Goal: Task Accomplishment & Management: Manage account settings

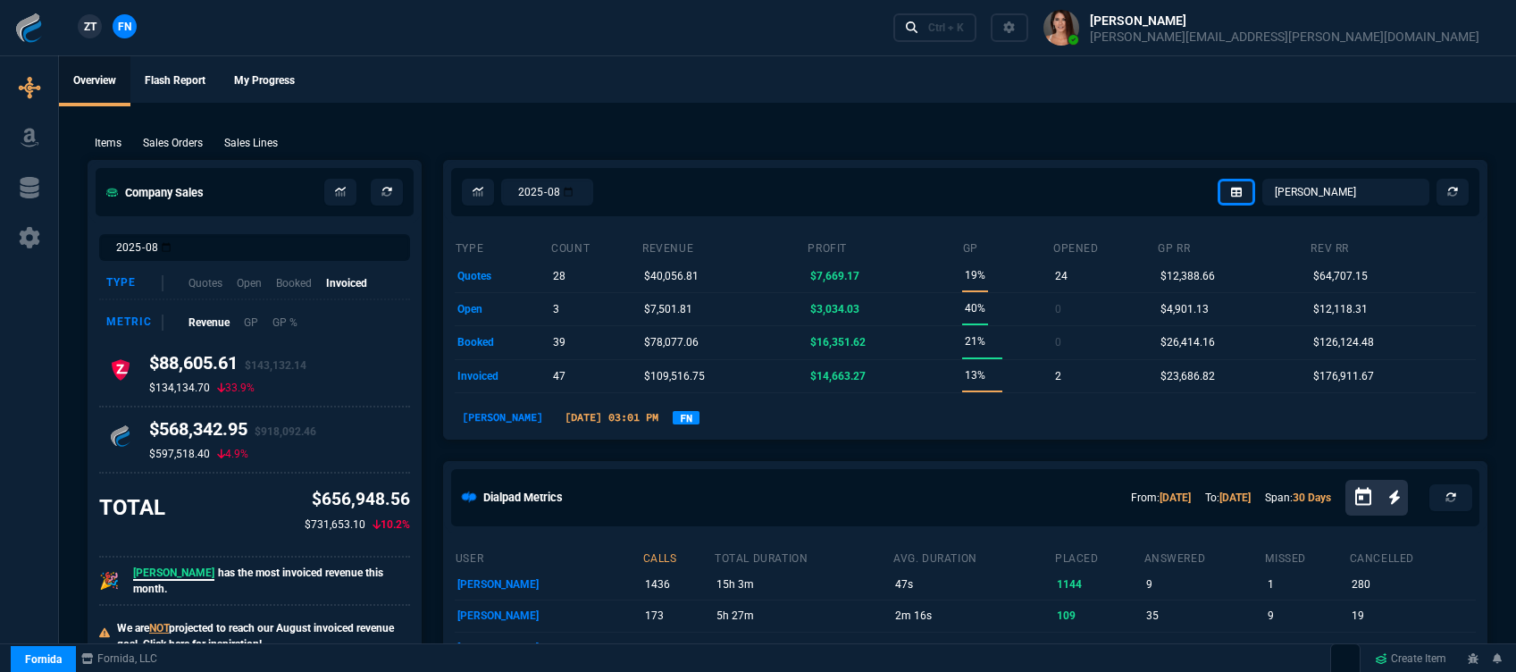
select select "12: [PERSON_NAME]"
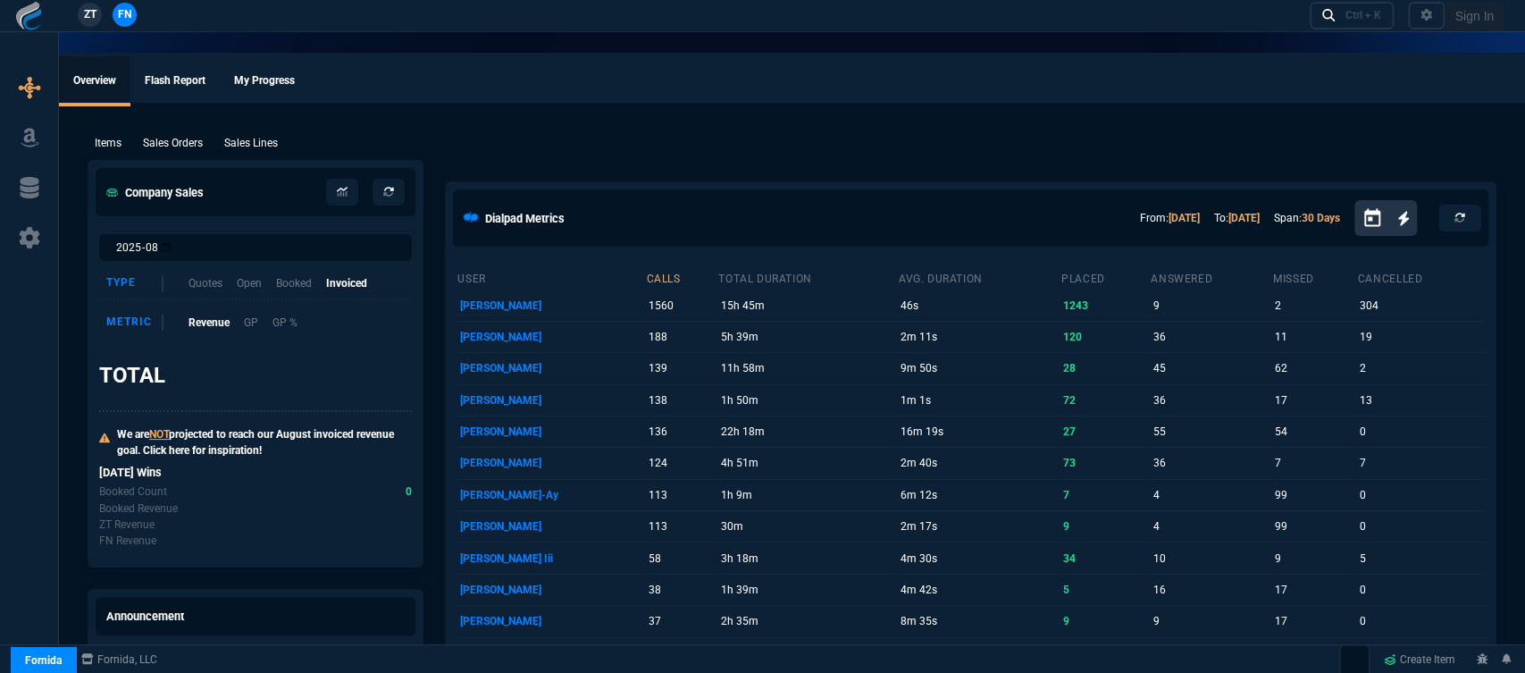
select select "12: [PERSON_NAME]"
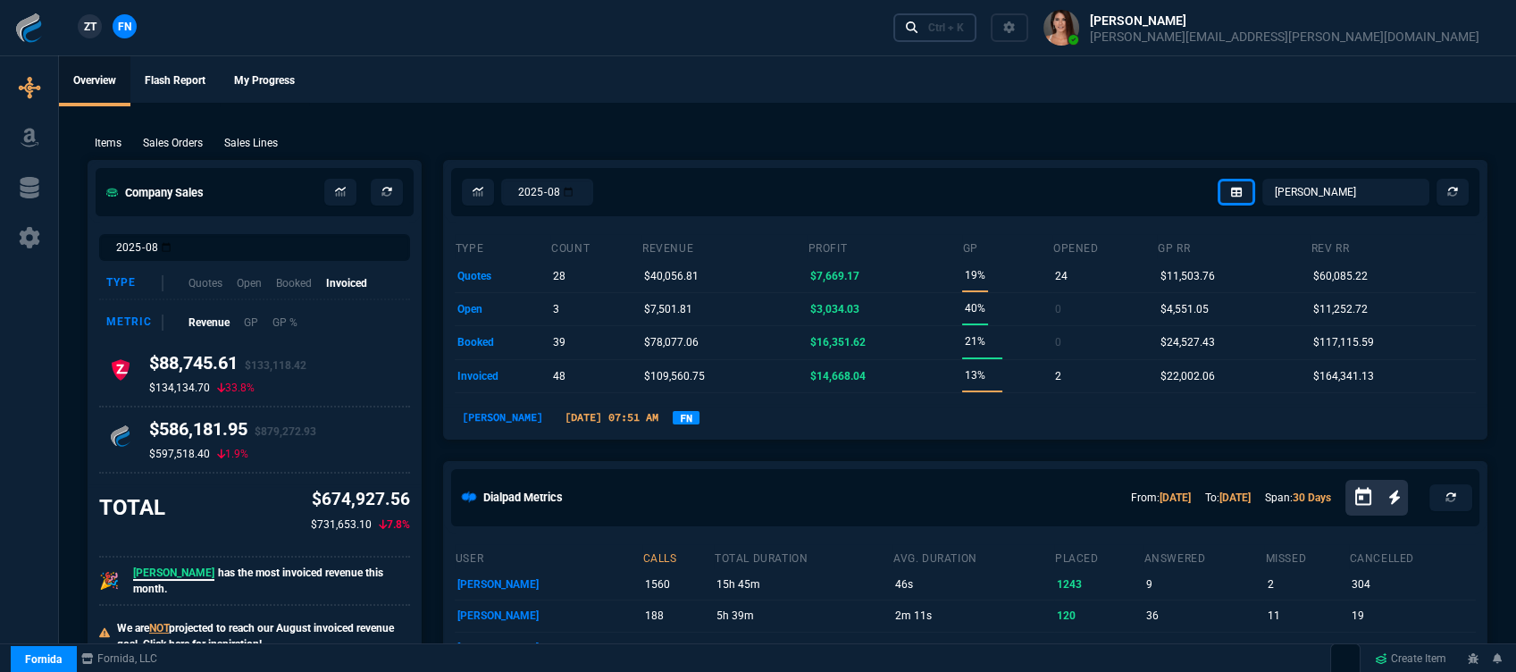
click at [964, 26] on div "Ctrl + K" at bounding box center [946, 28] width 36 height 14
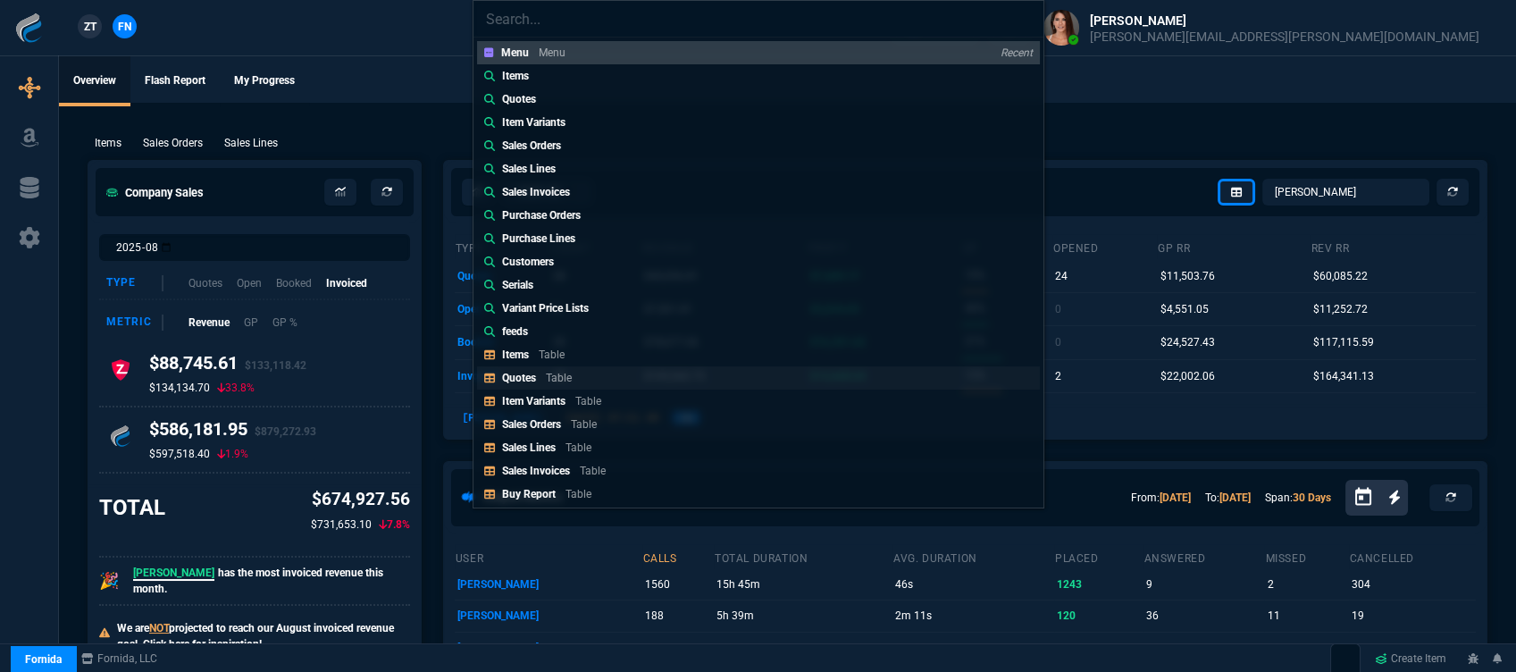
click at [565, 370] on div "Quotes Table" at bounding box center [540, 378] width 77 height 16
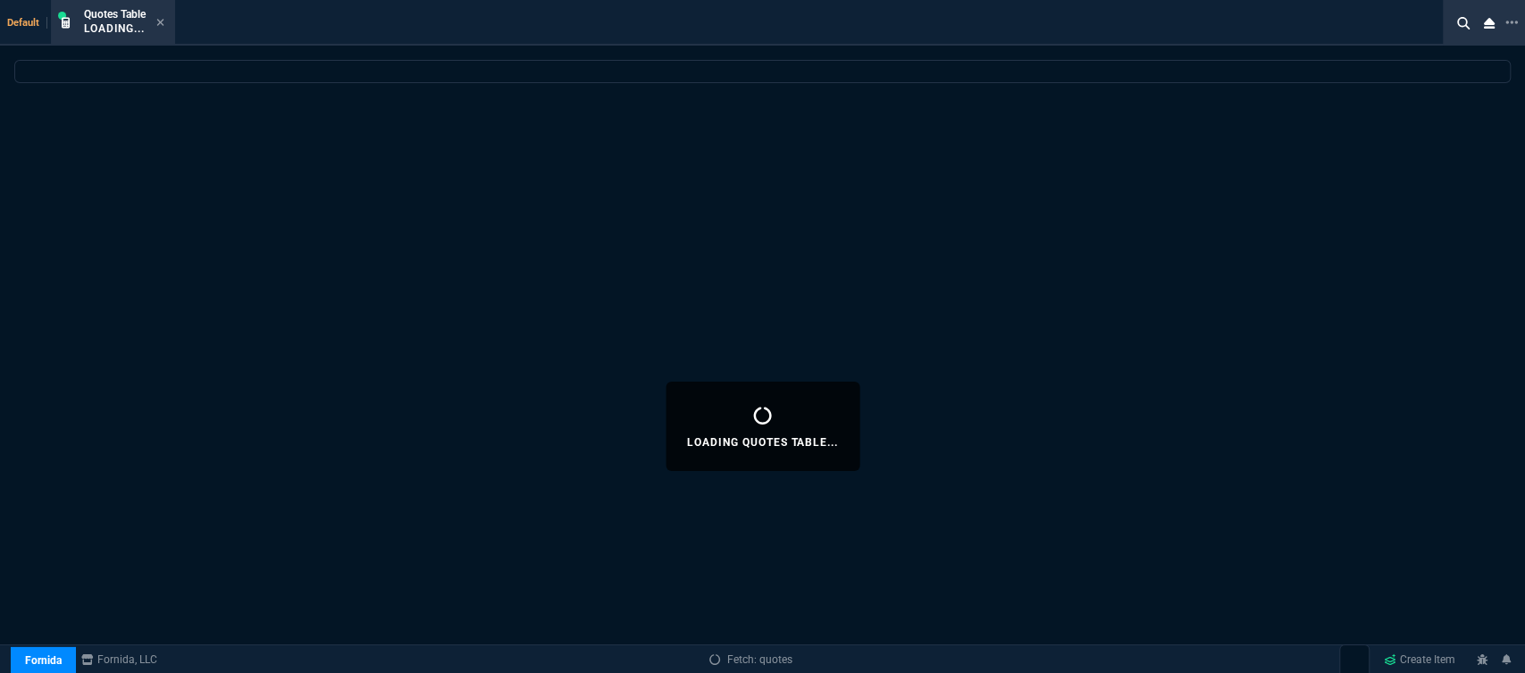
select select
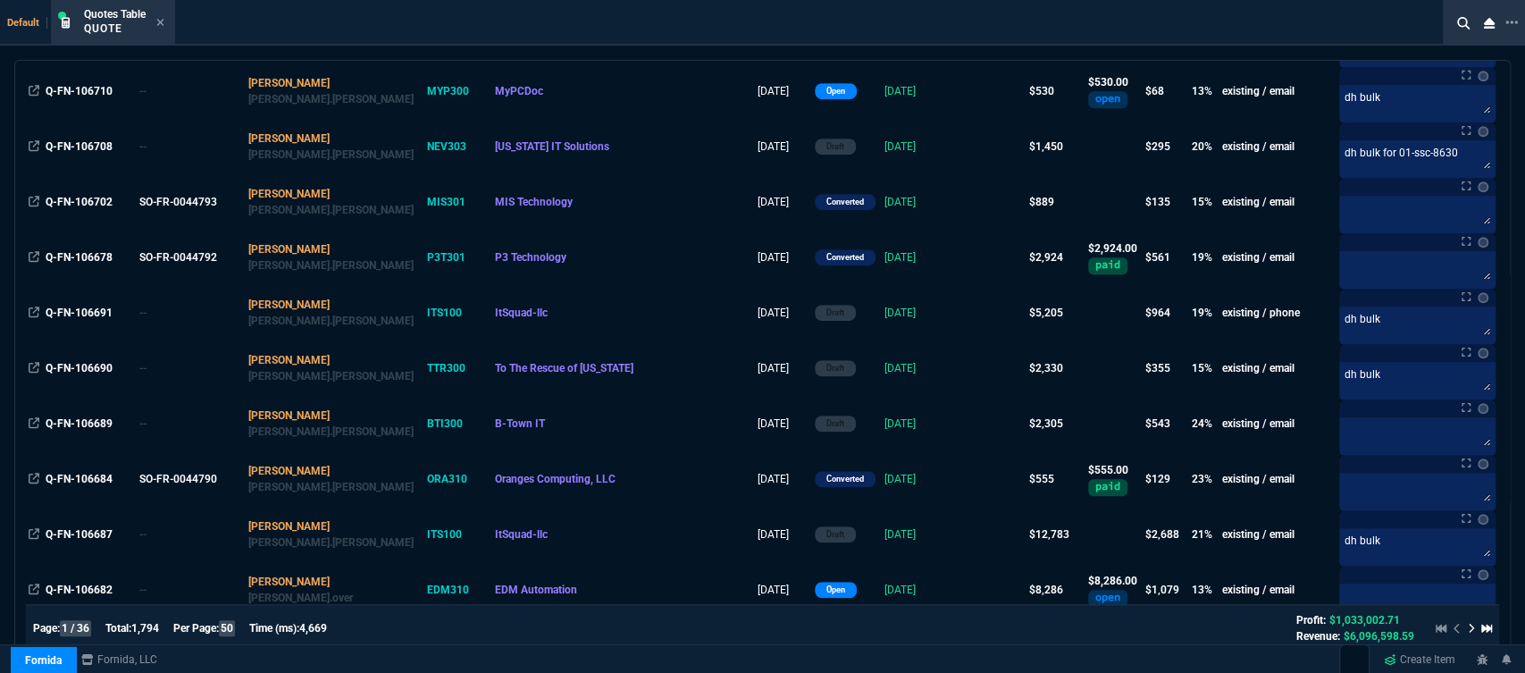
scroll to position [793, 0]
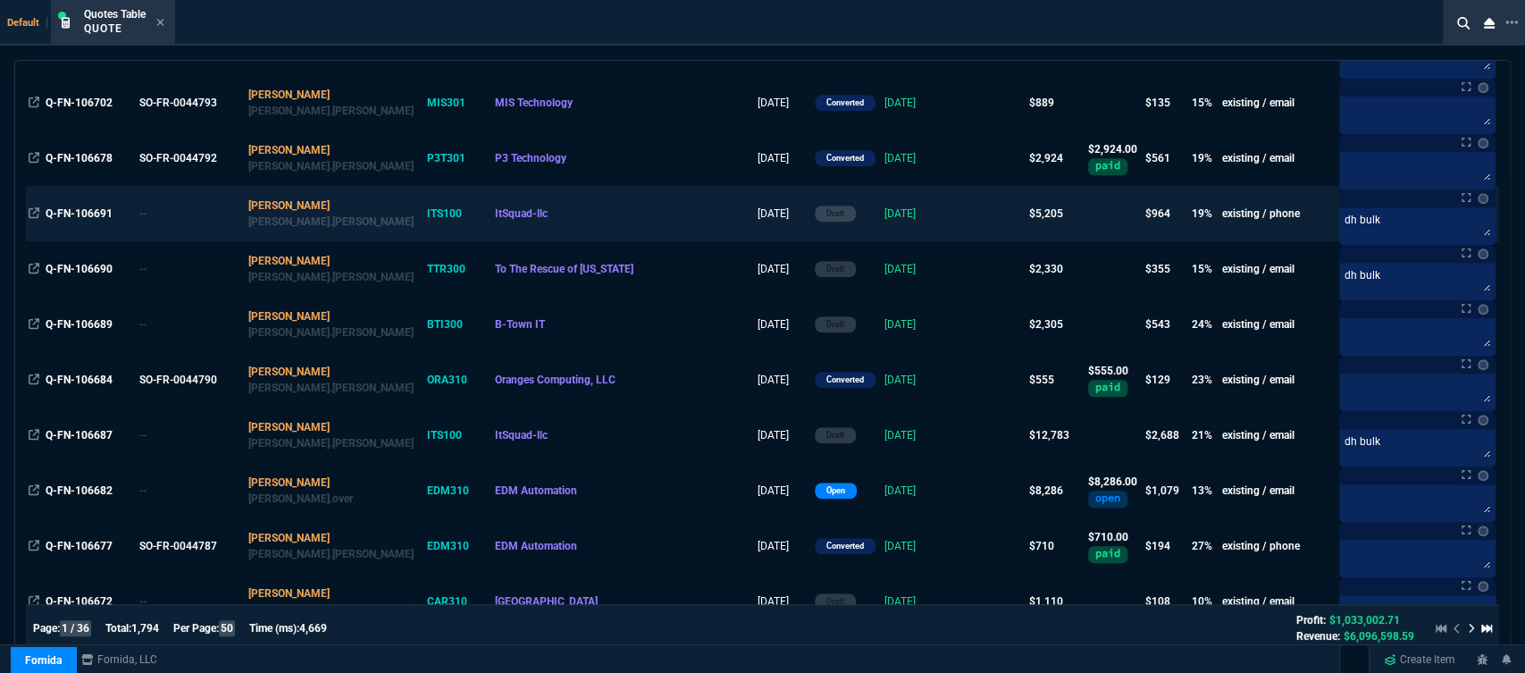
click at [881, 216] on td "[DATE]" at bounding box center [917, 213] width 73 height 55
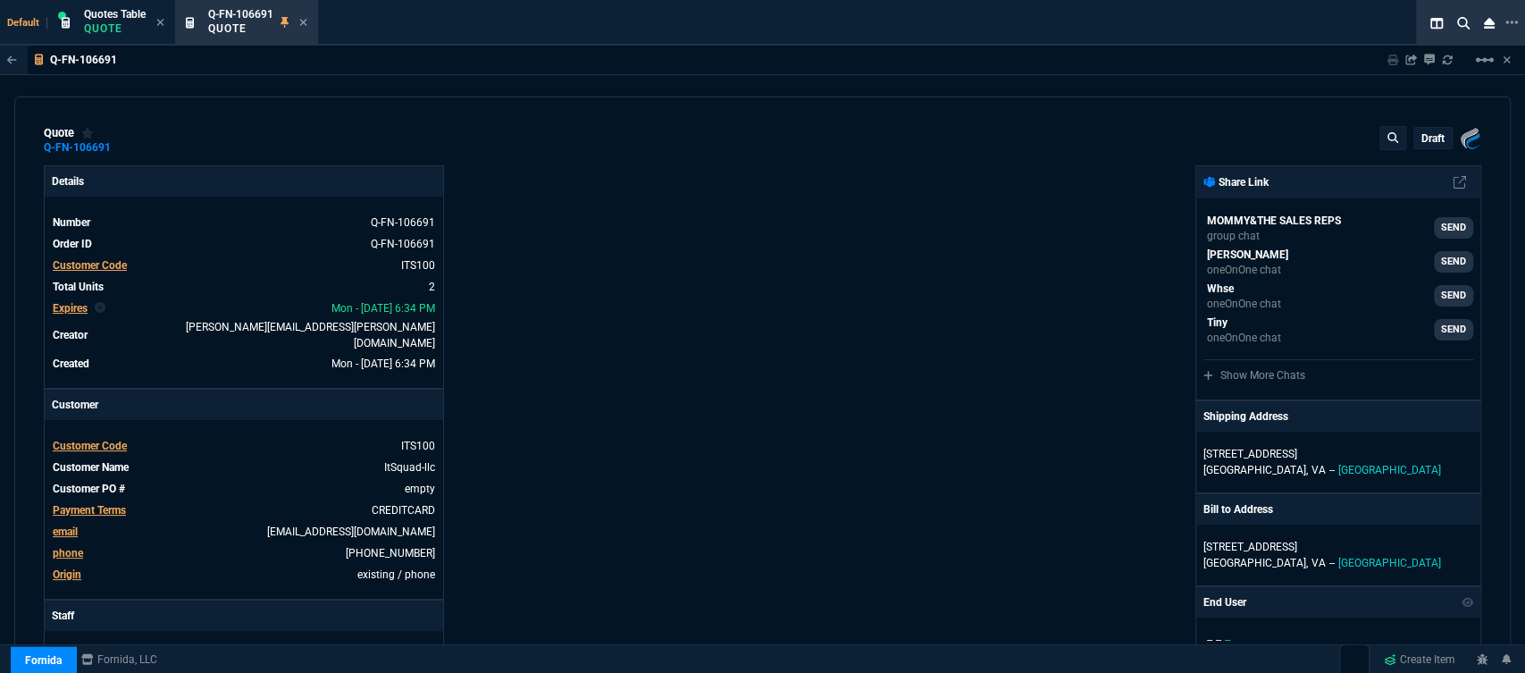
type input "20"
type input "585"
type input "4041.58"
type input "27"
type input "600"
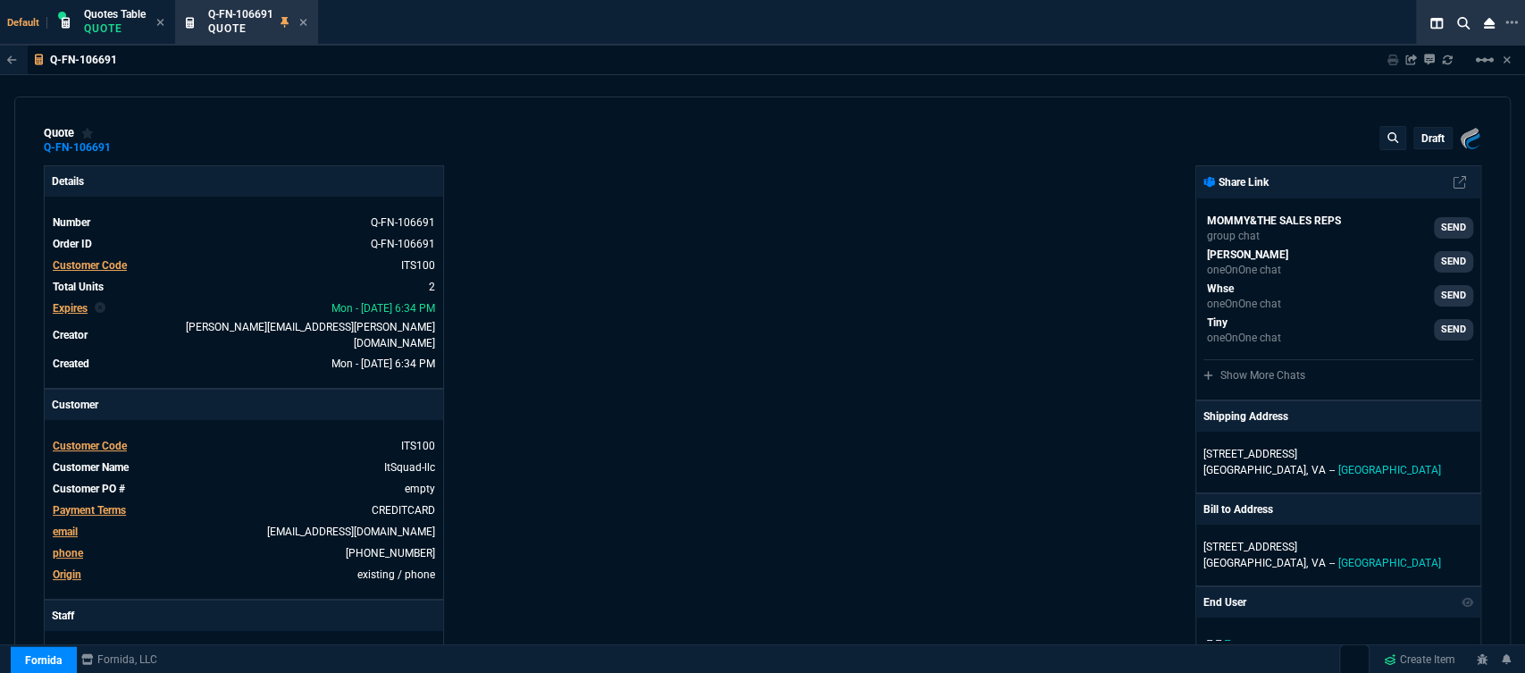
type input "2844.07"
type input "27"
type input "21"
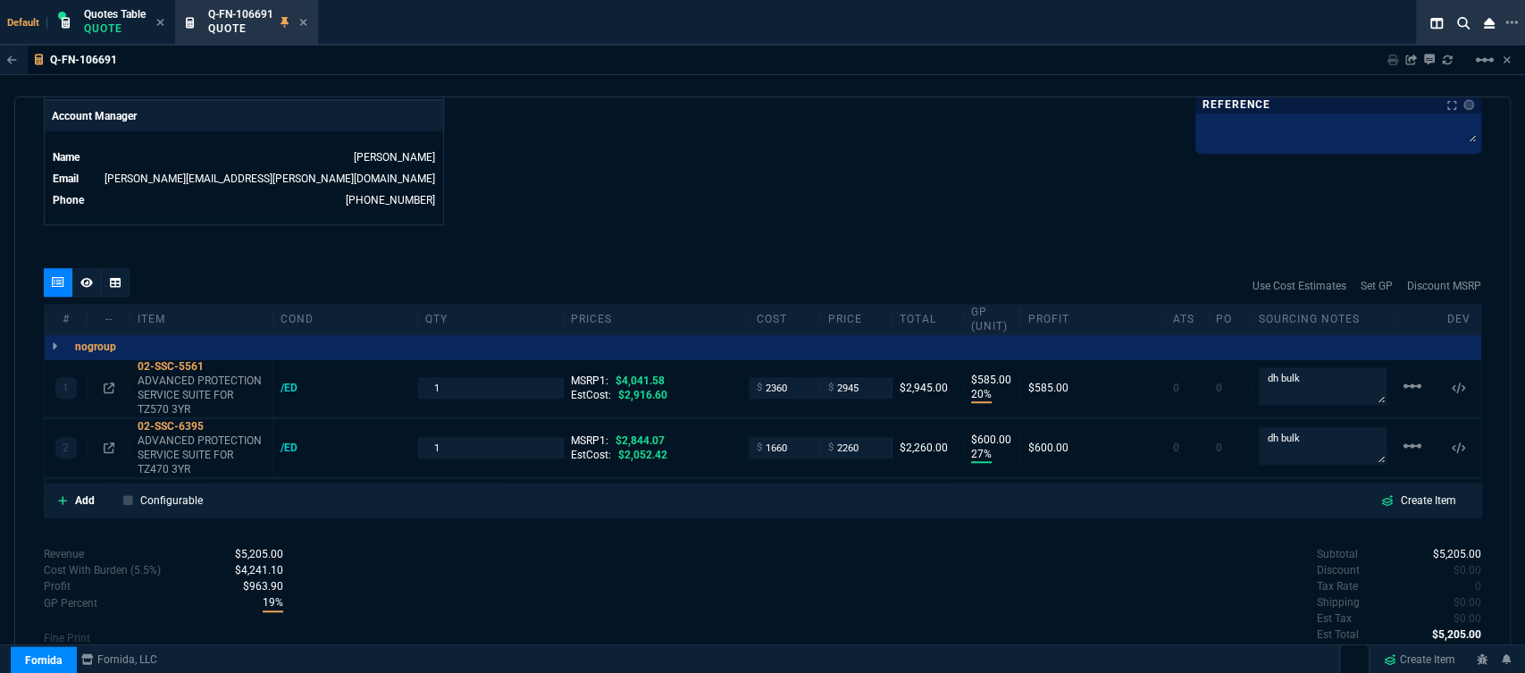
scroll to position [523, 0]
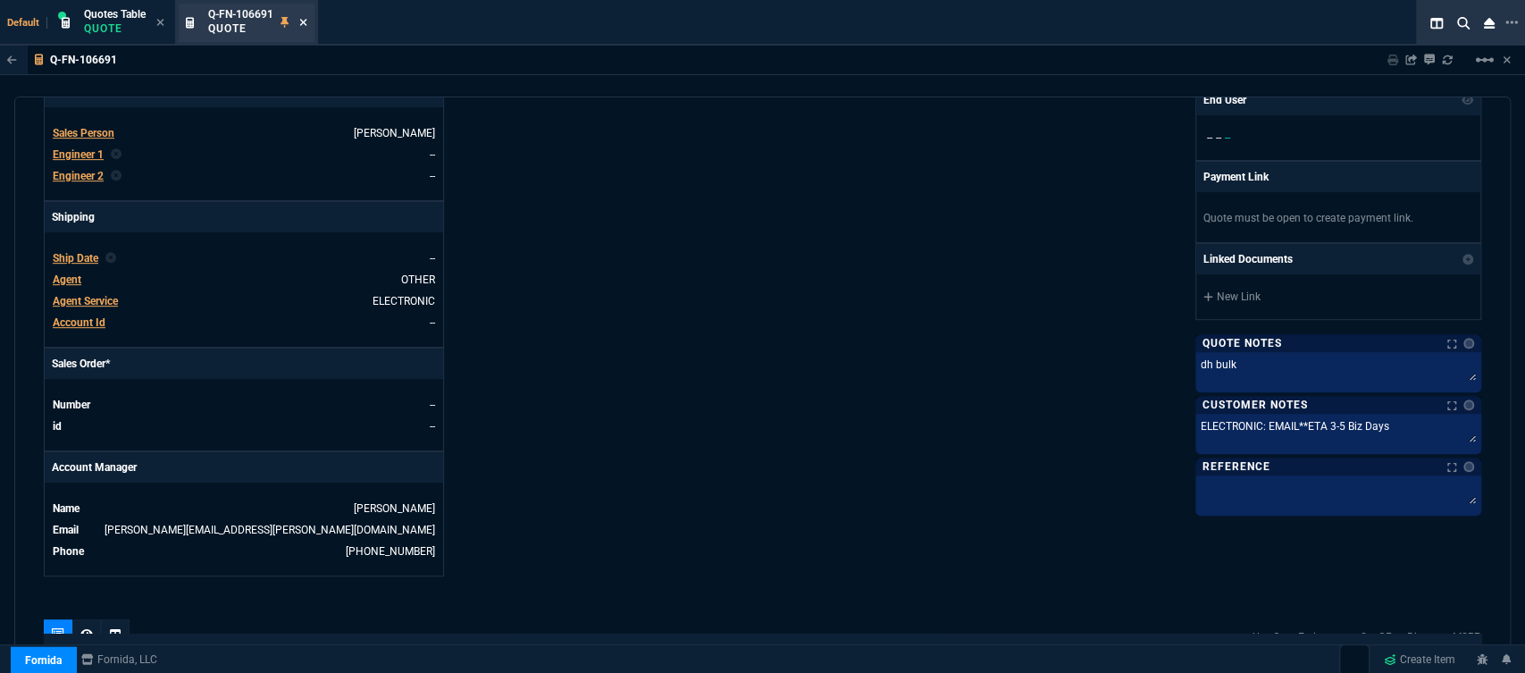
click at [305, 24] on icon at bounding box center [303, 22] width 8 height 11
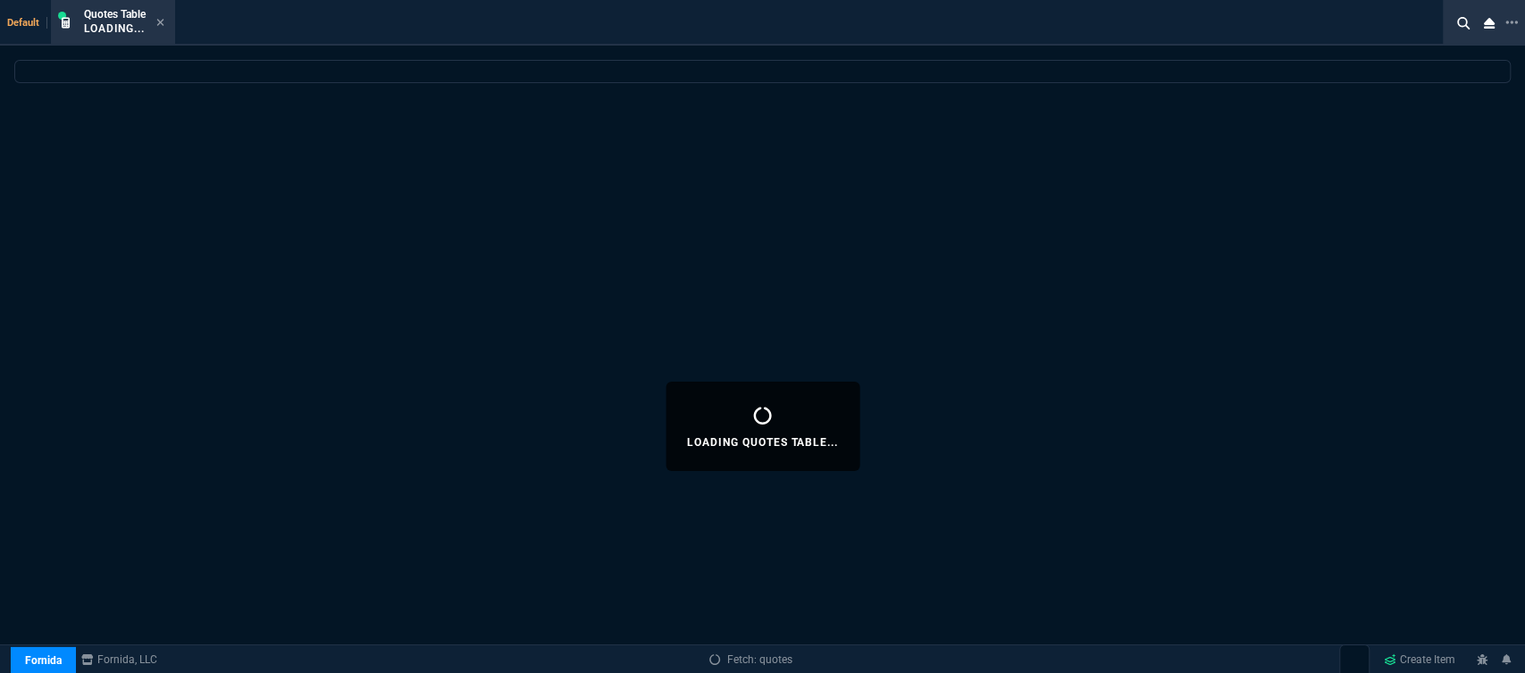
select select
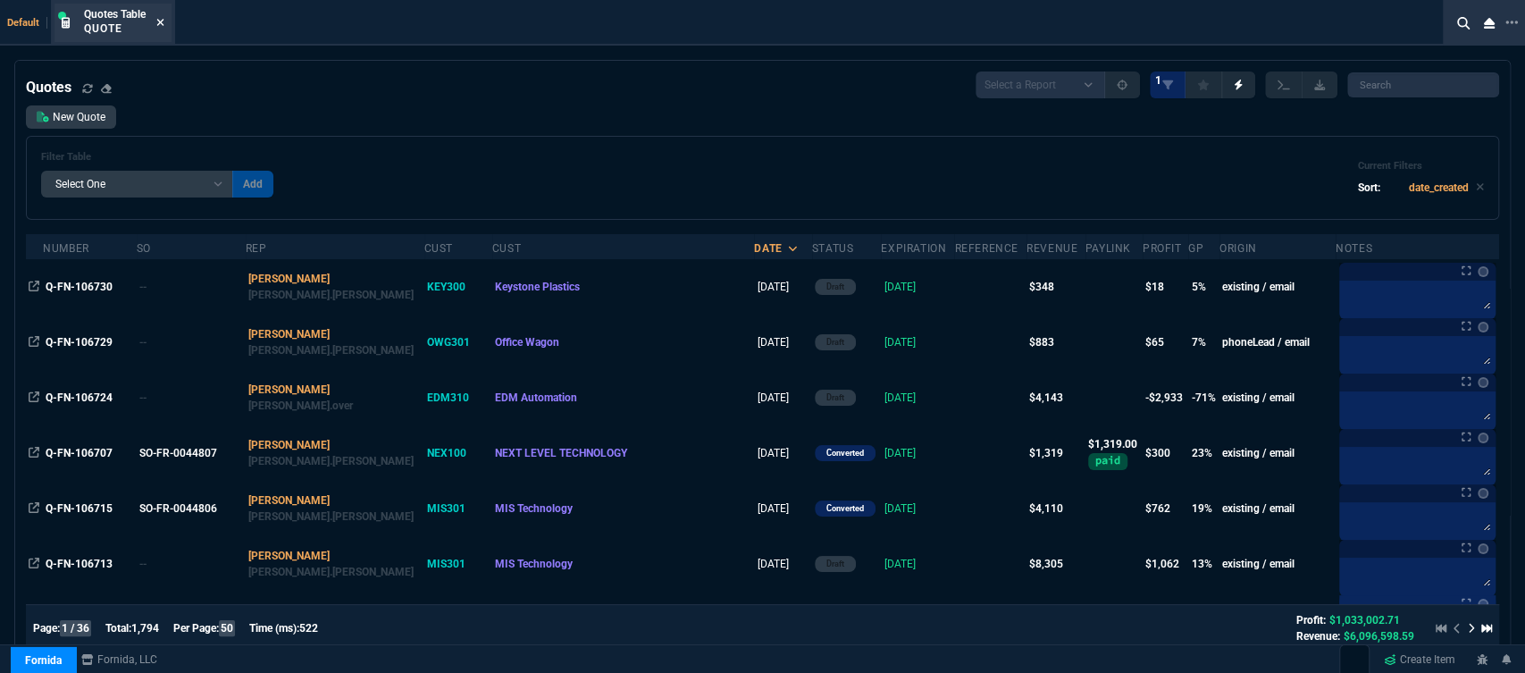
click at [163, 26] on icon at bounding box center [160, 22] width 8 height 11
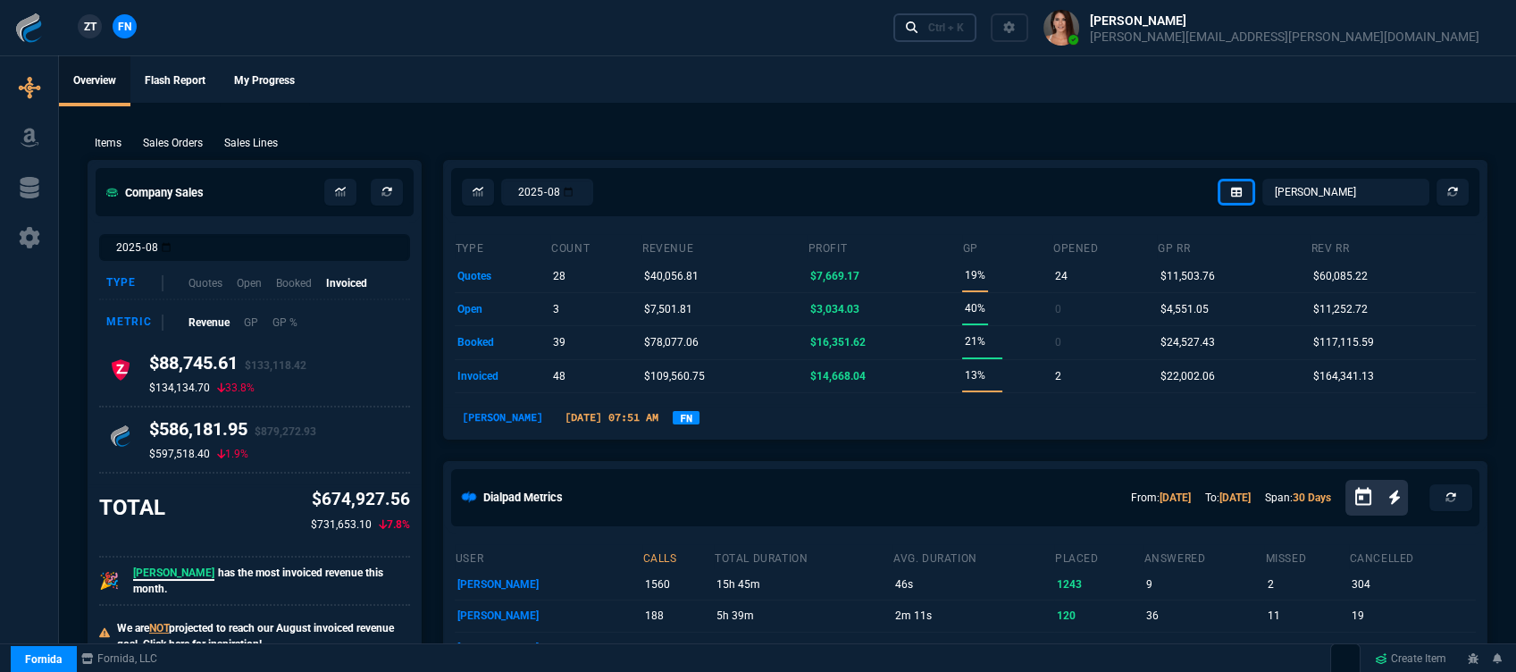
click at [964, 22] on div "Ctrl + K" at bounding box center [946, 28] width 36 height 14
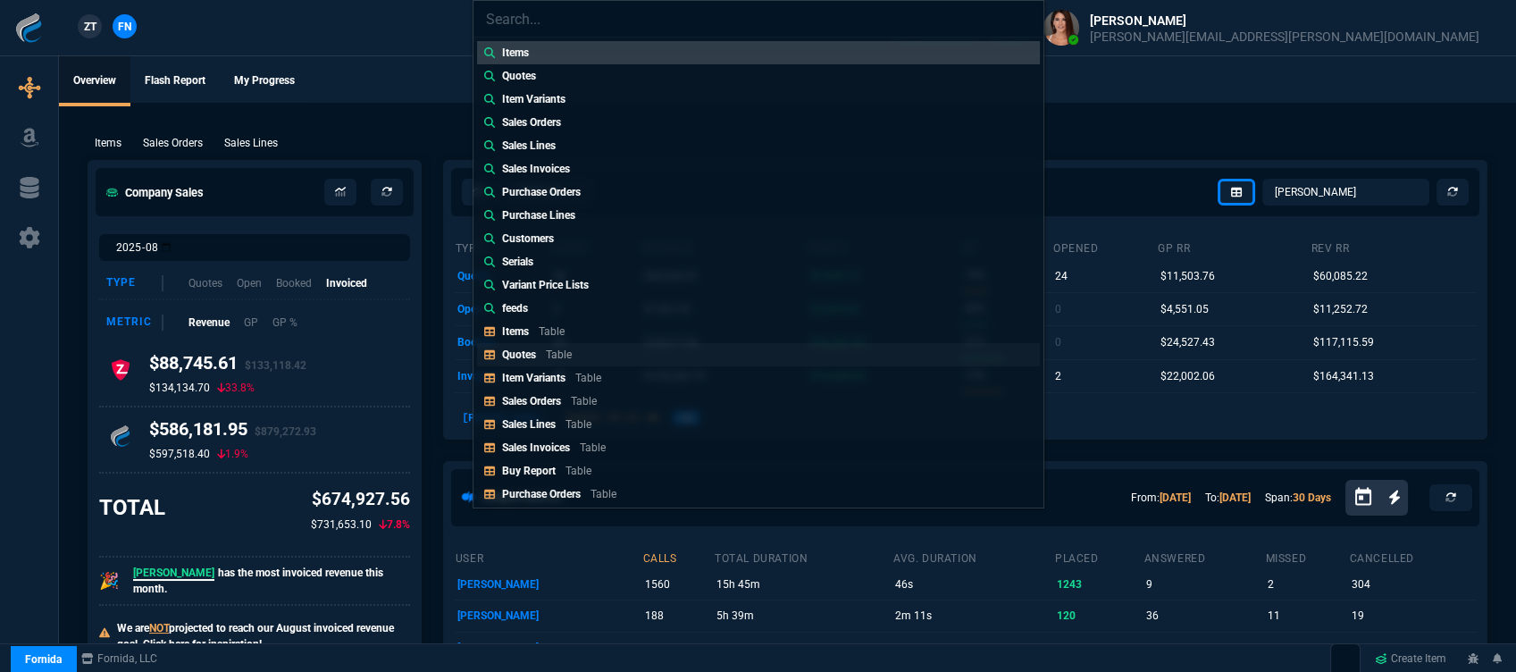
click at [544, 358] on div "Quotes Table" at bounding box center [540, 355] width 77 height 16
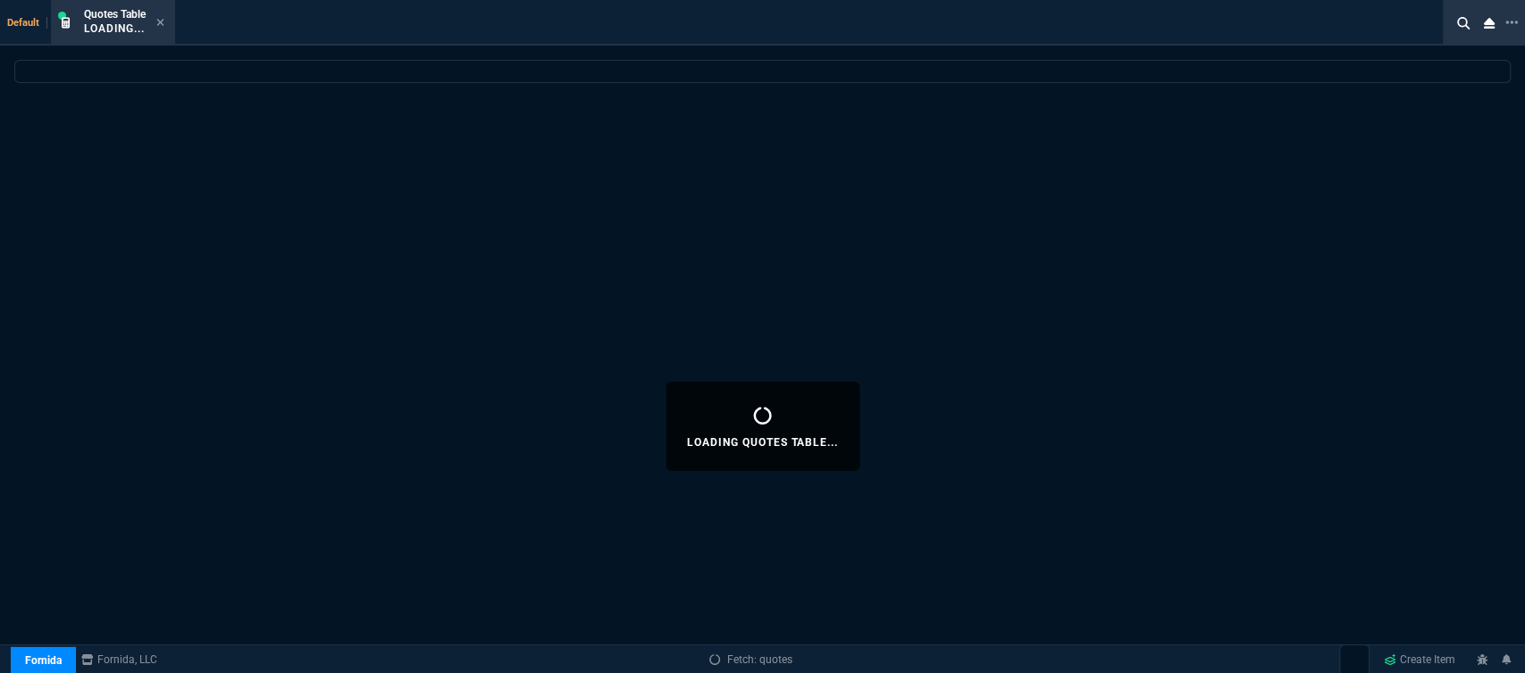
select select
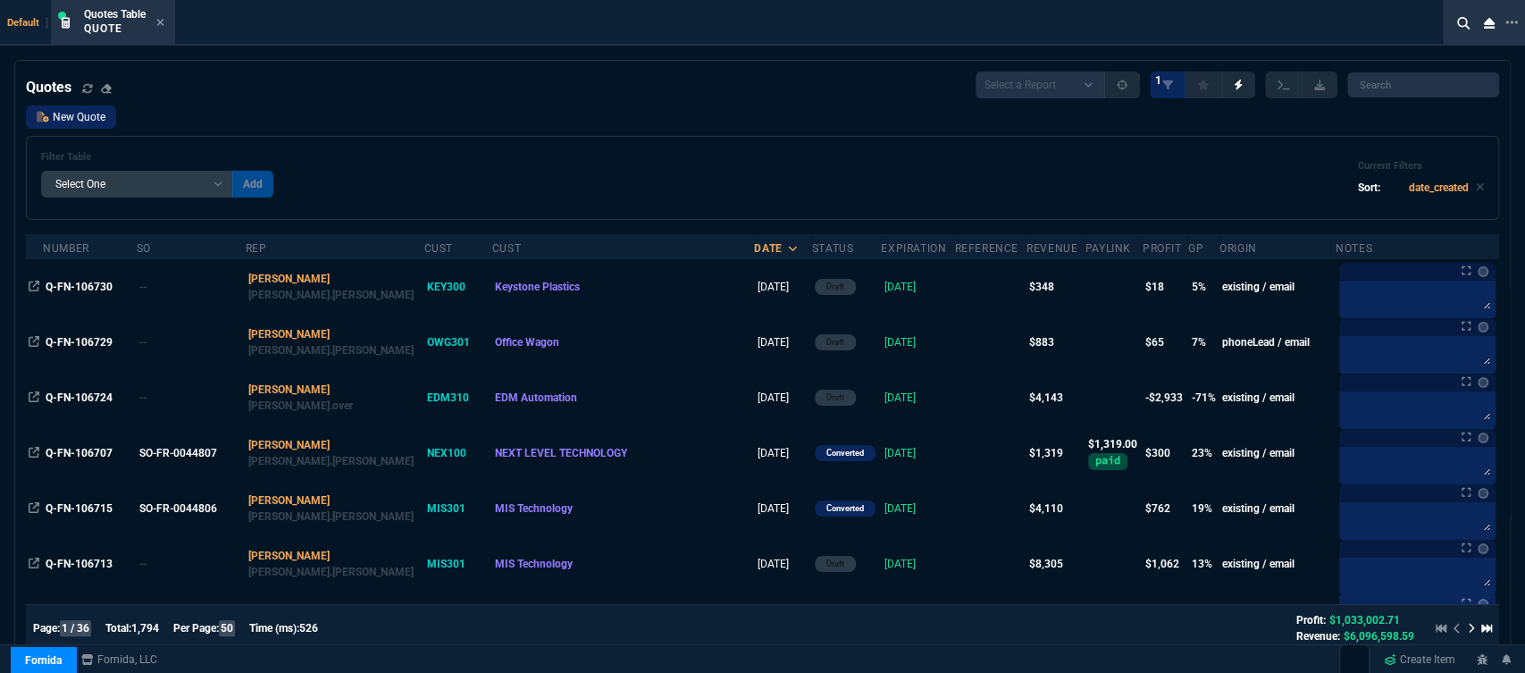
click at [104, 116] on link "New Quote" at bounding box center [71, 116] width 90 height 23
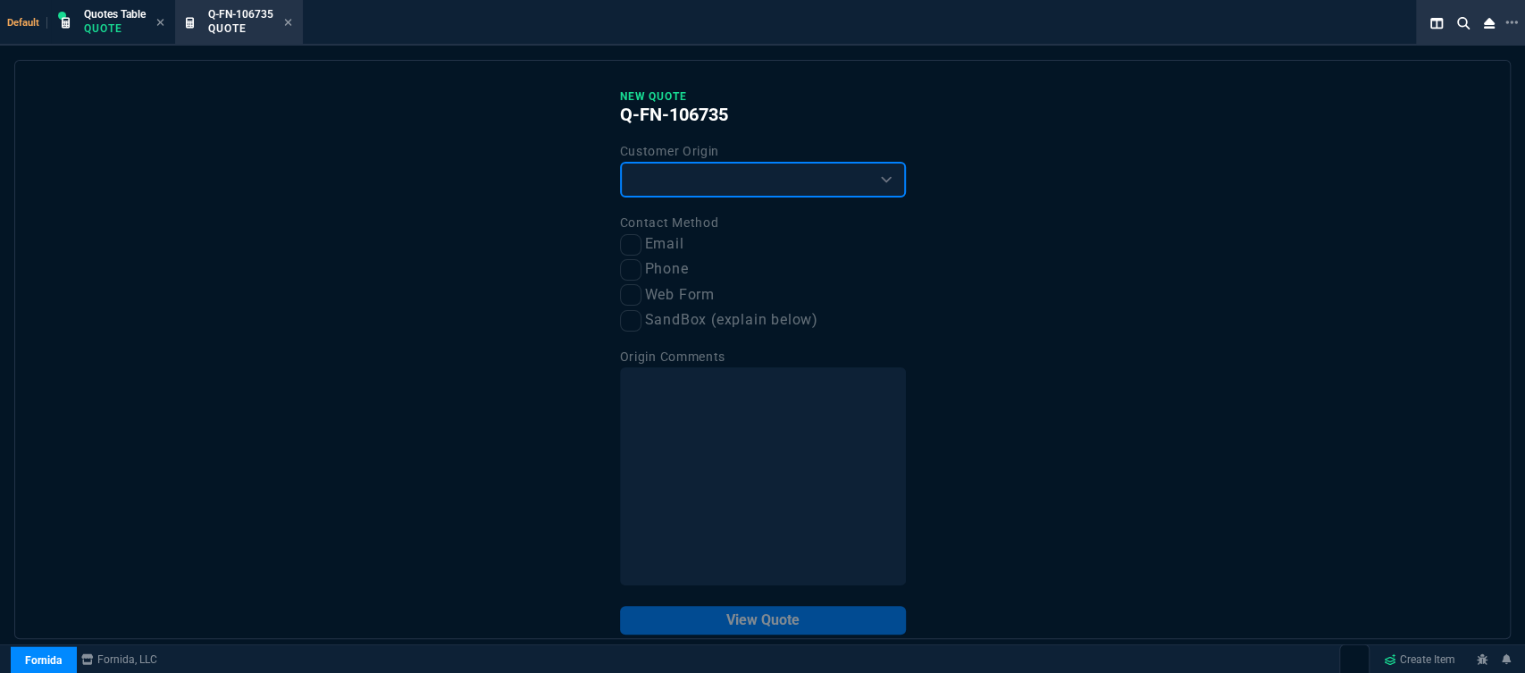
drag, startPoint x: 730, startPoint y: 182, endPoint x: 729, endPoint y: 192, distance: 9.9
click at [730, 182] on select "Existing Customer Amazon Lead (first order) Website Lead (first order) Called (…" at bounding box center [763, 180] width 286 height 36
select select "existing"
click at [620, 163] on select "Existing Customer Amazon Lead (first order) Website Lead (first order) Called (…" at bounding box center [763, 180] width 286 height 36
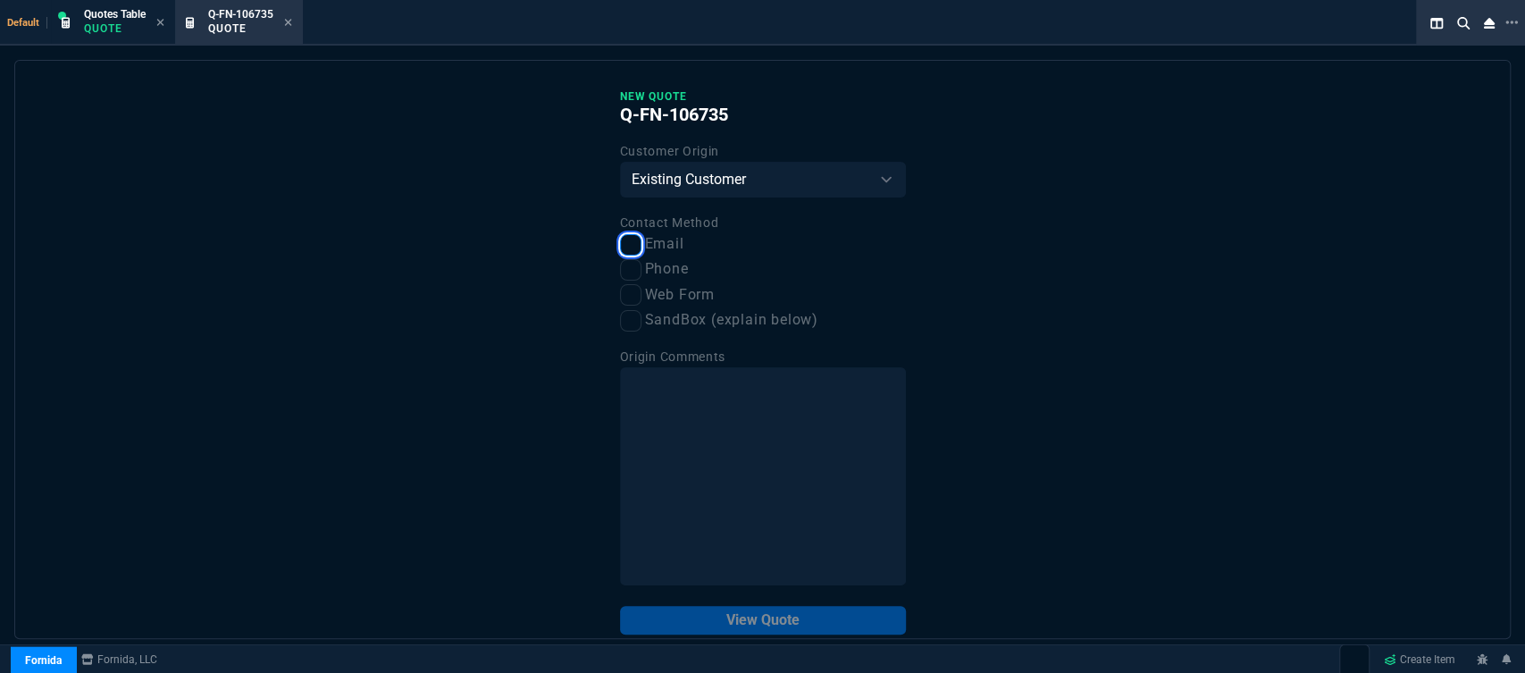
click at [623, 248] on input "Email" at bounding box center [630, 244] width 21 height 21
checkbox input "true"
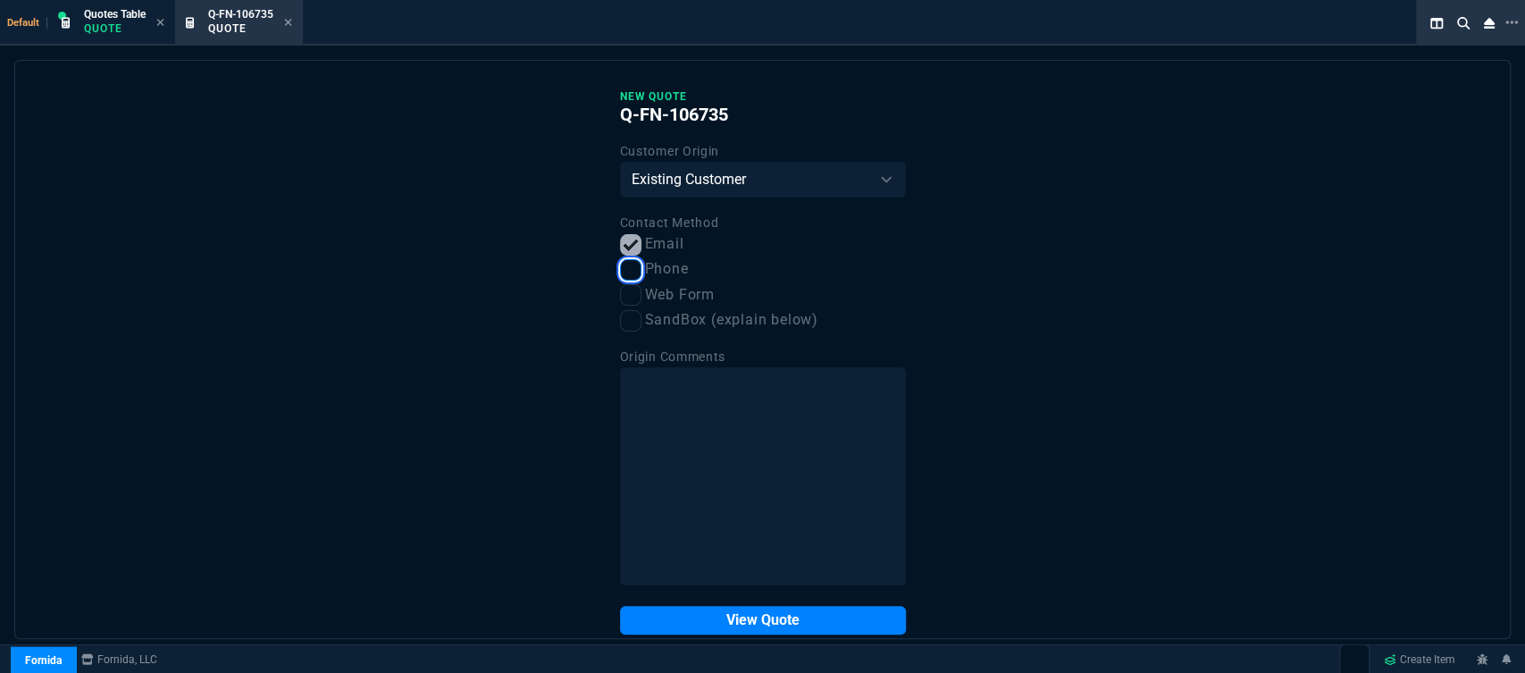
click at [628, 272] on input "Phone" at bounding box center [630, 269] width 21 height 21
checkbox input "true"
click at [623, 241] on input "Email" at bounding box center [630, 244] width 21 height 21
checkbox input "false"
click at [766, 611] on button "View Quote" at bounding box center [763, 620] width 286 height 29
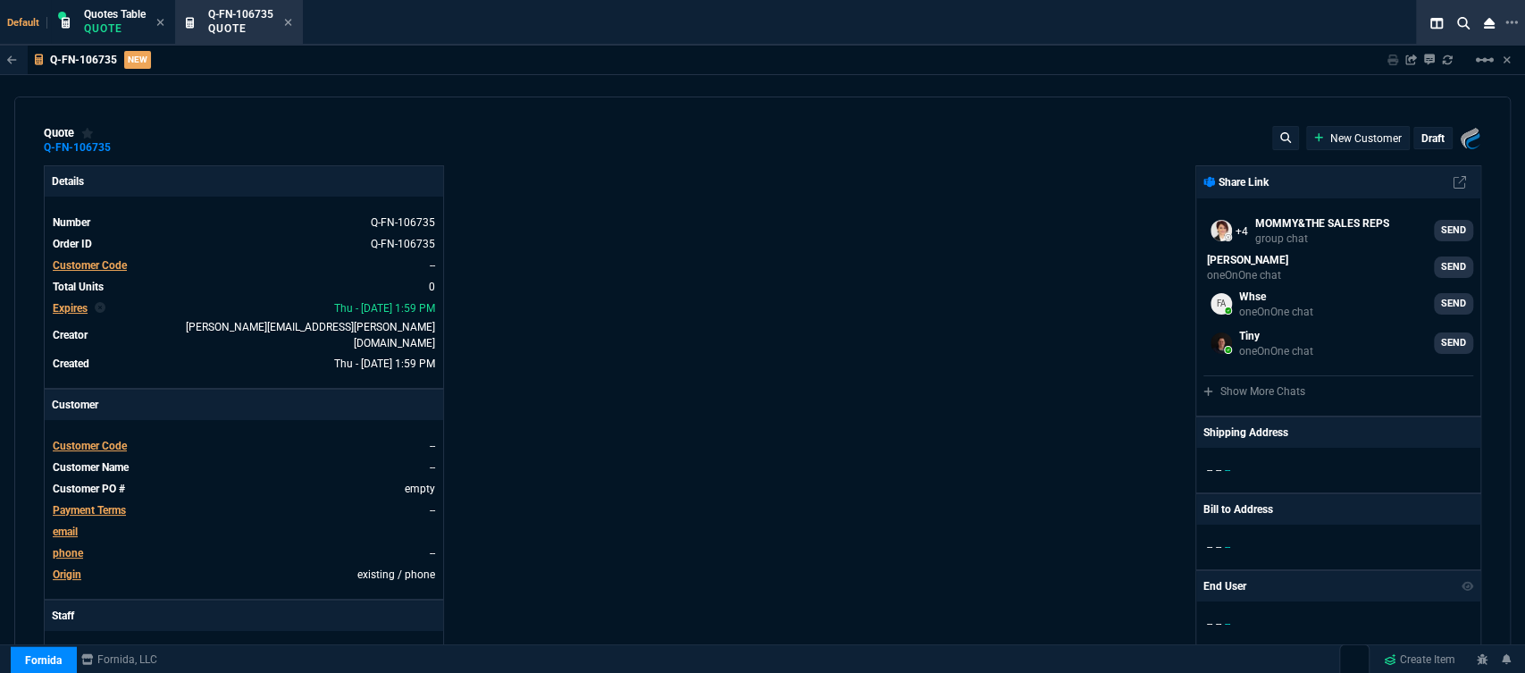
click at [120, 439] on span "Customer Code" at bounding box center [90, 445] width 74 height 13
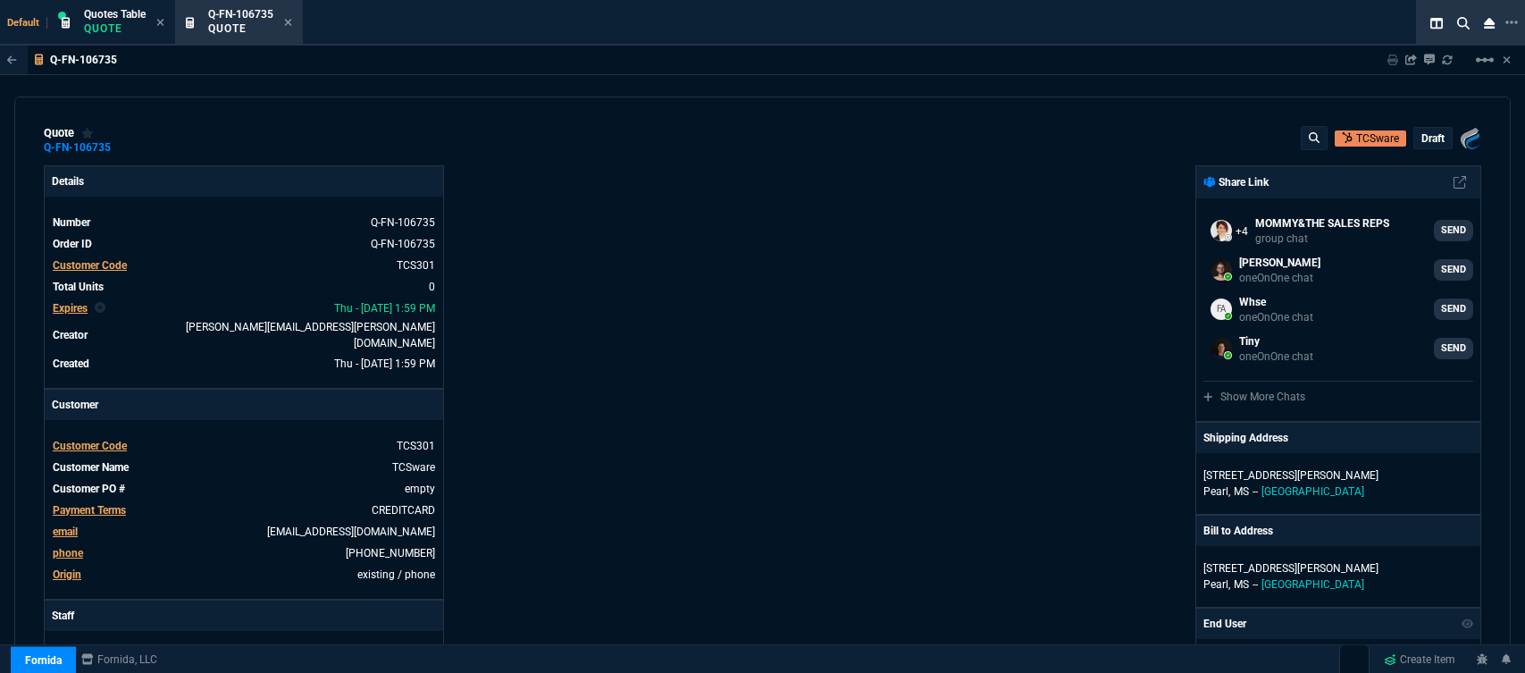
select select "12: [PERSON_NAME]"
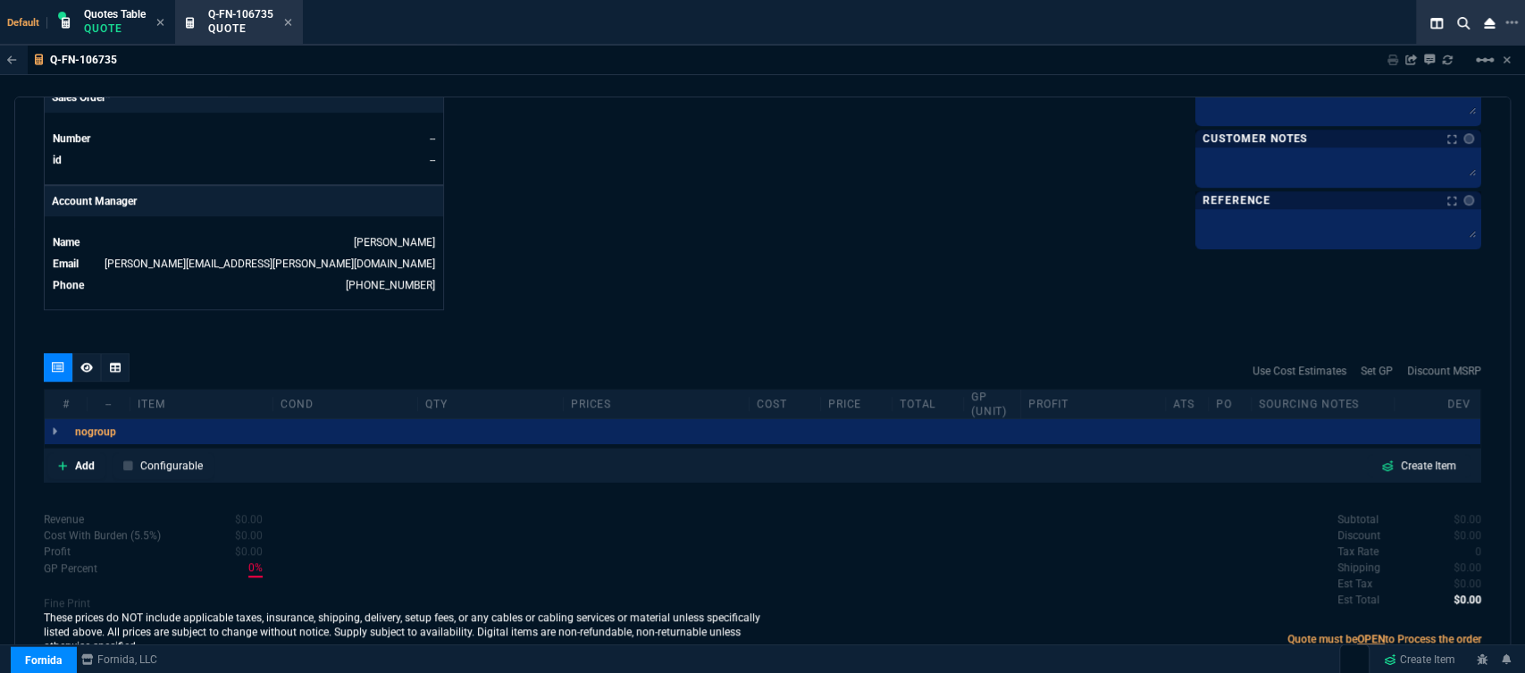
scroll to position [793, 0]
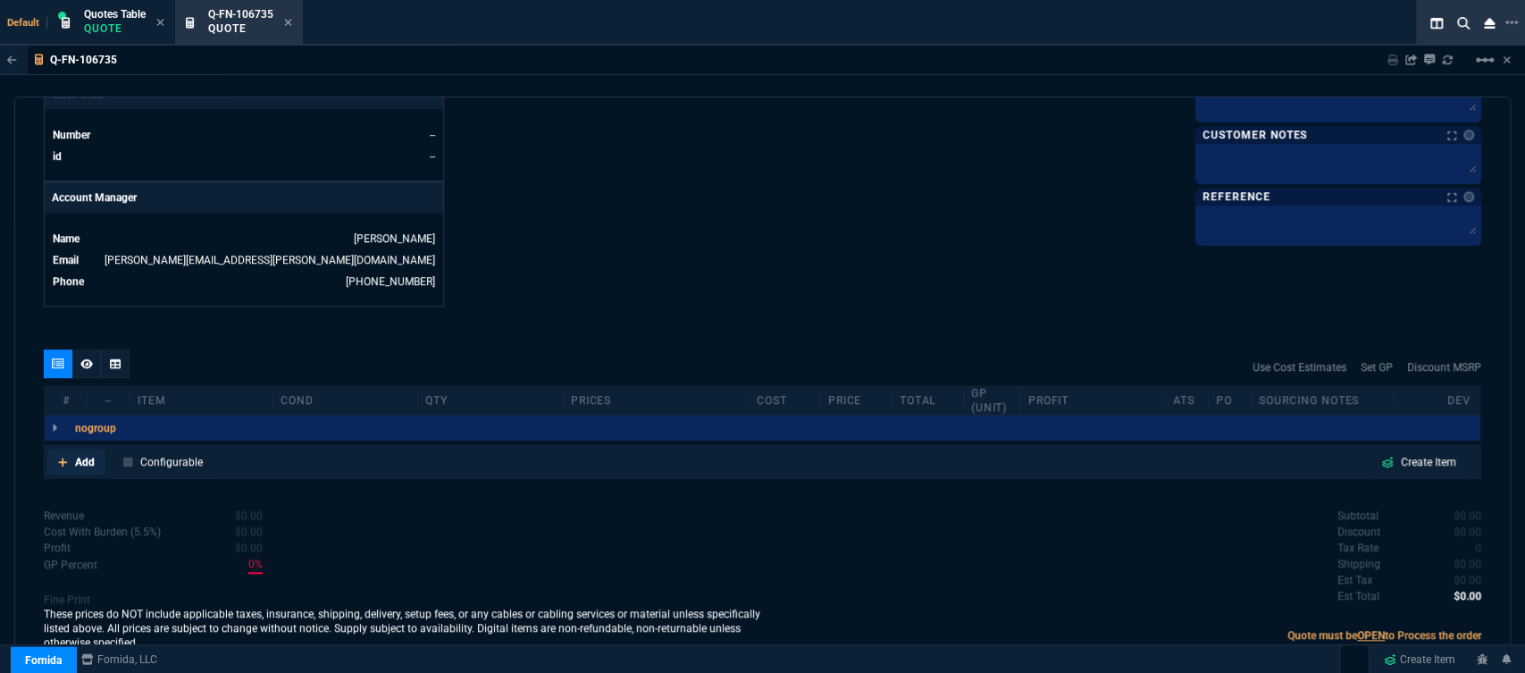
click at [62, 457] on icon at bounding box center [62, 461] width 9 height 9
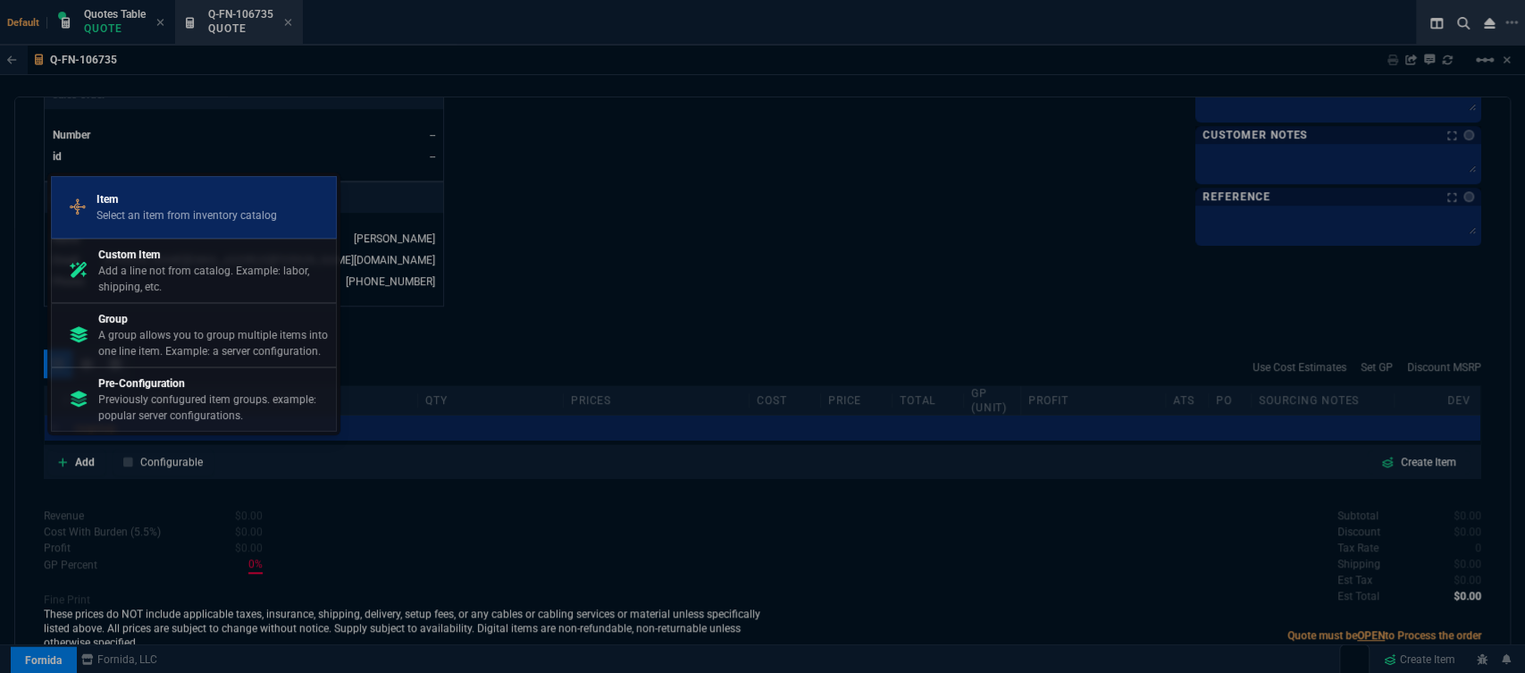
click at [155, 197] on p "Item" at bounding box center [186, 199] width 180 height 16
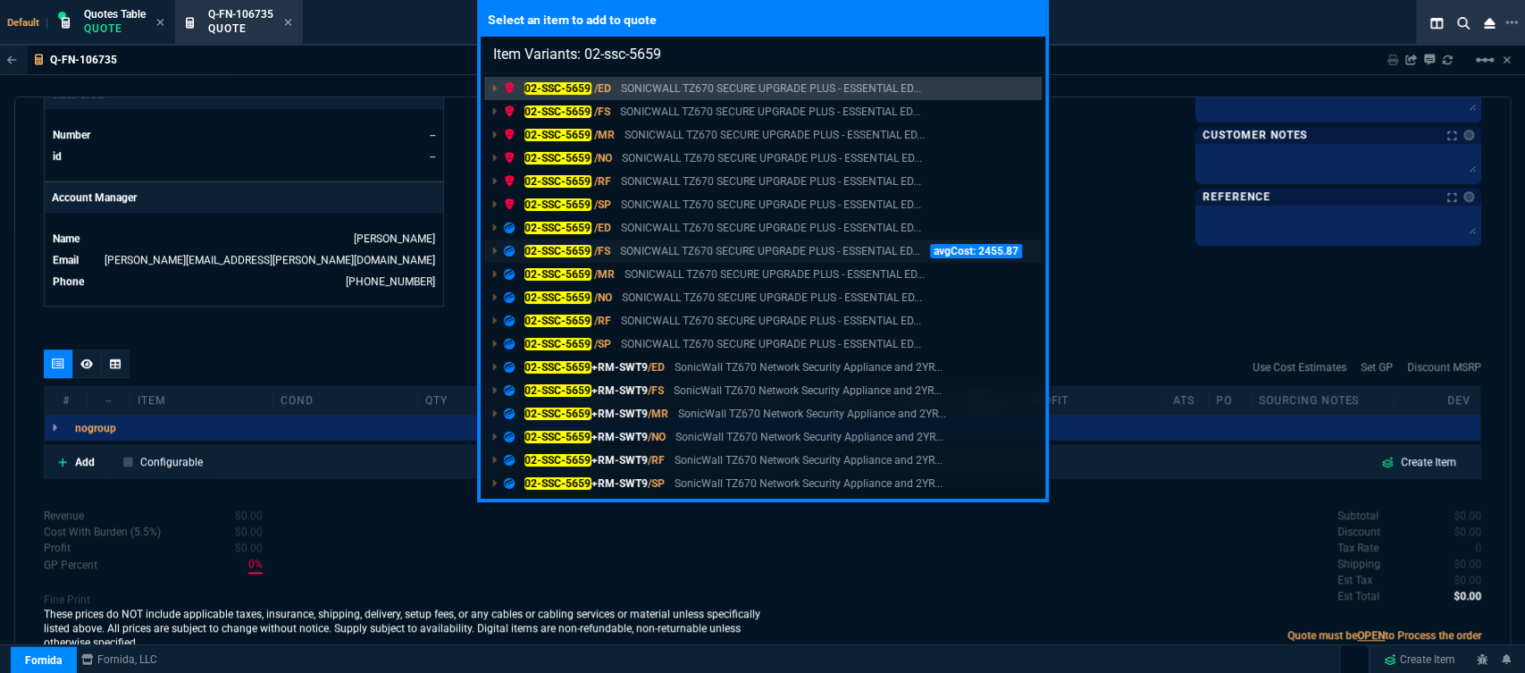
type input "Item Variants: 02-ssc-5659"
click at [679, 246] on p "SONICWALL TZ670 SECURE UPGRADE PLUS - ESSENTIAL ED..." at bounding box center [770, 251] width 300 height 16
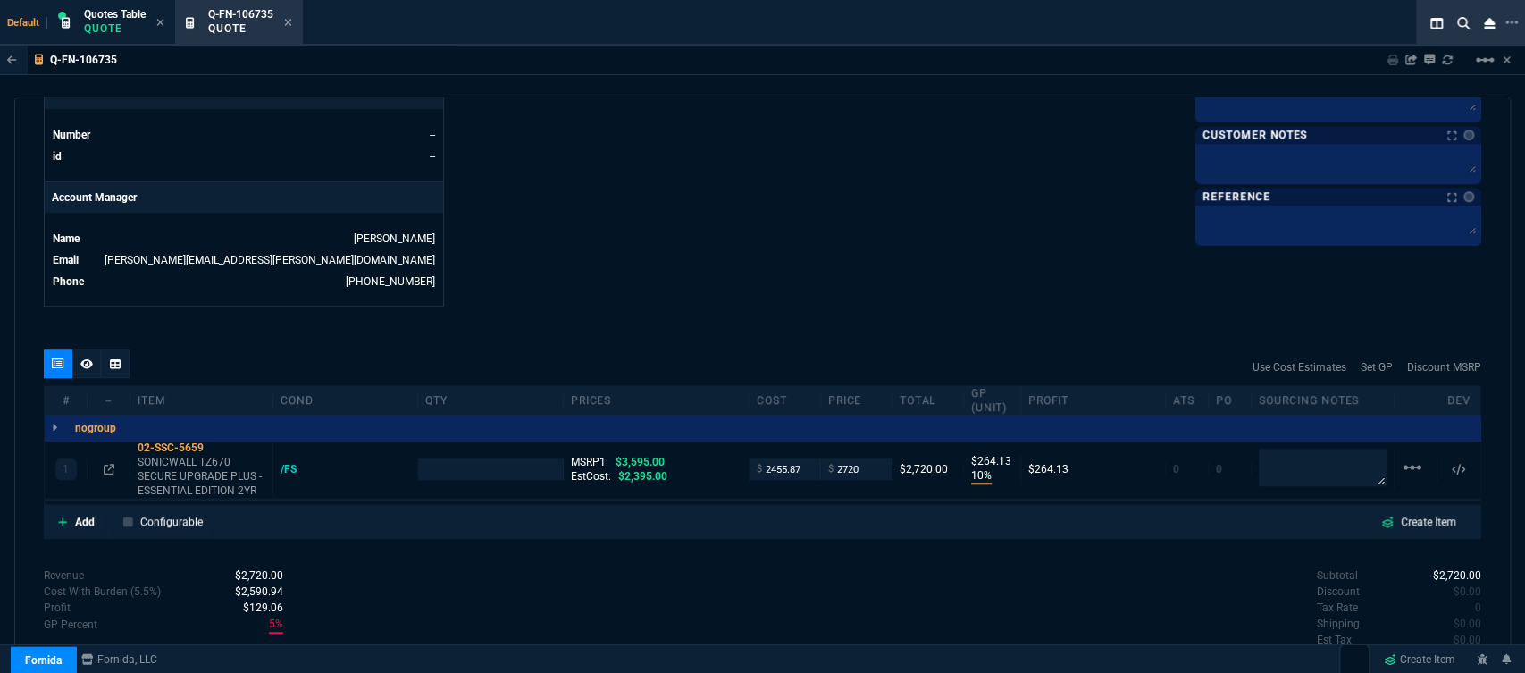
type input "10"
type input "264"
type input "24"
click at [66, 516] on icon at bounding box center [63, 521] width 10 height 11
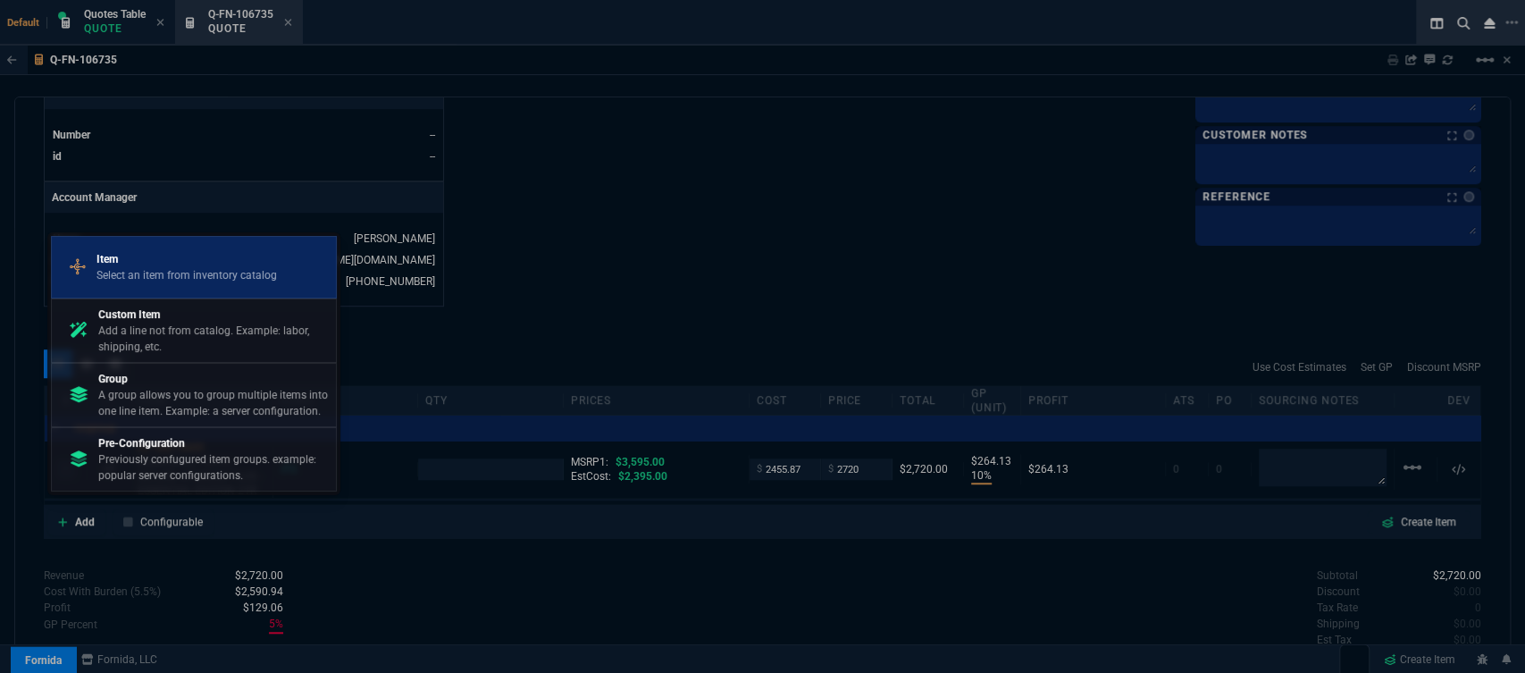
click at [254, 267] on p "Select an item from inventory catalog" at bounding box center [186, 275] width 180 height 16
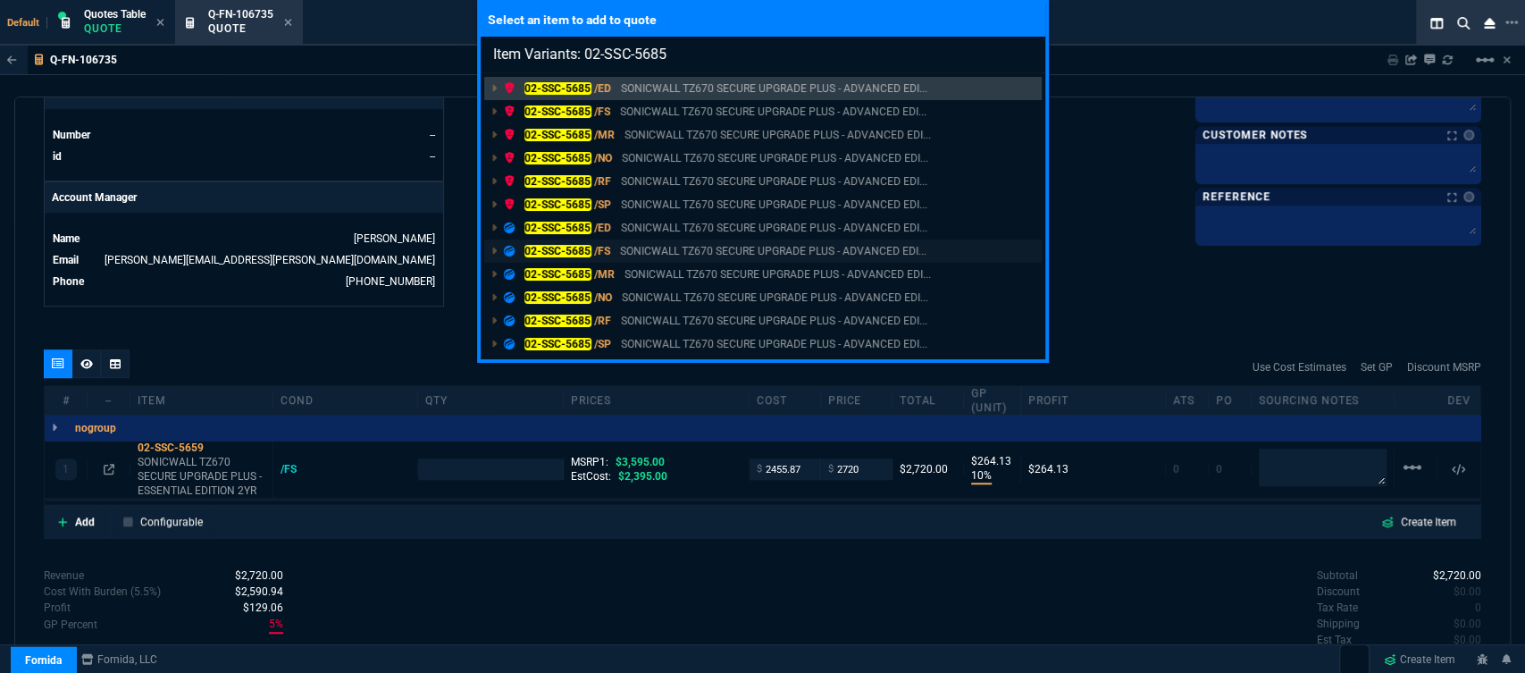
type input "Item Variants: 02-SSC-5685"
click at [679, 245] on p "SONICWALL TZ670 SECURE UPGRADE PLUS - ADVANCED EDI..." at bounding box center [773, 251] width 306 height 16
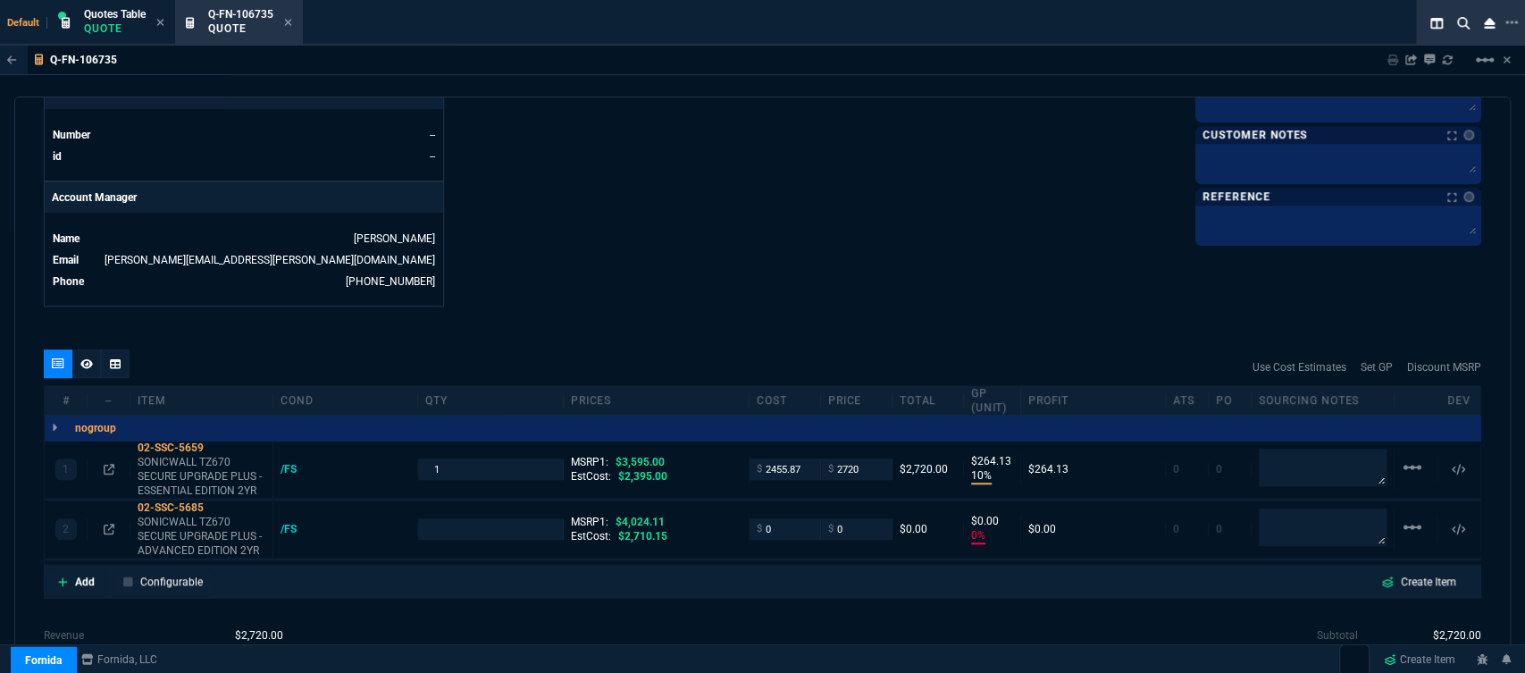
type input "10"
type input "264"
type input "0"
type input "24"
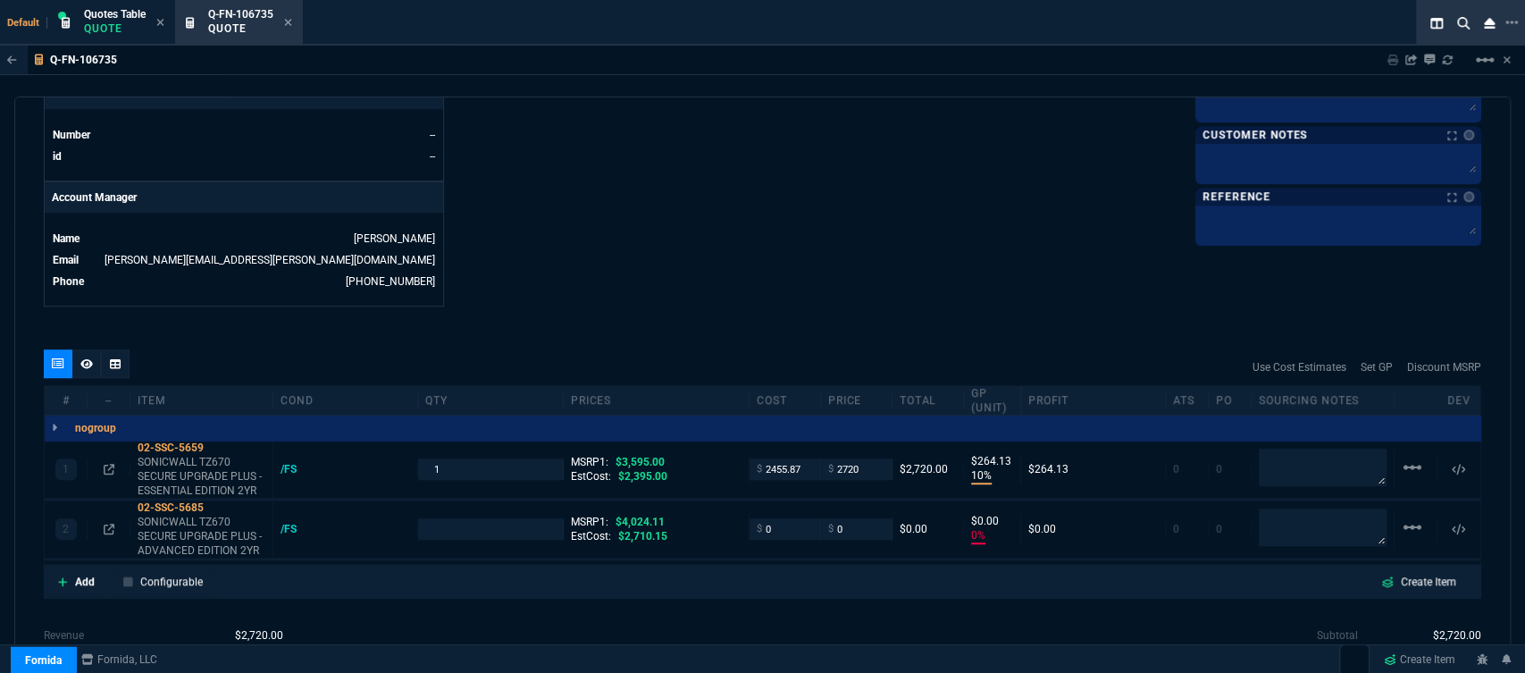
type input "100"
click at [64, 576] on icon at bounding box center [63, 581] width 10 height 11
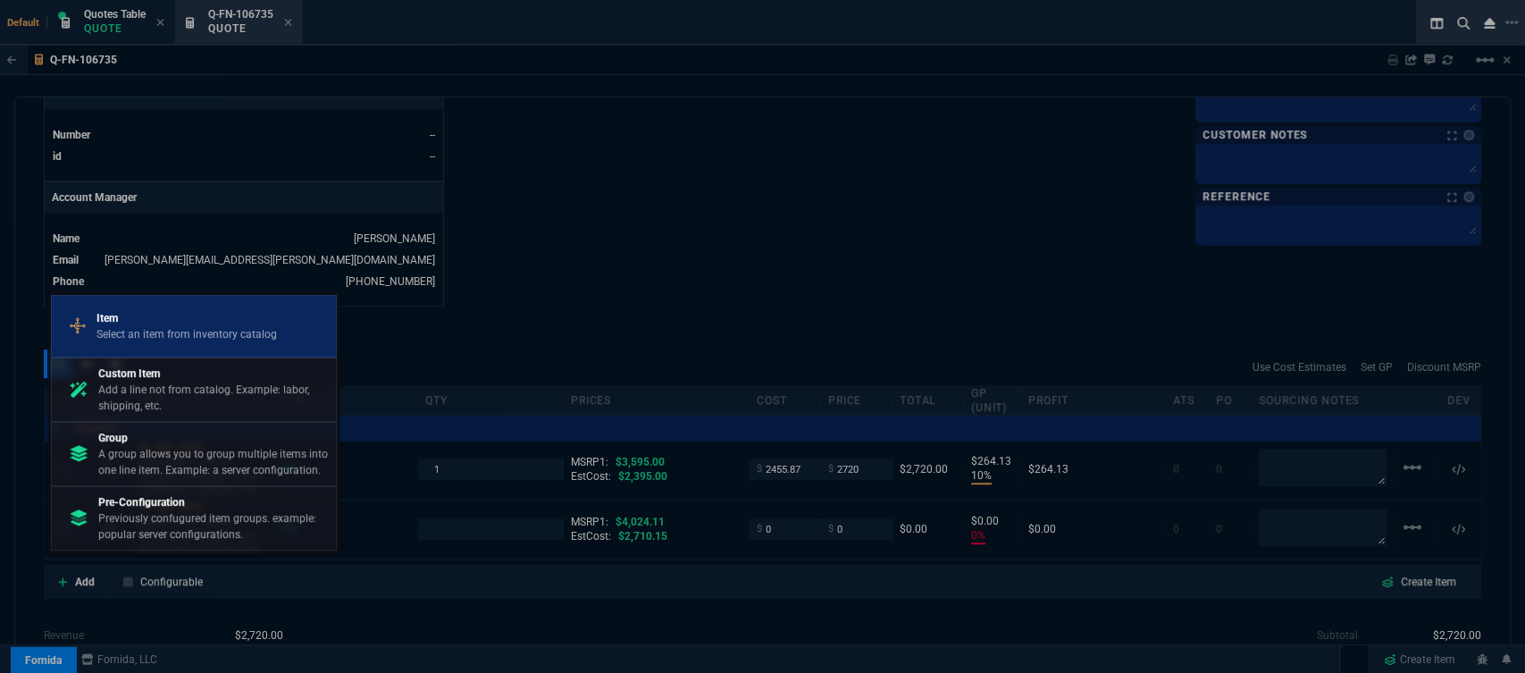
click at [161, 330] on p "Select an item from inventory catalog" at bounding box center [186, 334] width 180 height 16
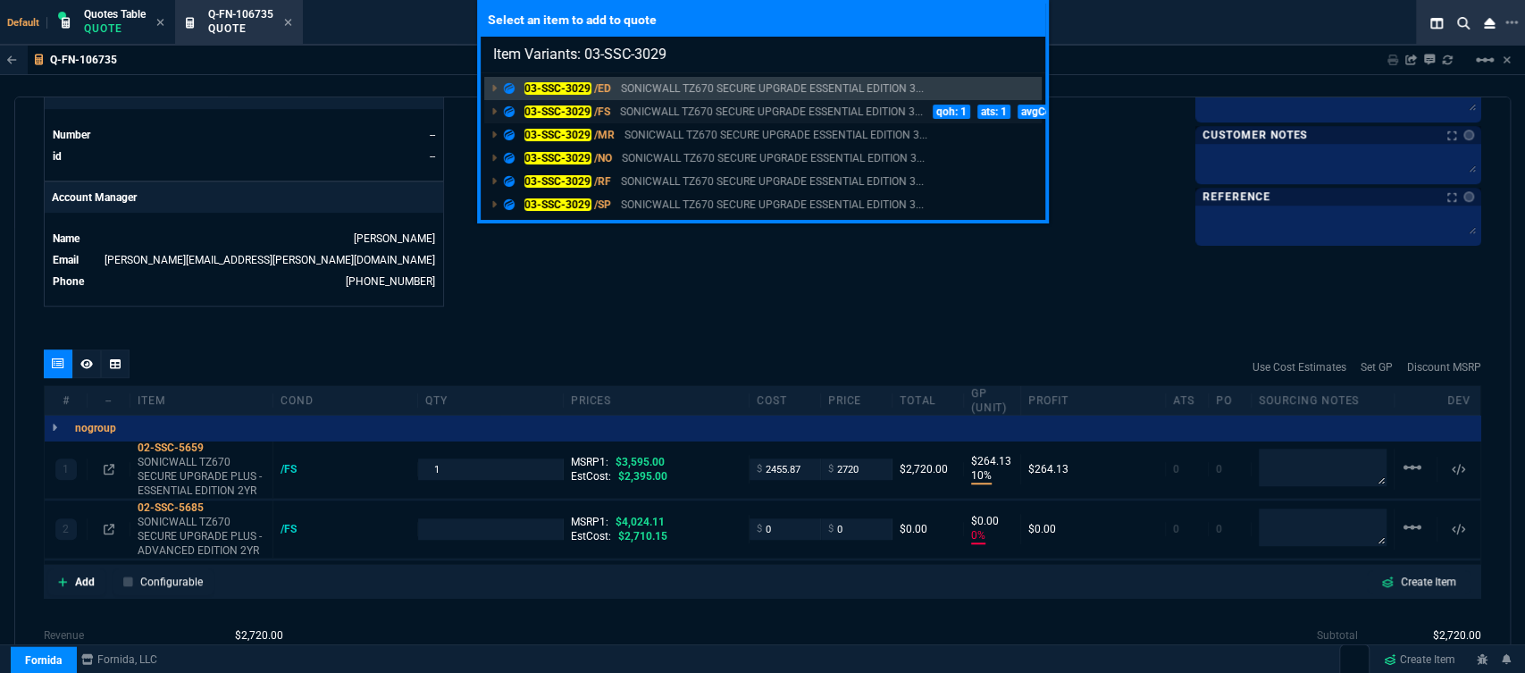
type input "Item Variants: 03-SSC-3029"
click at [674, 116] on p "SONICWALL TZ670 SECURE UPGRADE ESSENTIAL EDITION 3..." at bounding box center [771, 112] width 303 height 16
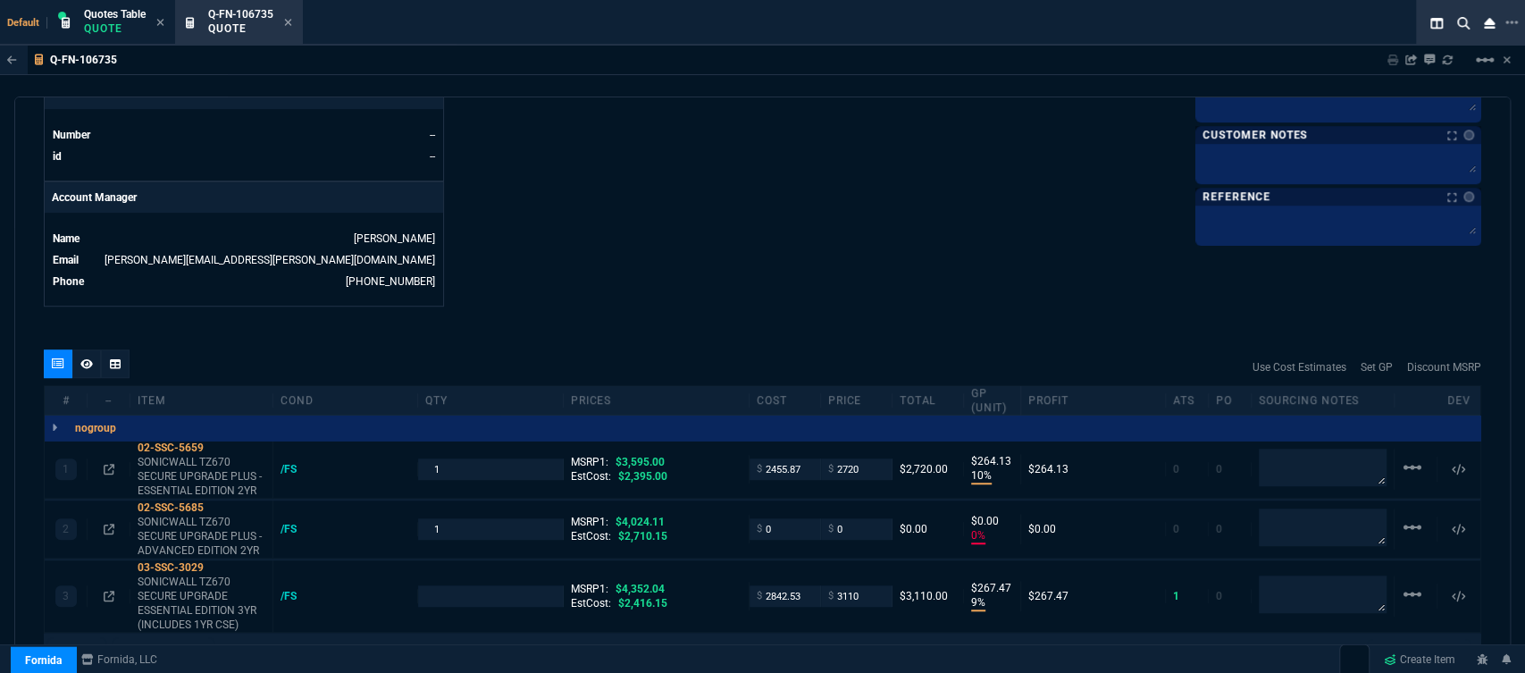
type input "10"
type input "264"
type input "0"
type input "9"
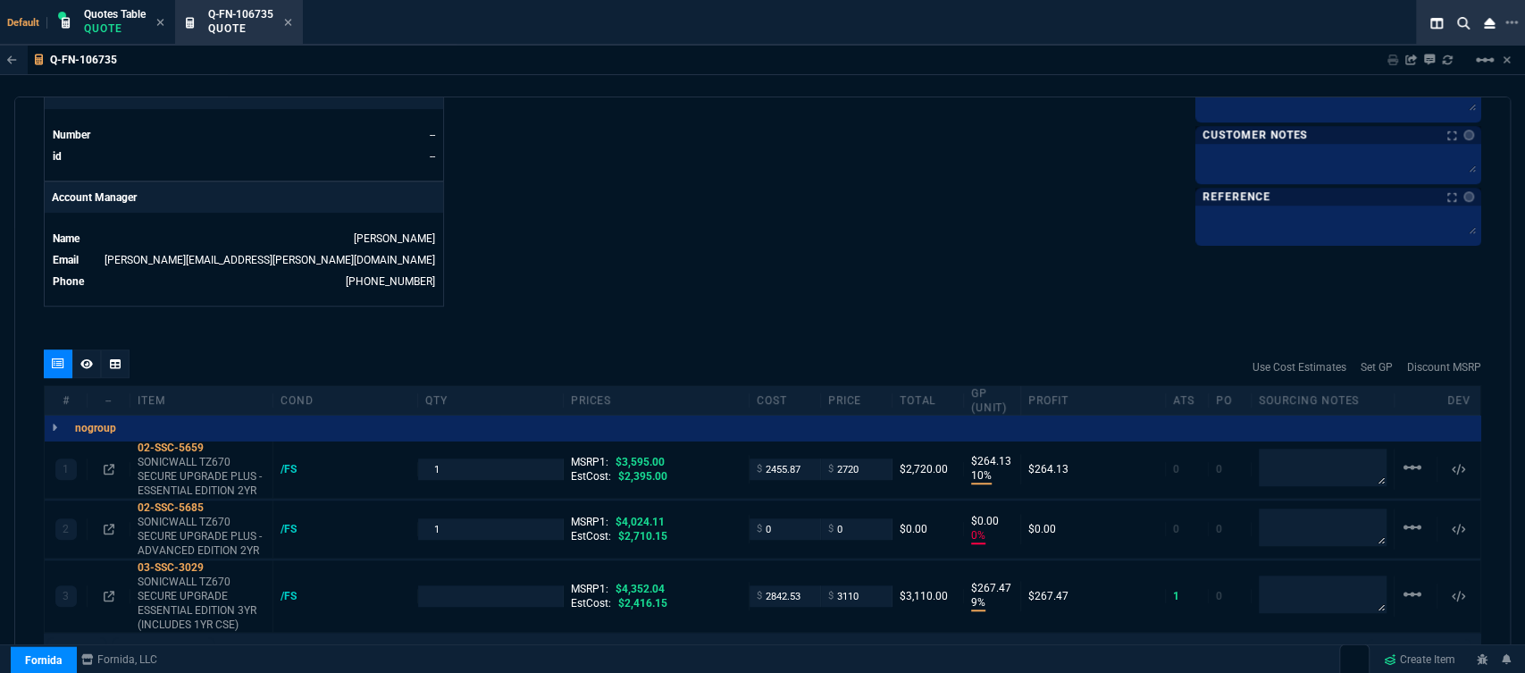
type input "267"
type input "24"
type input "100"
type input "29"
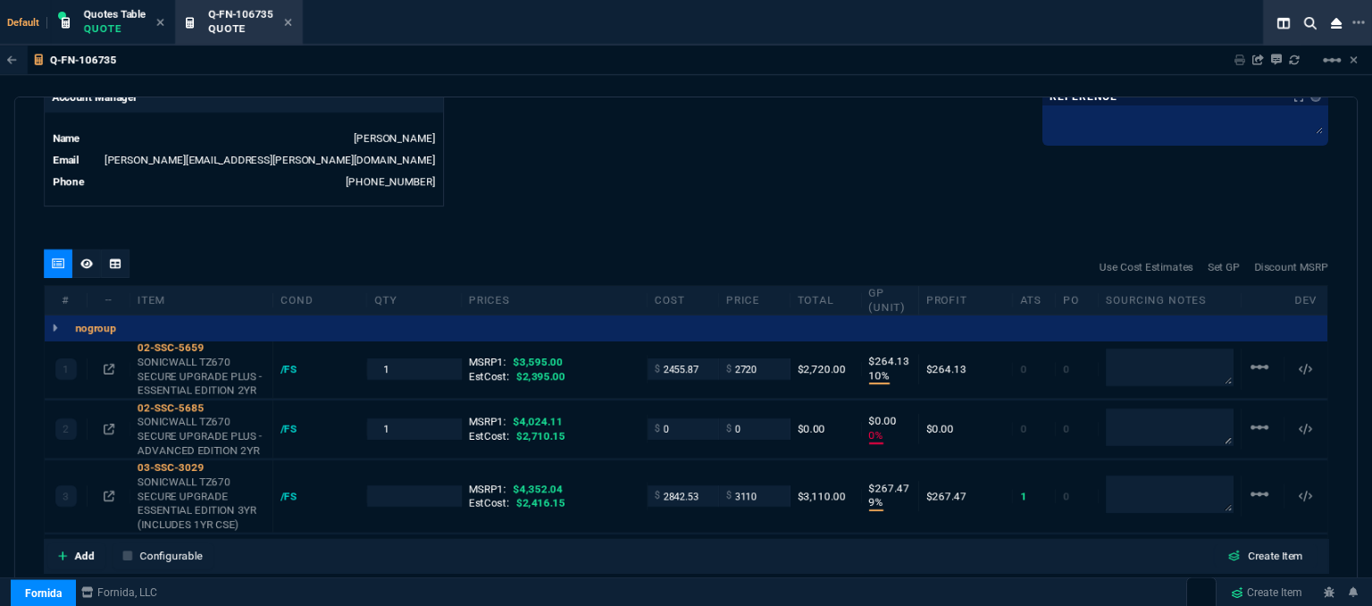
scroll to position [893, 0]
click at [105, 490] on icon at bounding box center [109, 495] width 11 height 11
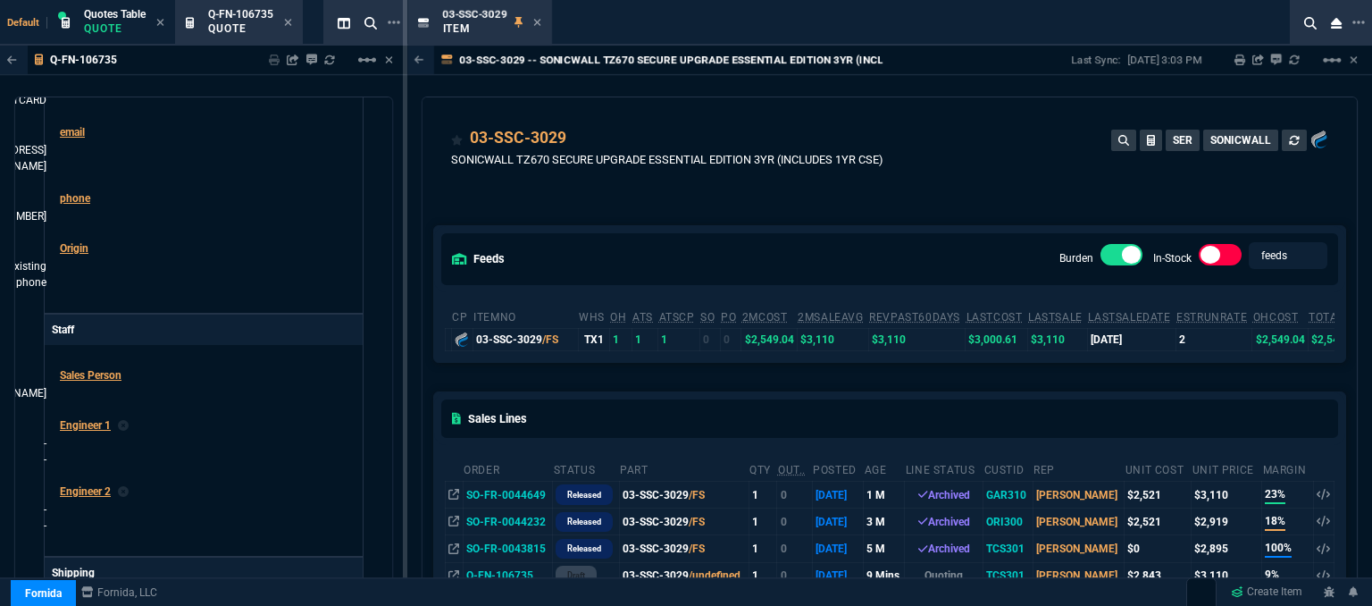
drag, startPoint x: 394, startPoint y: 274, endPoint x: 389, endPoint y: 153, distance: 121.5
click at [389, 153] on div "Q-FN-106735 Sharing Q-FN-106735 Link Dev Link Share on Teams linear_scale quote…" at bounding box center [203, 371] width 407 height 651
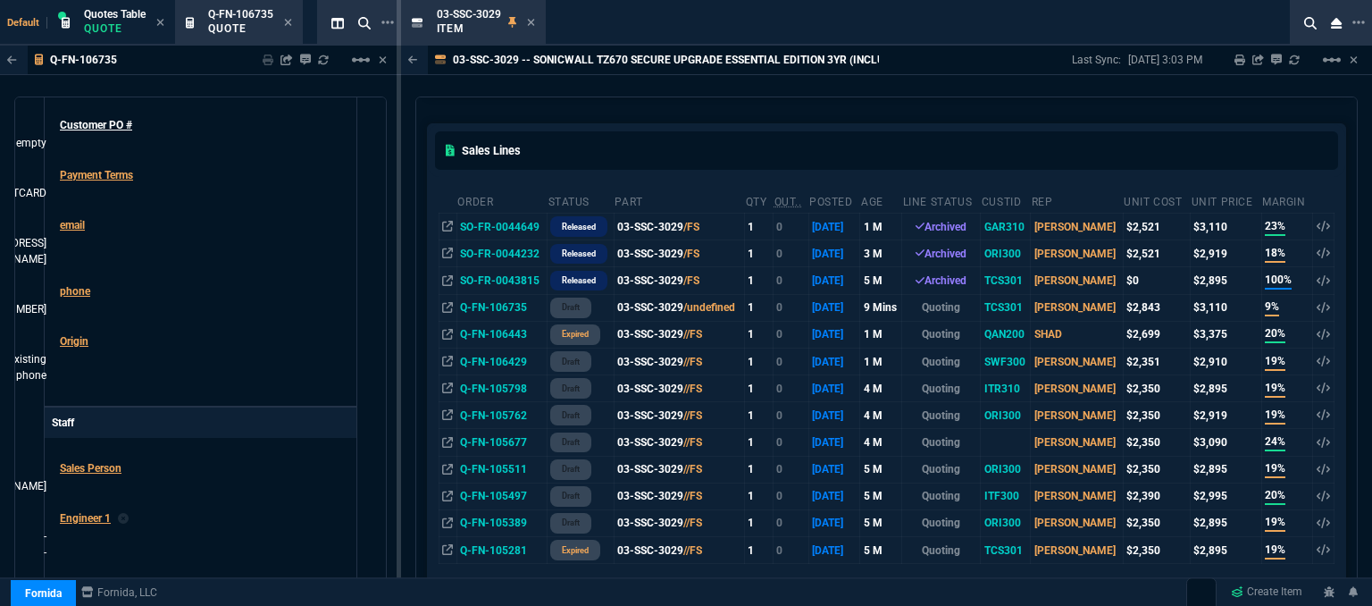
scroll to position [268, 0]
click at [529, 23] on icon at bounding box center [530, 22] width 7 height 7
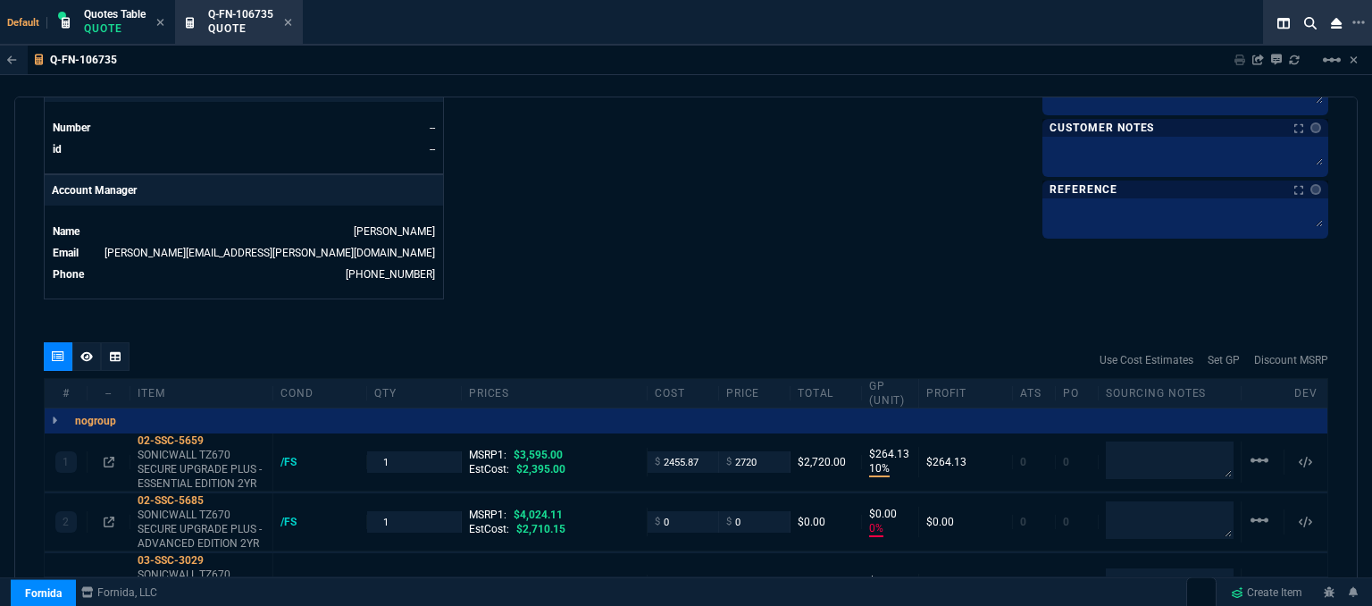
scroll to position [890, 0]
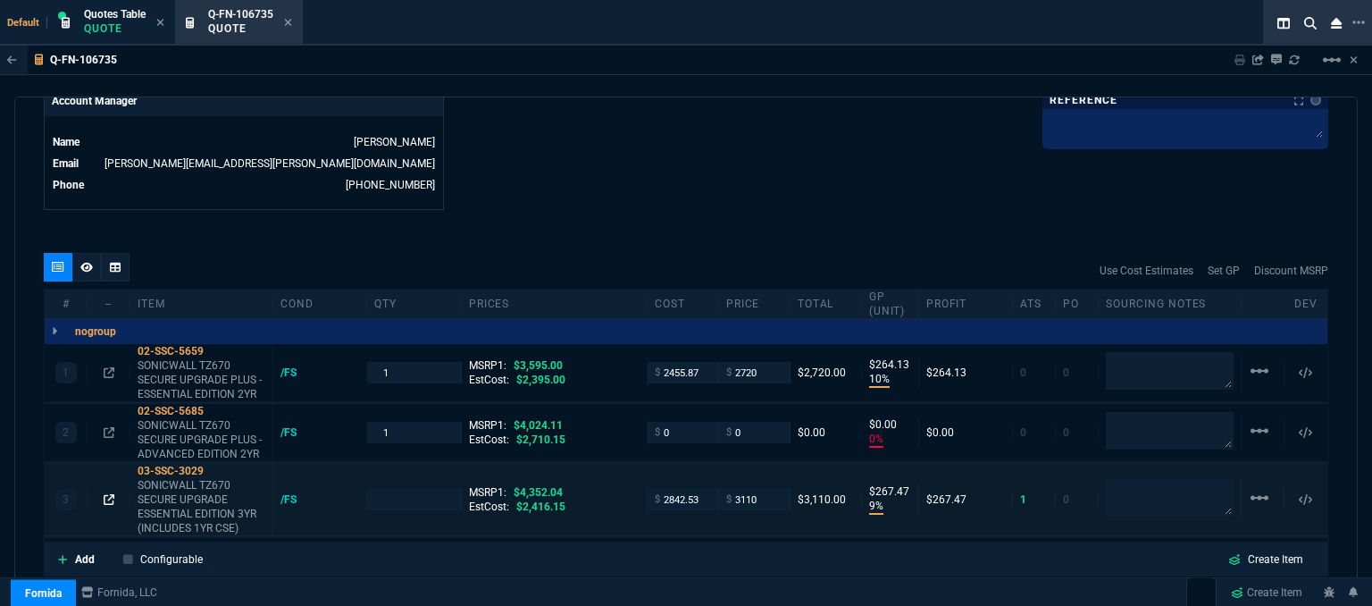
click at [107, 494] on icon at bounding box center [109, 499] width 11 height 11
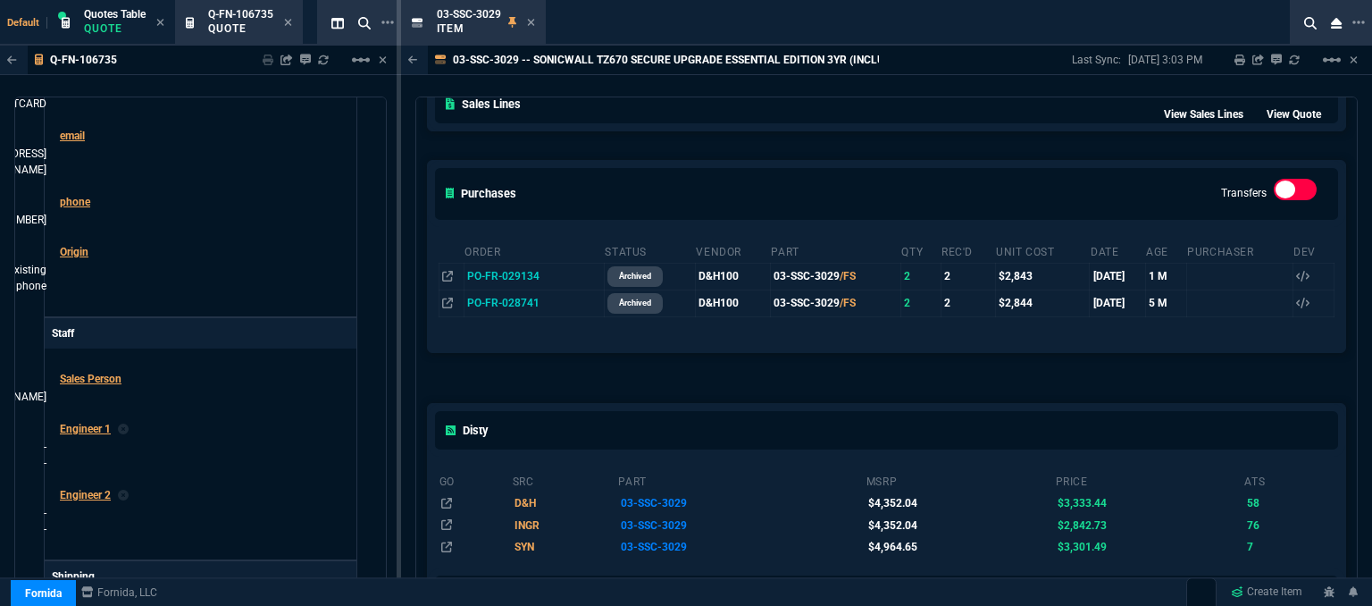
scroll to position [625, 0]
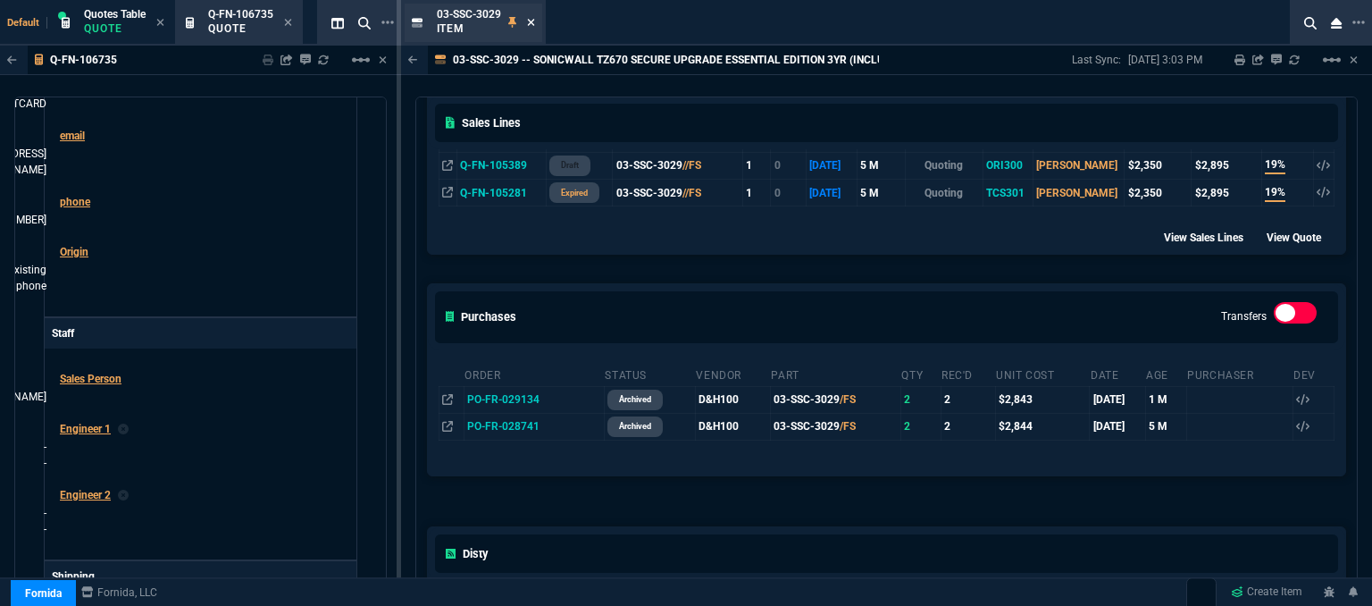
click at [531, 20] on icon at bounding box center [531, 22] width 8 height 11
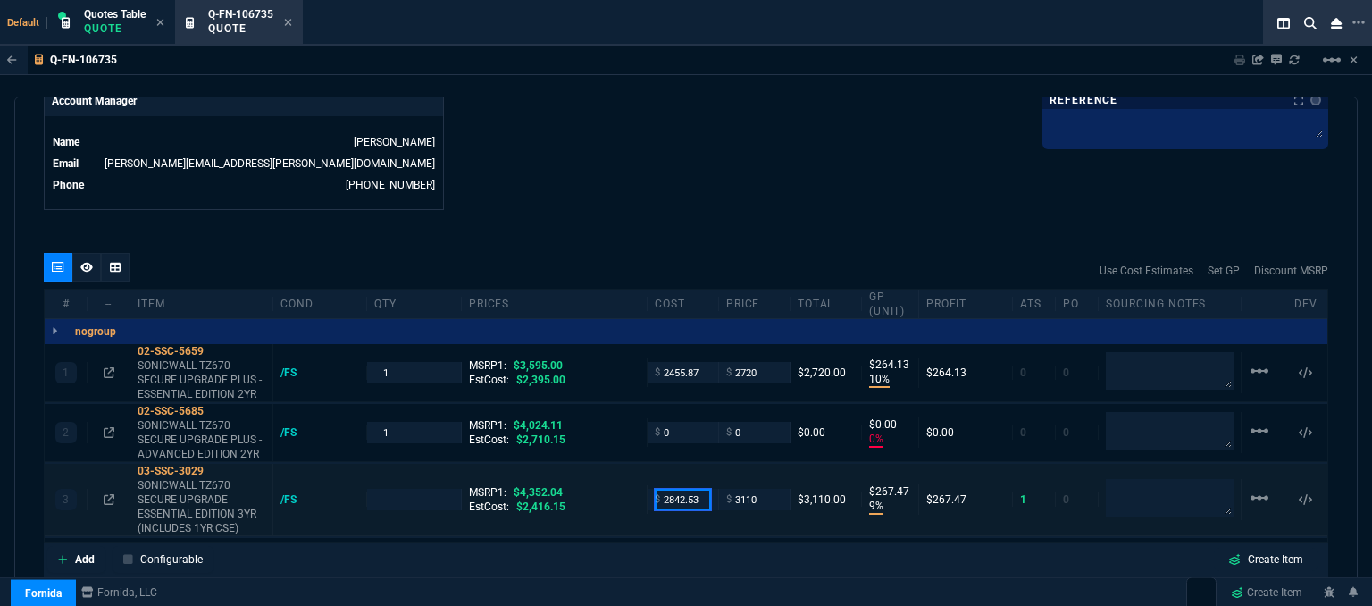
click at [704, 489] on input "2842.53" at bounding box center [683, 499] width 56 height 21
type input "2410"
type input "1"
type input "2410"
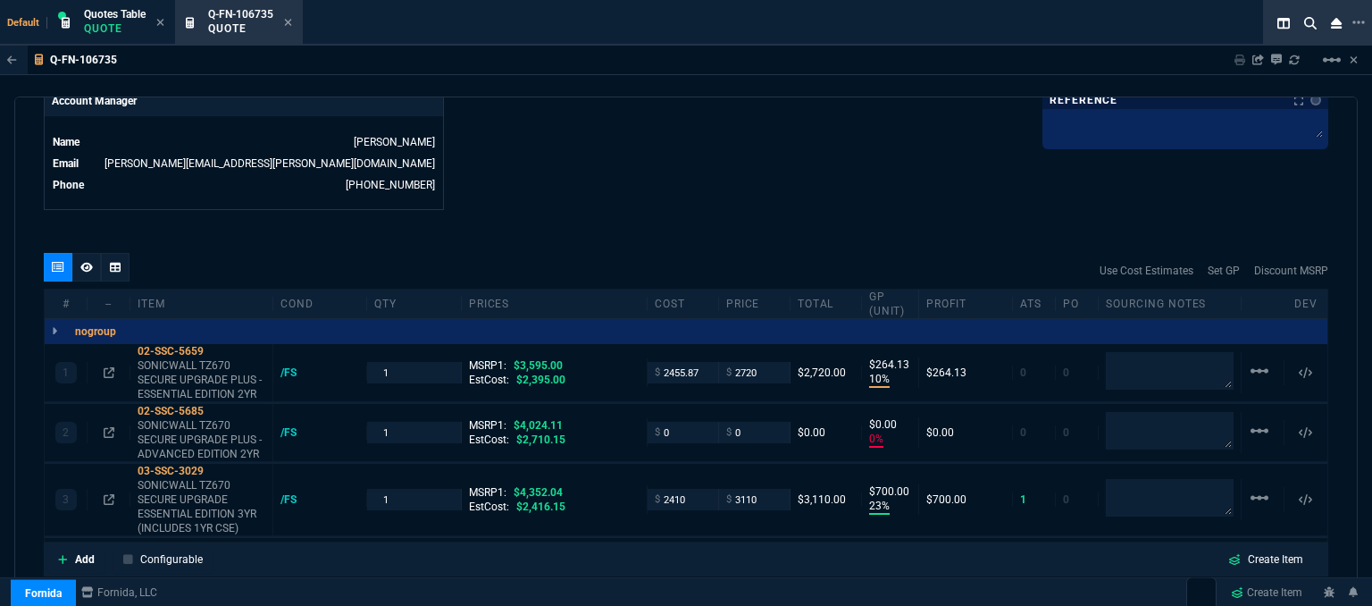
type input "23"
type input "700"
click at [214, 465] on icon at bounding box center [216, 470] width 10 height 11
click at [768, 489] on input "3110" at bounding box center [754, 499] width 56 height 21
type input "3325"
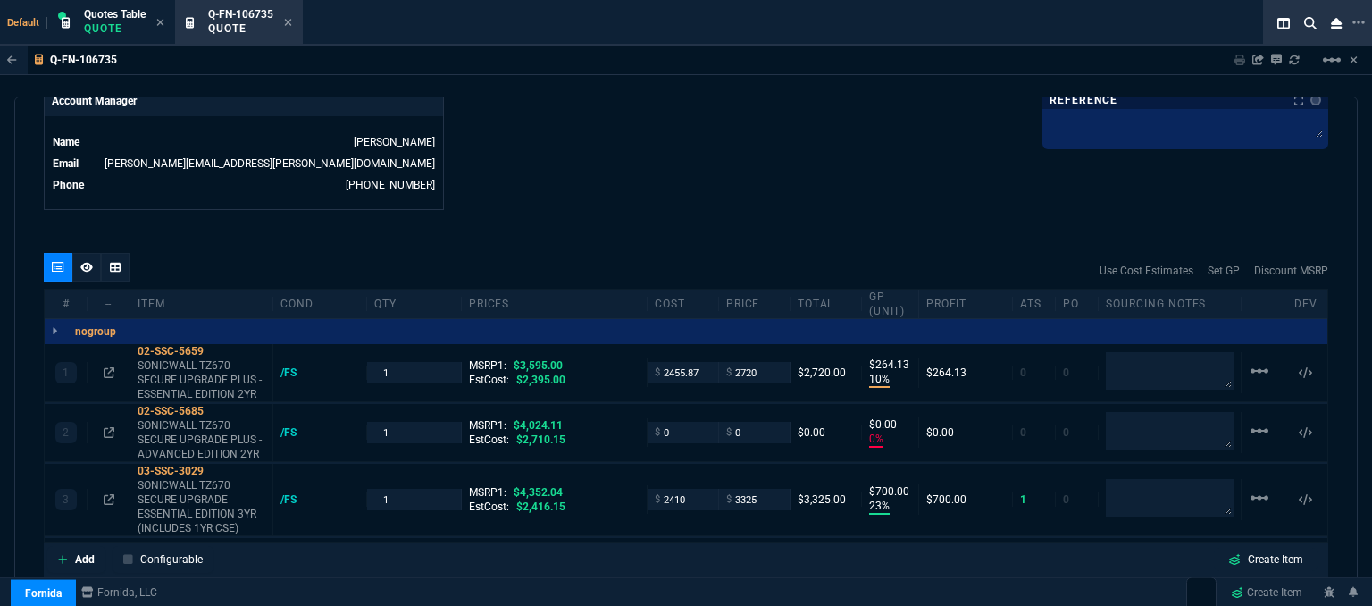
type input "3325"
type input "28"
type input "915"
type input "24"
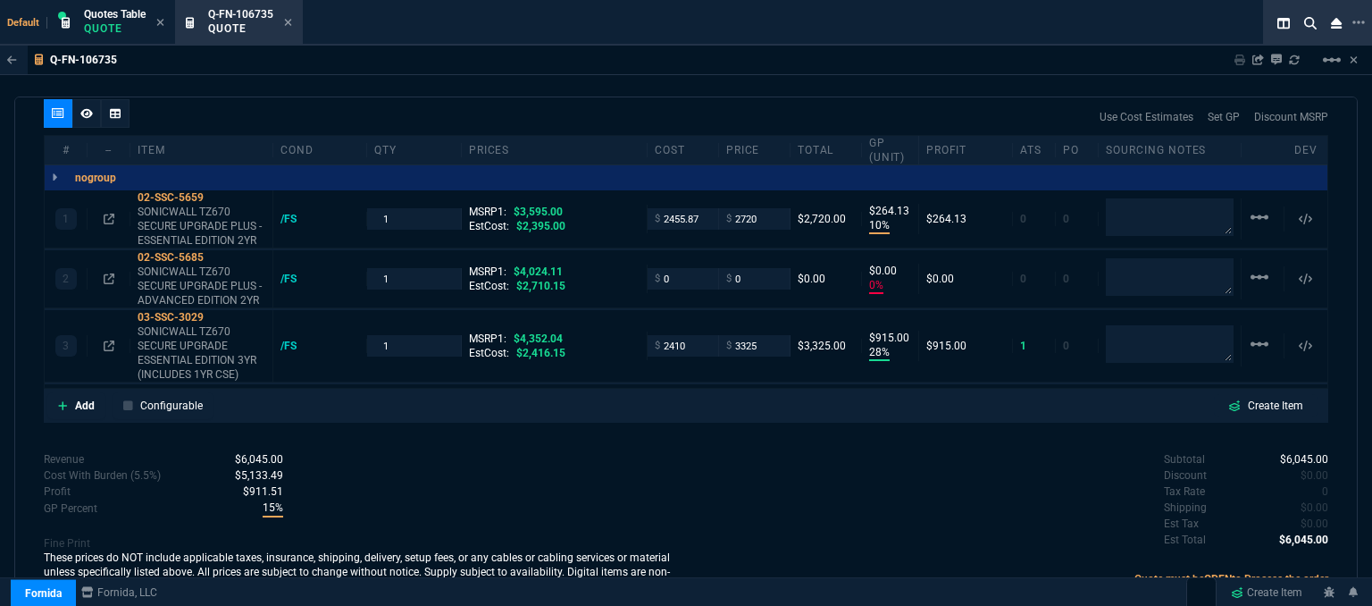
scroll to position [1048, 0]
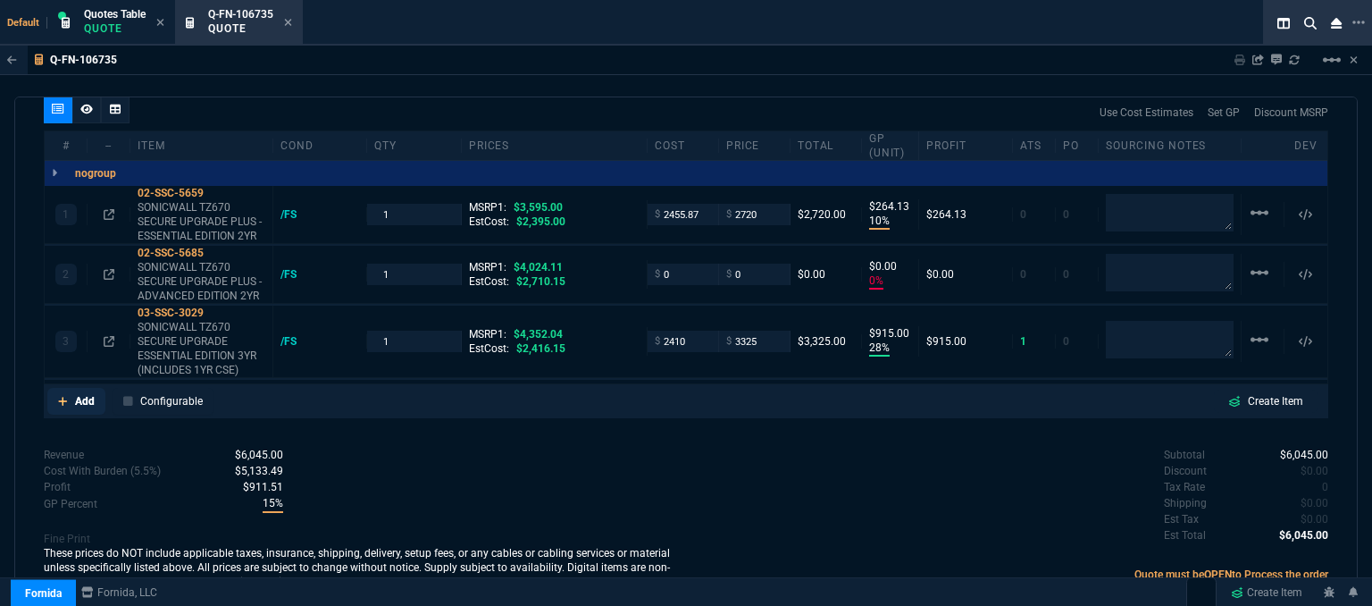
click at [63, 396] on icon at bounding box center [63, 401] width 10 height 11
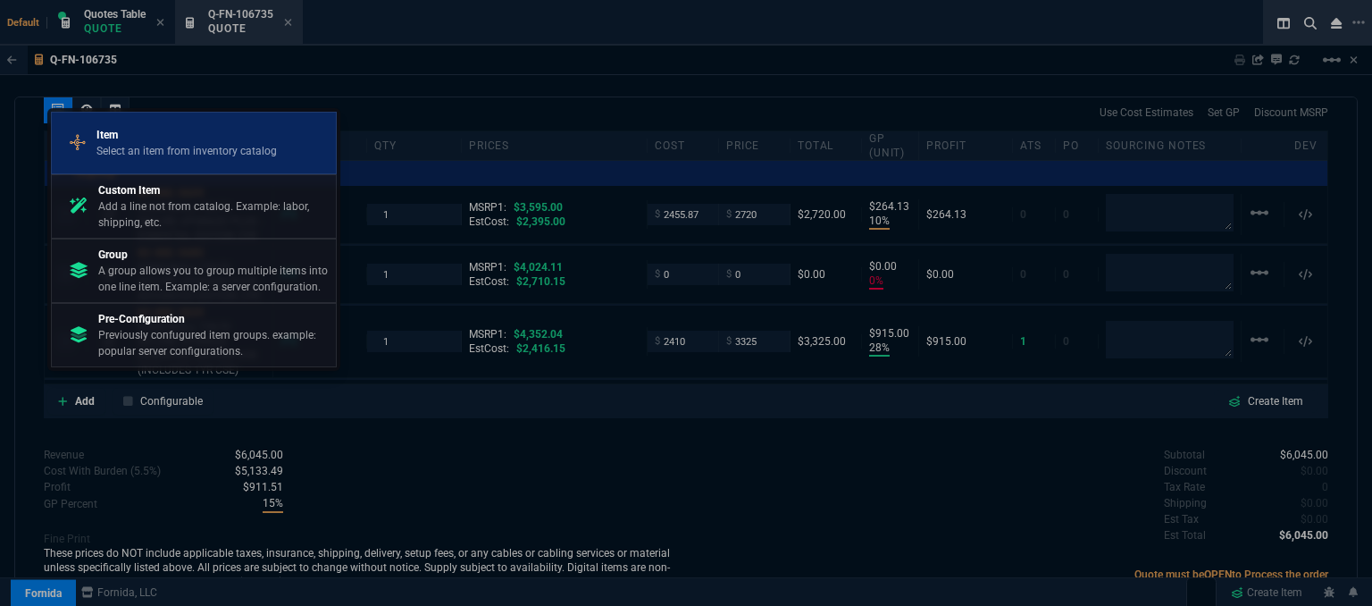
click at [171, 140] on p "Item" at bounding box center [186, 135] width 180 height 16
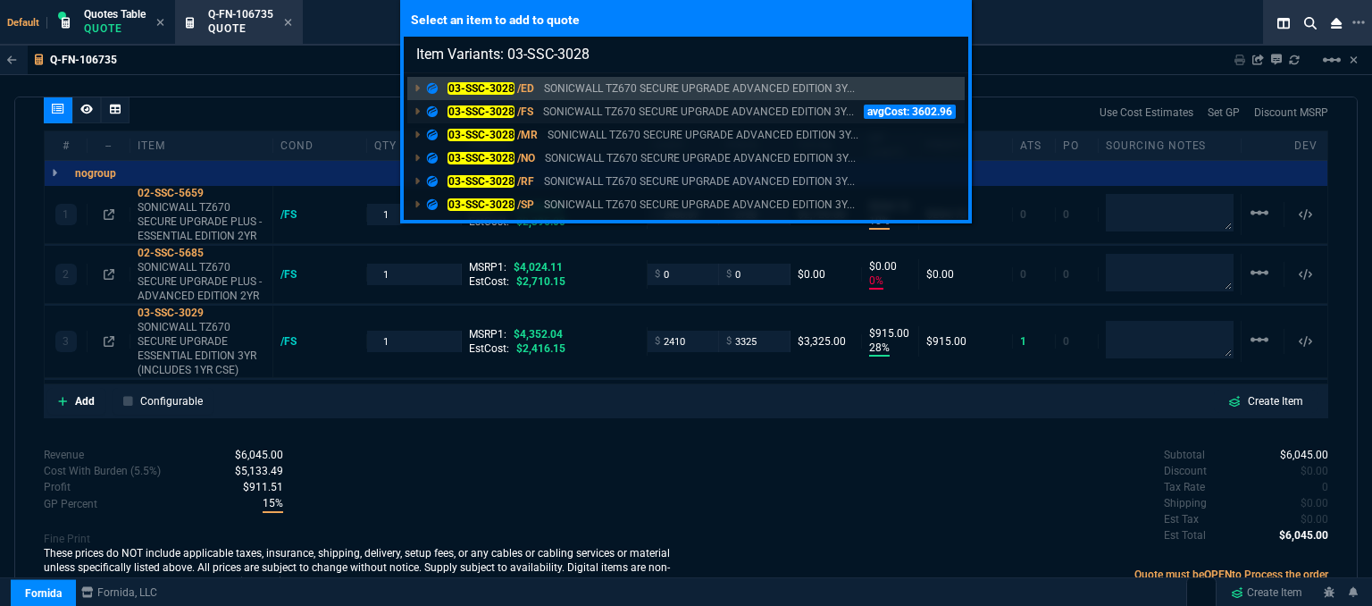
type input "Item Variants: 03-SSC-3028"
click at [607, 113] on p "SONICWALL TZ670 SECURE UPGRADE ADVANCED EDITION 3Y..." at bounding box center [698, 112] width 311 height 16
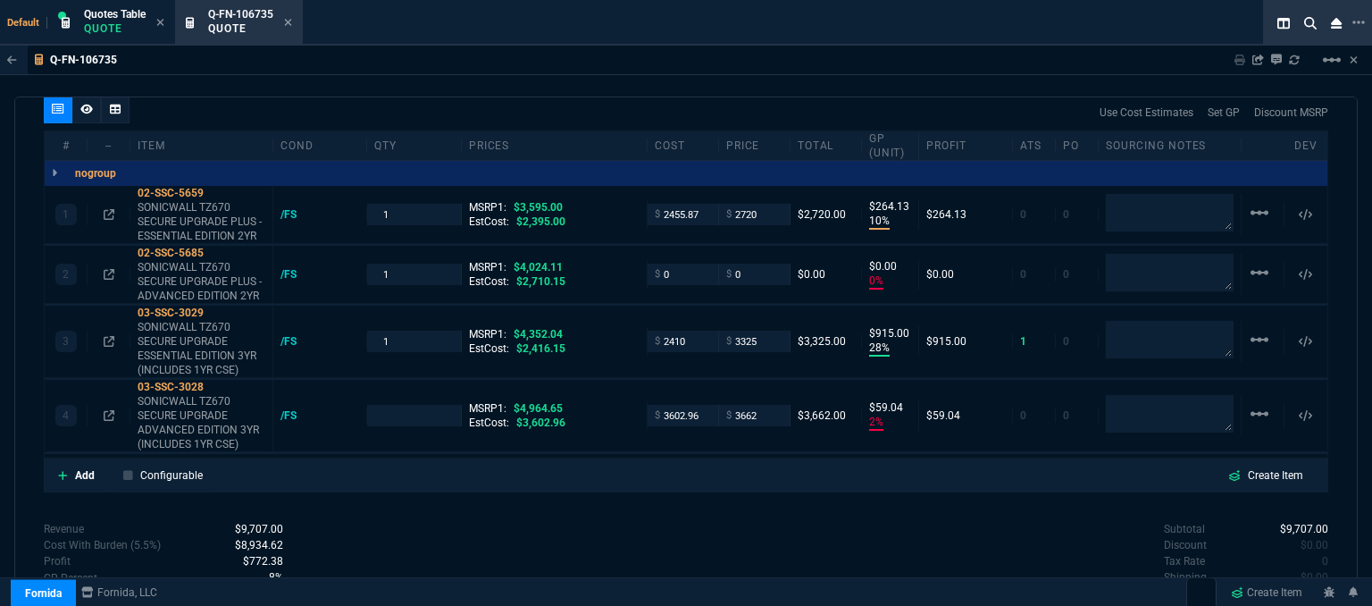
type input "10"
type input "264"
type input "0"
type input "28"
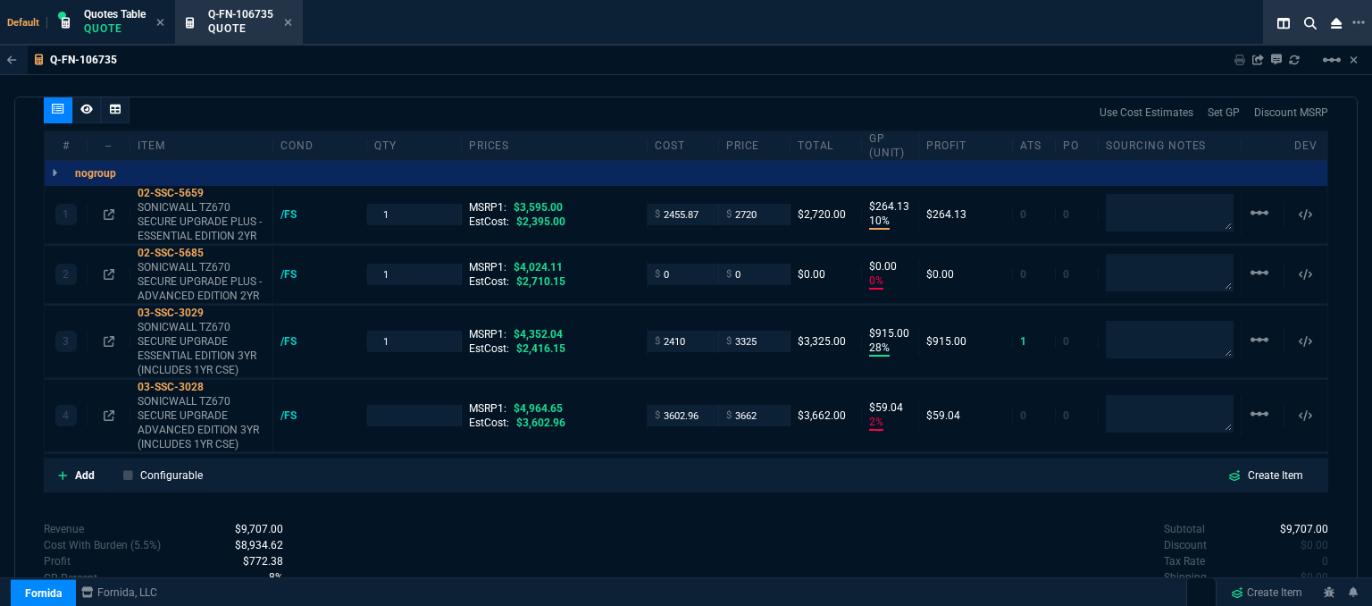
type input "915"
type input "2"
type input "59"
type input "24"
type input "100"
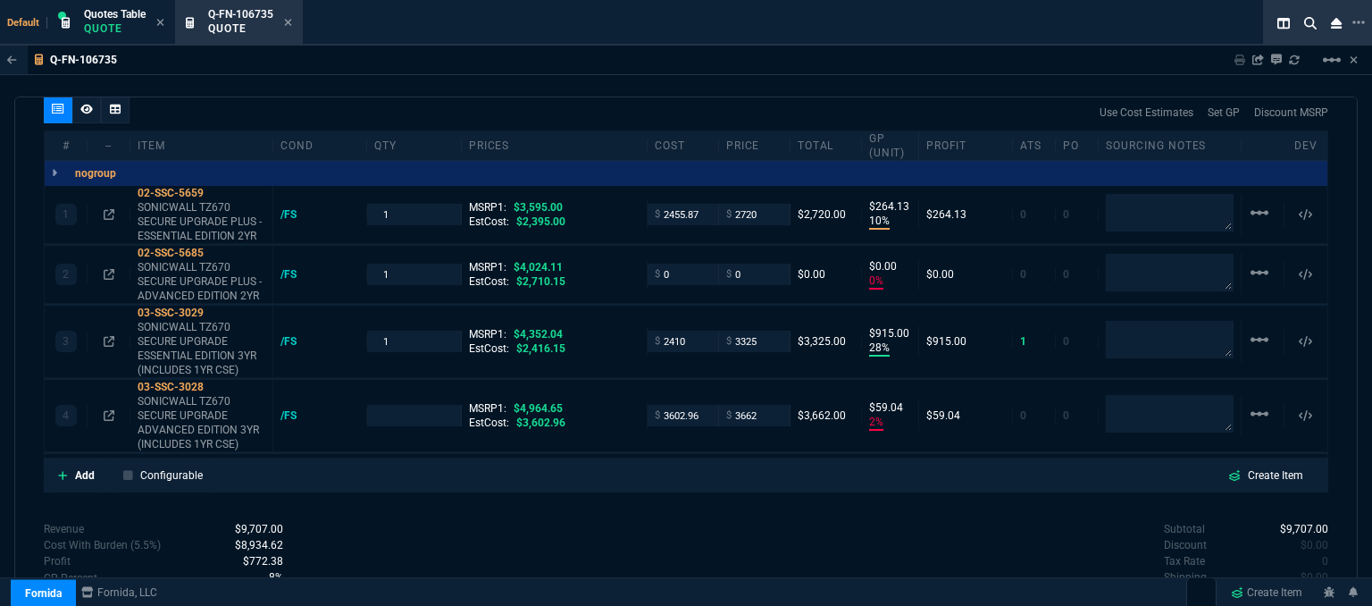
type input "24"
type input "26"
click at [703, 405] on input "3602.96" at bounding box center [683, 415] width 56 height 21
type input "2917"
click at [565, 484] on div "quote Q-FN-106735 TCSware draft Fornida, LLC 2609 Technology Dr Suite 300 Plano…" at bounding box center [685, 353] width 1343 height 514
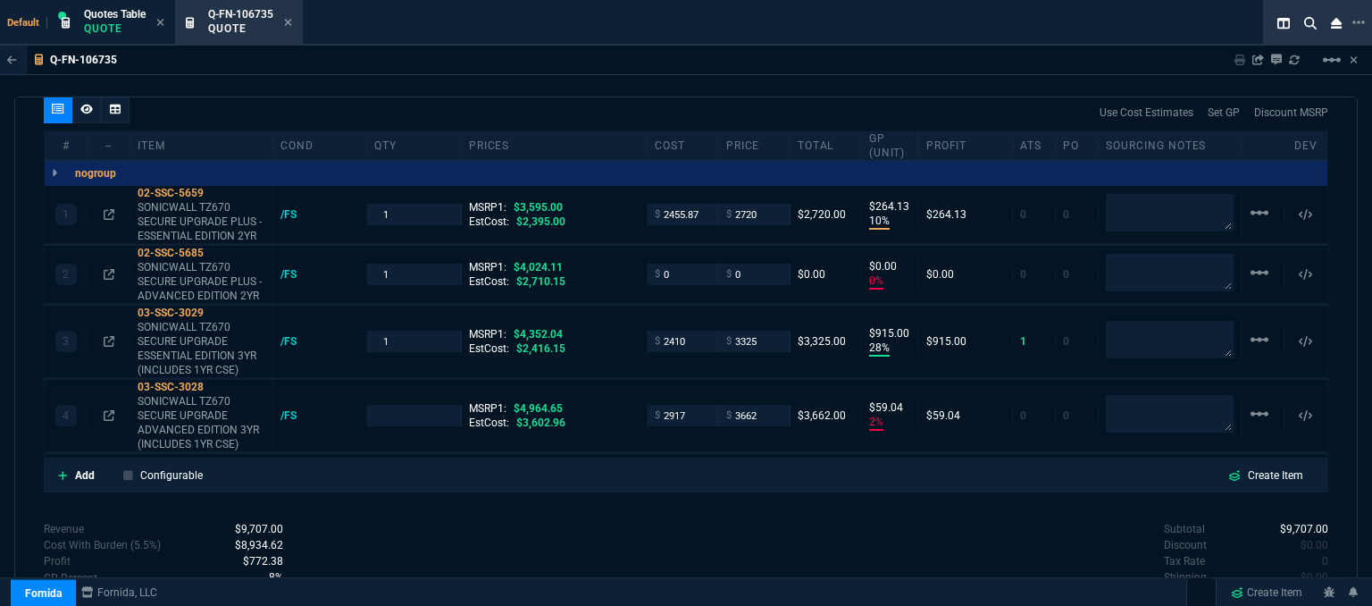
type input "1"
type input "2917"
type input "20"
type input "745"
click at [686, 405] on input "2917" at bounding box center [683, 415] width 56 height 21
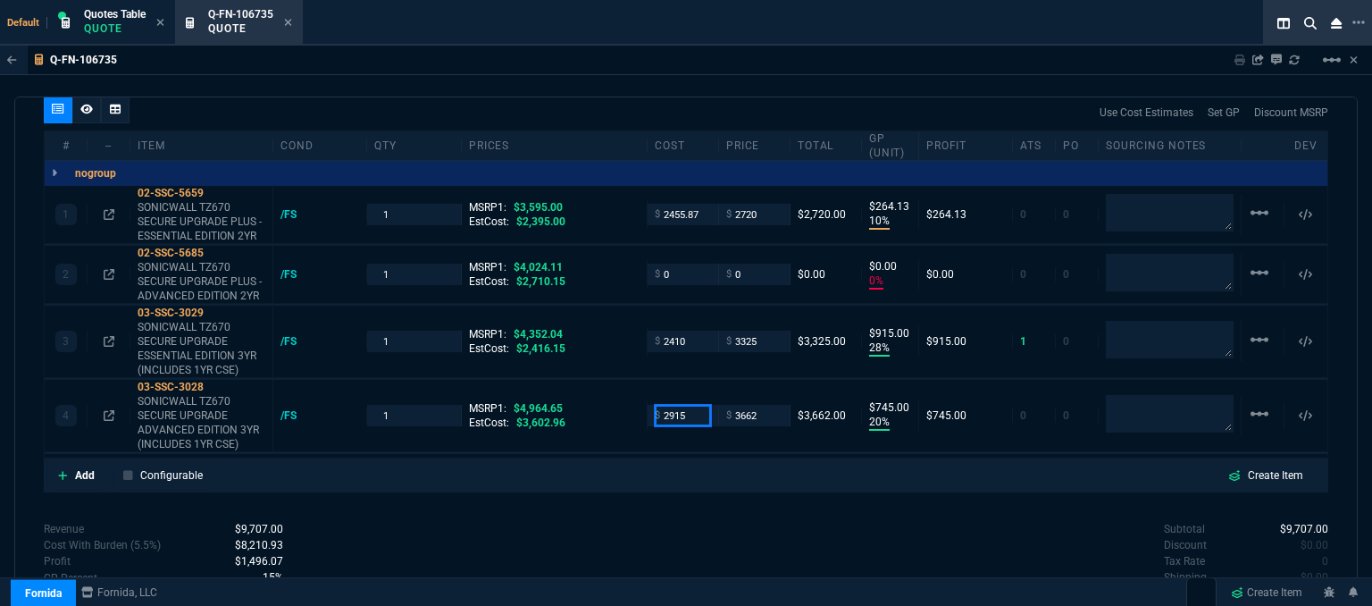
type input "2915"
click at [547, 523] on div "Revenue $9,707.00 Cost $7,782.87 Cost With Burden (5.5%) $8,210.93 Profit $1,49…" at bounding box center [365, 594] width 642 height 146
type input "2915"
type input "747"
click at [219, 381] on icon at bounding box center [216, 386] width 10 height 11
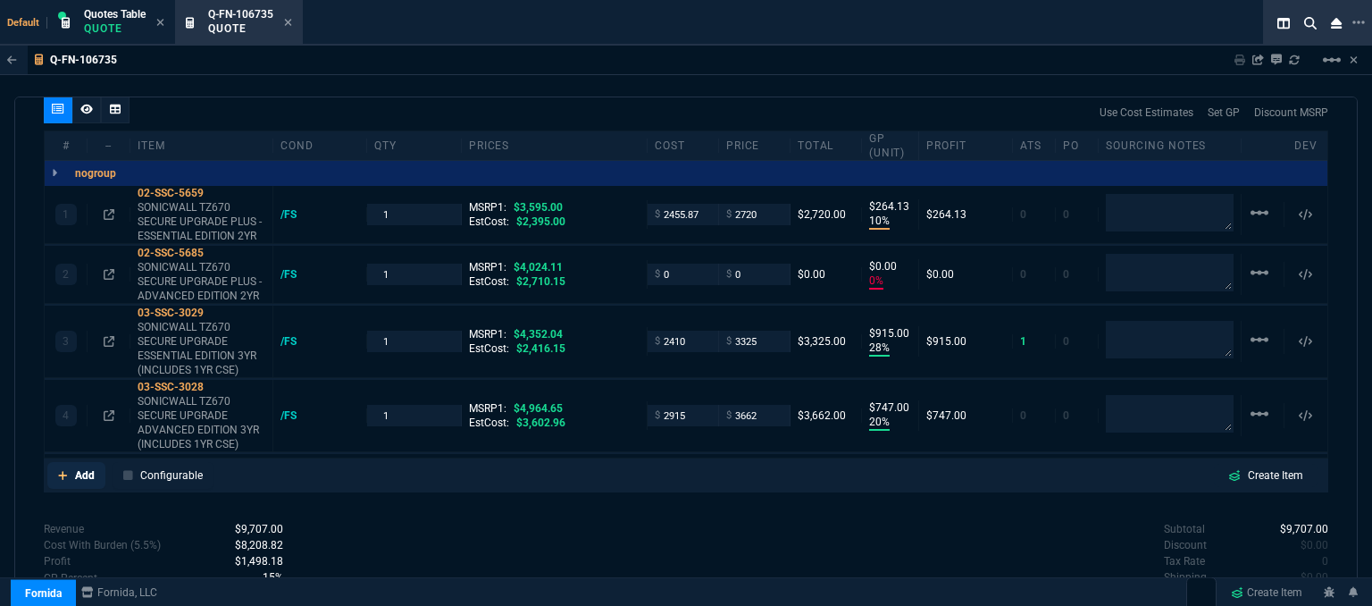
click at [63, 471] on icon at bounding box center [62, 475] width 9 height 9
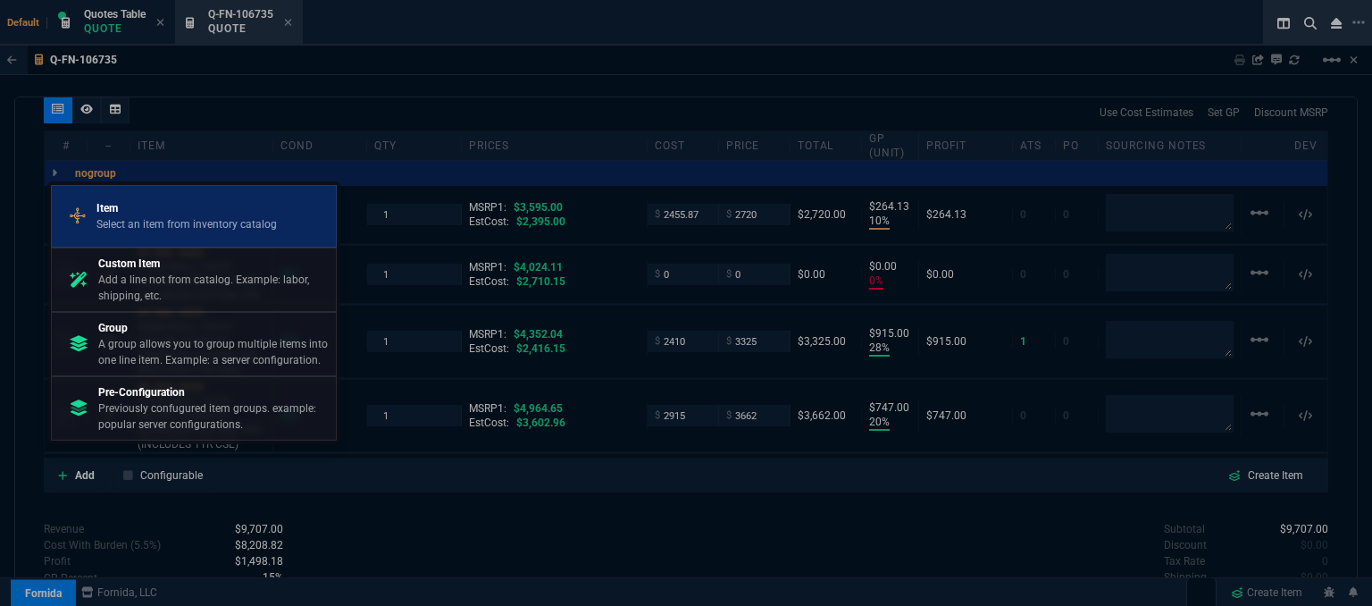
click at [124, 236] on div "Item Select an item from inventory catalog" at bounding box center [194, 216] width 270 height 46
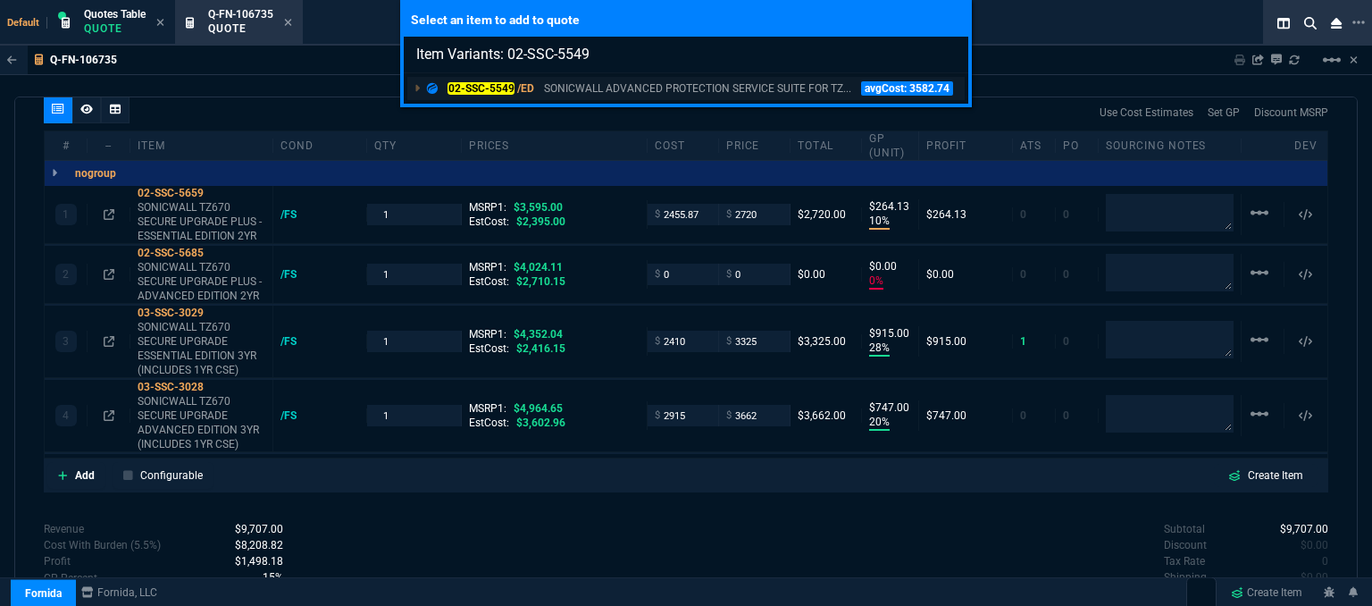
type input "Item Variants: 02-SSC-5549"
click at [575, 80] on p "SONICWALL ADVANCED PROTECTION SERVICE SUITE FOR TZ..." at bounding box center [697, 88] width 307 height 16
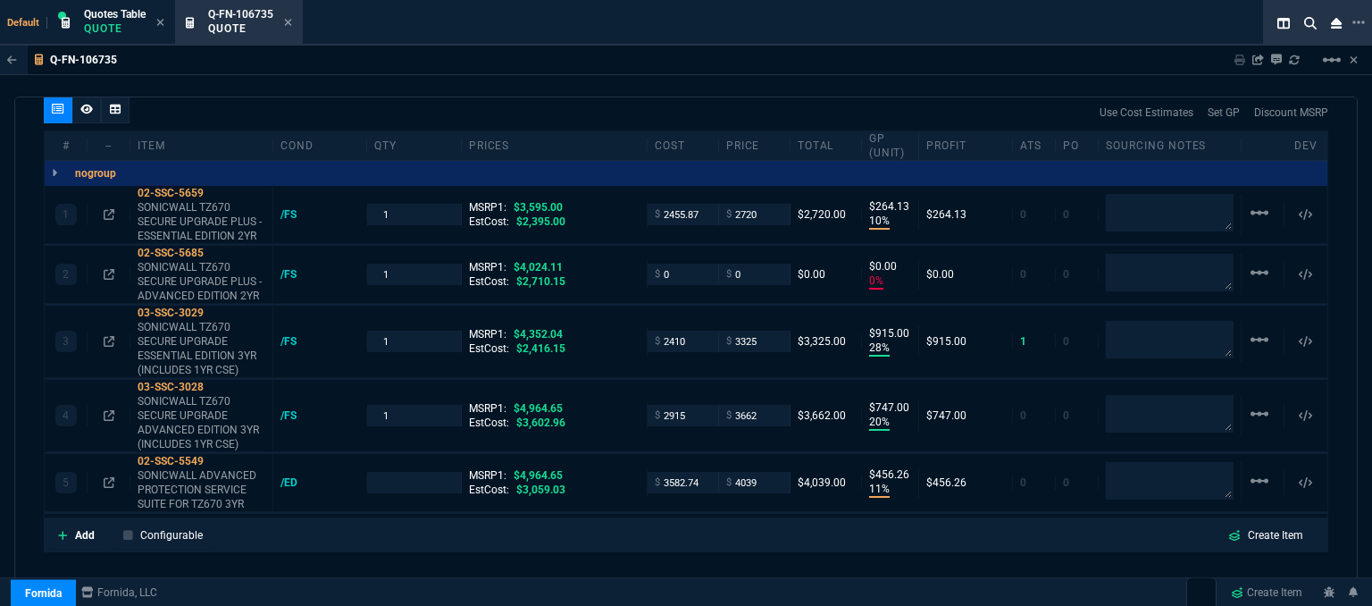
type input "10"
type input "264"
type input "0"
type input "28"
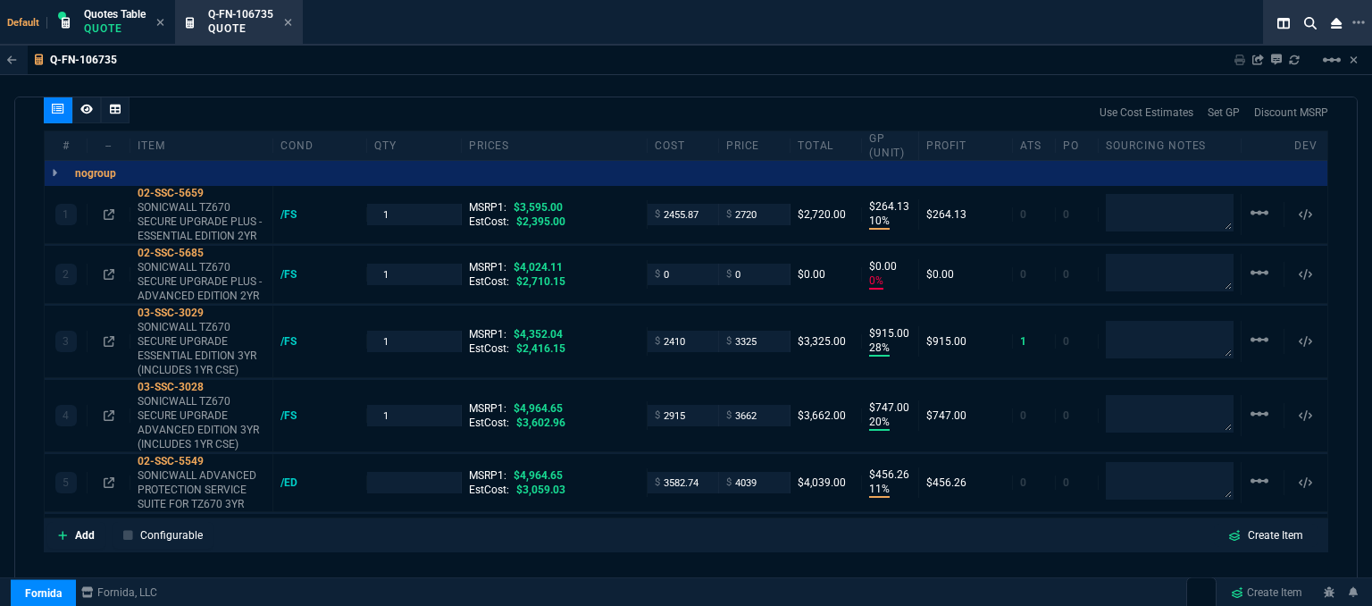
type input "915"
type input "20"
type input "747"
type input "11"
type input "456"
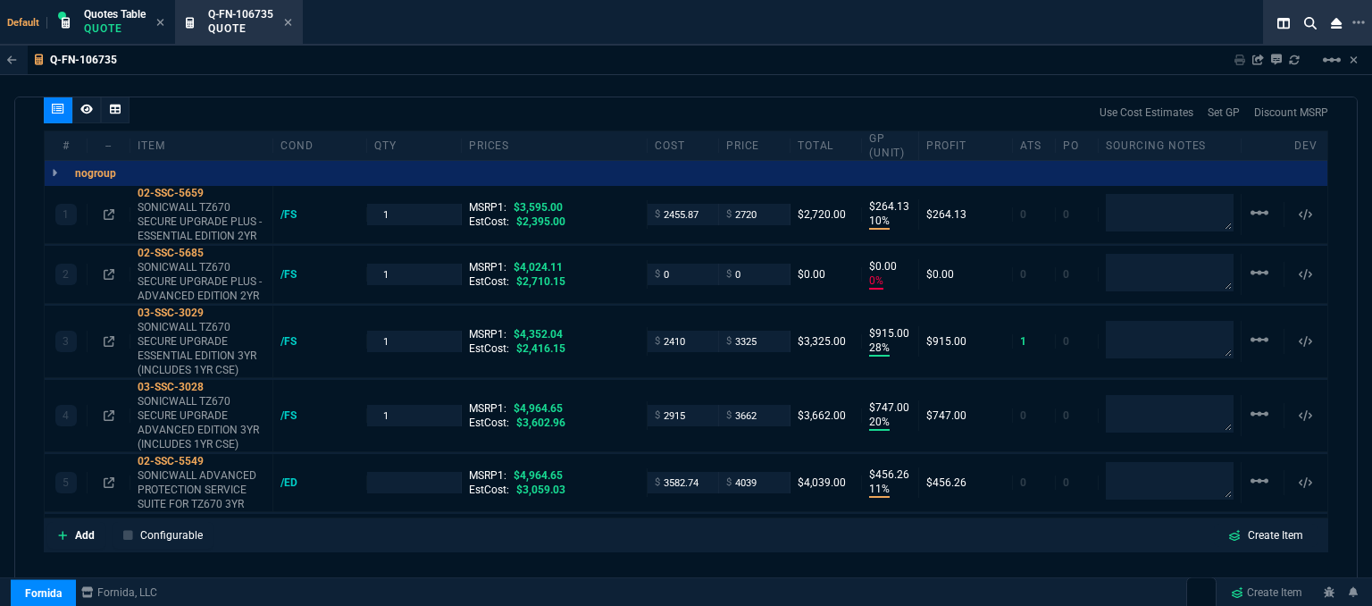
type input "24"
type input "100"
type input "24"
type input "26"
type input "19"
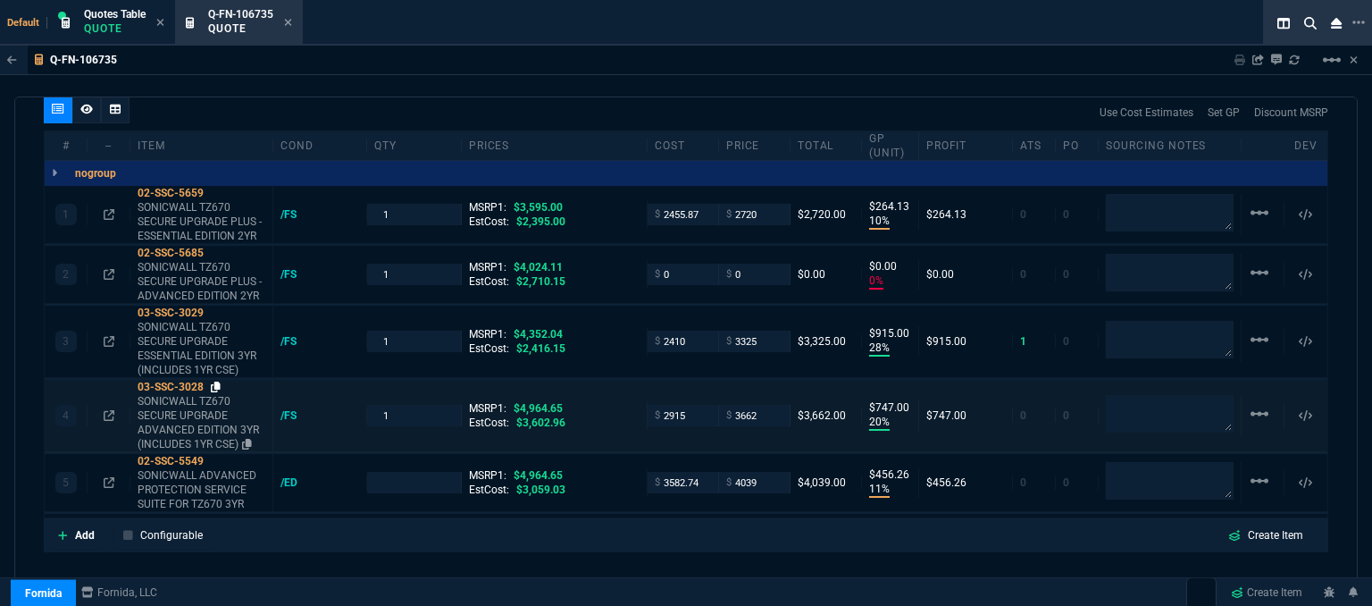
click at [219, 381] on icon at bounding box center [216, 386] width 10 height 11
click at [760, 405] on input "3662" at bounding box center [754, 415] width 56 height 21
type input "3290"
click at [629, 544] on div "quote Q-FN-106735 TCSware draft Fornida, LLC 2609 Technology Dr Suite 300 Plano…" at bounding box center [685, 353] width 1343 height 514
type input "3290"
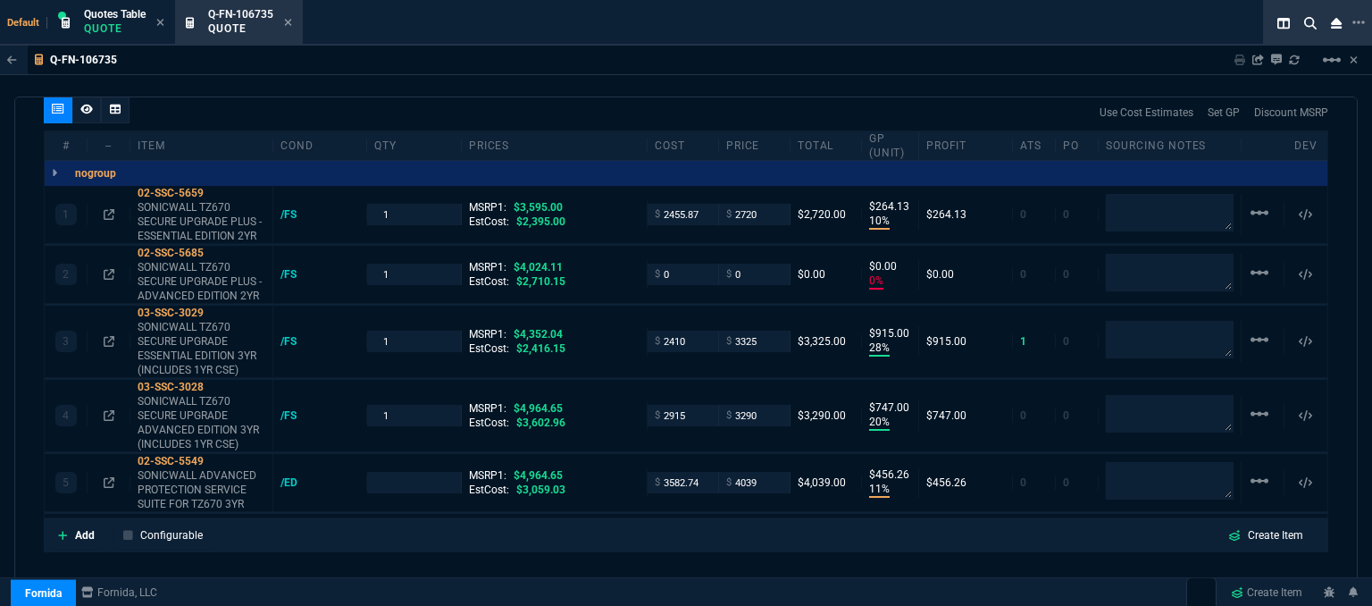
type input "1"
type input "11"
type input "375"
type input "34"
click at [220, 381] on icon at bounding box center [216, 386] width 10 height 11
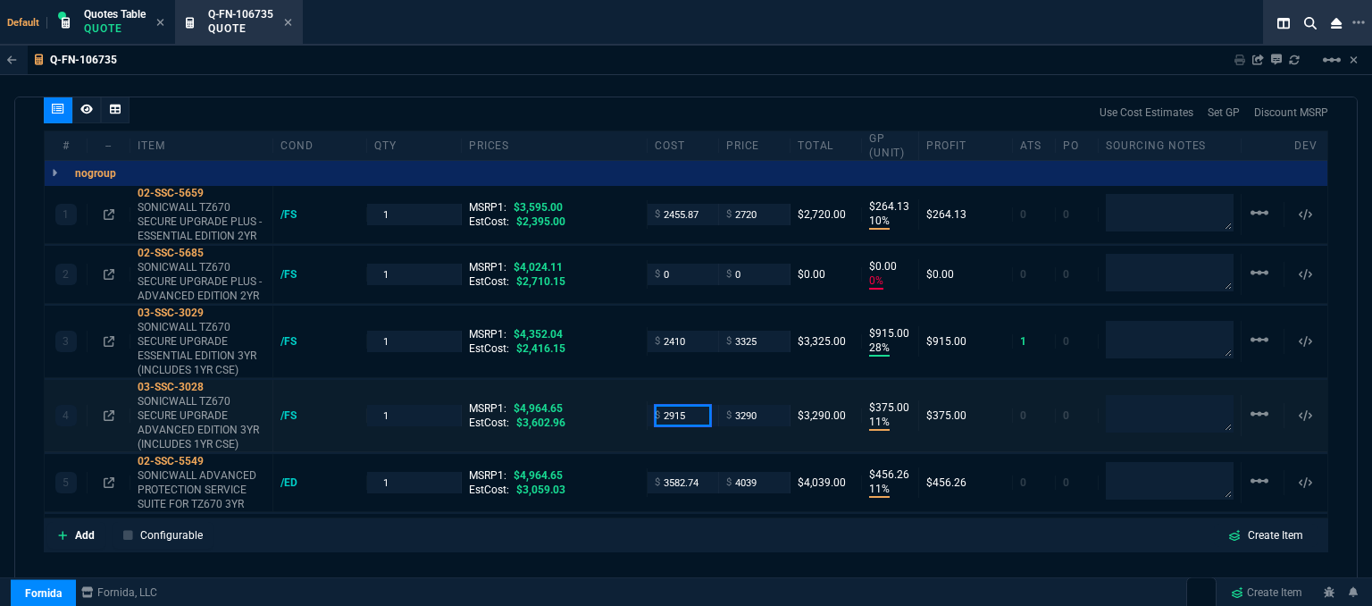
click at [697, 405] on input "2915" at bounding box center [683, 415] width 56 height 21
type input "2760"
click at [589, 547] on div "quote Q-FN-106735 TCSware draft Fornida, LLC 2609 Technology Dr Suite 300 Plano…" at bounding box center [685, 353] width 1343 height 514
type input "2760"
type input "16"
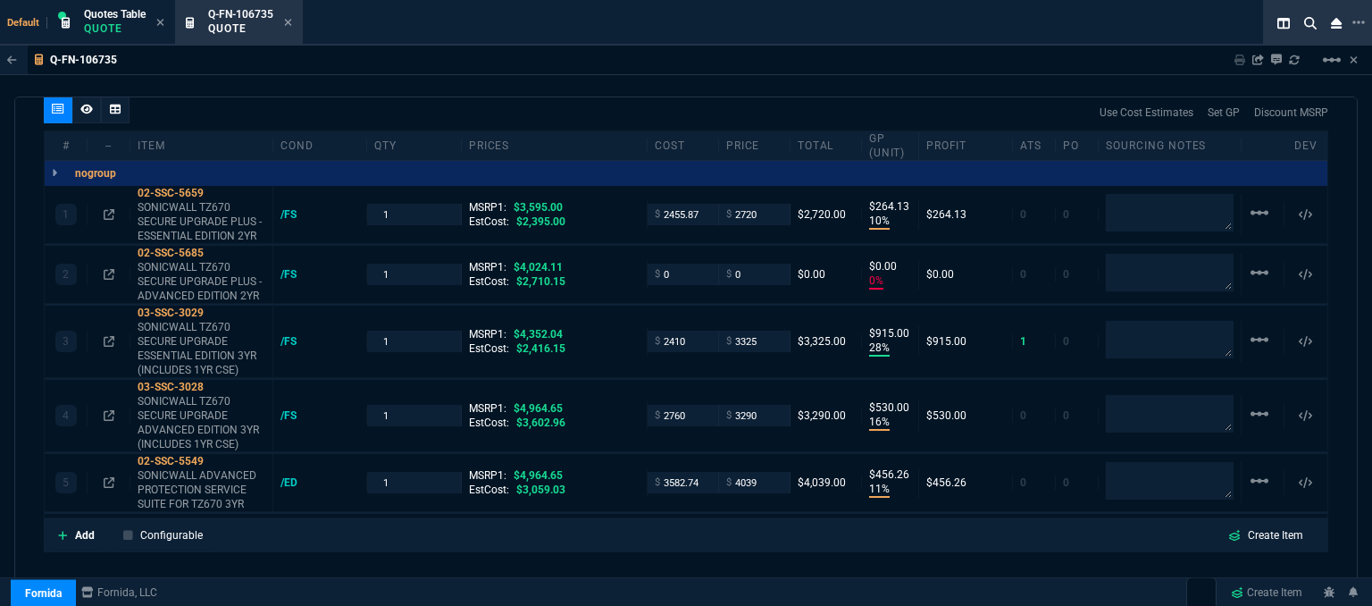
type input "530"
click at [214, 381] on icon at bounding box center [216, 386] width 10 height 11
click at [764, 405] on input "3290" at bounding box center [754, 415] width 56 height 21
type input "3295"
click at [648, 522] on div "Add Configurable Create Item" at bounding box center [685, 535] width 1277 height 27
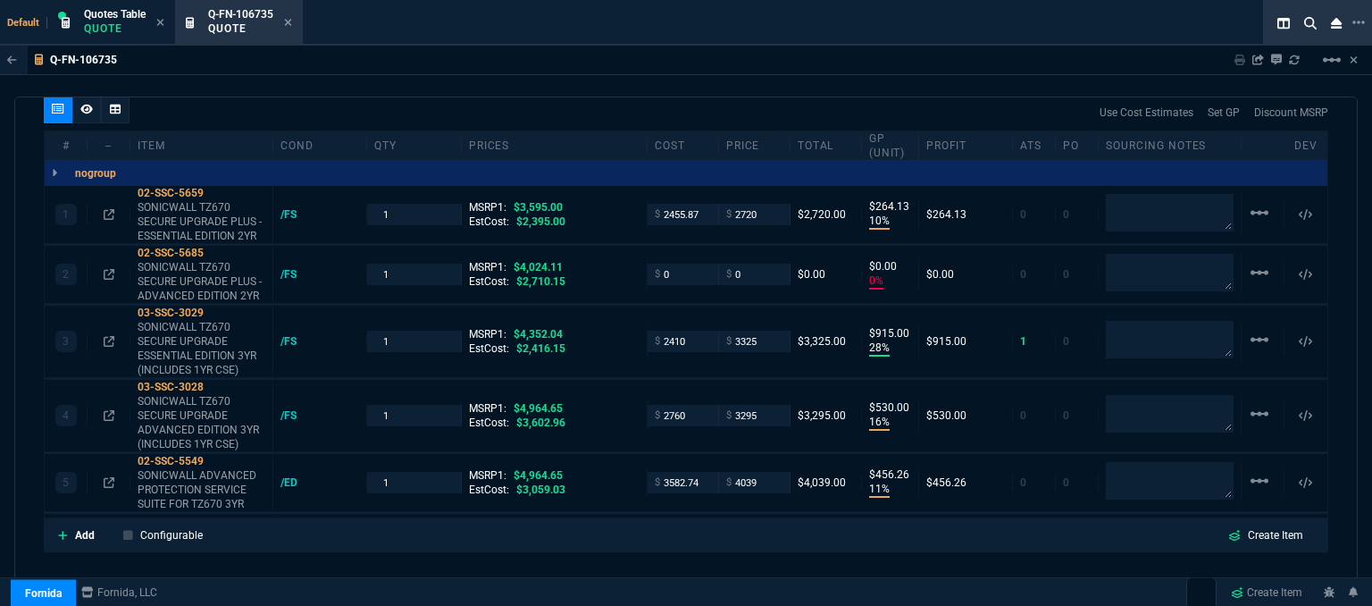
type input "3295"
type input "535"
click at [215, 307] on icon at bounding box center [216, 312] width 10 height 11
click at [217, 455] on icon at bounding box center [216, 460] width 10 height 11
click at [698, 472] on input "3582.74" at bounding box center [683, 482] width 56 height 21
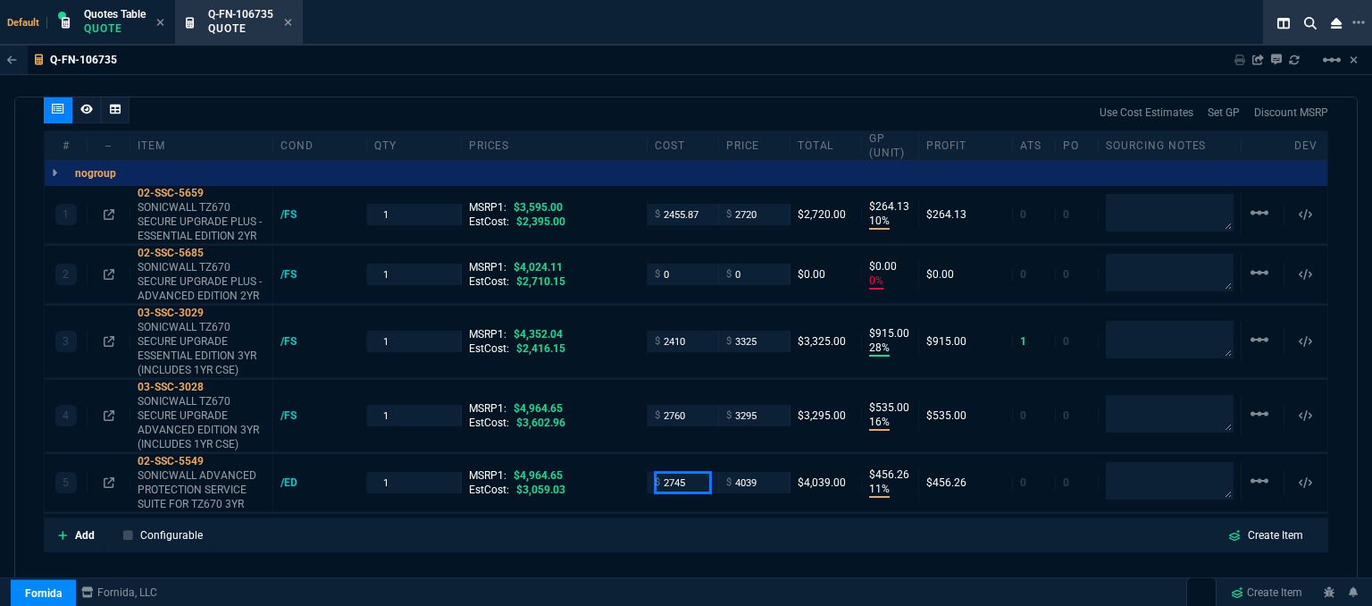
type input "2745"
click at [596, 530] on div "Add Configurable Create Item" at bounding box center [685, 535] width 1277 height 27
type input "2745"
type input "32"
type input "1294"
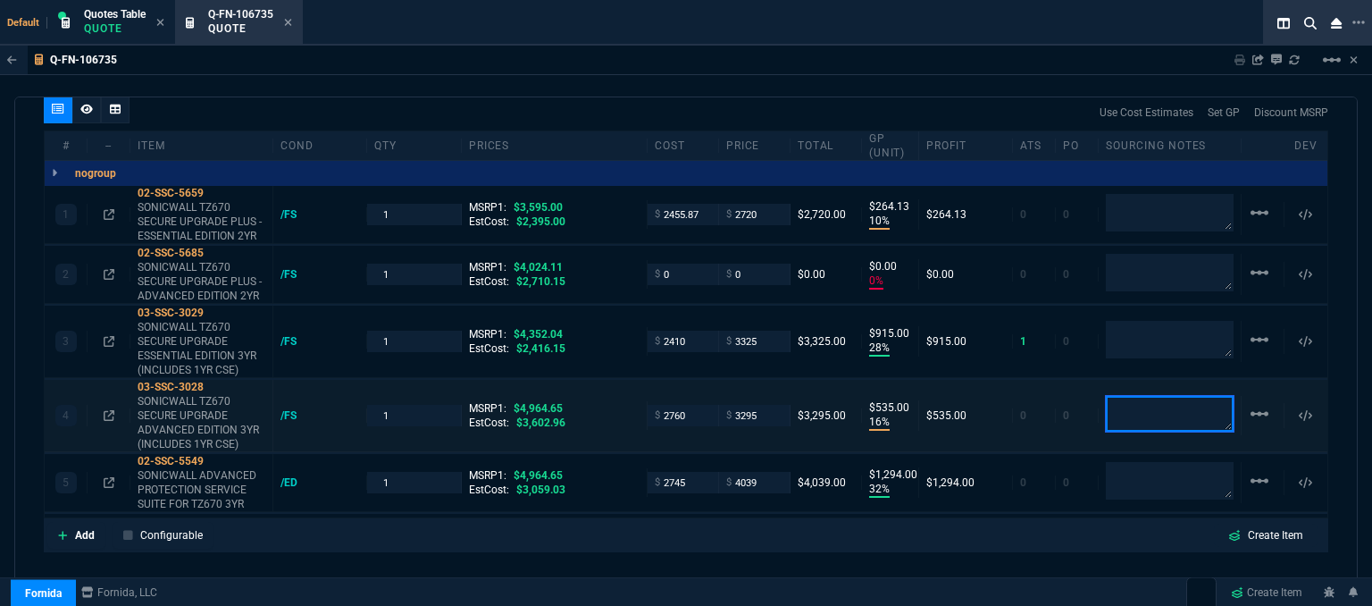
click at [1130, 404] on textarea at bounding box center [1170, 414] width 128 height 36
type textarea "dh bulk"
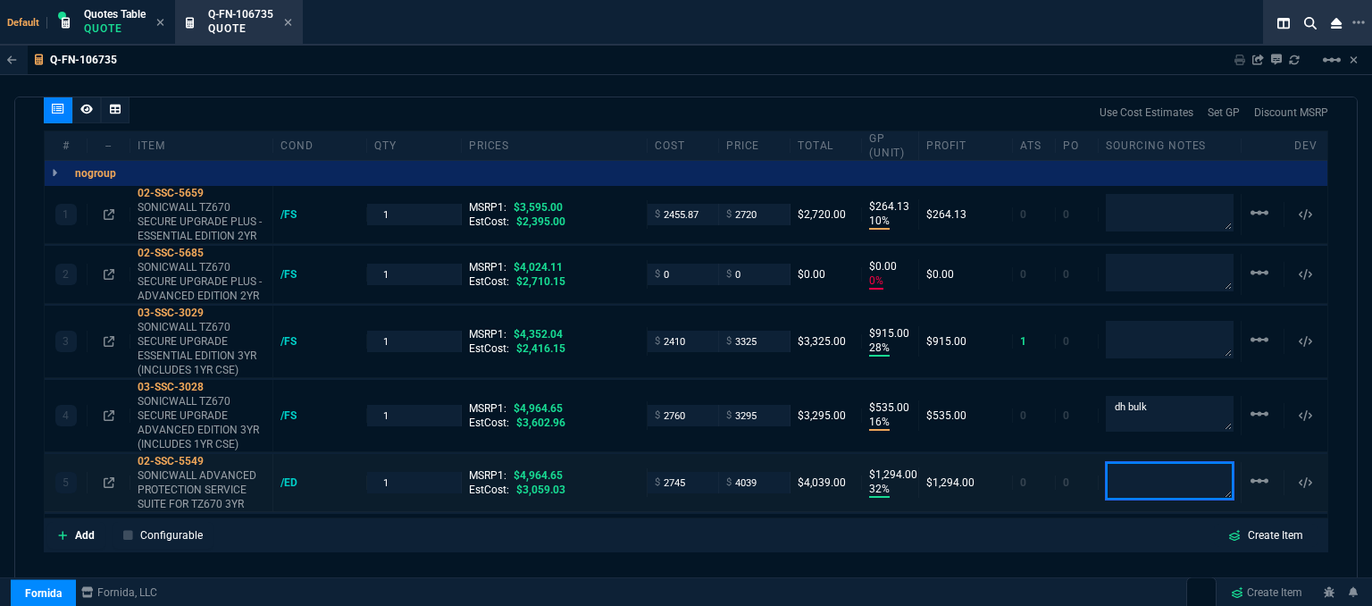
click at [1134, 469] on textarea at bounding box center [1170, 481] width 128 height 38
type textarea "dh bulk"
click at [65, 531] on icon at bounding box center [62, 535] width 9 height 9
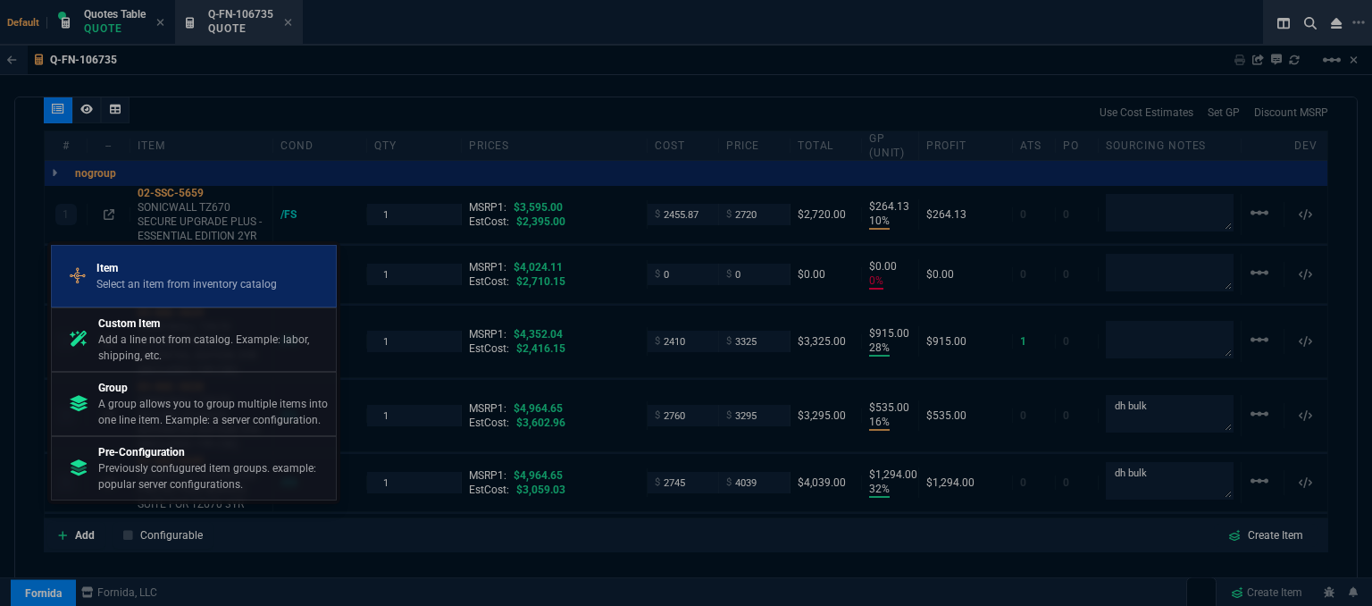
click at [161, 289] on p "Select an item from inventory catalog" at bounding box center [186, 284] width 180 height 16
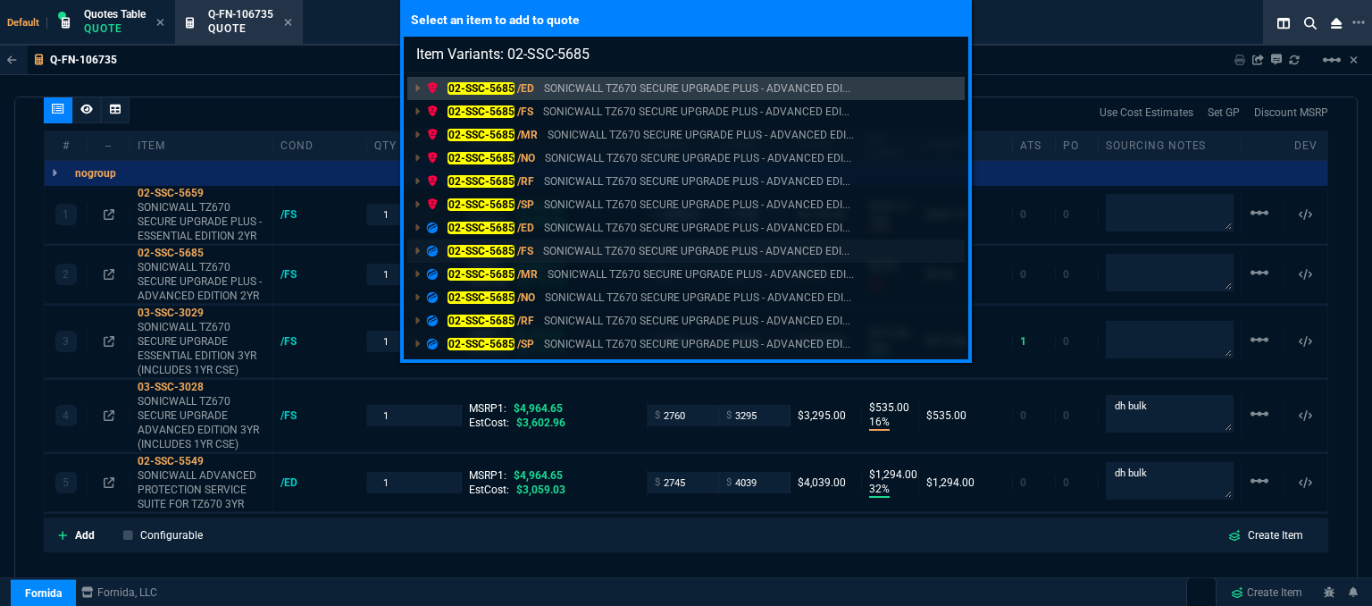
type input "Item Variants: 02-SSC-5685"
click at [619, 251] on p "SONICWALL TZ670 SECURE UPGRADE PLUS - ADVANCED EDI..." at bounding box center [696, 251] width 306 height 16
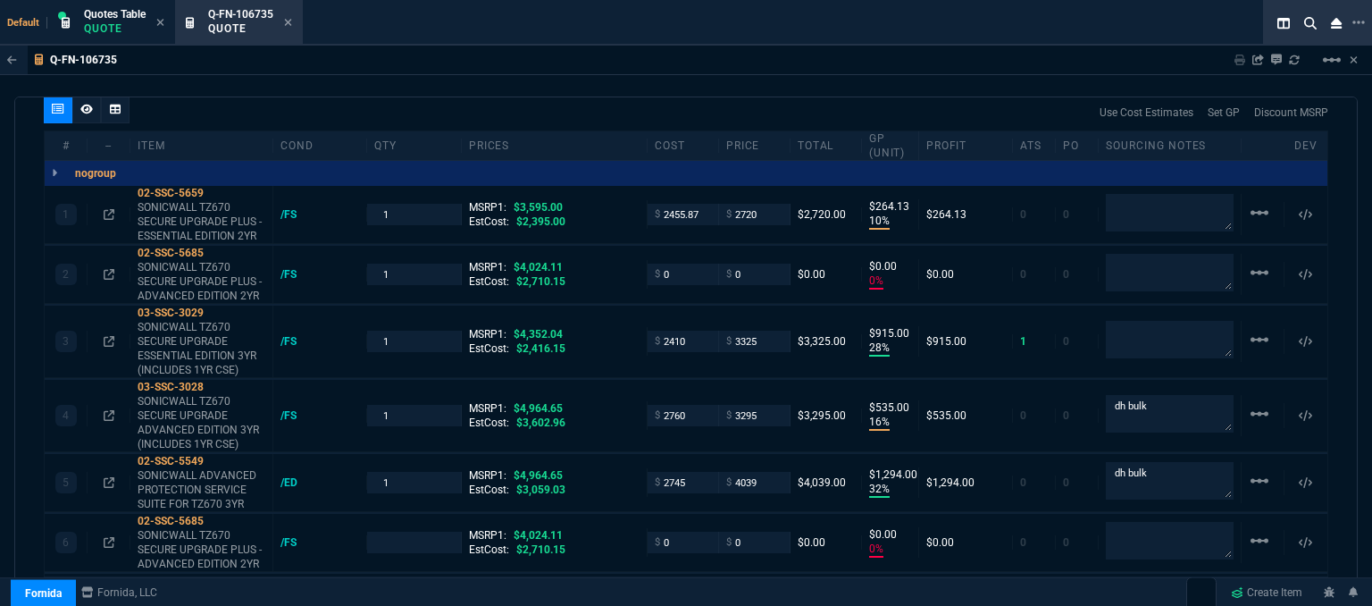
type input "10"
type input "264"
type input "0"
type input "28"
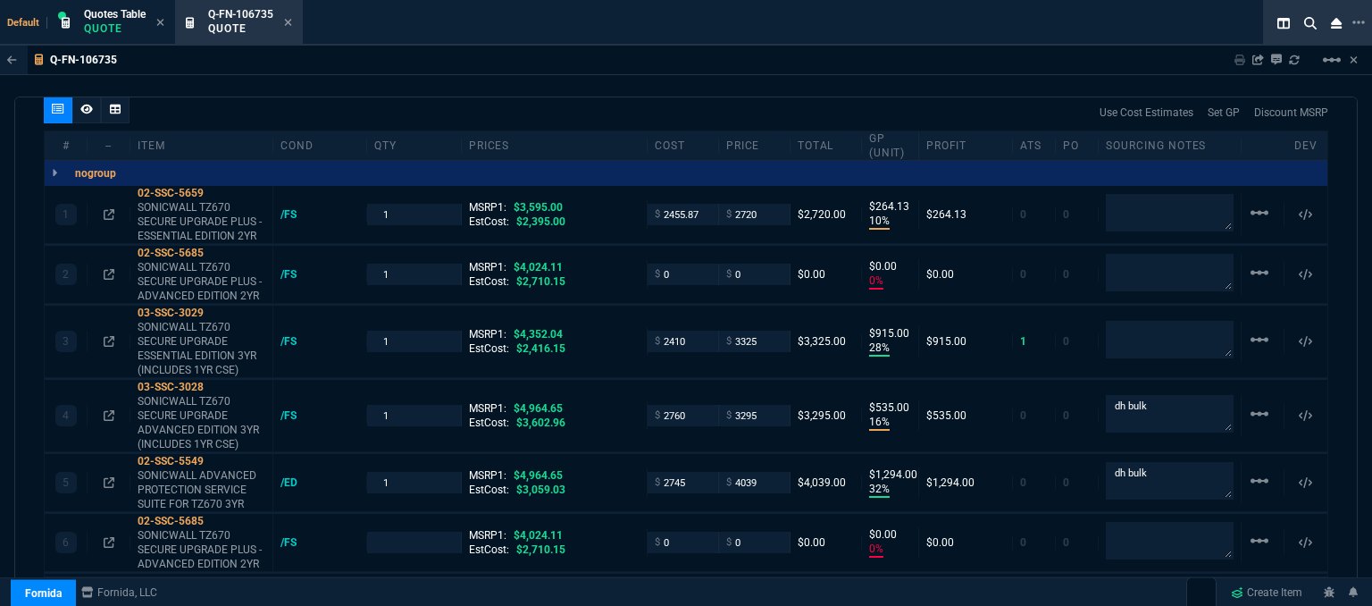
type input "915"
type input "16"
type input "535"
type input "32"
type input "1294"
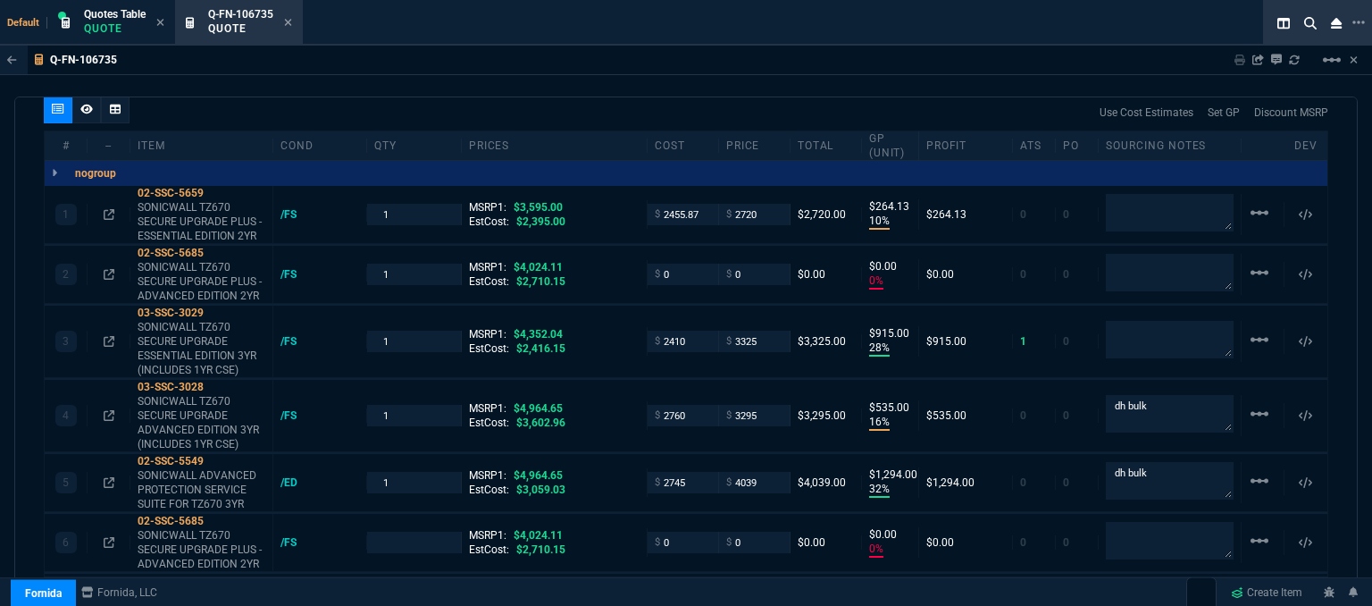
type input "0"
type input "24"
type input "100"
type input "24"
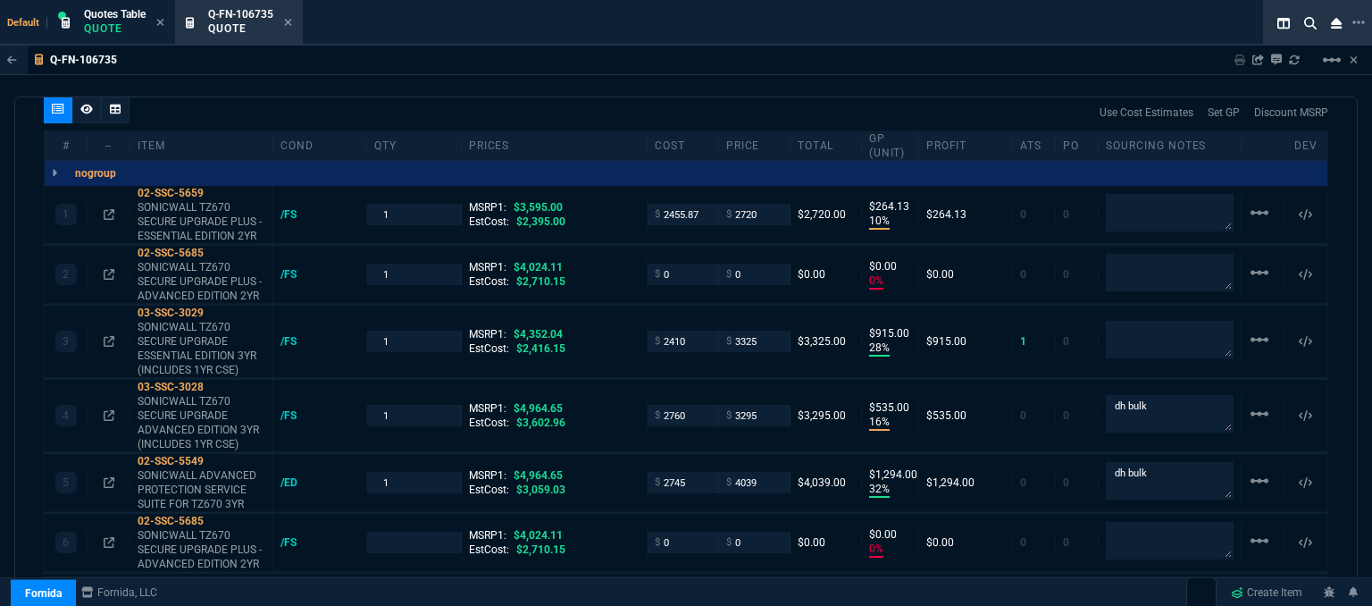
type input "34"
type input "19"
type input "100"
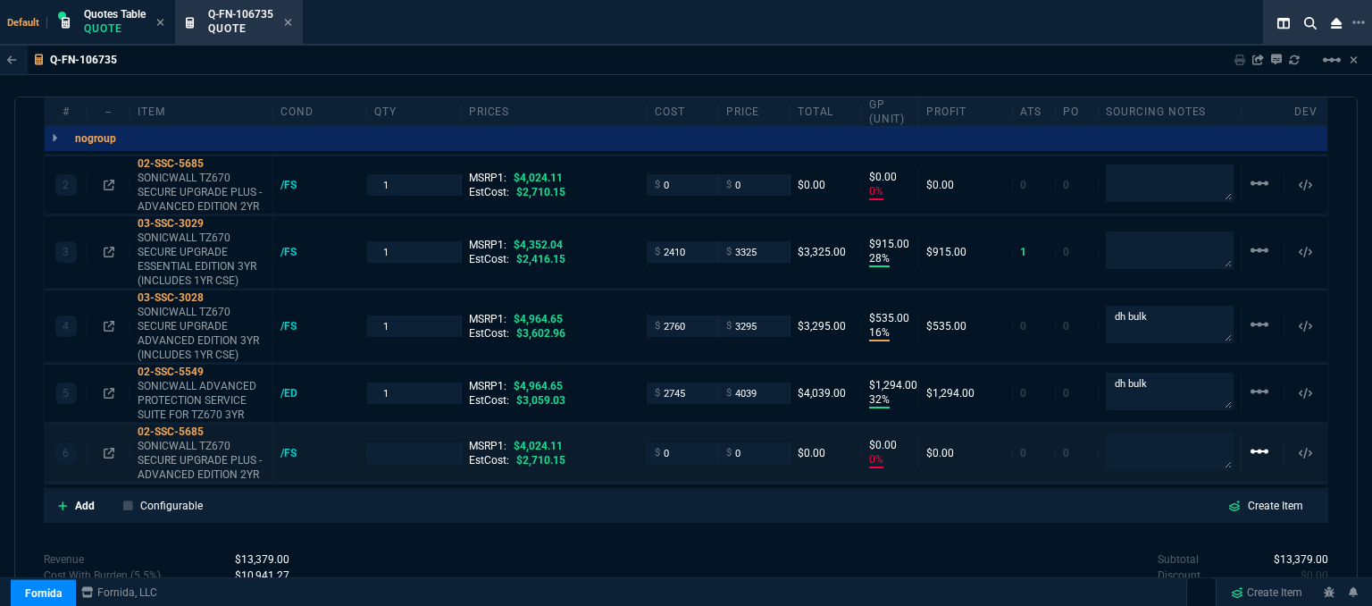
click at [1251, 134] on mat-icon "linear_scale" at bounding box center [1259, 123] width 21 height 21
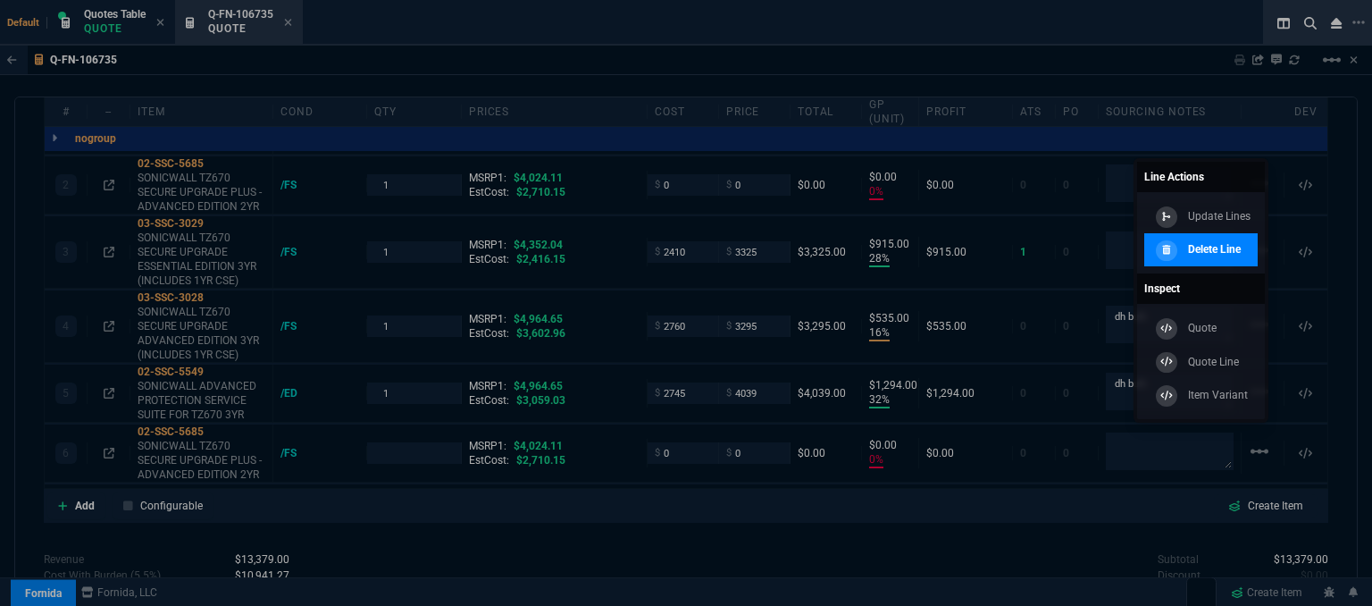
click at [1222, 255] on p "Delete Line" at bounding box center [1214, 249] width 53 height 16
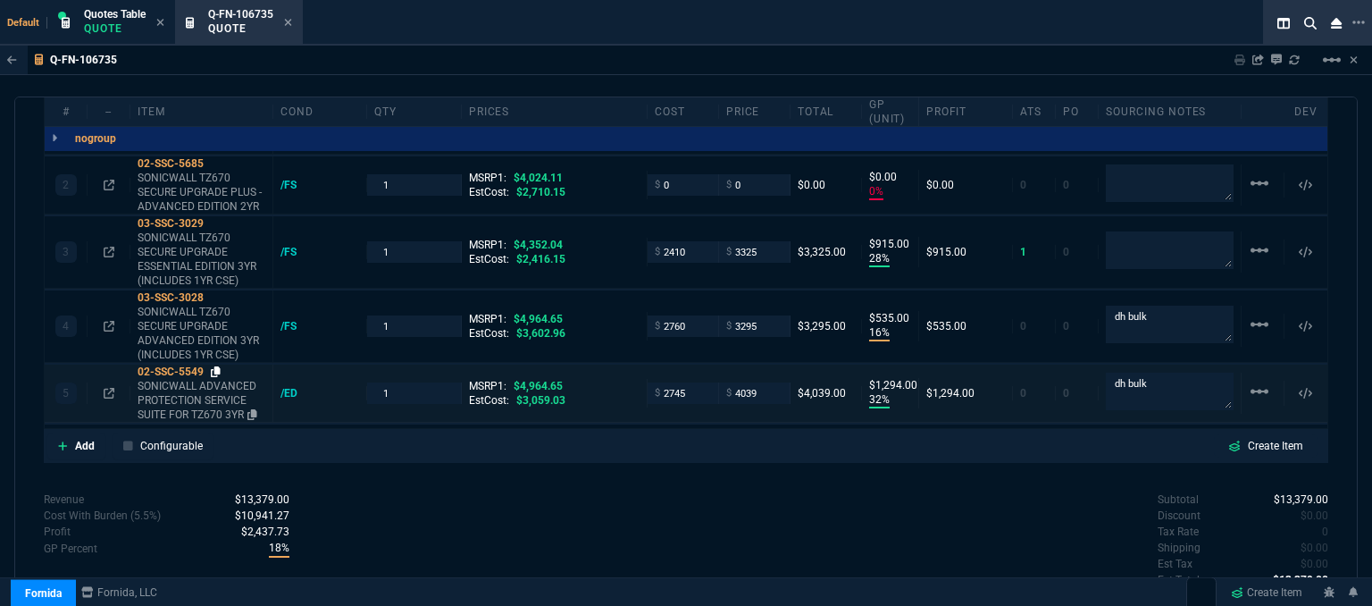
type input "10"
type input "264"
type input "0"
type input "28"
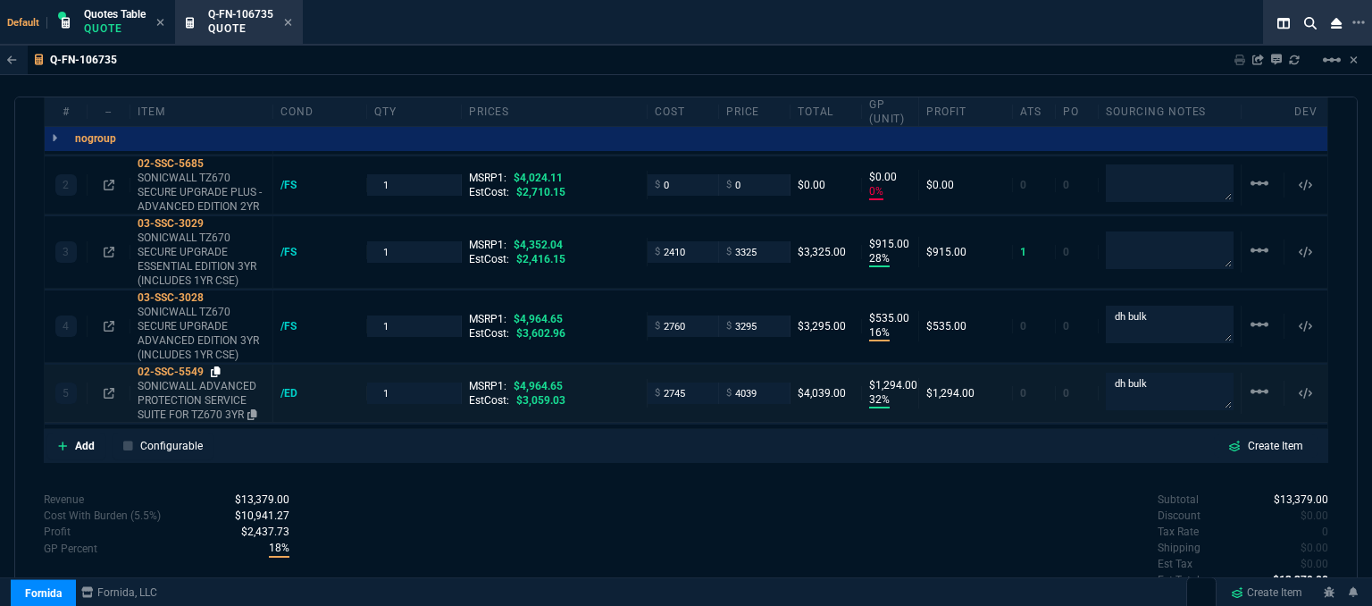
type input "915"
type input "16"
type input "535"
type input "32"
type input "1294"
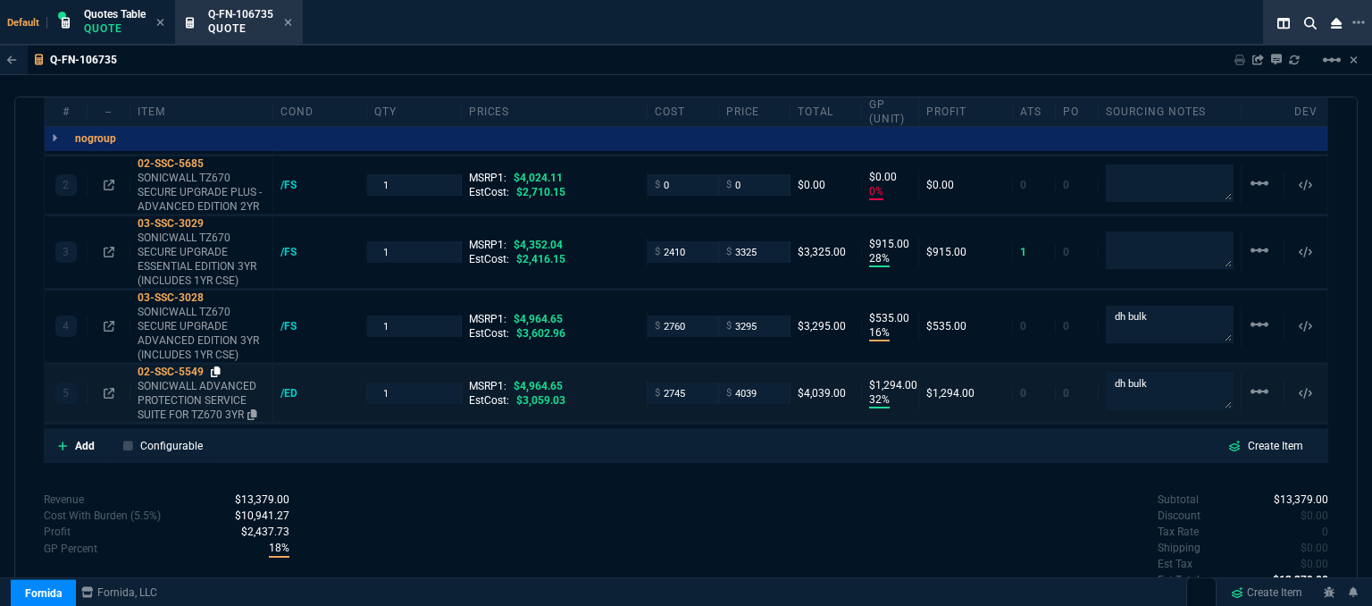
type input "24"
type input "100"
type input "24"
type input "34"
type input "19"
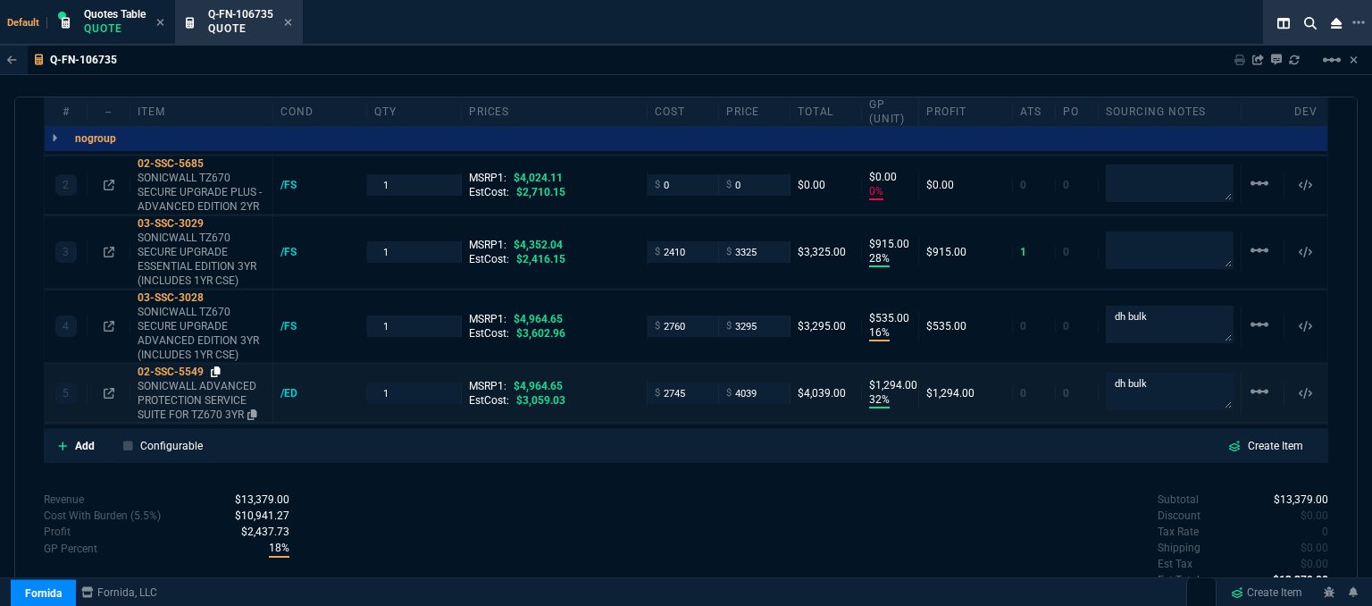
click at [213, 366] on icon at bounding box center [216, 371] width 10 height 11
click at [761, 382] on input "4039" at bounding box center [754, 392] width 56 height 21
type input "39"
type input "-6938"
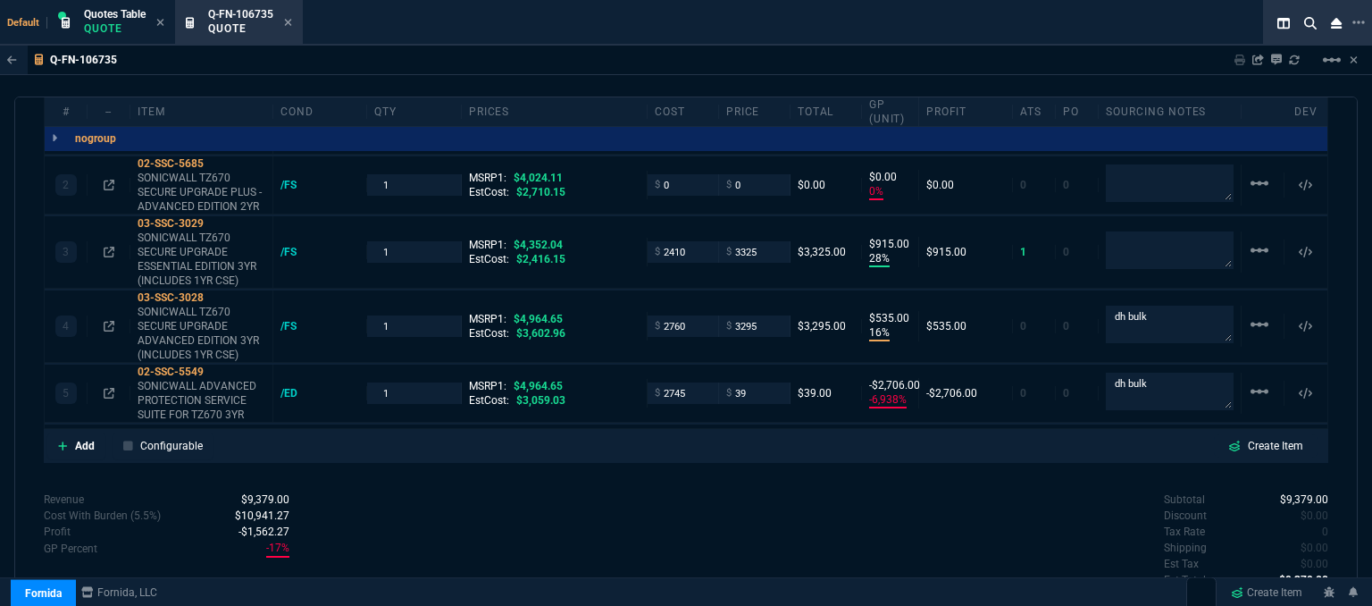
type input "-2706"
type input "99"
type input "3610"
click at [729, 499] on div "Subtotal $9,379.00 Discount $0.00 Tax Rate 0 Shipping $0.00 Est Tax $0.00 Est T…" at bounding box center [1007, 540] width 642 height 98
type input "3610"
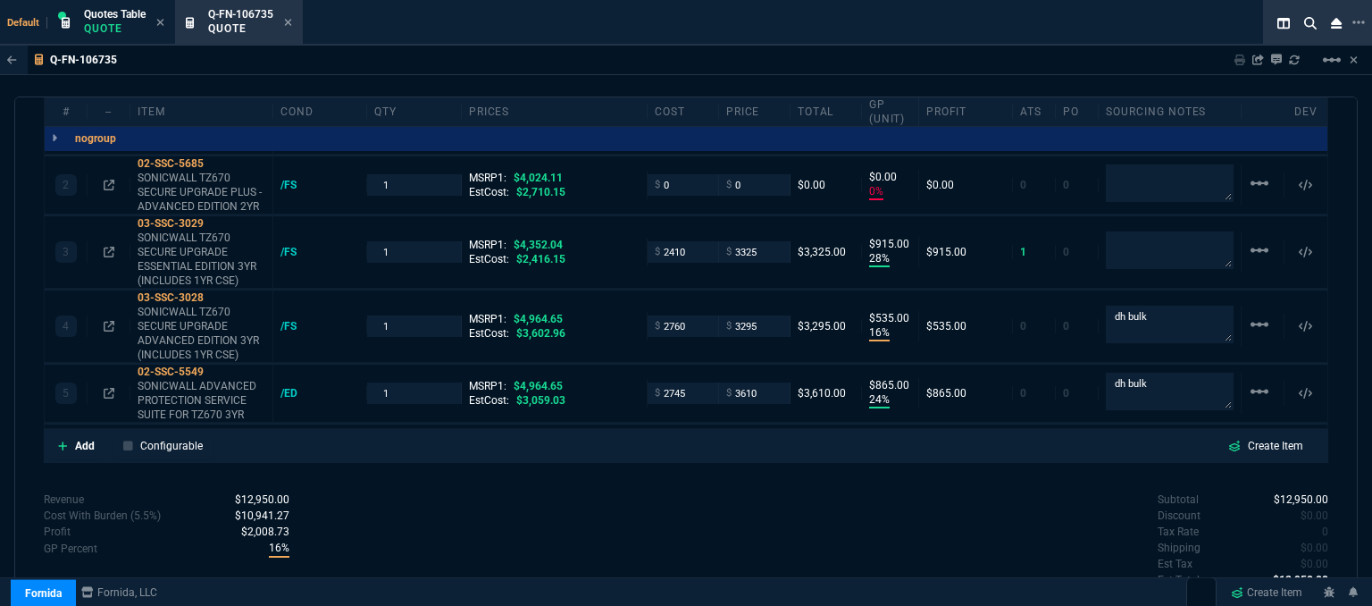
type input "24"
type input "865"
type input "27"
click at [693, 382] on input "2745" at bounding box center [683, 392] width 56 height 21
type input "2901"
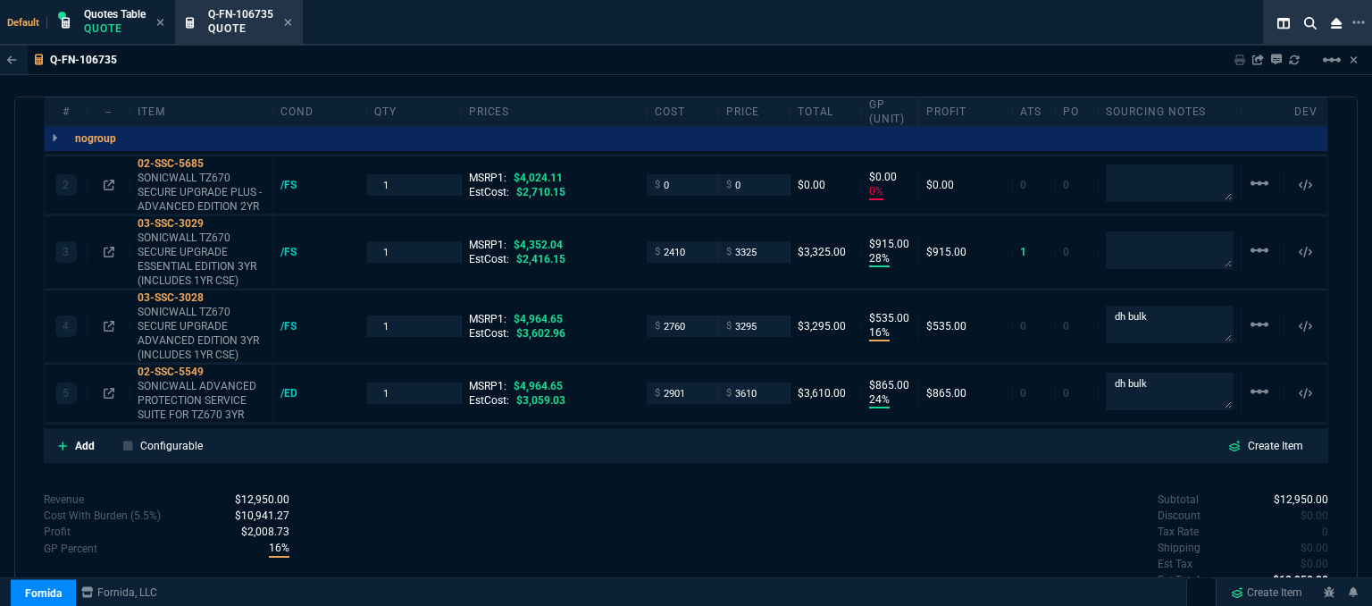
click at [625, 472] on div "quote Q-FN-106735 TCSware draft Fornida, LLC 2609 Technology Dr Suite 300 Plano…" at bounding box center [685, 353] width 1343 height 514
type input "2901"
type input "20"
type input "709"
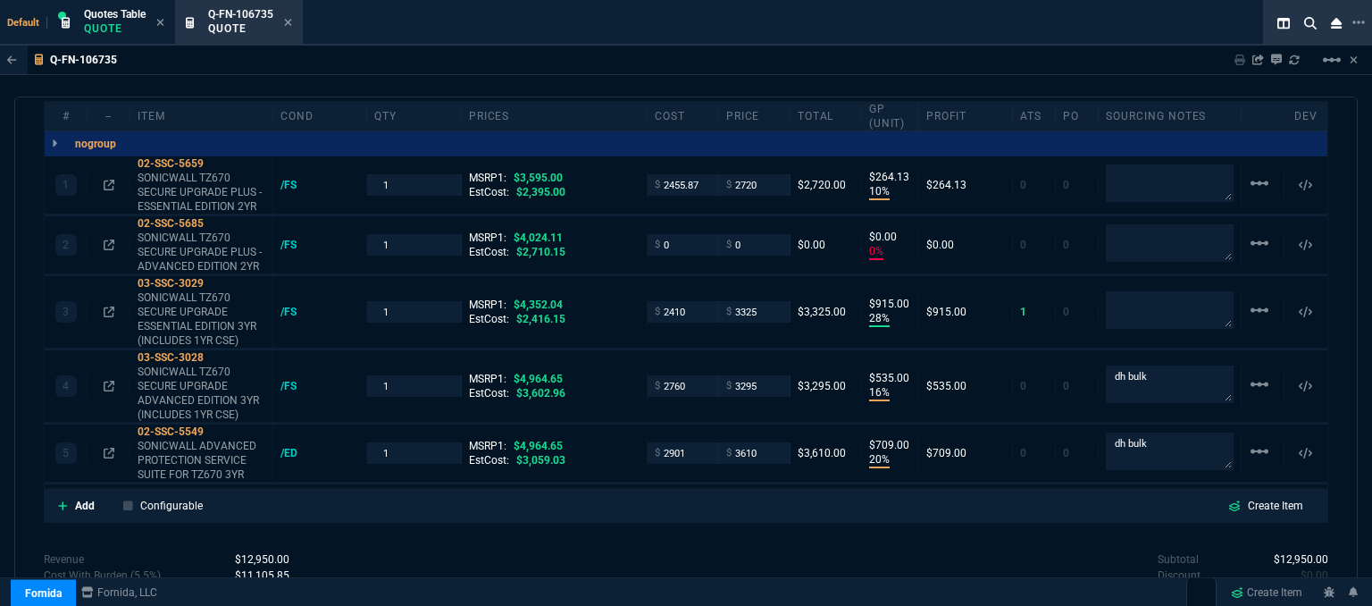
scroll to position [1048, 0]
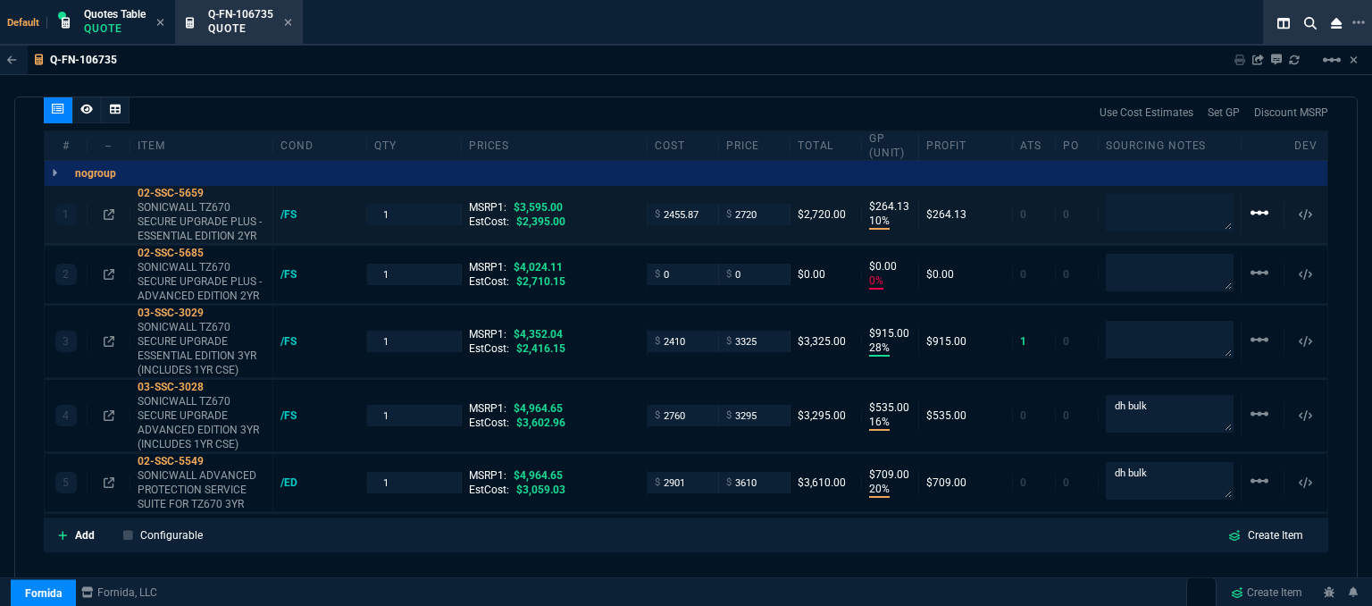
click at [1252, 202] on mat-icon "linear_scale" at bounding box center [1259, 212] width 21 height 21
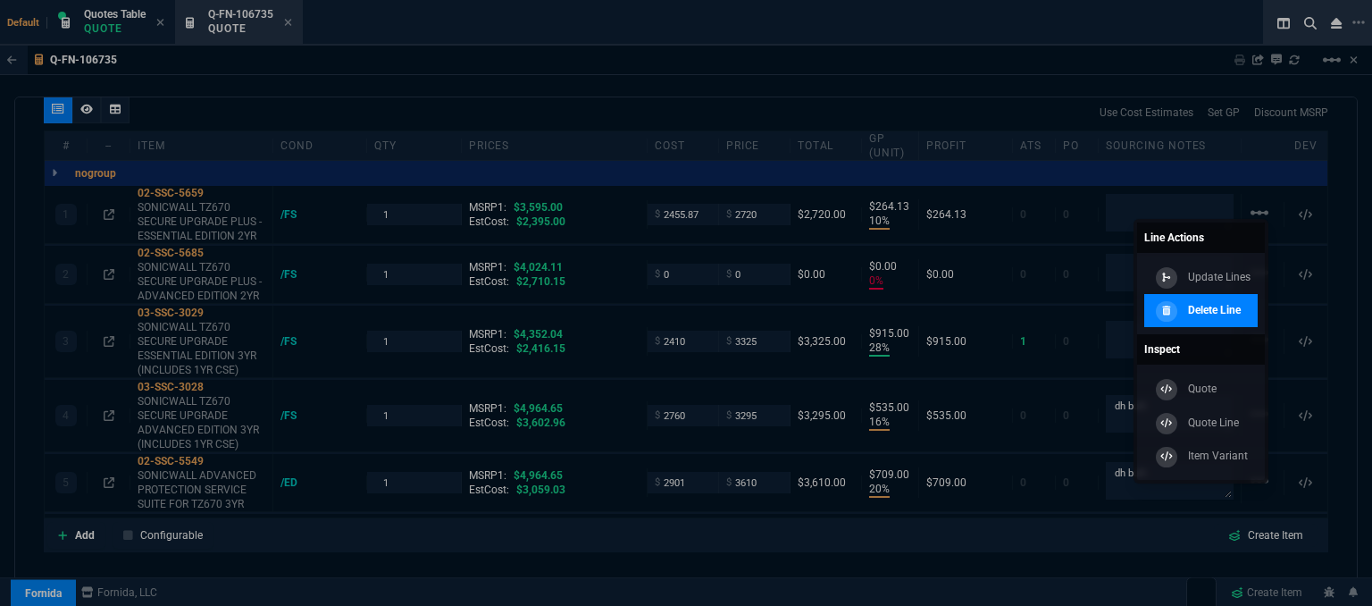
click at [1222, 309] on p "Delete Line" at bounding box center [1214, 310] width 53 height 16
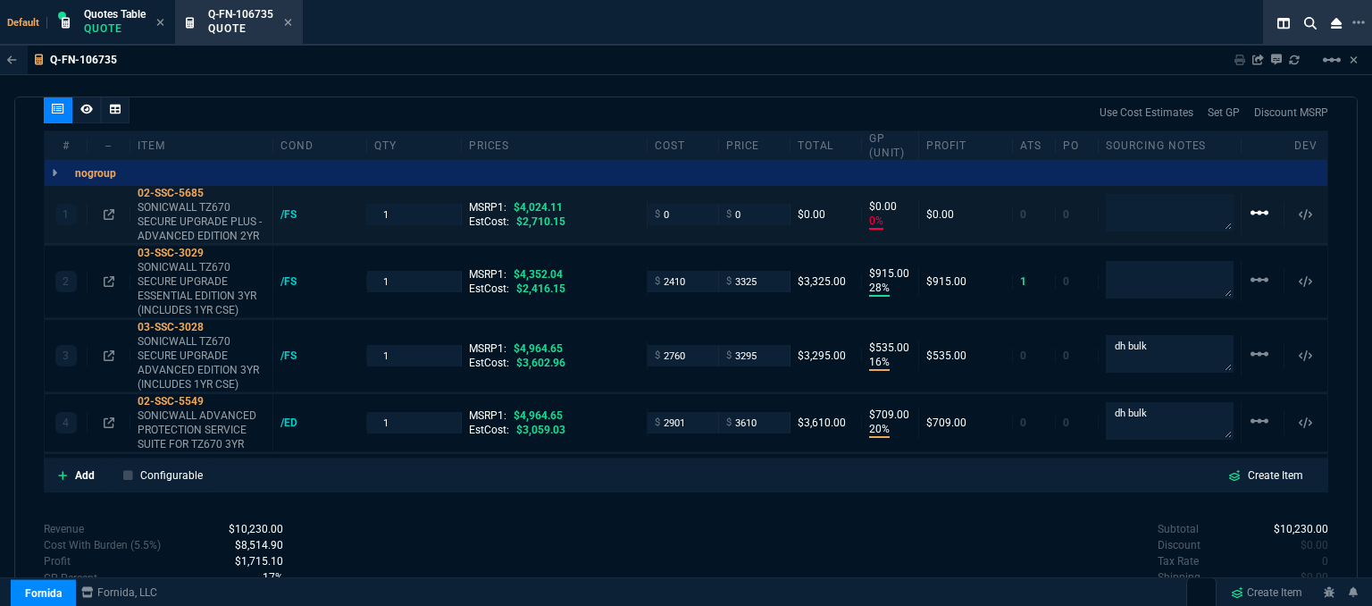
type input "0"
type input "28"
type input "915"
type input "16"
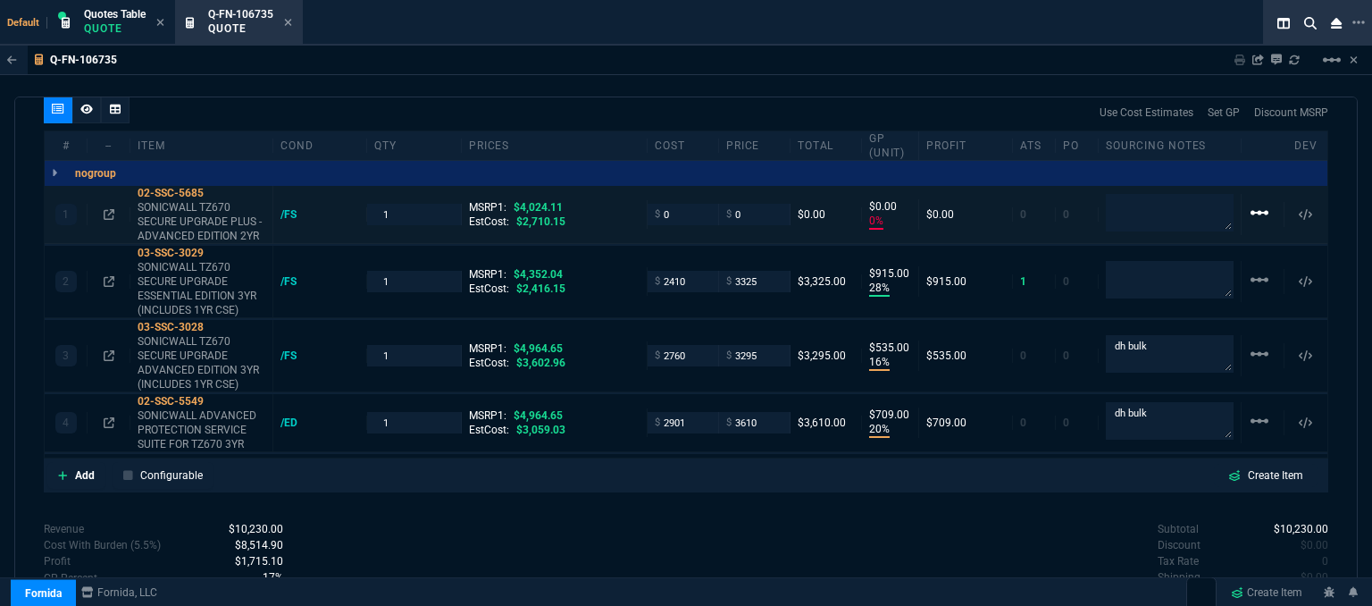
type input "535"
type input "20"
type input "709"
type input "100"
type input "24"
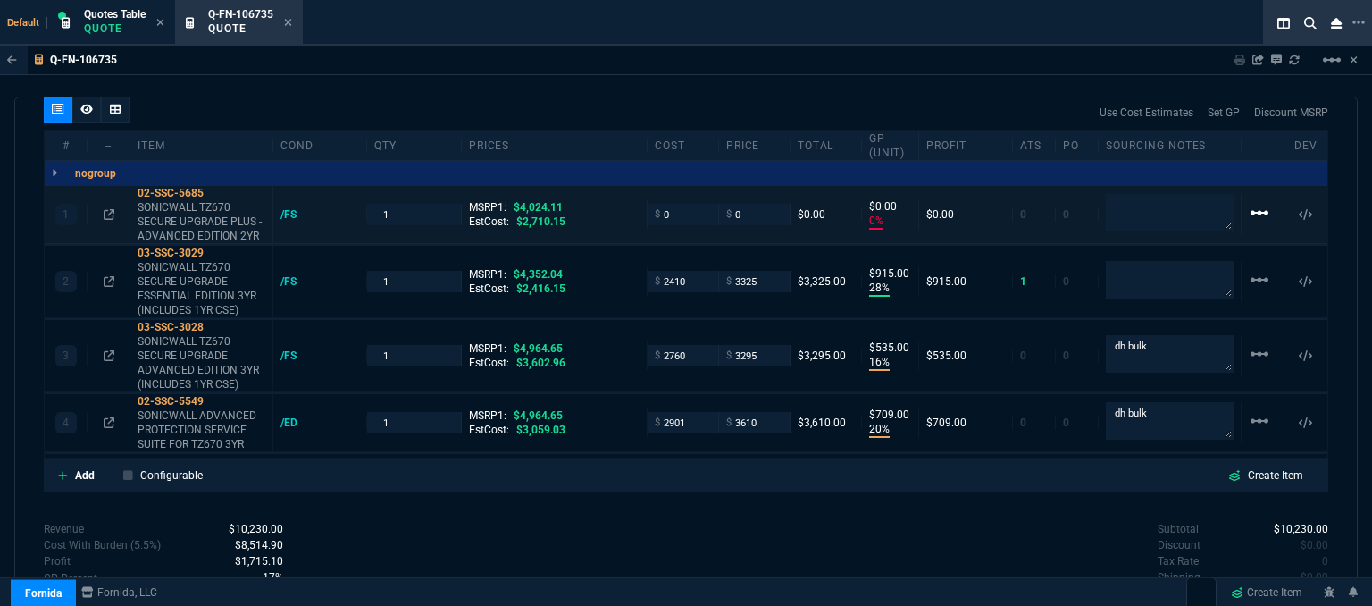
type input "34"
type input "27"
click at [1253, 202] on mat-icon "linear_scale" at bounding box center [1259, 212] width 21 height 21
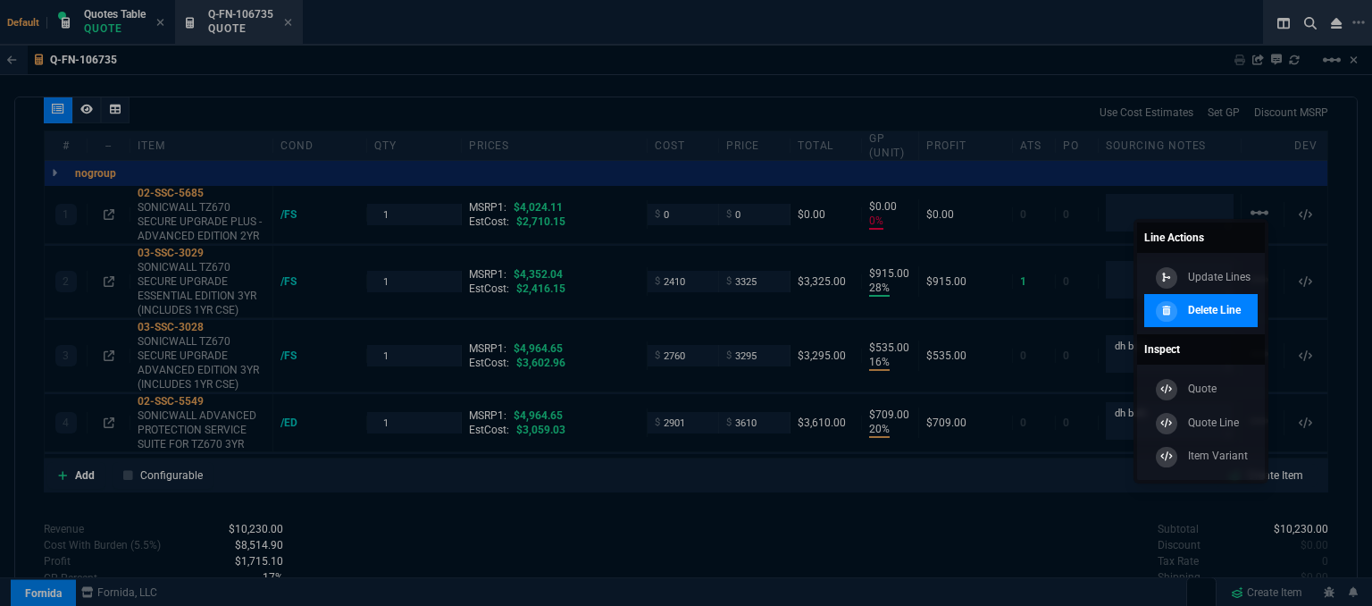
click at [1222, 319] on div "Delete Line" at bounding box center [1195, 311] width 89 height 20
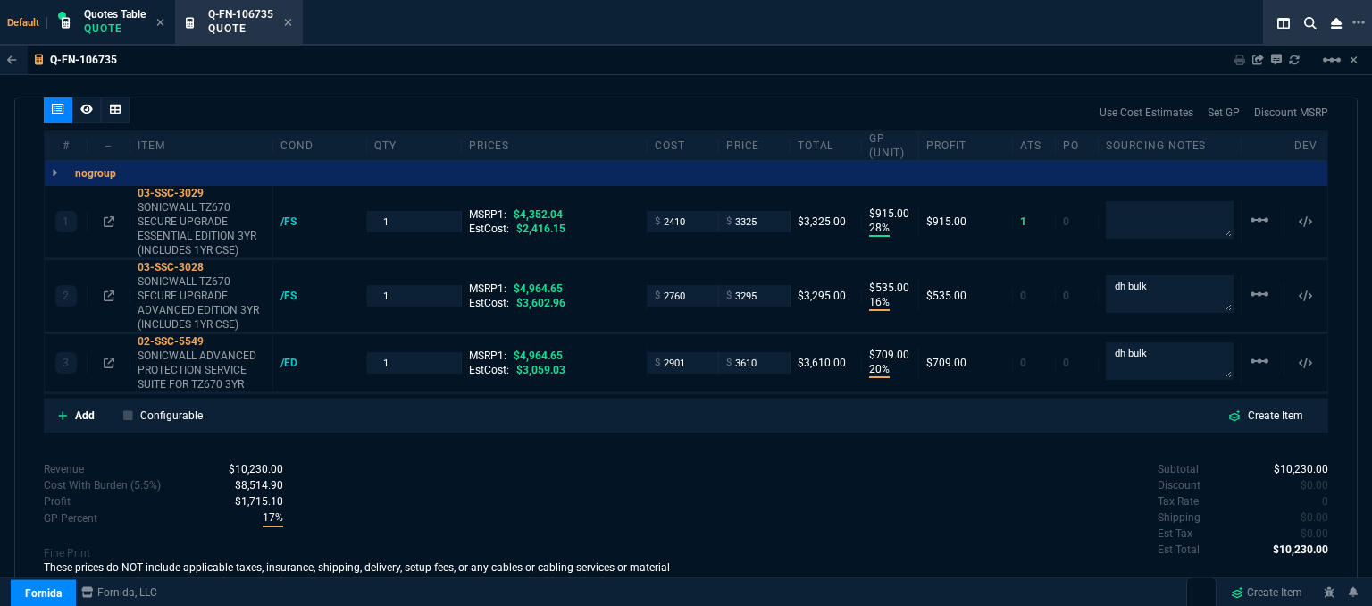
type input "28"
type input "915"
type input "16"
type input "535"
type input "20"
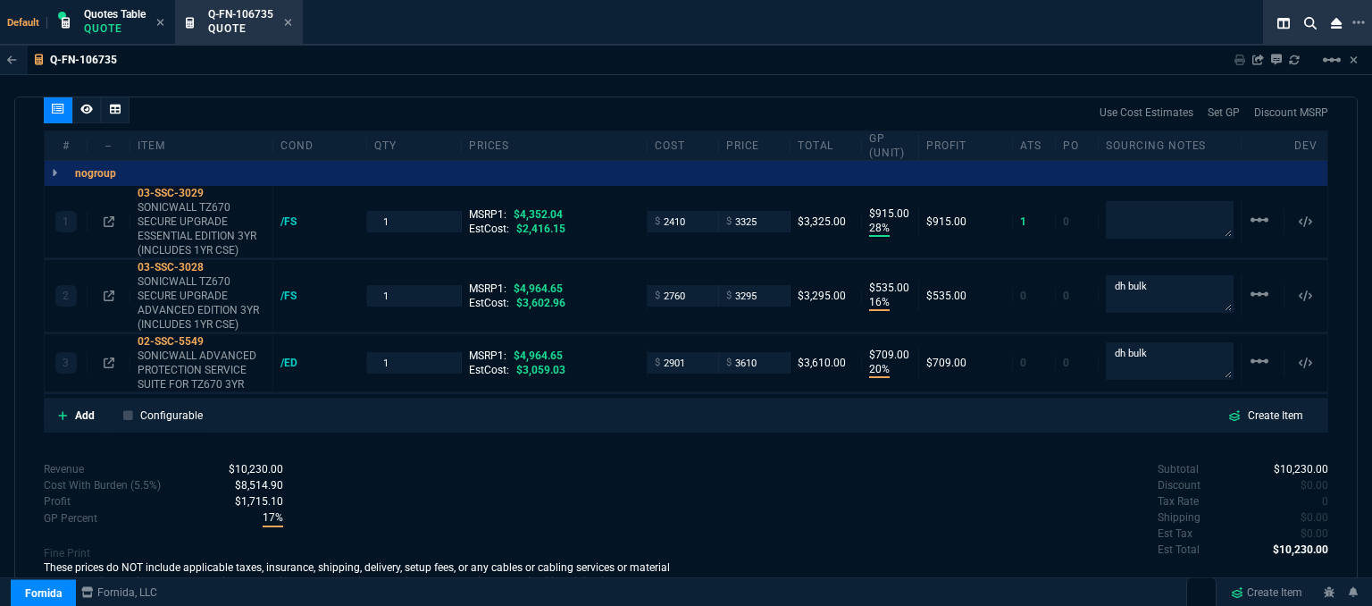
type input "709"
type input "24"
type input "34"
type input "27"
click at [1249, 209] on mat-icon "linear_scale" at bounding box center [1259, 219] width 21 height 21
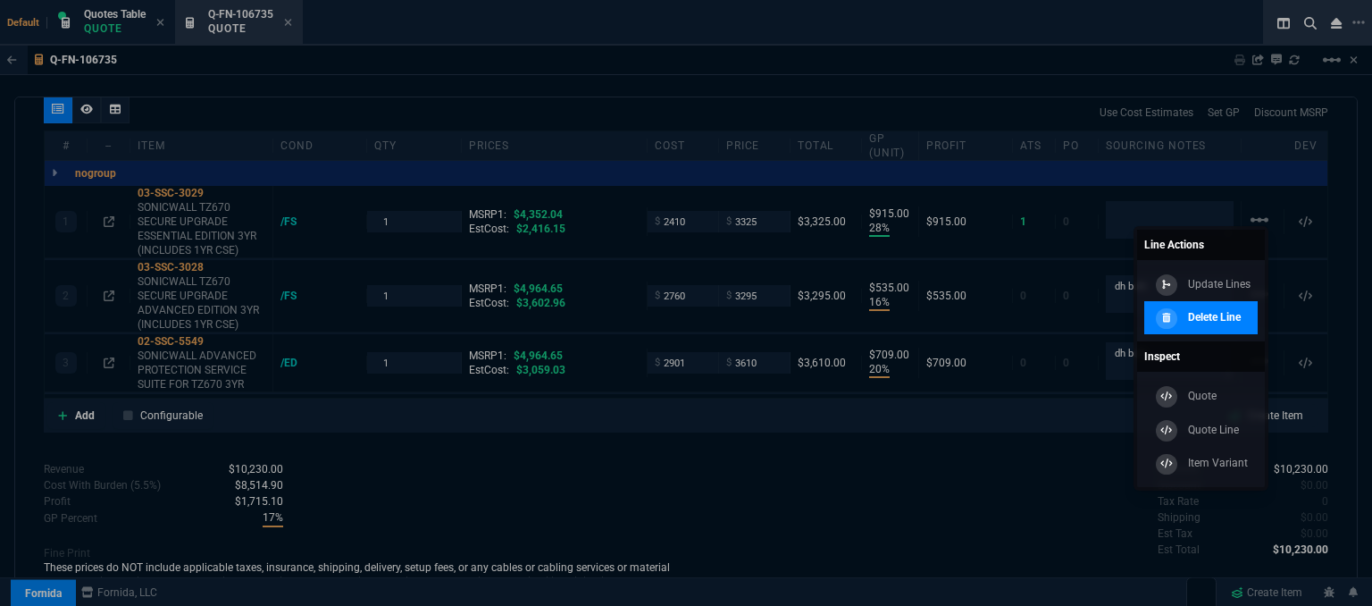
click at [1240, 312] on p "Delete Line" at bounding box center [1214, 317] width 53 height 16
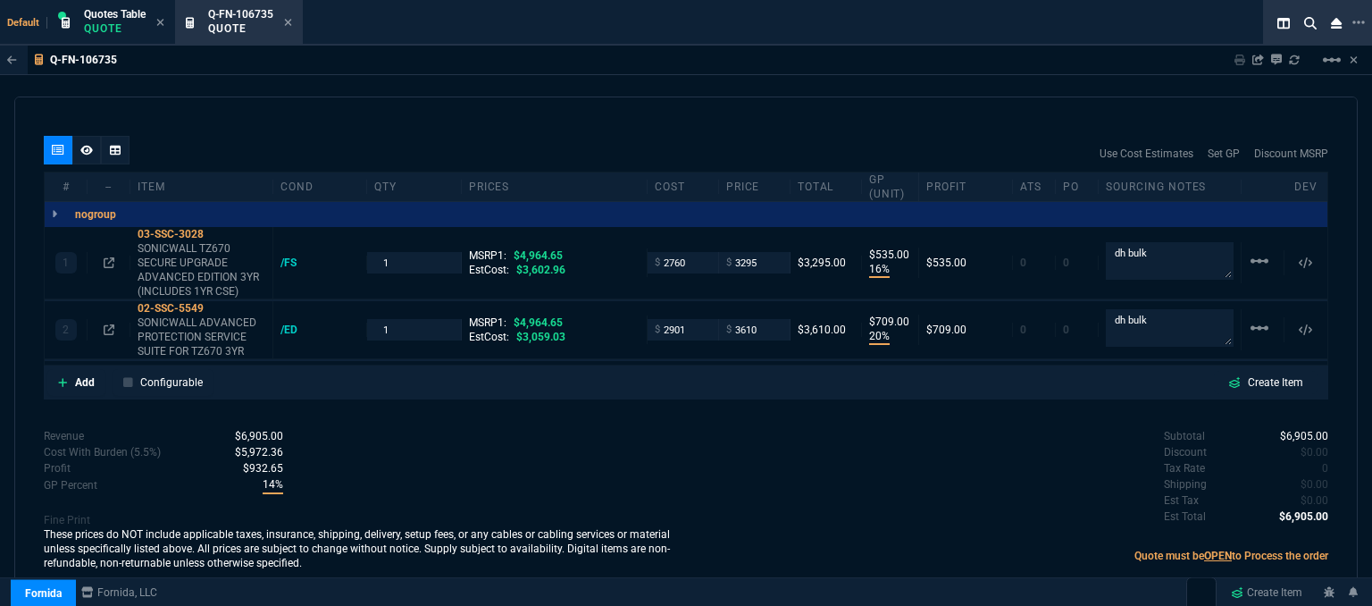
type input "16"
type input "535"
type input "20"
type input "709"
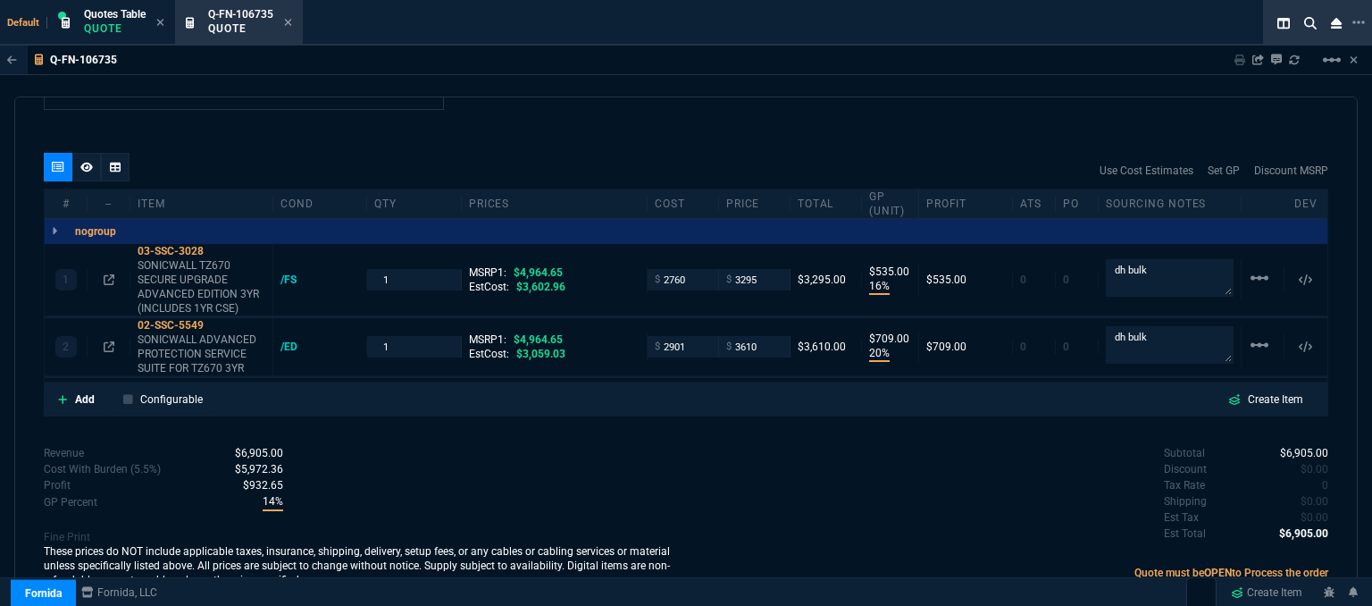
type input "34"
type input "27"
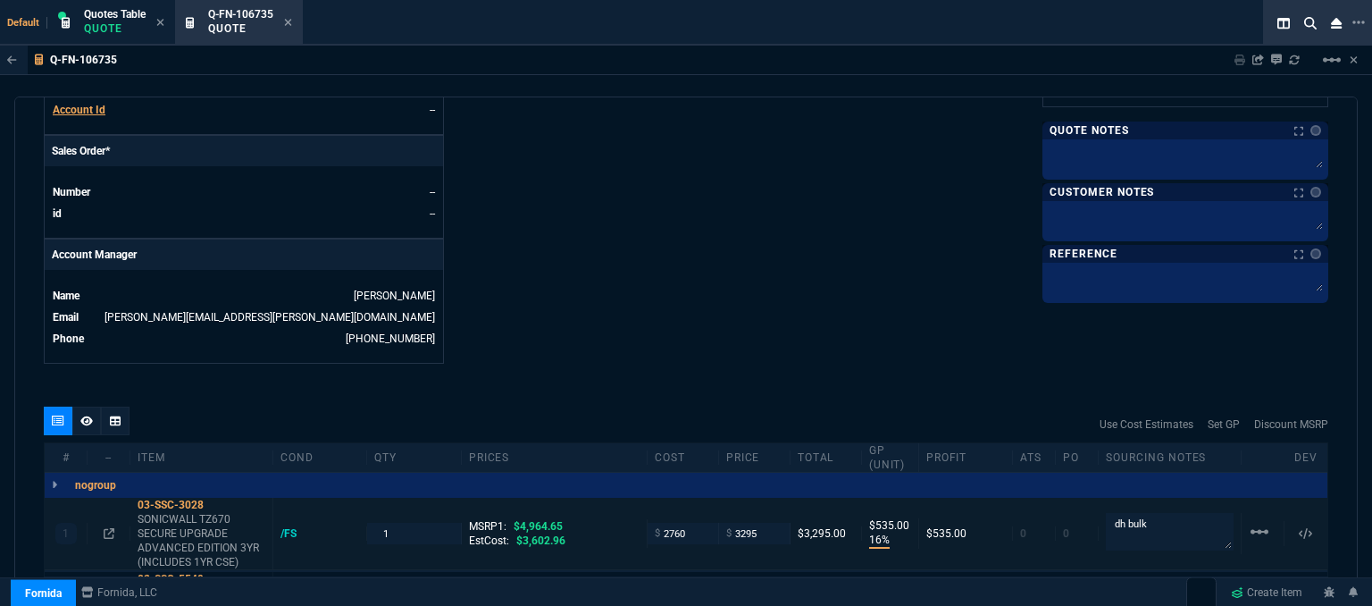
scroll to position [722, 0]
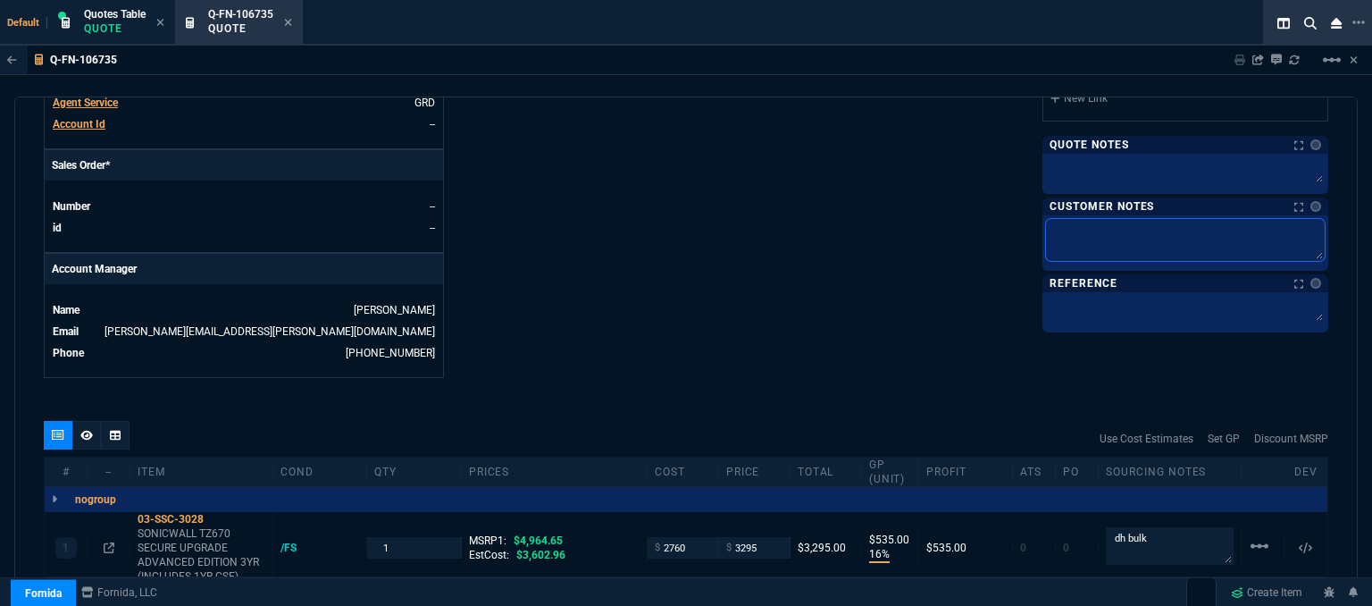
click at [1117, 237] on textarea at bounding box center [1185, 240] width 279 height 42
type textarea "E"
type textarea "ET"
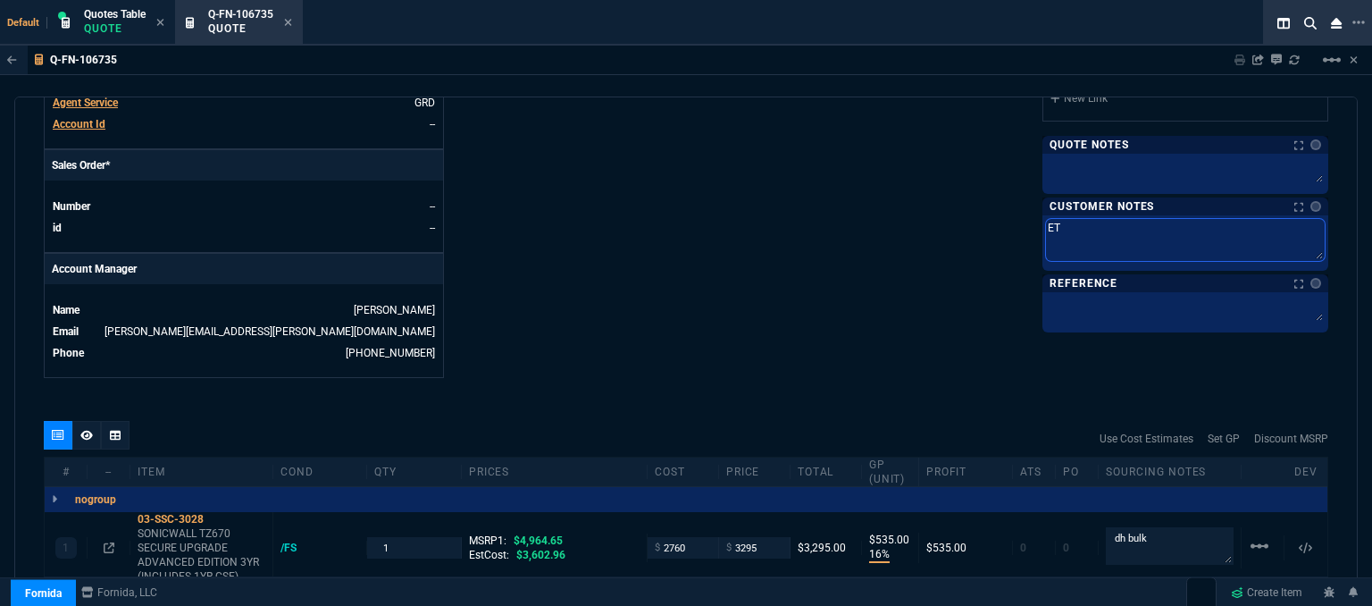
type textarea "ETA"
type textarea "ETA 3"
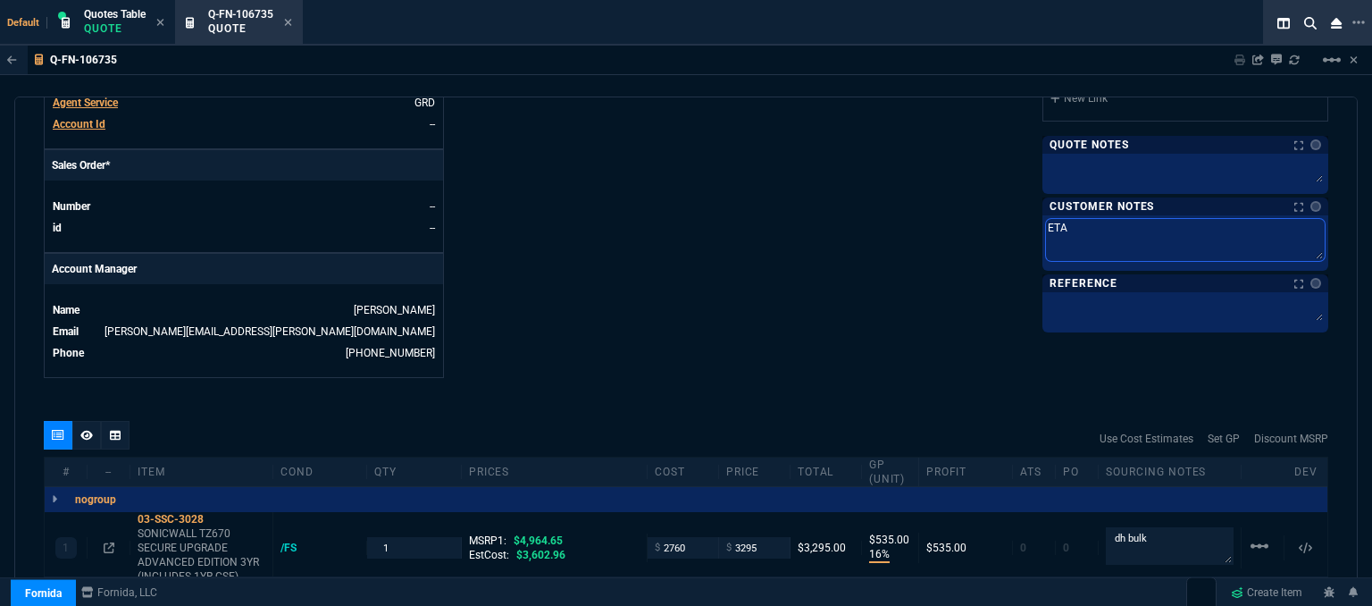
type textarea "ETA 3"
type textarea "ETA 3-"
type textarea "ETA 3-5"
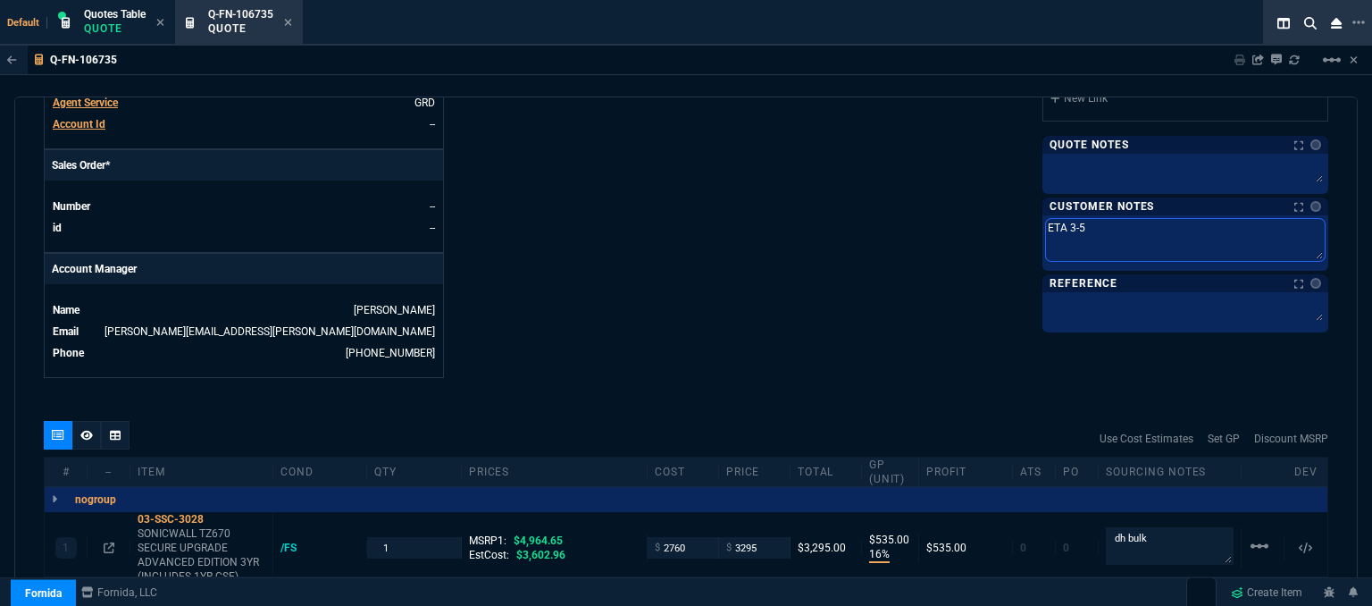
type textarea "ETA 3-5"
type textarea "ETA 3-5 B"
type textarea "ETA 3-5 Bz"
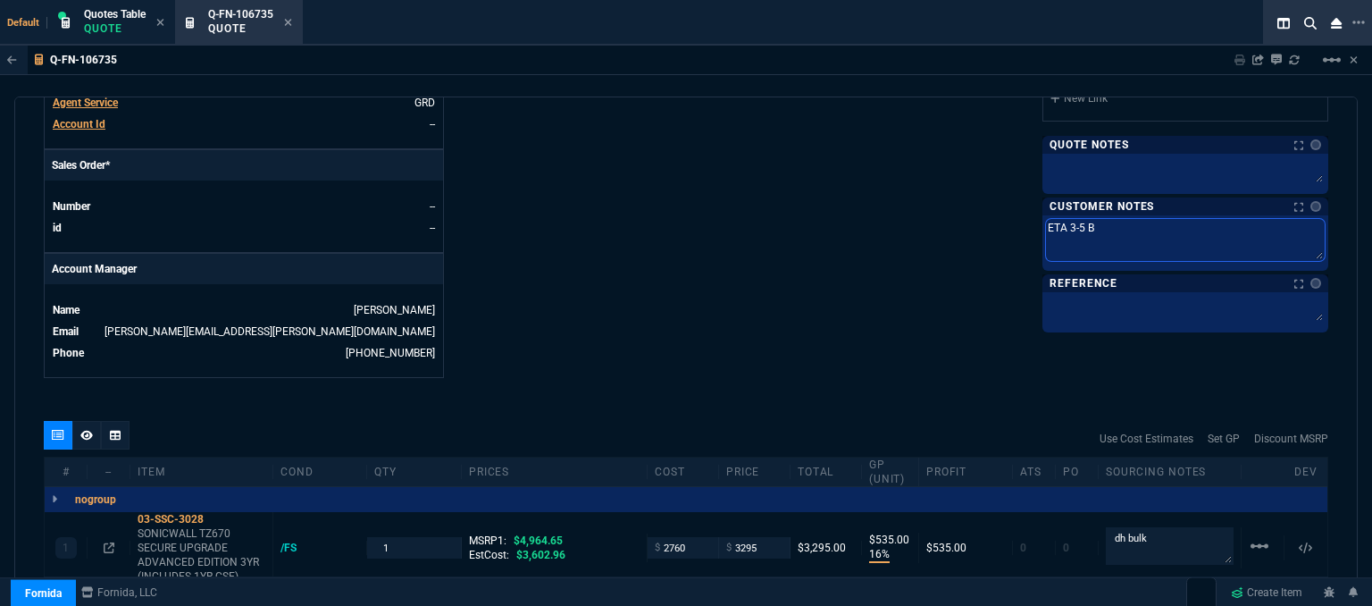
type textarea "ETA 3-5 Bz"
type textarea "ETA 3-5 B"
type textarea "ETA 3-5 Bi"
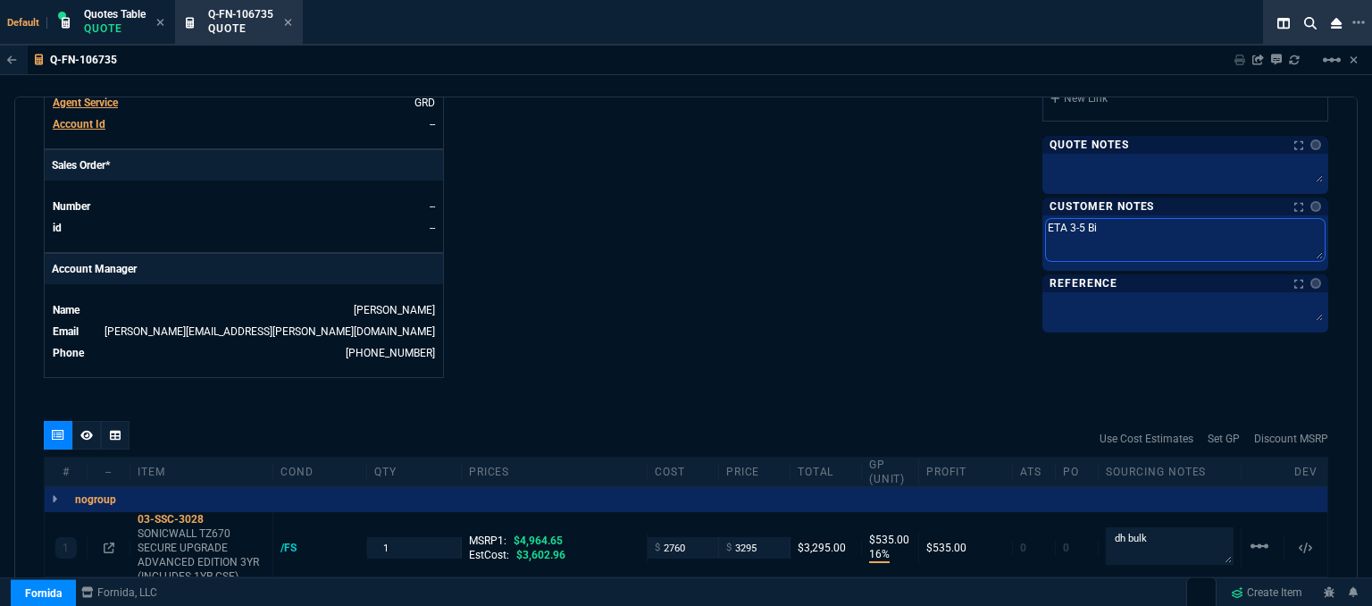
type textarea "ETA 3-5 Biz"
type textarea "ETA 3-5 Biz D"
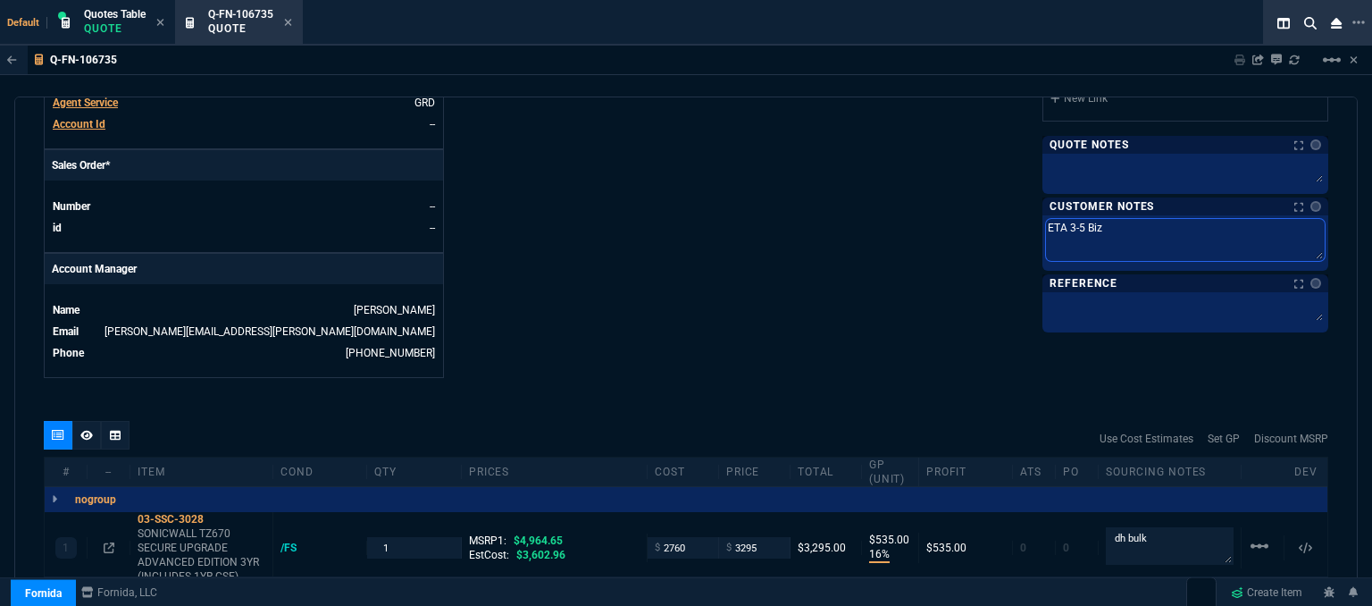
type textarea "ETA 3-5 Biz D"
type textarea "ETA 3-5 Biz Da"
type textarea "ETA 3-5 Biz Day"
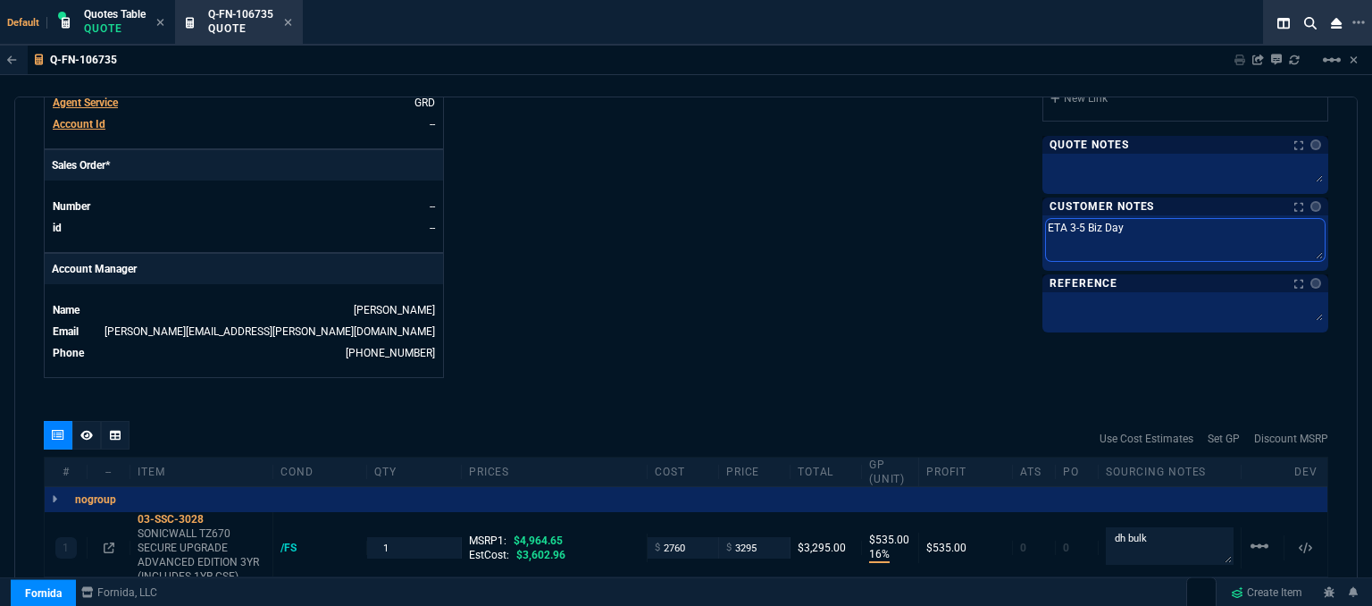
type textarea "ETA 3-5 Biz Days"
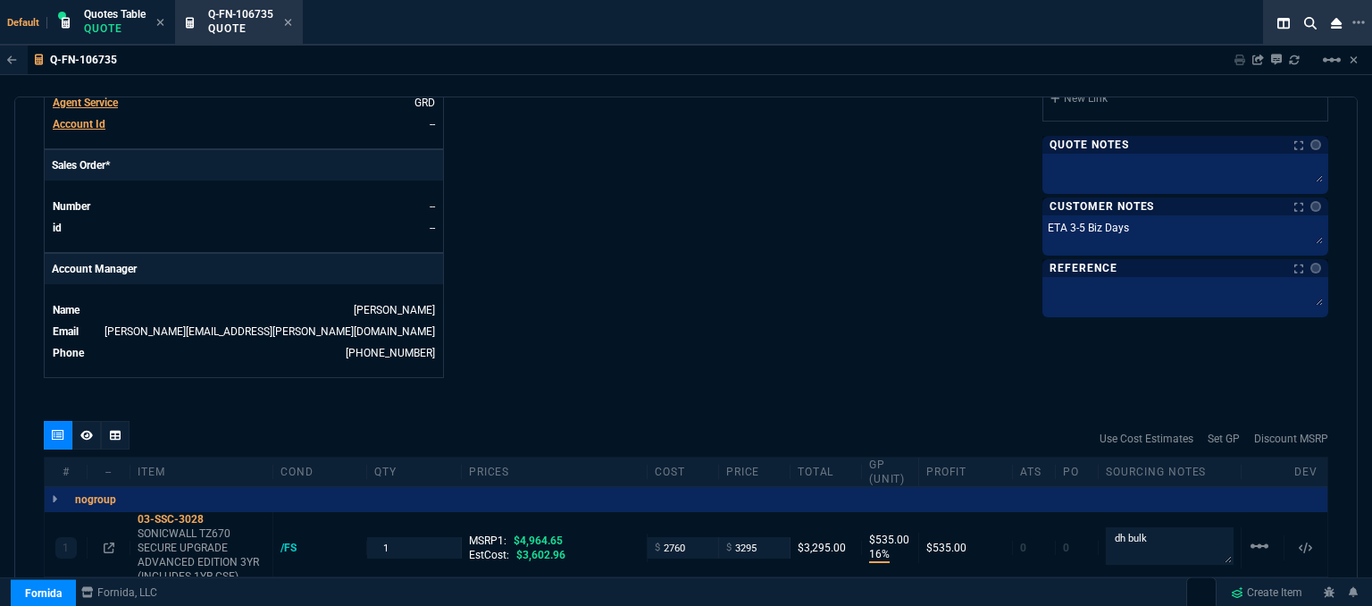
scroll to position [811, 0]
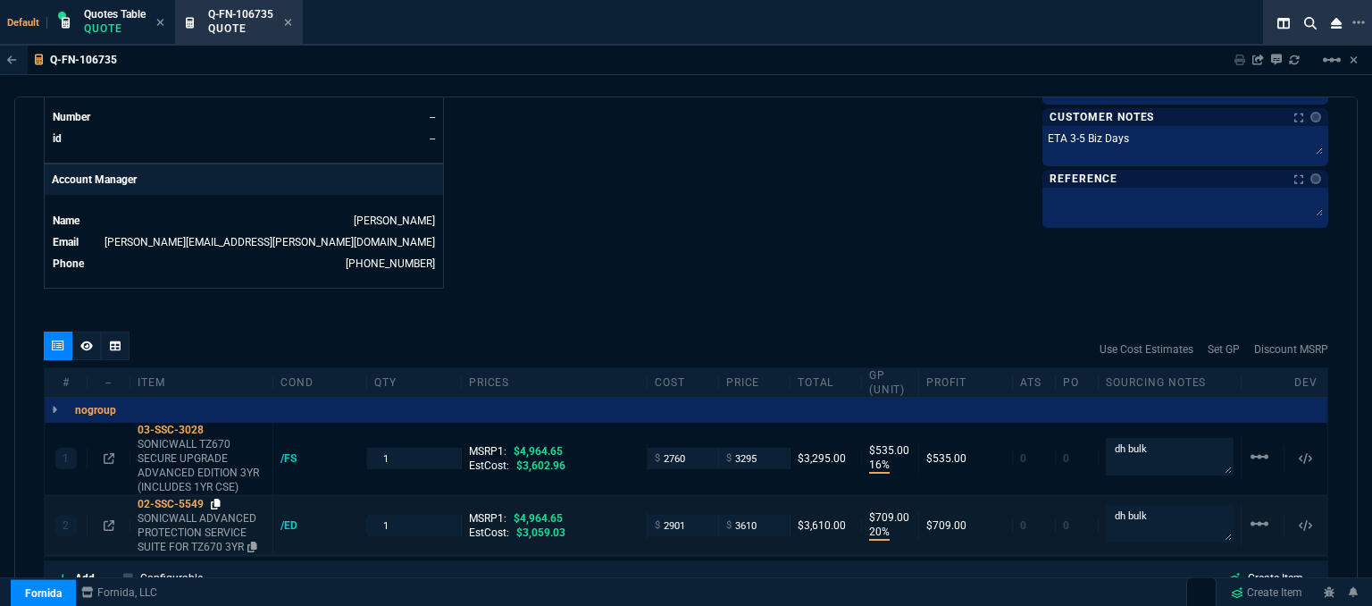
click at [216, 498] on icon at bounding box center [216, 503] width 10 height 11
click at [220, 498] on icon at bounding box center [216, 503] width 10 height 11
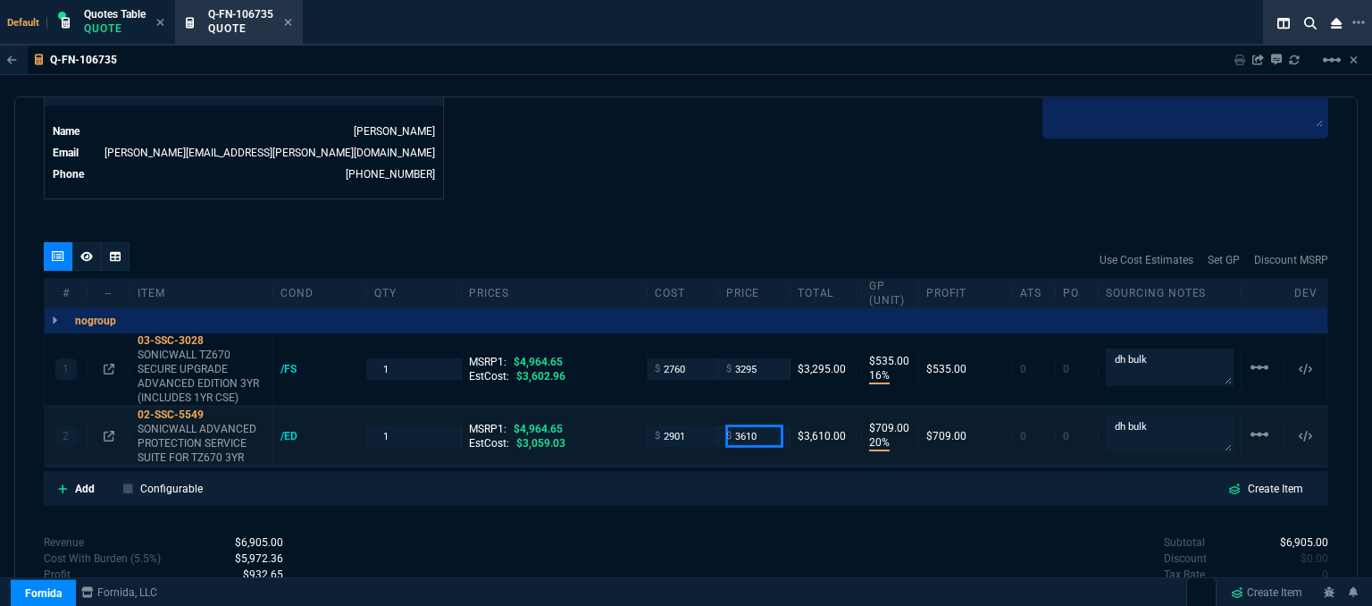
click at [770, 425] on input "3610" at bounding box center [754, 435] width 56 height 21
type input "3590"
click at [83, 251] on icon at bounding box center [86, 256] width 13 height 10
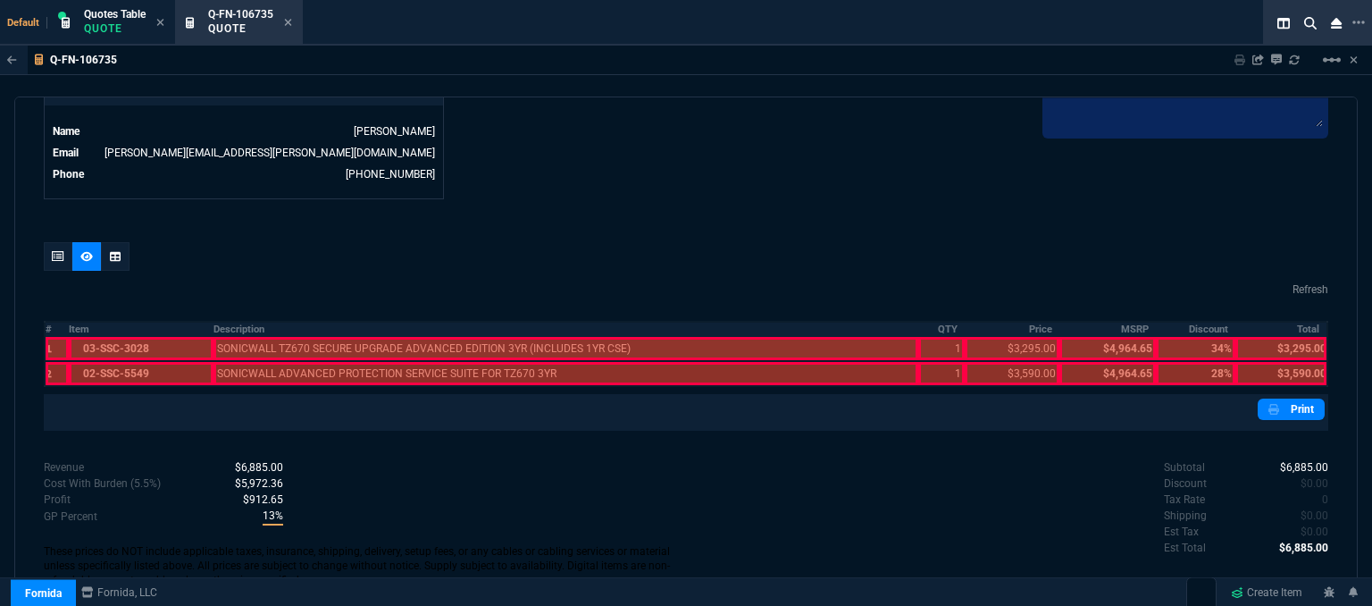
click at [157, 337] on div at bounding box center [141, 348] width 144 height 23
click at [156, 362] on div at bounding box center [141, 373] width 144 height 23
click at [281, 362] on div at bounding box center [566, 373] width 706 height 23
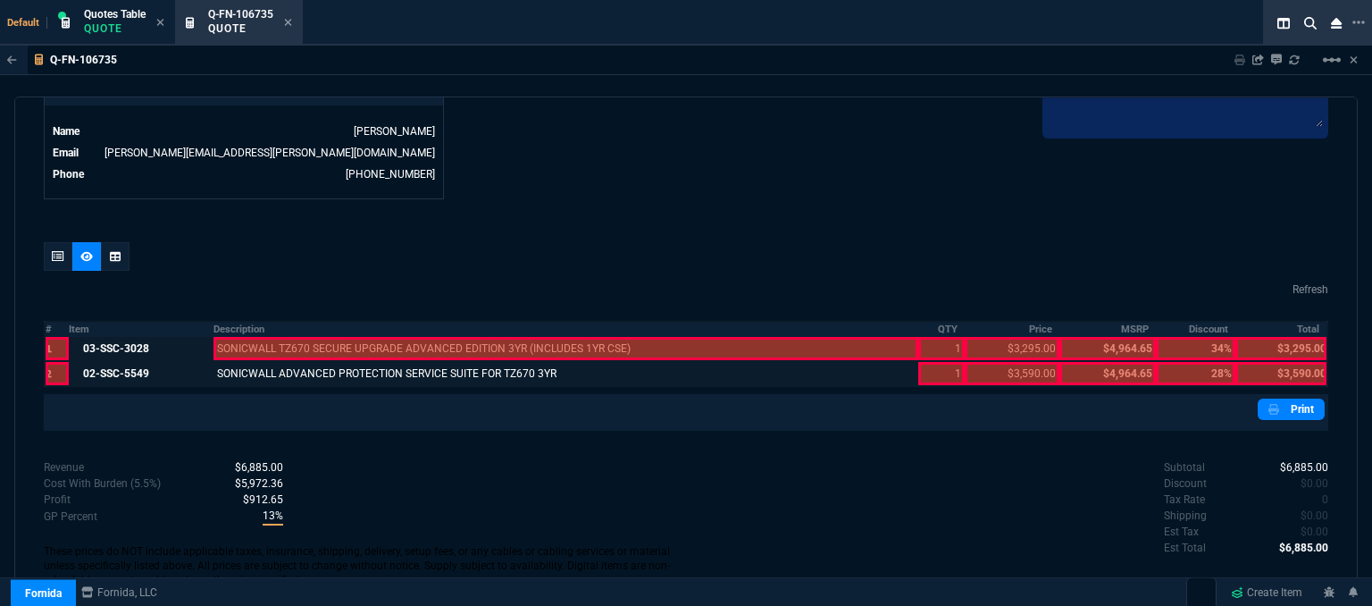
click at [289, 337] on div at bounding box center [566, 348] width 706 height 23
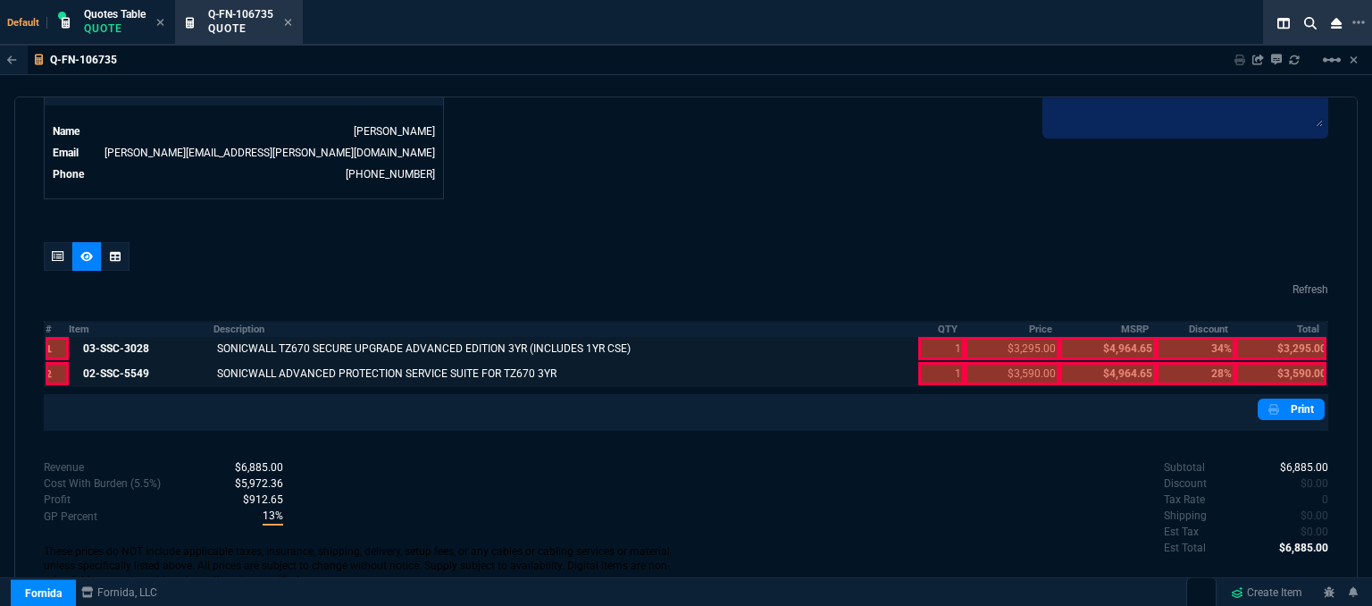
click at [938, 362] on div at bounding box center [941, 373] width 46 height 23
click at [938, 337] on div at bounding box center [941, 348] width 46 height 23
click at [1018, 337] on div at bounding box center [1012, 348] width 95 height 23
click at [1013, 362] on div at bounding box center [1012, 373] width 95 height 23
click at [1263, 362] on div at bounding box center [1280, 373] width 91 height 23
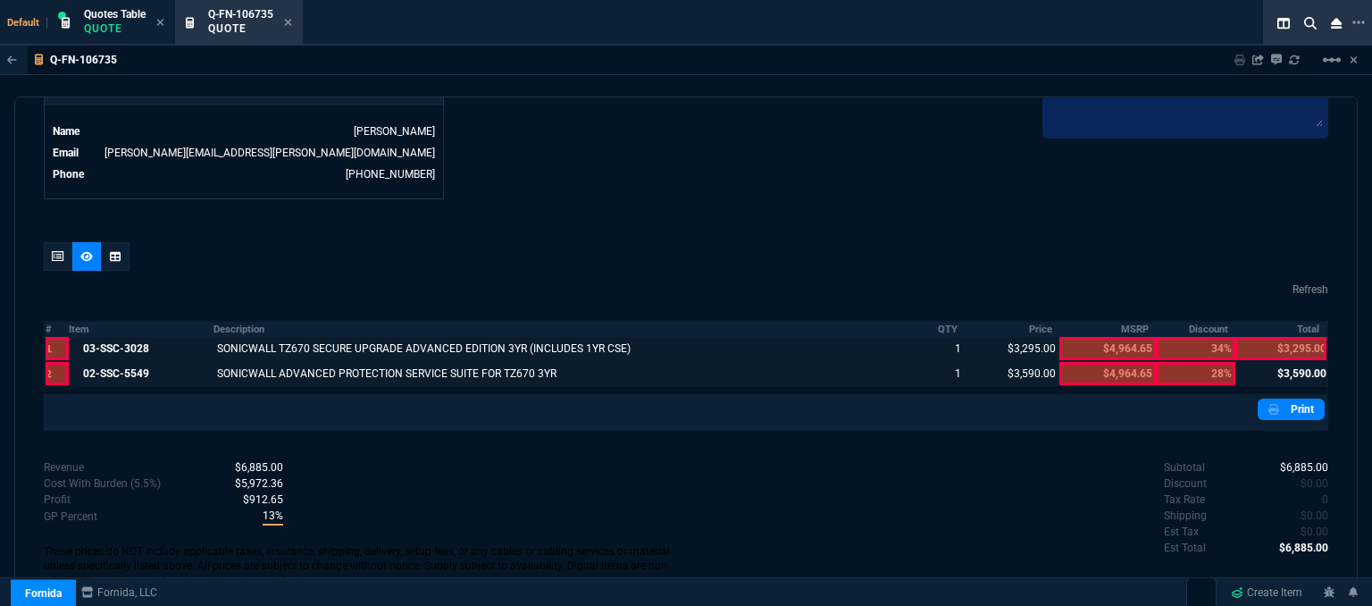
click at [1274, 337] on div at bounding box center [1280, 348] width 91 height 23
click at [1287, 400] on link "Print" at bounding box center [1291, 408] width 67 height 21
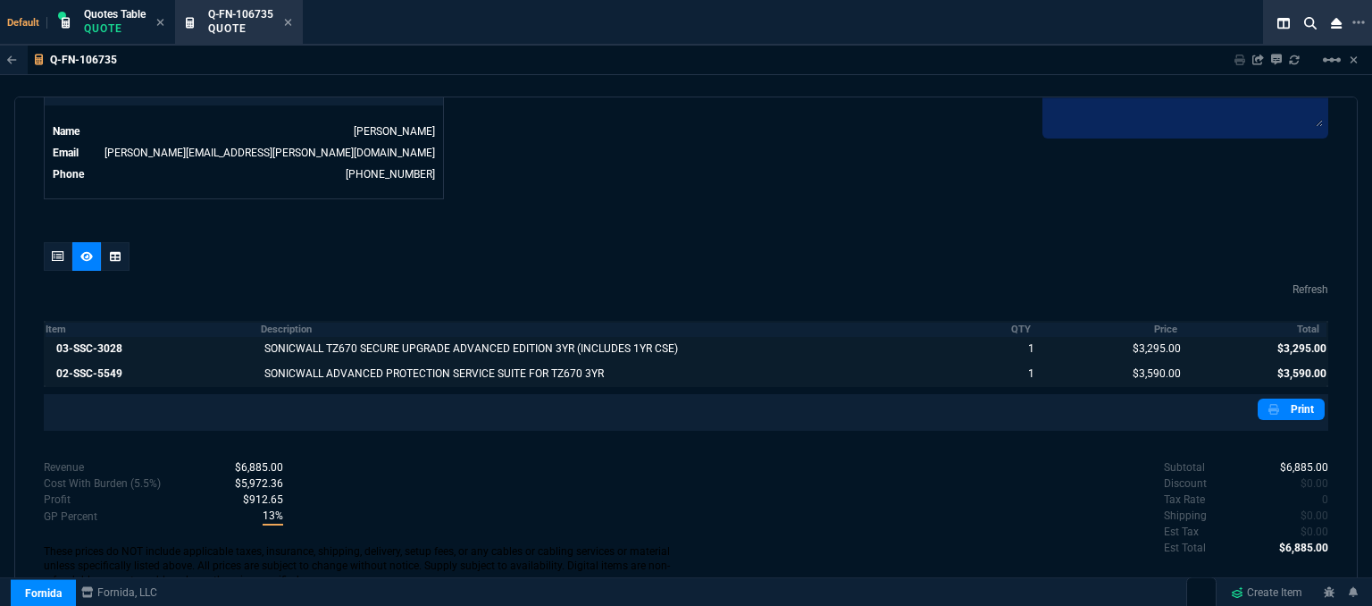
scroll to position [915, 0]
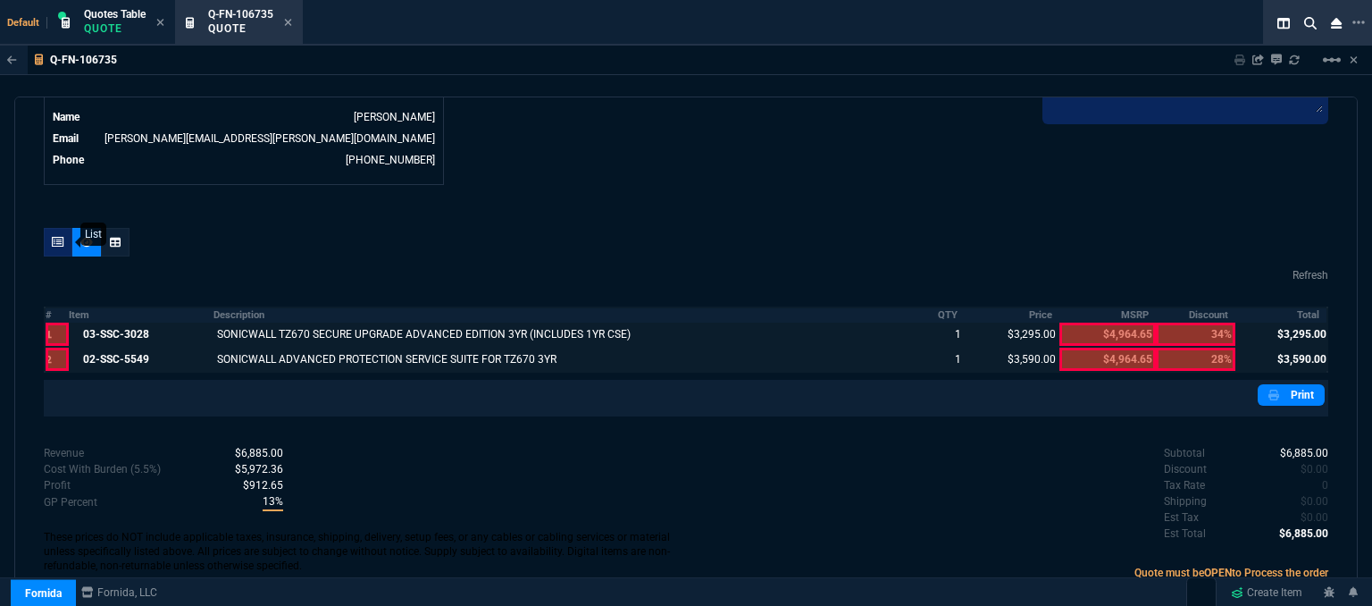
click at [52, 237] on icon at bounding box center [58, 242] width 13 height 11
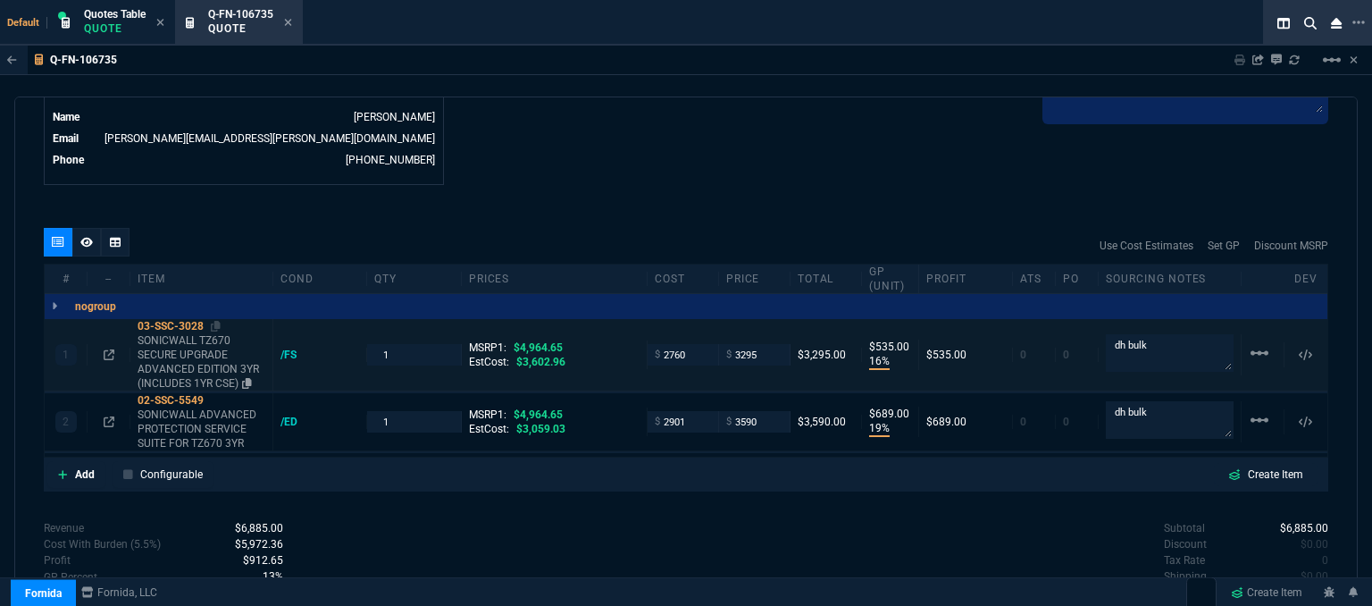
click at [211, 356] on p "SONICWALL TZ670 SECURE UPGRADE ADVANCED EDITION 3YR (INCLUDES 1YR CSE)" at bounding box center [202, 361] width 128 height 57
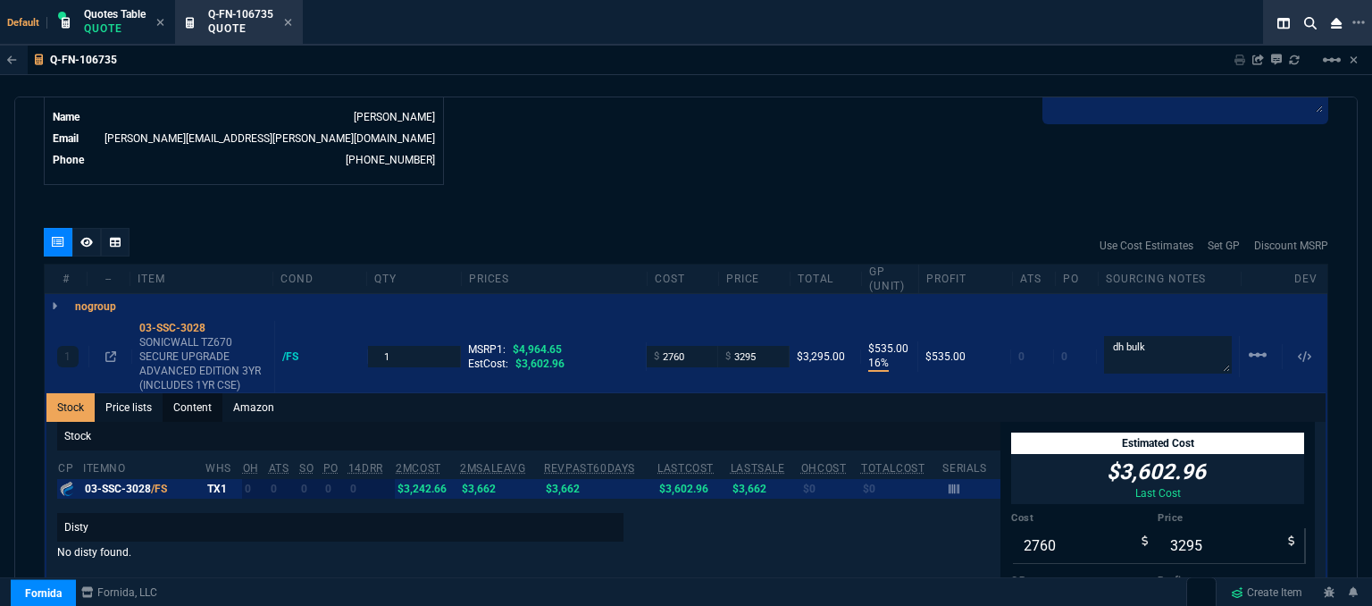
click at [205, 393] on link "Content" at bounding box center [193, 407] width 60 height 29
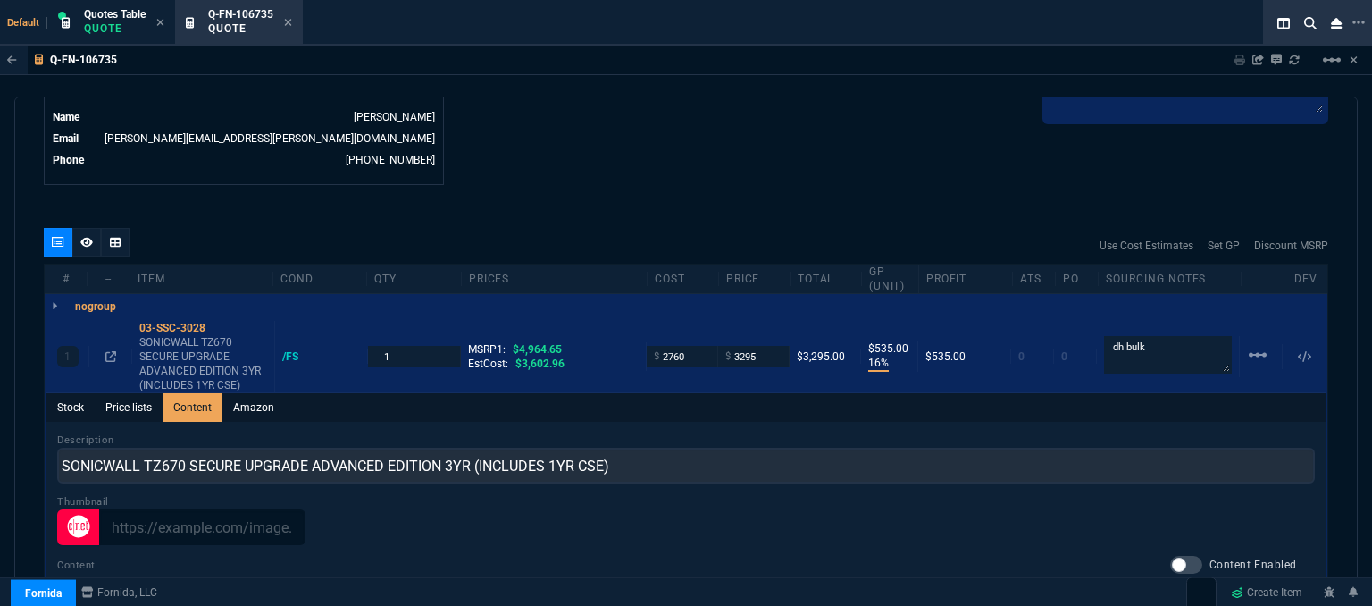
scroll to position [0, 0]
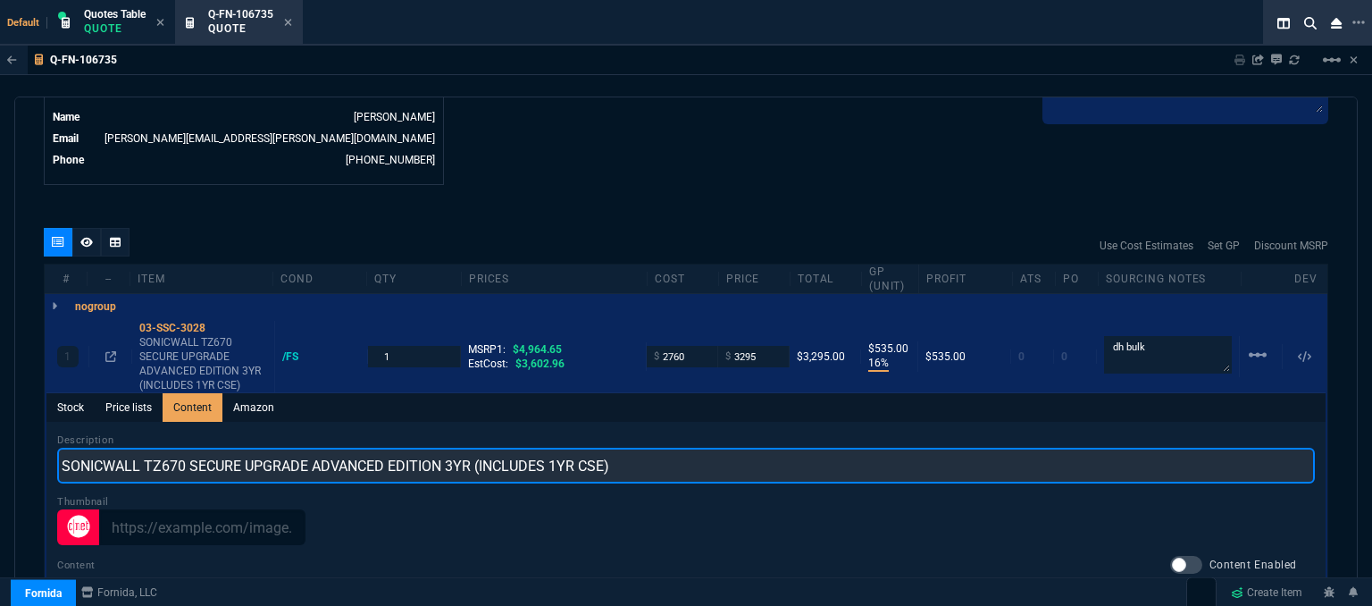
click at [314, 449] on input "SONICWALL TZ670 SECURE UPGRADE ADVANCED EDITION 3YR (INCLUDES 1YR CSE)" at bounding box center [686, 465] width 1258 height 36
click at [433, 447] on input "SONICWALL TZ670 PROMO 3YR ADVANCED EDITION 3YR (INCLUDES 1YR CSE)" at bounding box center [686, 465] width 1258 height 36
click at [243, 447] on input "SONICWALL TZ670 PROMO 3YR ADVANCED EDITION (INCLUDES 1YR CSE)" at bounding box center [686, 465] width 1258 height 36
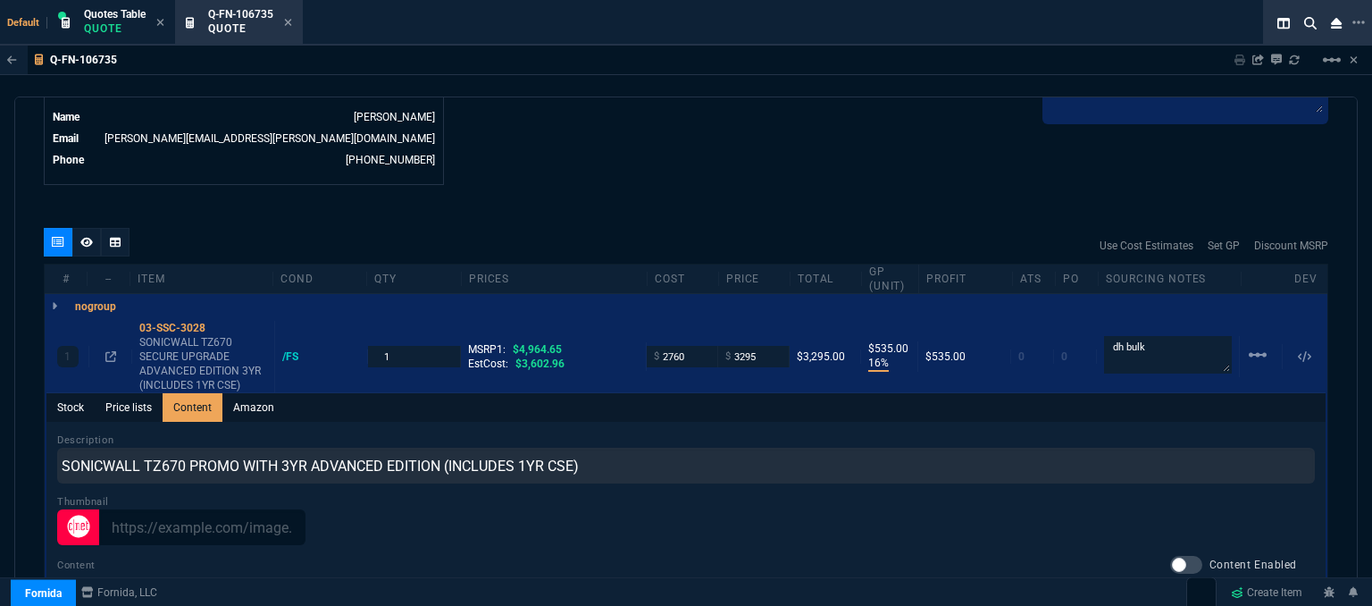
click at [681, 393] on div "Stock Price lists Content Amazon" at bounding box center [685, 407] width 1279 height 29
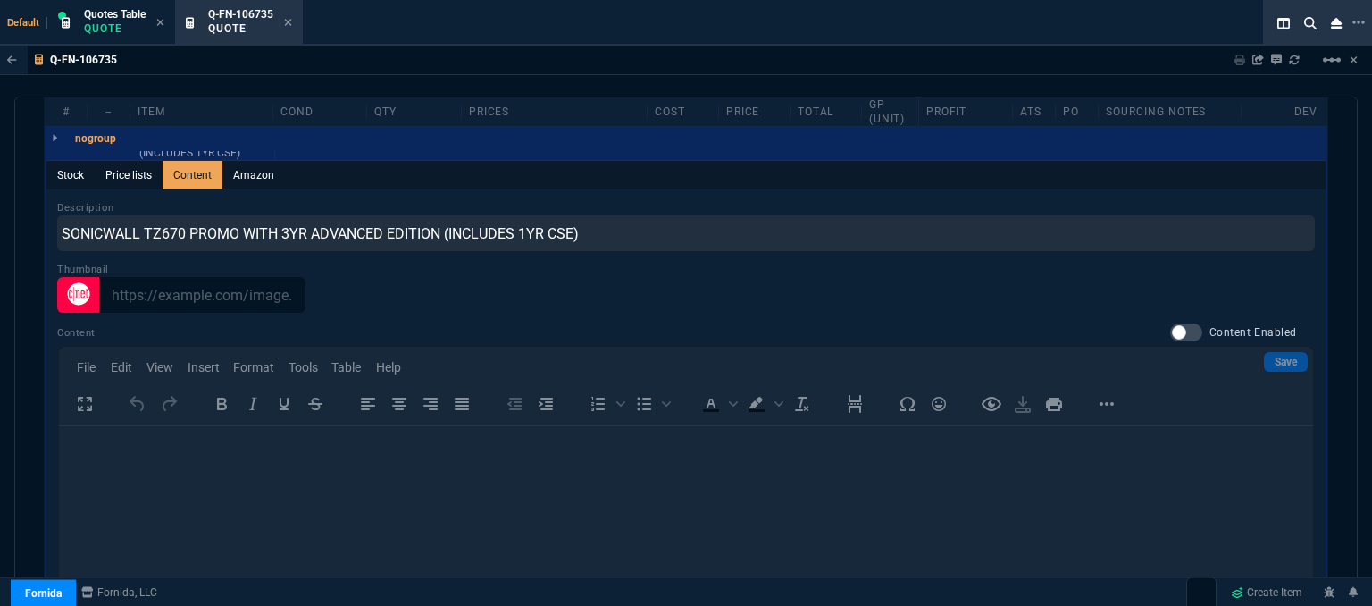
scroll to position [1004, 0]
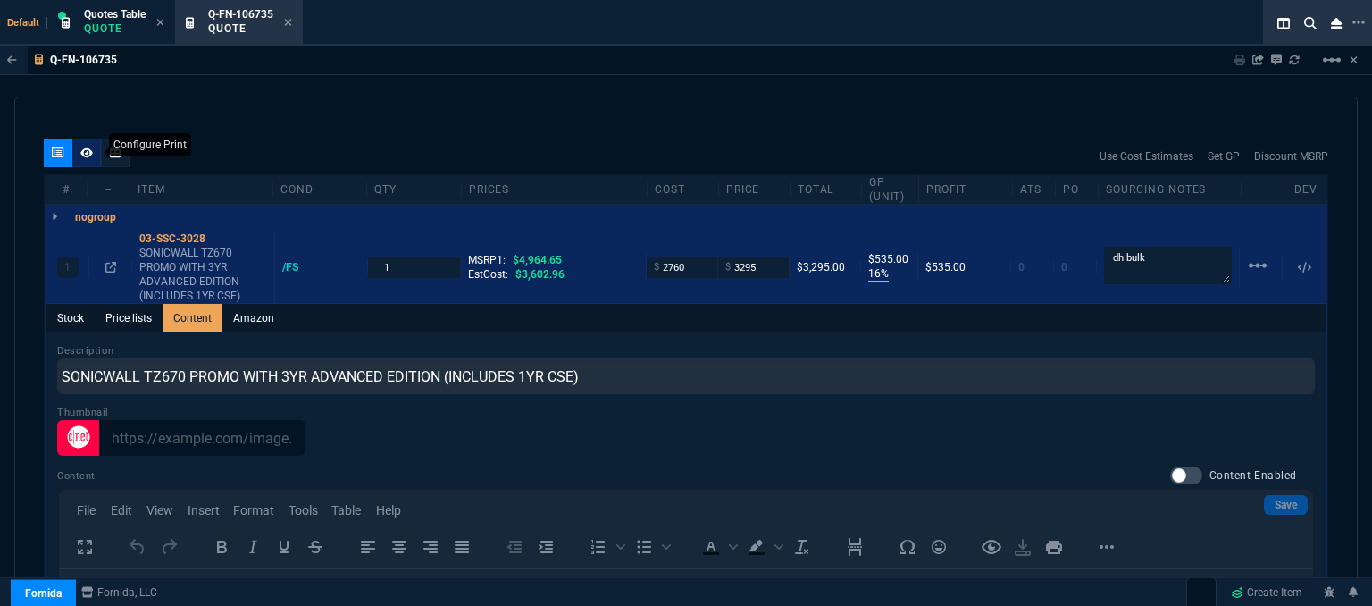
click at [83, 147] on icon at bounding box center [86, 152] width 13 height 11
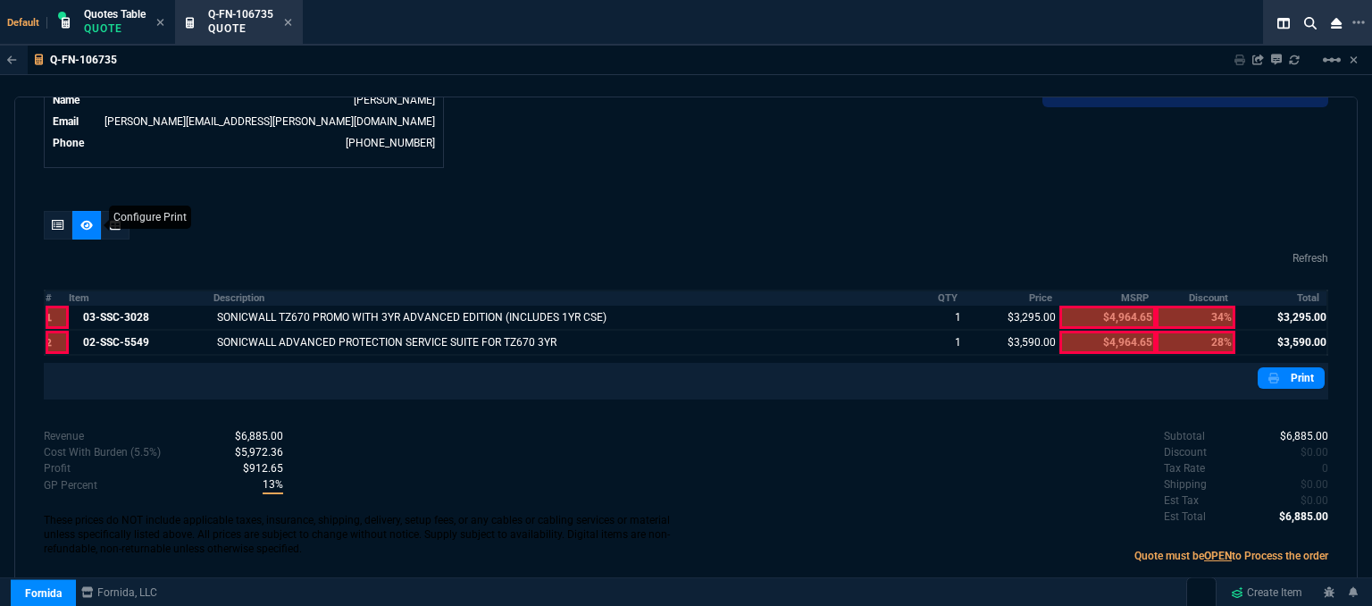
scroll to position [915, 0]
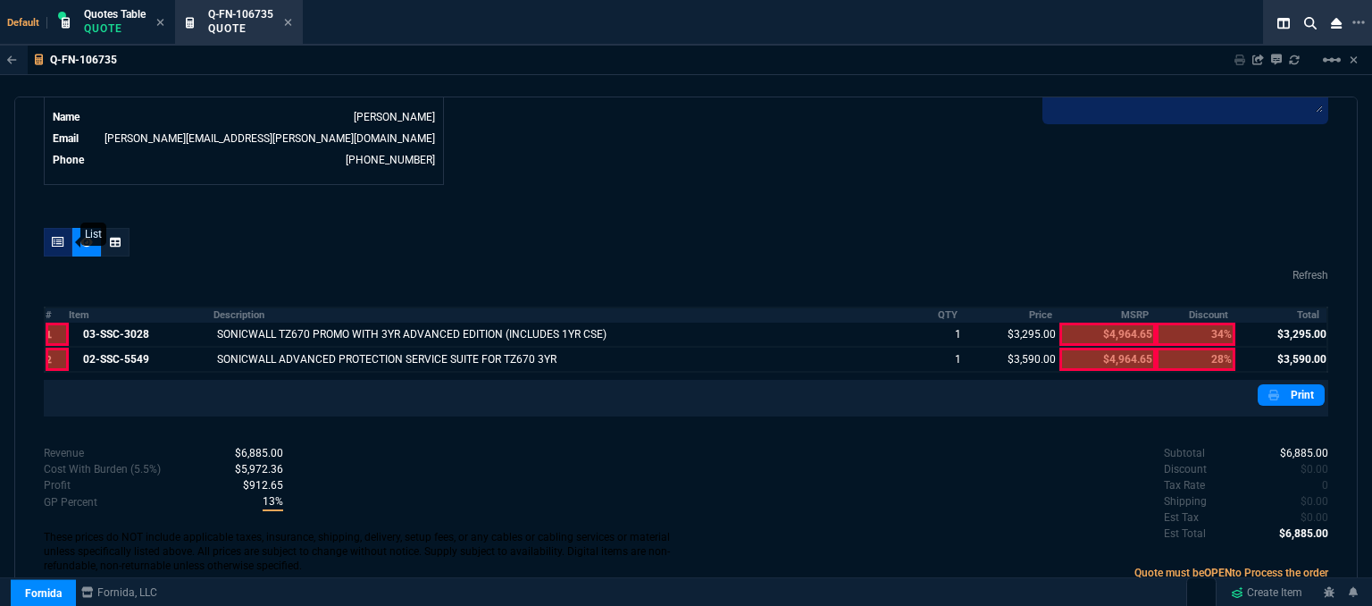
click at [46, 228] on div at bounding box center [58, 242] width 29 height 29
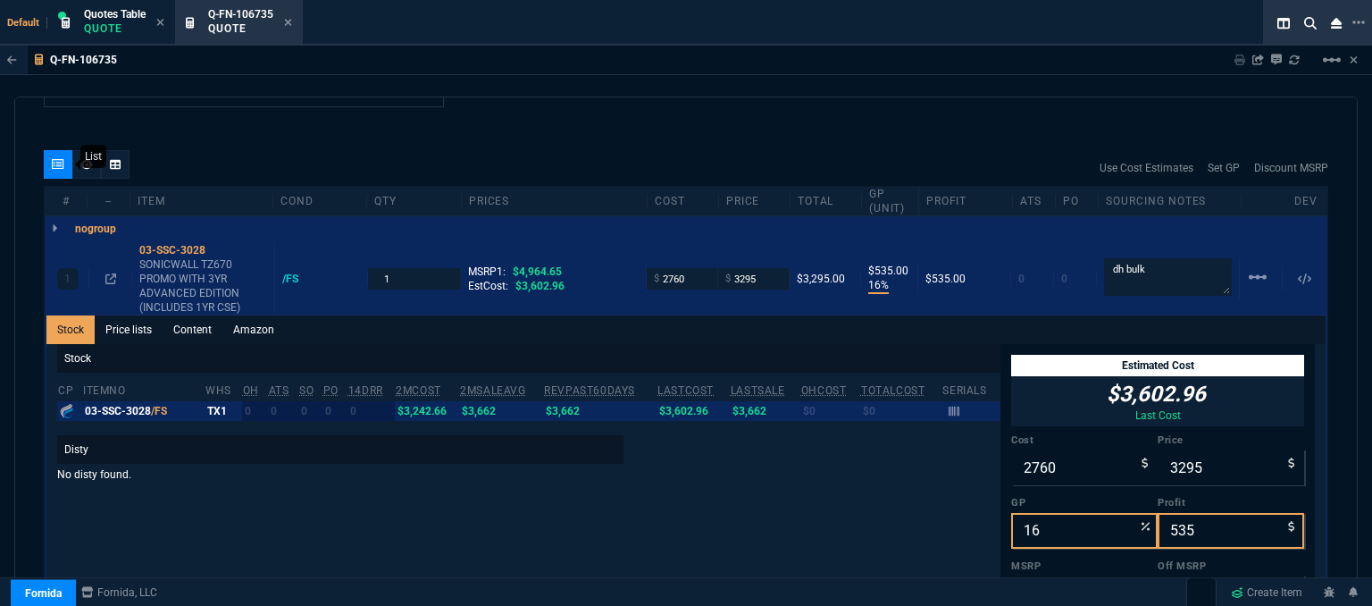
scroll to position [1004, 0]
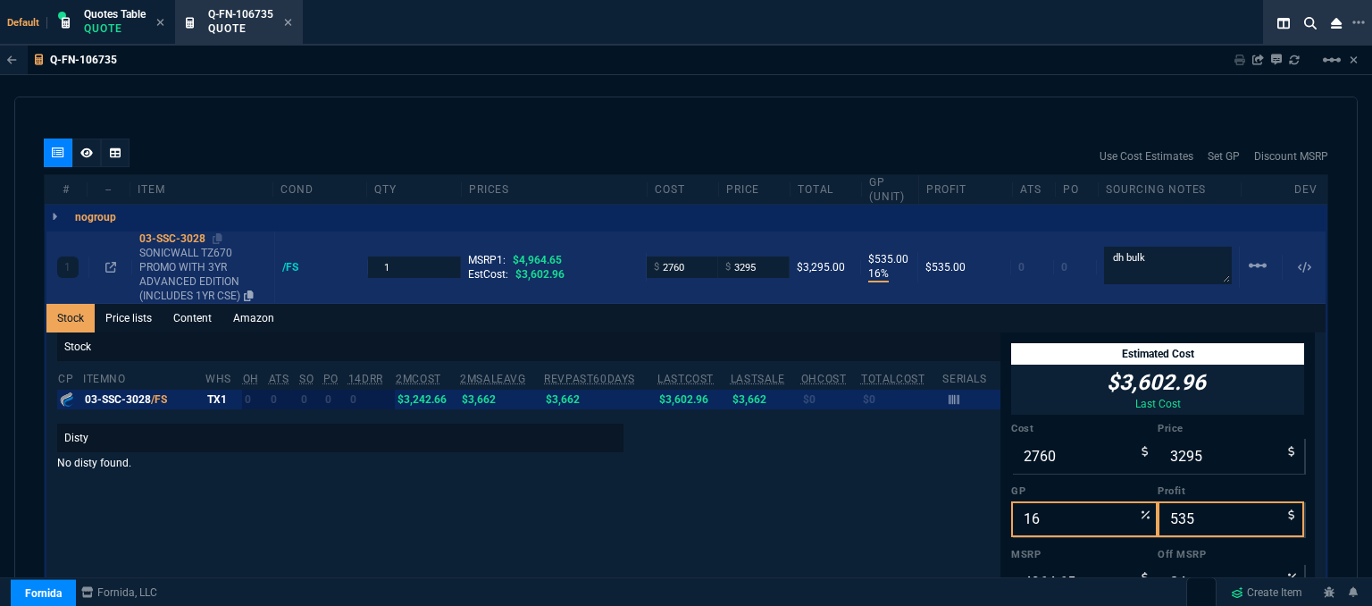
click at [213, 231] on div "03-SSC-3028" at bounding box center [203, 238] width 128 height 14
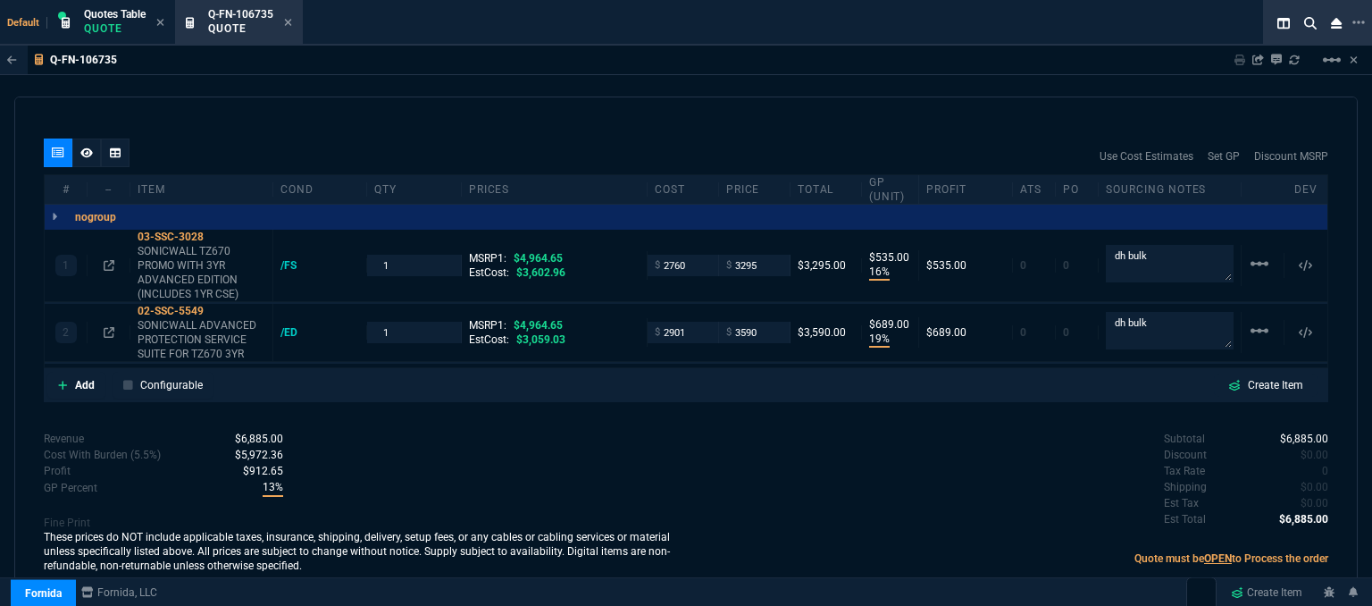
scroll to position [990, 0]
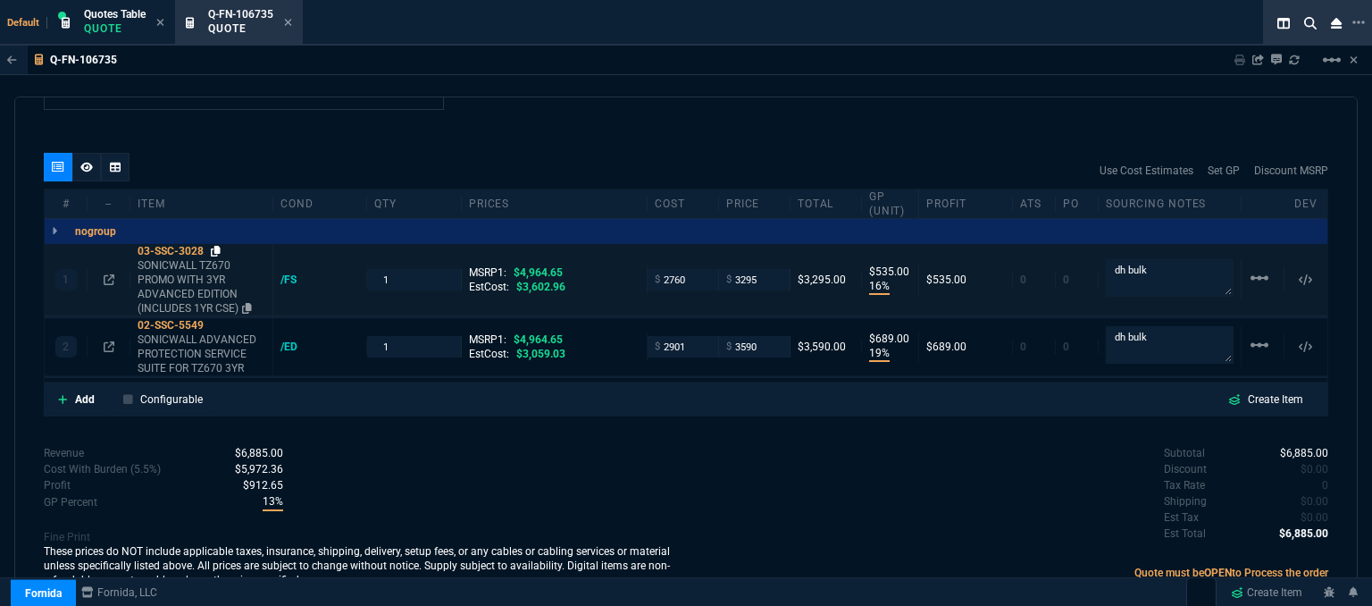
click at [215, 246] on icon at bounding box center [216, 251] width 10 height 11
click at [760, 269] on input "3295" at bounding box center [754, 279] width 56 height 21
click at [673, 454] on div "Revenue $6,885.00 Cost $5,661.00 Cost With Burden (5.5%) $5,972.36 Profit $912.…" at bounding box center [365, 518] width 642 height 146
click at [83, 162] on icon at bounding box center [86, 167] width 13 height 11
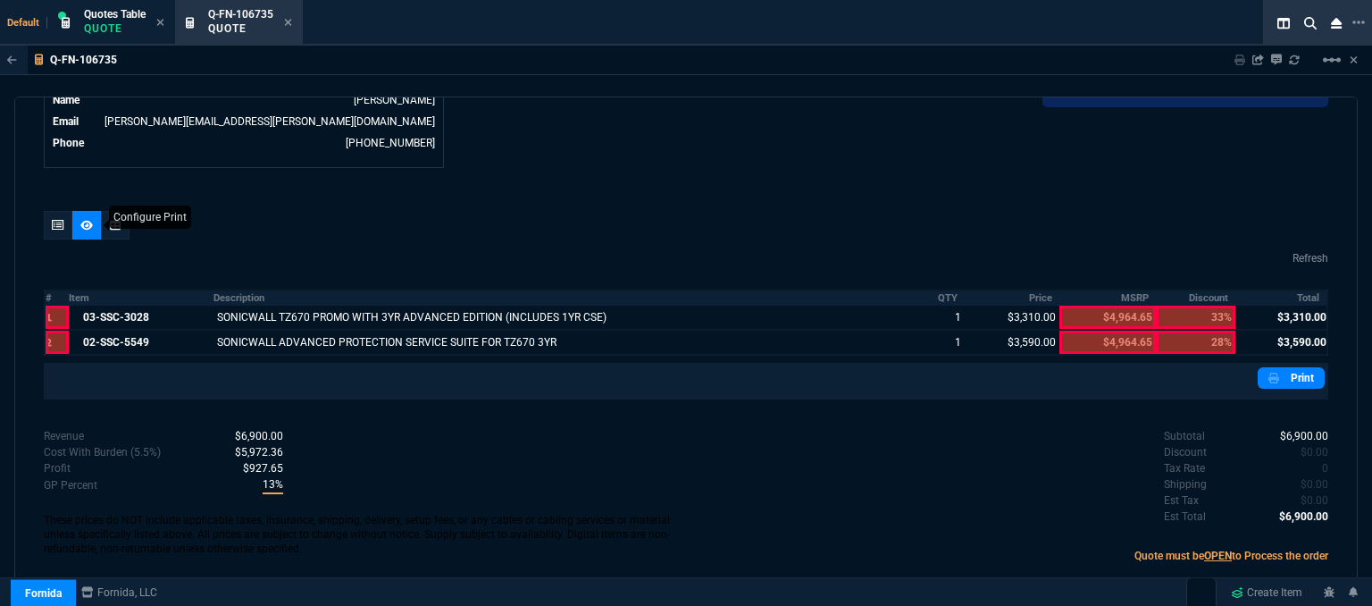
scroll to position [915, 0]
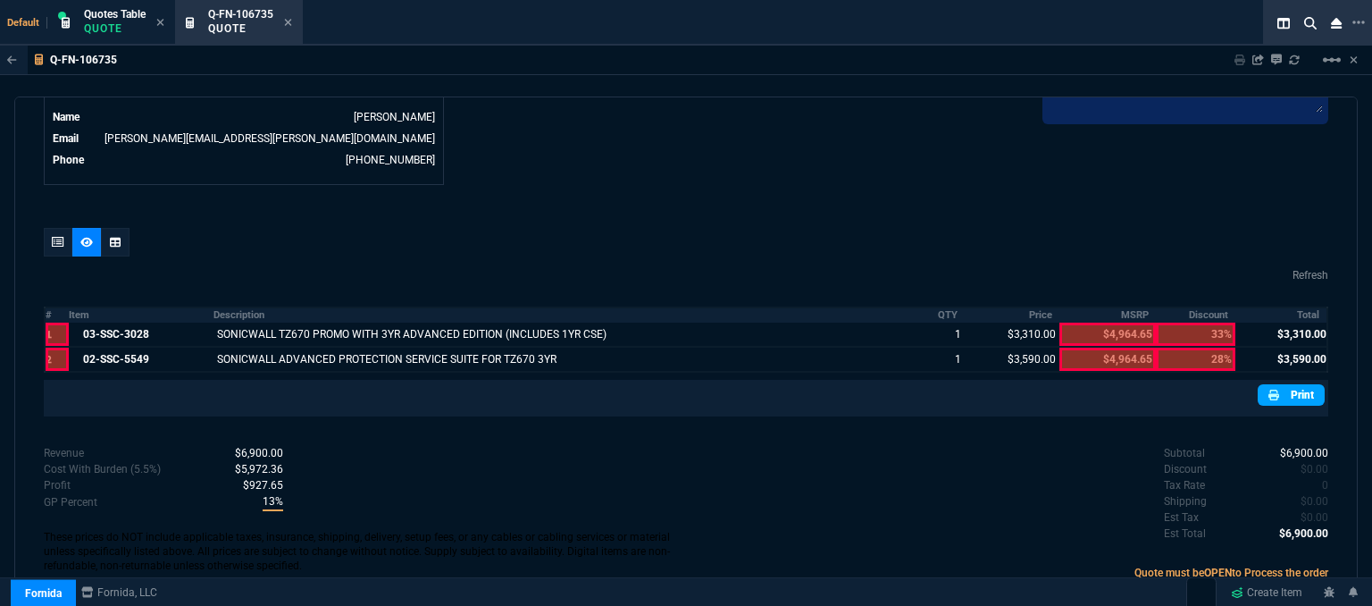
click at [1281, 384] on link "Print" at bounding box center [1291, 394] width 67 height 21
click at [292, 24] on icon at bounding box center [288, 22] width 8 height 11
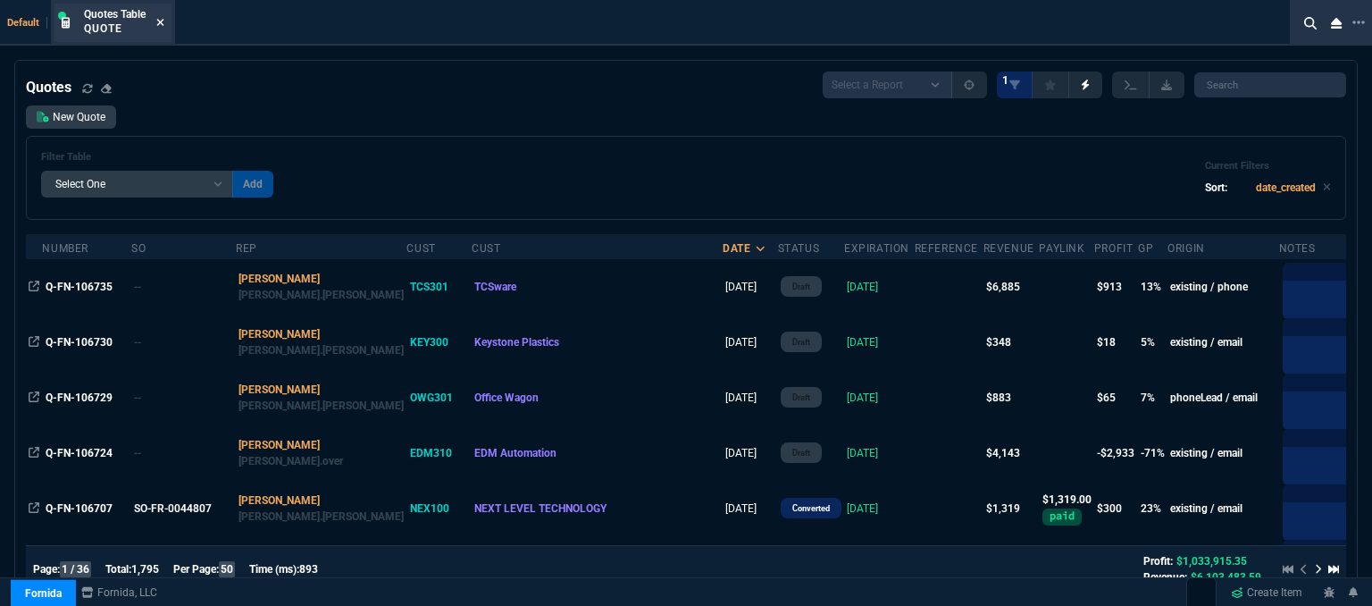
click at [164, 22] on icon at bounding box center [160, 22] width 8 height 11
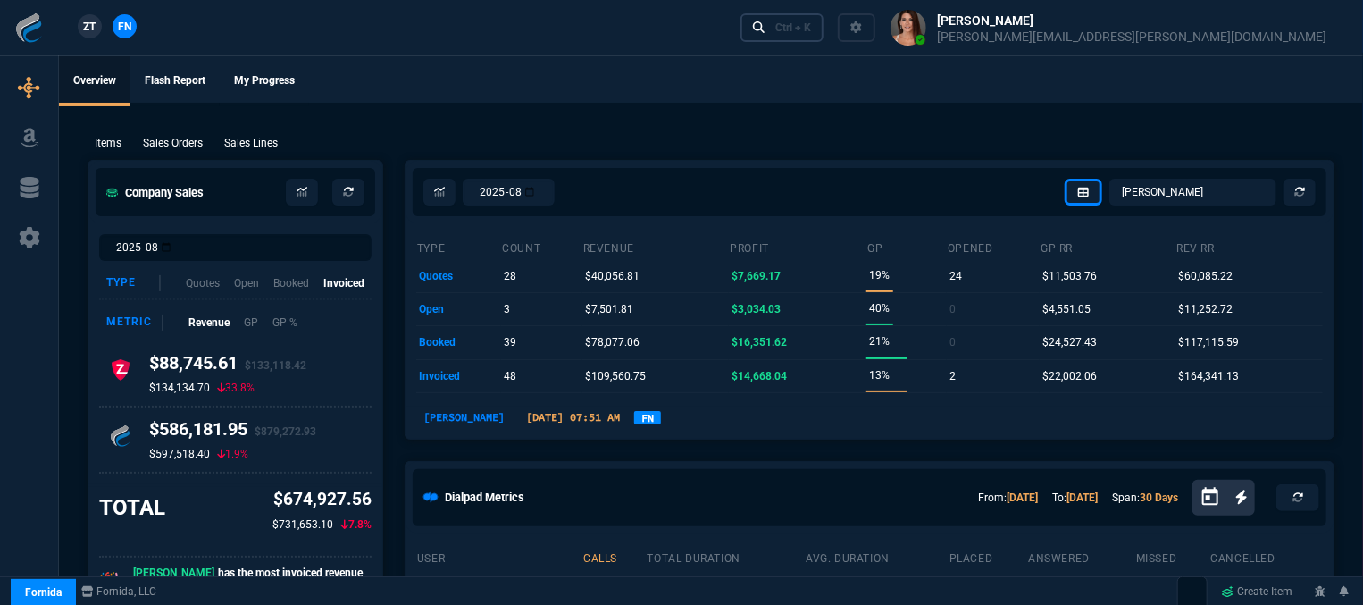
click at [811, 23] on div "Ctrl + K" at bounding box center [793, 28] width 36 height 14
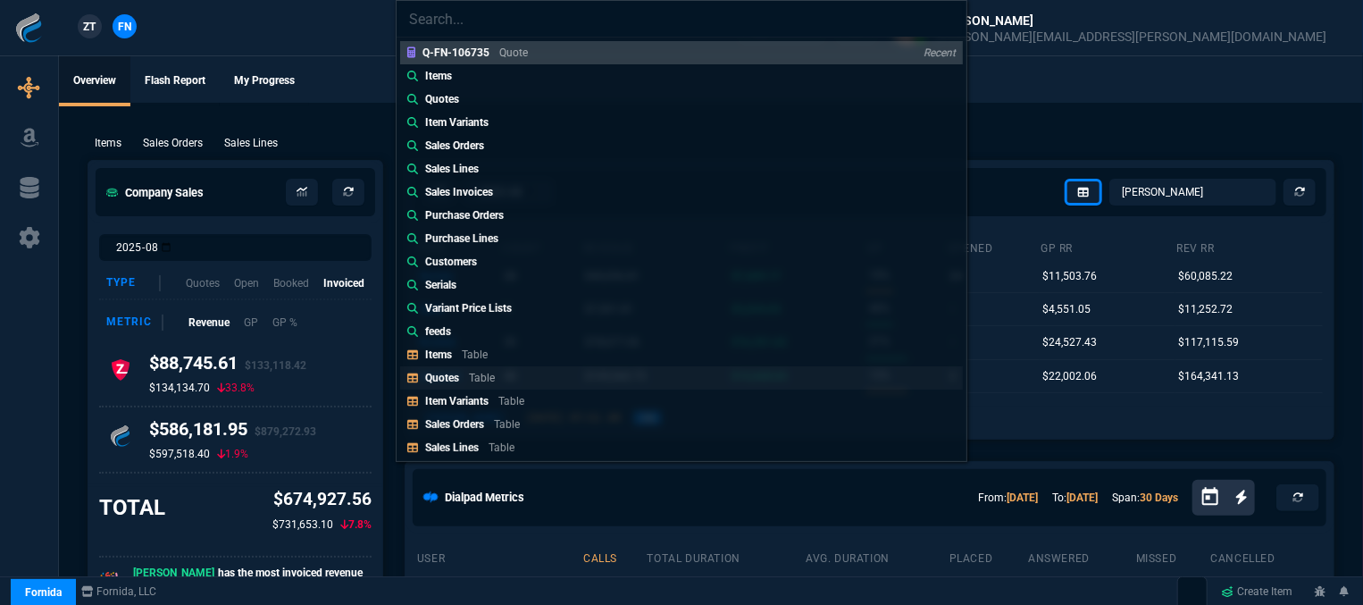
click at [518, 373] on link "Quotes Table" at bounding box center [681, 377] width 563 height 23
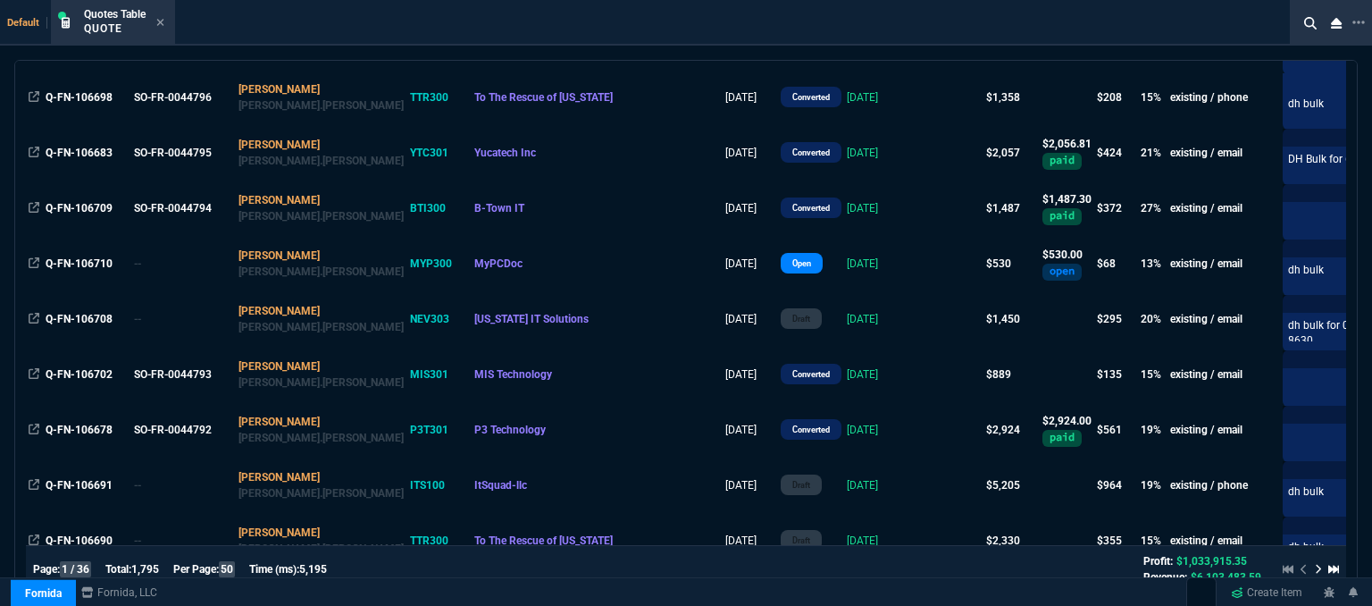
scroll to position [625, 0]
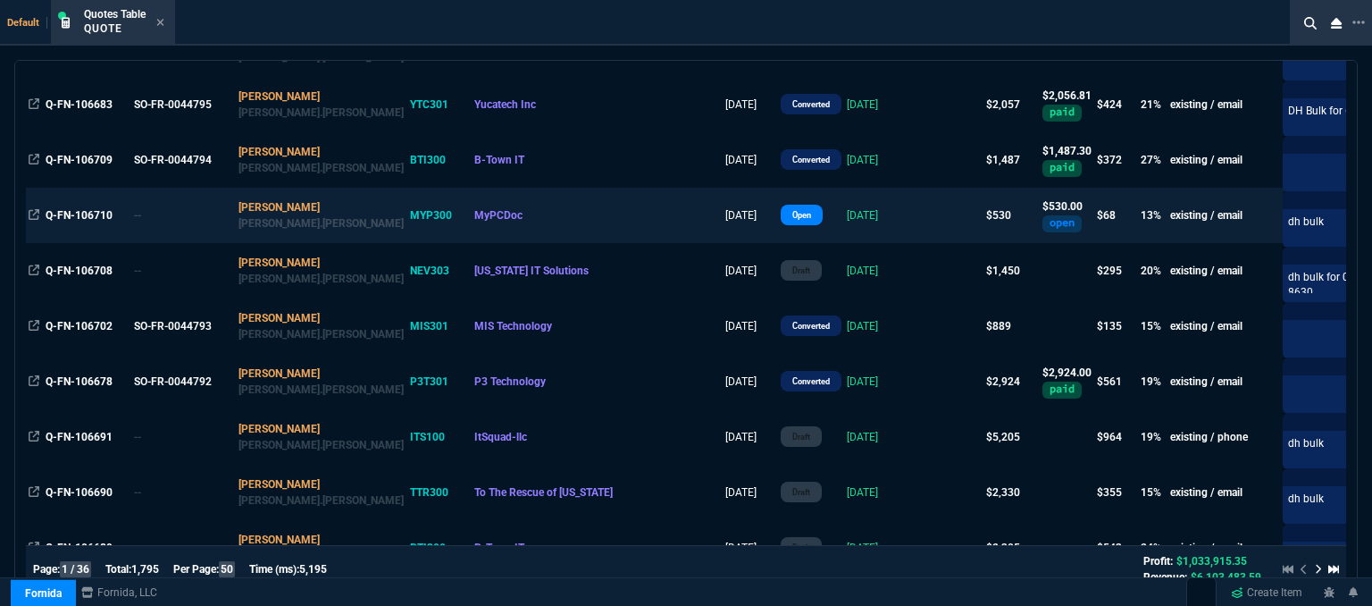
click at [844, 209] on td "[DATE]" at bounding box center [879, 215] width 71 height 55
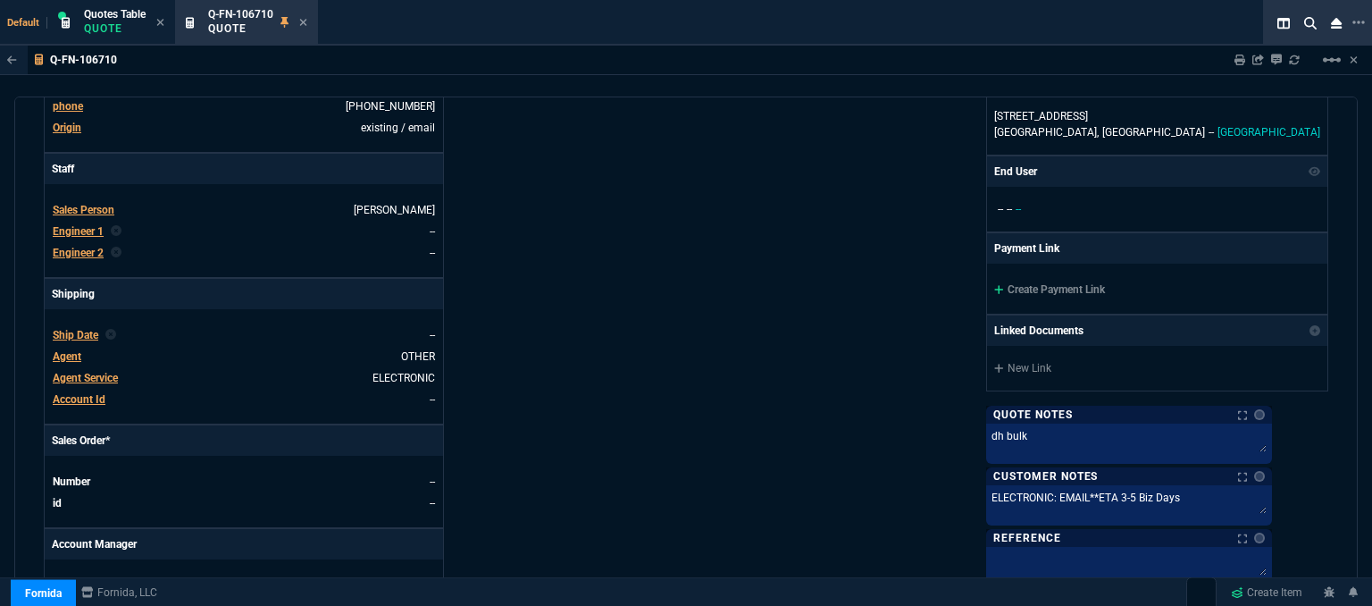
scroll to position [893, 0]
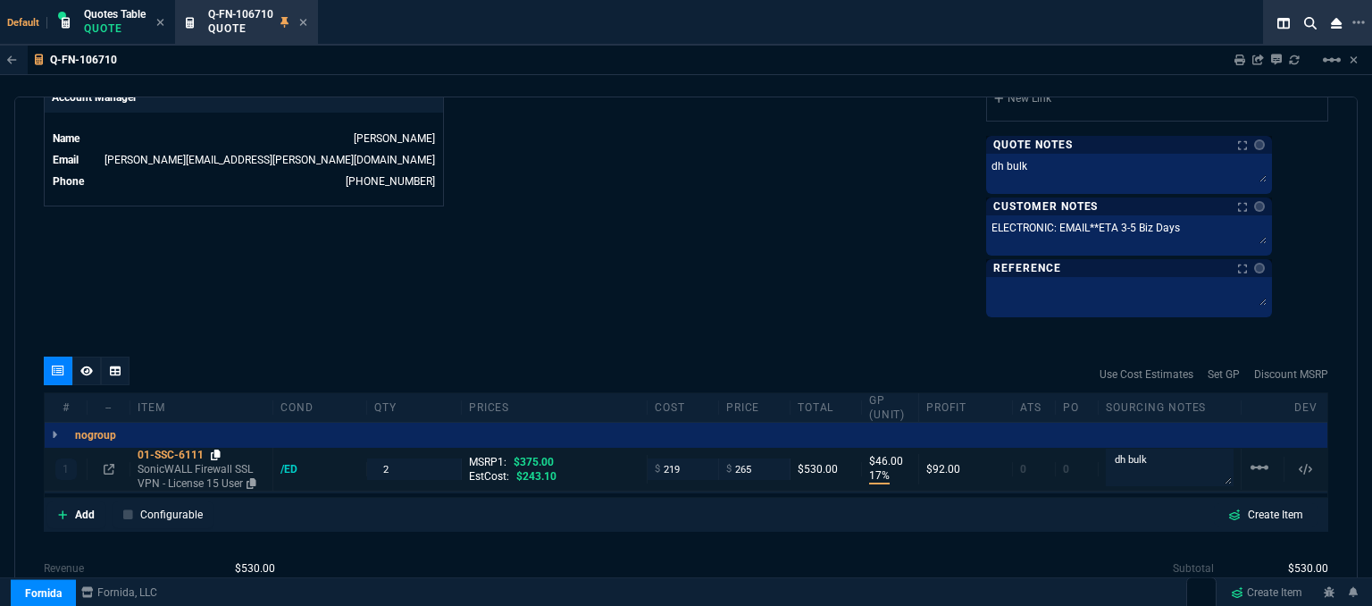
click at [218, 451] on icon at bounding box center [216, 454] width 10 height 11
click at [303, 25] on icon at bounding box center [303, 22] width 7 height 7
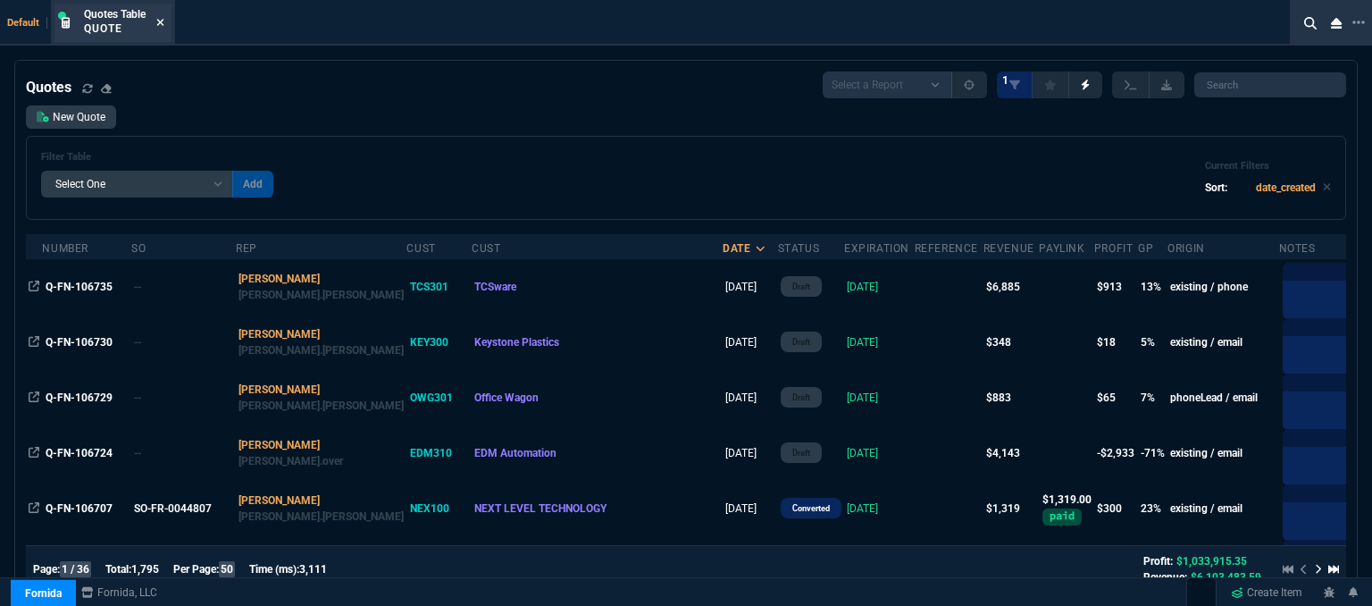
click at [163, 21] on icon at bounding box center [160, 22] width 7 height 7
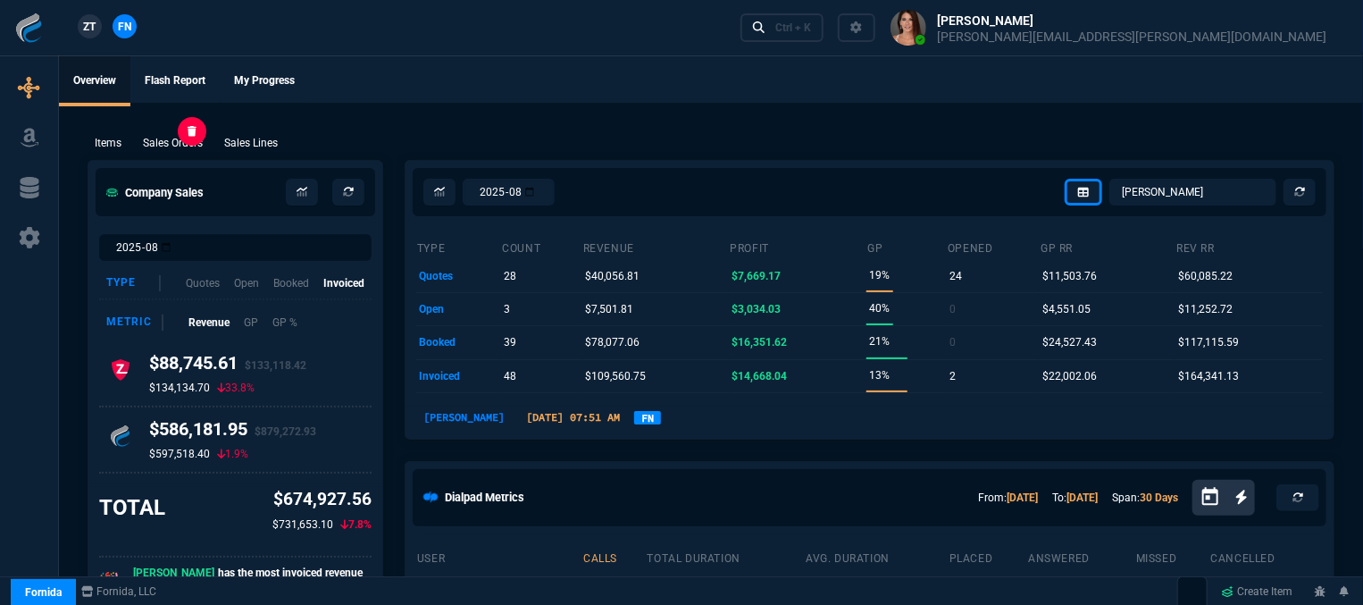
click at [172, 149] on p "Sales Orders" at bounding box center [173, 143] width 60 height 16
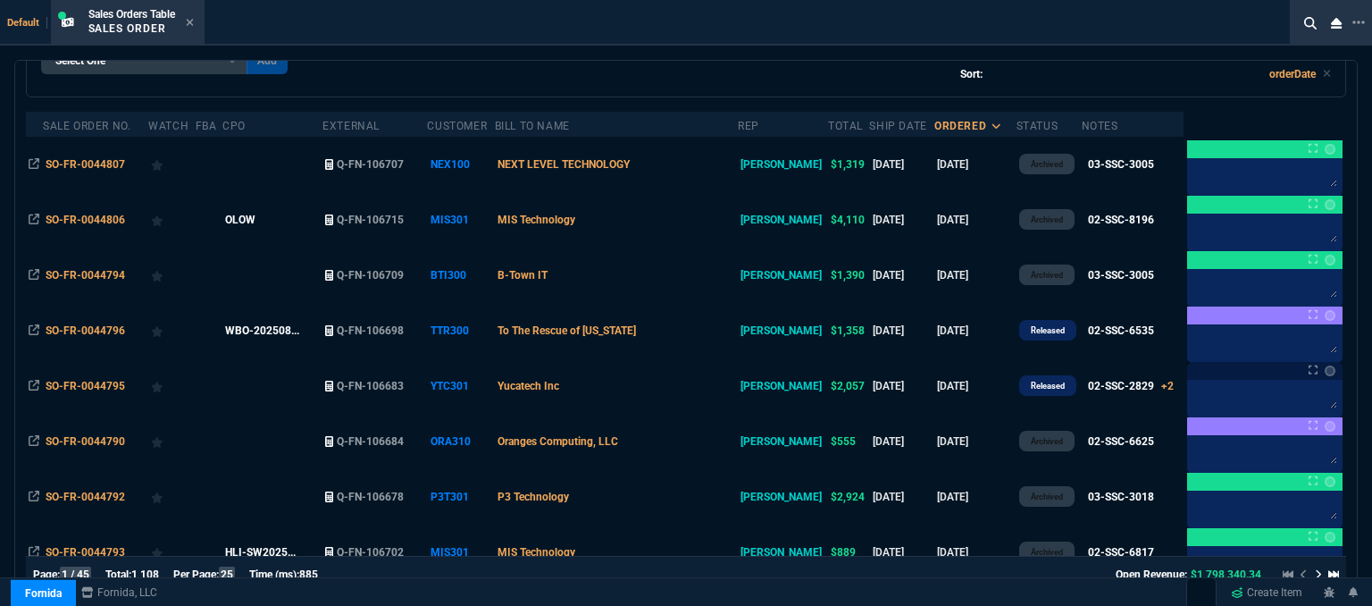
scroll to position [179, 0]
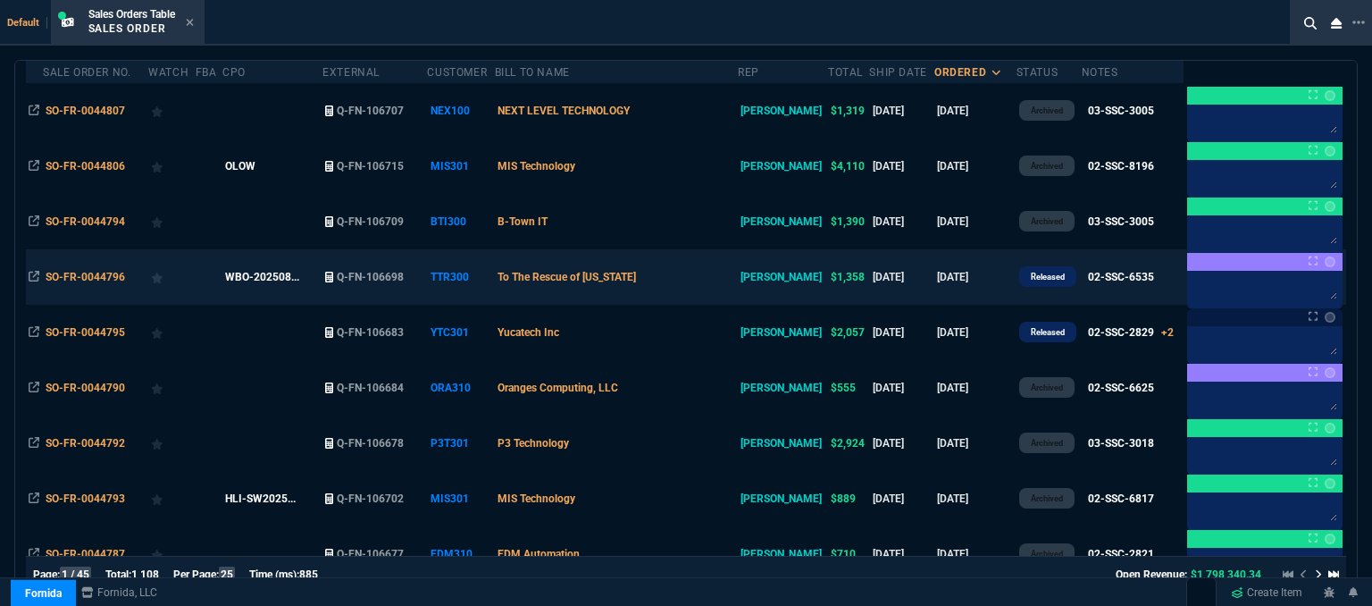
click at [681, 274] on td "To The Rescue of [US_STATE]" at bounding box center [616, 276] width 243 height 55
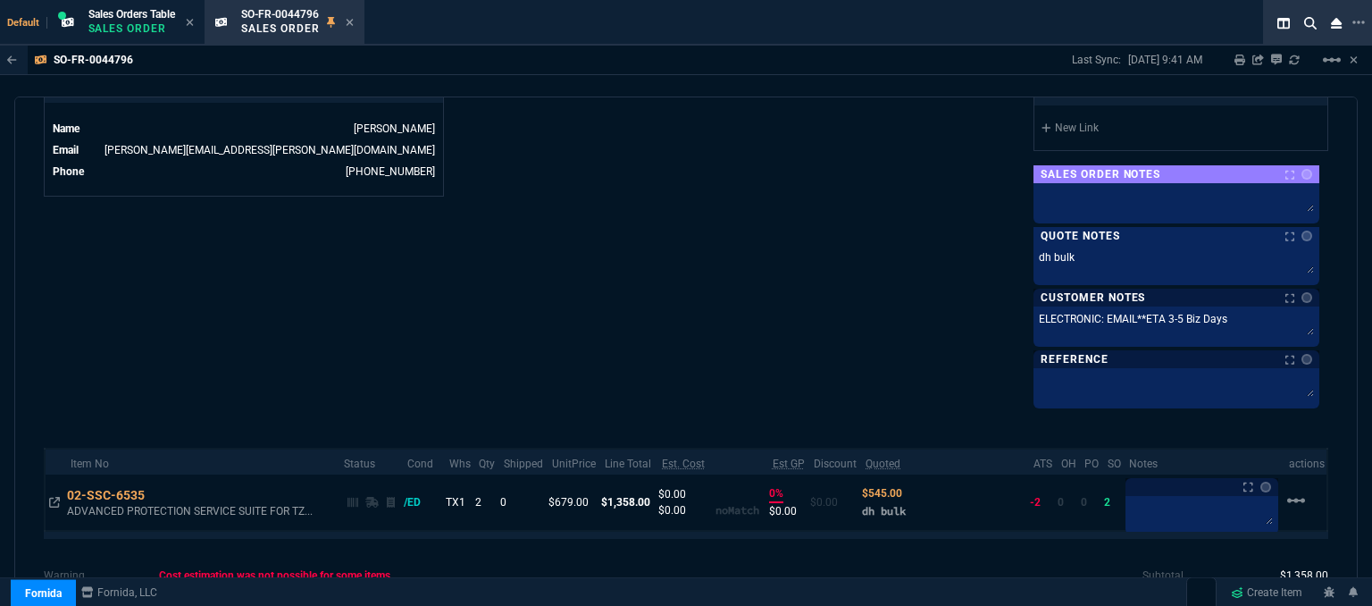
scroll to position [893, 0]
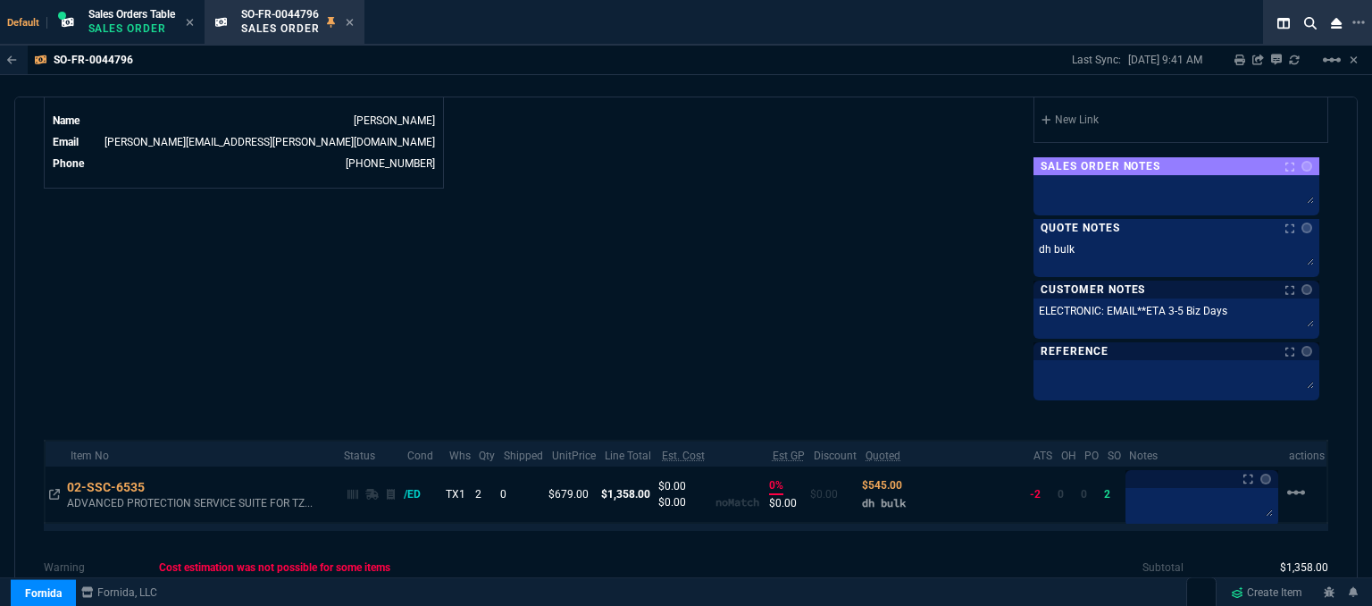
drag, startPoint x: 354, startPoint y: 18, endPoint x: 474, endPoint y: 123, distance: 160.1
click at [354, 18] on icon at bounding box center [350, 22] width 8 height 11
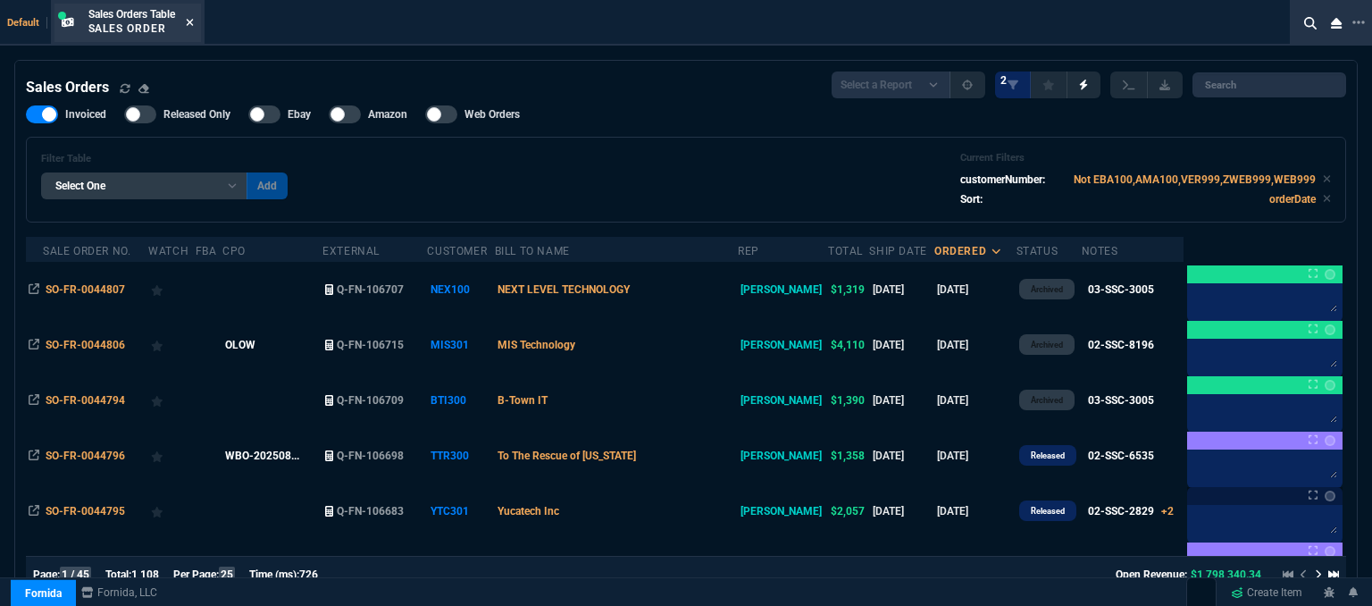
click at [189, 21] on icon at bounding box center [190, 22] width 8 height 11
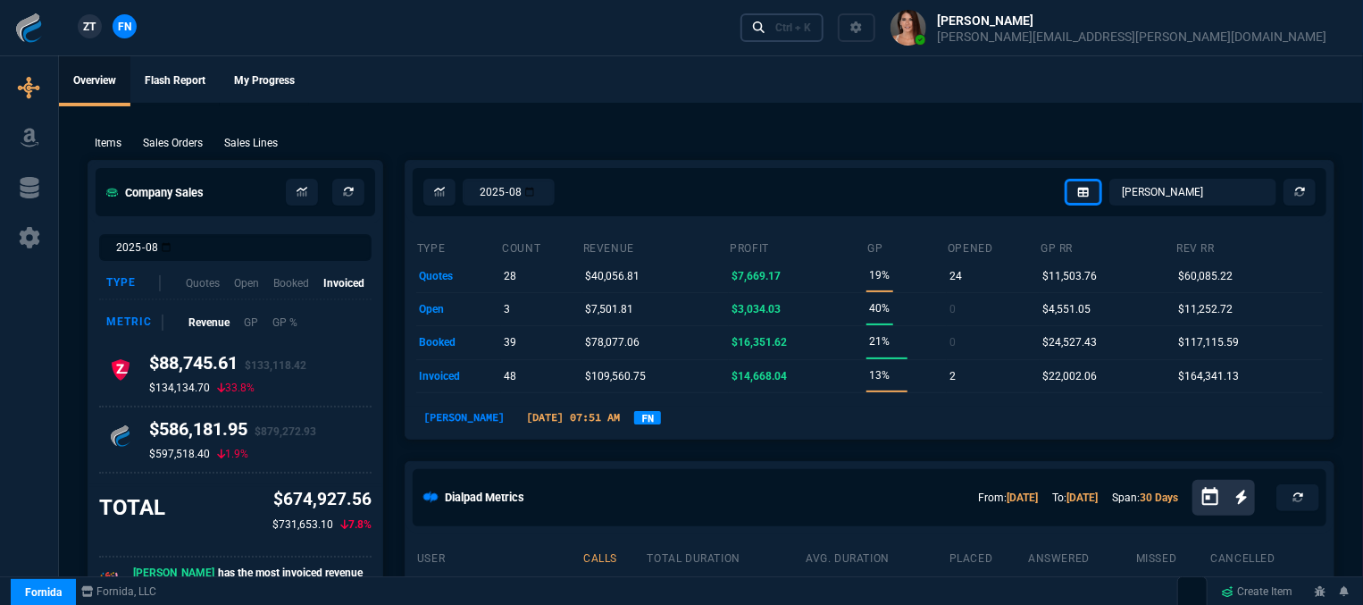
click at [824, 15] on link "Ctrl + K" at bounding box center [782, 27] width 84 height 28
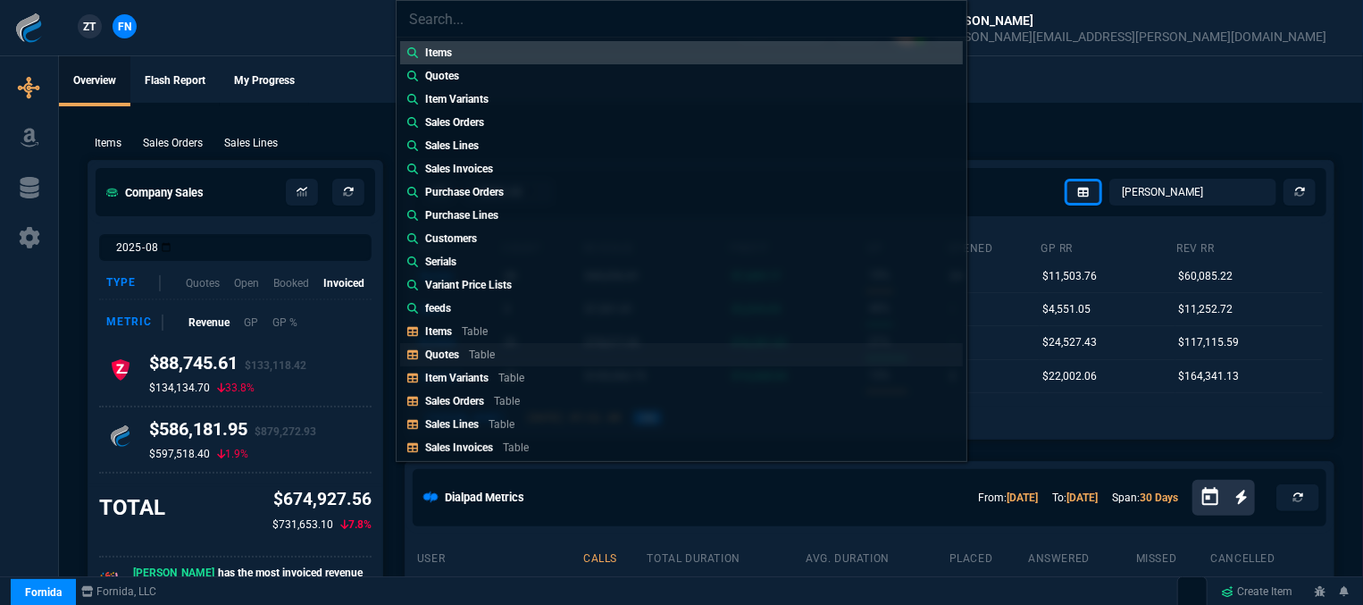
click at [519, 354] on link "Quotes Table" at bounding box center [681, 354] width 563 height 23
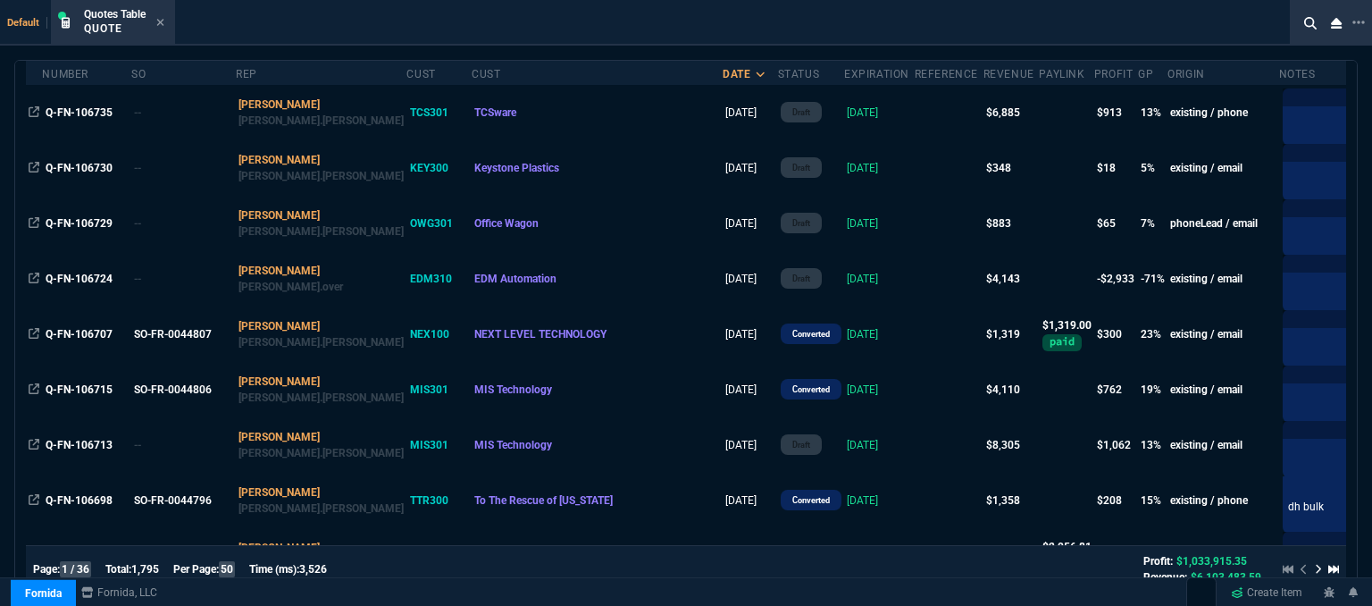
scroll to position [179, 0]
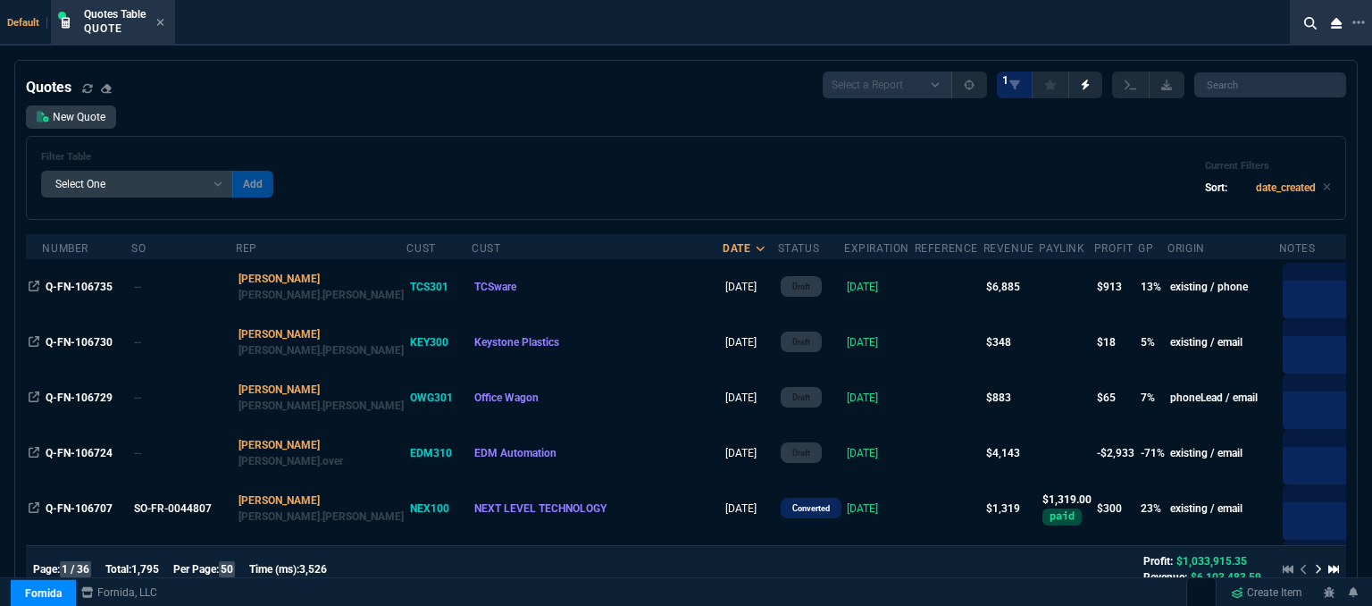
select select "12: [PERSON_NAME]"
select select
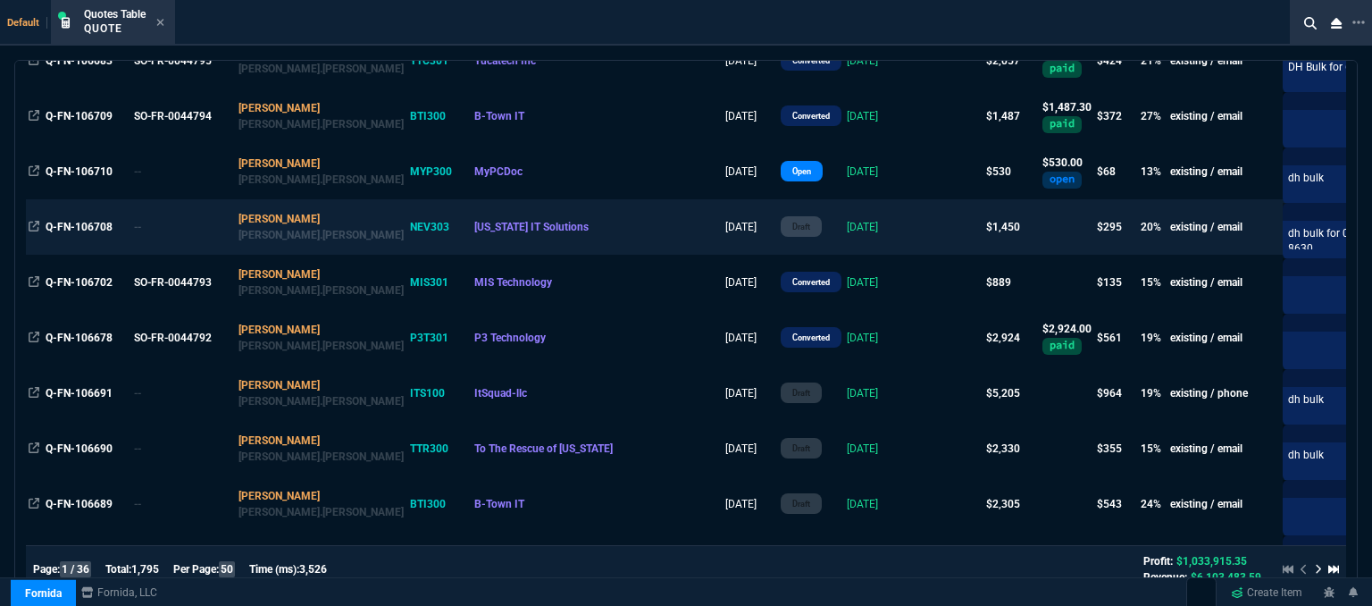
scroll to position [714, 0]
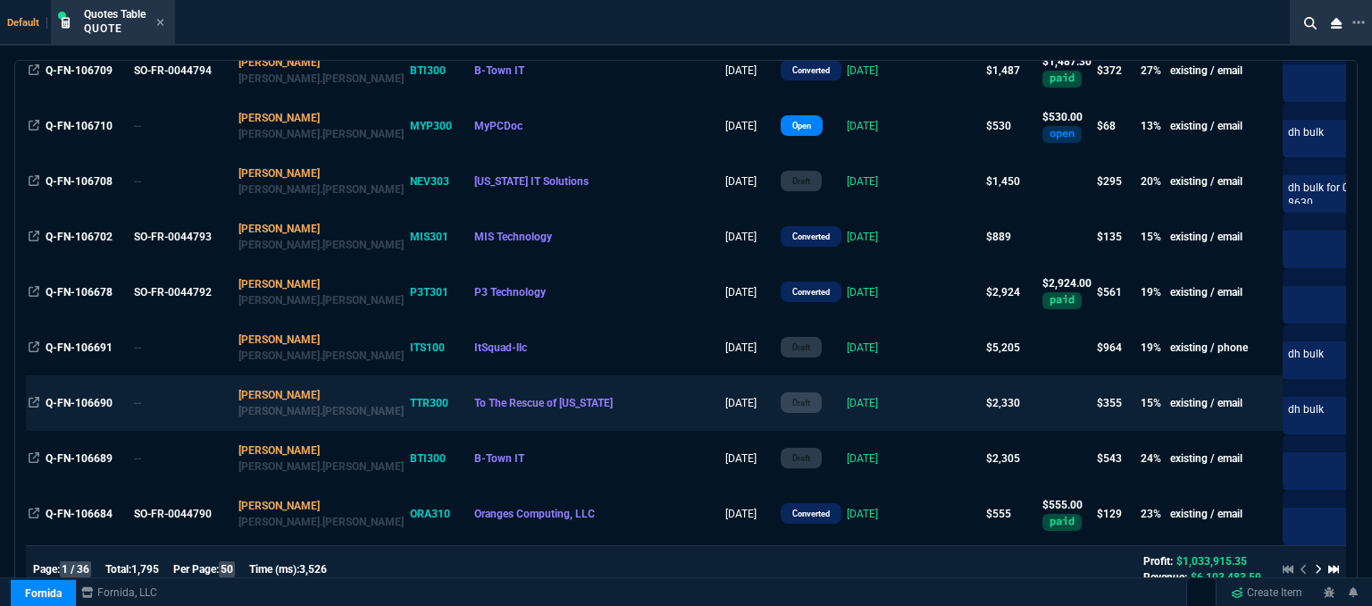
click at [915, 401] on td at bounding box center [949, 402] width 69 height 55
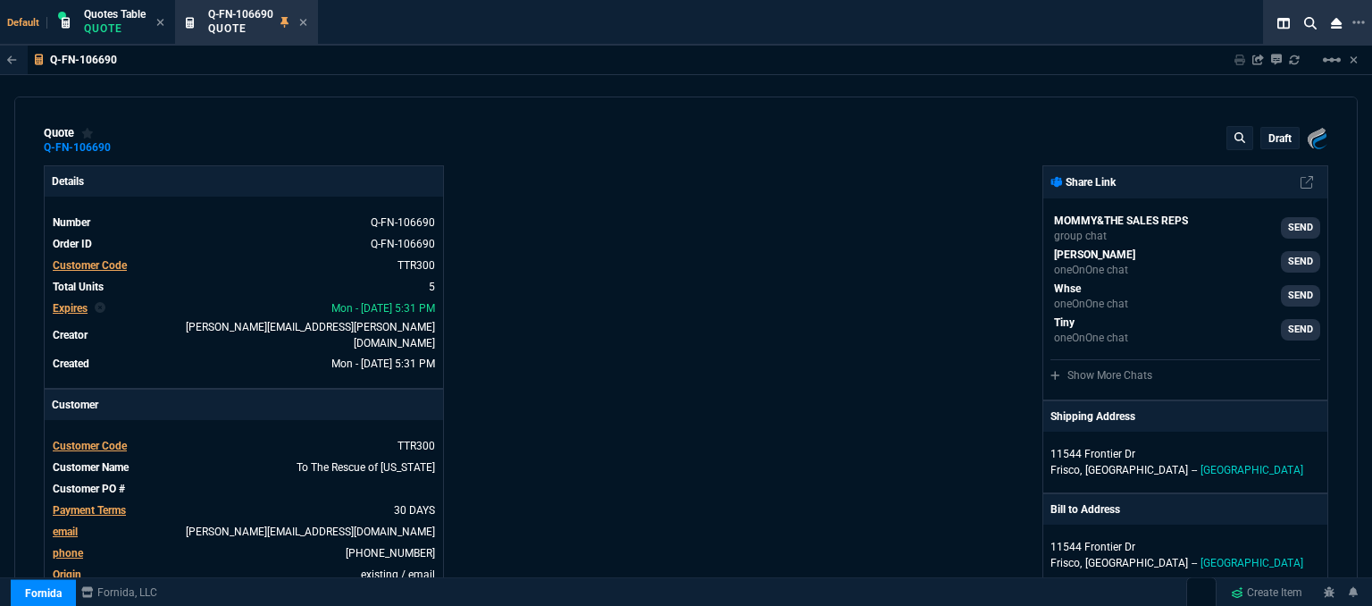
type input "20"
type input "75"
type input "525.24"
type input "20"
type input "87"
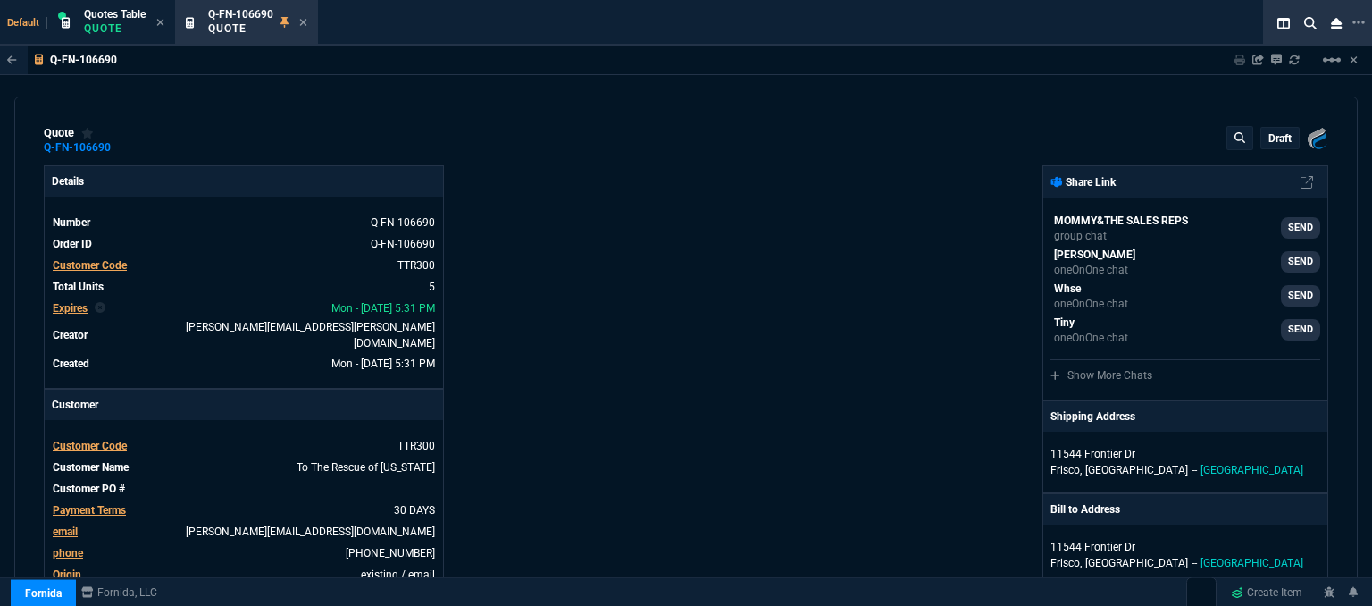
type input "590"
type input "21"
type input "45"
type input "20"
type input "172"
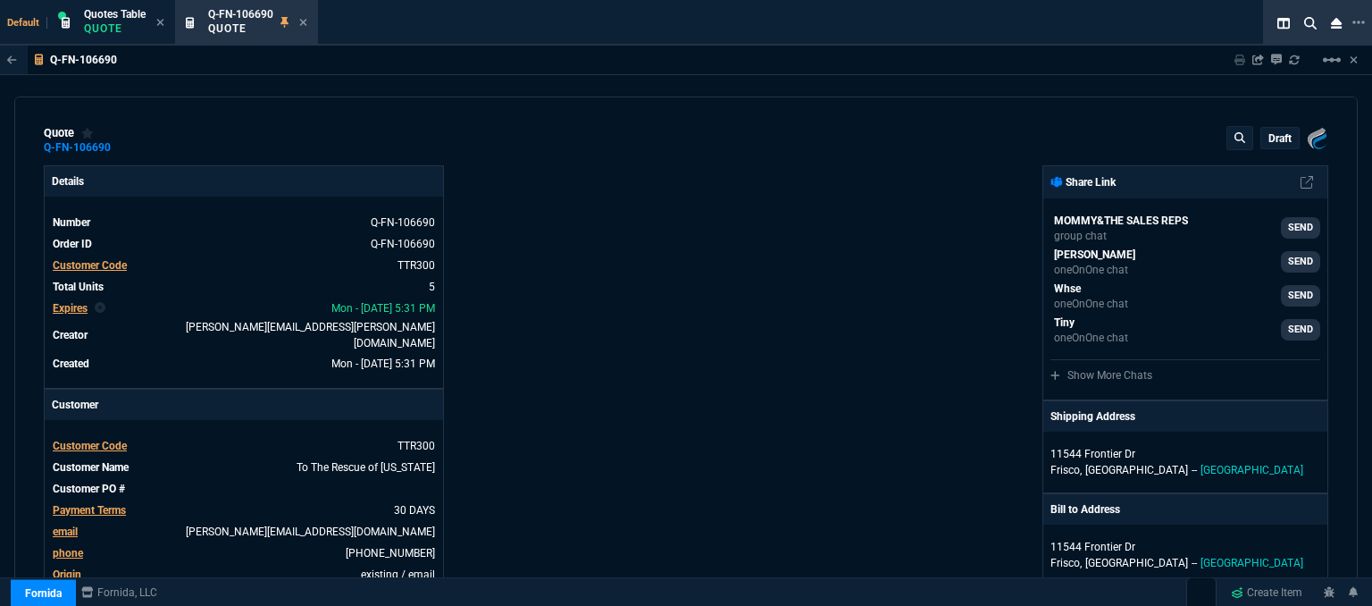
type input "19"
type input "79"
type input "588"
type input "28"
type input "25"
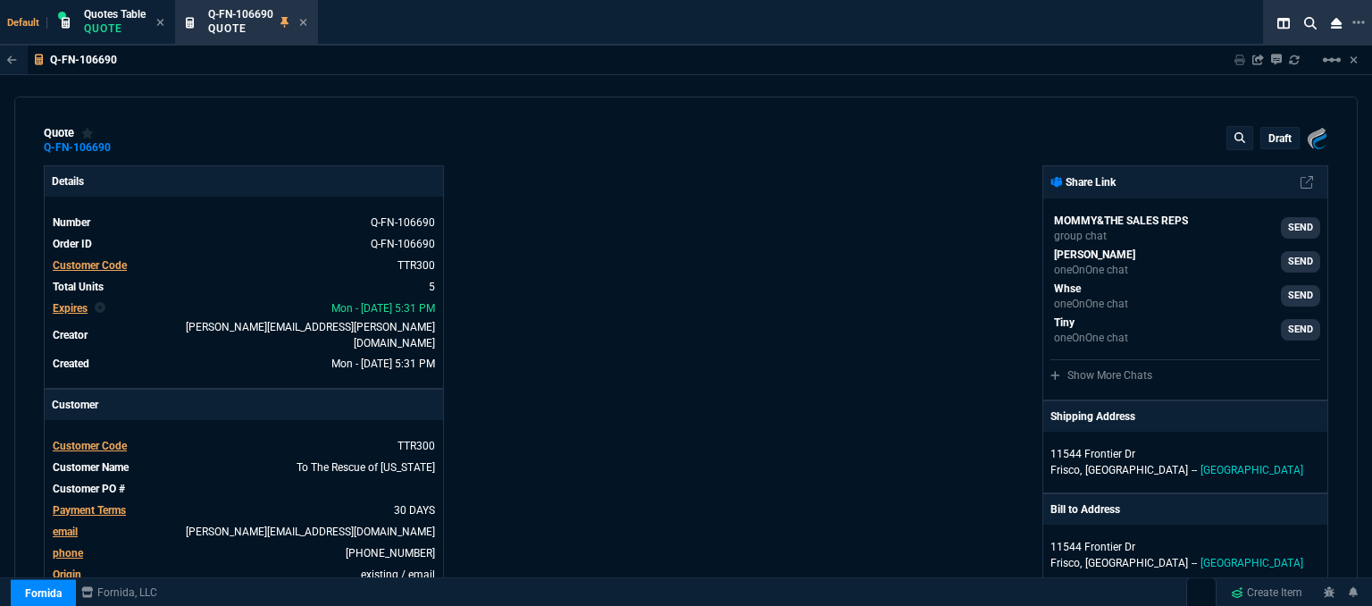
type input "28"
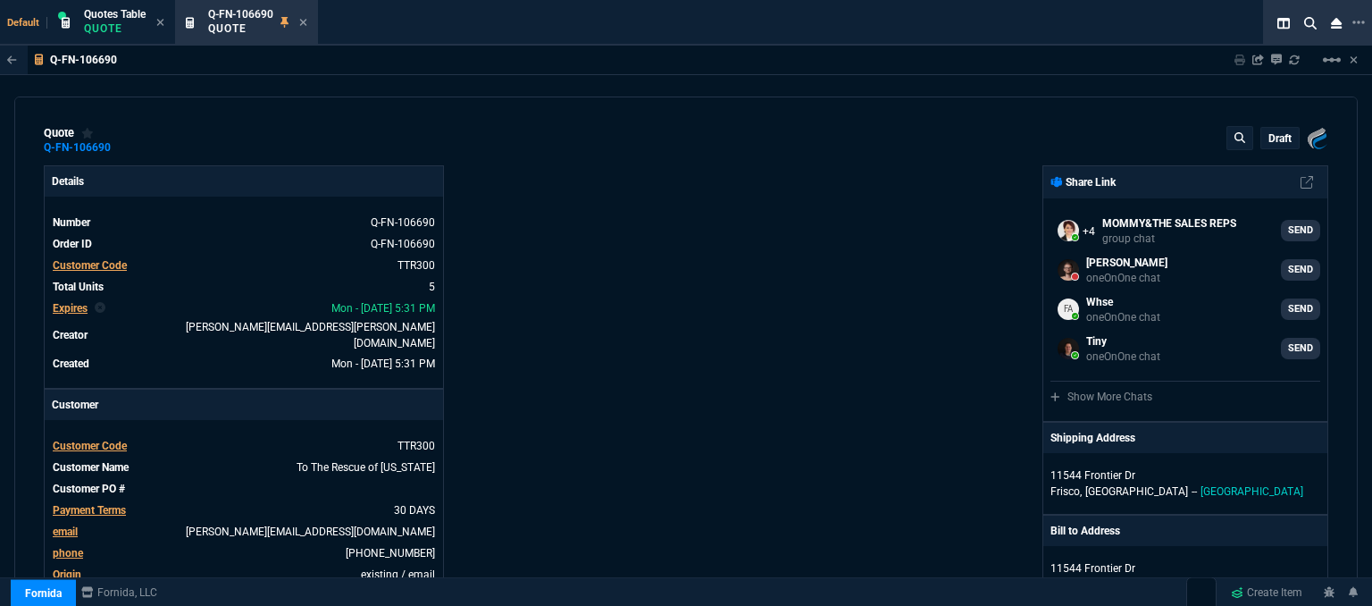
type input "1140"
type input "24"
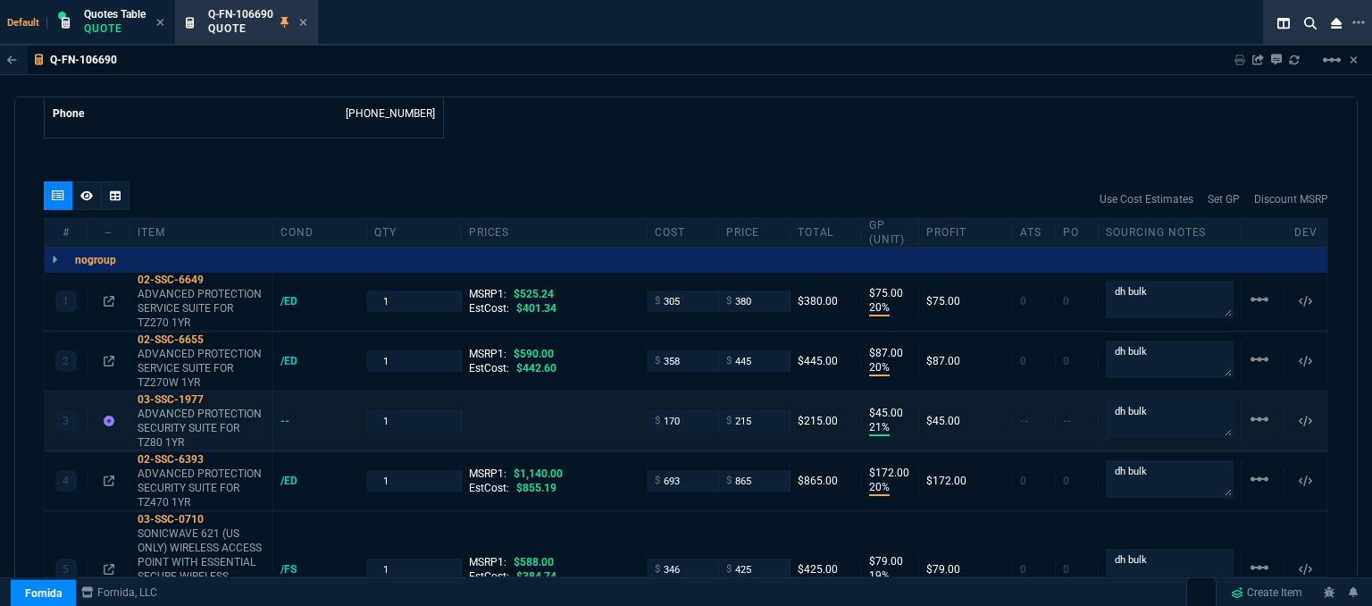
scroll to position [804, 0]
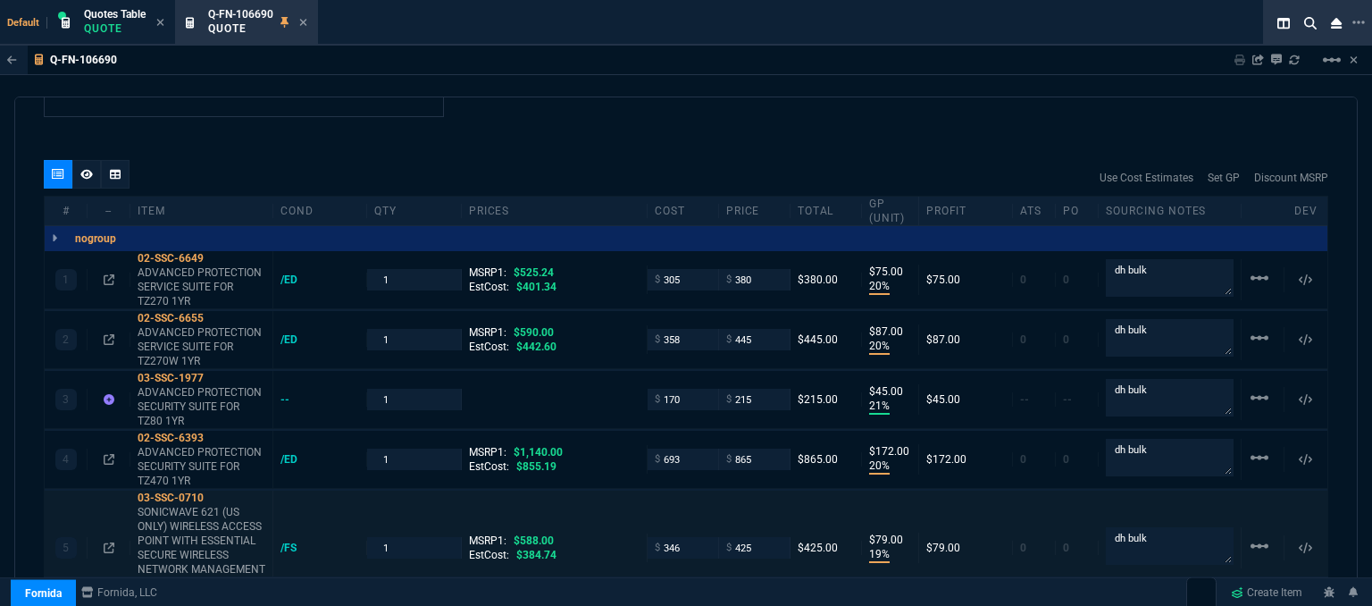
scroll to position [1072, 0]
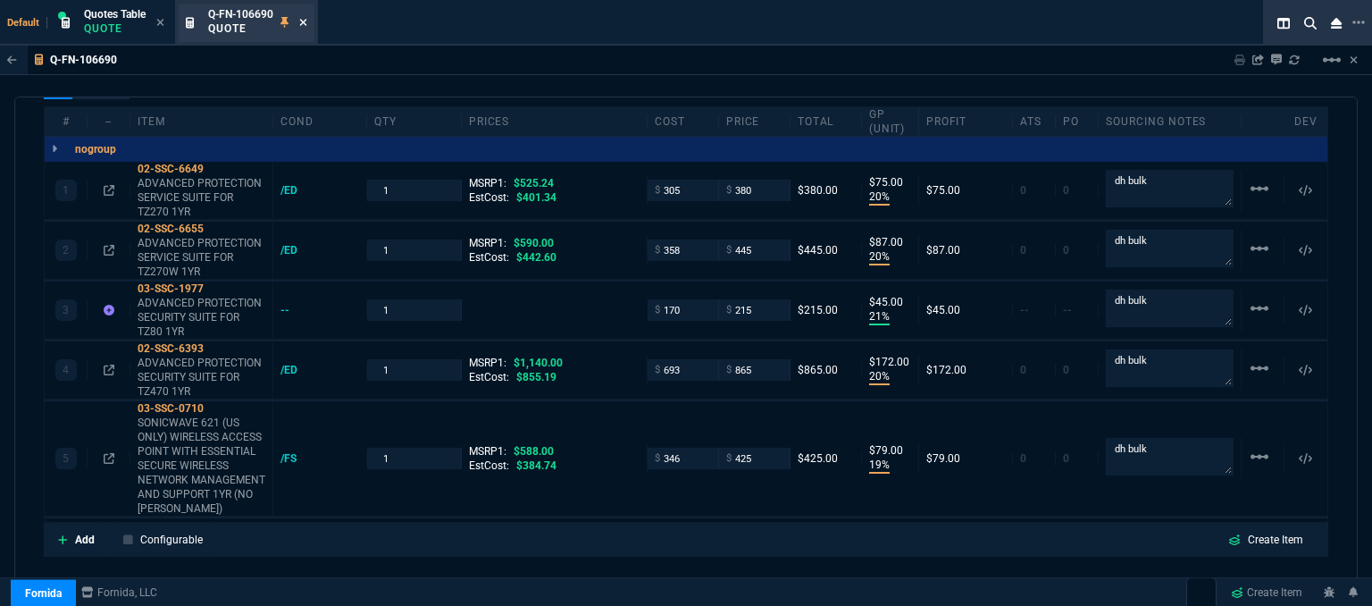
click at [305, 21] on icon at bounding box center [303, 22] width 7 height 7
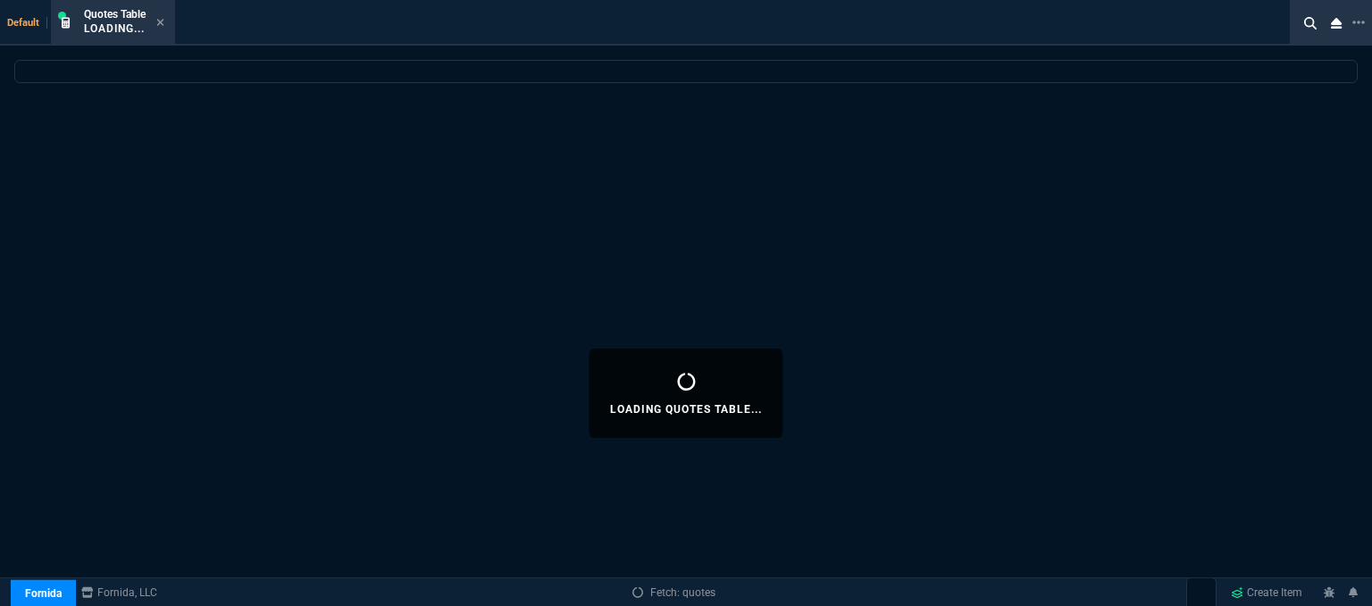
select select
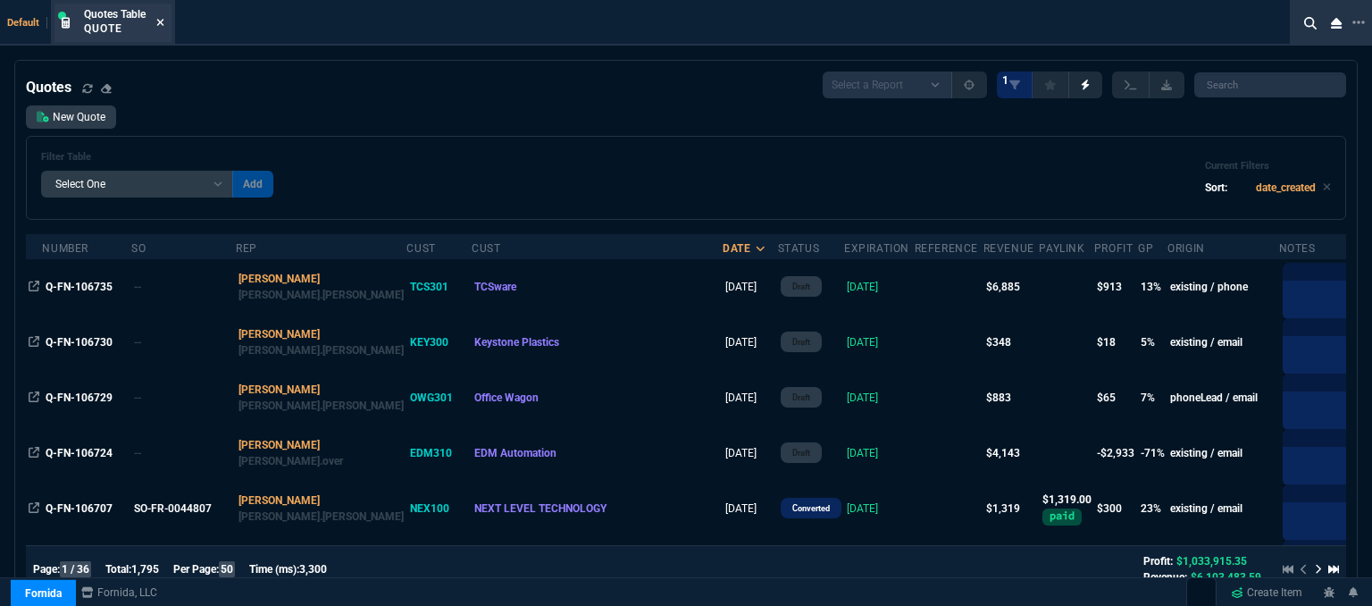
click at [161, 21] on icon at bounding box center [160, 22] width 7 height 7
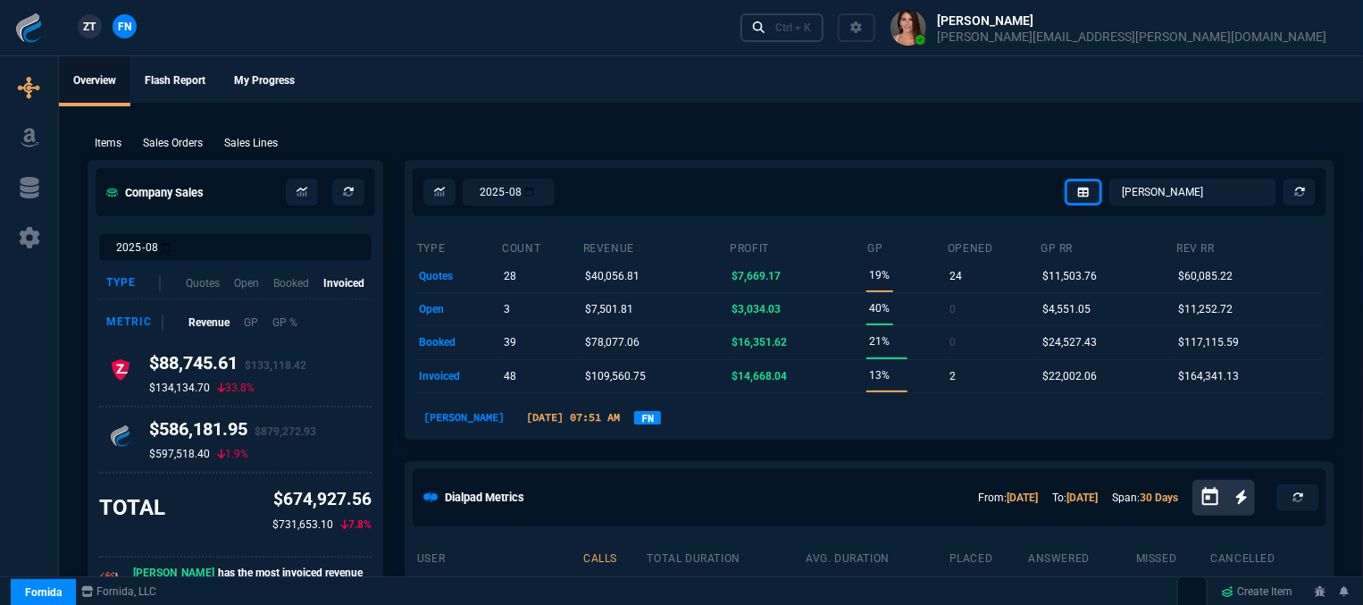
click at [811, 24] on div "Ctrl + K" at bounding box center [793, 28] width 36 height 14
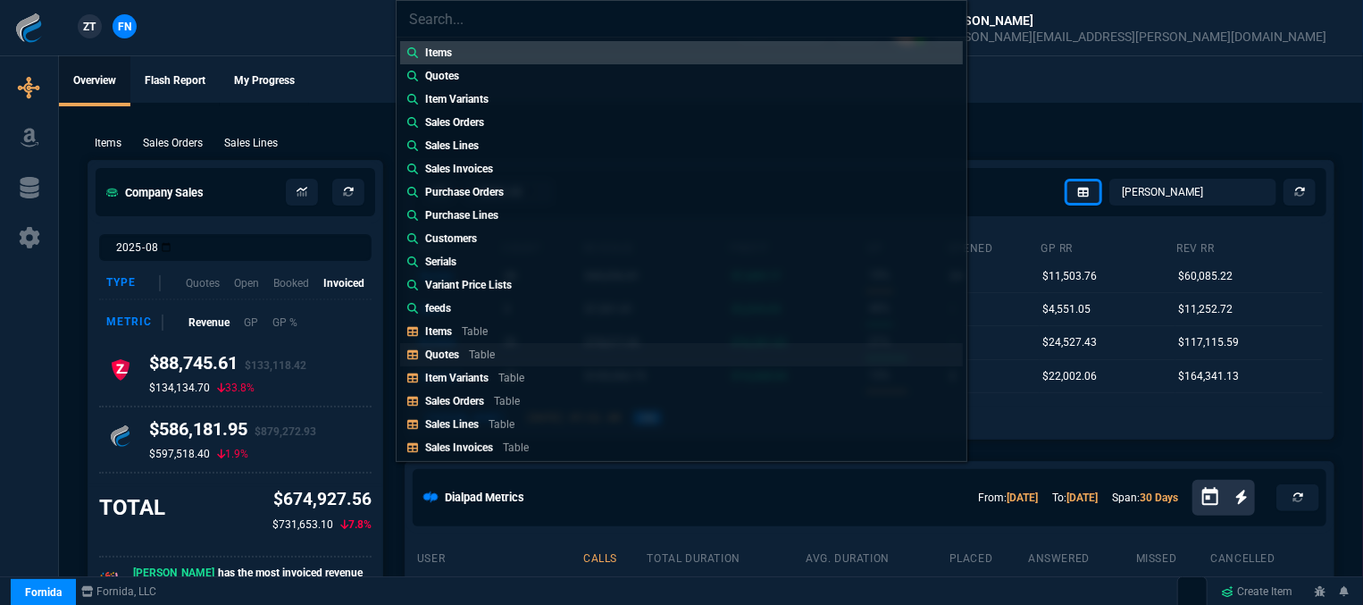
click at [507, 358] on link "Quotes Table" at bounding box center [681, 354] width 563 height 23
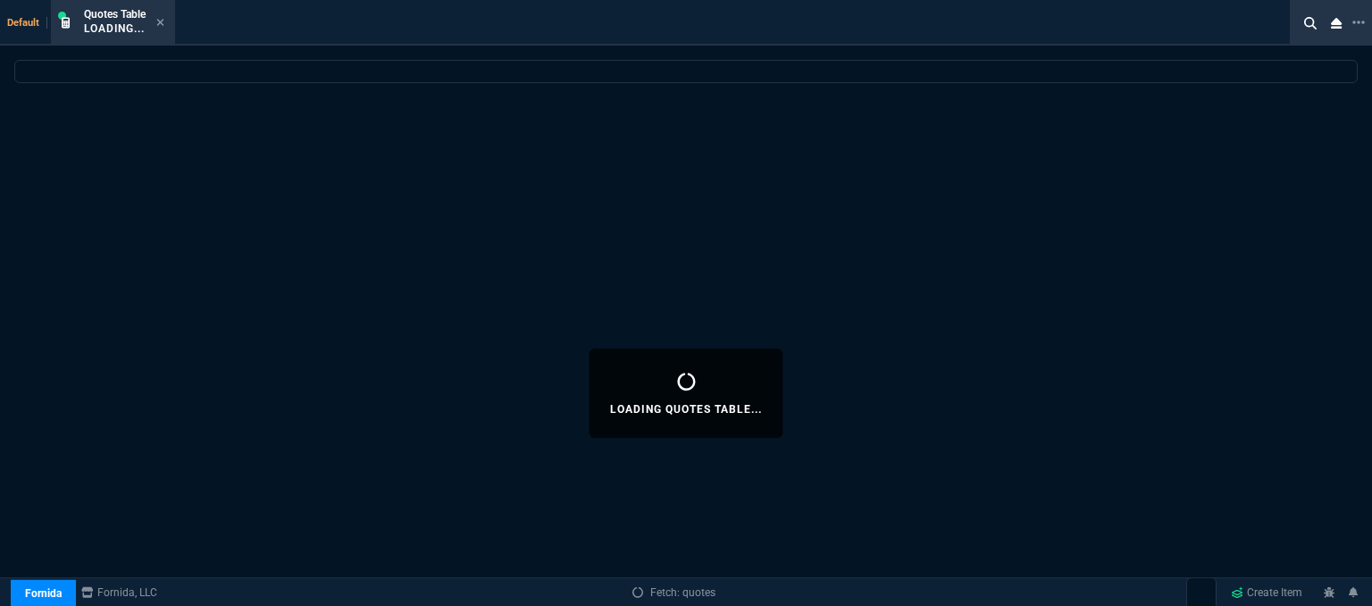
select select
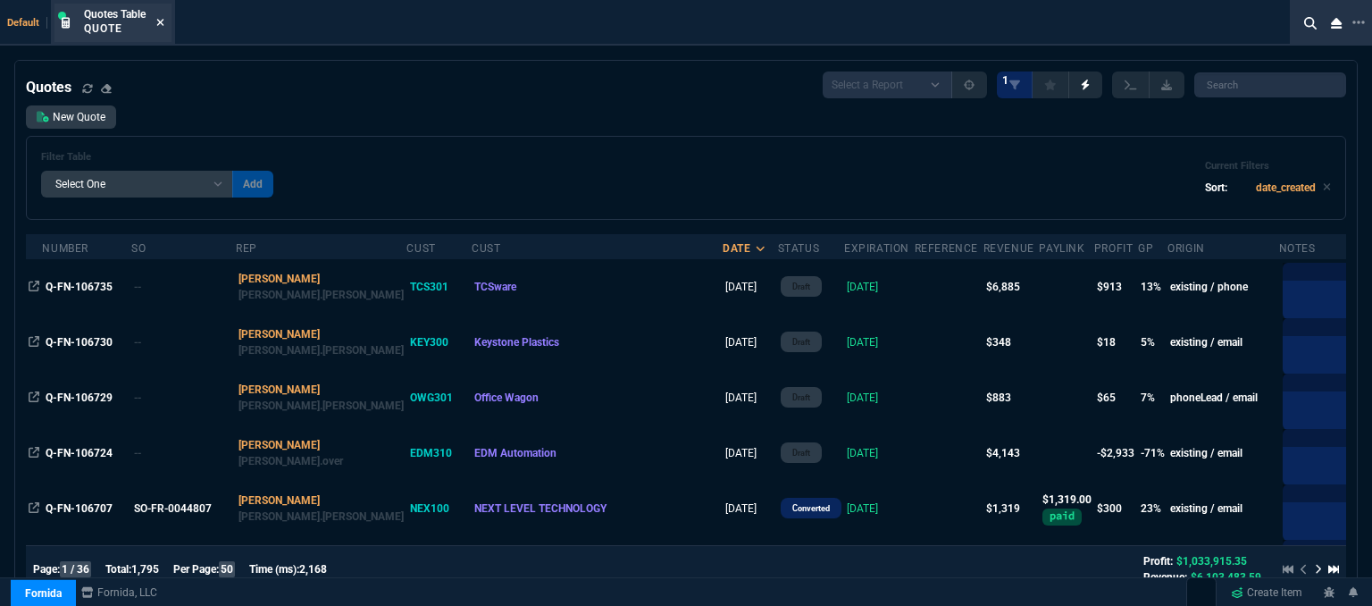
click at [161, 21] on icon at bounding box center [160, 22] width 7 height 7
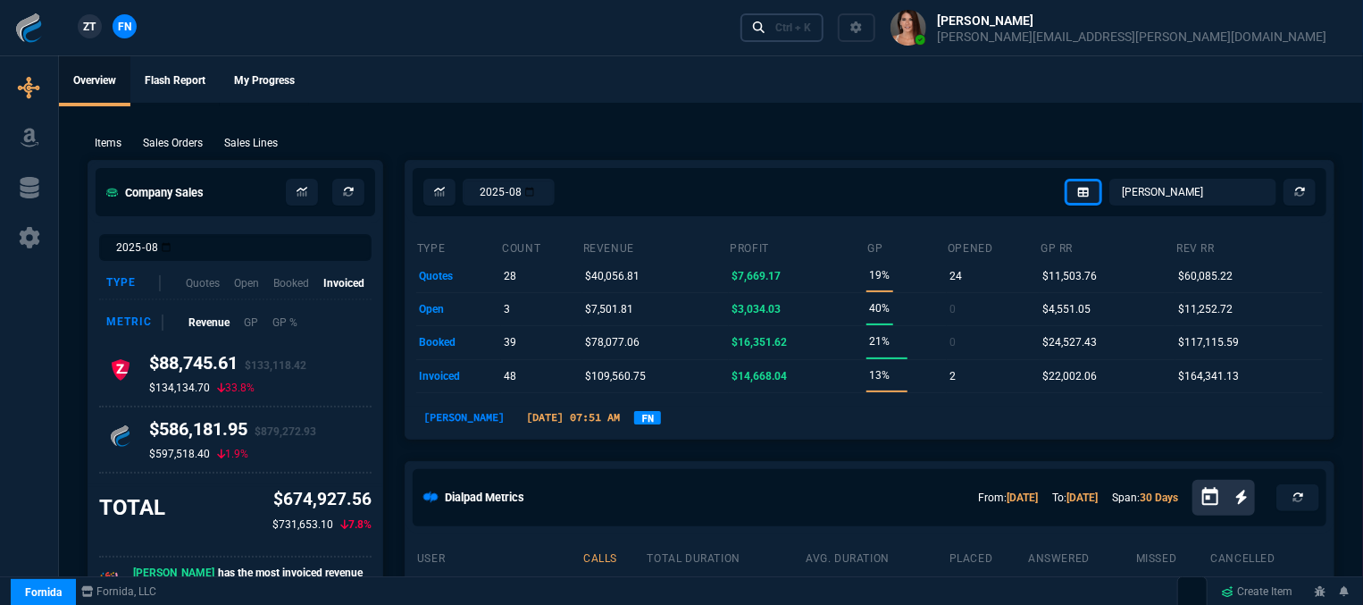
click at [811, 34] on div "Ctrl + K" at bounding box center [793, 28] width 36 height 14
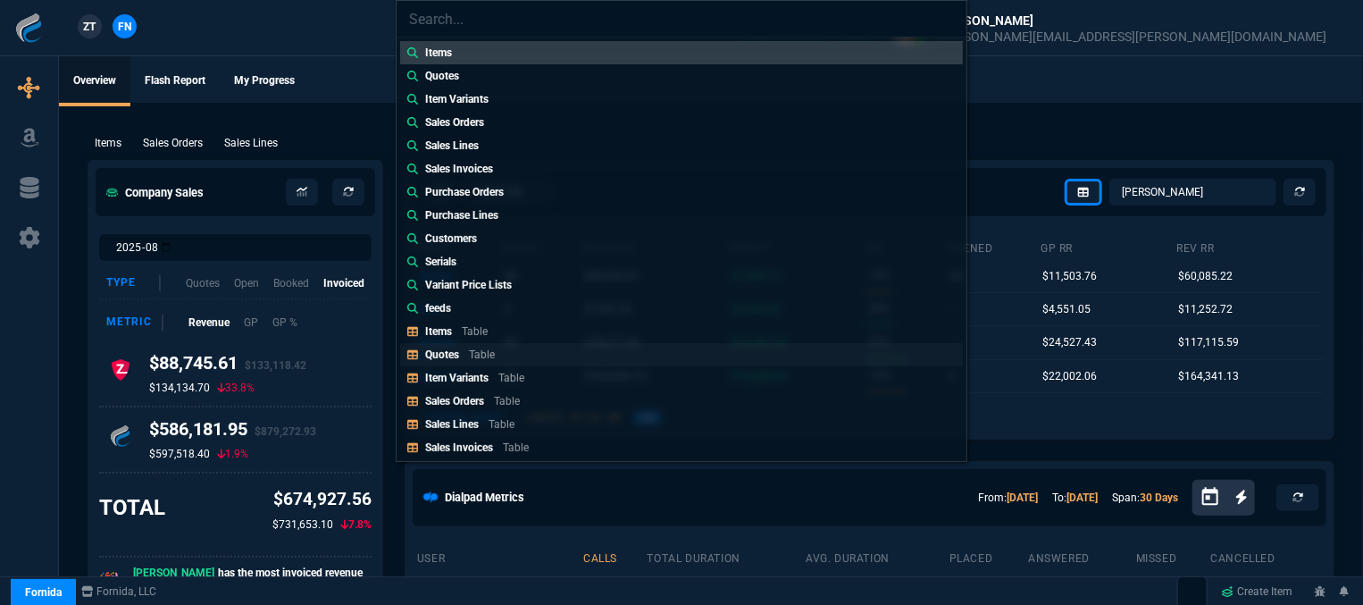
click at [519, 359] on link "Quotes Table" at bounding box center [681, 354] width 563 height 23
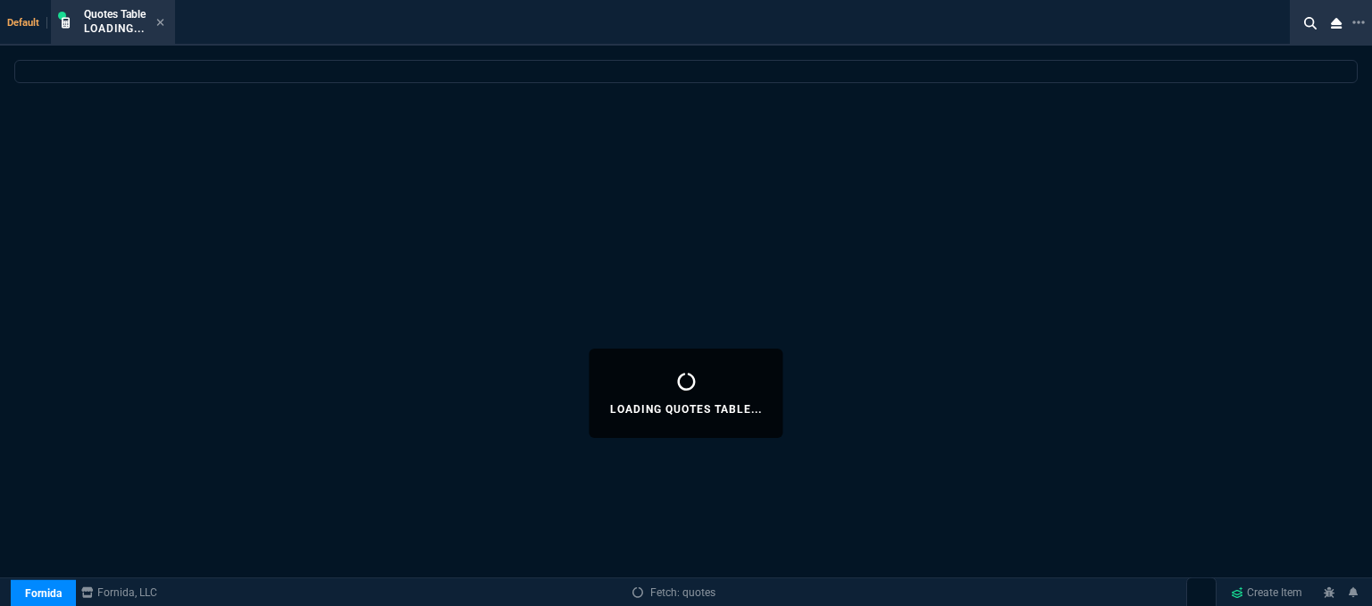
select select
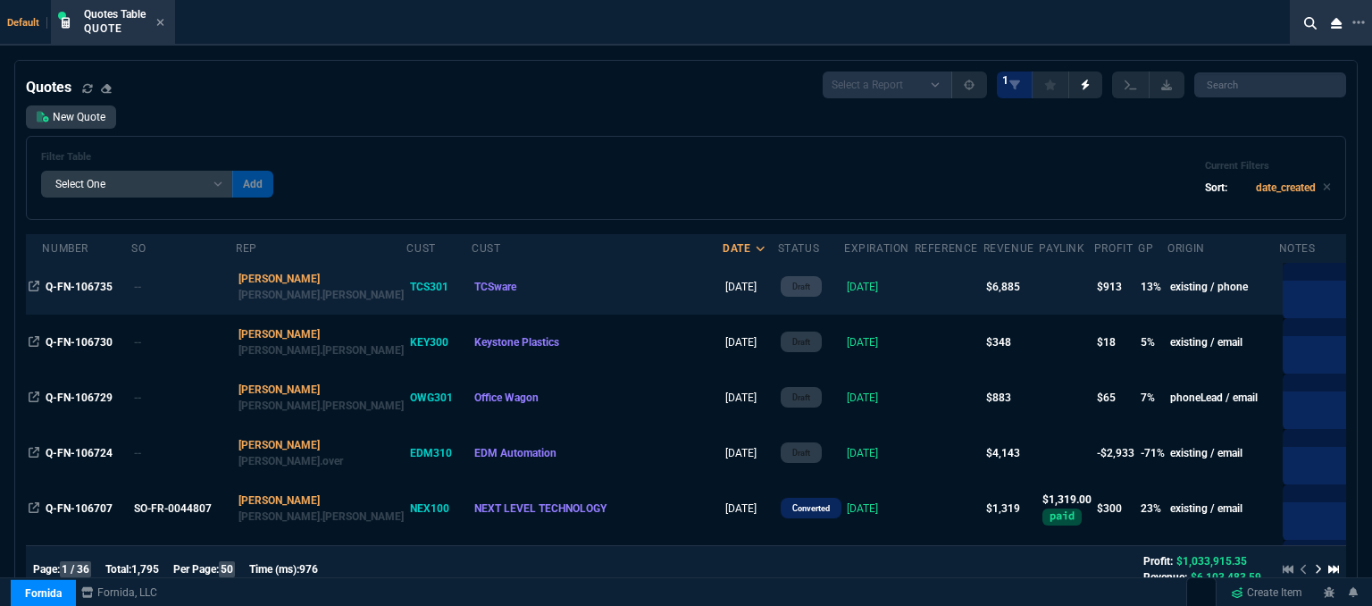
click at [915, 295] on td at bounding box center [949, 286] width 69 height 55
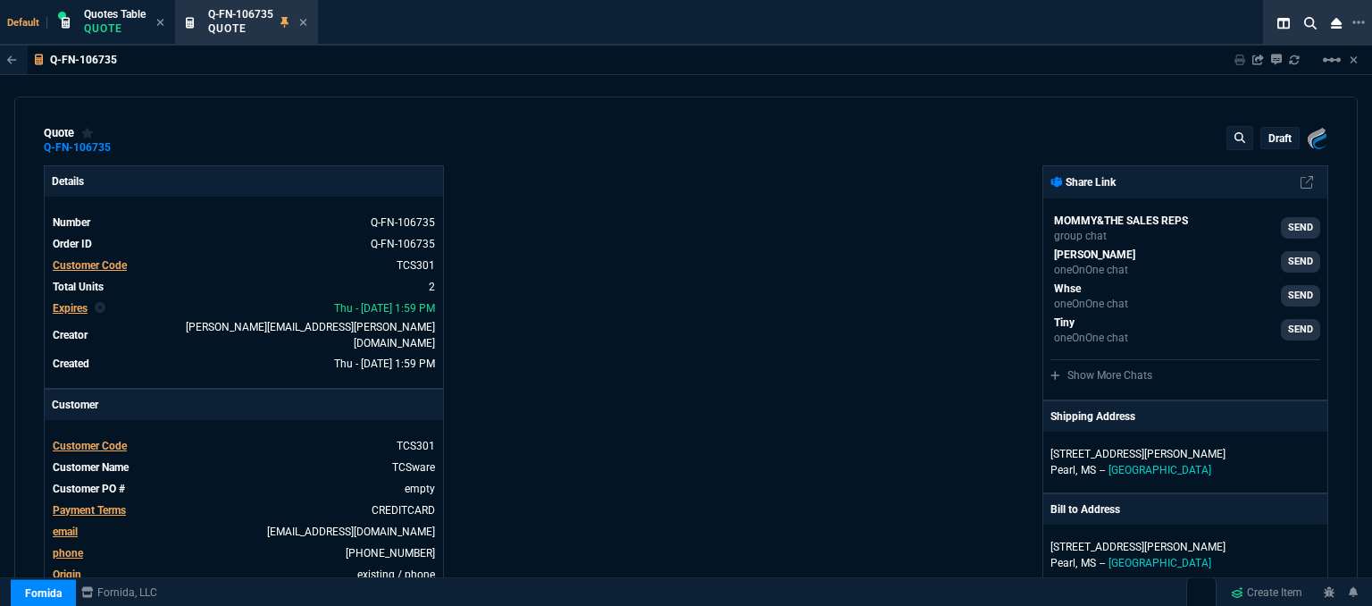
type input "4964.65"
type input "17"
type input "550"
type input "19"
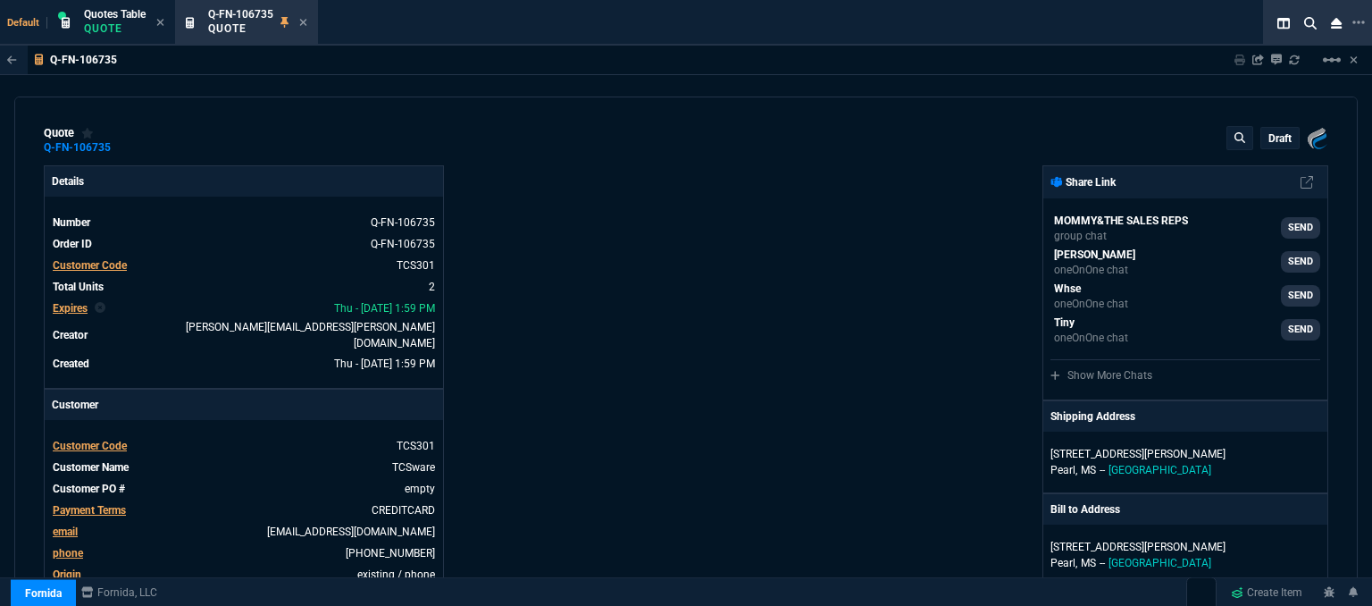
type input "689"
type input "33"
type input "28"
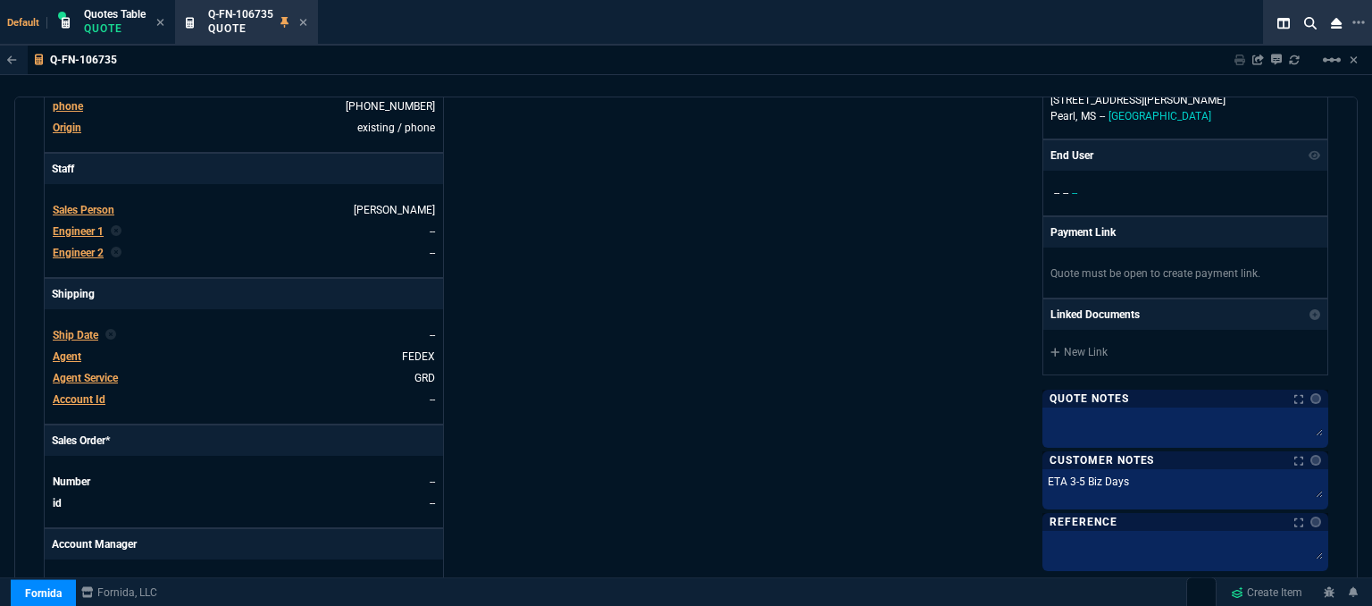
scroll to position [893, 0]
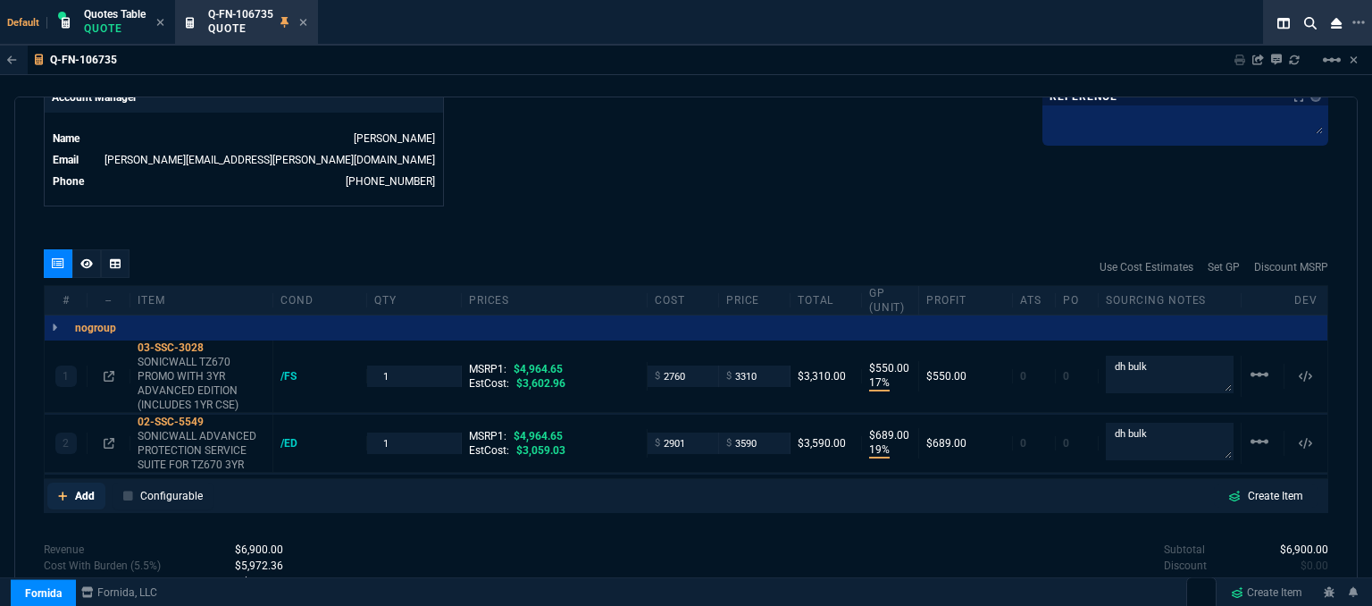
click at [64, 490] on icon at bounding box center [63, 495] width 10 height 11
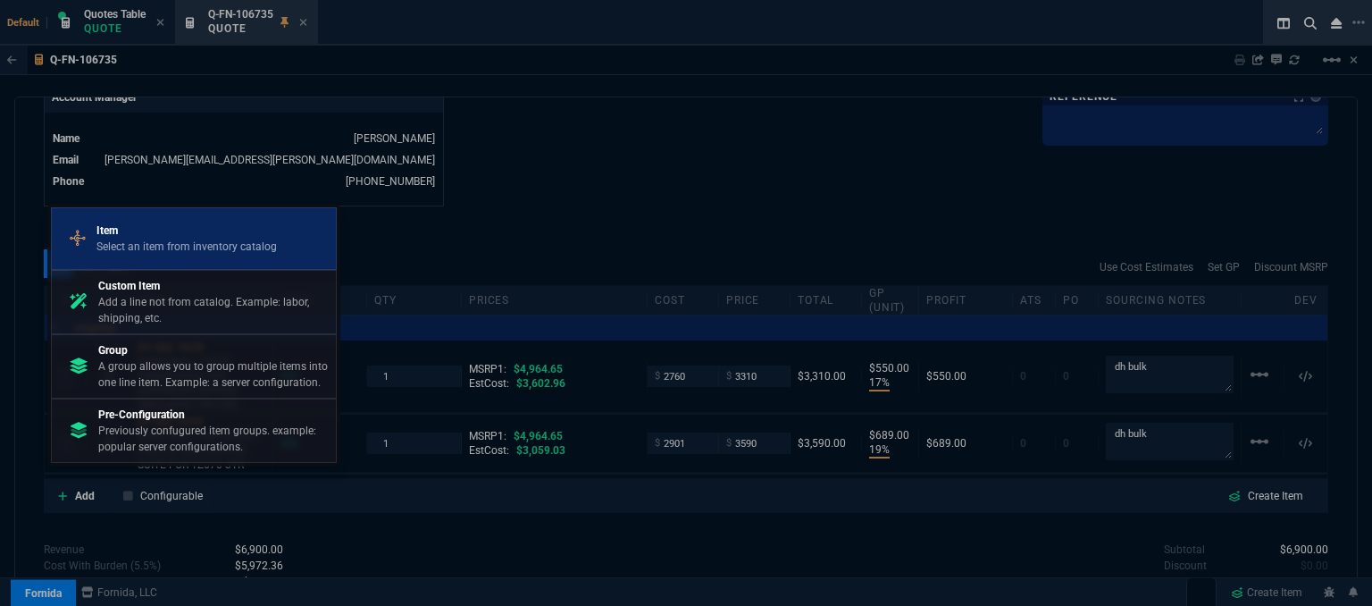
click at [186, 230] on p "Item" at bounding box center [186, 230] width 180 height 16
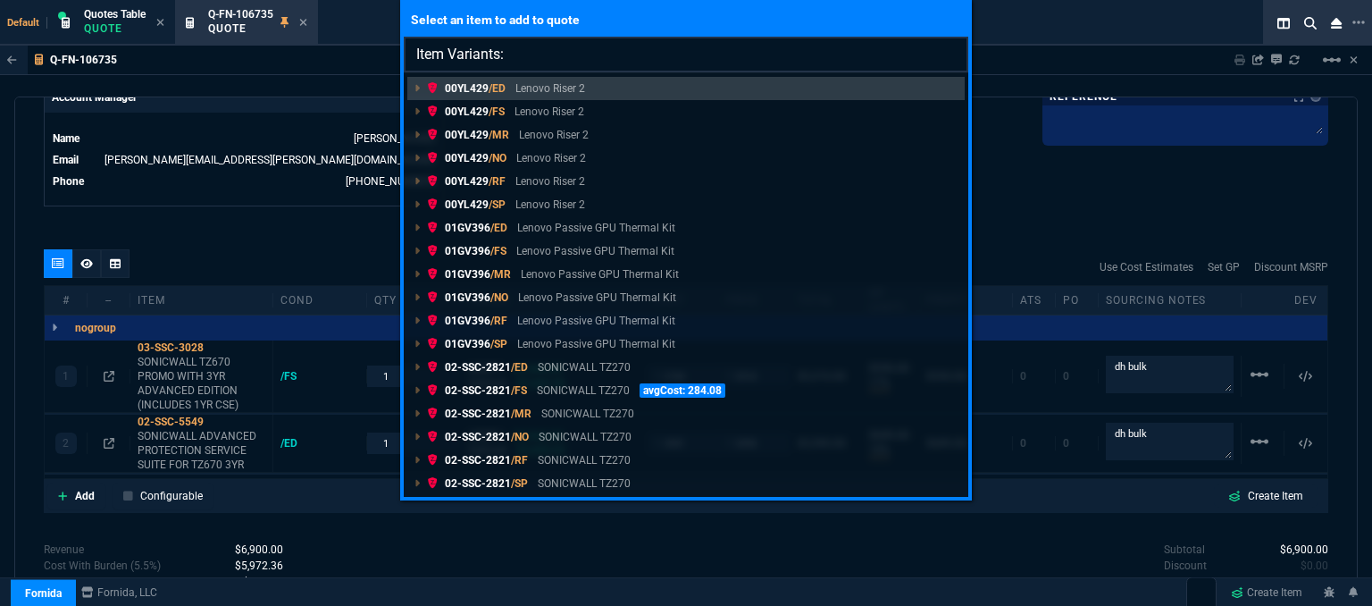
click at [701, 71] on input "Item Variants:" at bounding box center [686, 55] width 564 height 36
click at [1022, 197] on div "Select an item to add to quote Item Variants: 00YL429 /ED Lenovo Riser 2 00YL42…" at bounding box center [686, 303] width 1372 height 606
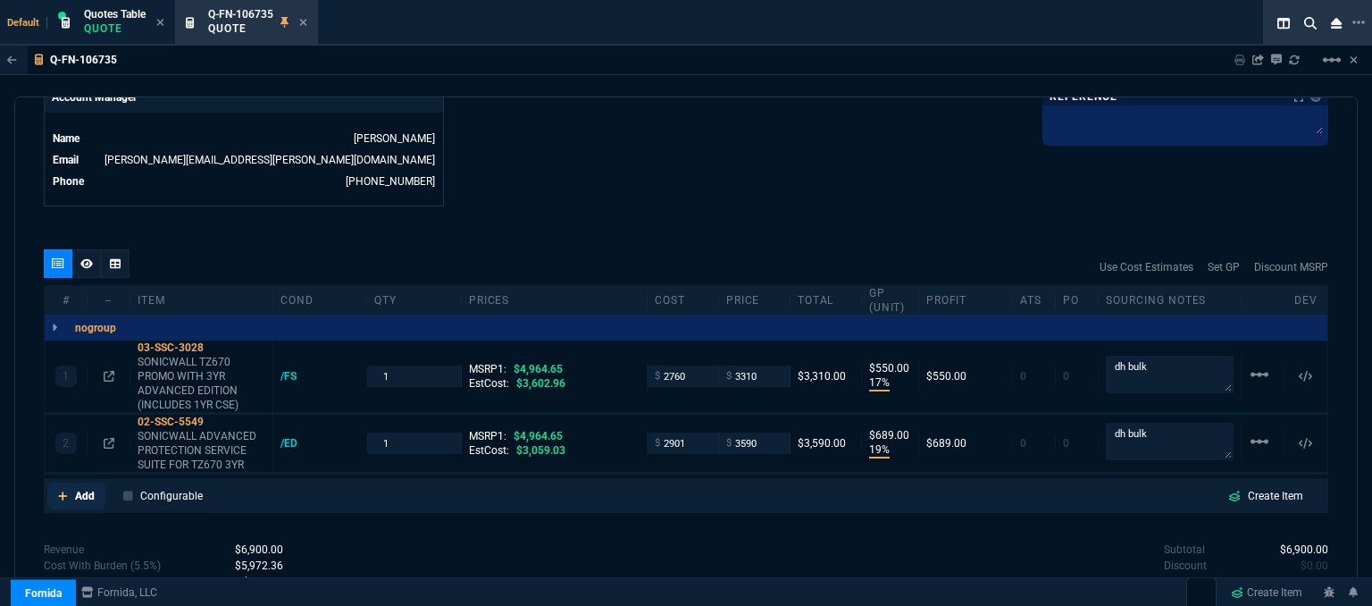
click at [57, 482] on link "Add" at bounding box center [76, 495] width 58 height 27
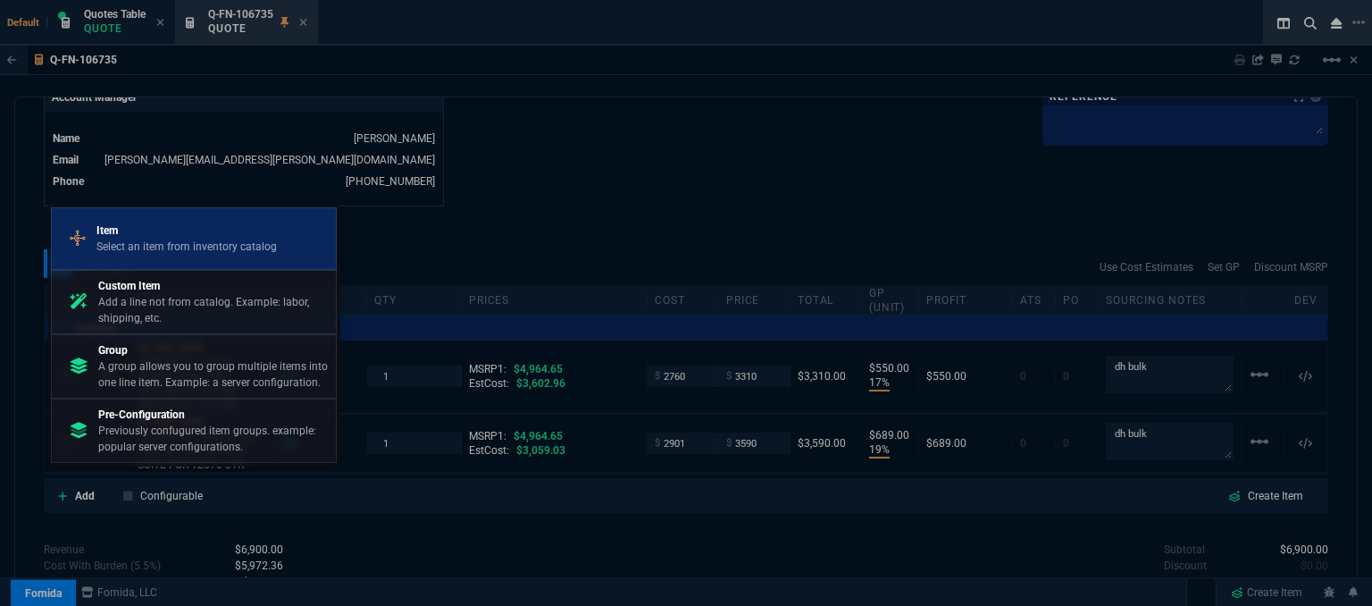
click at [150, 241] on p "Select an item from inventory catalog" at bounding box center [186, 246] width 180 height 16
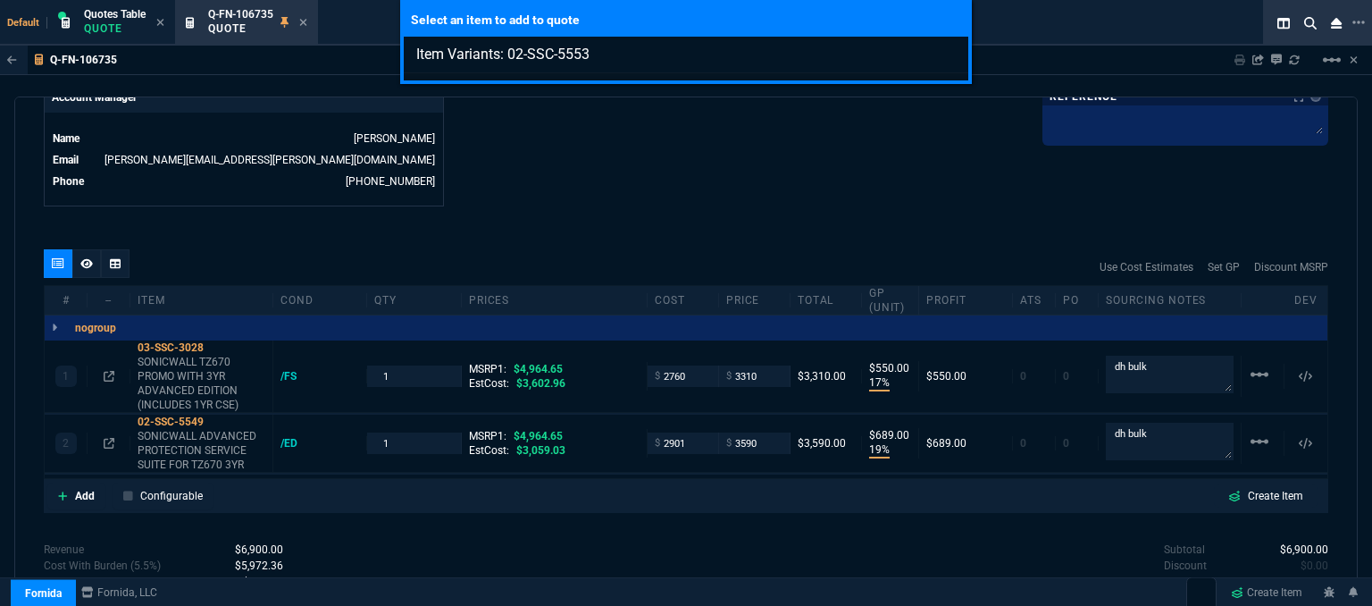
type input "Item Variants: 02-SSC-5553"
click at [694, 171] on div "Select an item to add to quote Item Variants: 02-SSC-5553" at bounding box center [686, 303] width 1372 height 606
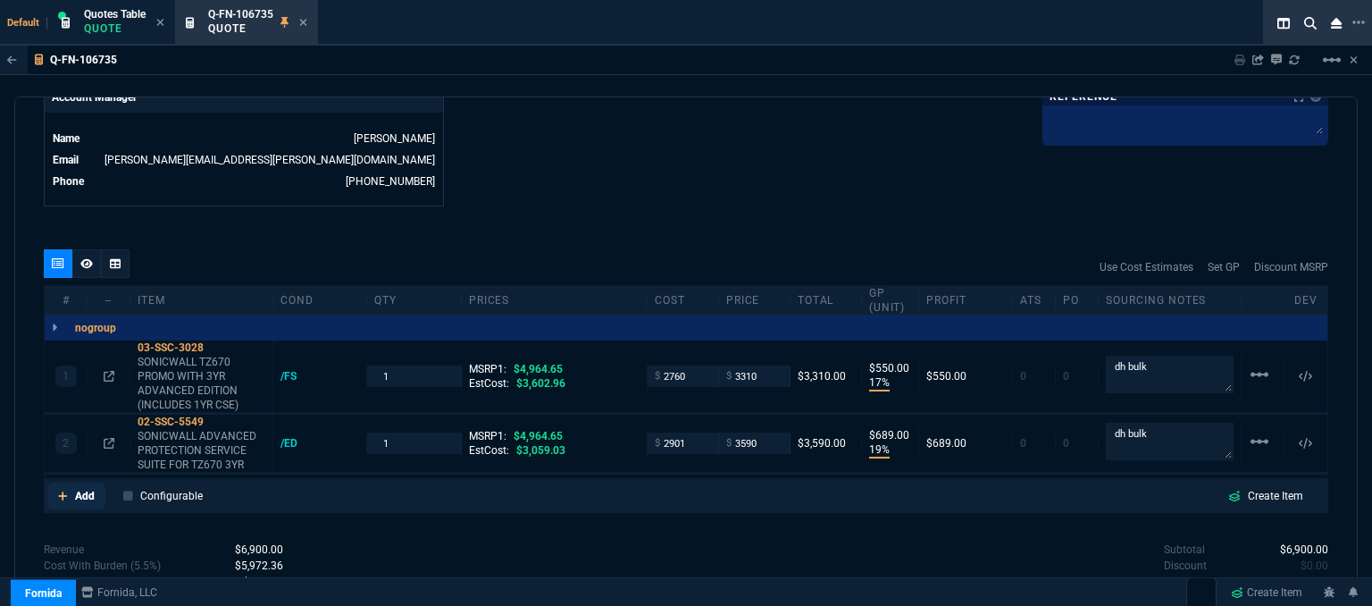
click at [58, 491] on icon at bounding box center [62, 495] width 9 height 9
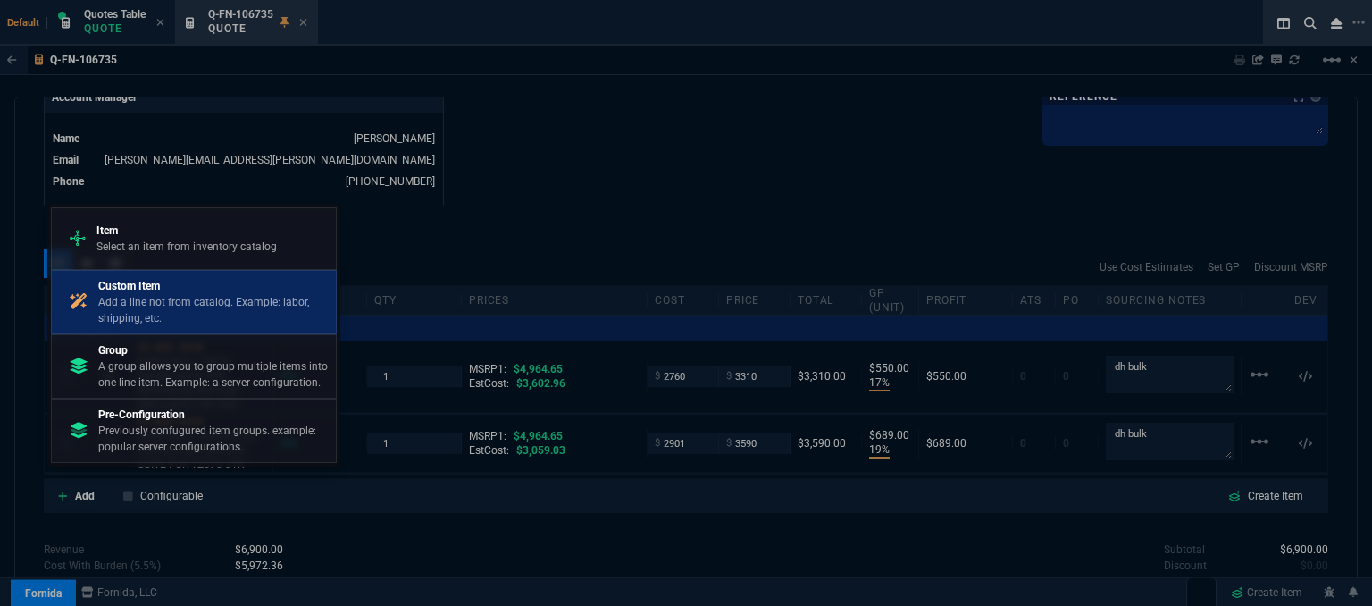
click at [146, 294] on p "Add a line not from catalog. Example: labor, shipping, etc." at bounding box center [213, 310] width 230 height 32
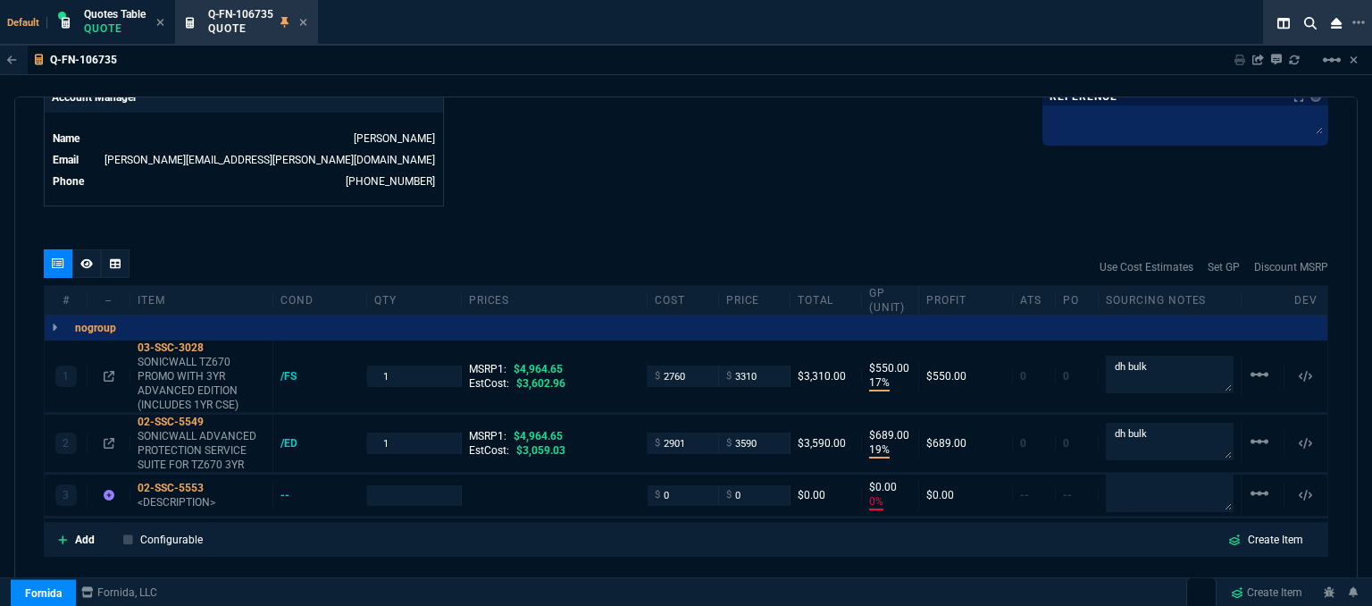
type input "17"
type input "550"
type input "19"
type input "689"
type input "0"
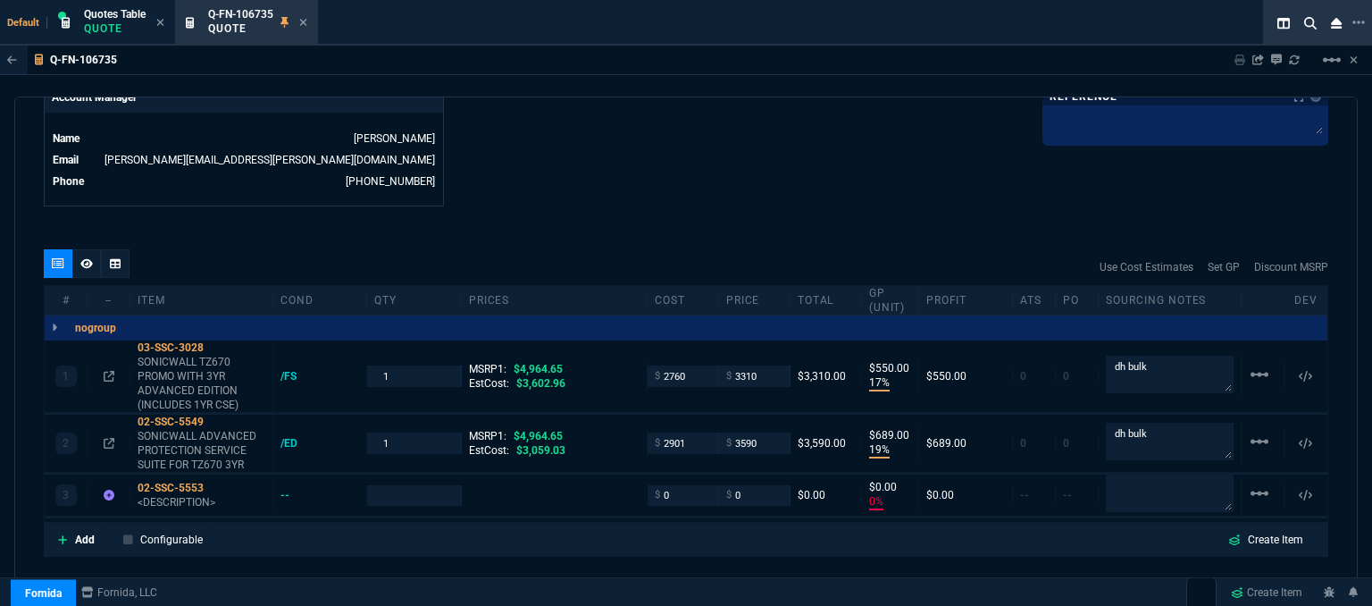
type input "0"
type input "33"
type input "28"
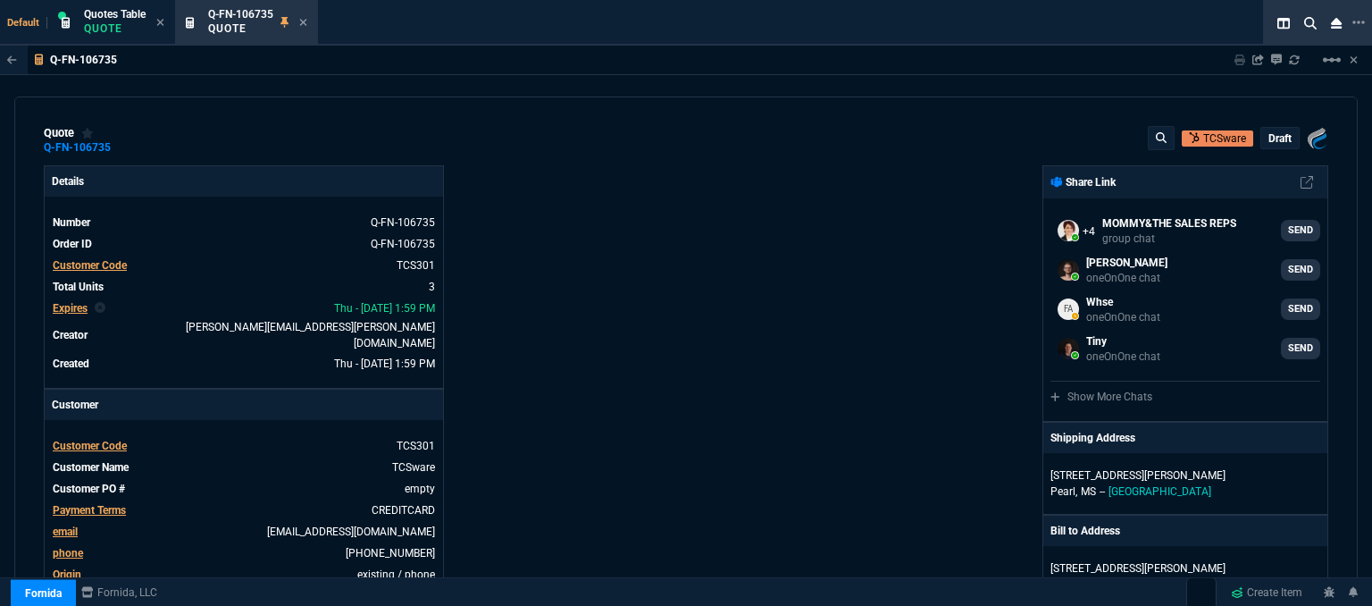
select select "12: [PERSON_NAME]"
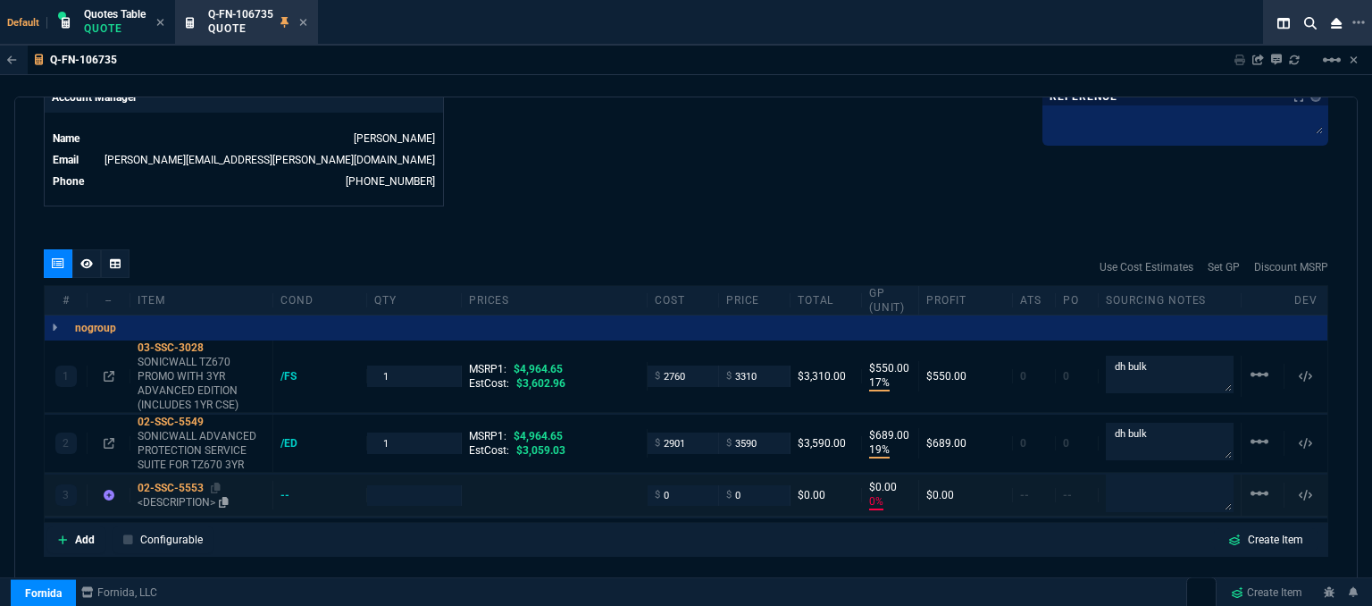
click at [173, 495] on p "<DESCRIPTION>" at bounding box center [202, 502] width 128 height 14
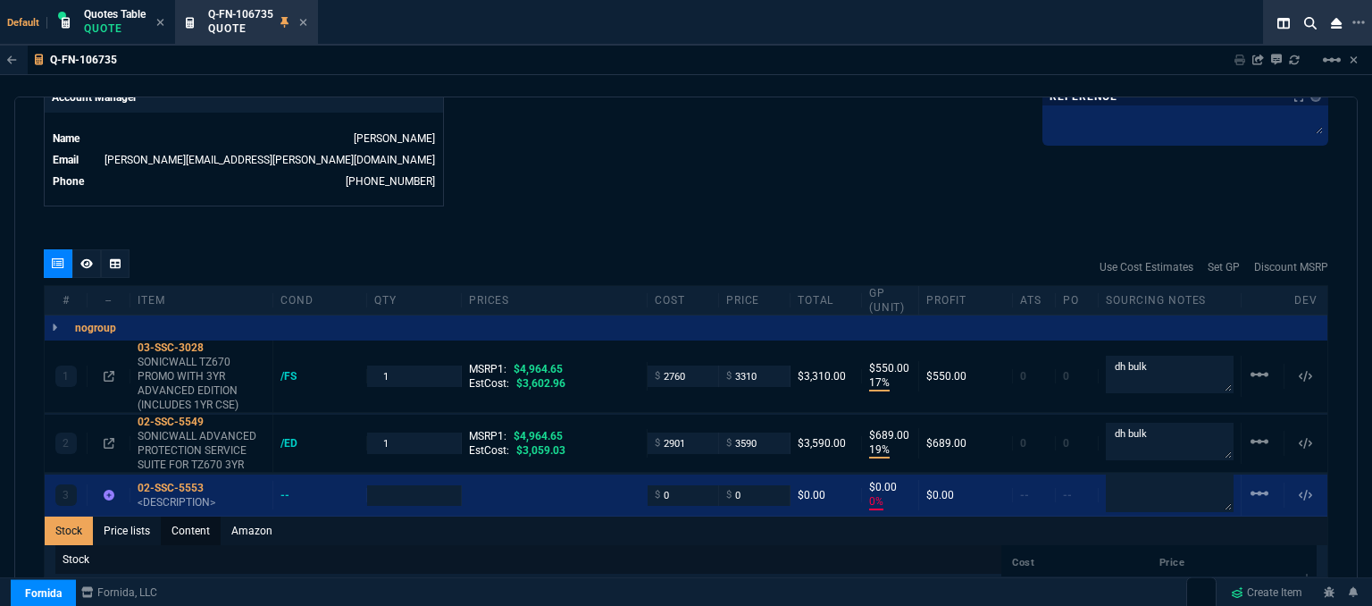
click at [197, 516] on link "Content" at bounding box center [191, 530] width 60 height 29
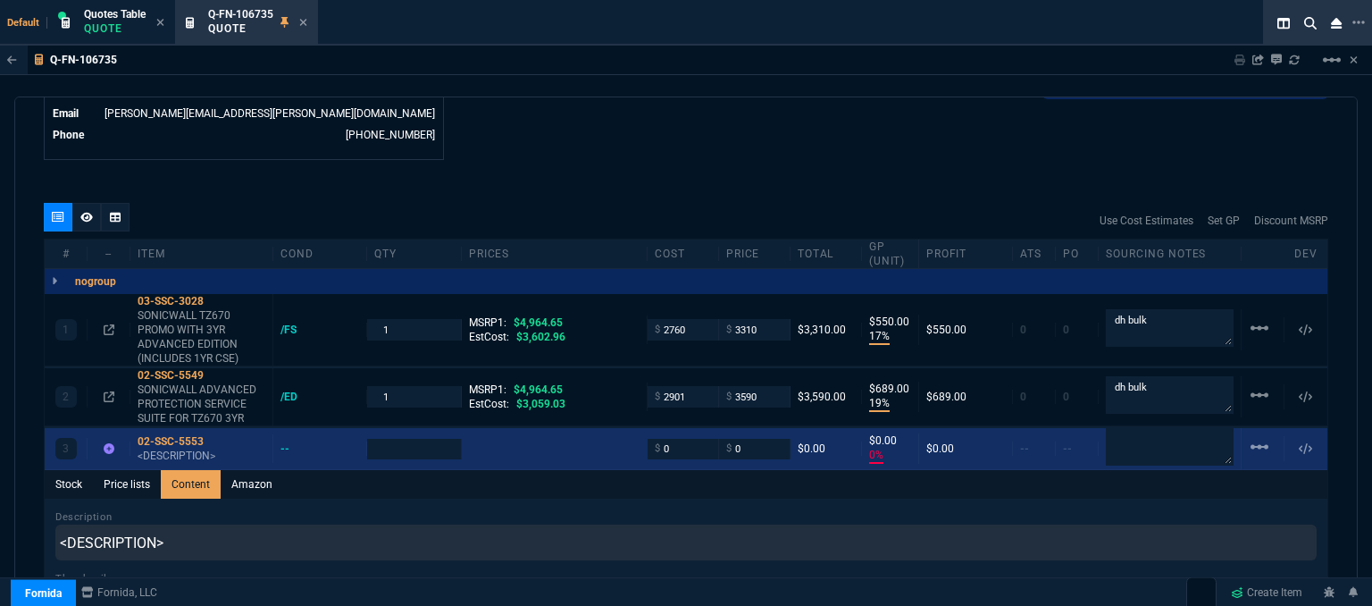
scroll to position [982, 0]
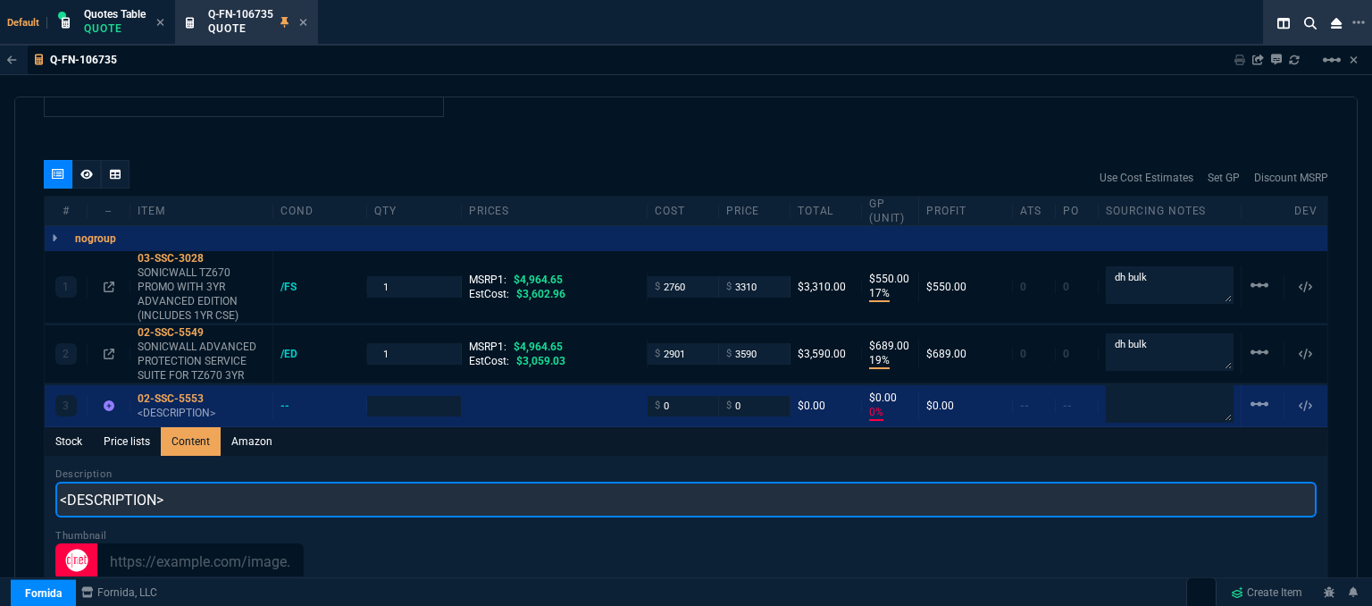
drag, startPoint x: 262, startPoint y: 479, endPoint x: 0, endPoint y: 459, distance: 262.4
click at [0, 459] on div "Q-FN-106735 Sharing Q-FN-106735 Link Dev Link Share on Teams linear_scale quote…" at bounding box center [686, 371] width 1372 height 651
paste input "DNS FILTERING SERVICE FOR TZ670 1YR"
type input "DNS FILTERING SERVICE FOR TZ670 1YR"
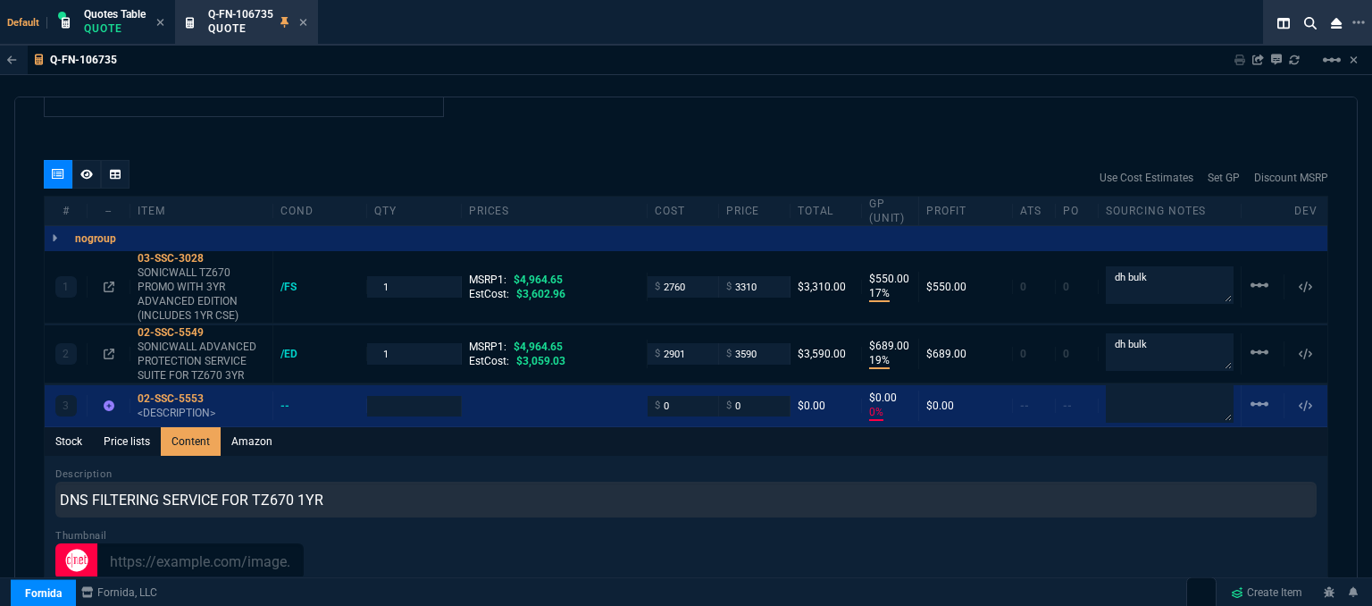
click at [740, 74] on div "Q-FN-106735 Sharing Q-FN-106735 Link Dev Link Share on Teams linear_scale" at bounding box center [686, 60] width 1372 height 29
type input "1"
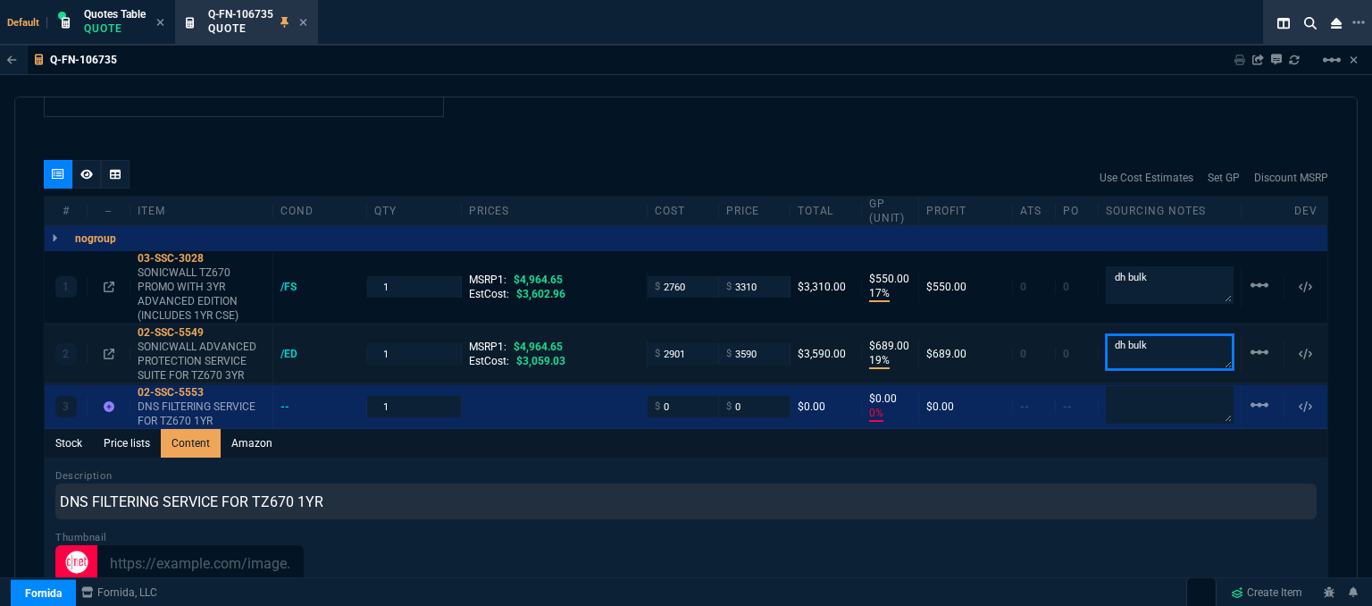
drag, startPoint x: 1114, startPoint y: 330, endPoint x: 1058, endPoint y: 330, distance: 55.4
click at [1058, 330] on div "2 02-SSC-5549 SONICWALL ADVANCED PROTECTION SERVICE SUITE FOR TZ670 3YR /ED 1 M…" at bounding box center [686, 354] width 1283 height 58
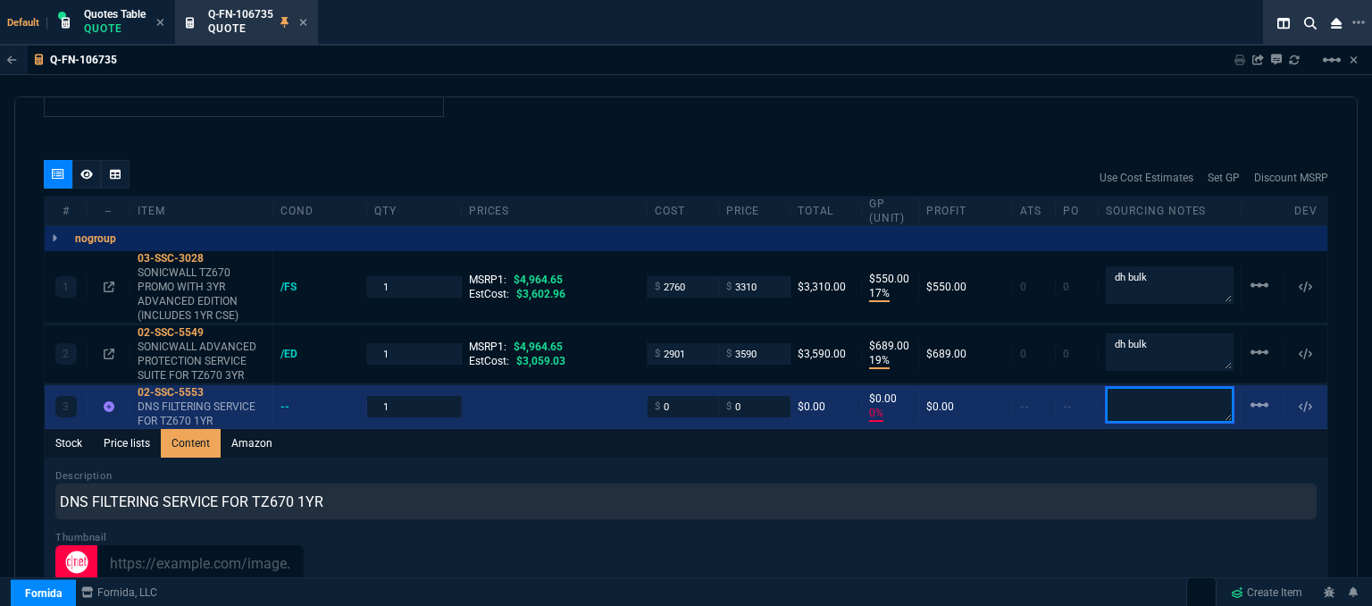
click at [1159, 387] on textarea at bounding box center [1170, 405] width 128 height 36
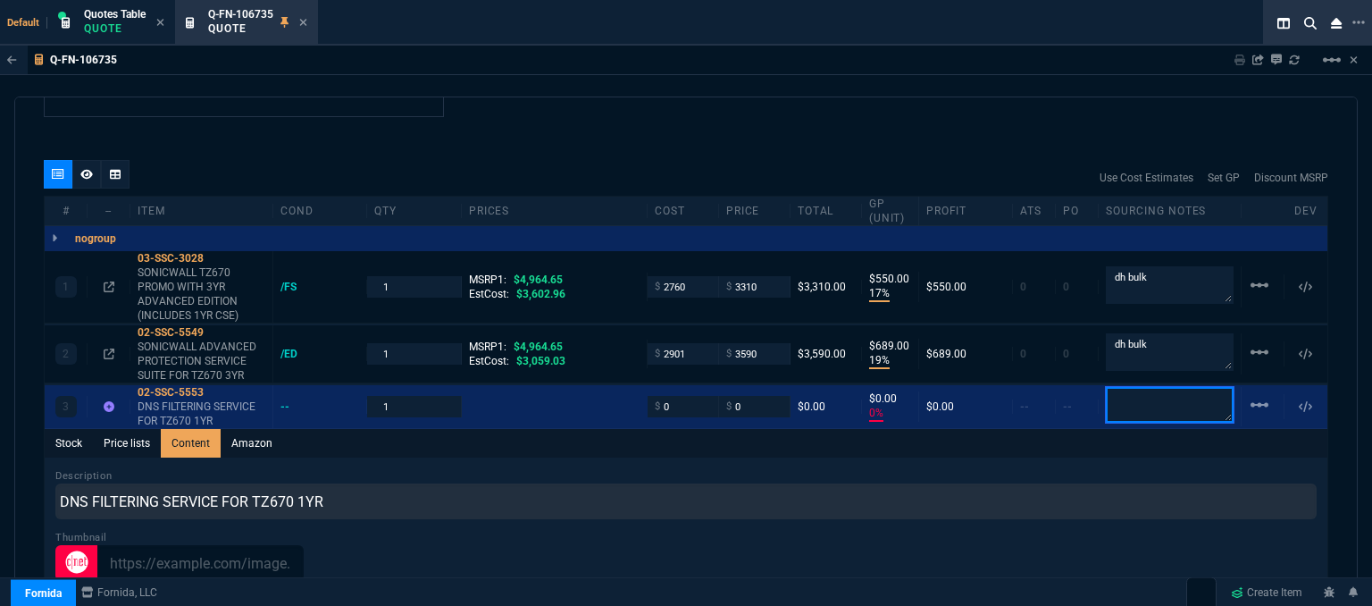
paste textarea "dh bulk"
type textarea "dh bulk"
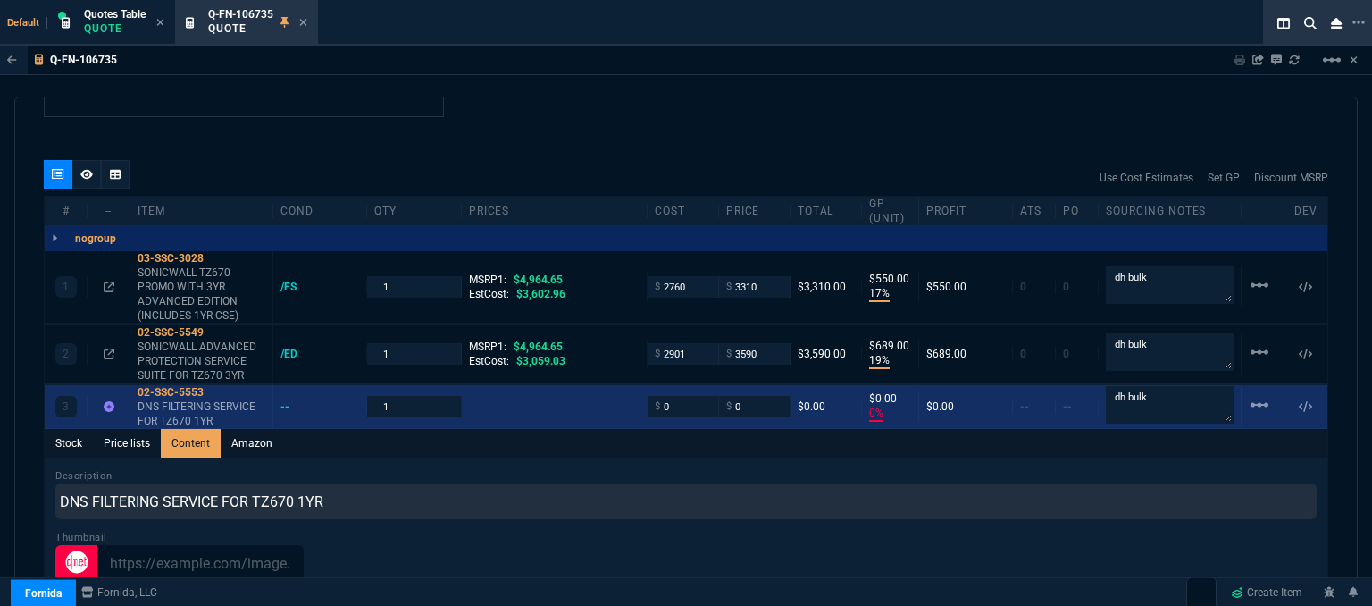
click at [655, 399] on span "$" at bounding box center [657, 406] width 5 height 14
drag, startPoint x: 659, startPoint y: 390, endPoint x: 644, endPoint y: 387, distance: 15.6
click at [648, 396] on div "$ 0" at bounding box center [683, 406] width 71 height 21
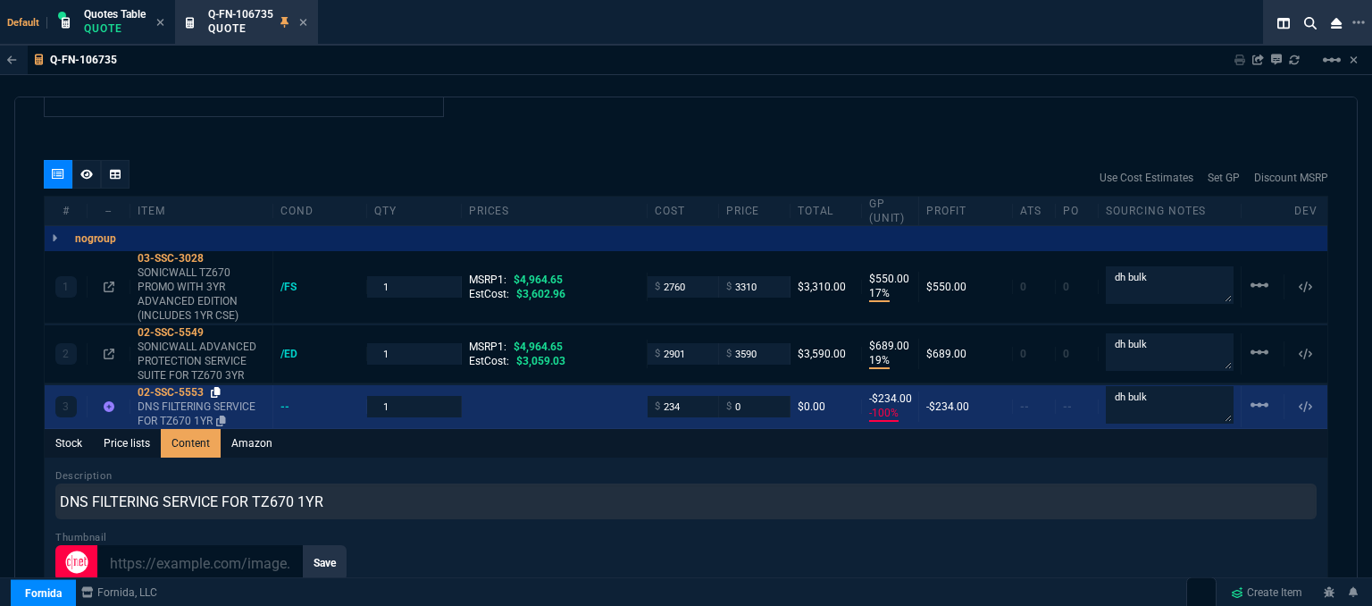
click at [219, 387] on icon at bounding box center [216, 392] width 10 height 11
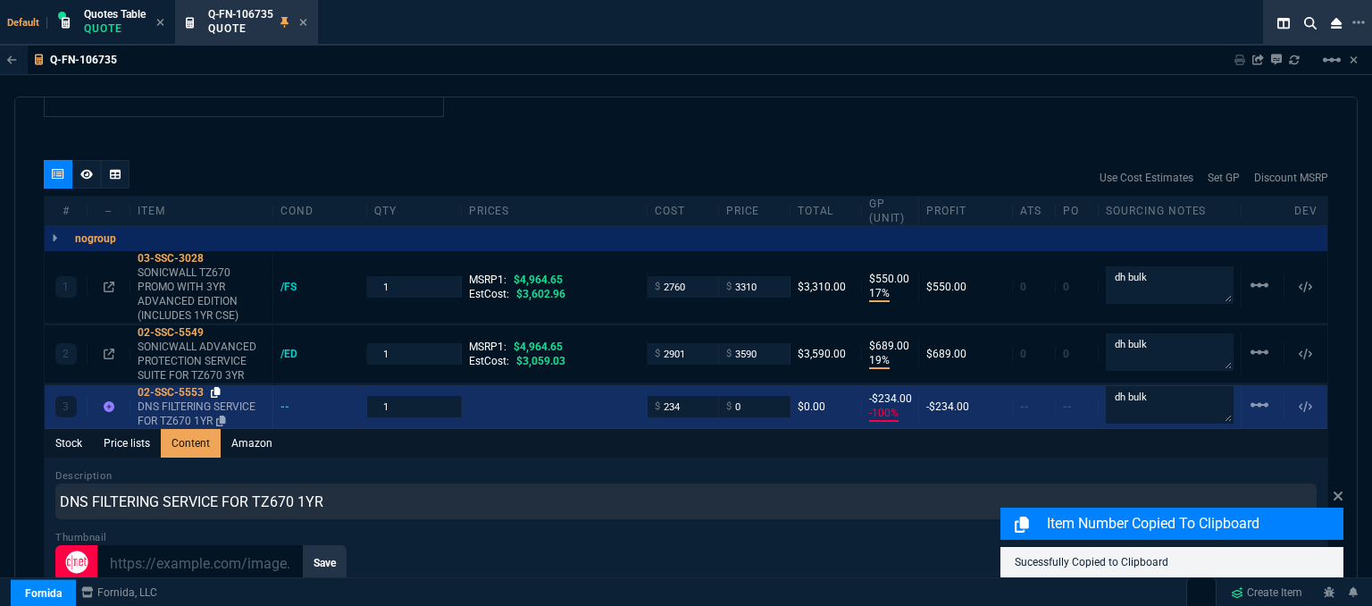
click at [217, 387] on icon at bounding box center [216, 392] width 10 height 11
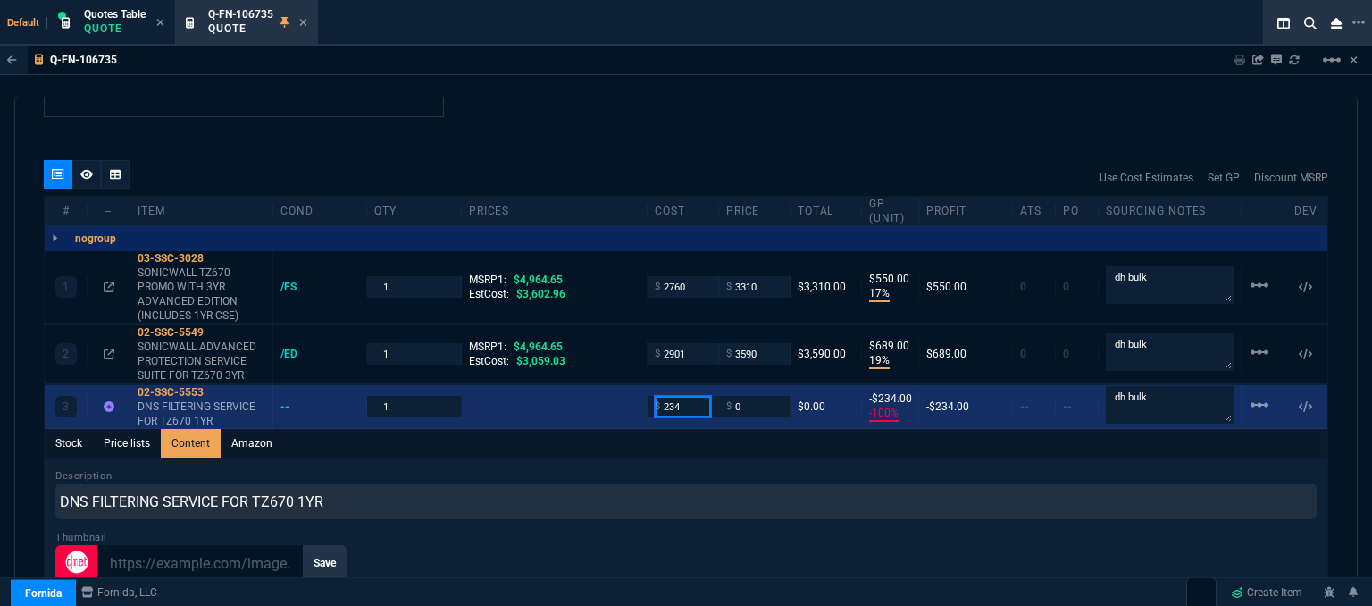
click at [682, 396] on input "234" at bounding box center [683, 406] width 56 height 21
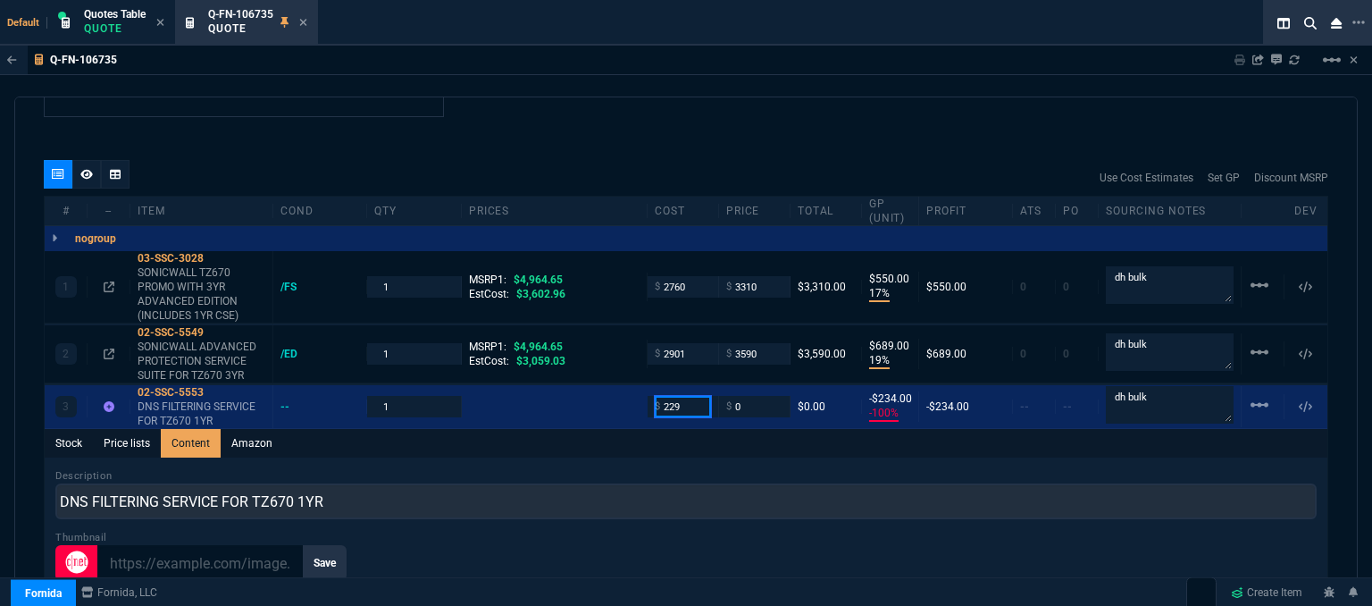
type input "229"
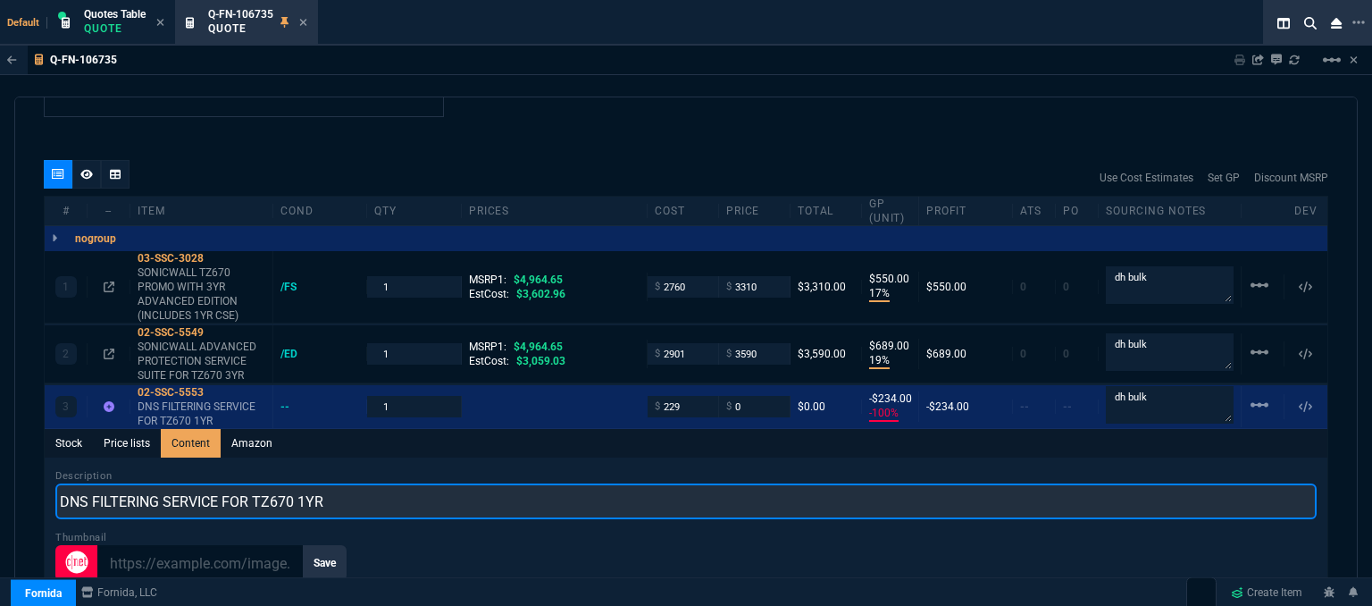
click at [630, 483] on input "DNS FILTERING SERVICE FOR TZ670 1YR" at bounding box center [685, 501] width 1261 height 36
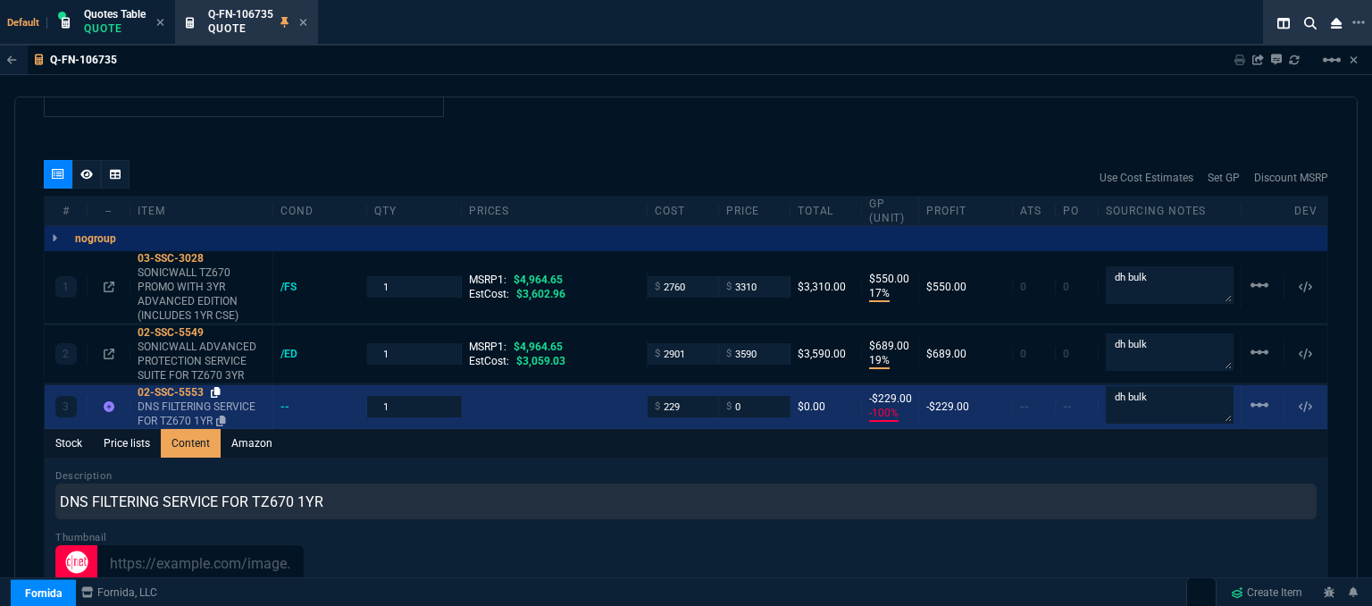
click at [221, 387] on icon at bounding box center [216, 392] width 10 height 11
drag, startPoint x: 750, startPoint y: 390, endPoint x: 674, endPoint y: 382, distance: 76.3
click at [674, 385] on div "3 02-SSC-5553 DNS FILTERING SERVICE FOR TZ670 1YR -- 1 $ 229 $ 0 $0.00 -$229.00…" at bounding box center [686, 407] width 1283 height 44
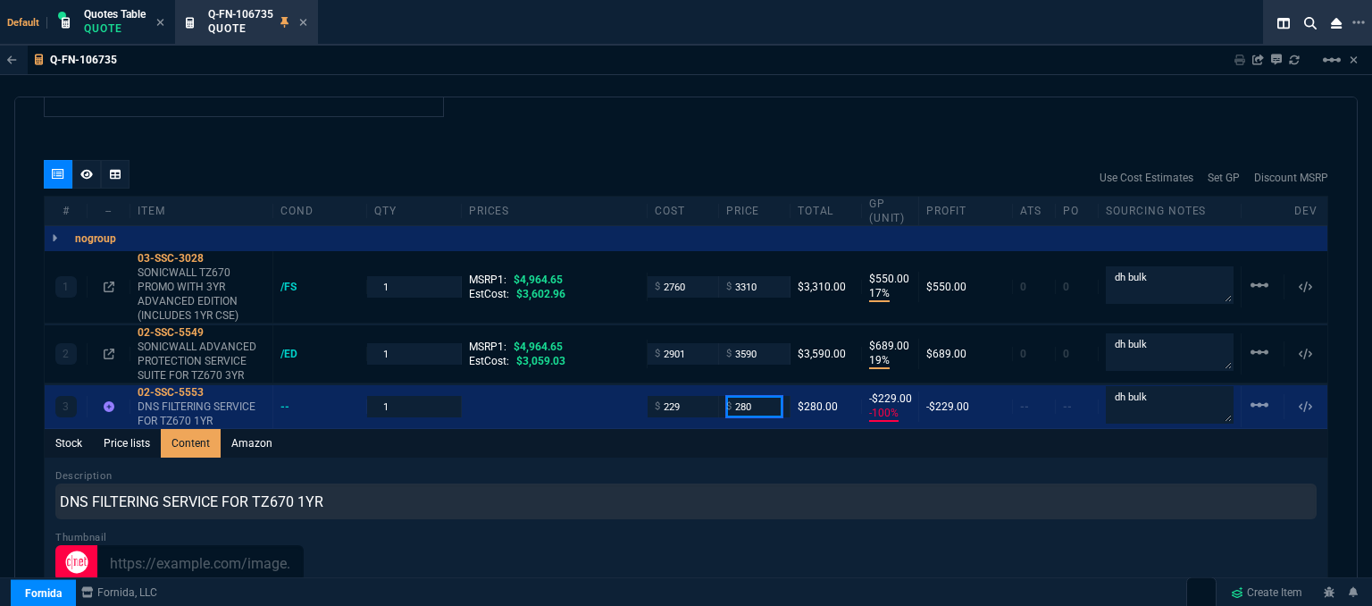
type input "280"
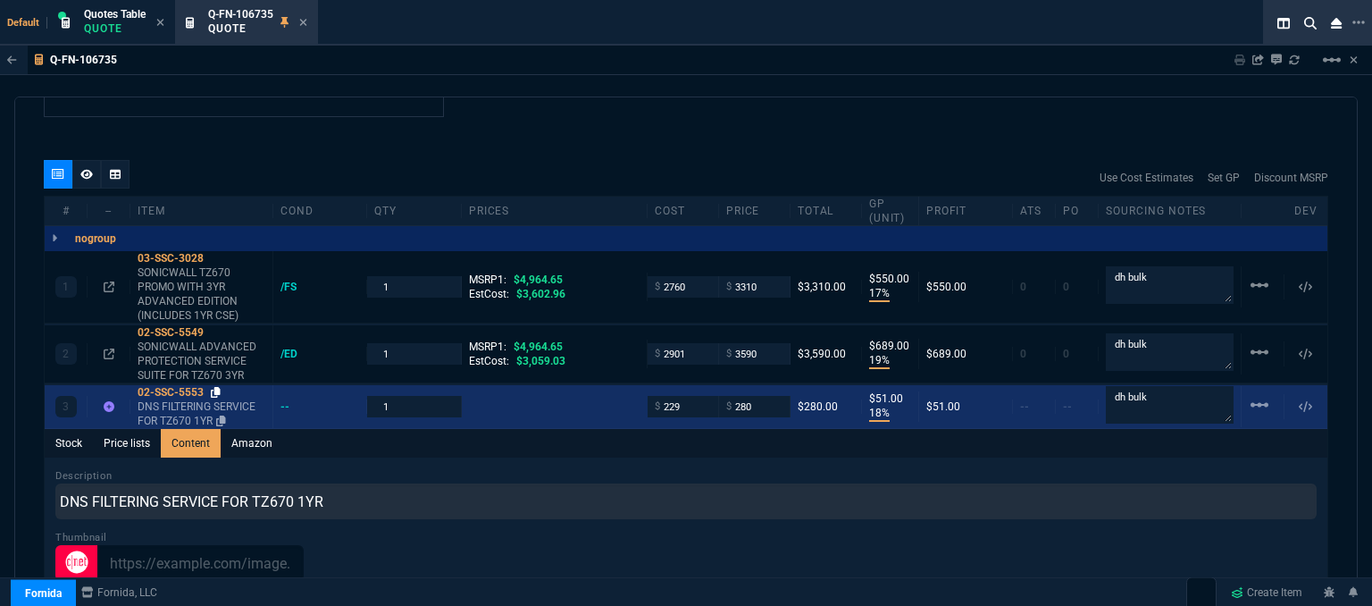
click at [216, 387] on icon at bounding box center [216, 392] width 10 height 11
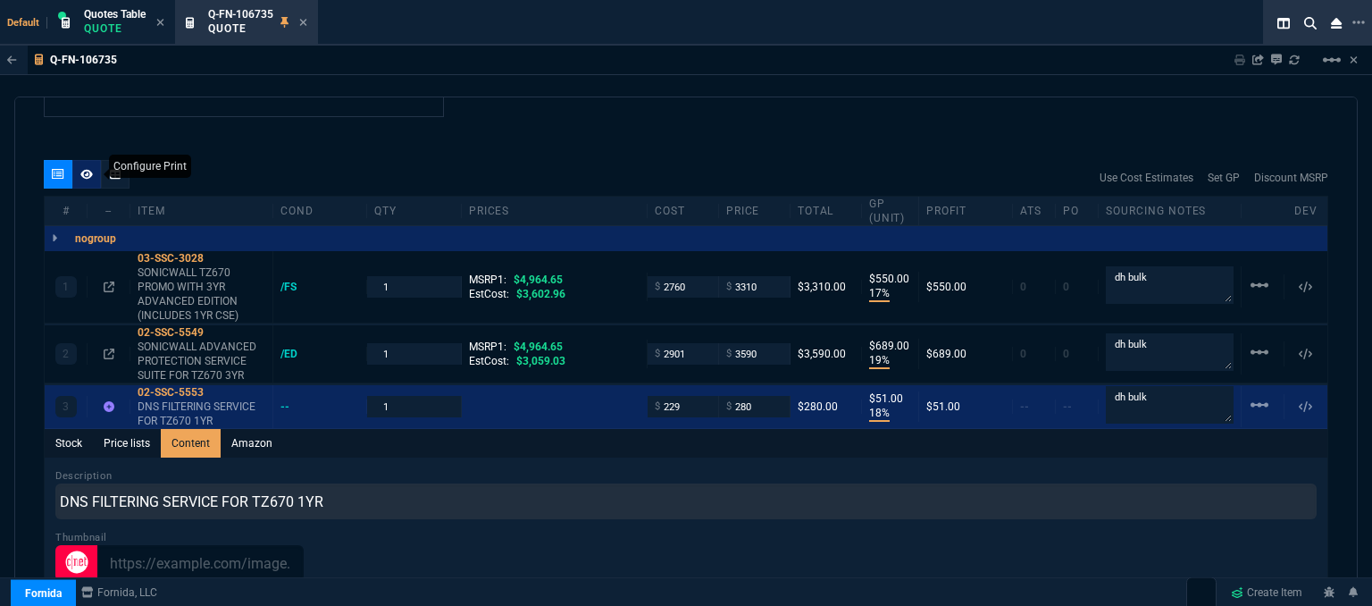
click at [88, 169] on icon at bounding box center [86, 174] width 13 height 10
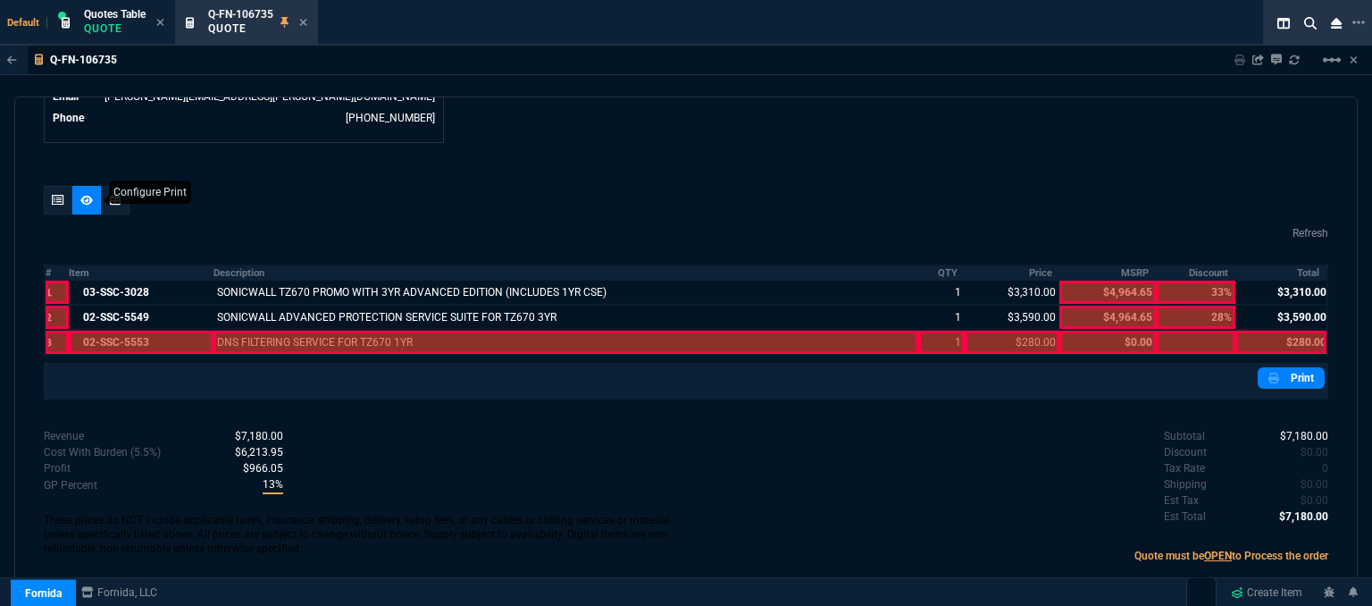
scroll to position [940, 0]
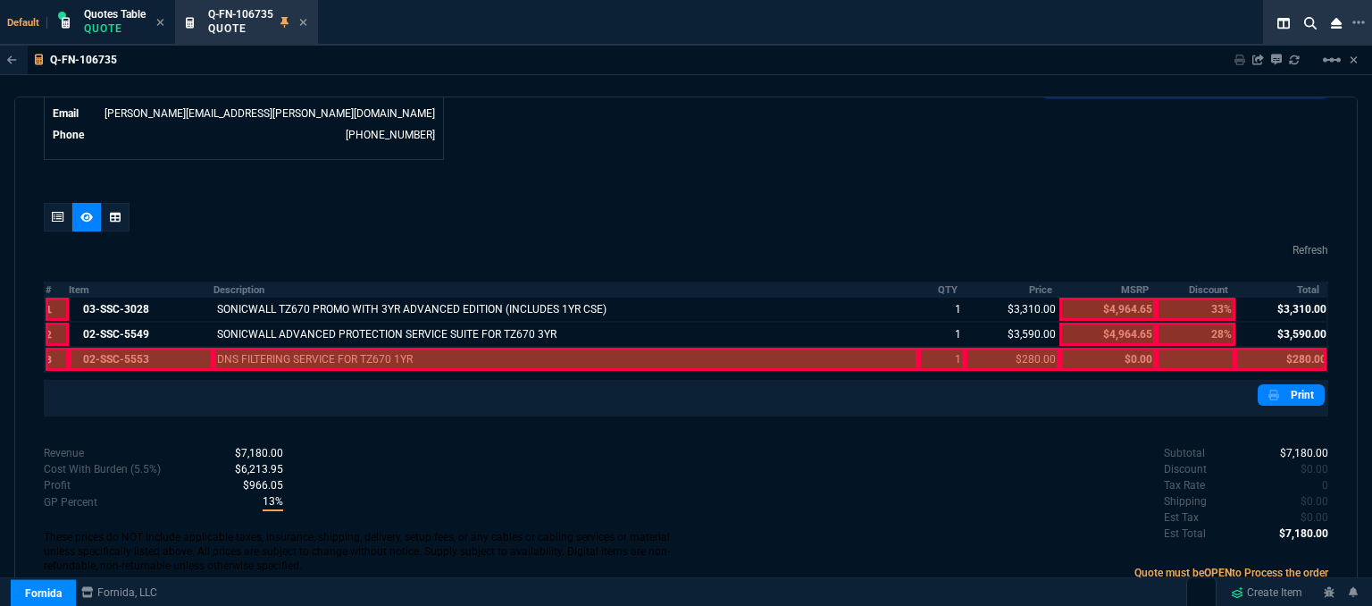
click at [142, 347] on div at bounding box center [141, 358] width 144 height 23
click at [263, 347] on div at bounding box center [566, 358] width 706 height 23
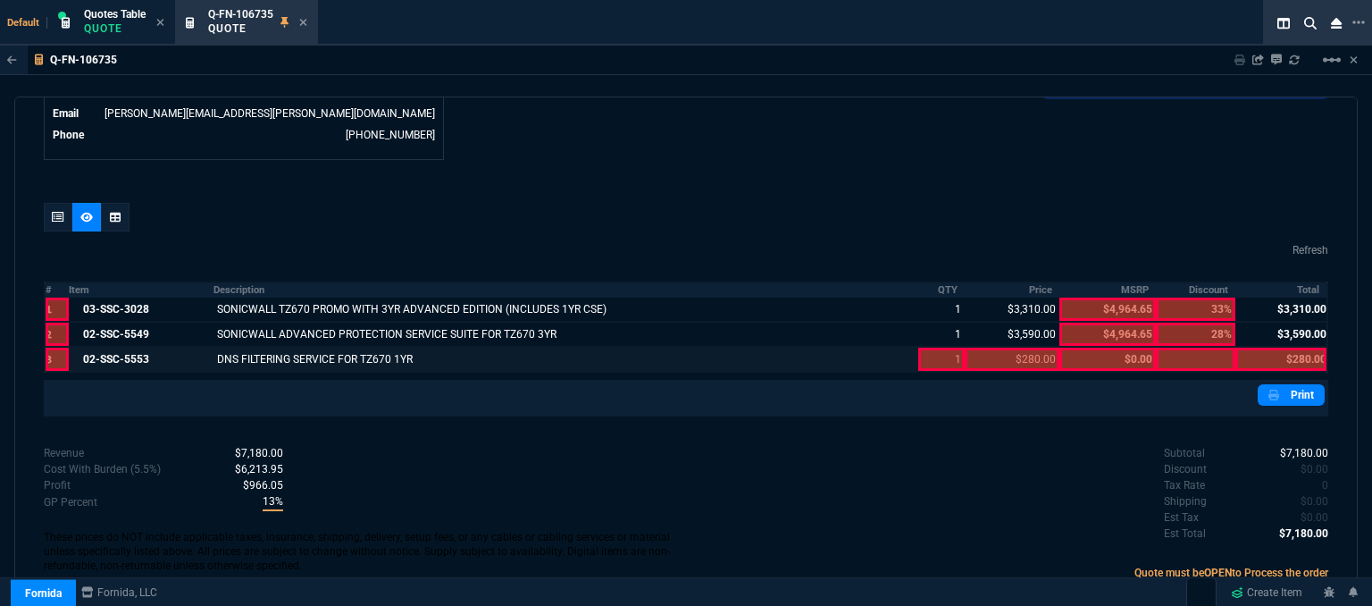
click at [923, 347] on div at bounding box center [941, 358] width 46 height 23
click at [997, 347] on div at bounding box center [1012, 358] width 95 height 23
click at [1283, 347] on div at bounding box center [1280, 358] width 91 height 23
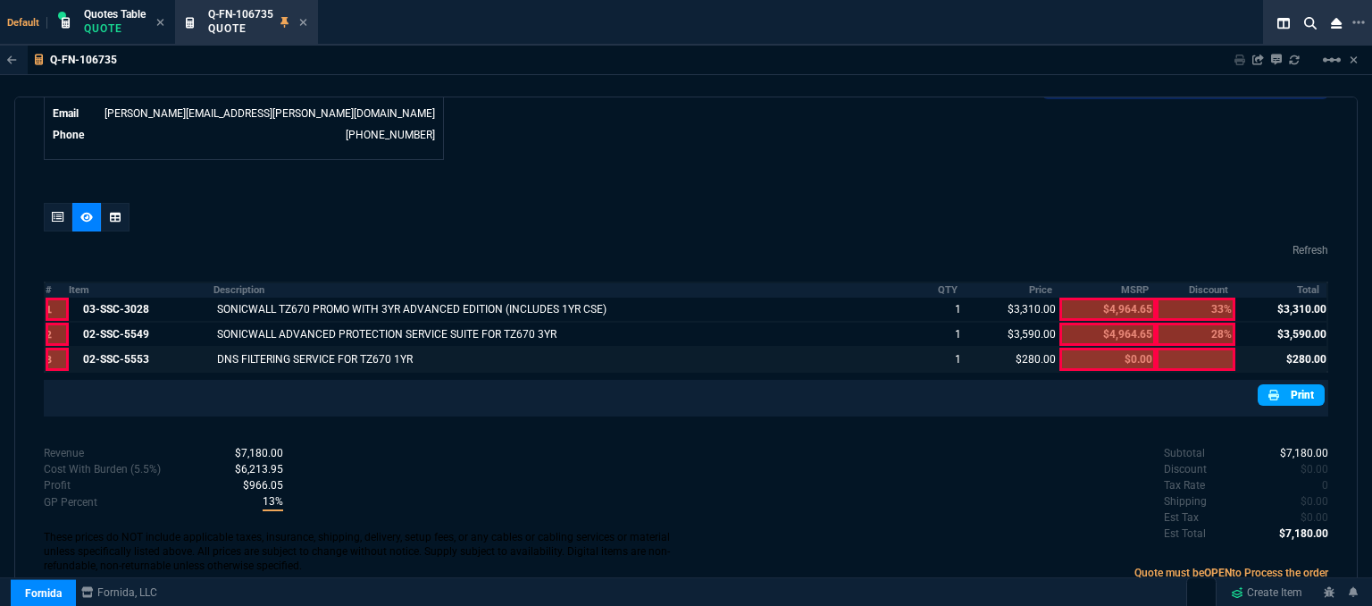
click at [1290, 384] on link "Print" at bounding box center [1291, 394] width 67 height 21
click at [59, 212] on icon at bounding box center [58, 217] width 13 height 11
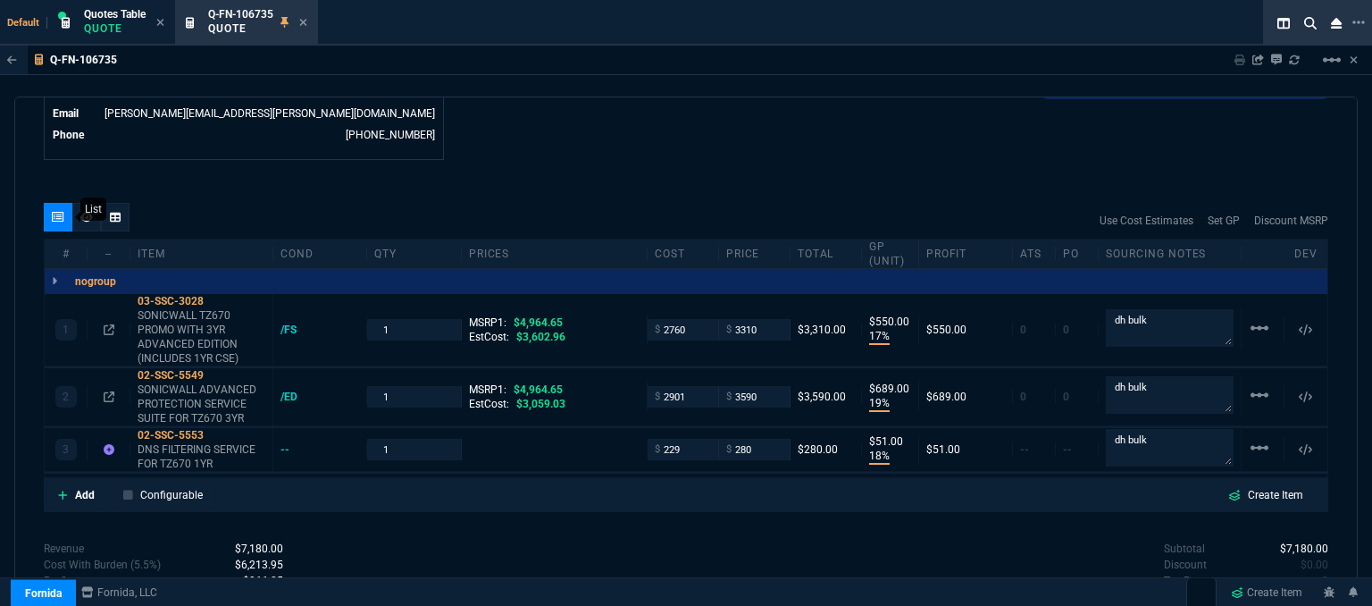
type input "17"
type input "550"
type input "19"
type input "689"
type input "18"
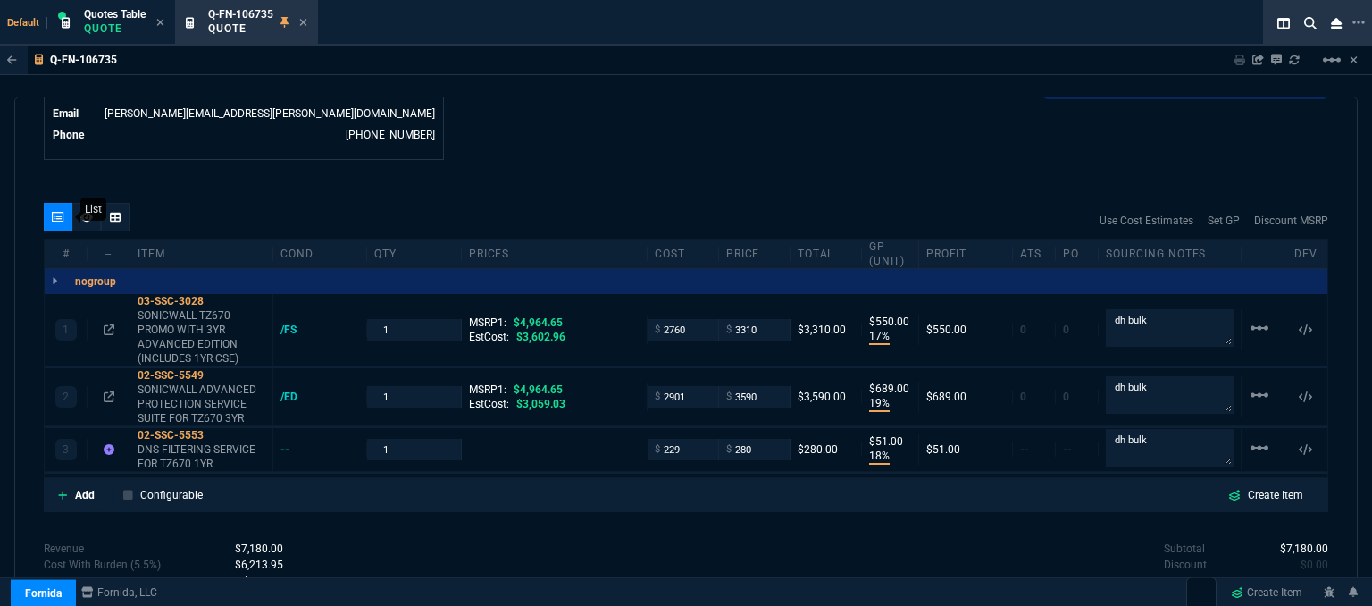
type input "51"
type input "33"
type input "28"
click at [304, 22] on icon at bounding box center [303, 22] width 7 height 7
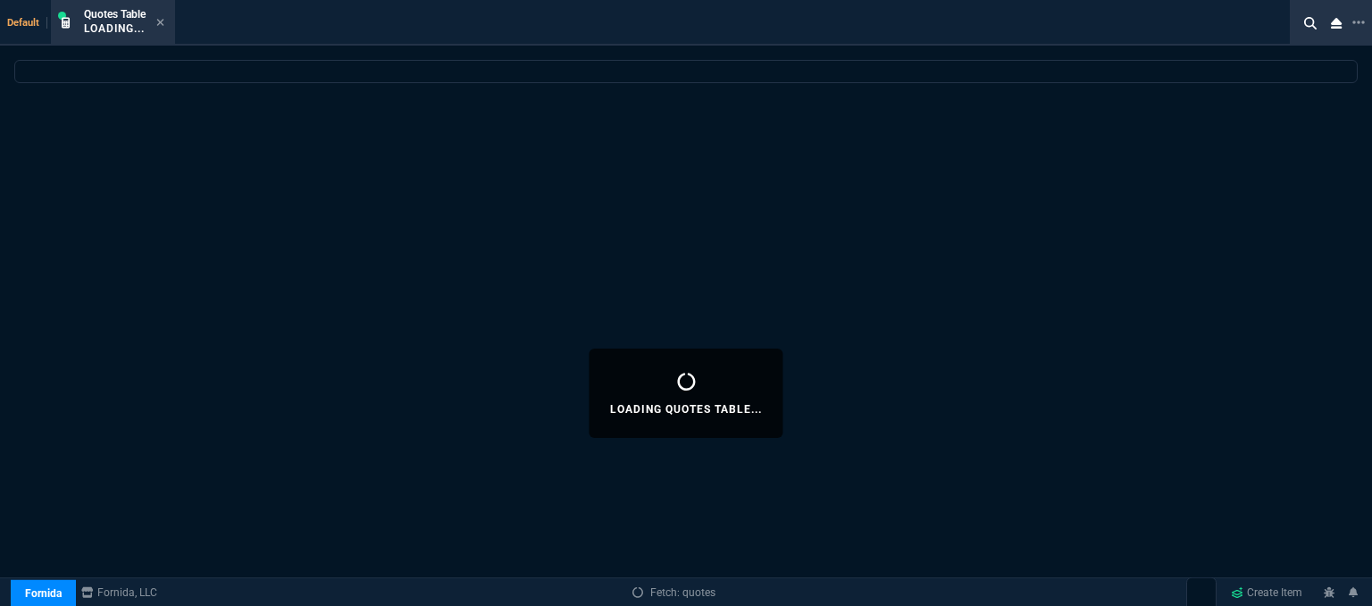
select select
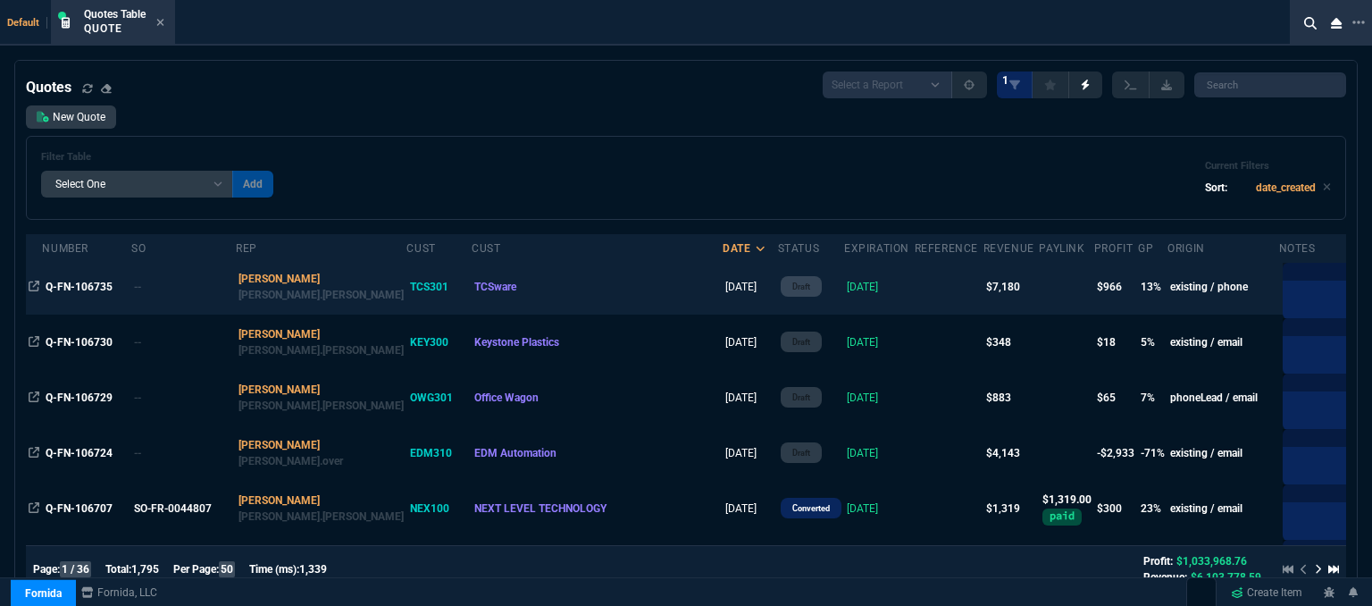
click at [915, 288] on td at bounding box center [949, 286] width 69 height 55
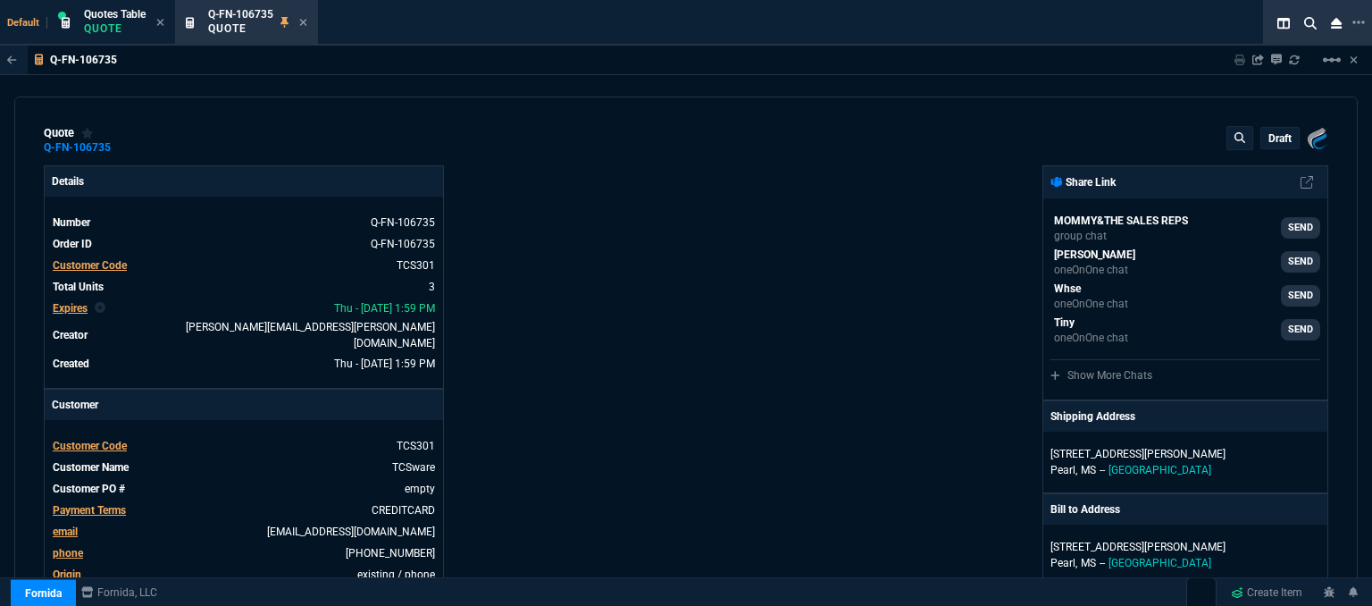
type input "17"
type input "550"
type input "4964.65"
type input "19"
type input "689"
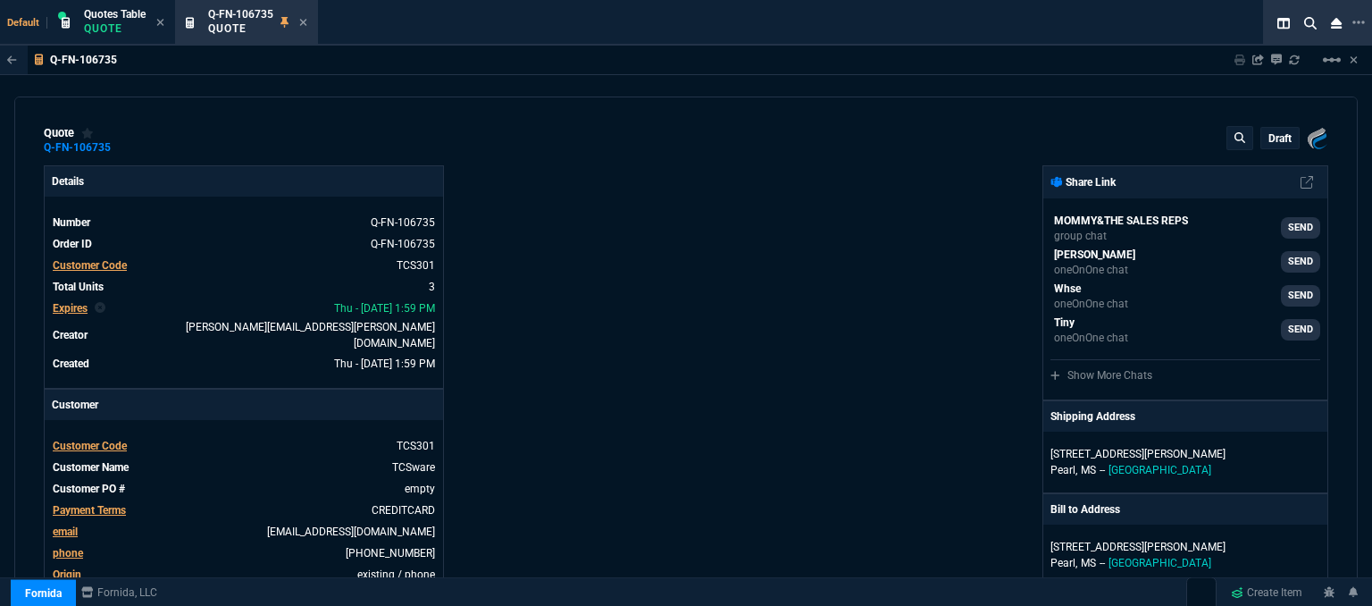
type input "4964.65"
type input "18"
type input "51"
type input "33"
type input "28"
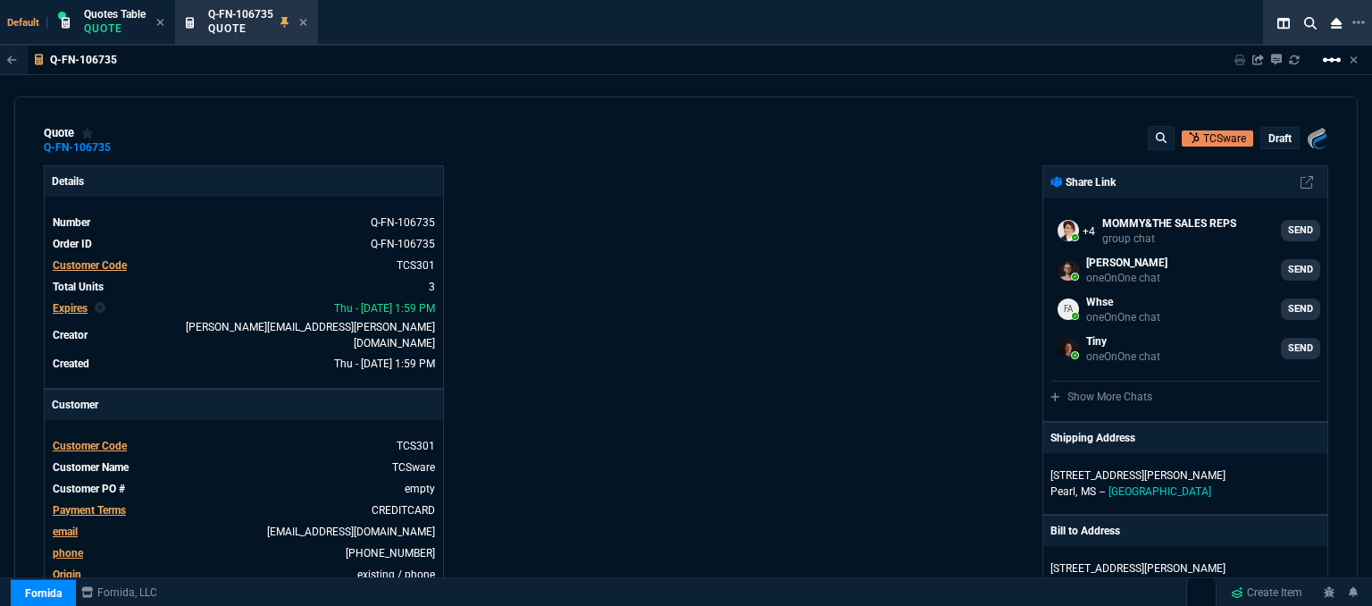
click at [1338, 62] on mat-icon "linear_scale" at bounding box center [1331, 59] width 21 height 21
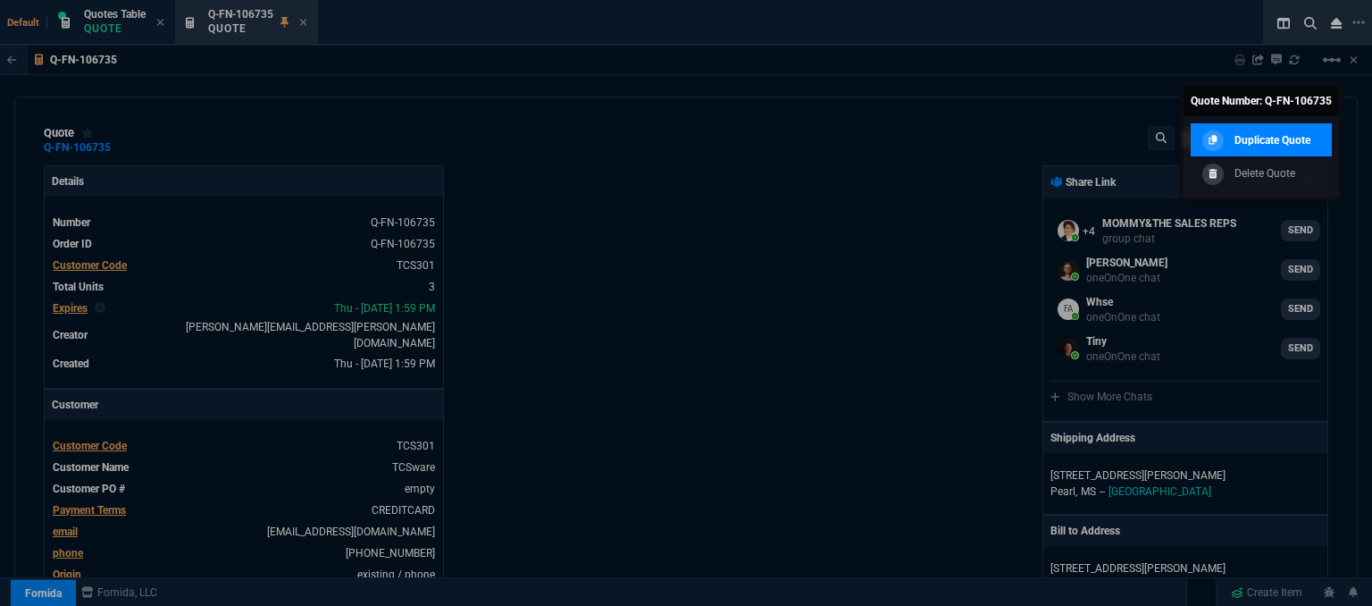
click at [1287, 145] on p "Duplicate Quote" at bounding box center [1272, 140] width 76 height 16
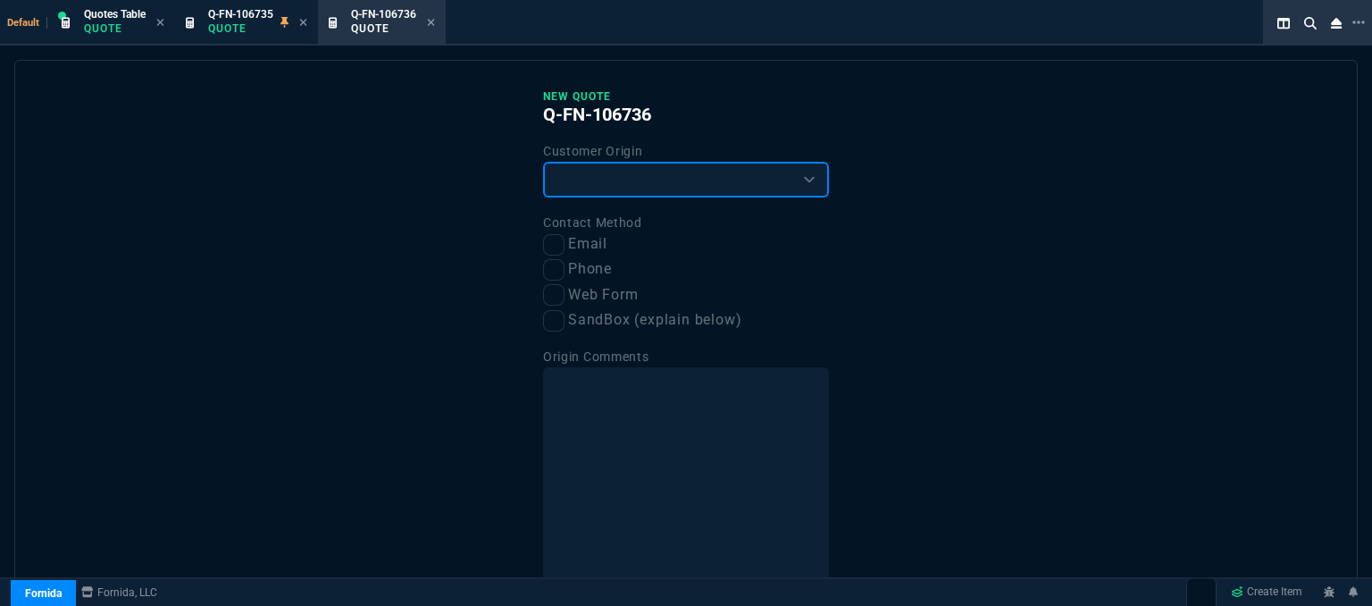
click at [663, 189] on select "Existing Customer Amazon Lead (first order) Website Lead (first order) Called (…" at bounding box center [686, 180] width 286 height 36
select select "existing"
click at [543, 162] on select "Existing Customer Amazon Lead (first order) Website Lead (first order) Called (…" at bounding box center [686, 180] width 286 height 36
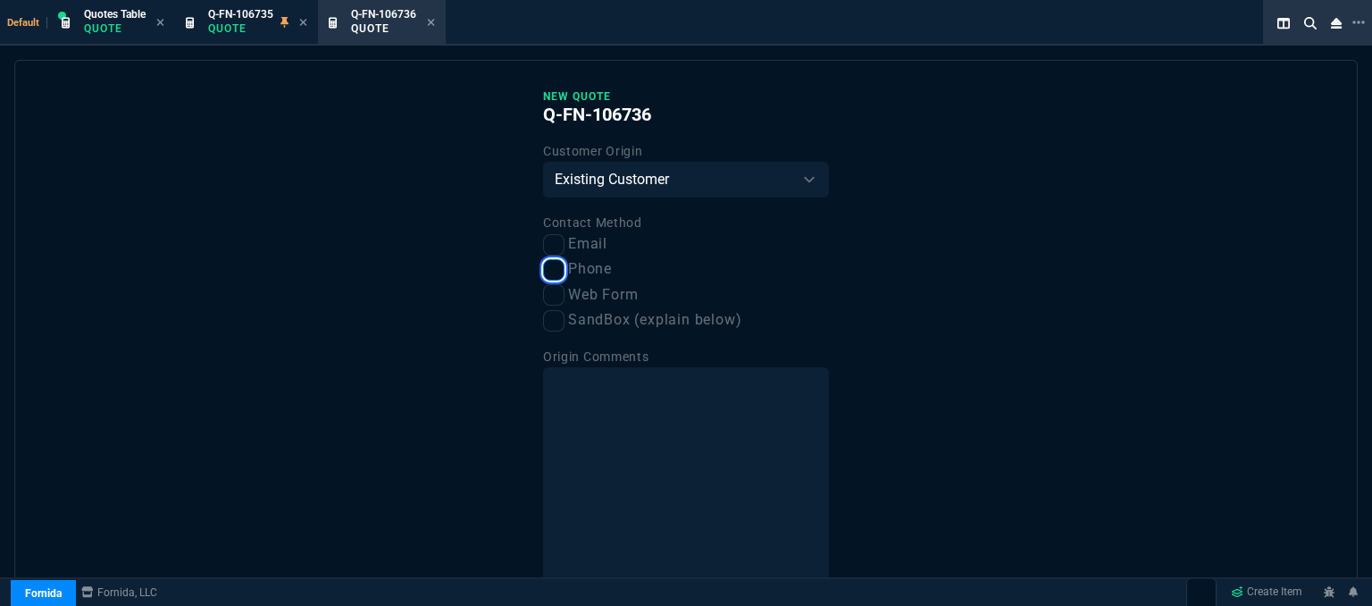
click at [547, 278] on input "Phone" at bounding box center [553, 269] width 21 height 21
checkbox input "true"
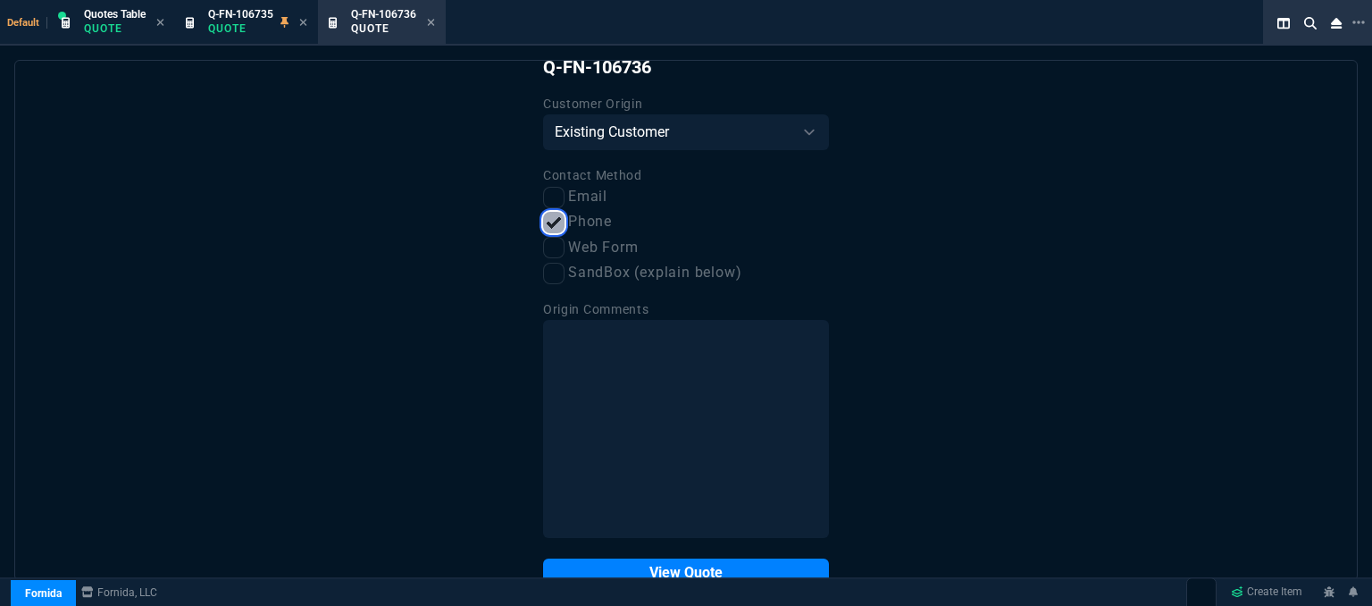
scroll to position [90, 0]
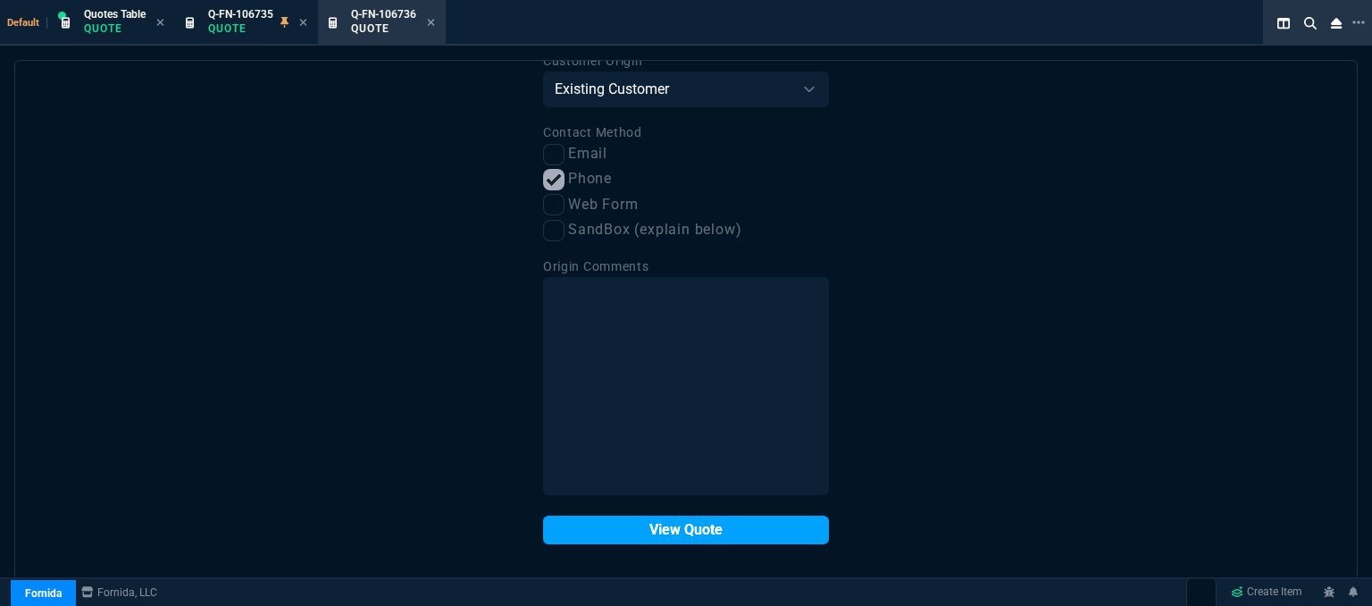
click at [736, 536] on button "View Quote" at bounding box center [686, 529] width 286 height 29
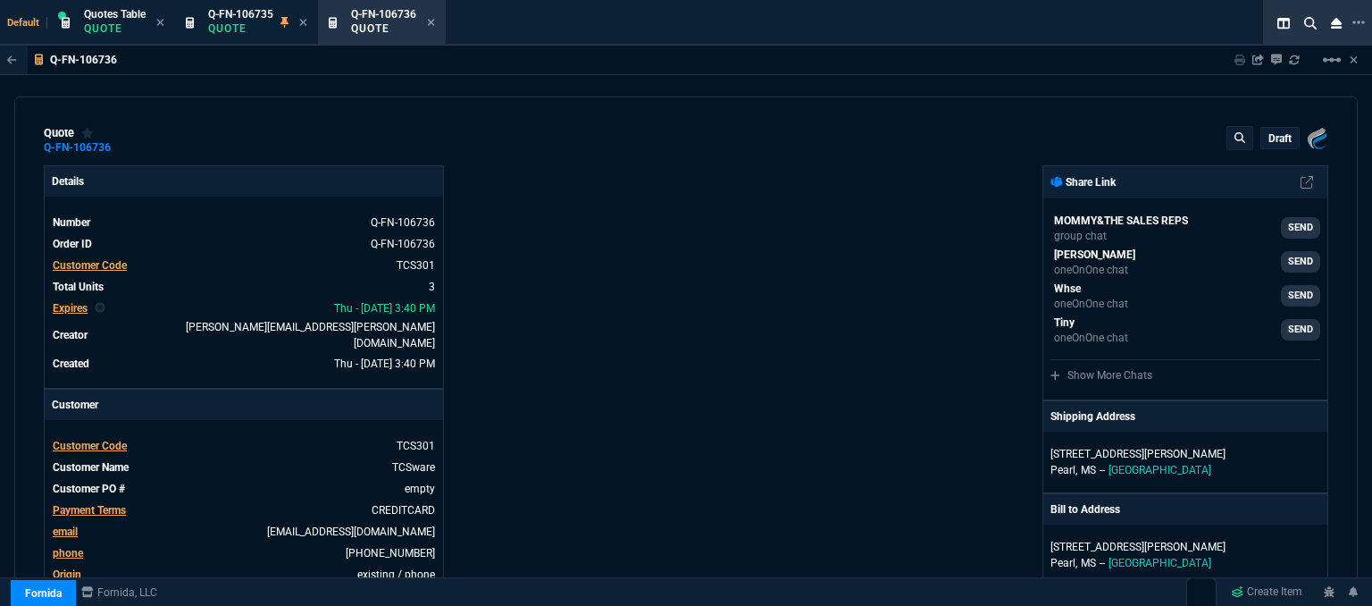
type input "17"
type input "550"
type input "19"
type input "689"
type input "18"
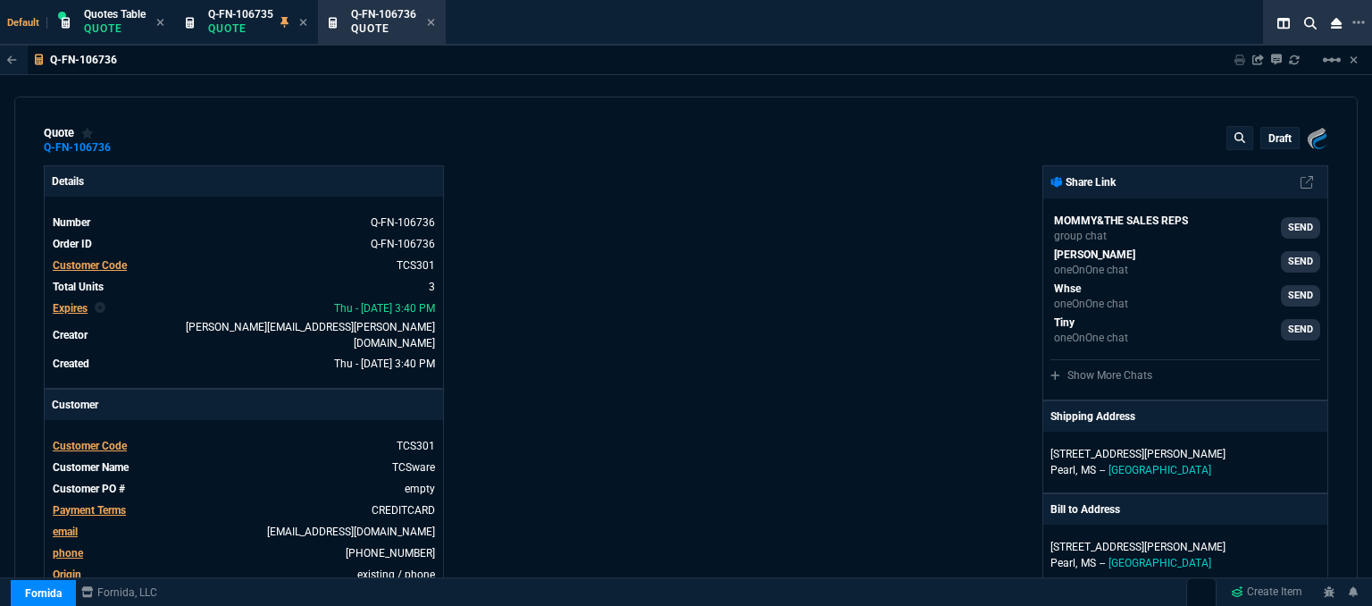
type input "51"
type input "33"
type input "28"
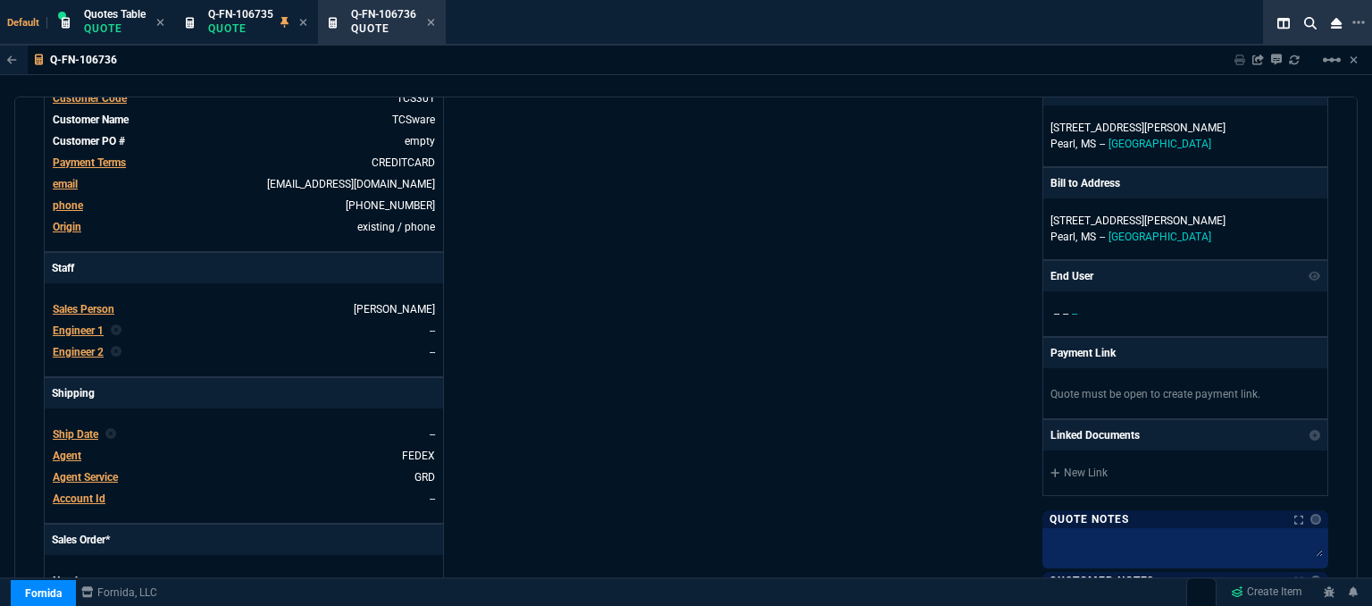
scroll to position [447, 0]
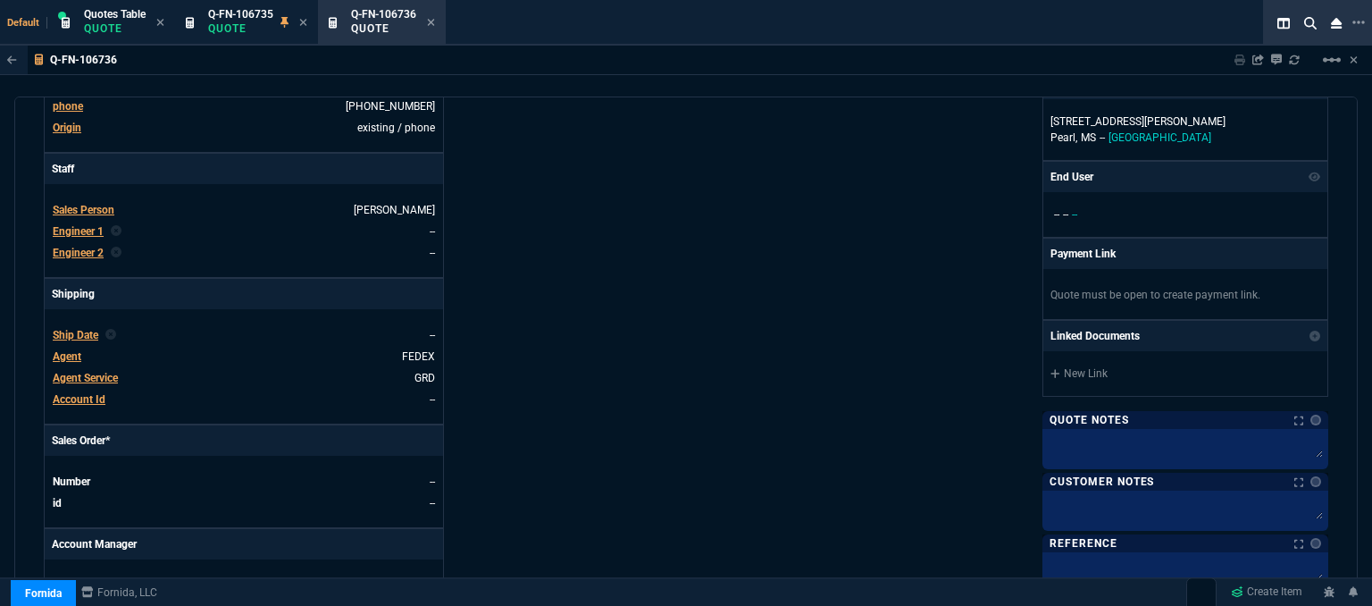
click at [73, 350] on span "Agent" at bounding box center [67, 356] width 29 height 13
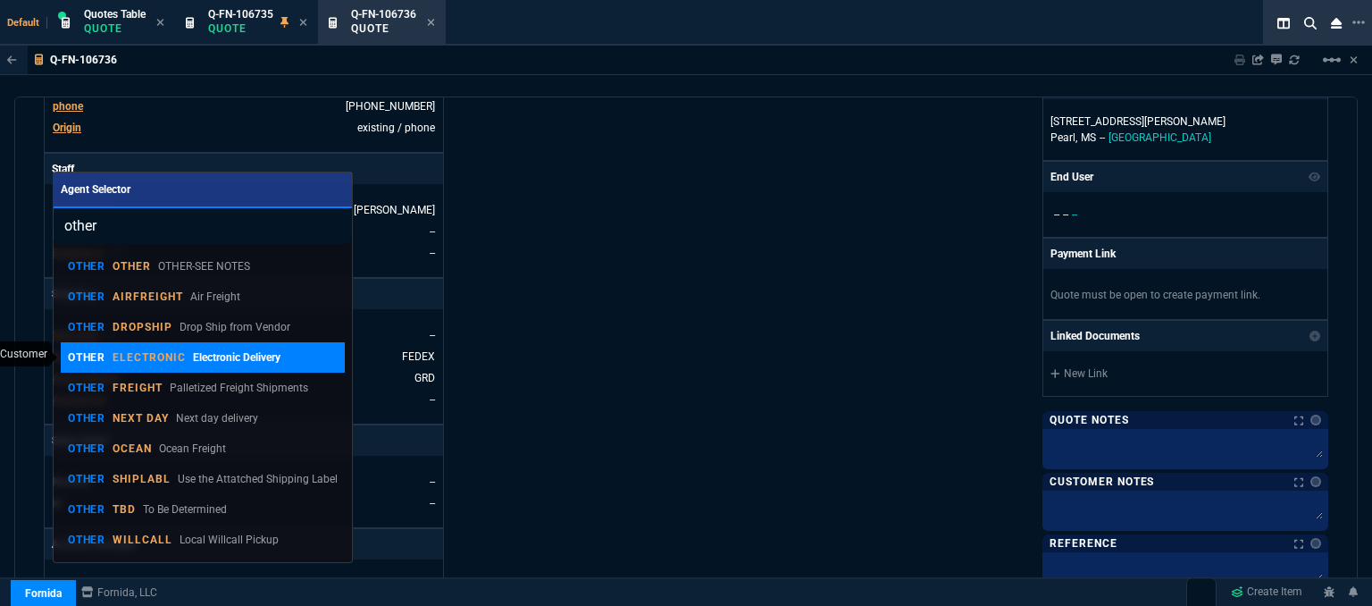
type input "other"
click at [96, 364] on p "OTHER" at bounding box center [87, 357] width 38 height 14
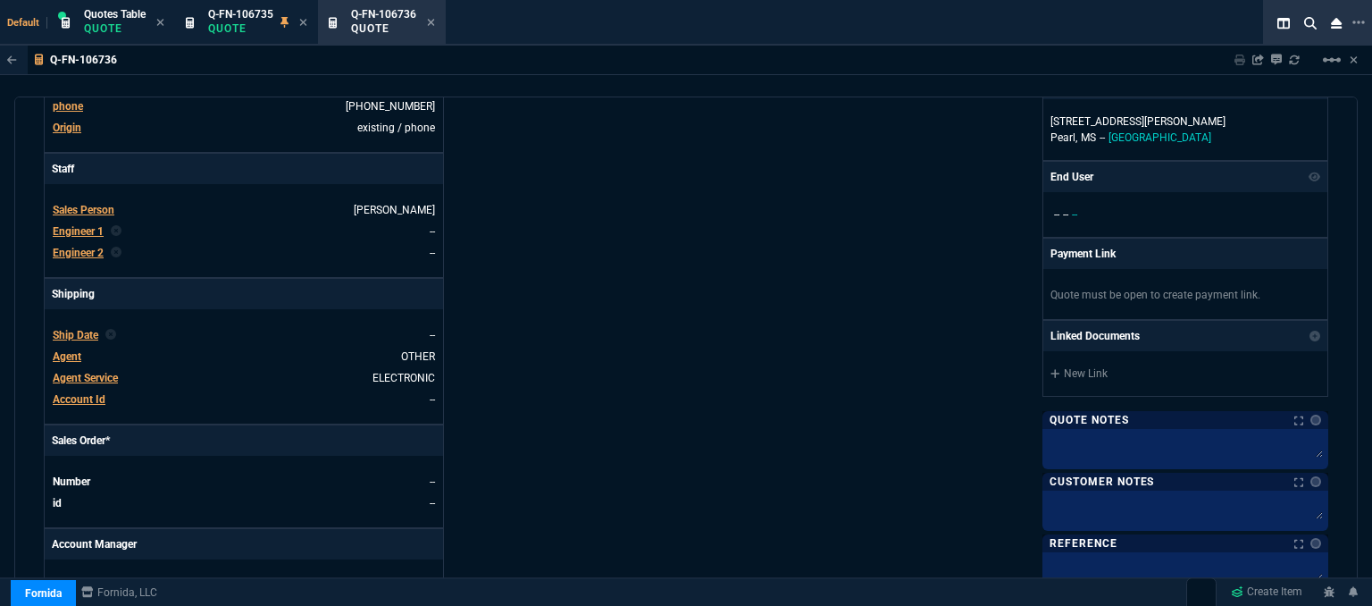
scroll to position [536, 0]
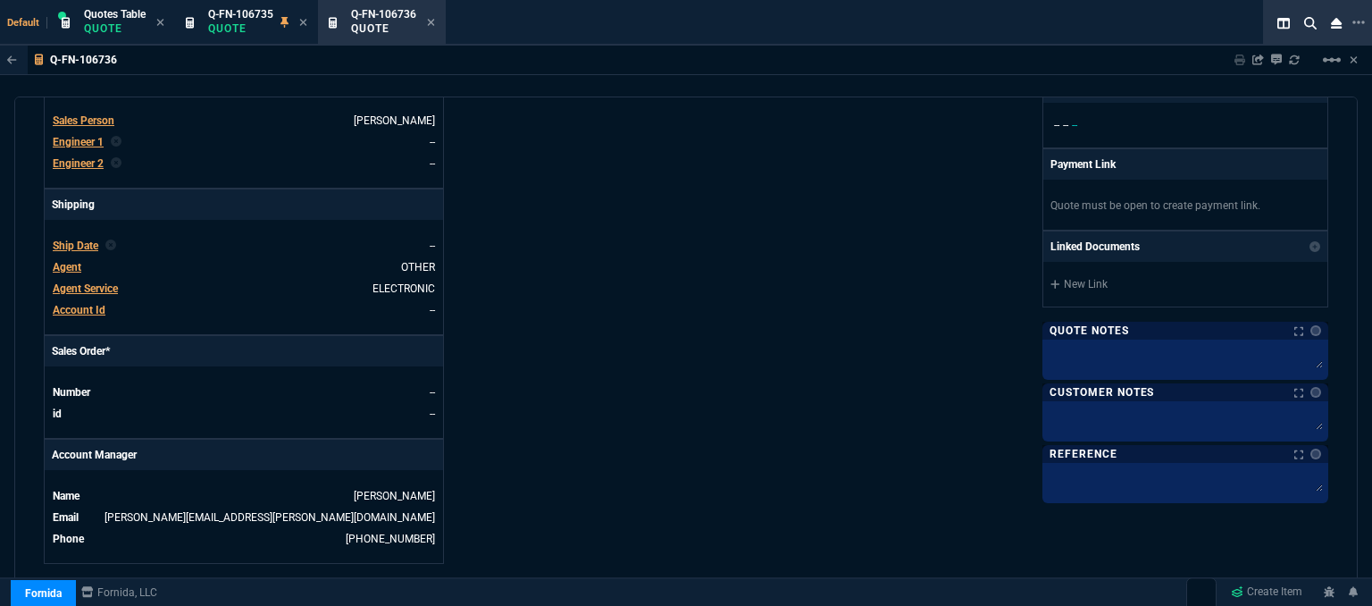
click at [1070, 401] on div at bounding box center [1185, 421] width 286 height 40
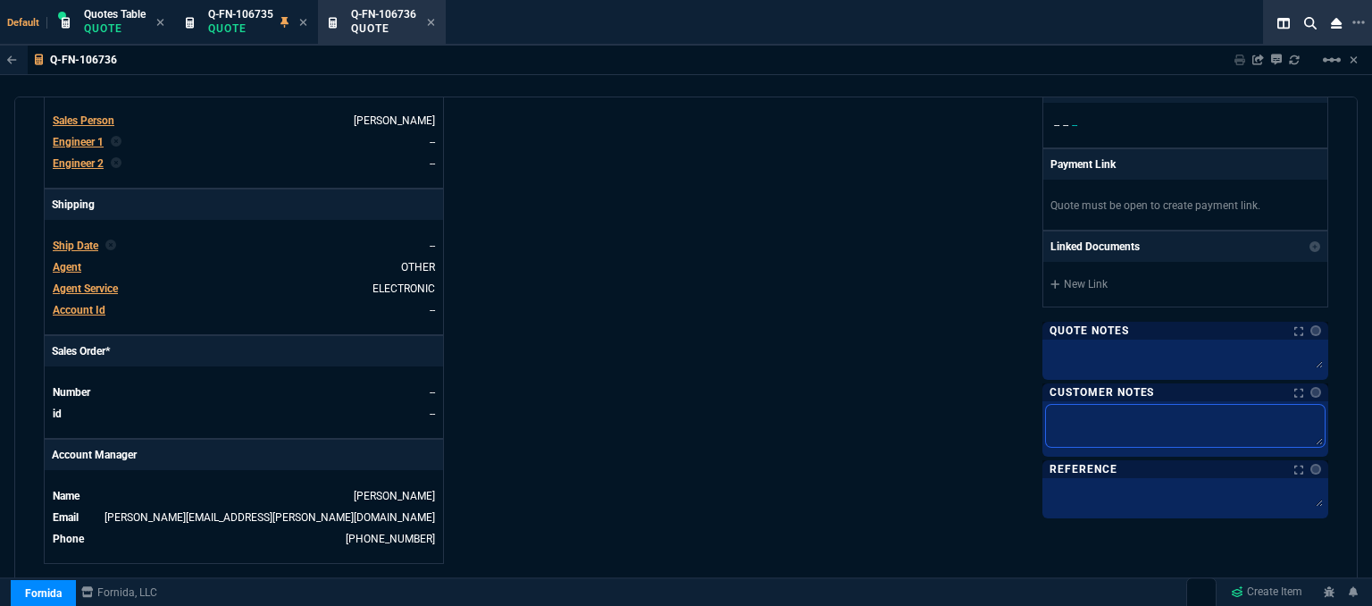
click at [1073, 419] on textarea at bounding box center [1185, 426] width 279 height 42
type textarea "E"
type textarea "EL"
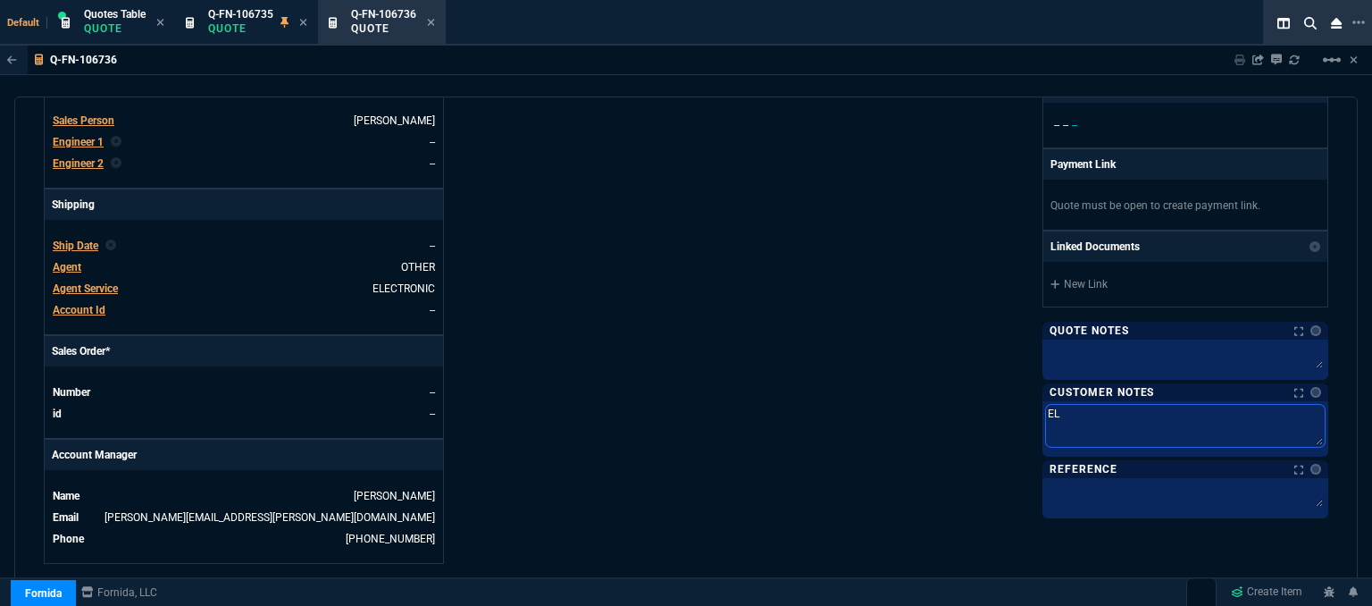
type textarea "ELE"
type textarea "ELEC"
type textarea "ELECT"
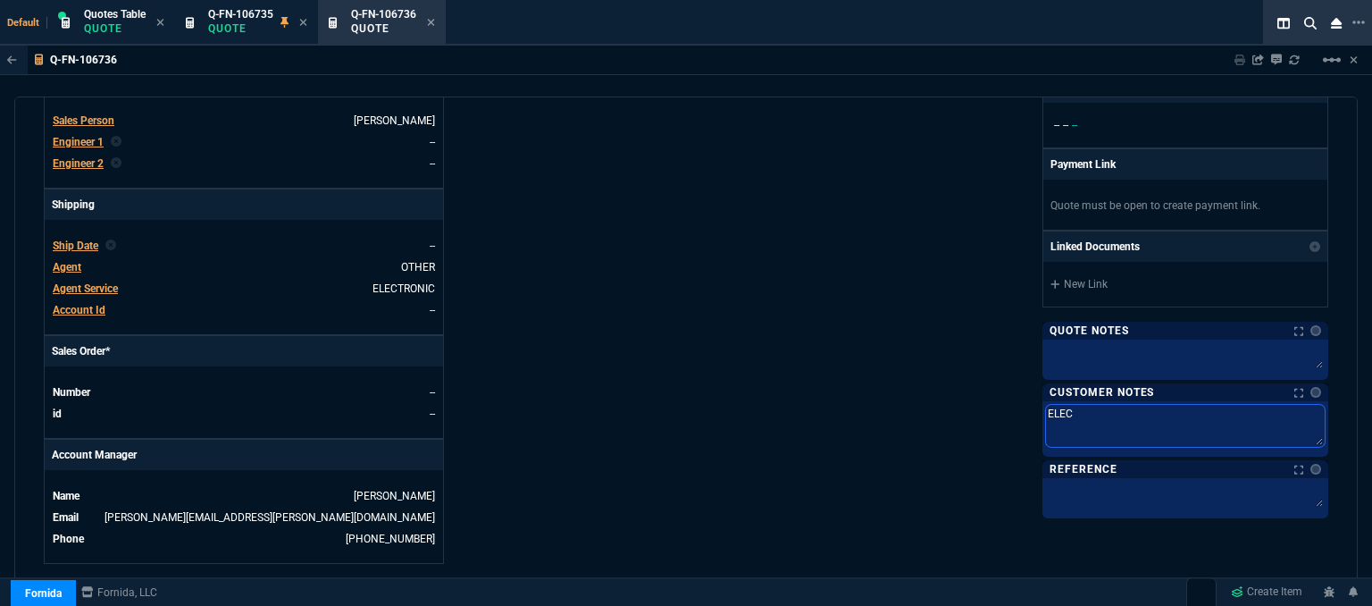
type textarea "ELECT"
type textarea "ELECTR"
type textarea "ELECTRO"
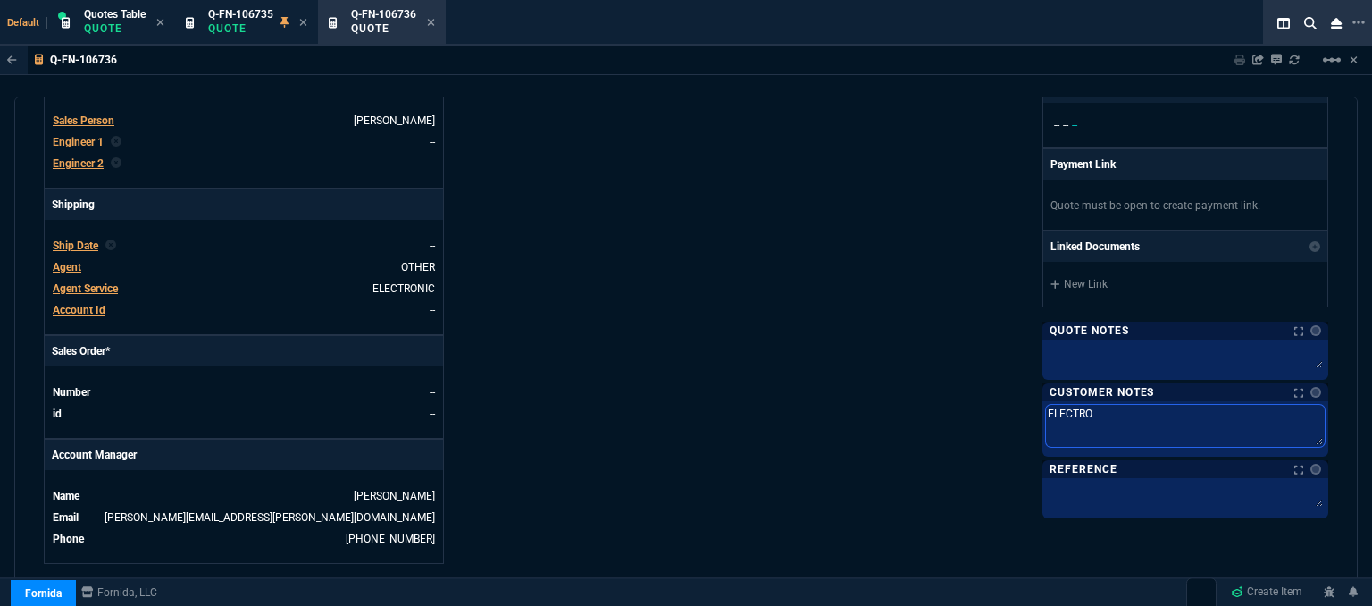
type textarea "ELECTRON"
type textarea "ELECTRONI"
type textarea "ELECTRONIC"
type textarea "ELECTRONIC:"
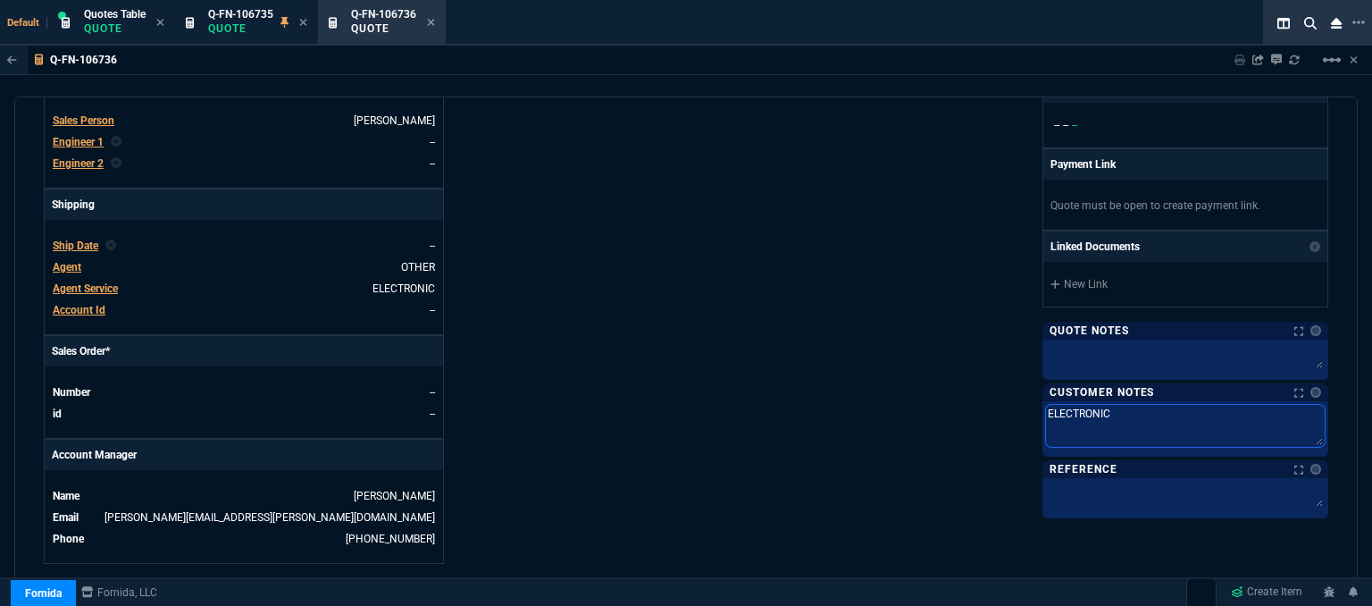
type textarea "ELECTRONIC:"
type textarea "ELECTRONIC: E"
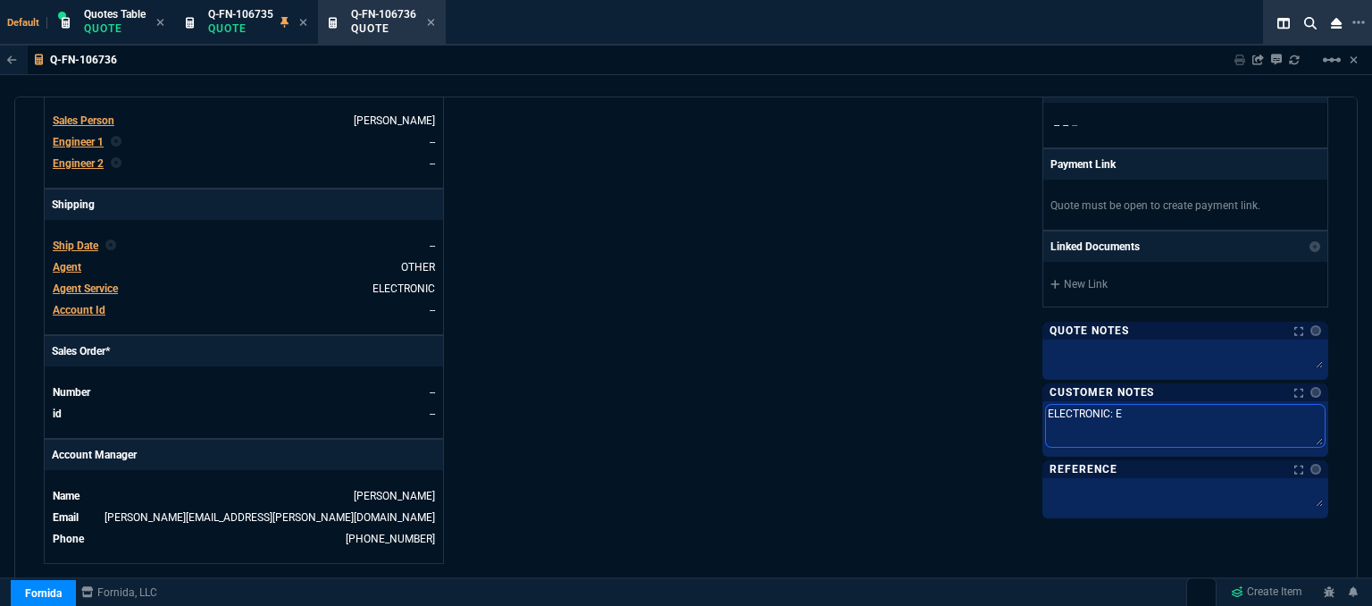
type textarea "ELECTRONIC: EM"
type textarea "ELECTRONIC: EMA"
type textarea "ELECTRONIC: EMAI"
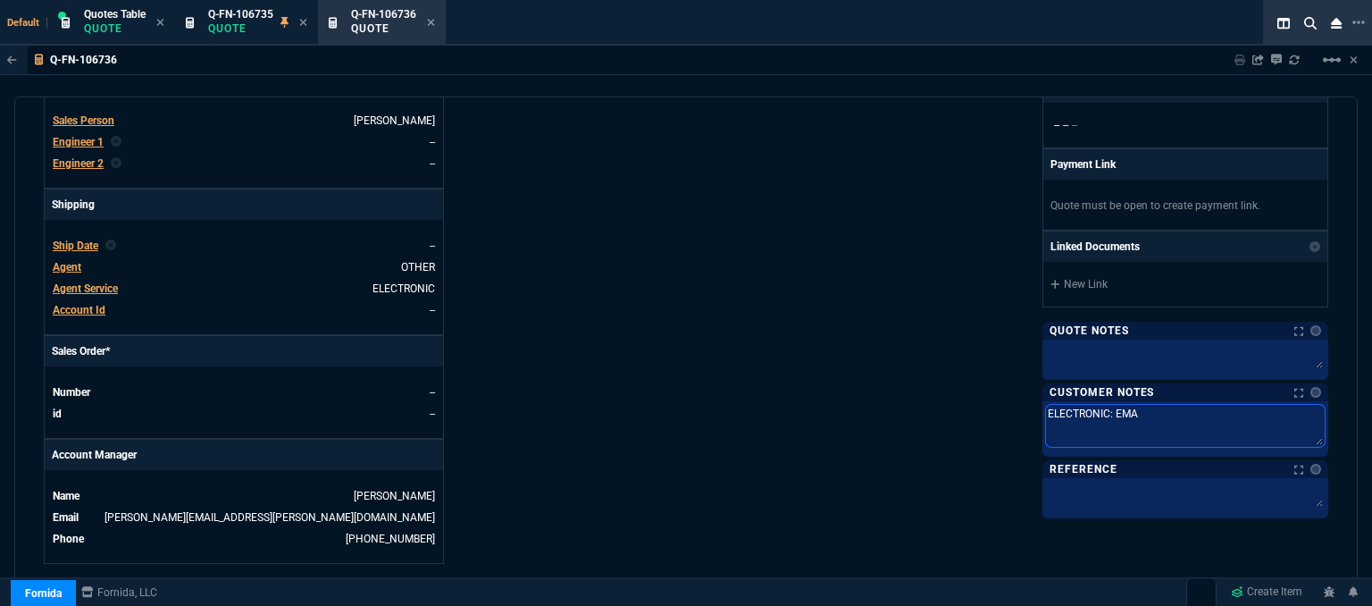
type textarea "ELECTRONIC: EMAI"
type textarea "ELECTRONIC: EMAIL"
type textarea "ELECTRONIC: EMAIL*"
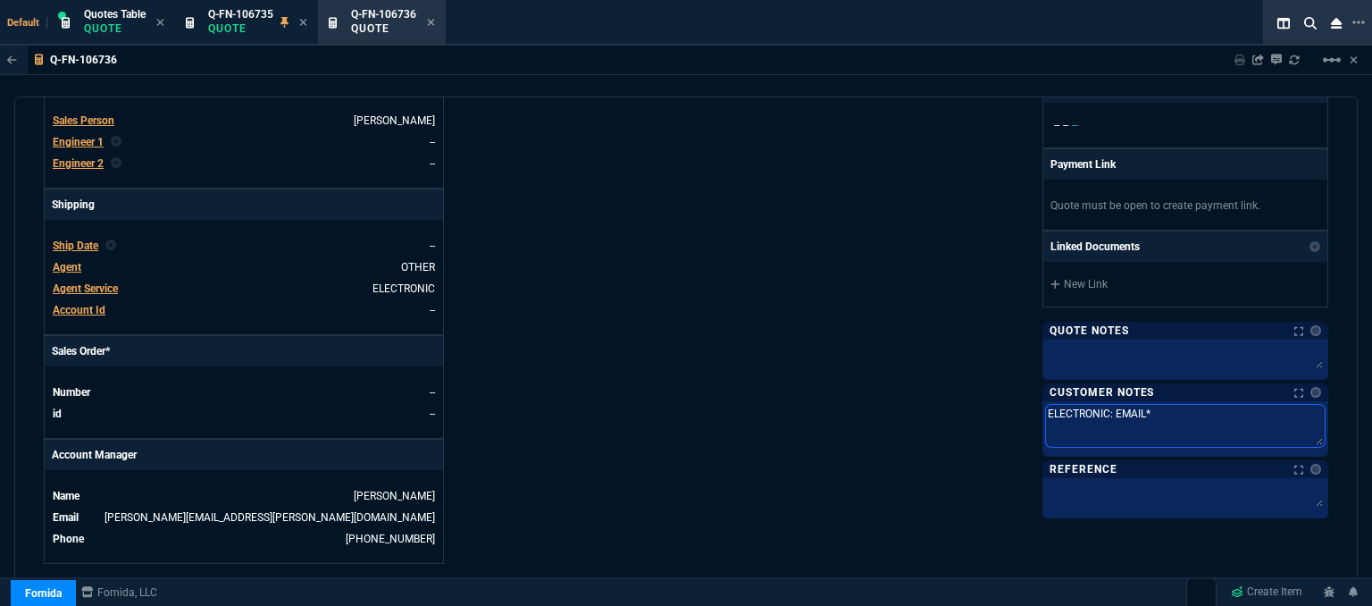
type textarea "ELECTRONIC: EMAIL**"
type textarea "ELECTRONIC: EMAIL**E"
type textarea "ELECTRONIC: EMAIL**ET"
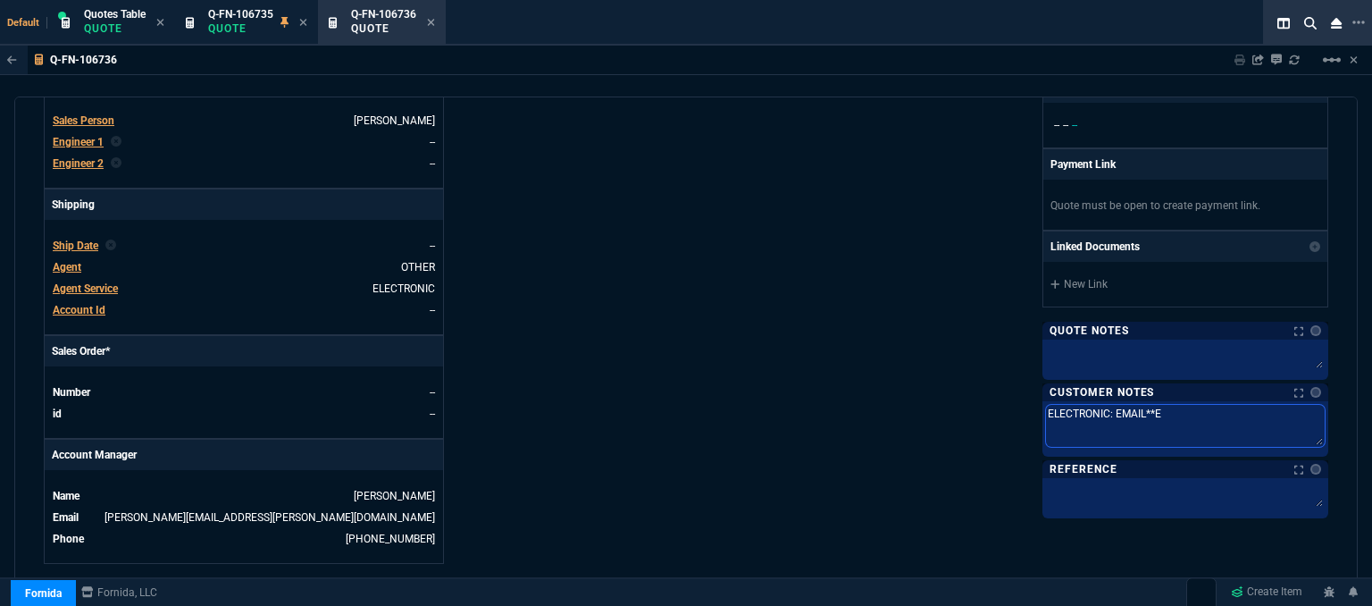
type textarea "ELECTRONIC: EMAIL**ET"
type textarea "ELECTRONIC: EMAIL**ETA"
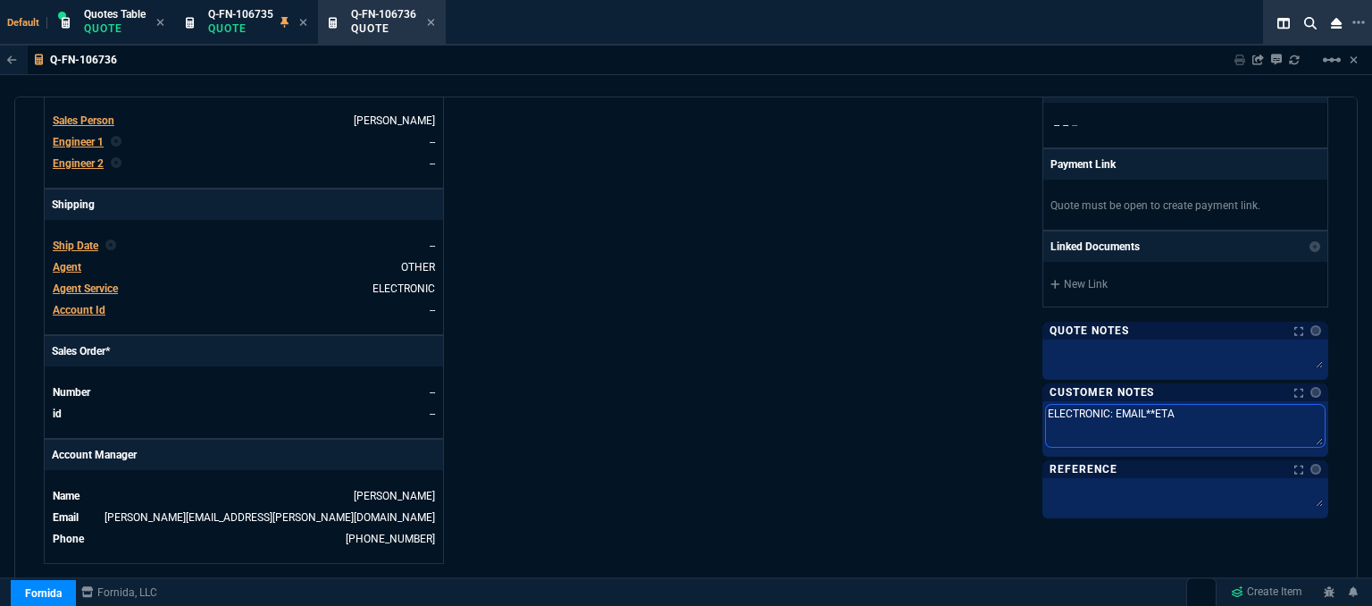
type textarea "ELECTRONIC: EMAIL**ETA 2"
type textarea "ELECTRONIC: EMAIL**ETA 2-"
type textarea "ELECTRONIC: EMAIL**ETA 2-3"
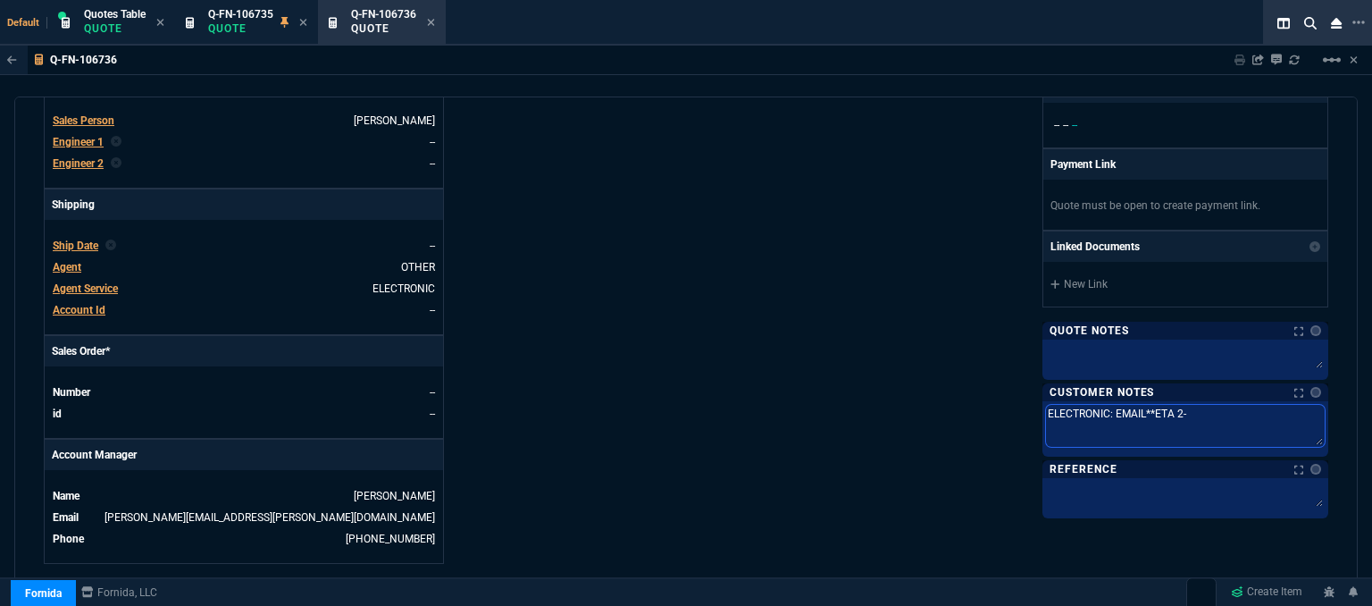
type textarea "ELECTRONIC: EMAIL**ETA 2-3"
type textarea "ELECTRONIC: EMAIL**ETA 2-3 B"
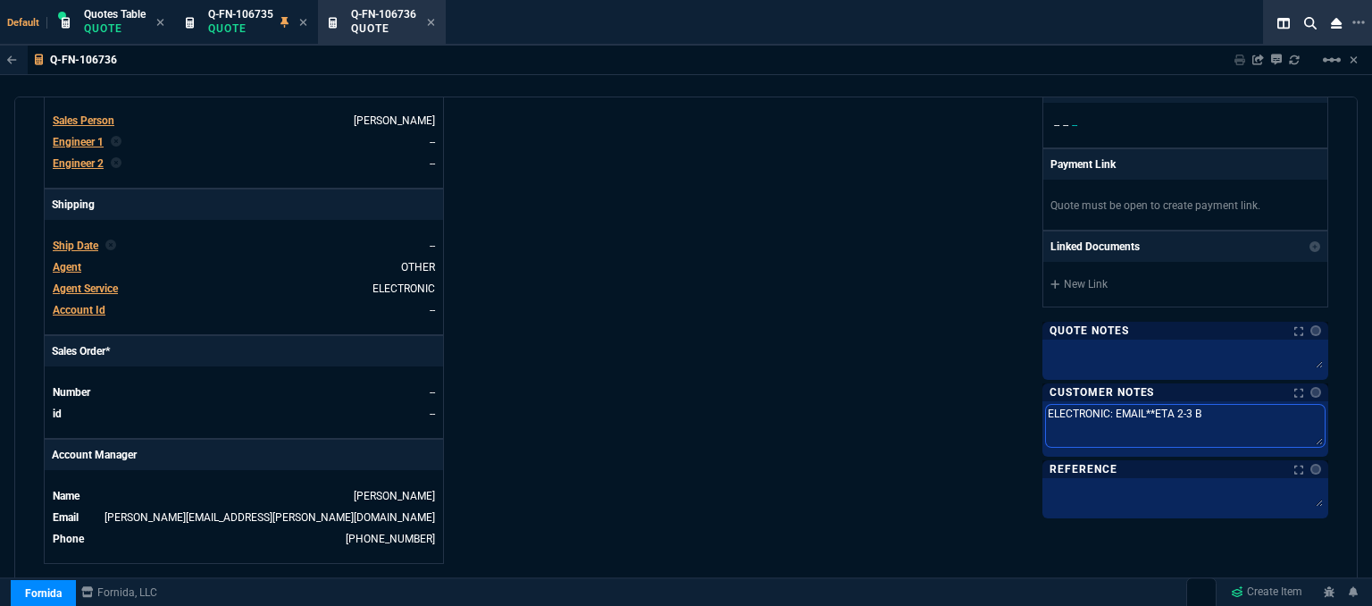
type textarea "ELECTRONIC: EMAIL**ETA 2-3 Bi"
type textarea "ELECTRONIC: EMAIL**ETA 2-3 Biz"
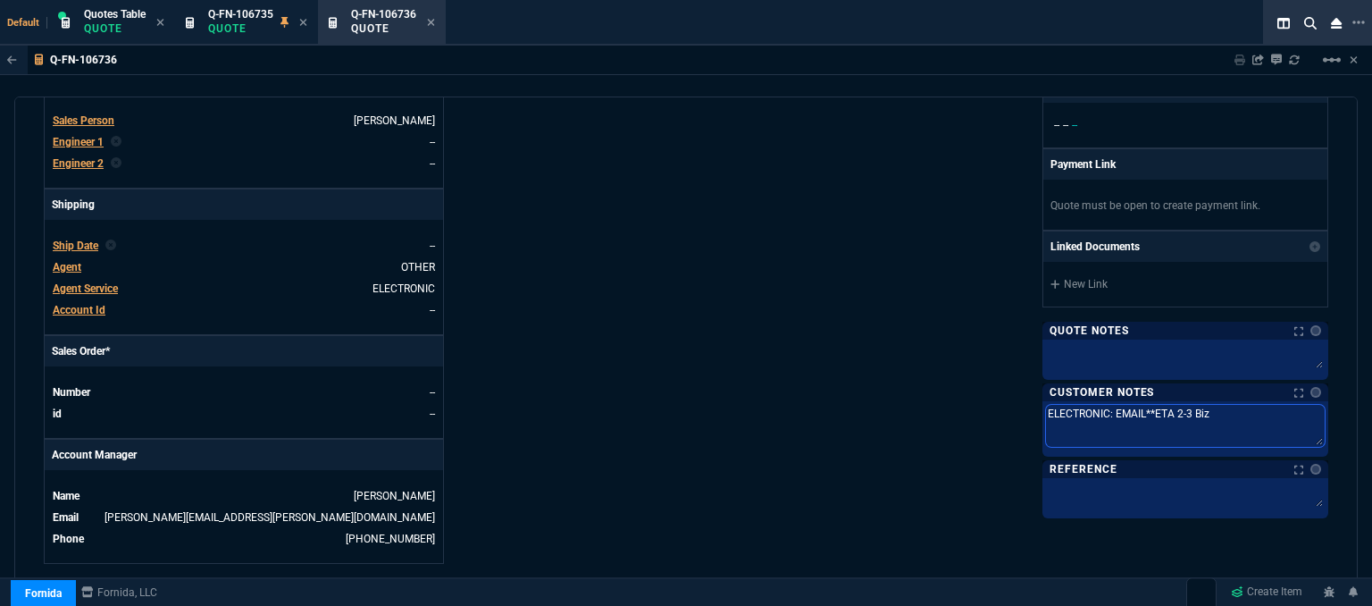
type textarea "ELECTRONIC: EMAIL**ETA 2-3 Biz"
type textarea "ELECTRONIC: EMAIL**ETA 2-3 Biz D"
type textarea "ELECTRONIC: EMAIL**ETA 2-3 Biz Da"
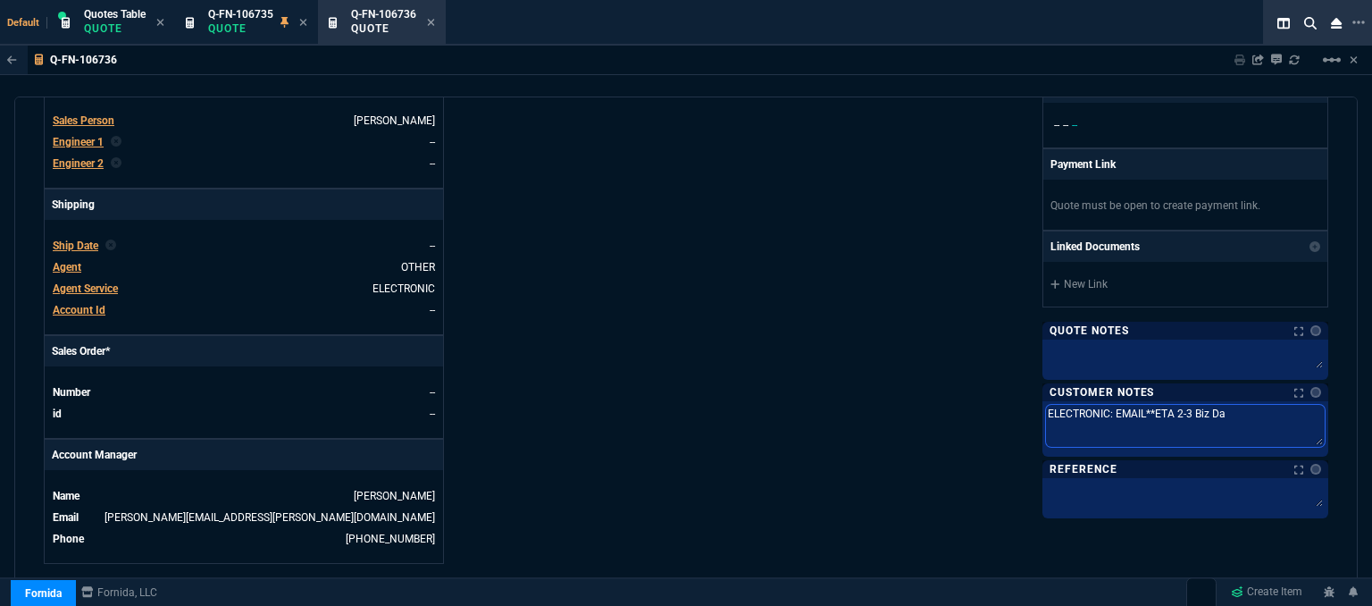
type textarea "ELECTRONIC: EMAIL**ETA 2-3 Biz Day"
type textarea "ELECTRONIC: EMAIL**ETA 2-3 Biz Days"
click at [1121, 350] on textarea at bounding box center [1185, 356] width 279 height 27
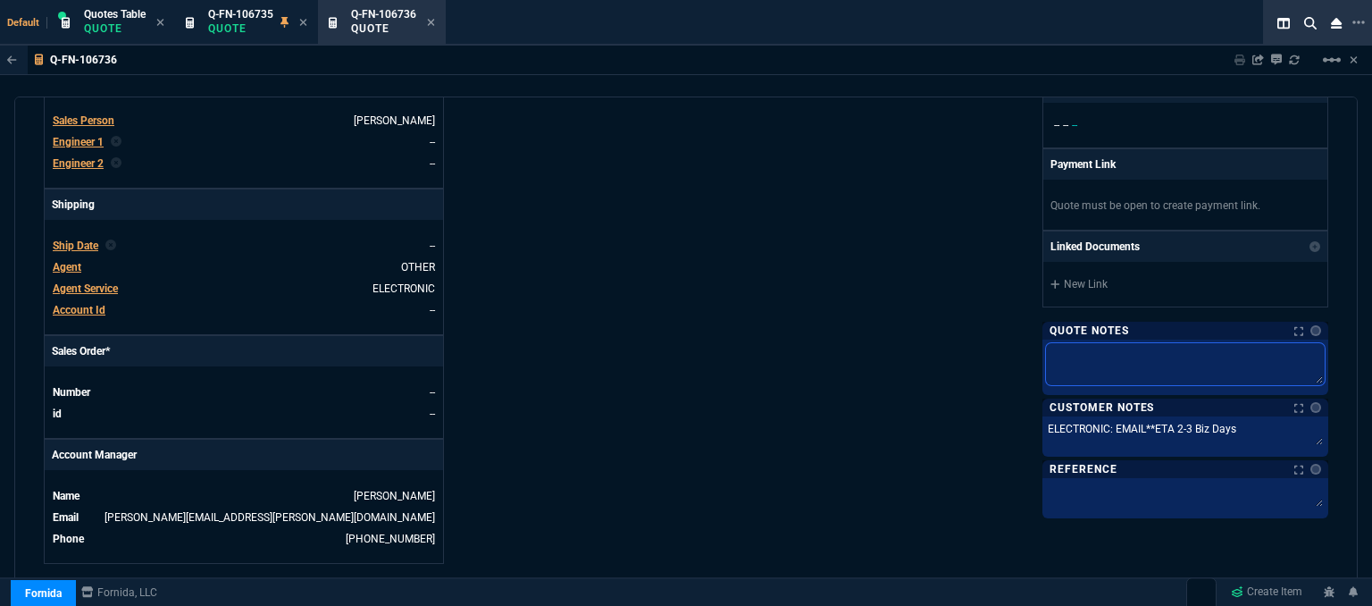
type textarea "d"
type textarea "dh"
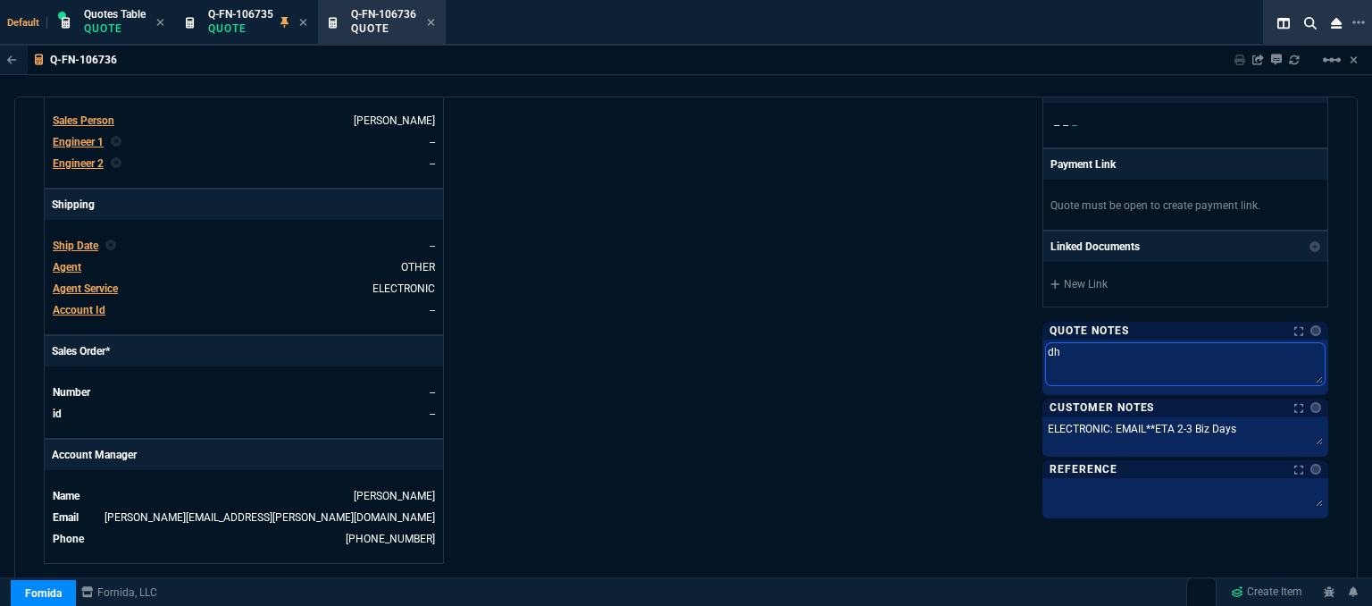
type textarea "dh"
type textarea "dh b"
type textarea "dh bu"
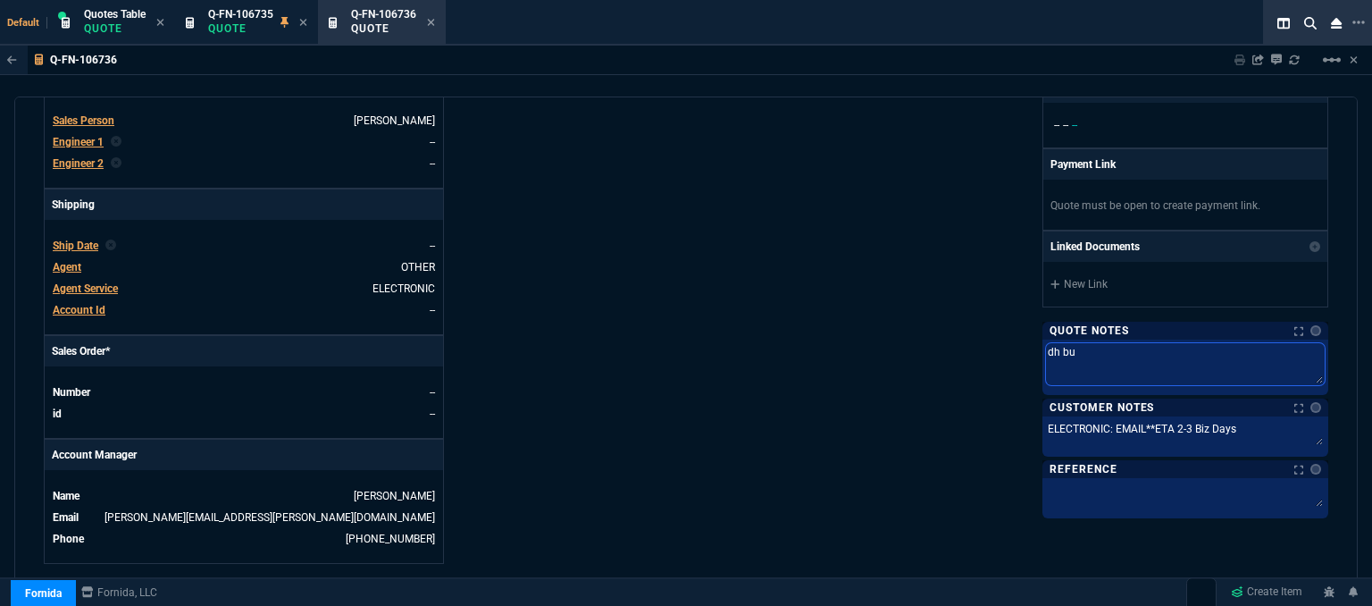
type textarea "dh bul"
type textarea "dh bulk"
drag, startPoint x: 1121, startPoint y: 350, endPoint x: 971, endPoint y: 347, distance: 150.1
click at [971, 347] on div "Fornida, LLC 2609 Technology Dr Suite 300 Plano, TX 75074 Share Link MOMMY&THE …" at bounding box center [1007, 96] width 642 height 934
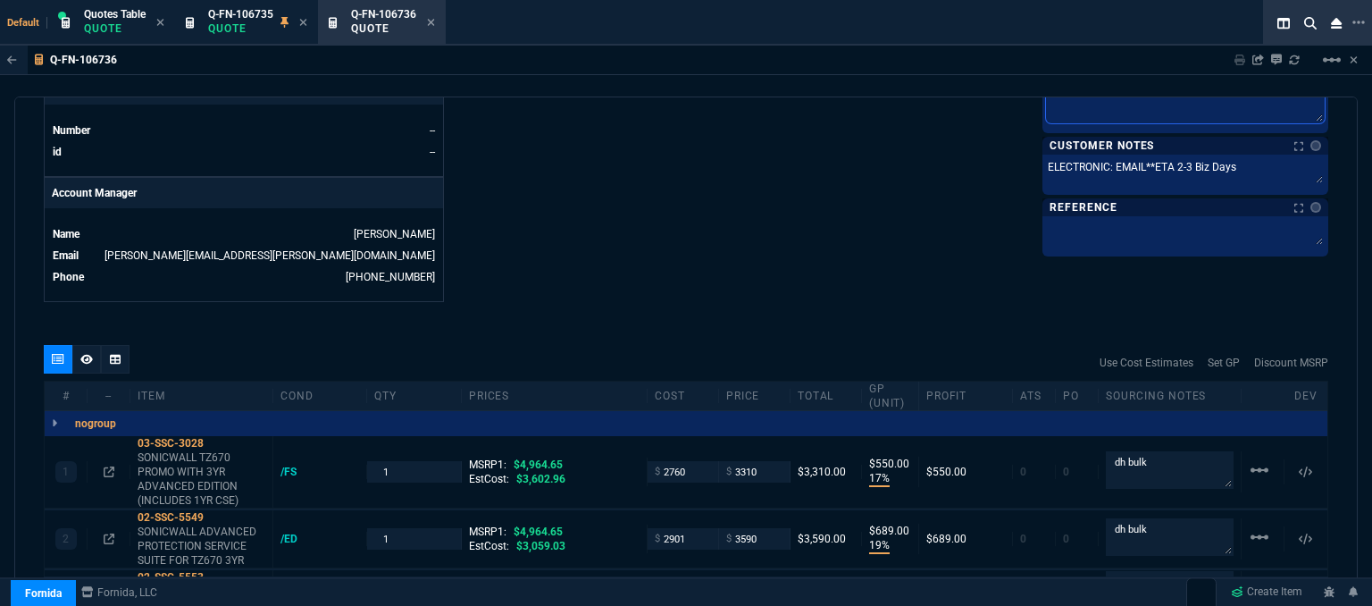
scroll to position [893, 0]
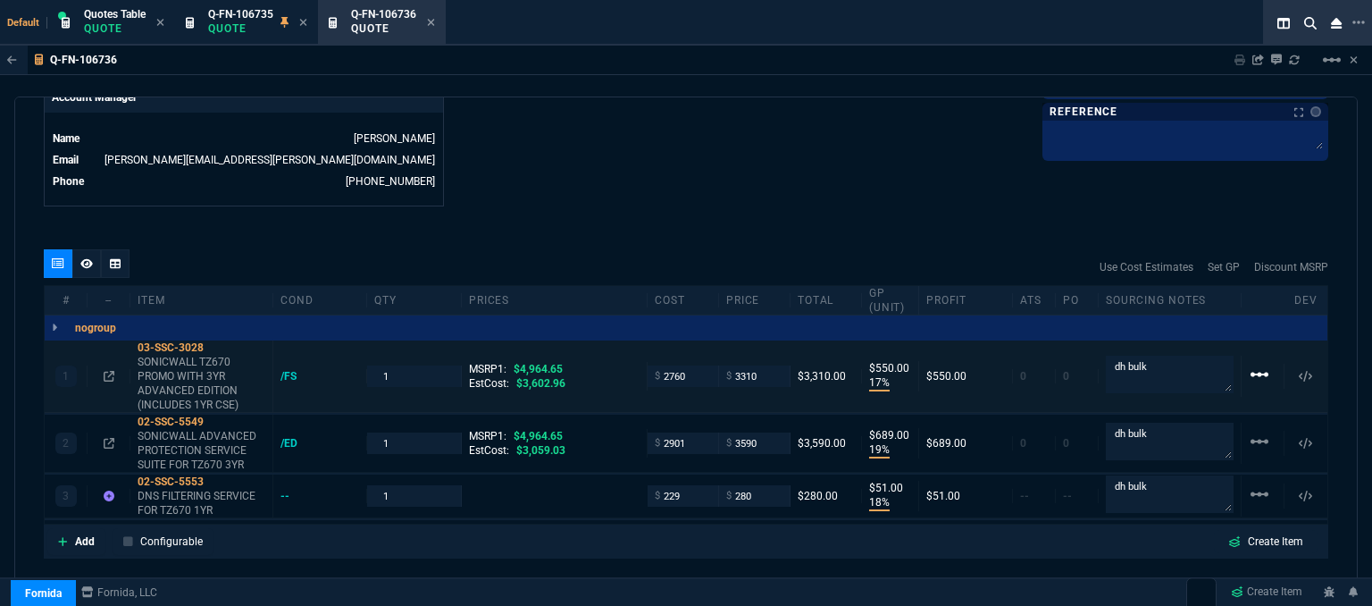
type textarea "dh bulk"
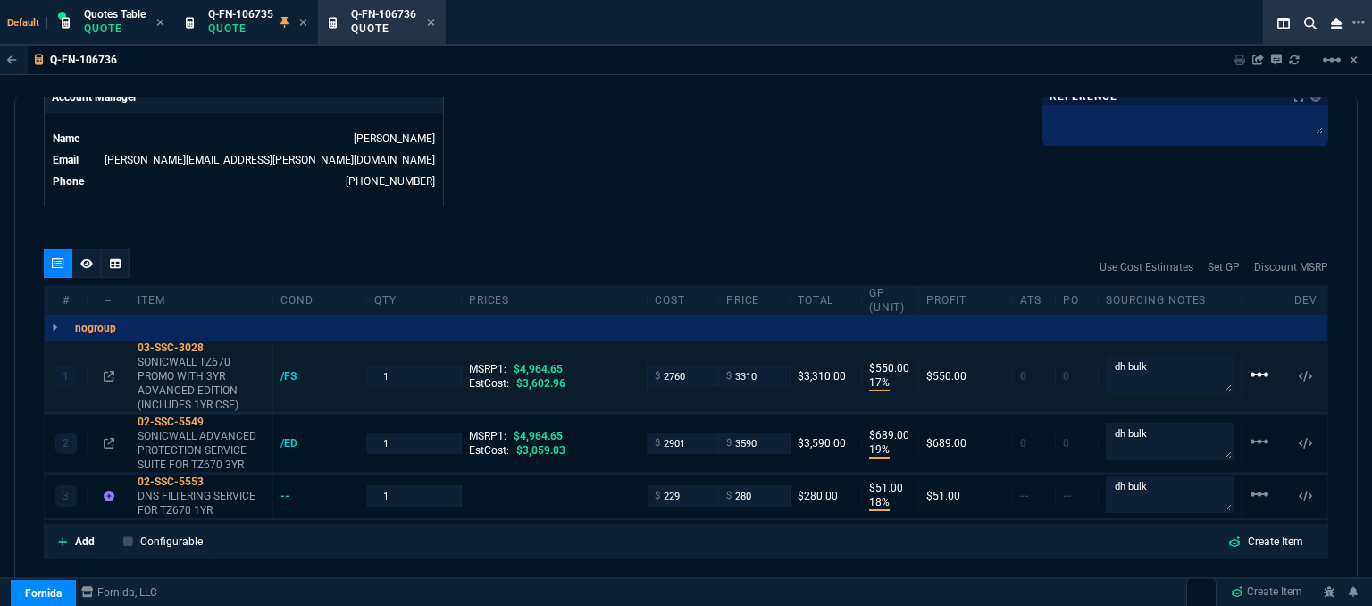
click at [1254, 364] on mat-icon "linear_scale" at bounding box center [1259, 374] width 21 height 21
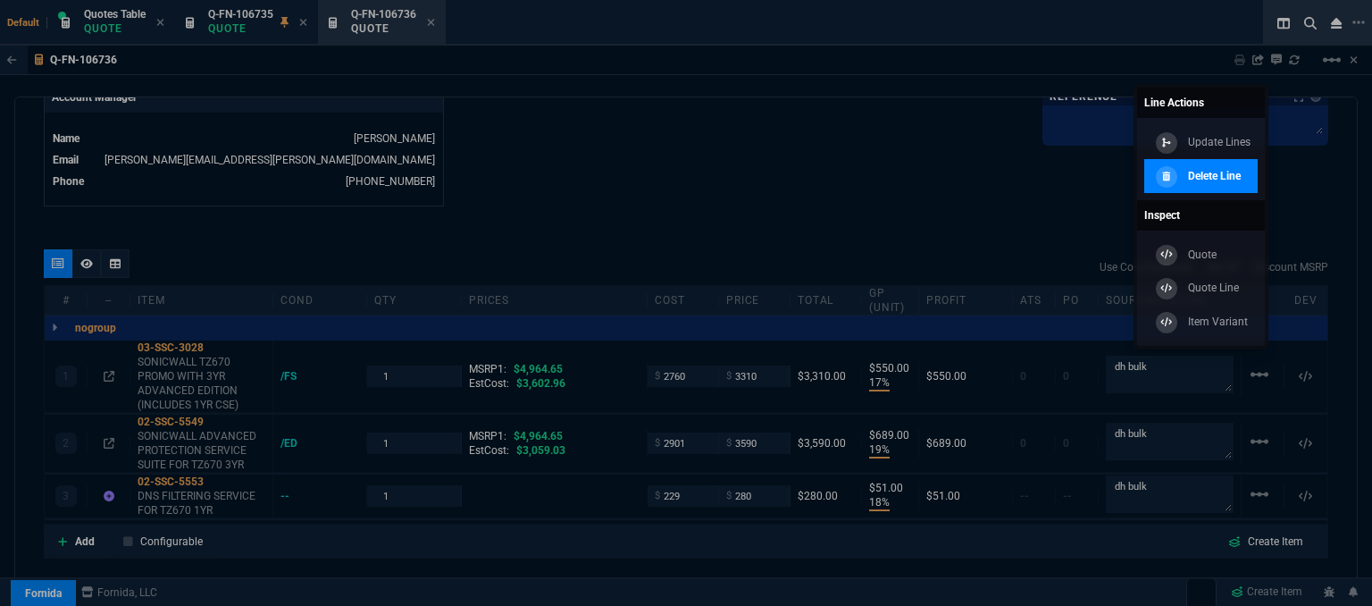
click at [1227, 181] on p "Delete Line" at bounding box center [1214, 176] width 53 height 16
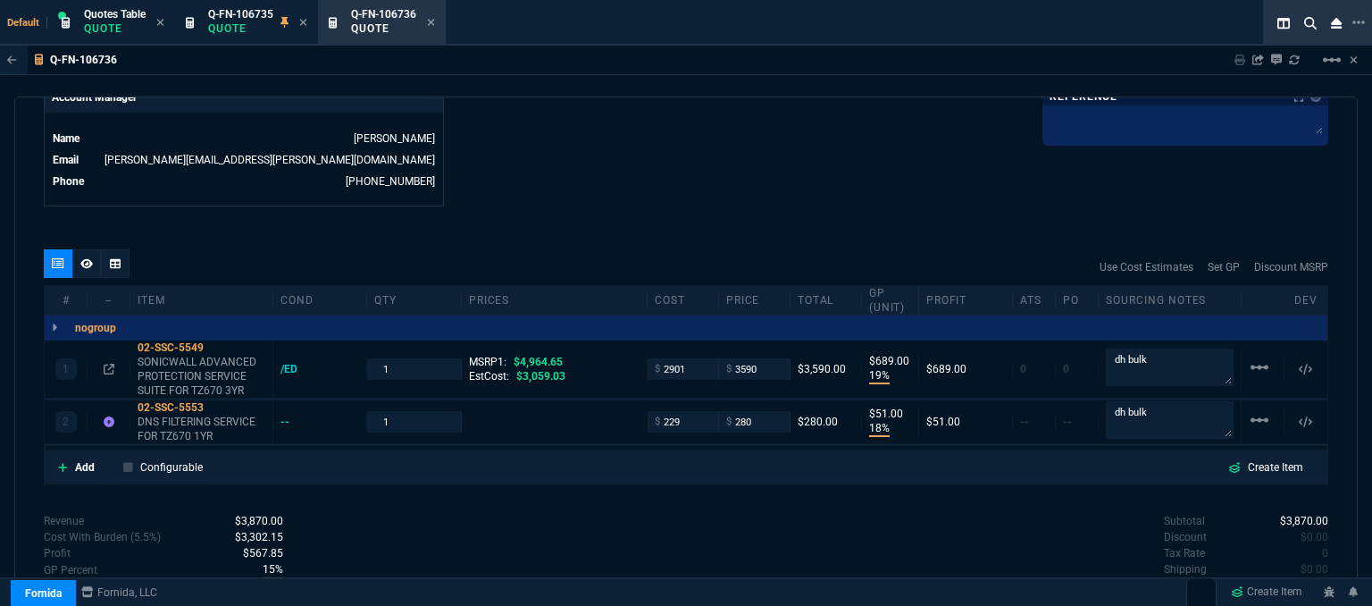
type input "19"
type input "689"
type input "18"
type input "51"
type input "28"
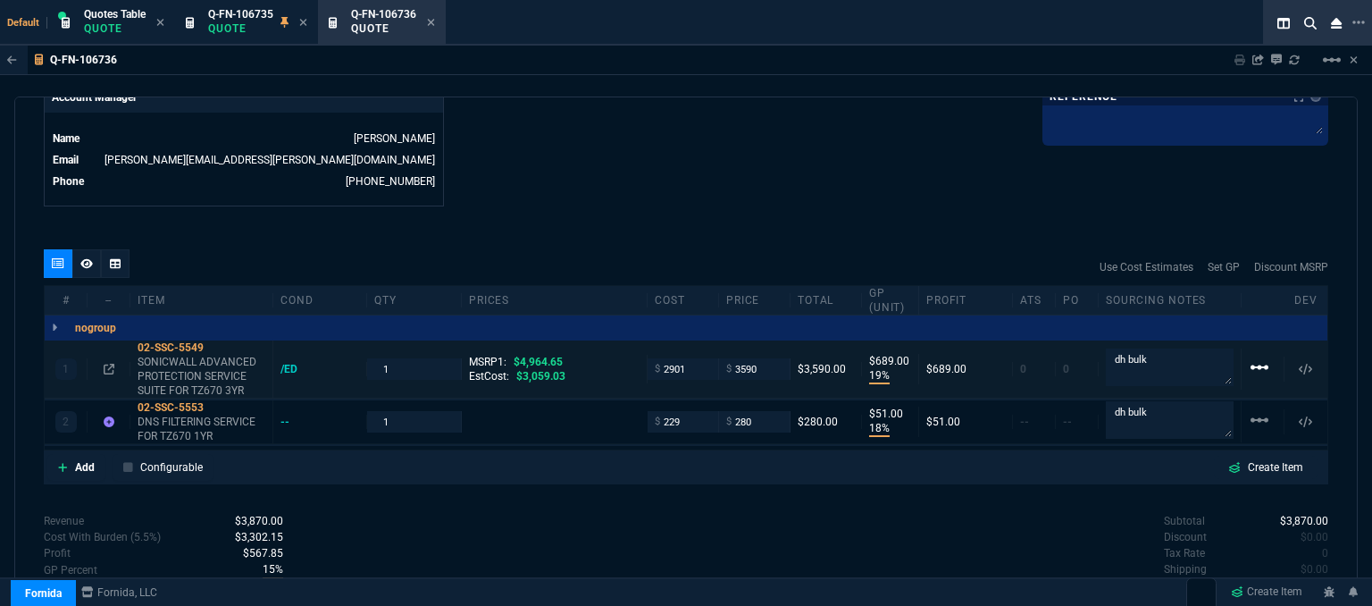
click at [1251, 356] on mat-icon "linear_scale" at bounding box center [1259, 366] width 21 height 21
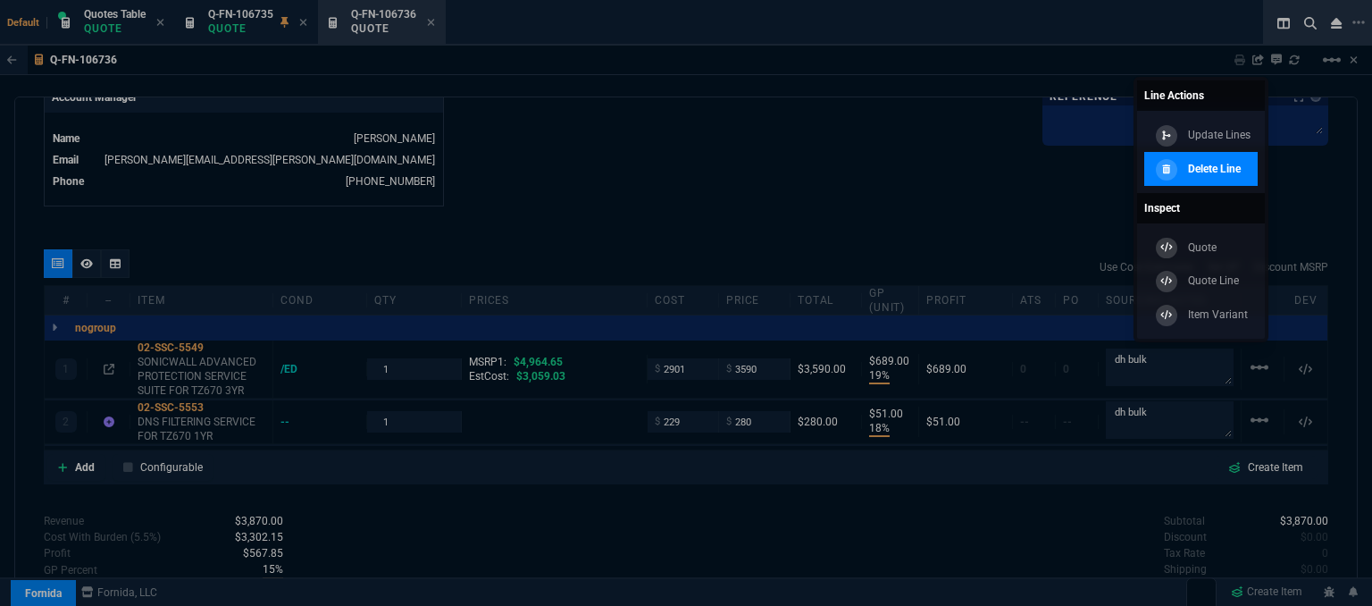
click at [1206, 162] on p "Delete Line" at bounding box center [1214, 169] width 53 height 16
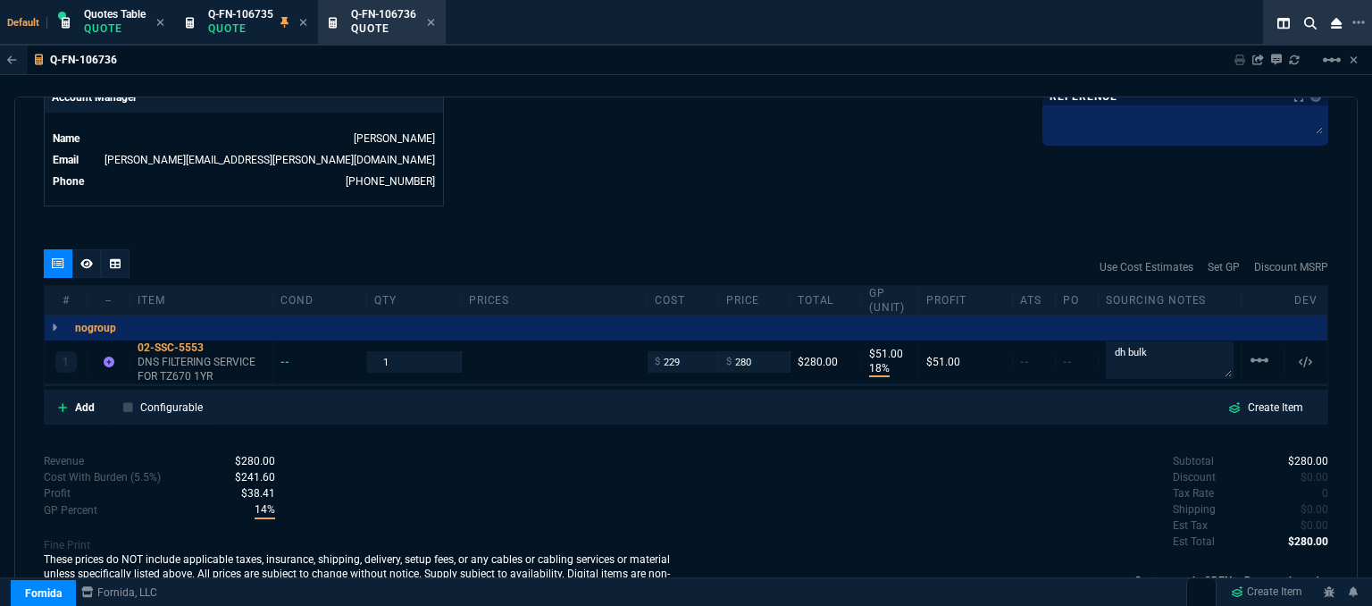
type input "18"
type input "51"
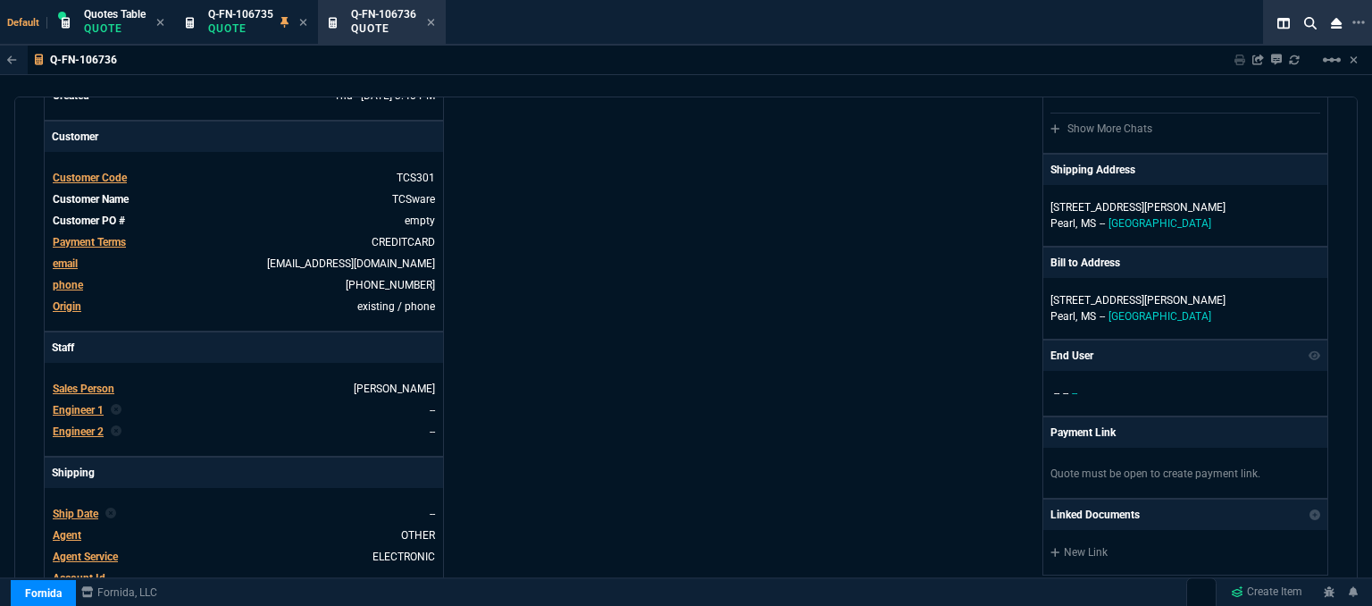
scroll to position [0, 0]
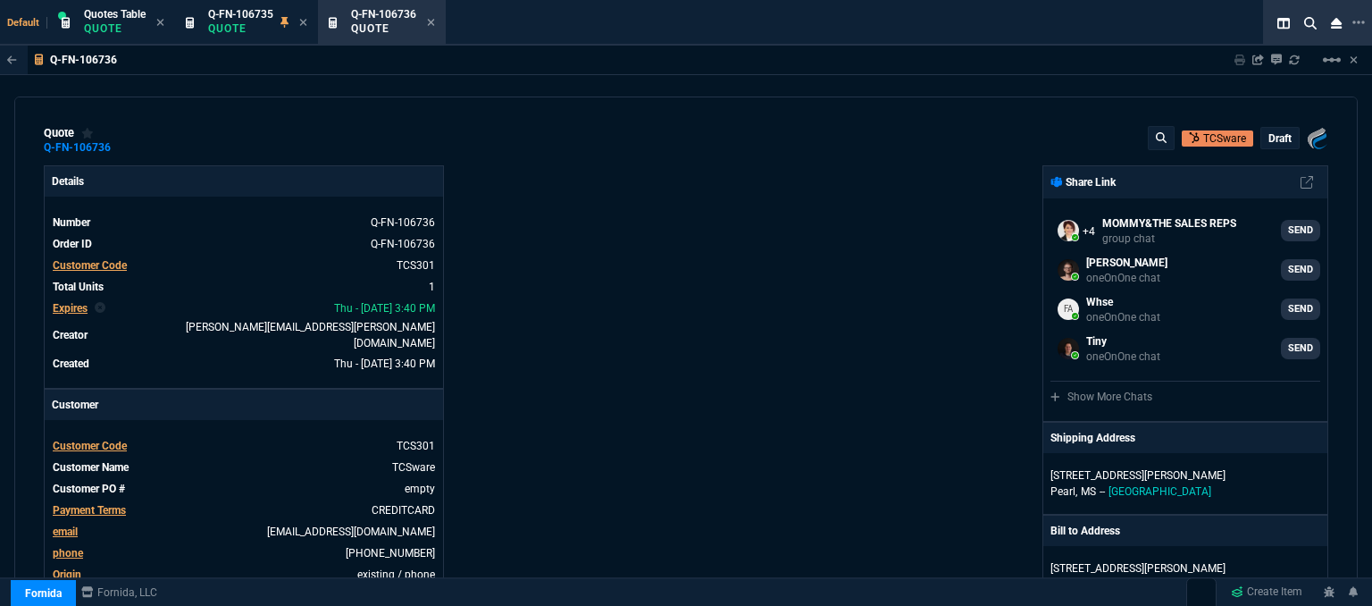
click at [1273, 137] on p "draft" at bounding box center [1279, 138] width 23 height 14
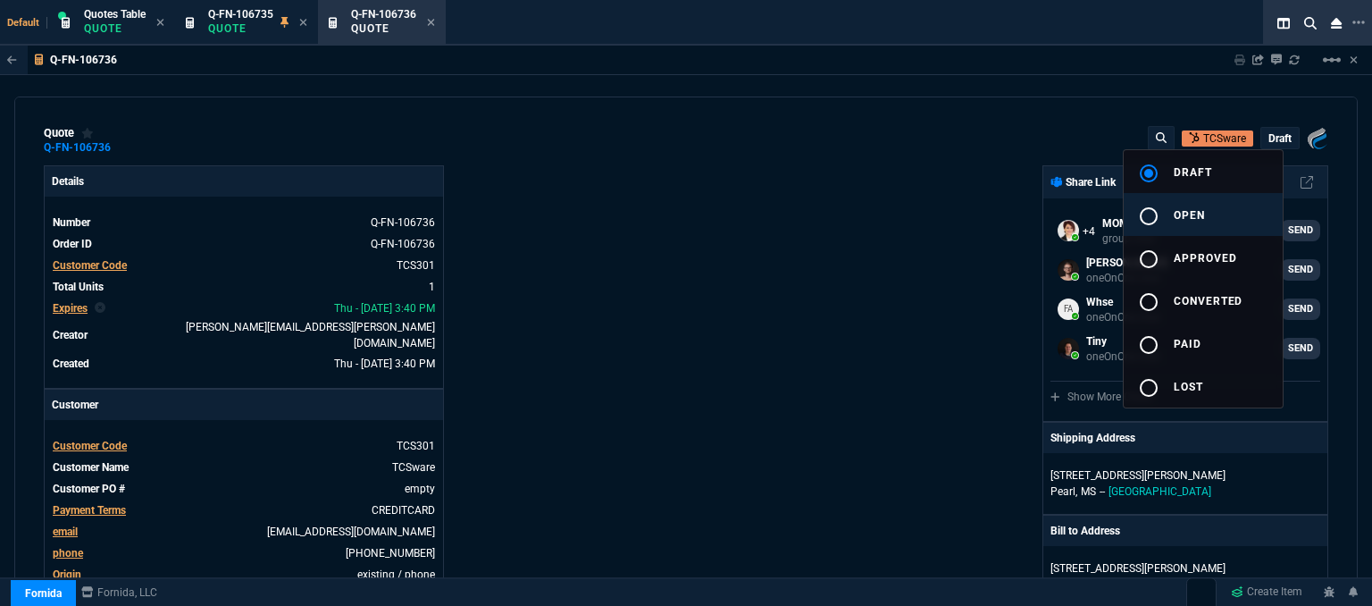
click at [1209, 228] on button "radio_button_unchecked open" at bounding box center [1203, 214] width 159 height 43
click at [814, 267] on div at bounding box center [686, 303] width 1372 height 606
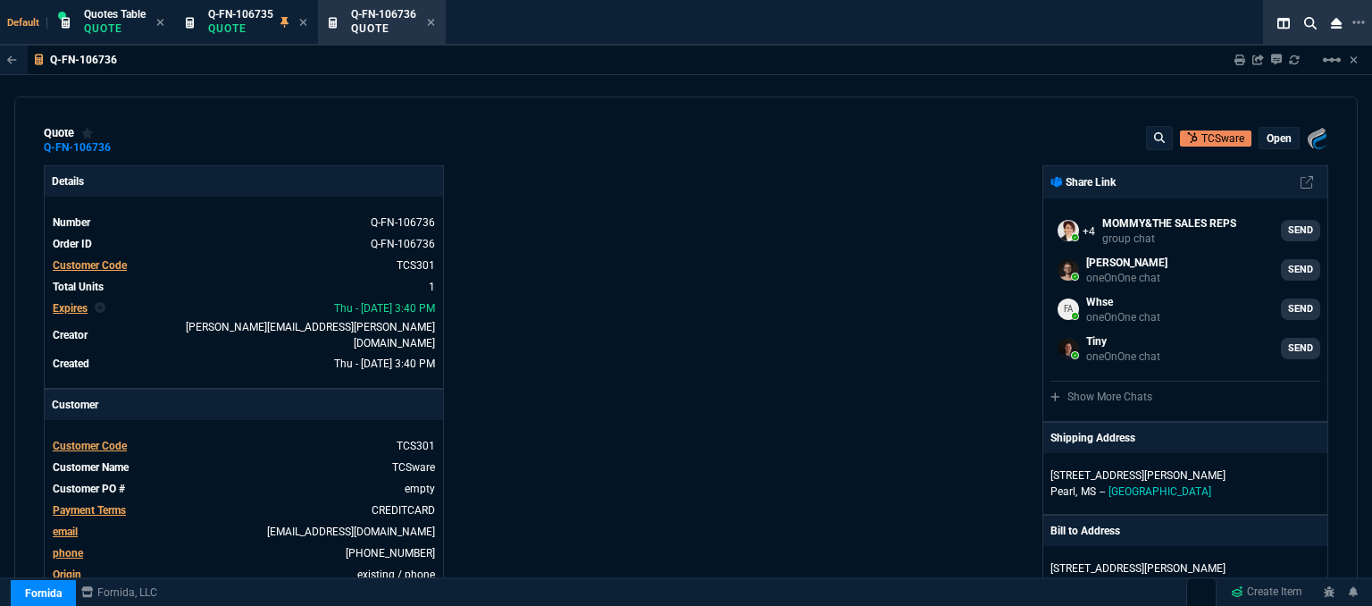
type input "18"
type input "51"
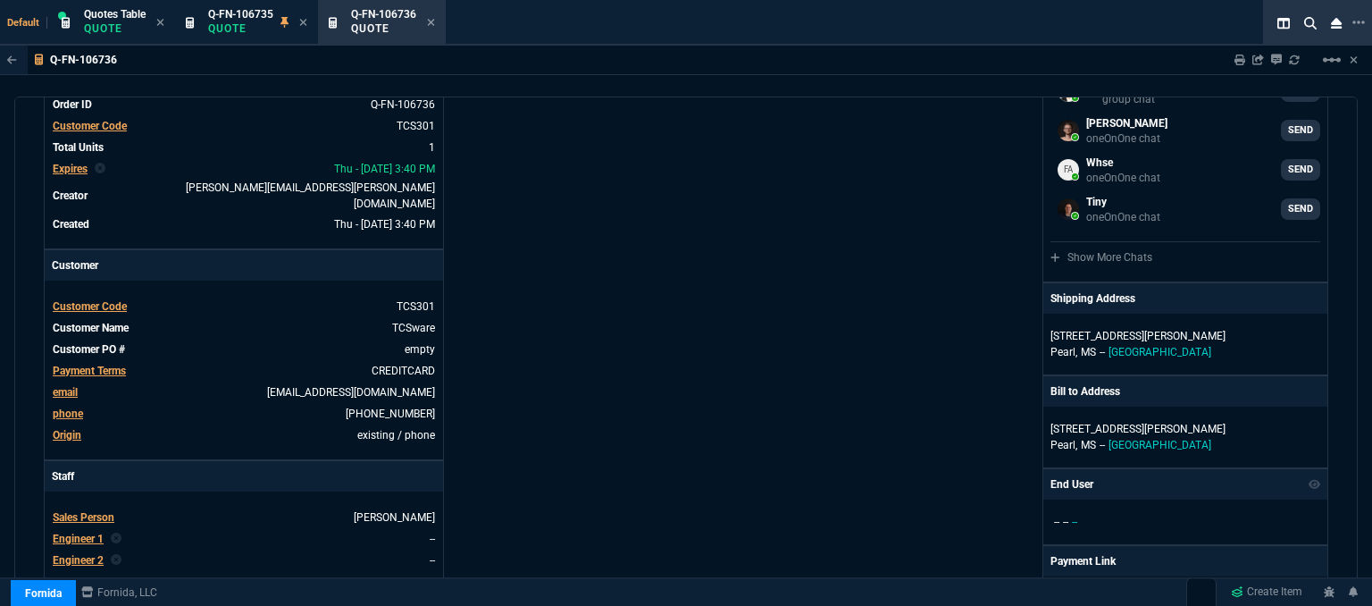
scroll to position [357, 0]
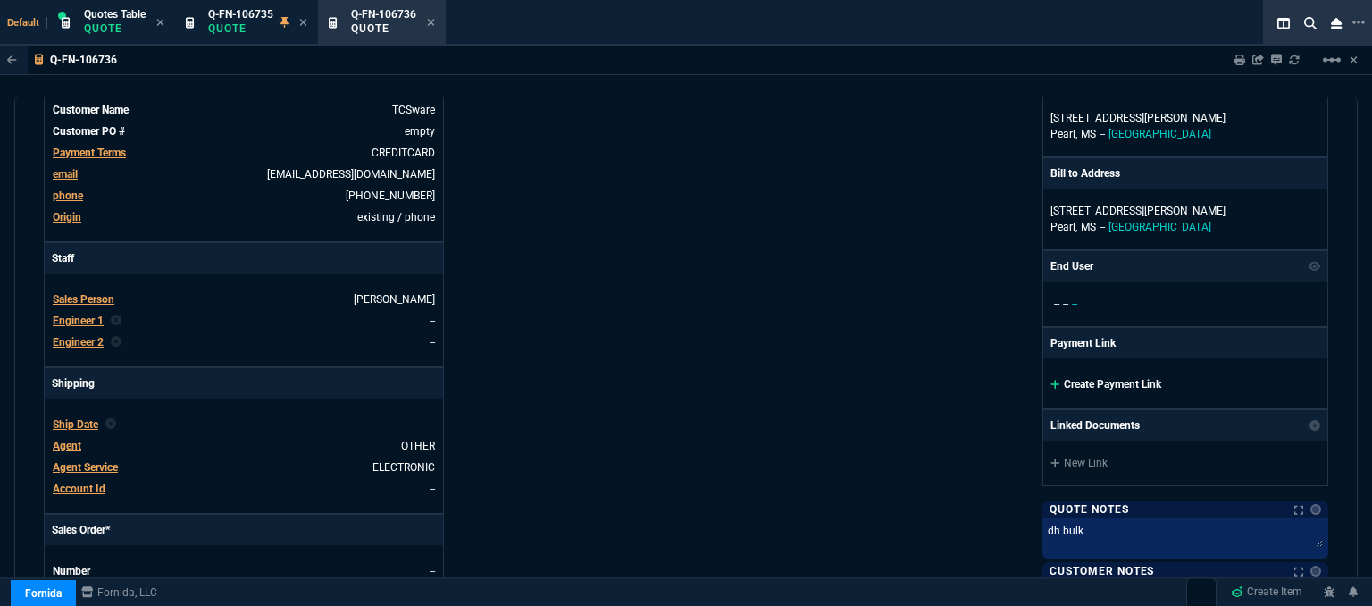
click at [1050, 383] on icon at bounding box center [1055, 384] width 10 height 11
click at [1050, 380] on icon at bounding box center [1055, 384] width 10 height 11
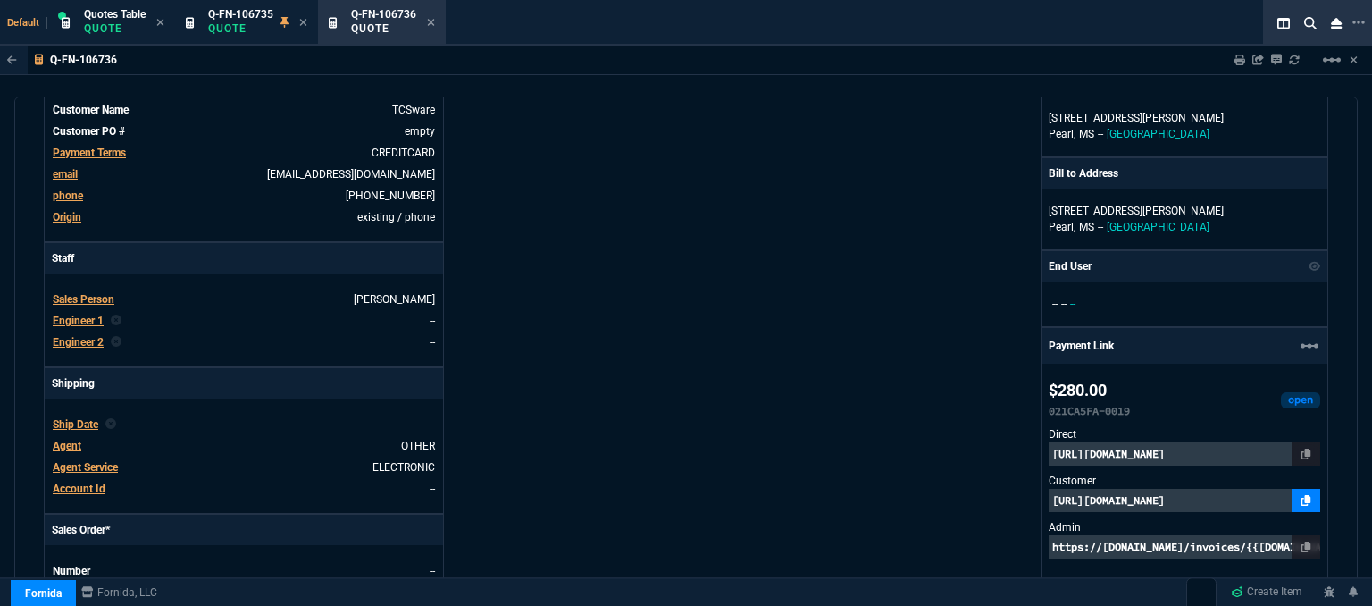
click at [1301, 496] on icon at bounding box center [1306, 500] width 10 height 11
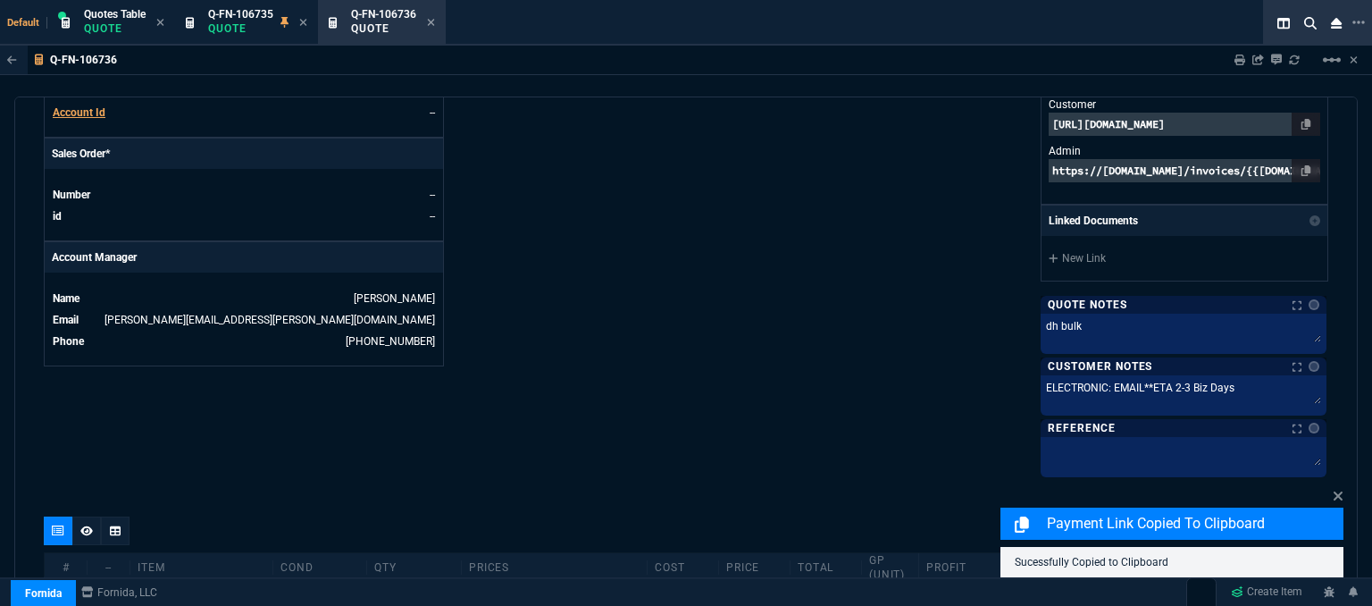
scroll to position [1015, 0]
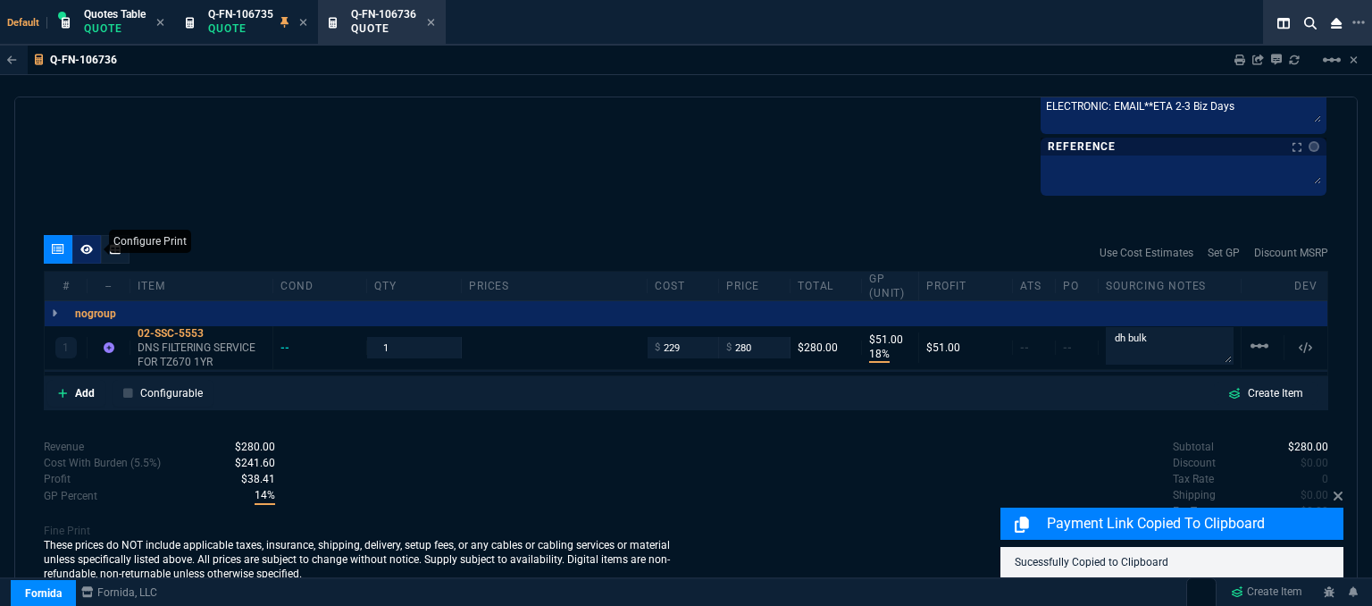
click at [84, 244] on icon at bounding box center [86, 249] width 13 height 10
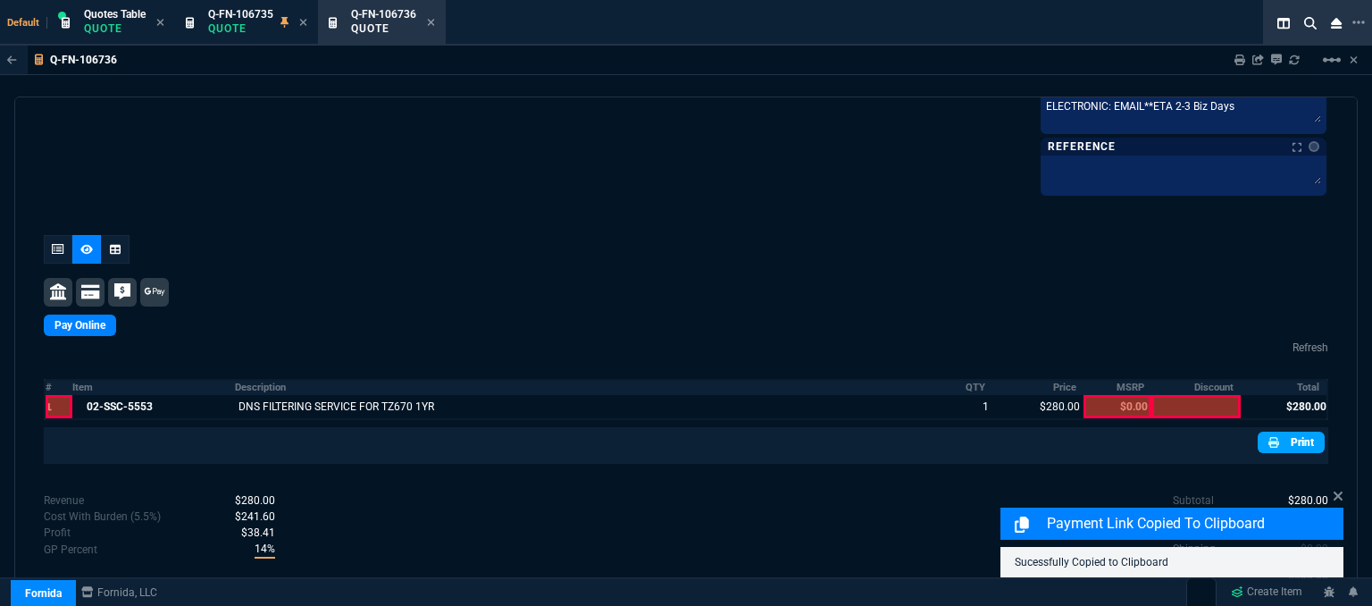
click at [1299, 437] on link "Print" at bounding box center [1291, 441] width 67 height 21
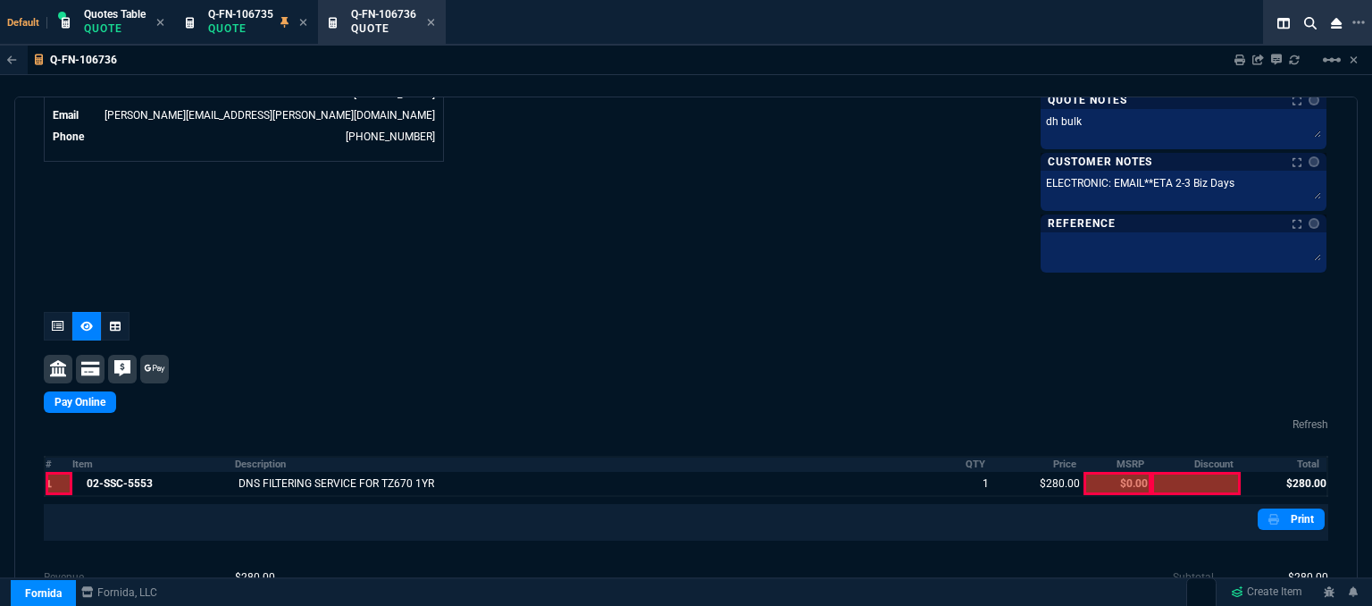
scroll to position [1056, 0]
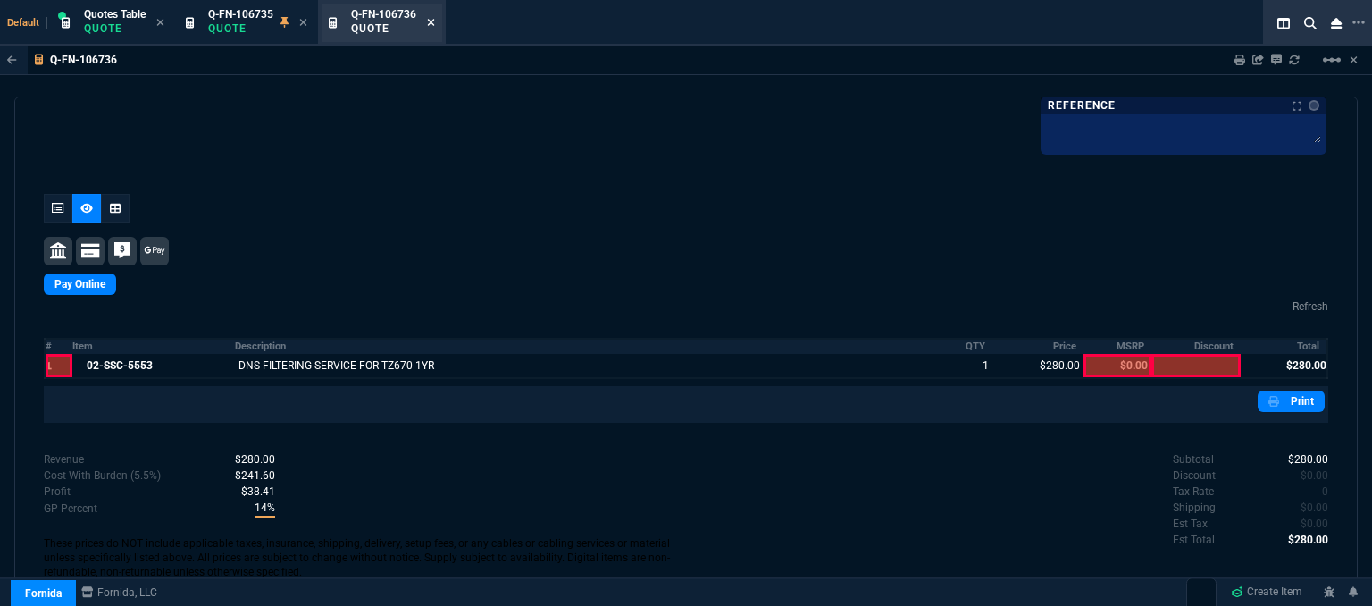
click at [435, 21] on icon at bounding box center [431, 22] width 8 height 11
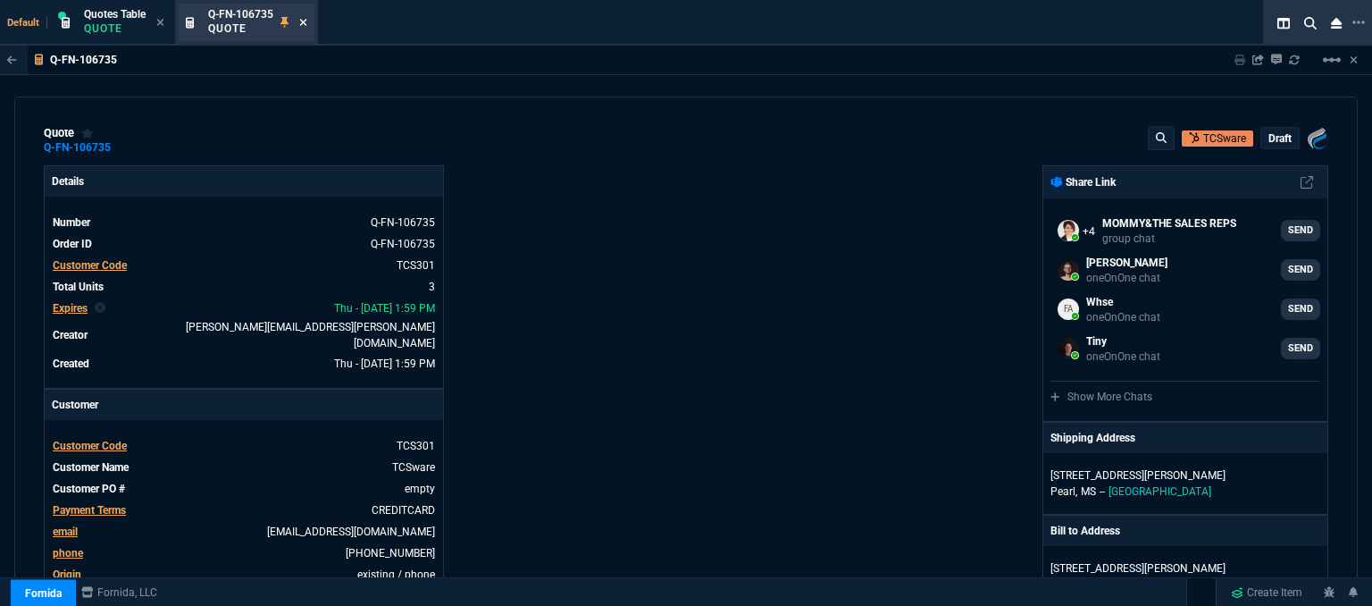
click at [304, 22] on icon at bounding box center [303, 22] width 7 height 7
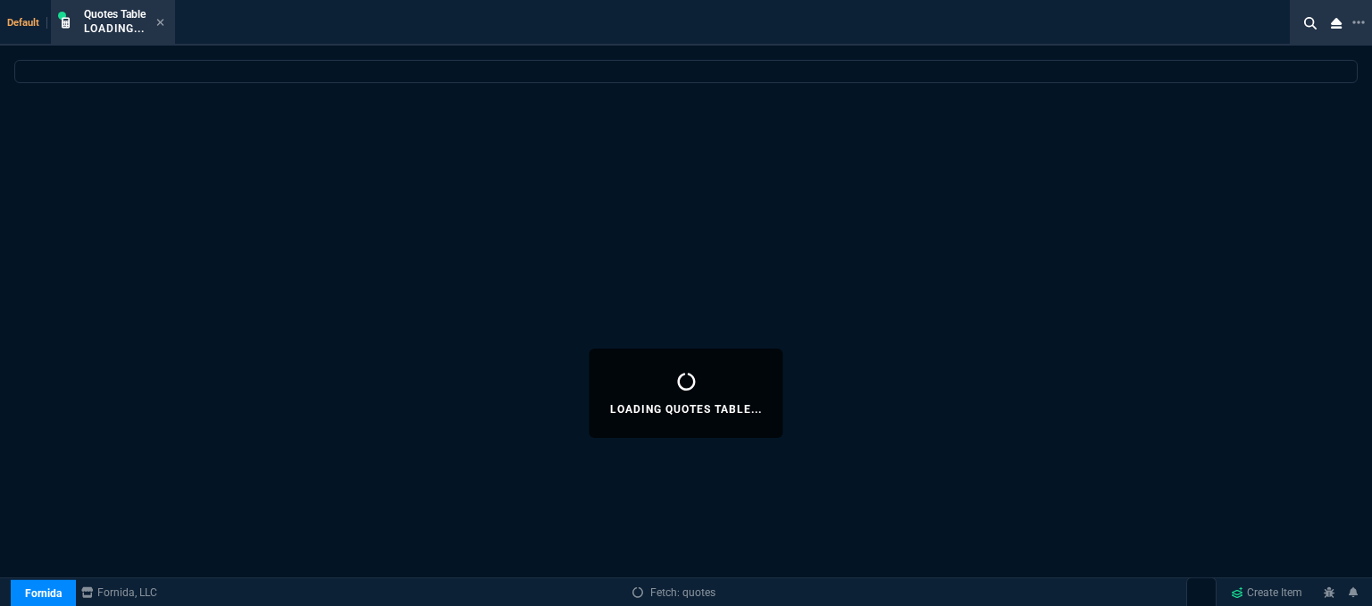
select select
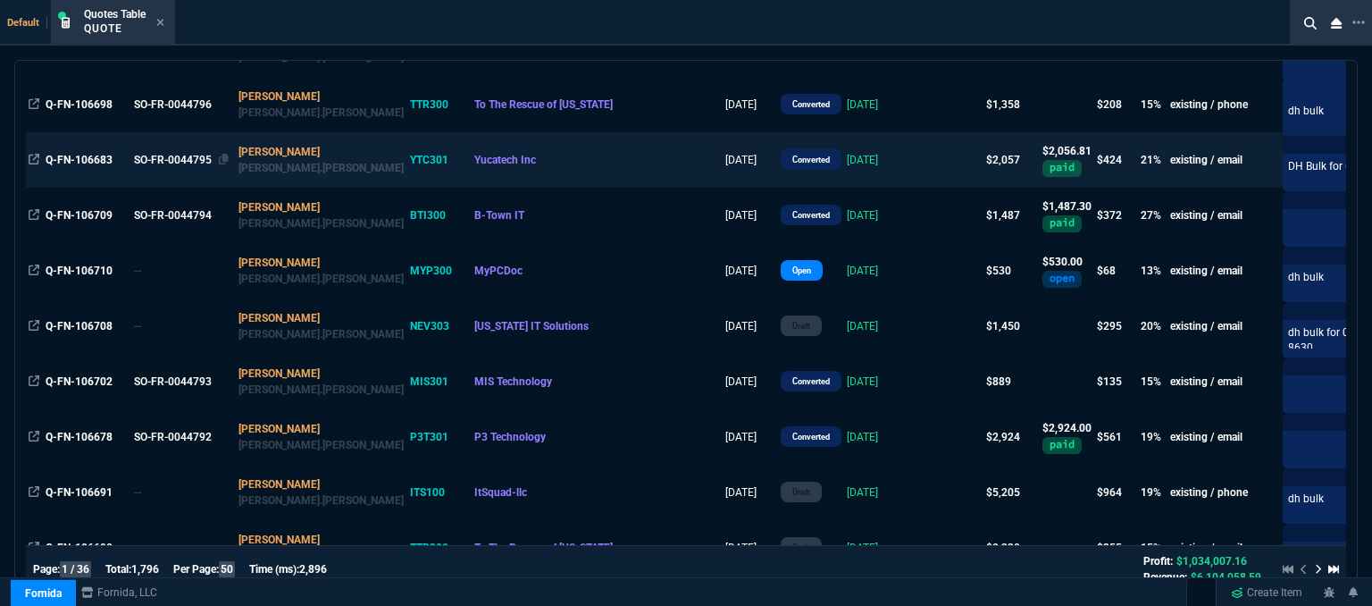
scroll to position [982, 0]
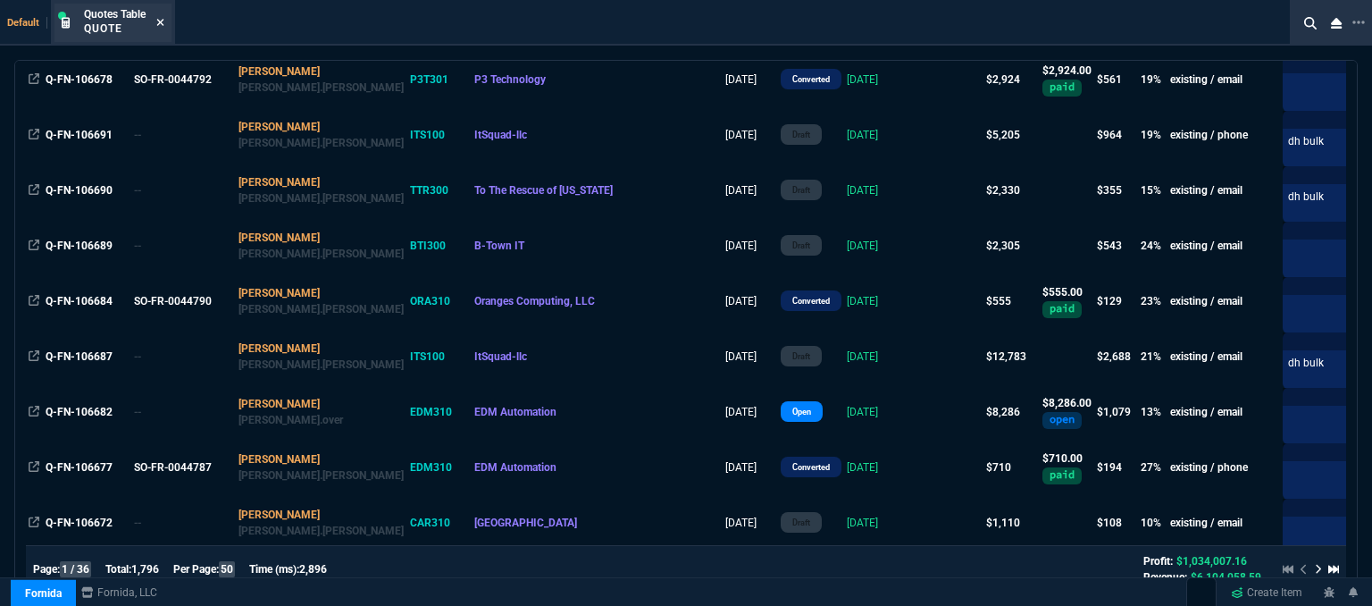
click at [160, 19] on icon at bounding box center [160, 22] width 8 height 11
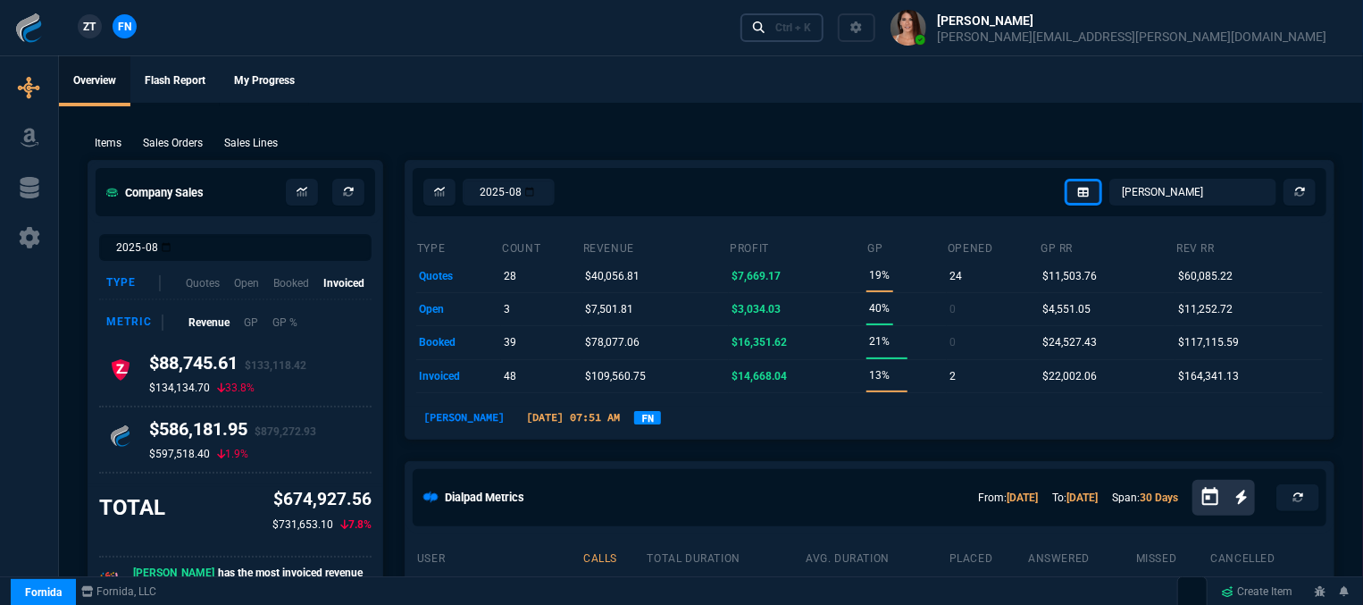
click at [824, 29] on link "Ctrl + K" at bounding box center [782, 27] width 84 height 28
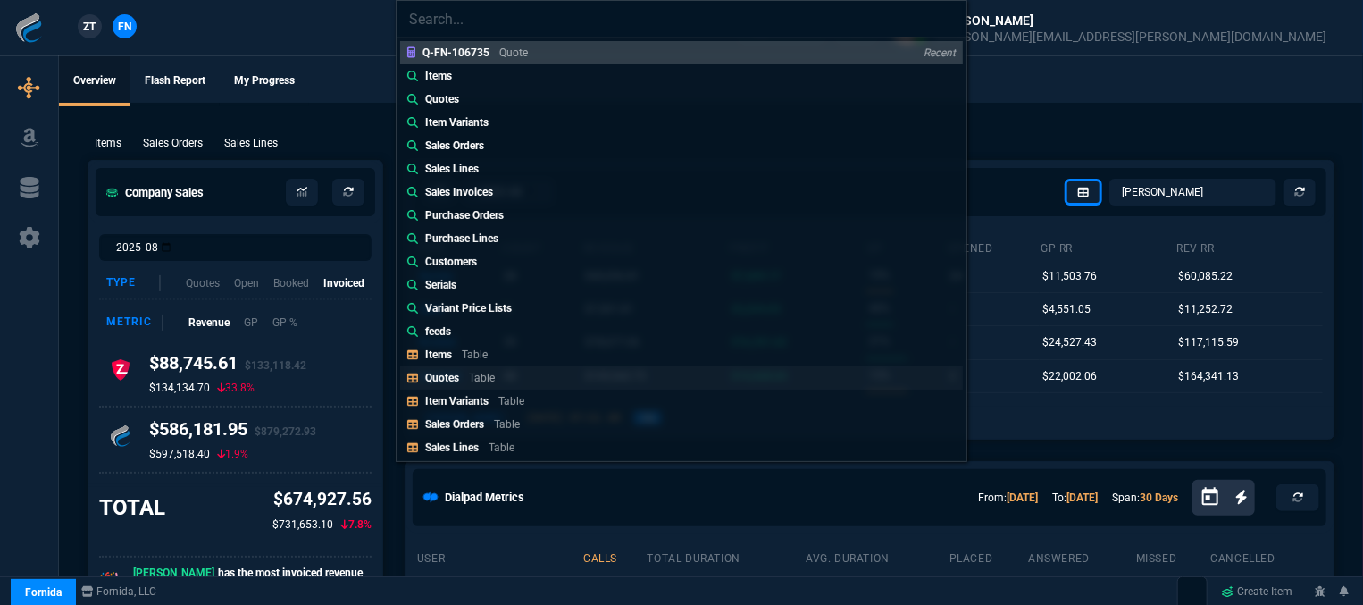
click at [564, 387] on link "Quotes Table" at bounding box center [681, 377] width 563 height 23
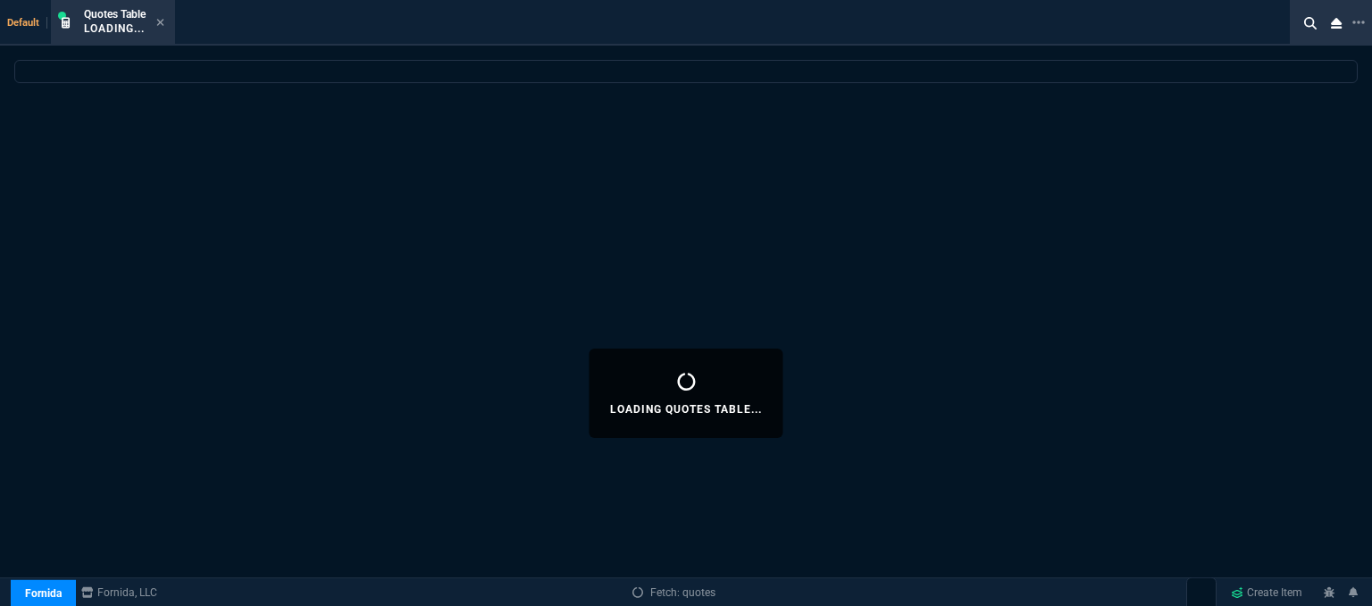
select select
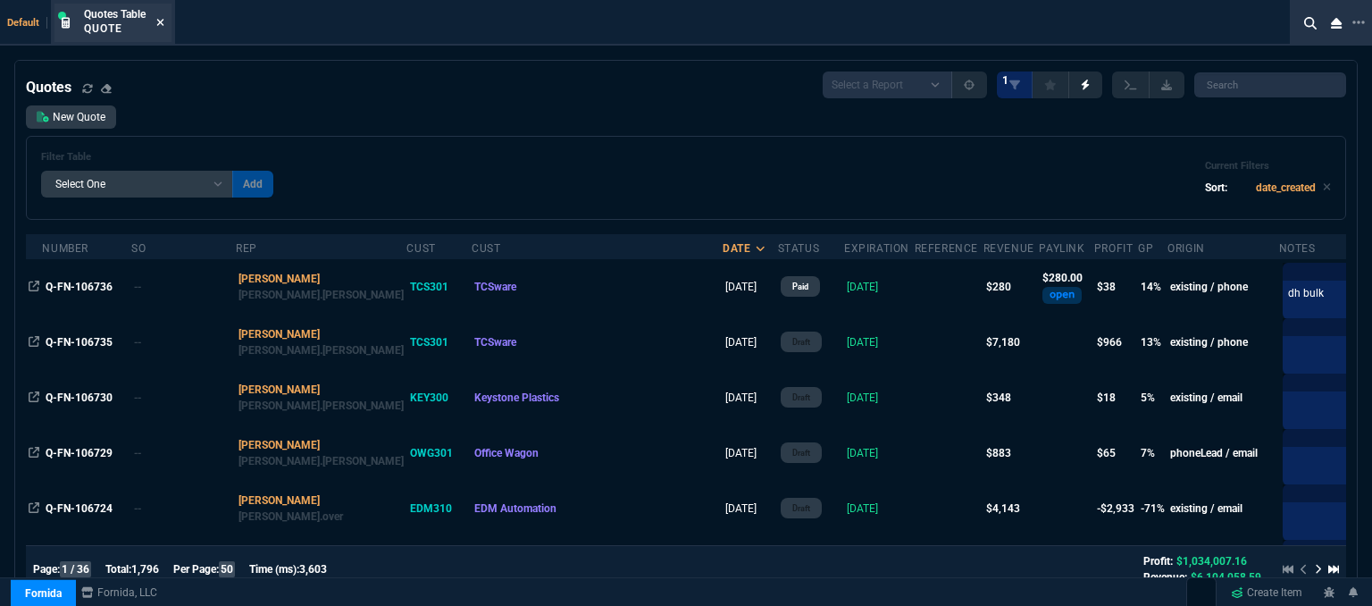
click at [160, 17] on icon at bounding box center [160, 22] width 8 height 11
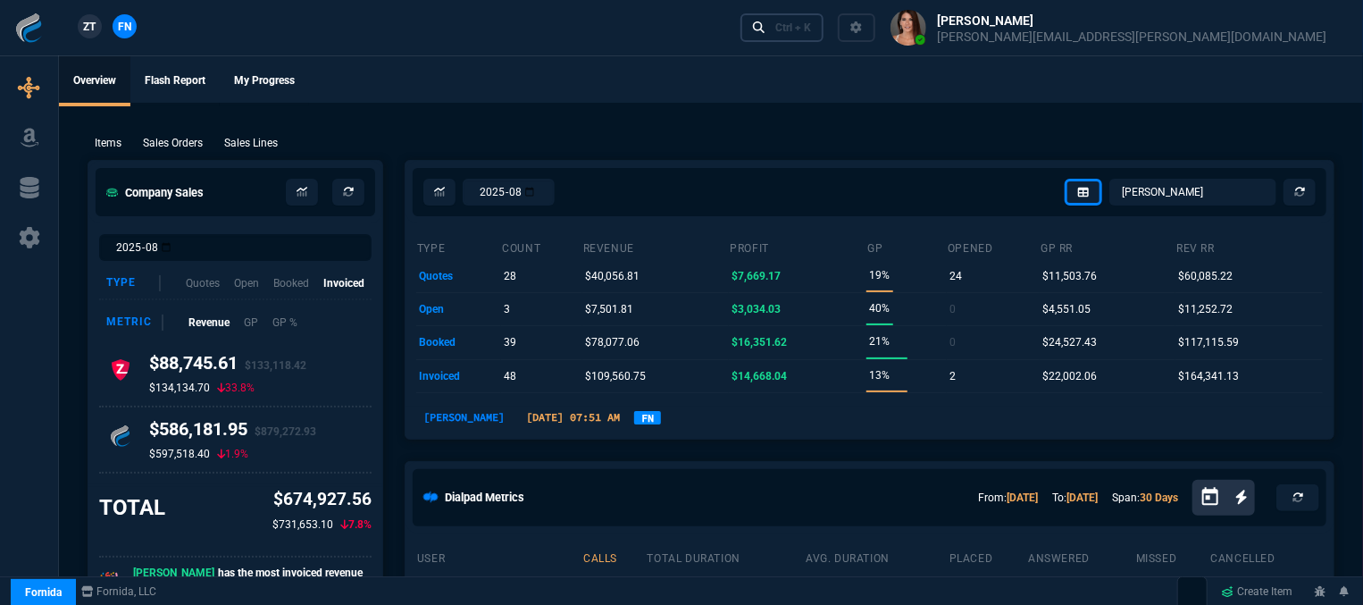
click at [811, 33] on div "Ctrl + K" at bounding box center [793, 28] width 36 height 14
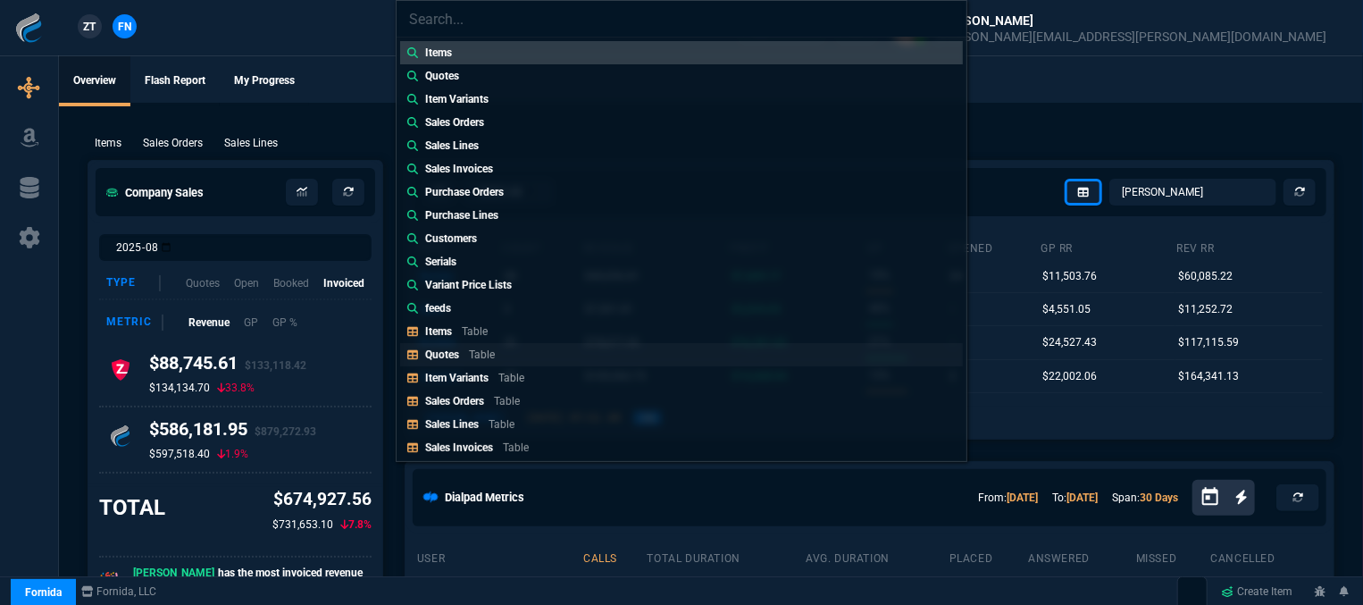
click at [499, 351] on div "Quotes Table" at bounding box center [463, 355] width 77 height 16
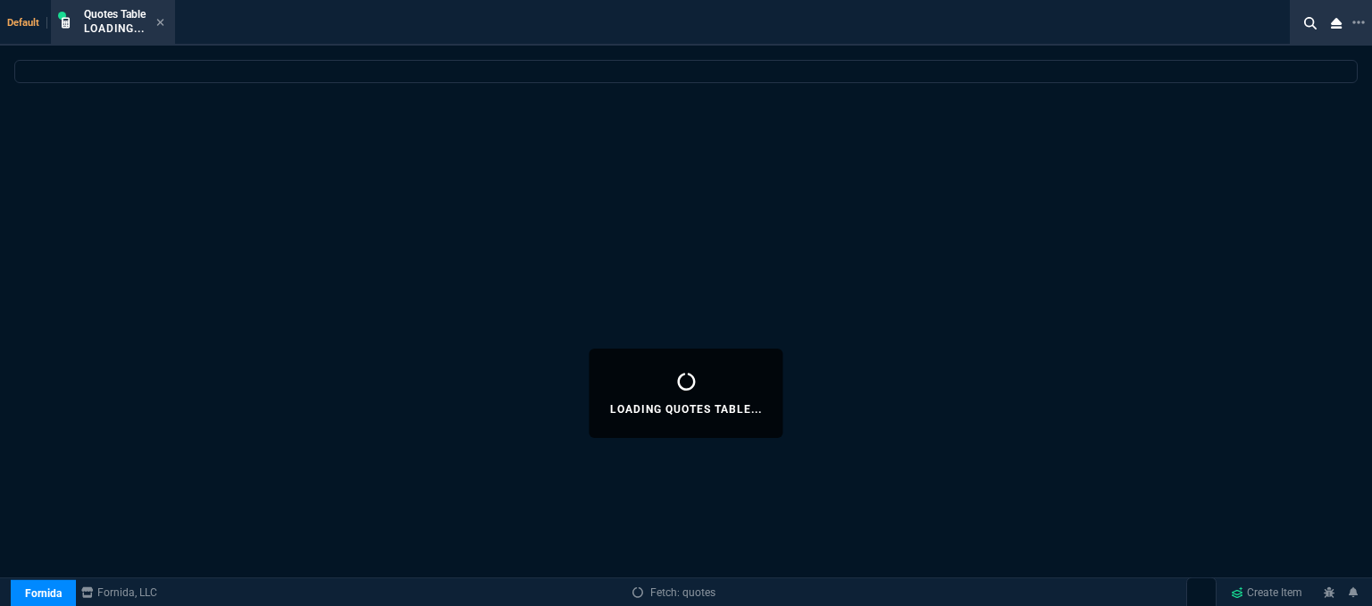
select select
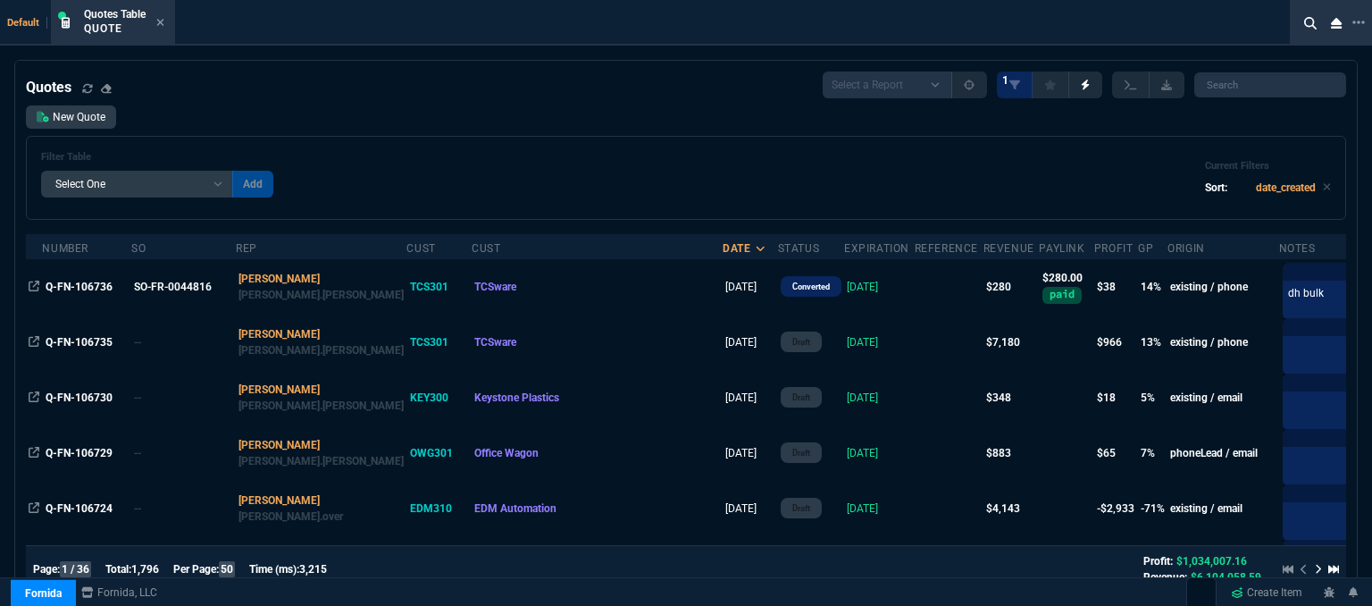
scroll to position [89, 0]
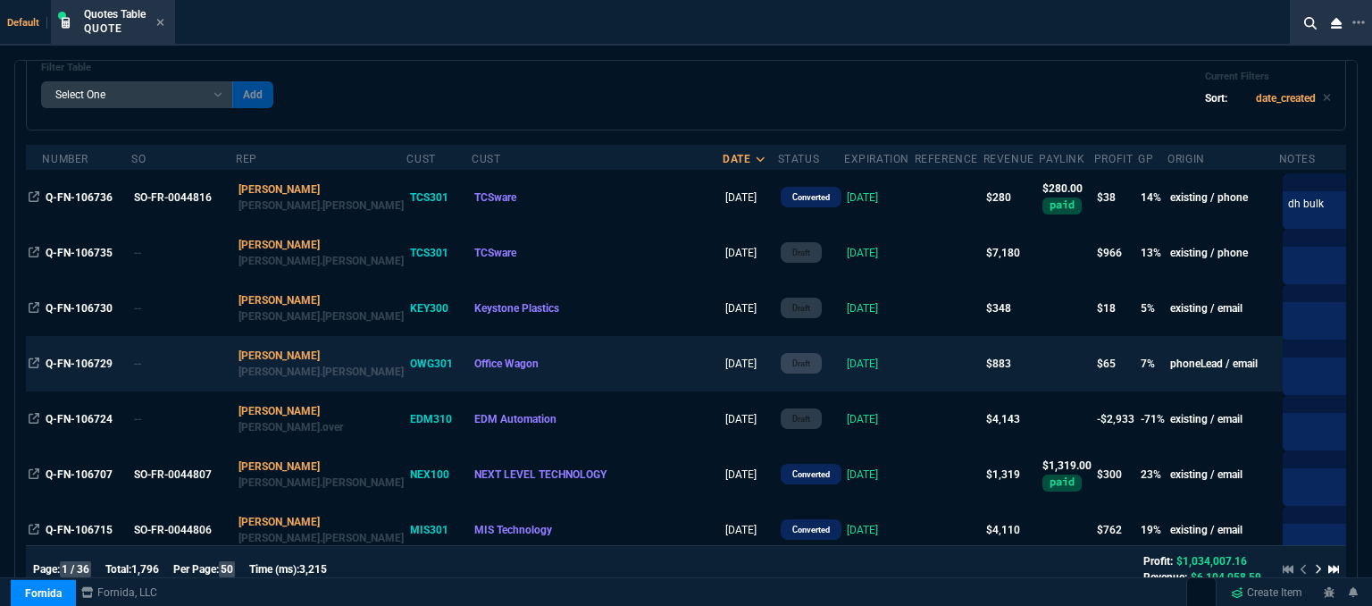
click at [844, 369] on td "[DATE]" at bounding box center [879, 363] width 71 height 55
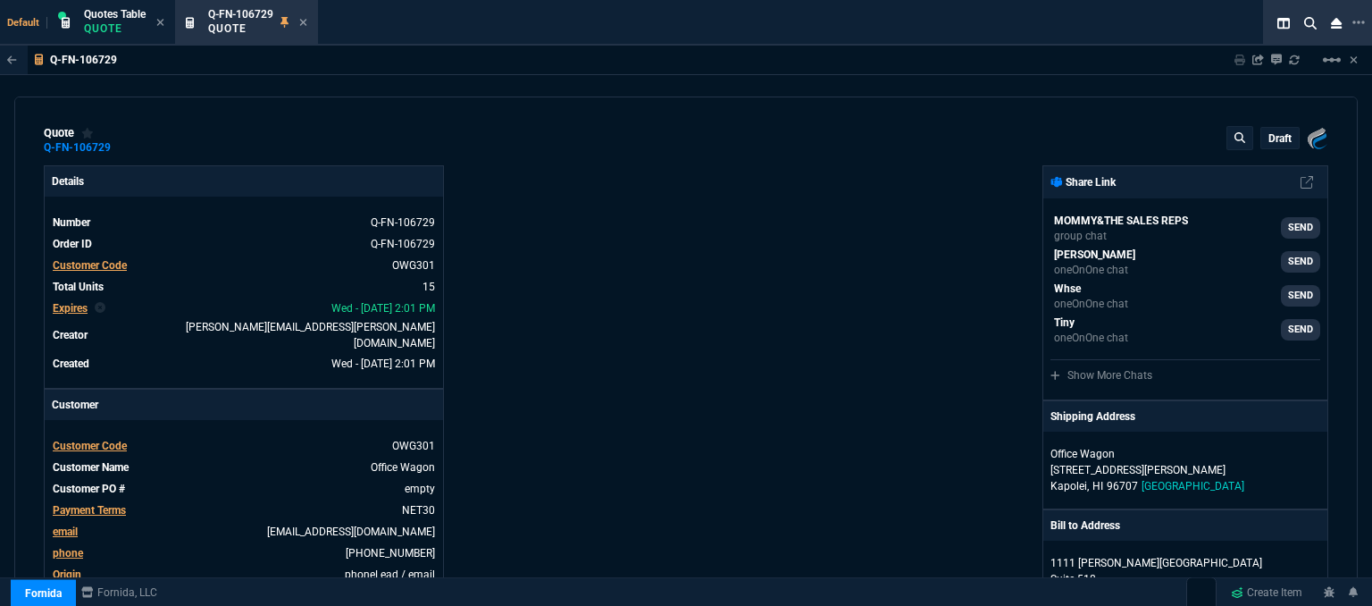
type input "11"
type input "25"
type input "13"
type input "58"
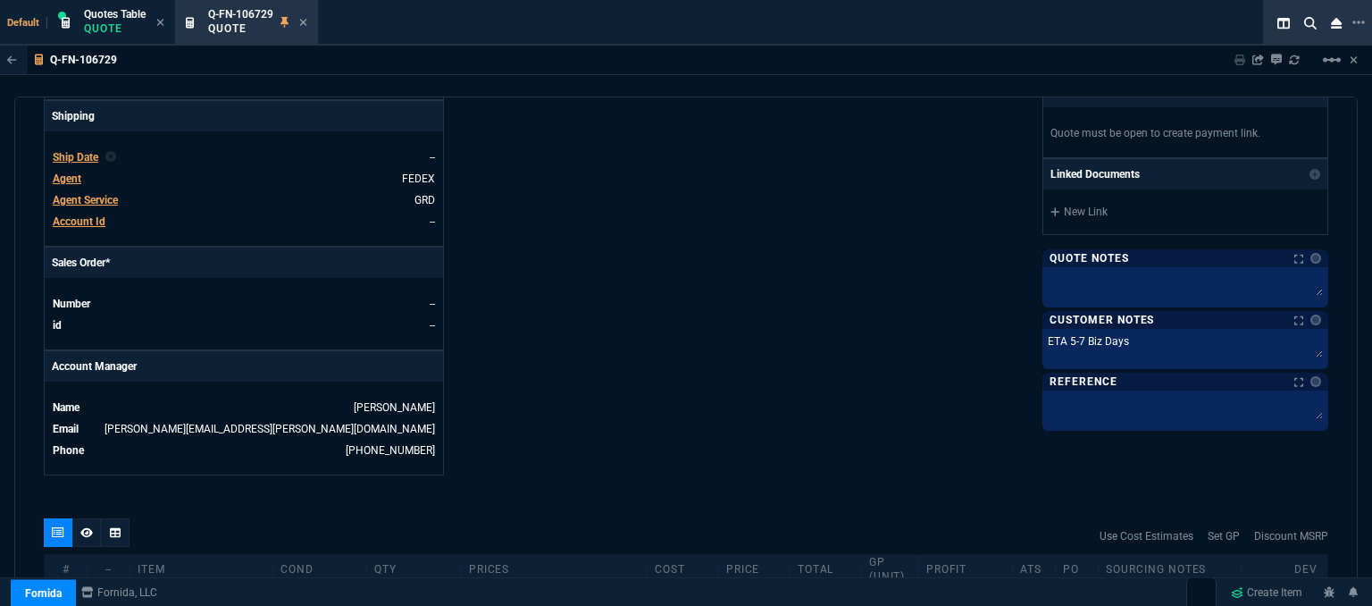
scroll to position [625, 0]
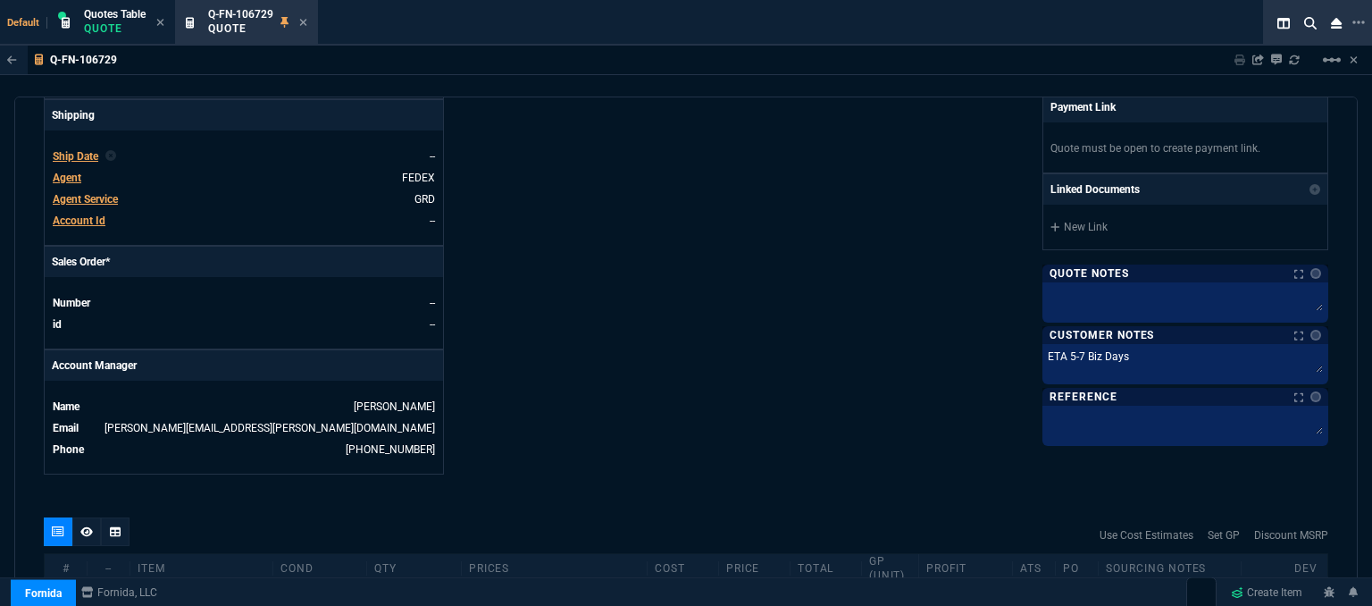
click at [74, 171] on span "Agent" at bounding box center [67, 177] width 29 height 13
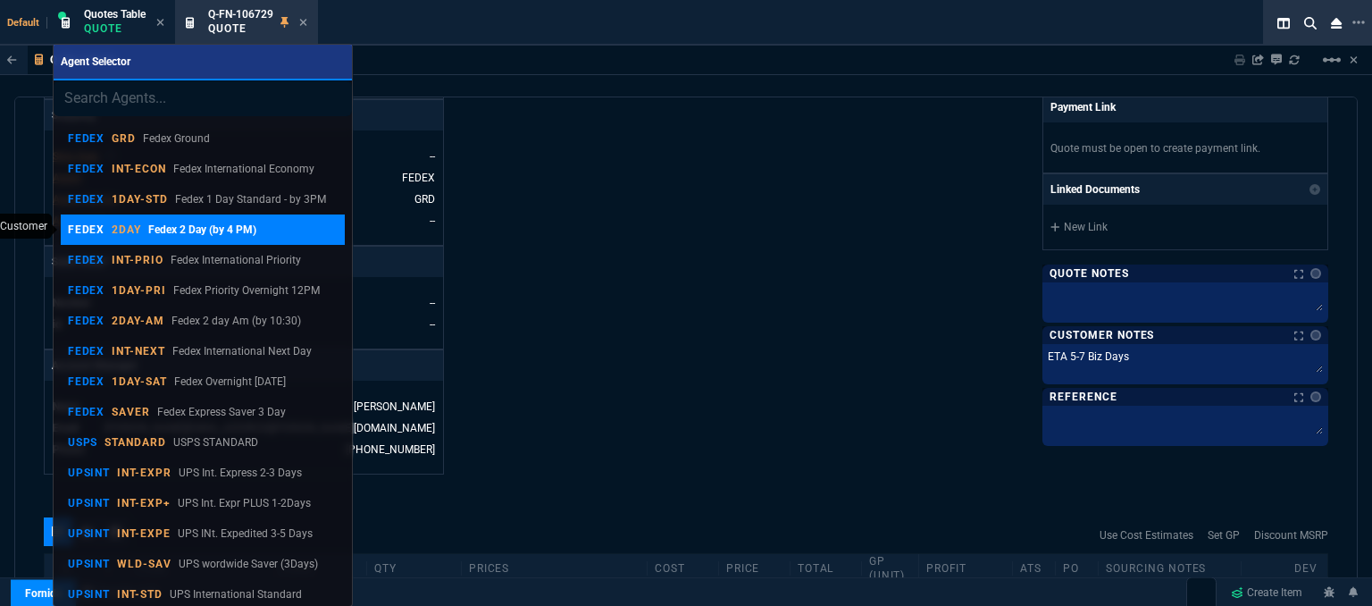
click at [178, 233] on p "Fedex 2 Day (by 4 PM)" at bounding box center [202, 229] width 108 height 16
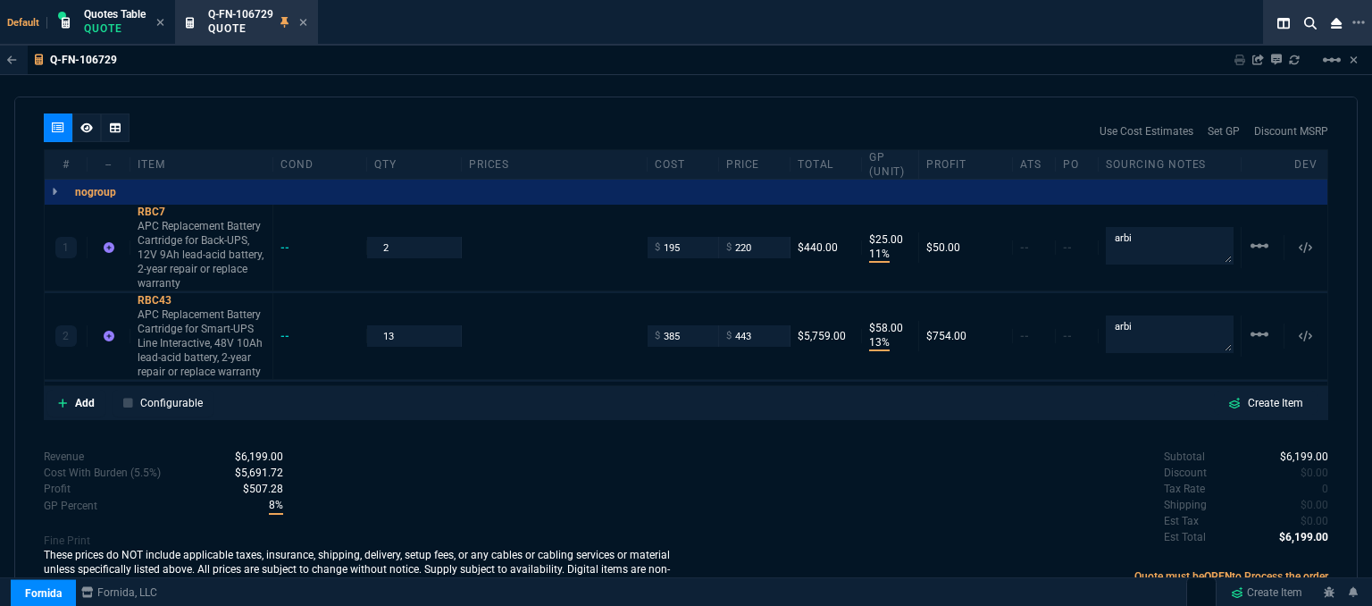
scroll to position [1032, 0]
click at [1304, 496] on span "$0.00" at bounding box center [1314, 502] width 28 height 13
click at [765, 487] on div "Subtotal $6,199.00 Discount $0.00 Tax Rate 0 Shipping $1,980.00 Est Tax $0.00 E…" at bounding box center [1007, 495] width 642 height 98
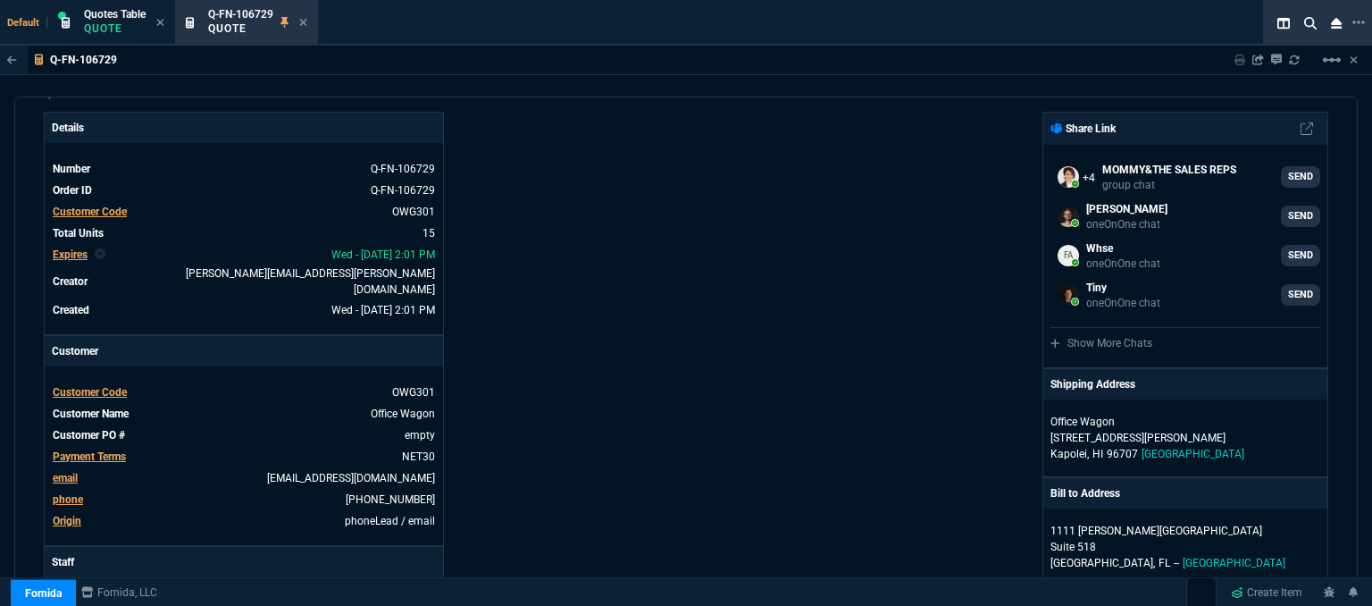
scroll to position [49, 0]
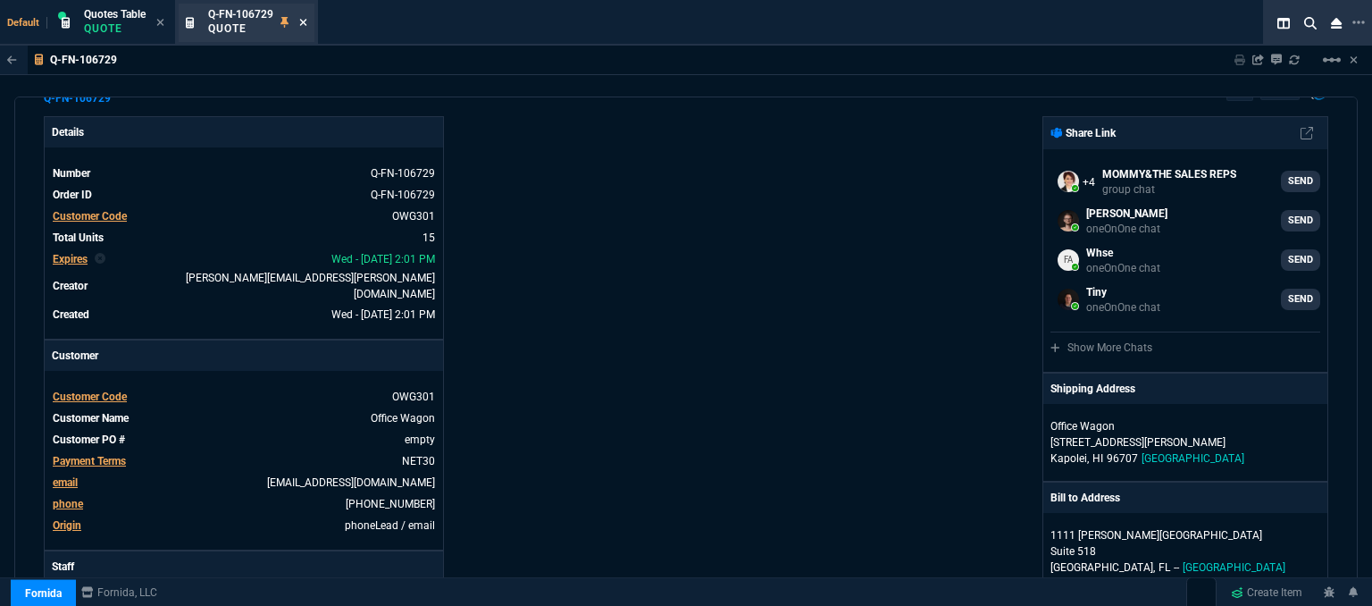
click at [303, 22] on icon at bounding box center [303, 22] width 8 height 11
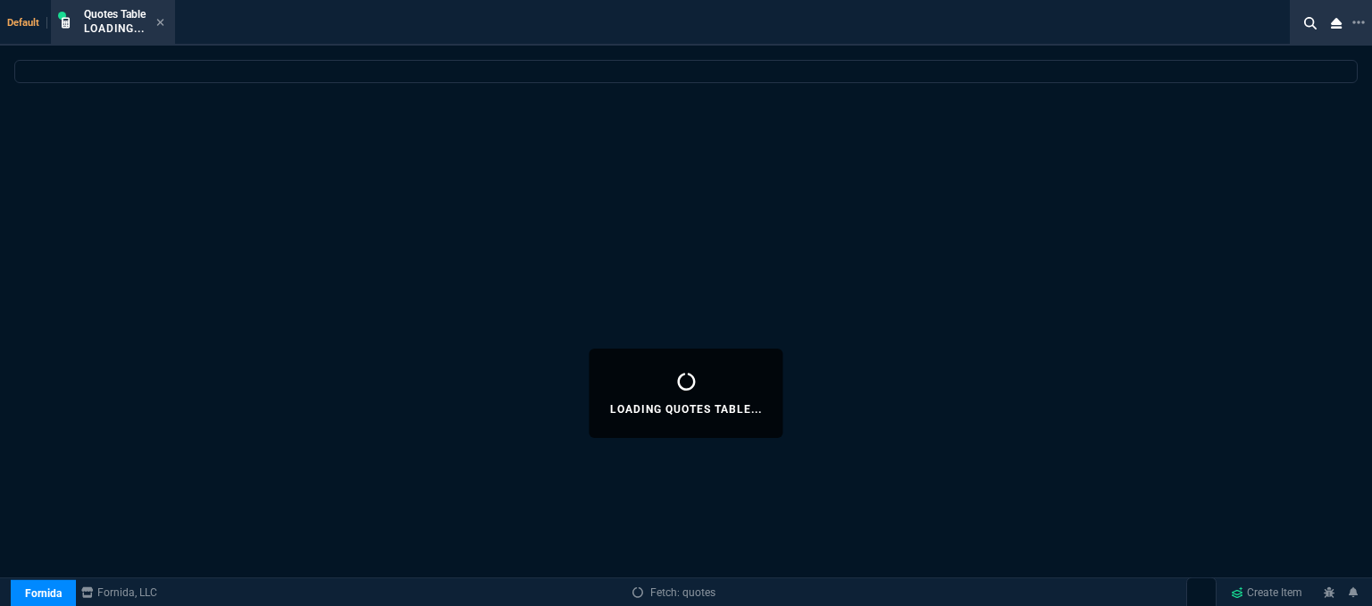
select select
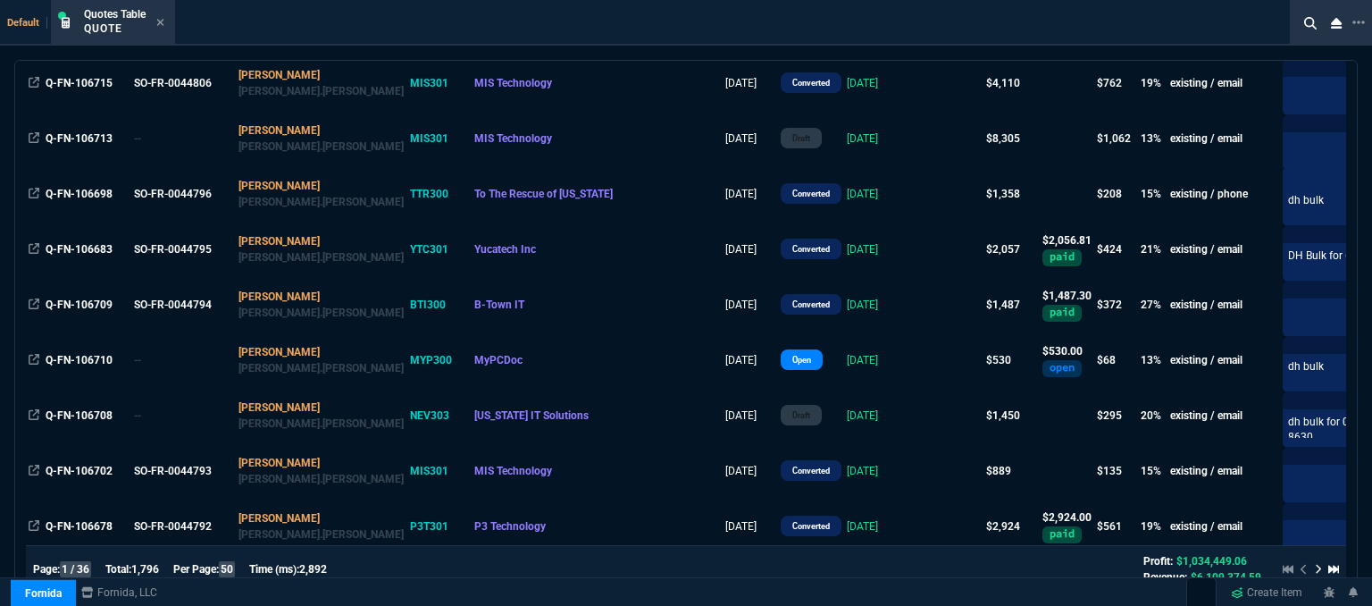
scroll to position [982, 0]
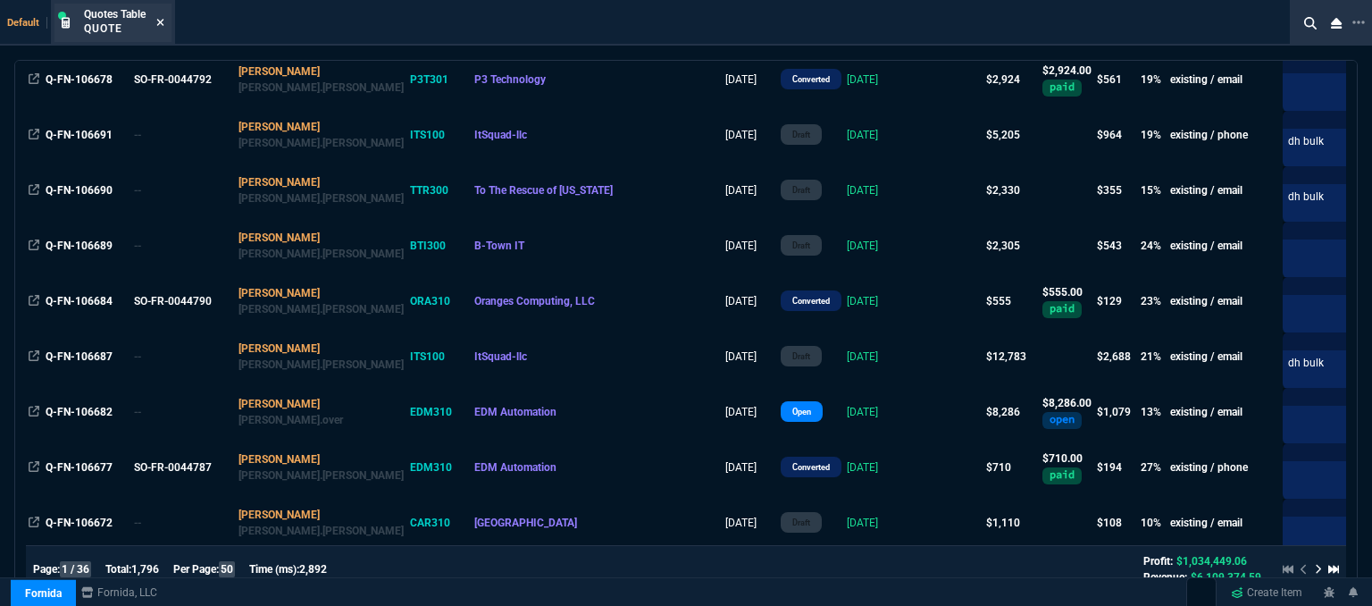
click at [159, 24] on icon at bounding box center [160, 22] width 7 height 7
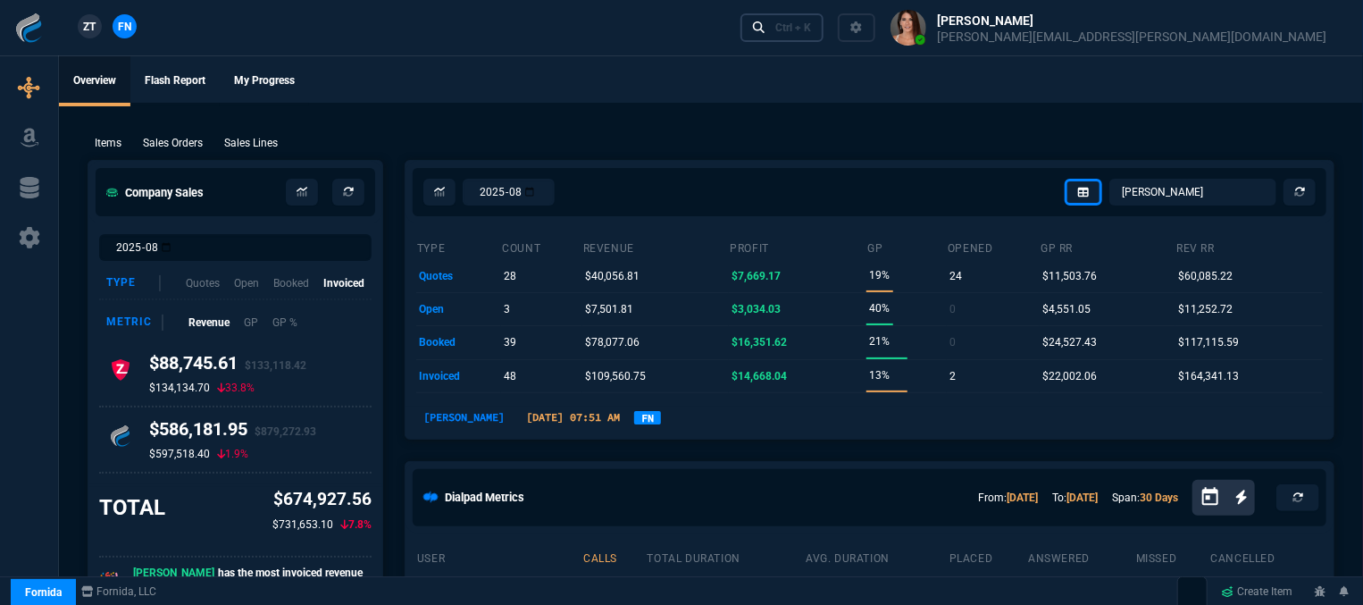
click at [811, 34] on div "Ctrl + K" at bounding box center [793, 28] width 36 height 14
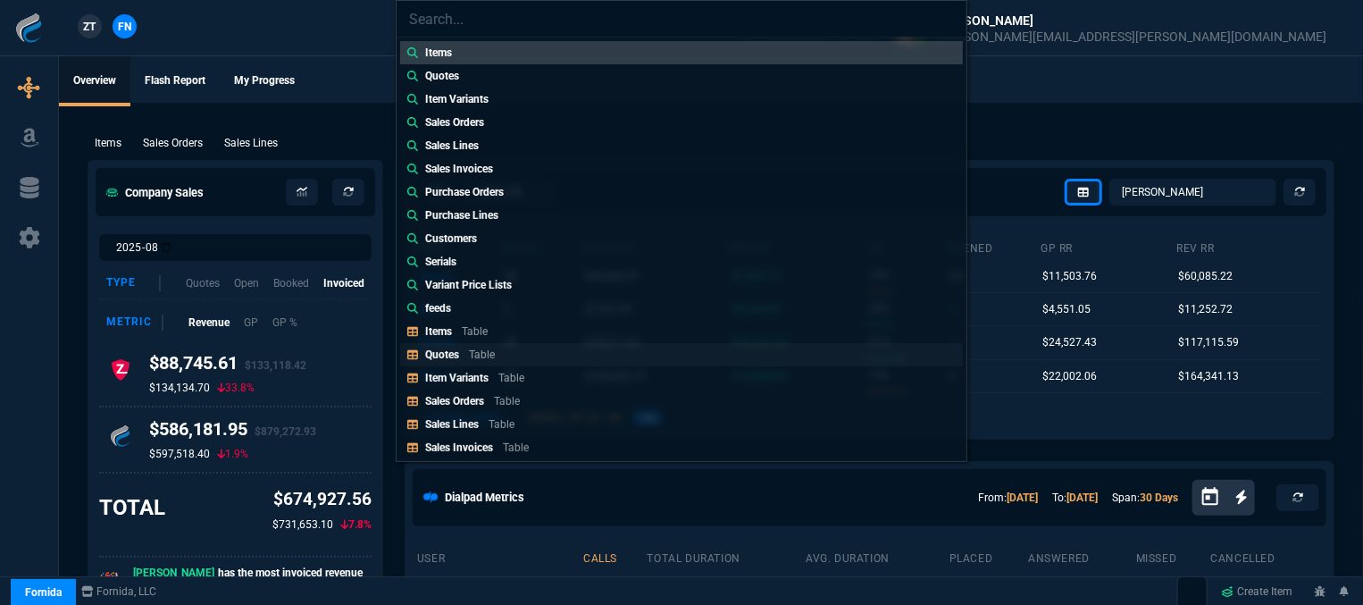
click at [526, 347] on link "Quotes Table" at bounding box center [681, 354] width 563 height 23
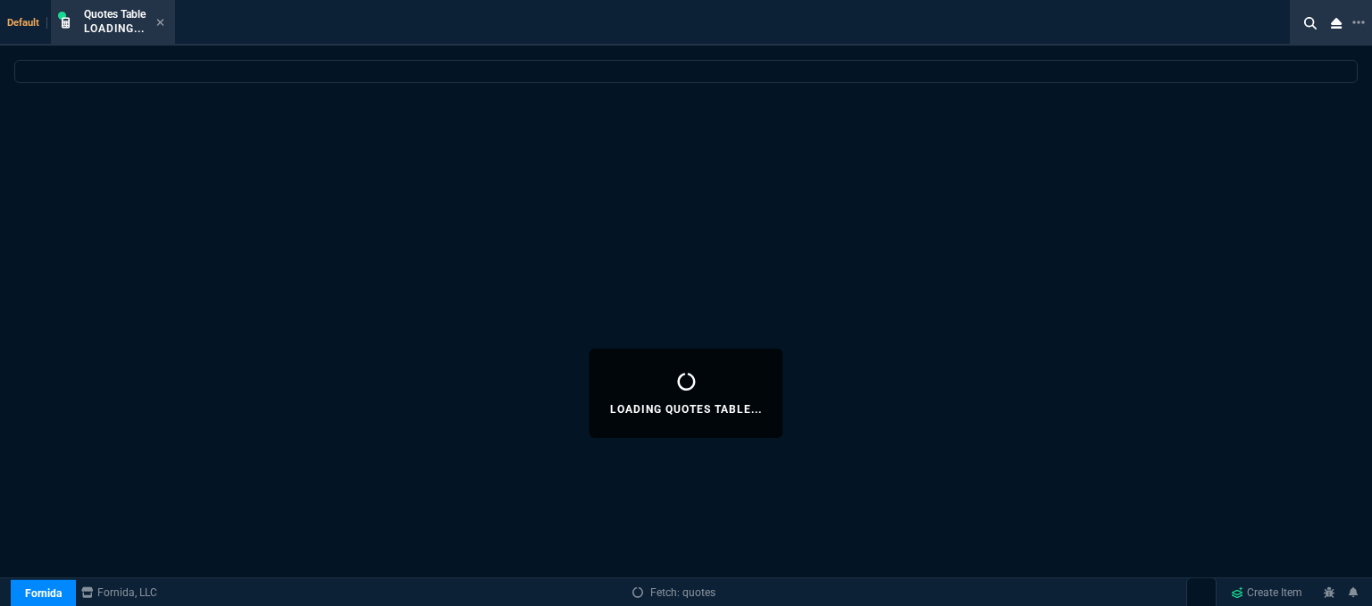
select select
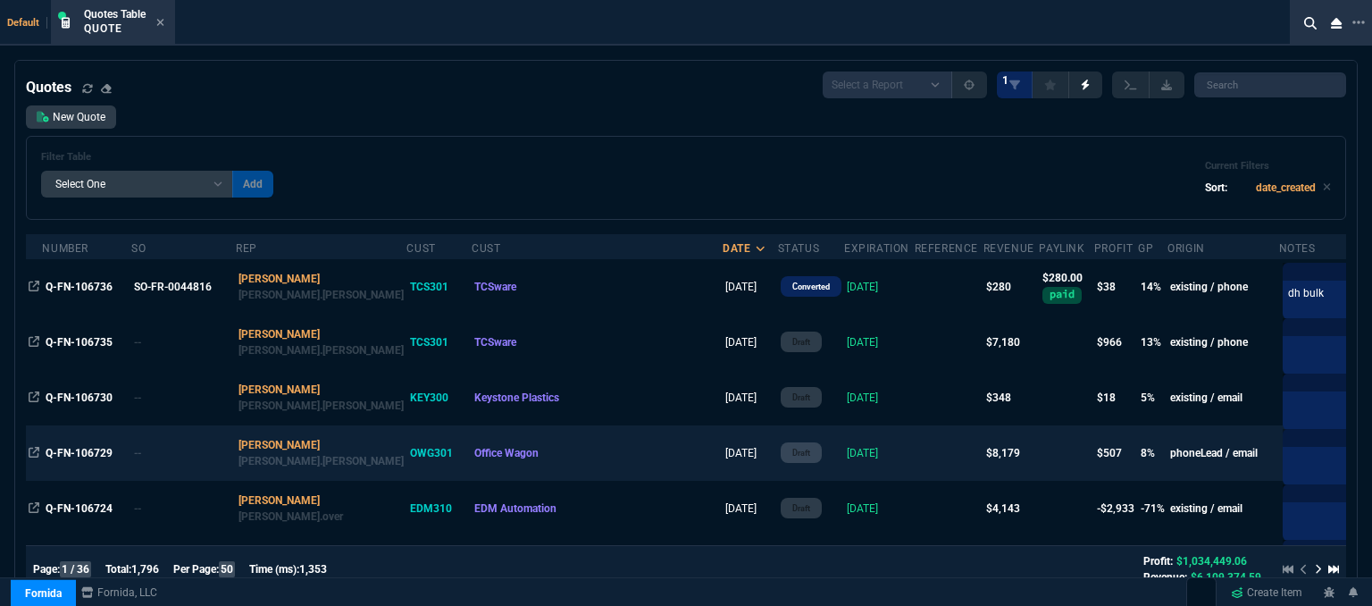
click at [915, 454] on td at bounding box center [949, 452] width 69 height 55
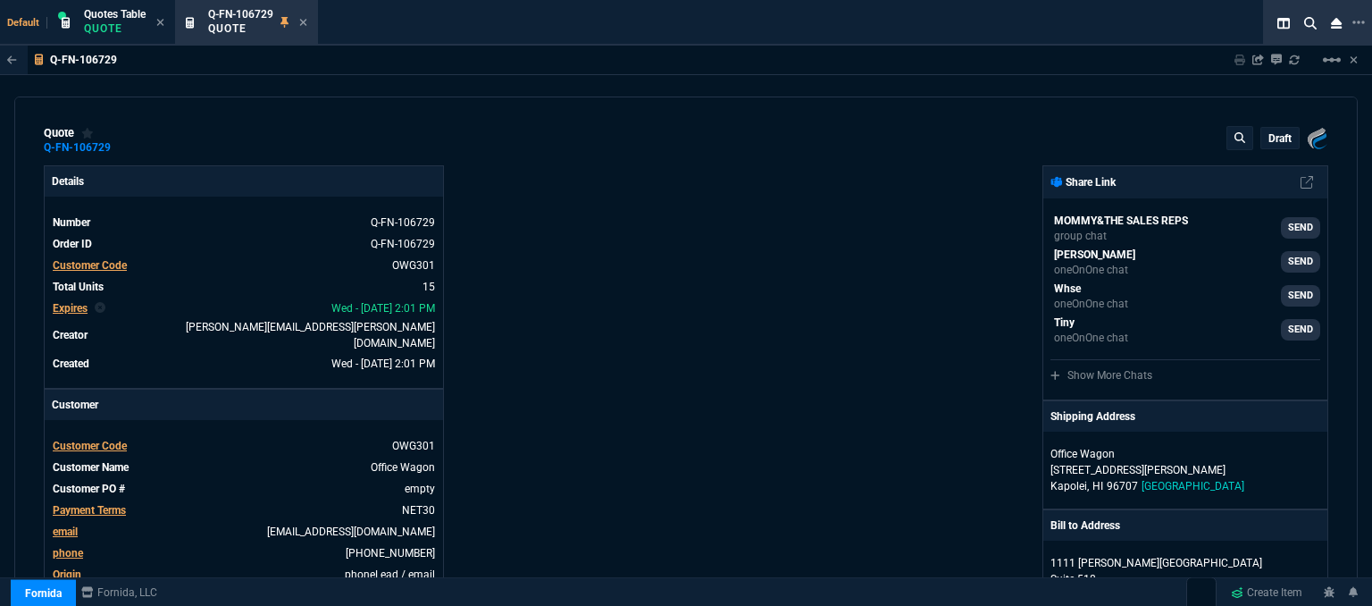
type input "11"
type input "25"
type input "13"
type input "58"
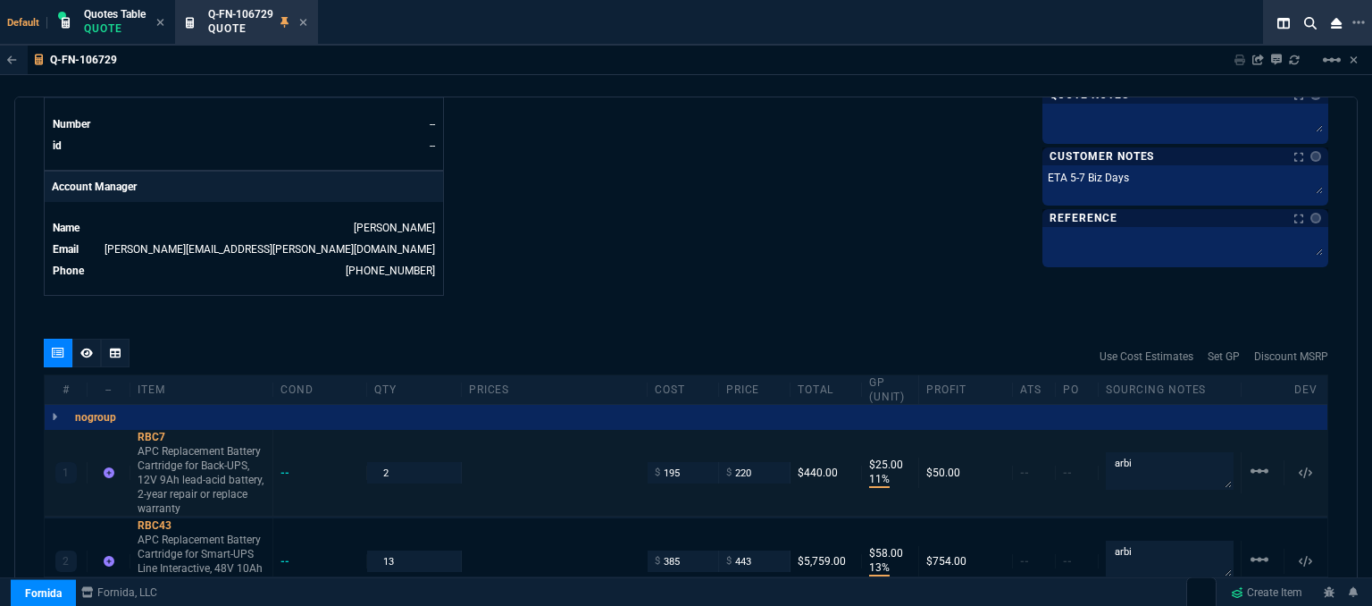
scroll to position [1032, 0]
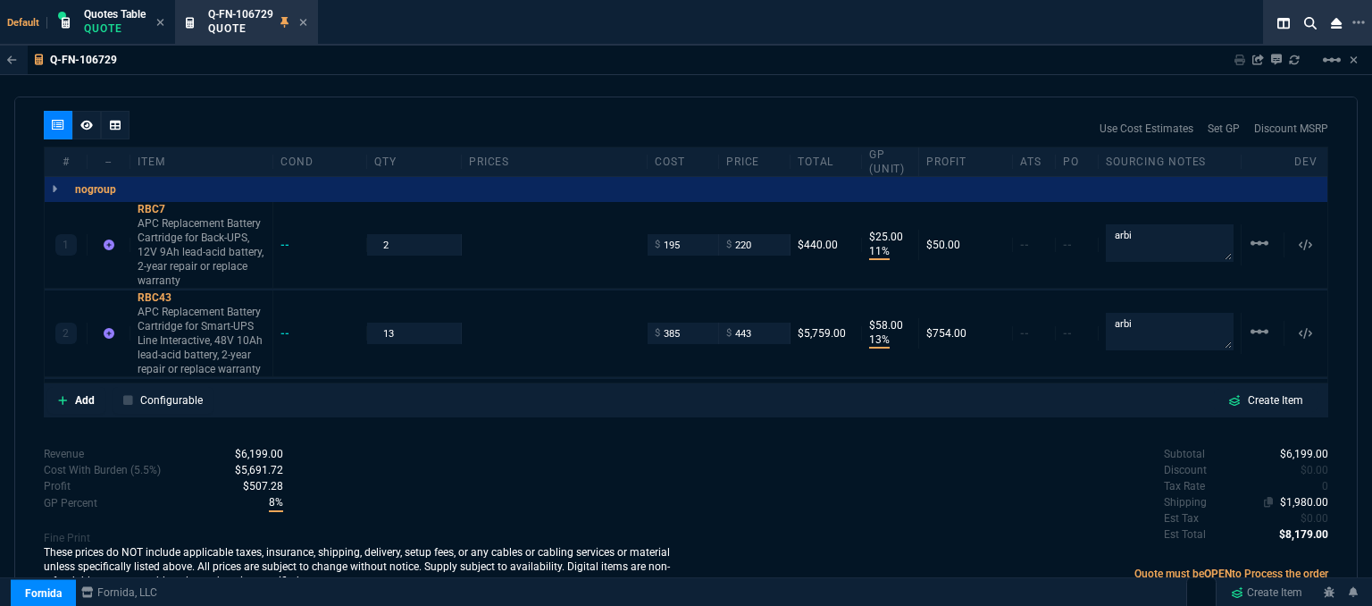
click at [1311, 496] on span "$1,980.00" at bounding box center [1304, 502] width 48 height 13
click at [91, 120] on icon at bounding box center [86, 125] width 13 height 11
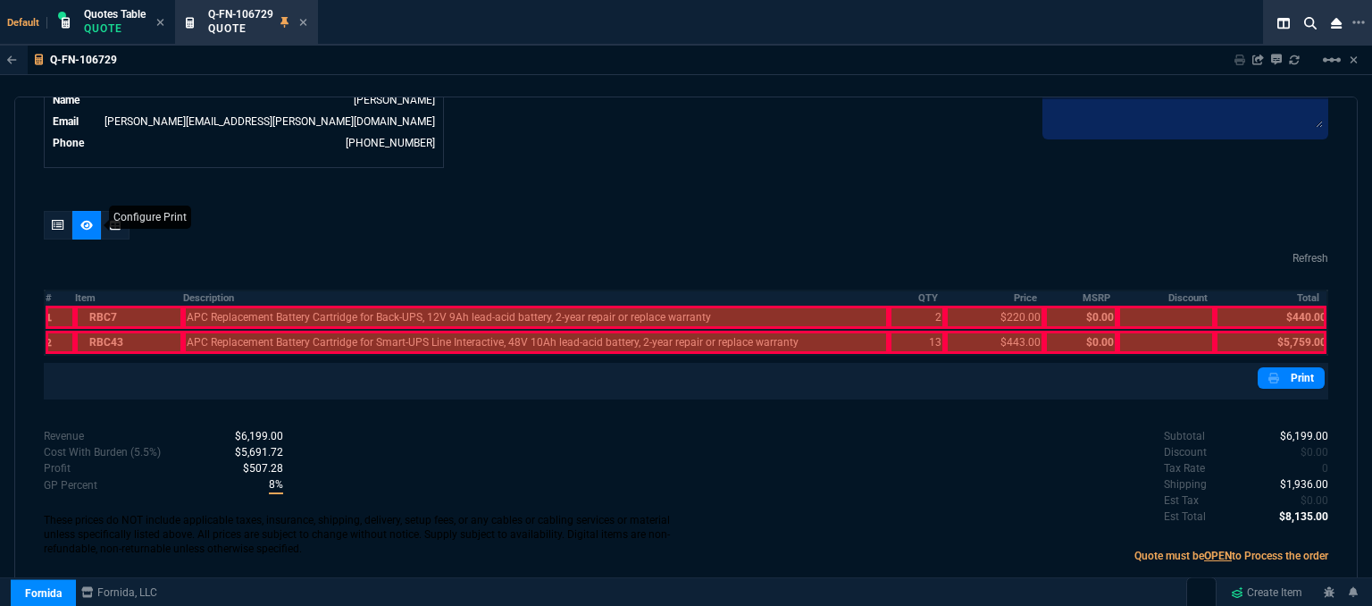
scroll to position [915, 0]
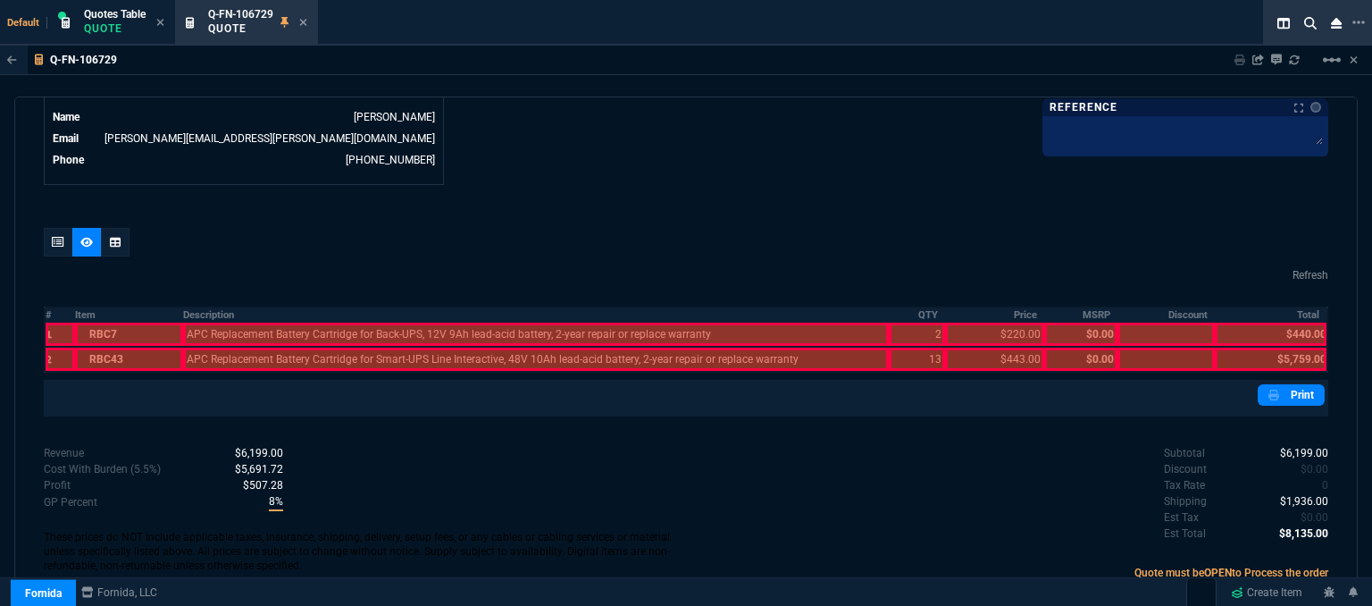
click at [136, 322] on div at bounding box center [129, 333] width 109 height 23
click at [132, 347] on div at bounding box center [129, 358] width 109 height 23
click at [731, 564] on p "Quote must be OPEN to Process the order" at bounding box center [1007, 572] width 642 height 16
click at [330, 322] on div at bounding box center [536, 333] width 706 height 23
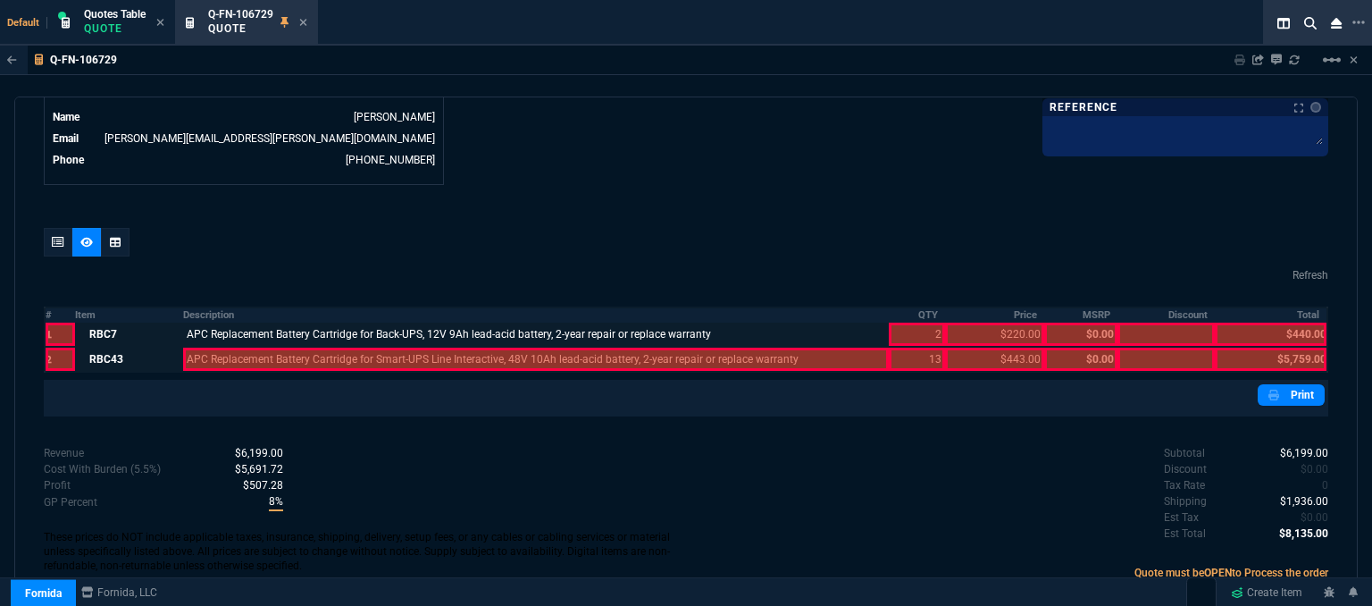
click at [330, 347] on div at bounding box center [536, 358] width 706 height 23
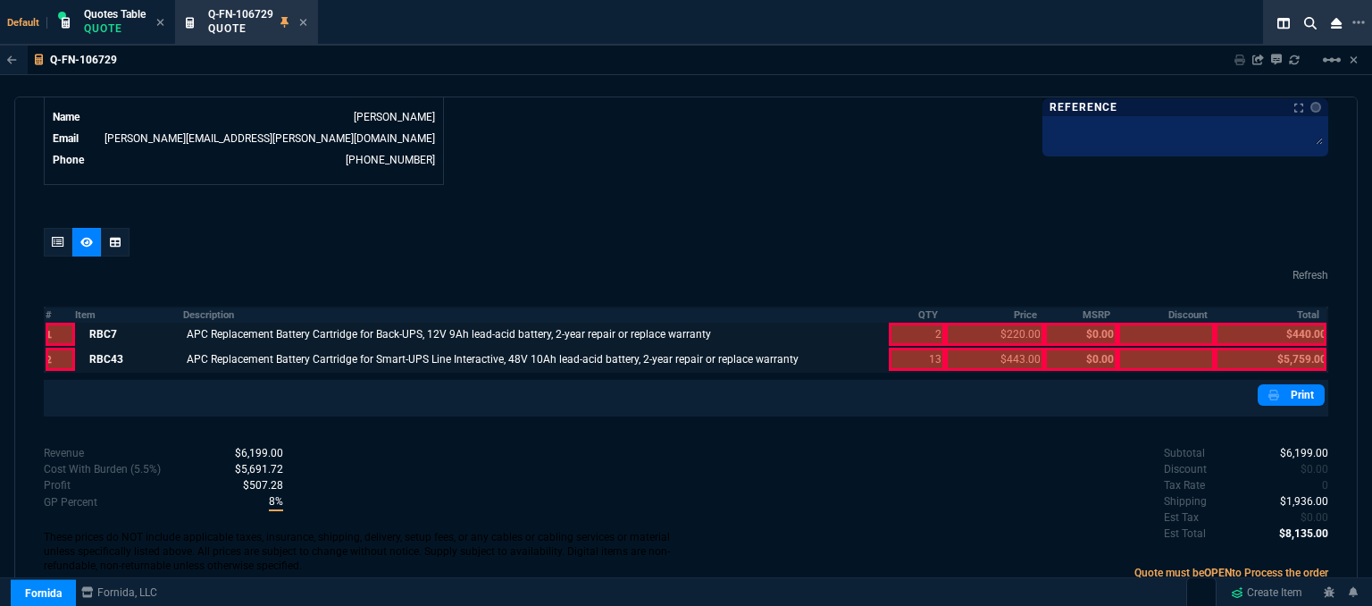
click at [897, 350] on div at bounding box center [917, 358] width 56 height 23
click at [915, 322] on div at bounding box center [917, 333] width 56 height 23
drag, startPoint x: 979, startPoint y: 358, endPoint x: 982, endPoint y: 342, distance: 16.5
click at [979, 358] on div "Refresh # Item Description QTY Price MSRP Discount Total 1 RBC7 APC Replacement…" at bounding box center [686, 322] width 1284 height 188
click at [987, 322] on div at bounding box center [994, 333] width 99 height 23
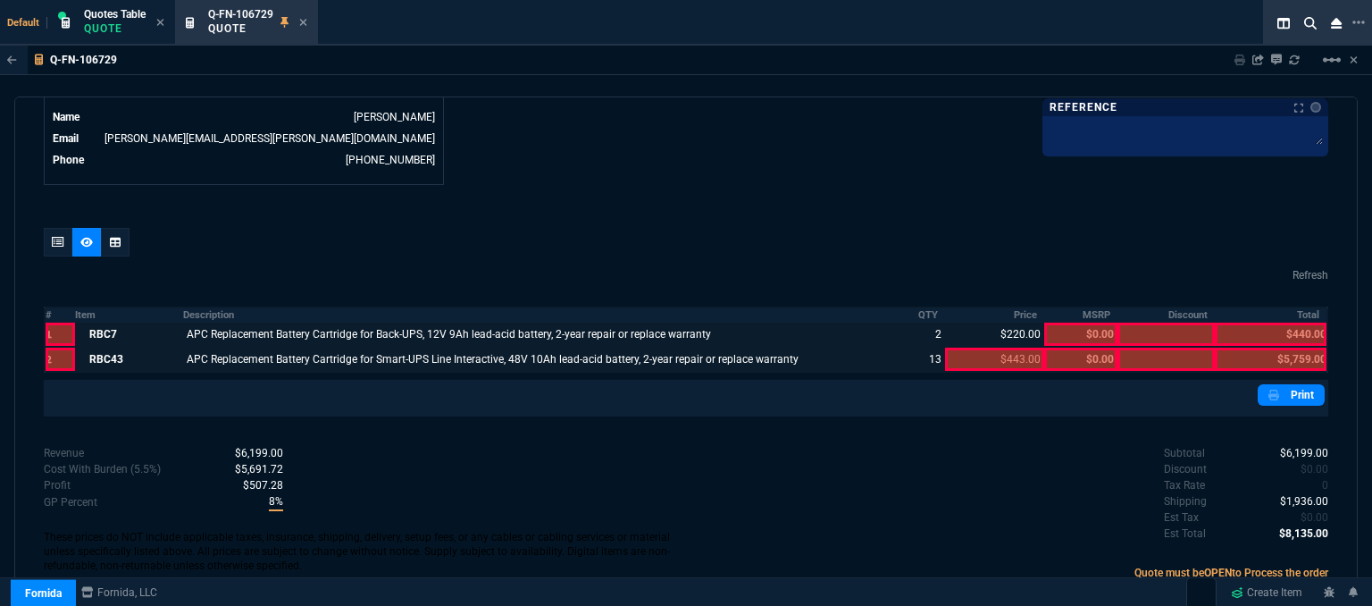
click at [988, 347] on div at bounding box center [994, 358] width 99 height 23
click at [1304, 349] on div at bounding box center [1271, 358] width 112 height 23
click at [1298, 322] on div at bounding box center [1271, 333] width 112 height 23
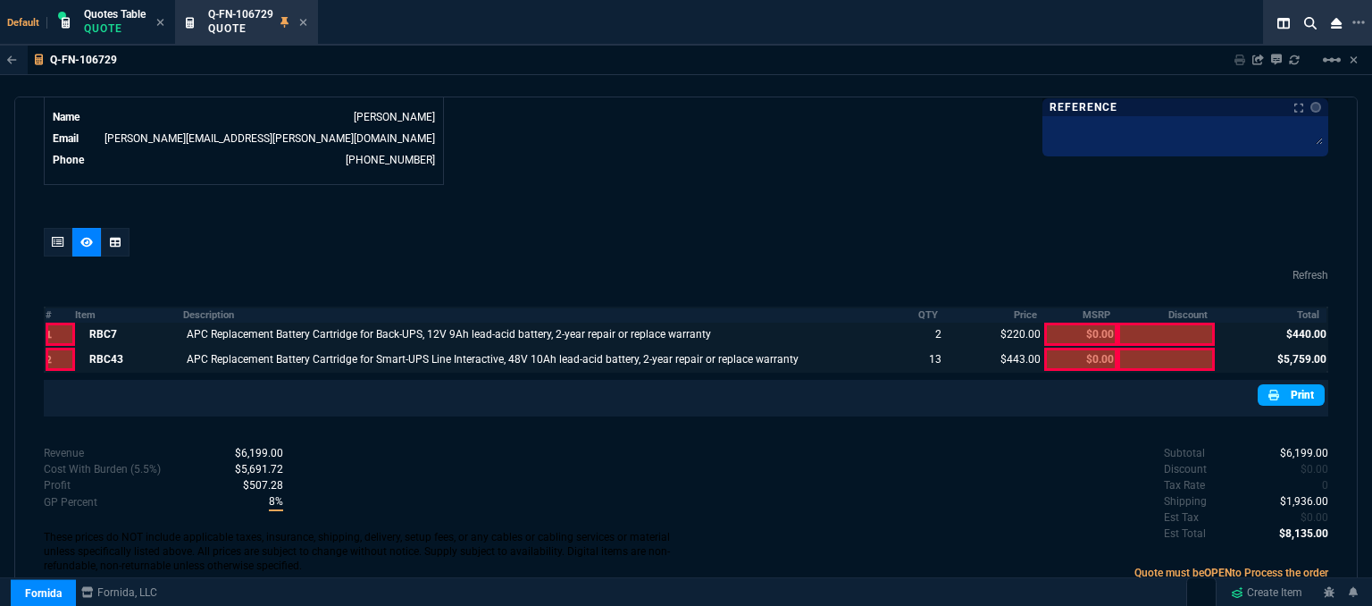
click at [1285, 384] on link "Print" at bounding box center [1291, 394] width 67 height 21
click at [52, 234] on div at bounding box center [58, 242] width 29 height 29
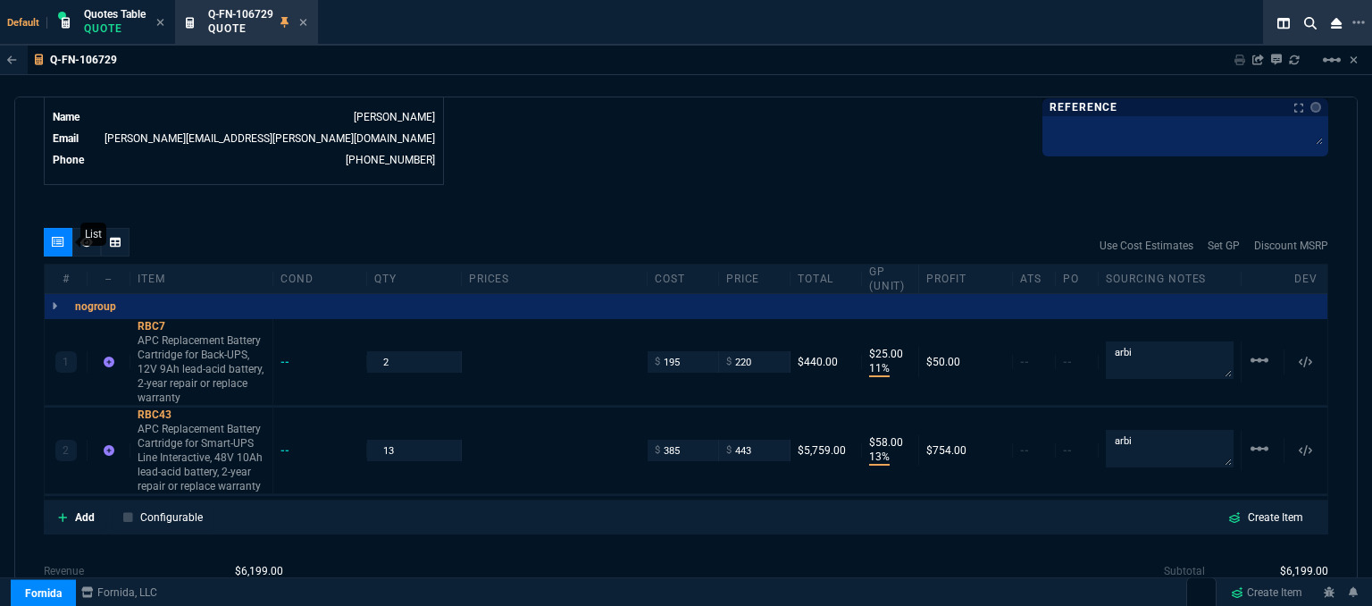
type input "11"
type input "25"
type input "13"
type input "58"
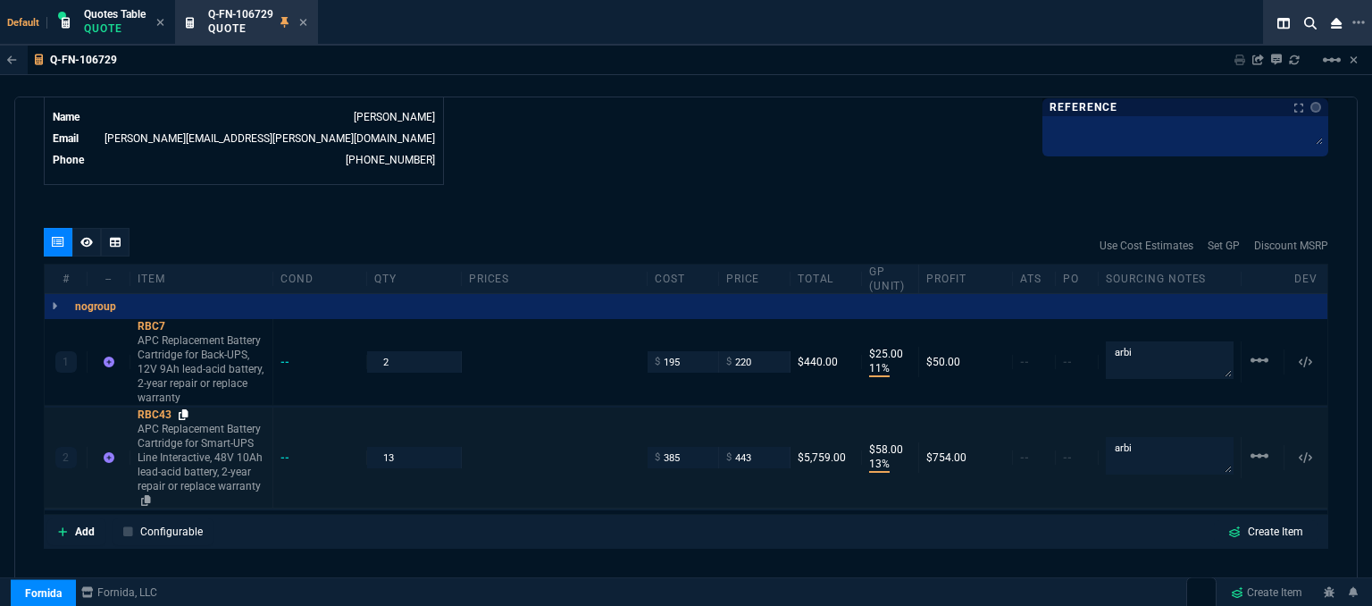
click at [186, 409] on icon at bounding box center [184, 414] width 10 height 11
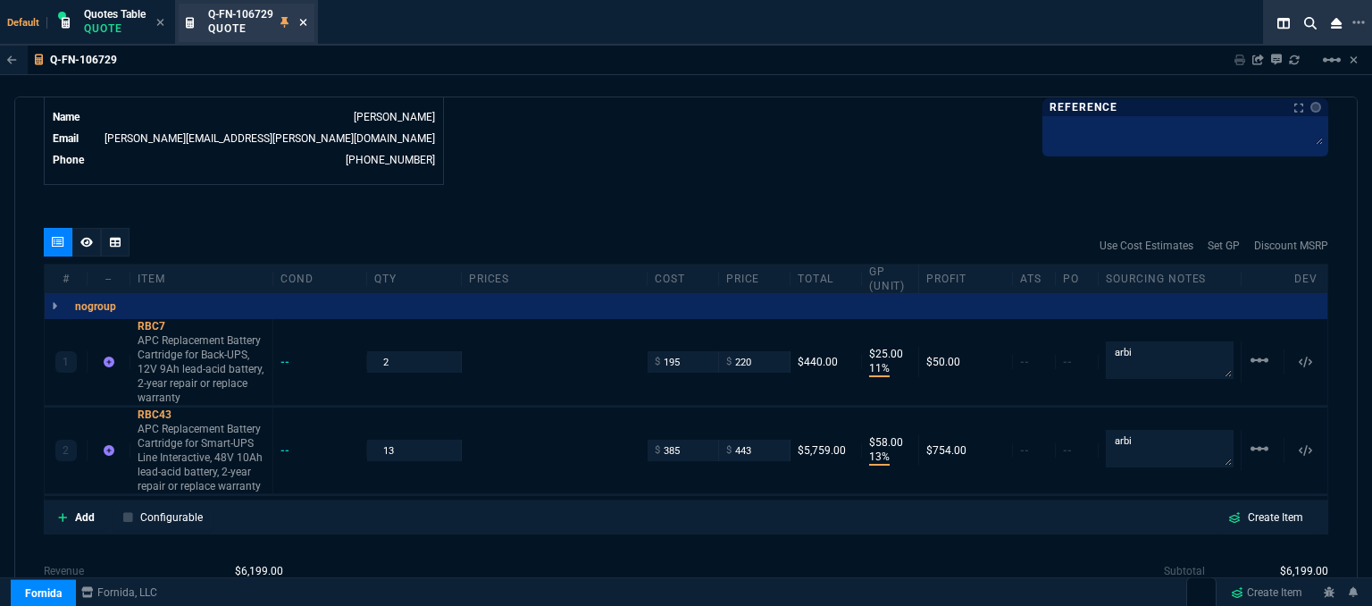
click at [305, 18] on icon at bounding box center [303, 22] width 8 height 11
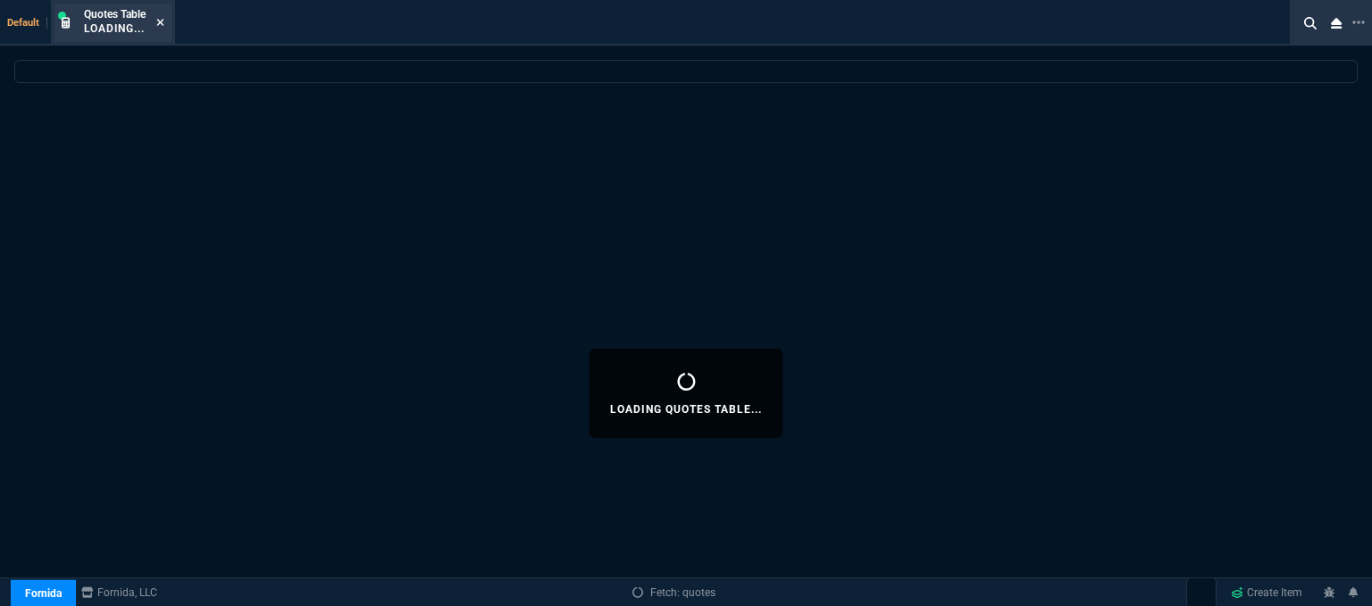
click at [160, 22] on icon at bounding box center [160, 22] width 8 height 11
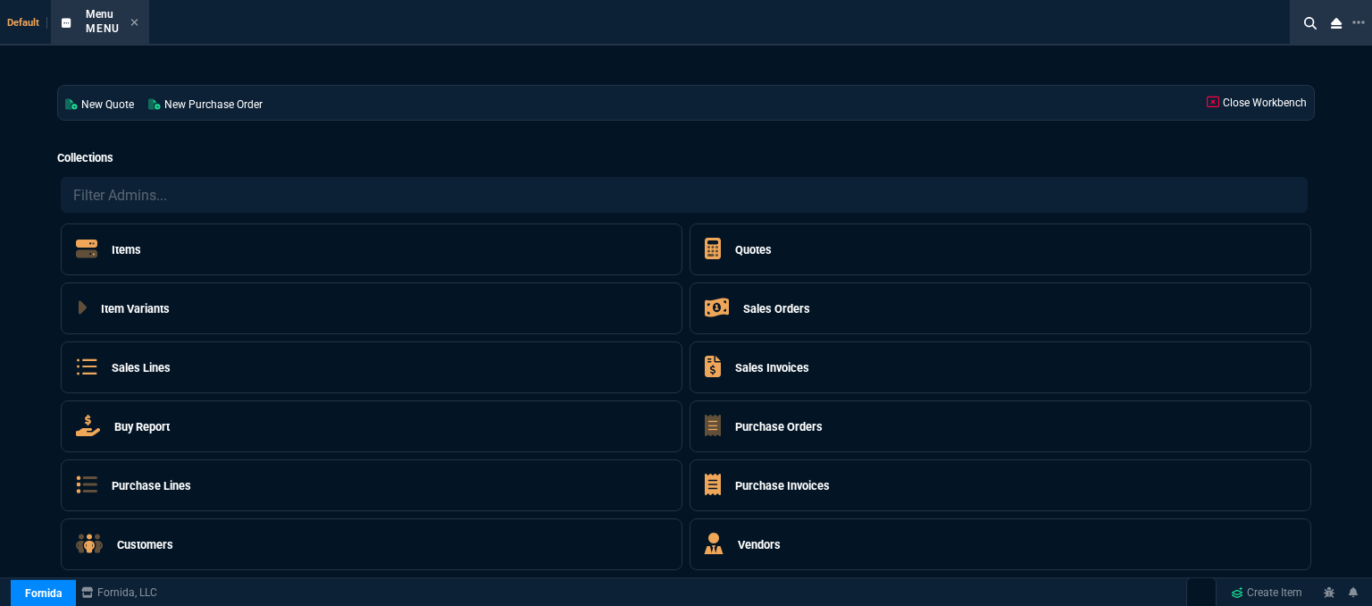
drag, startPoint x: 133, startPoint y: 20, endPoint x: 644, endPoint y: 38, distance: 511.2
click at [135, 20] on icon at bounding box center [134, 22] width 8 height 11
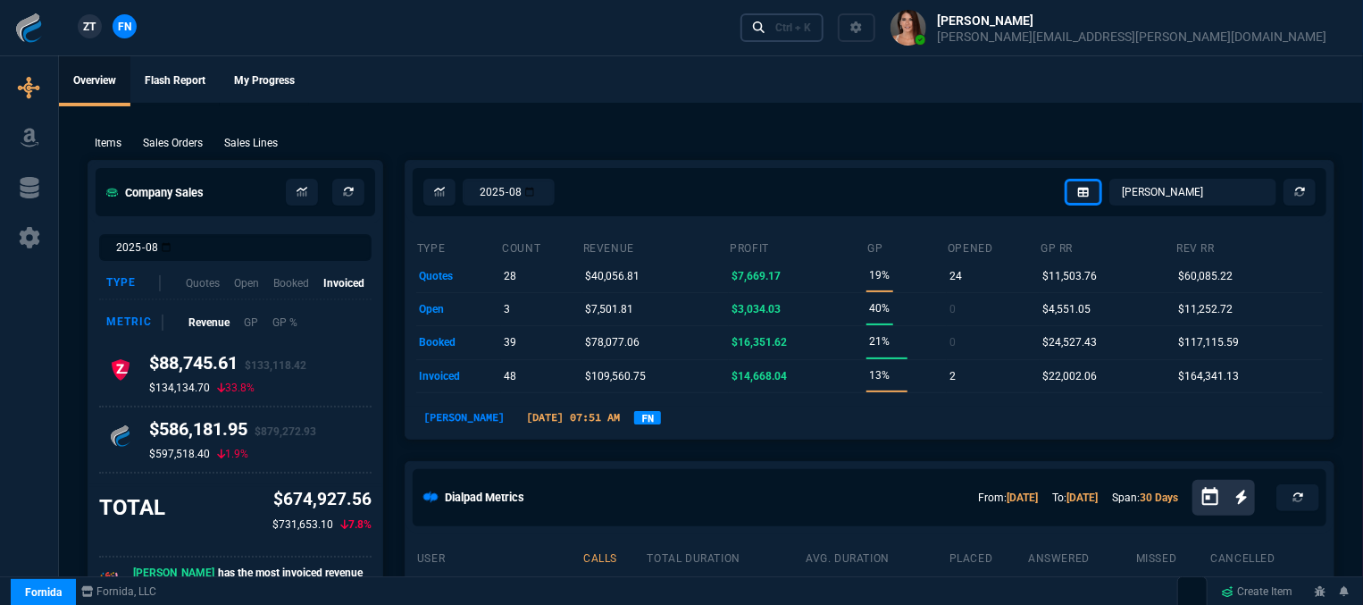
click at [811, 34] on div "Ctrl + K" at bounding box center [793, 28] width 36 height 14
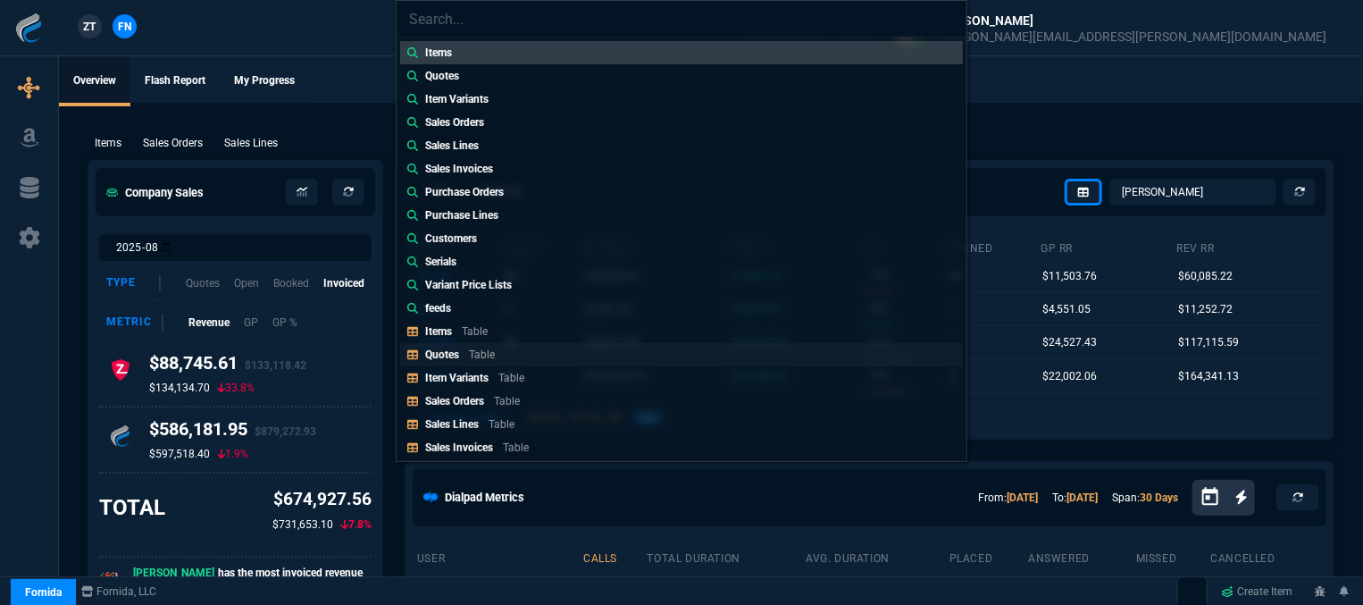
click at [511, 348] on link "Quotes Table" at bounding box center [681, 354] width 563 height 23
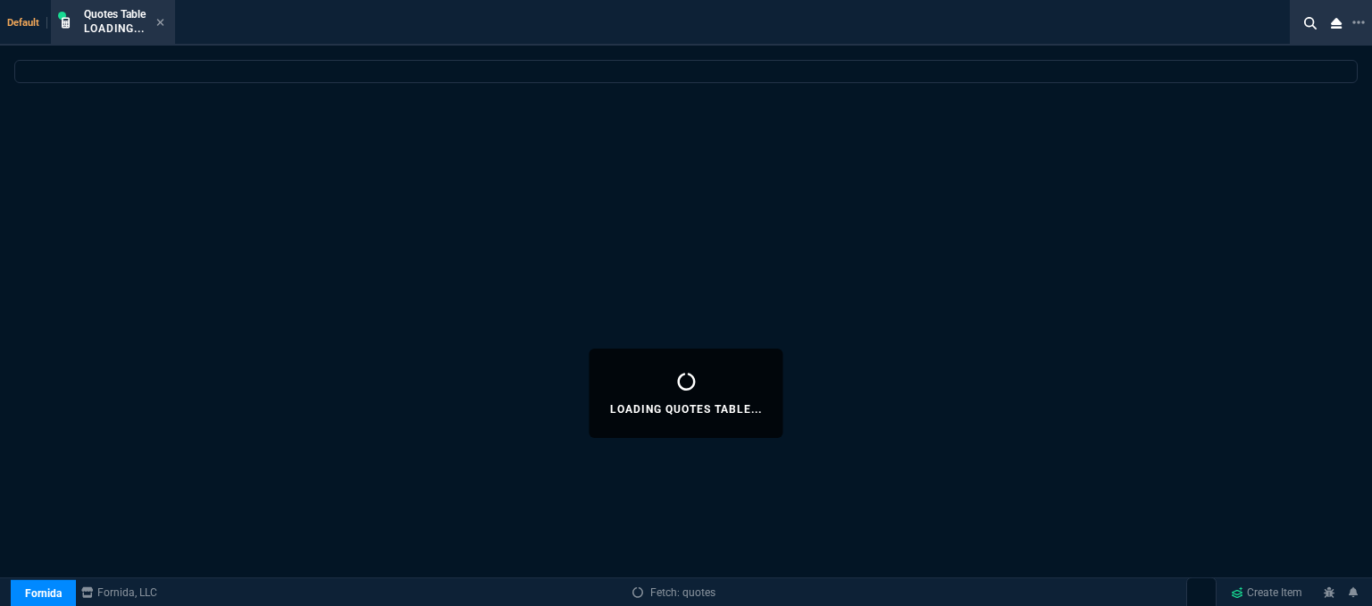
select select
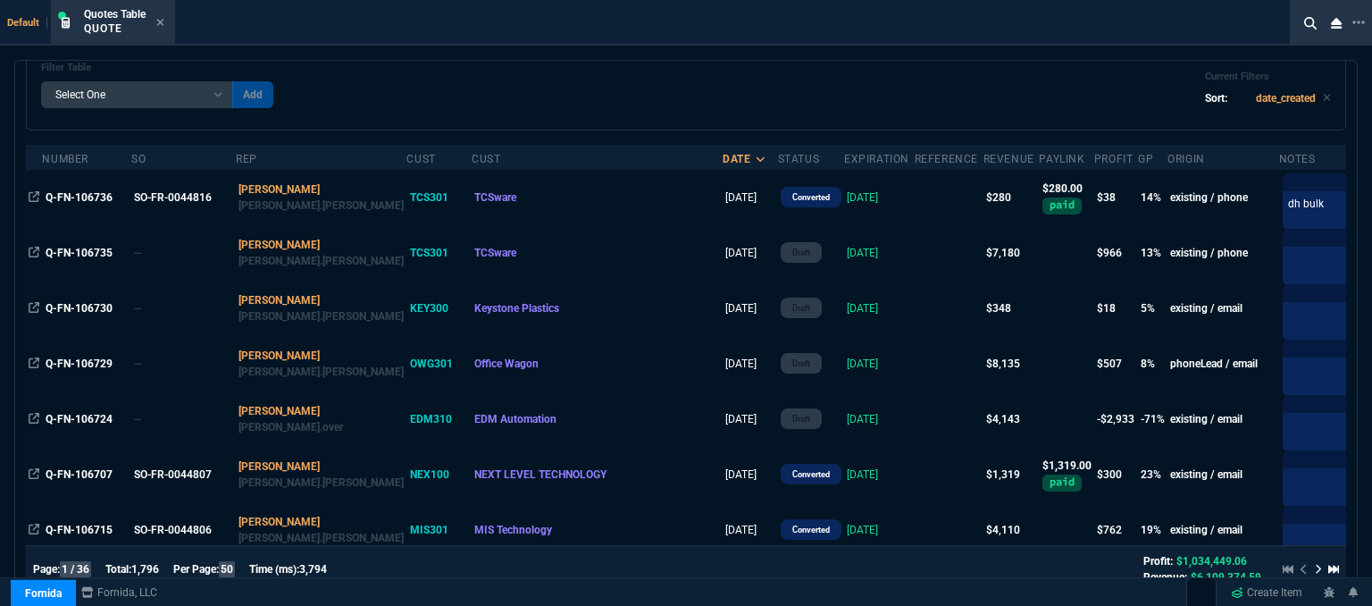
scroll to position [0, 0]
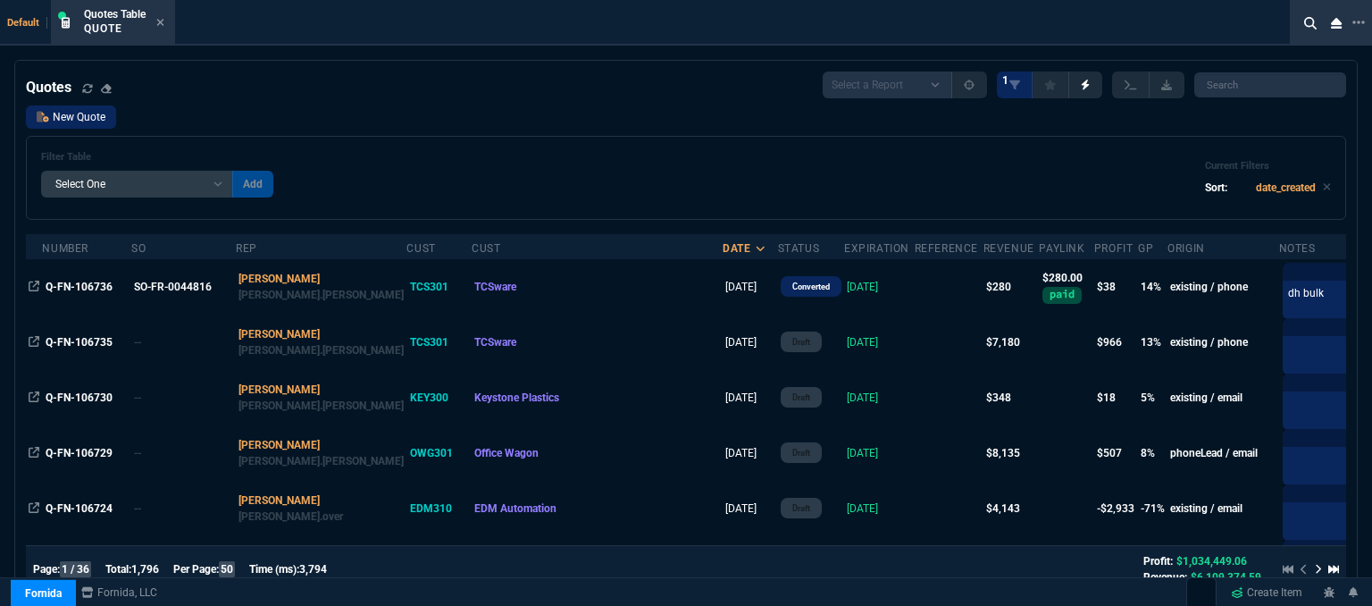
click at [76, 115] on link "New Quote" at bounding box center [71, 116] width 90 height 23
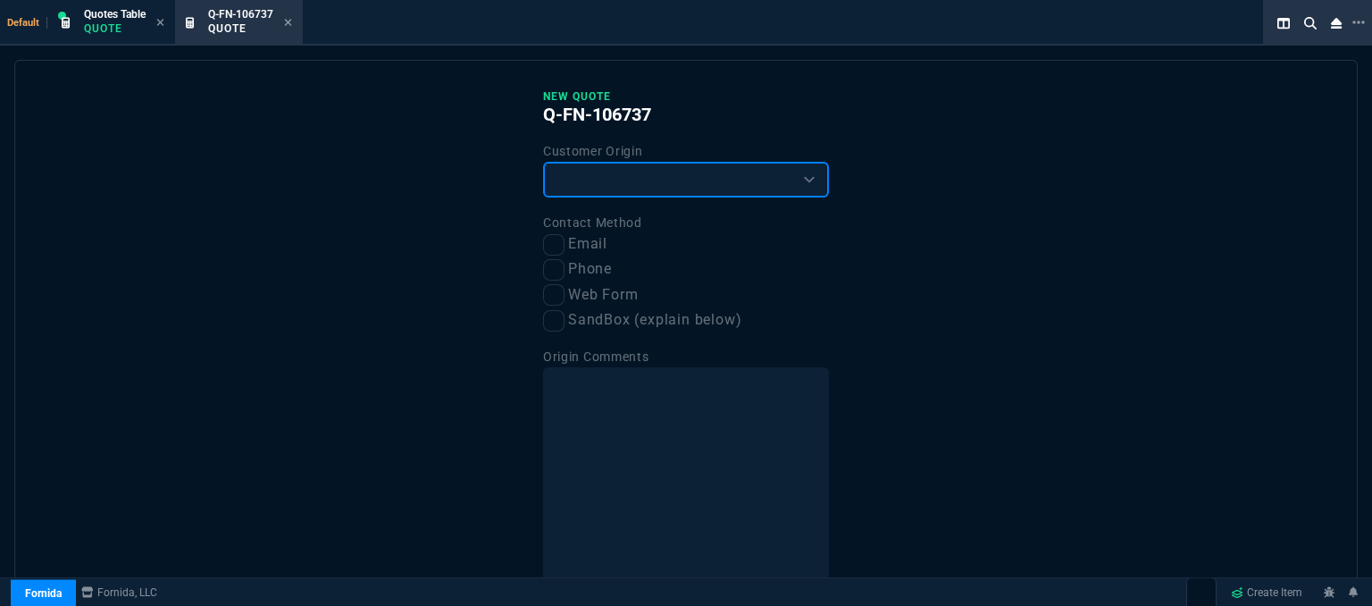
click at [610, 169] on select "Existing Customer Amazon Lead (first order) Website Lead (first order) Called (…" at bounding box center [686, 180] width 286 height 36
select select "existing"
click at [543, 162] on select "Existing Customer Amazon Lead (first order) Website Lead (first order) Called (…" at bounding box center [686, 180] width 286 height 36
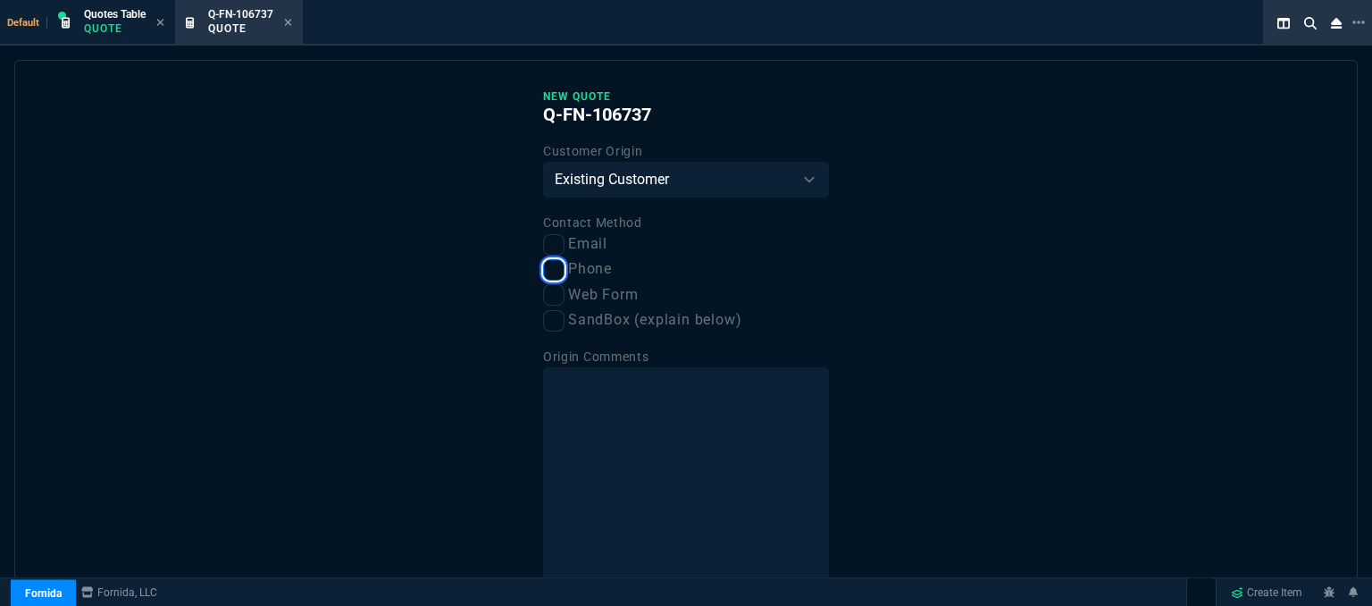
click at [551, 272] on input "Phone" at bounding box center [553, 269] width 21 height 21
checkbox input "true"
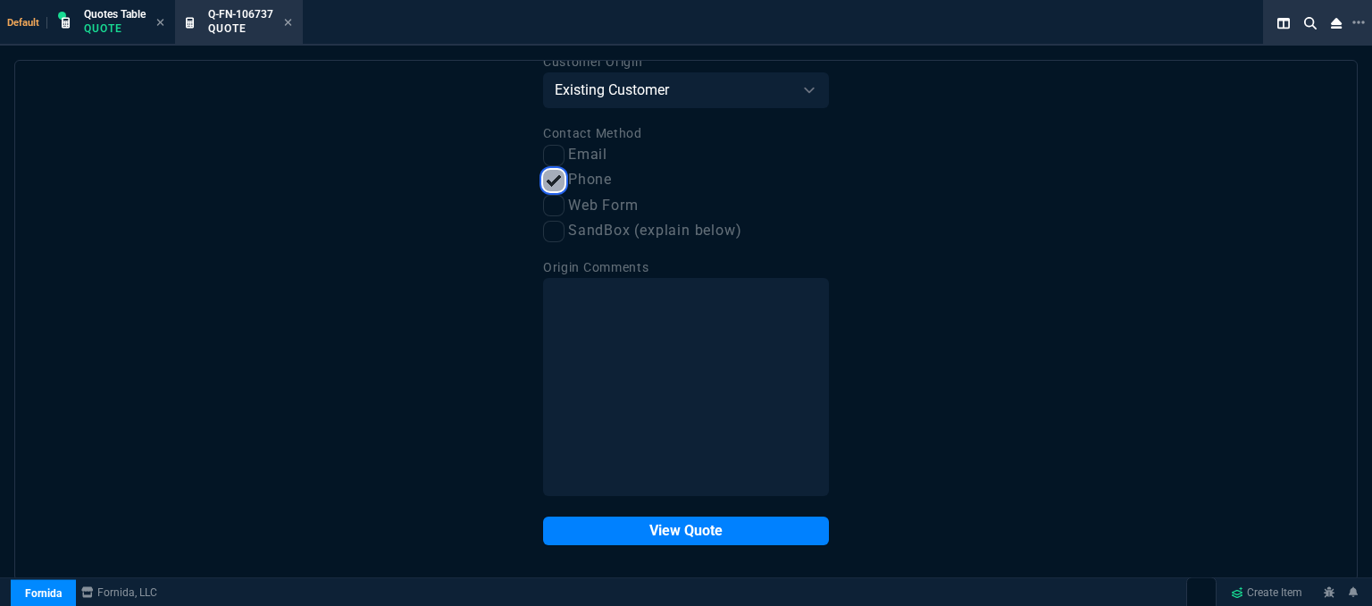
scroll to position [90, 0]
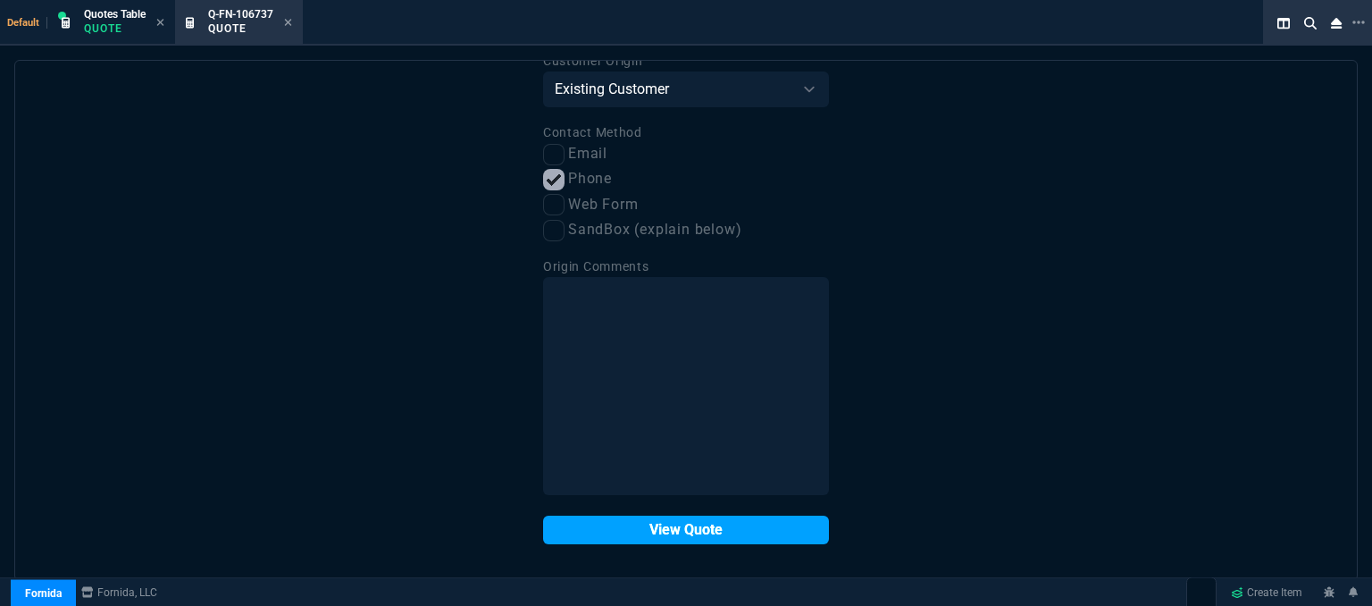
click at [691, 536] on button "View Quote" at bounding box center [686, 529] width 286 height 29
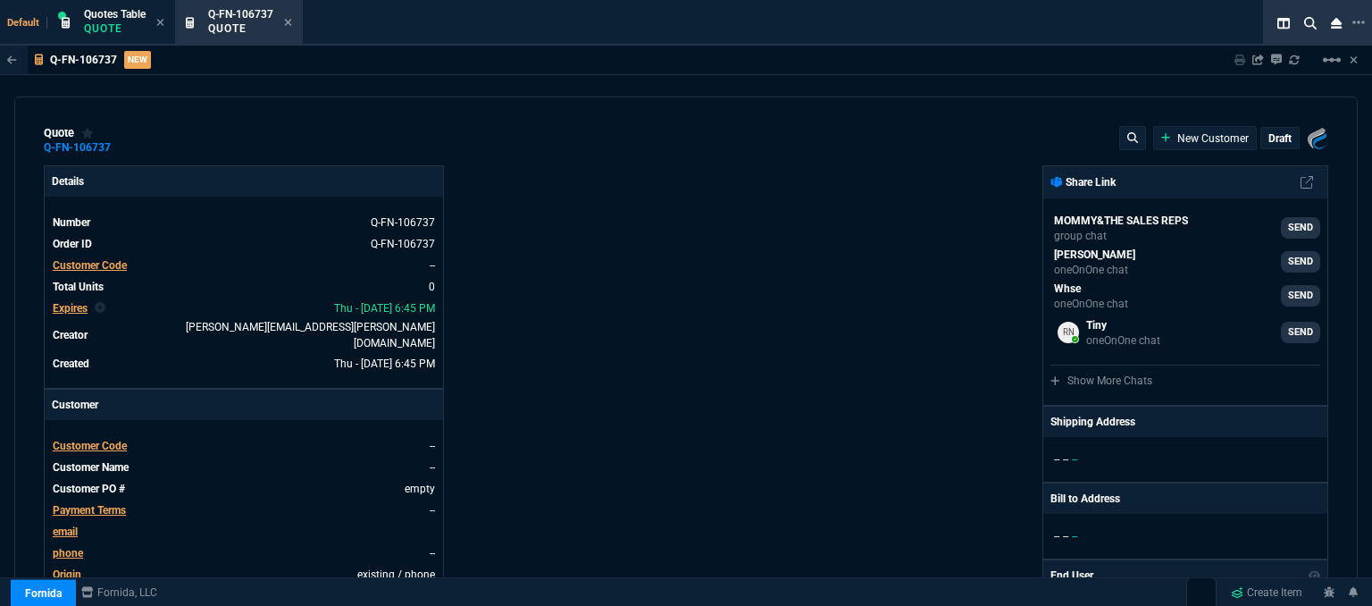
click at [108, 439] on span "Customer Code" at bounding box center [90, 445] width 74 height 13
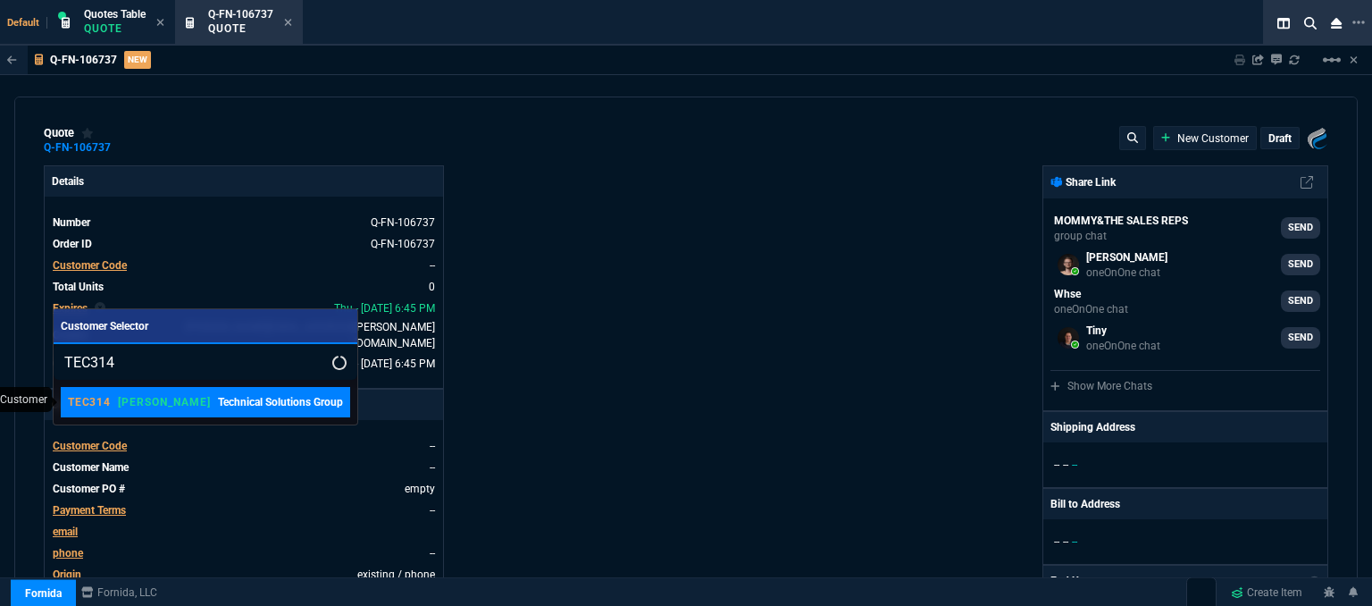
type input "TEC314"
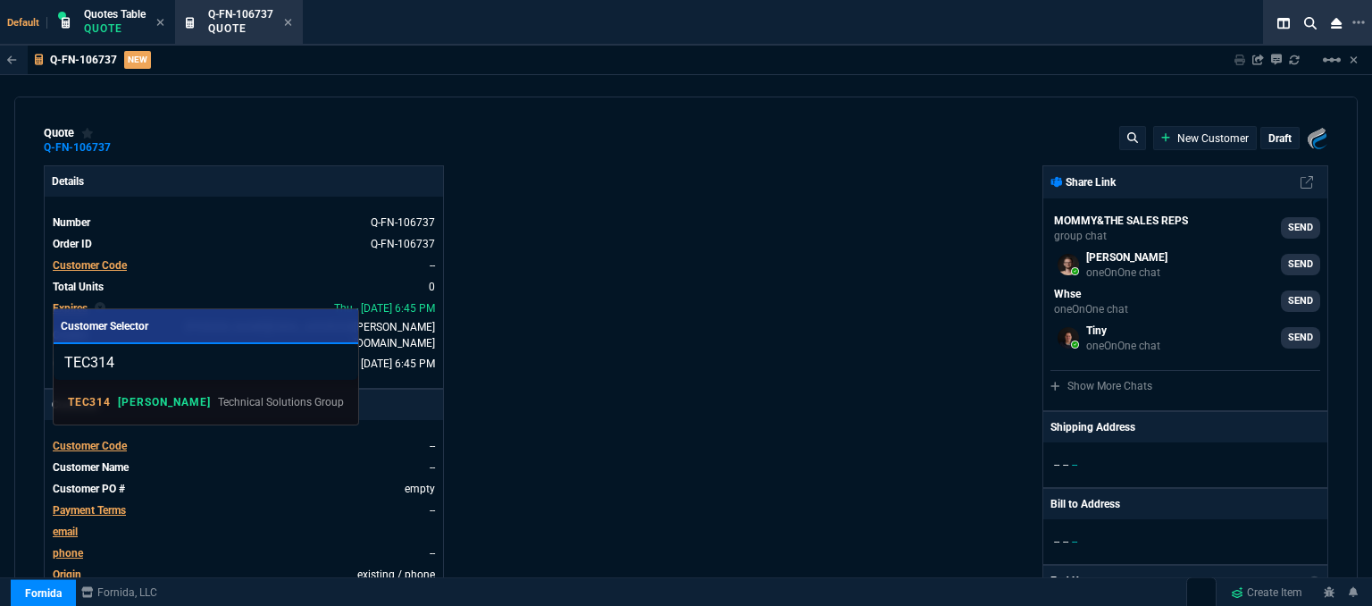
click at [142, 406] on p "[PERSON_NAME]" at bounding box center [164, 402] width 92 height 14
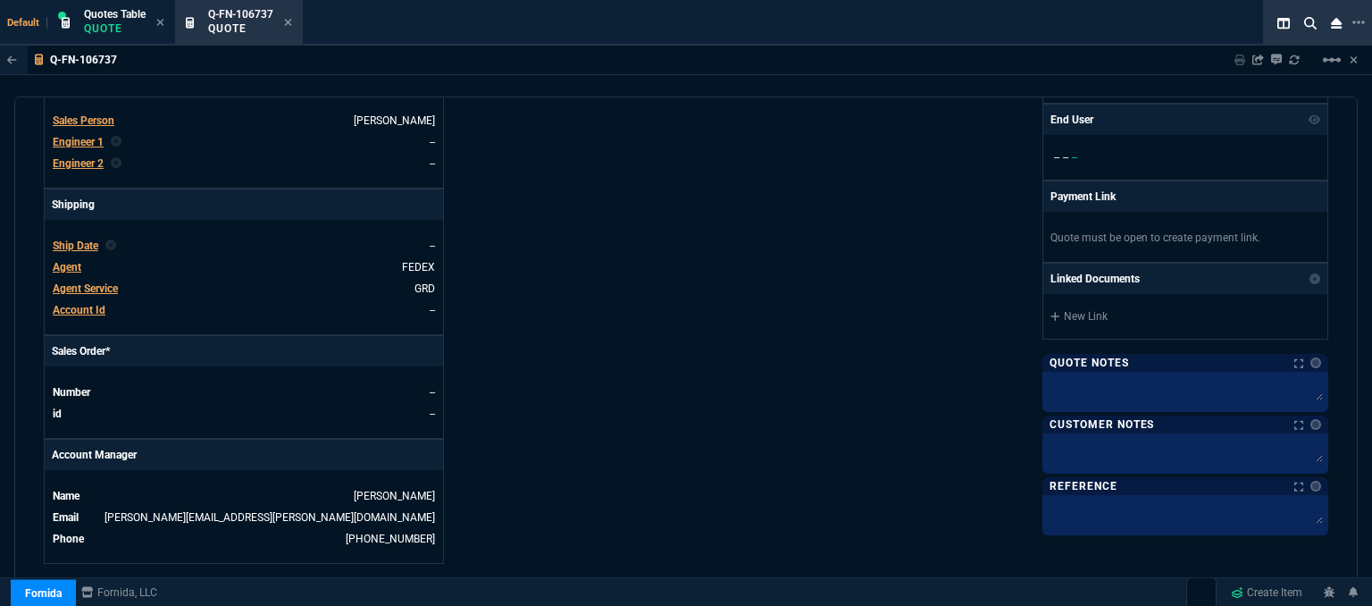
scroll to position [856, 0]
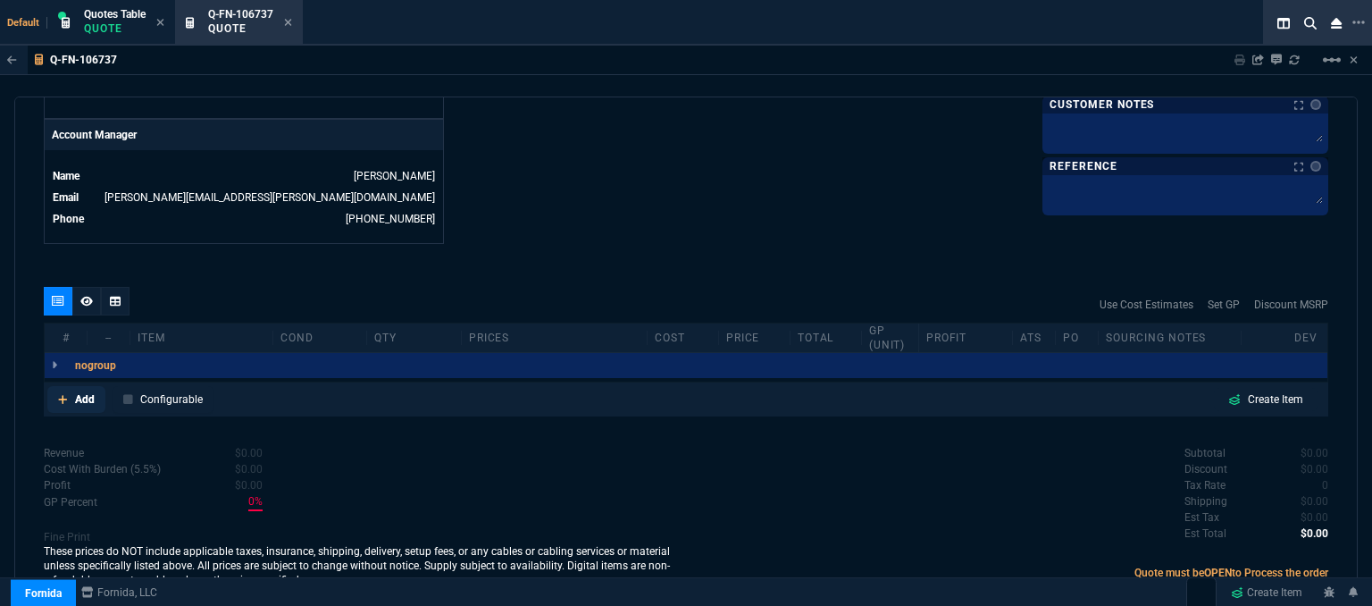
click at [58, 394] on icon at bounding box center [63, 399] width 10 height 11
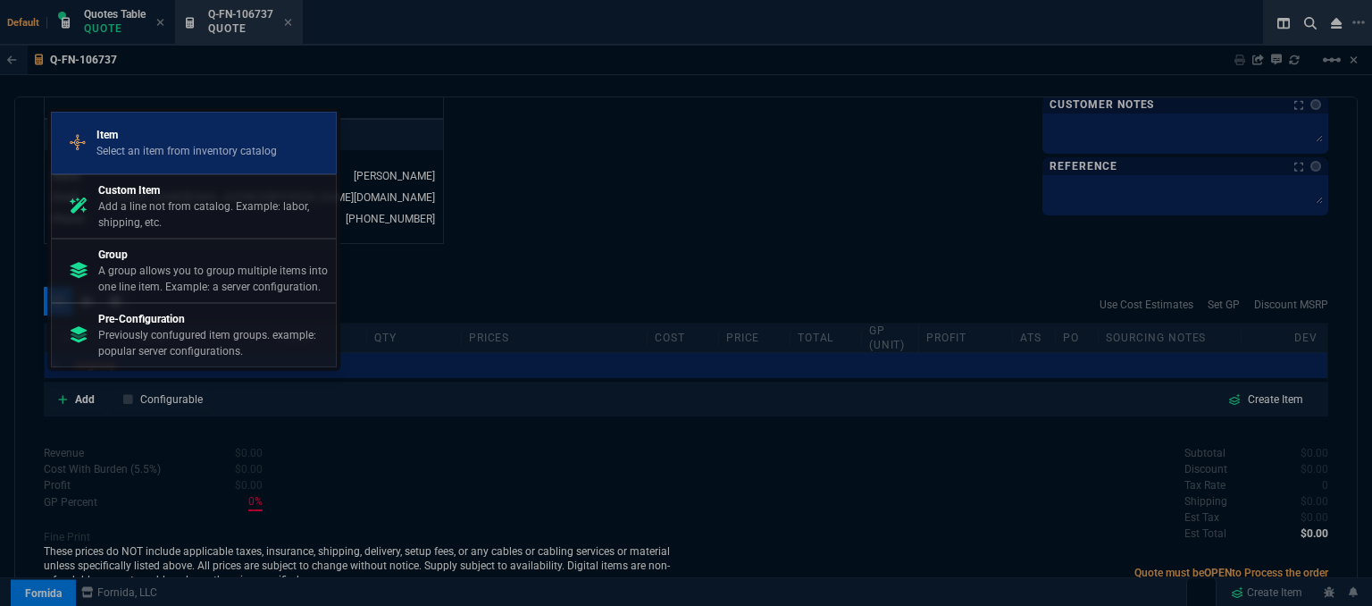
click at [184, 140] on p "Item" at bounding box center [186, 135] width 180 height 16
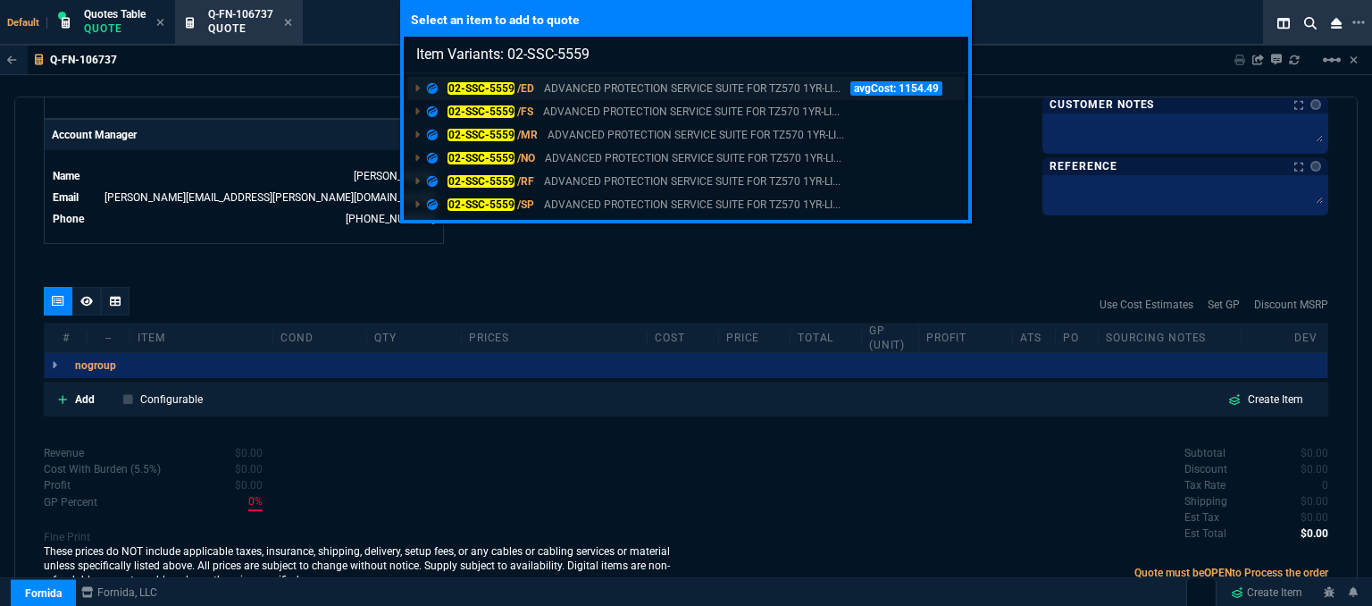
type input "Item Variants: 02-SSC-5559"
click at [675, 90] on p "ADVANCED PROTECTION SERVICE SUITE FOR TZ570 1YR-LI..." at bounding box center [692, 88] width 297 height 16
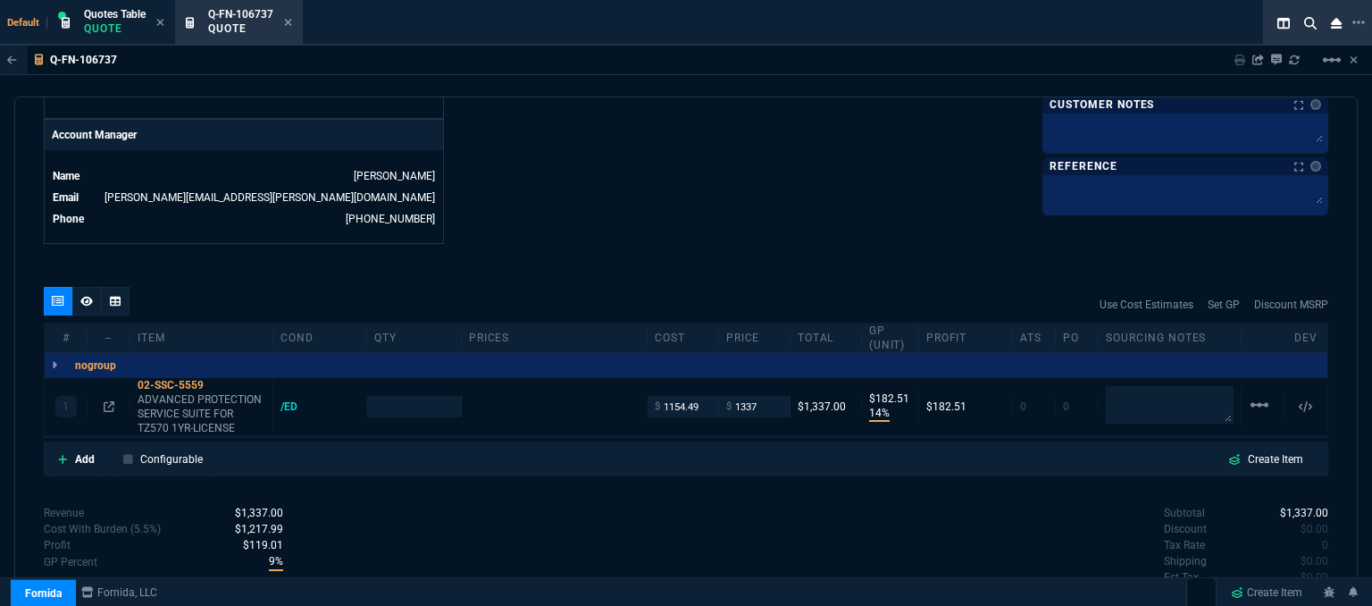
type input "14"
type input "183"
type input "1620"
type input "17"
click at [1185, 395] on textarea at bounding box center [1170, 405] width 128 height 36
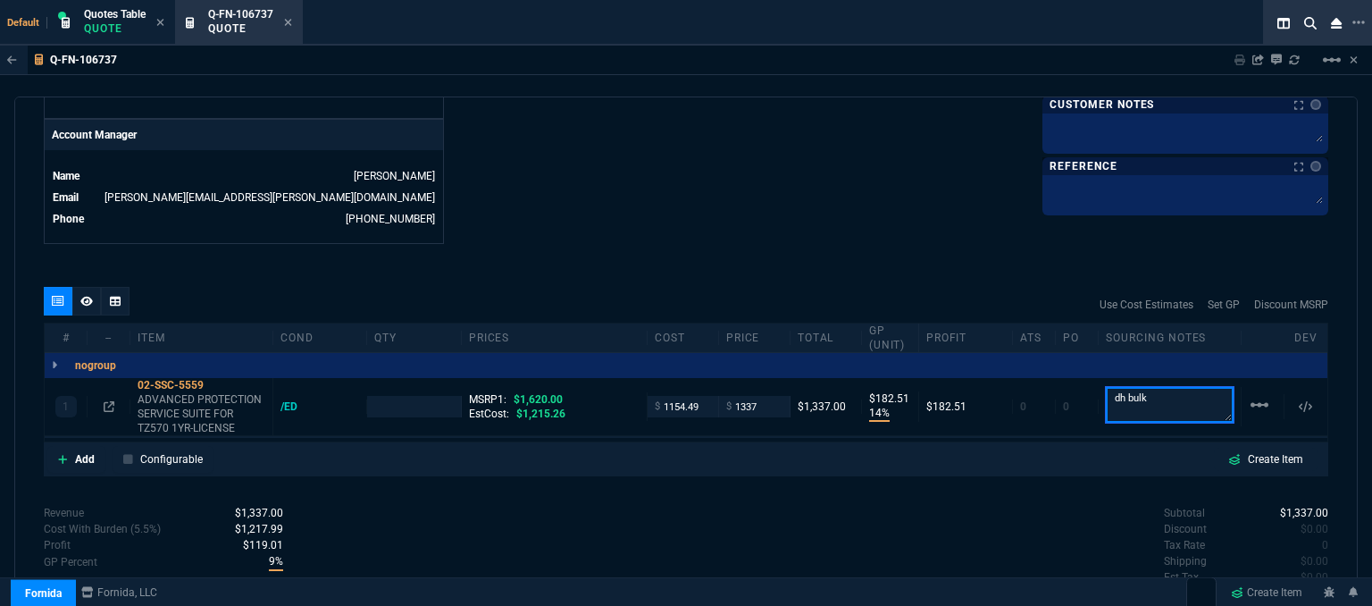
type textarea "dh bulk"
click div "Fornida, LLC [STREET_ADDRESS] Share Link MOMMY&THE SALES REPS group chat SEND […"
type input "1"
click icon
click input "1154.49"
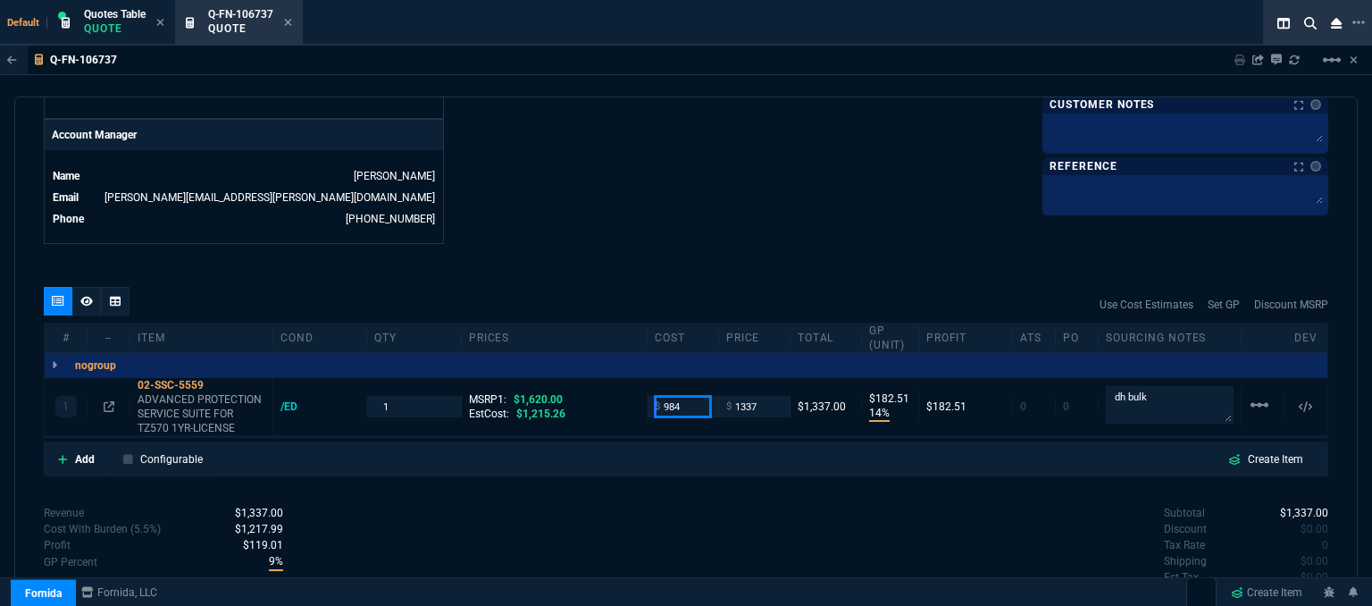
type input "984"
click div "Fornida, LLC [STREET_ADDRESS] Share Link MOMMY&THE SALES REPS group chat SEND […"
type input "984"
type input "26"
type input "353"
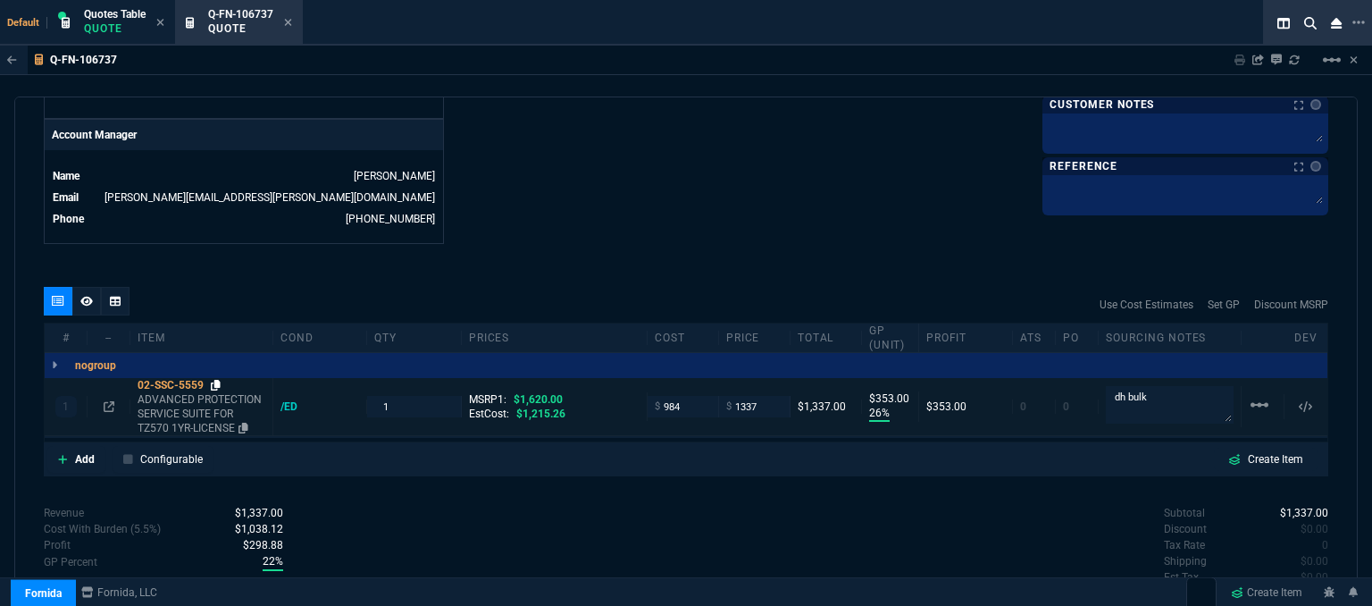
click icon
click input "1337"
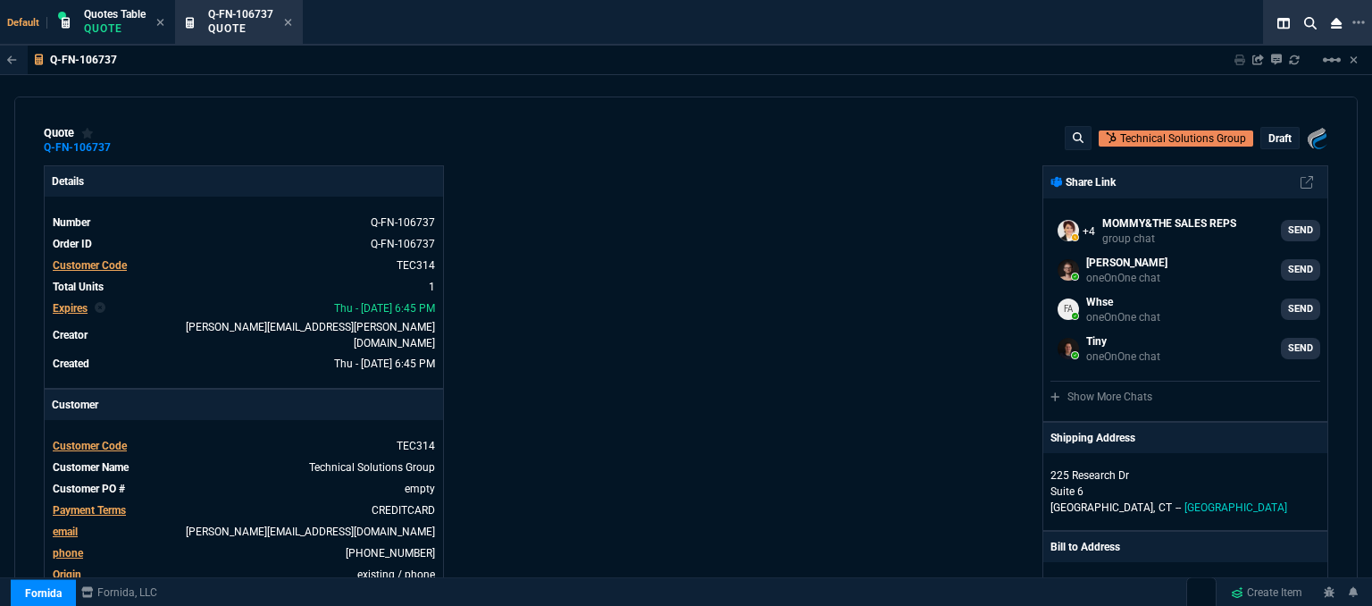
select select "12: [PERSON_NAME]"
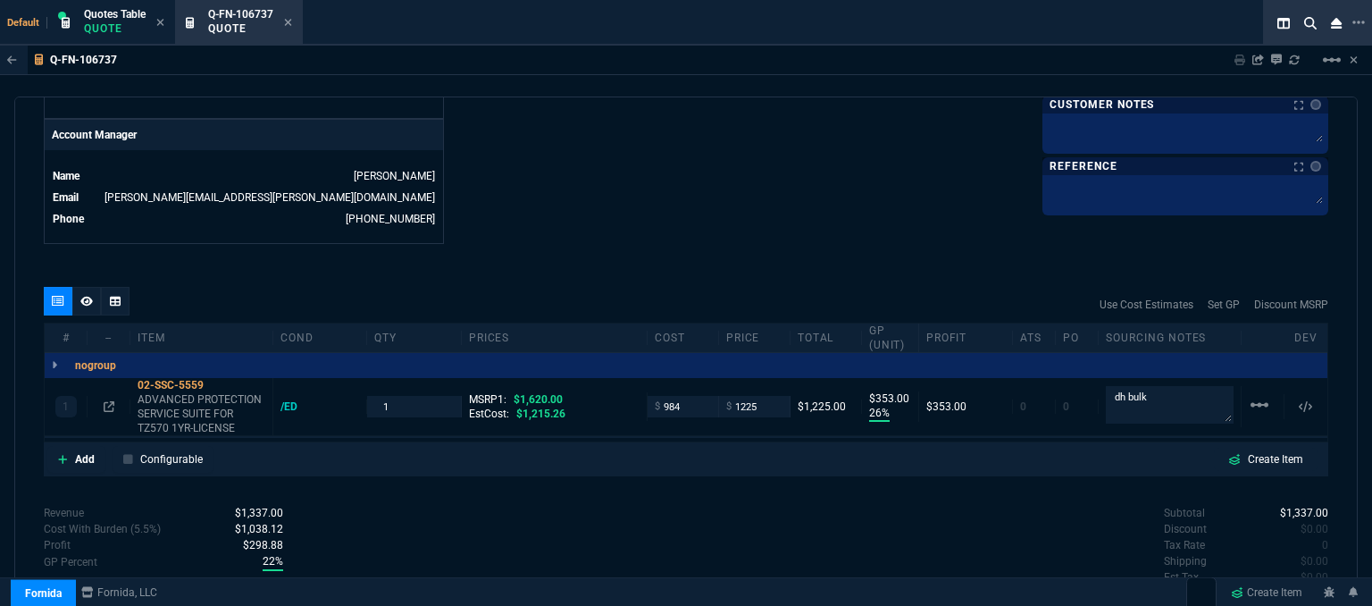
type input "1225"
type input "20"
type input "241"
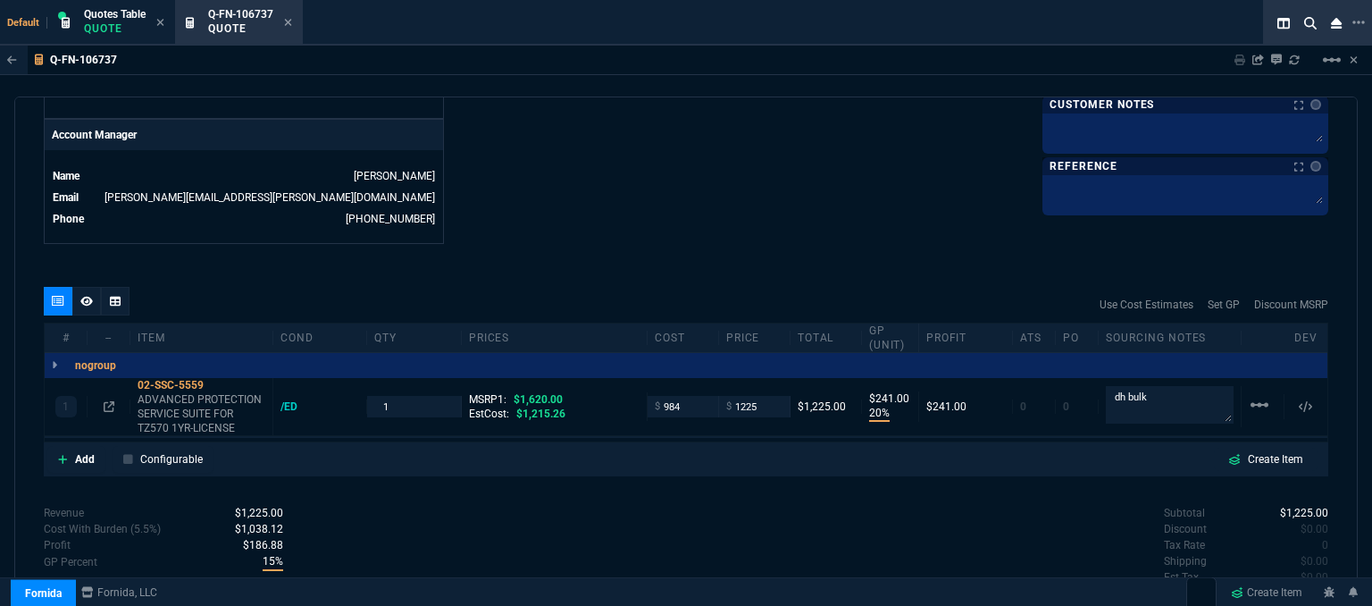
type input "24"
click at [762, 396] on input "1225" at bounding box center [754, 406] width 56 height 21
type input "1226"
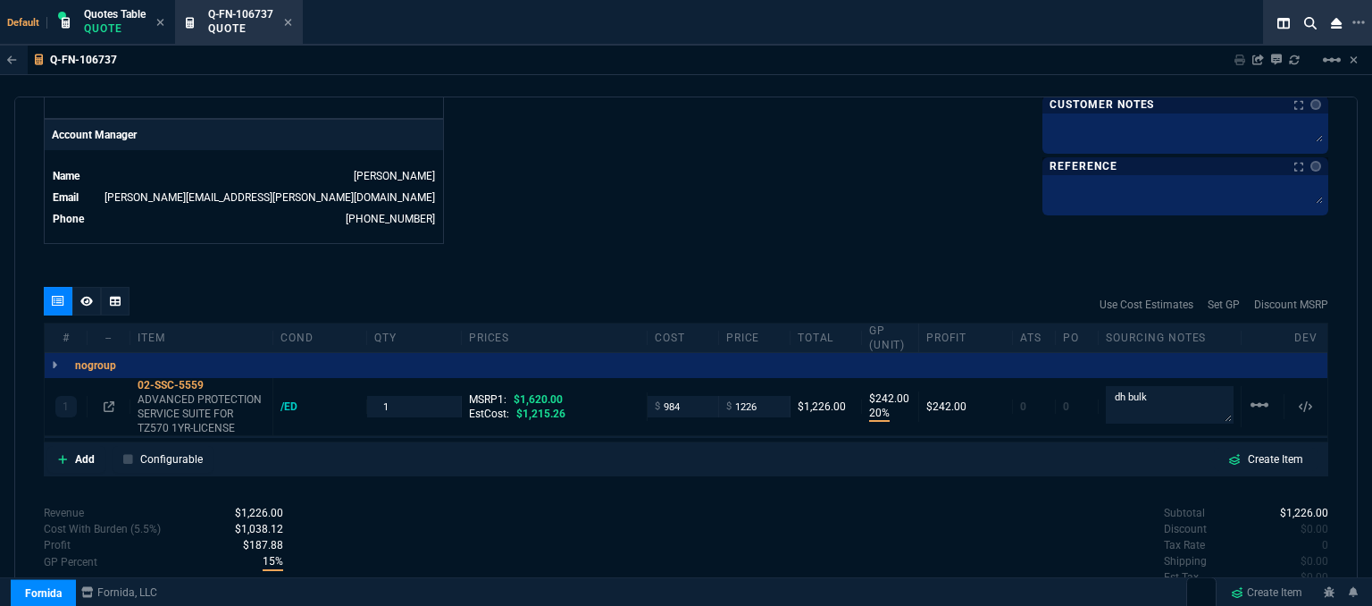
type input "242"
click at [61, 454] on icon at bounding box center [63, 459] width 10 height 11
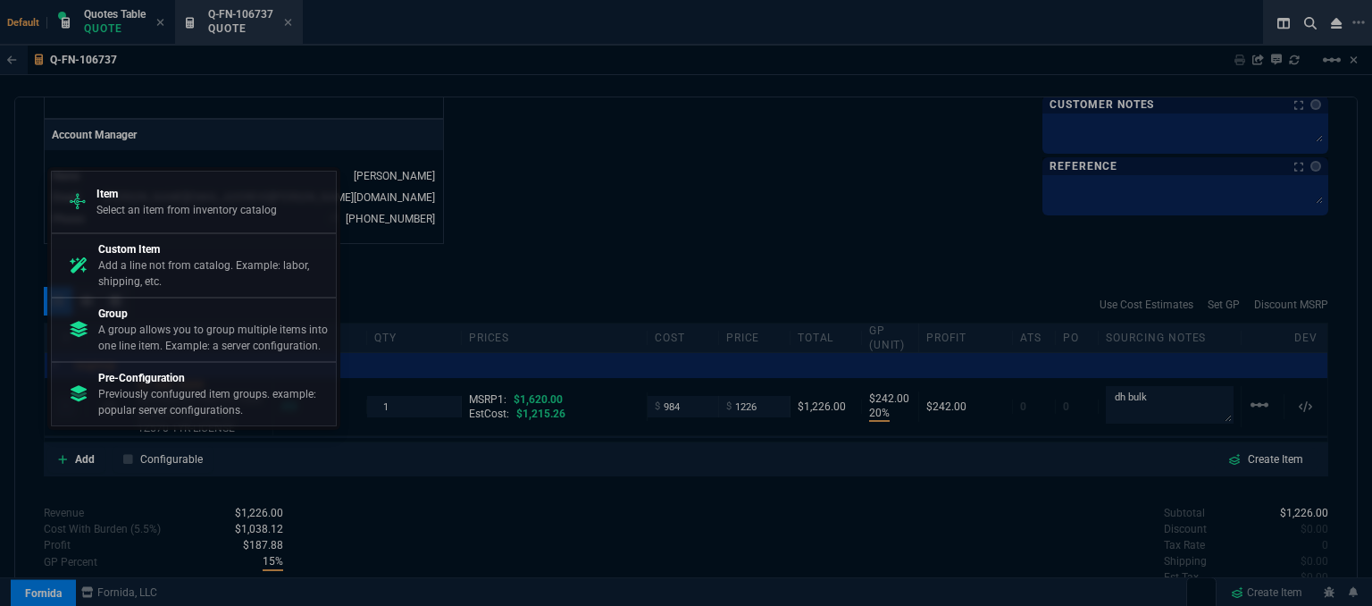
click at [167, 215] on p "Select an item from inventory catalog" at bounding box center [186, 210] width 180 height 16
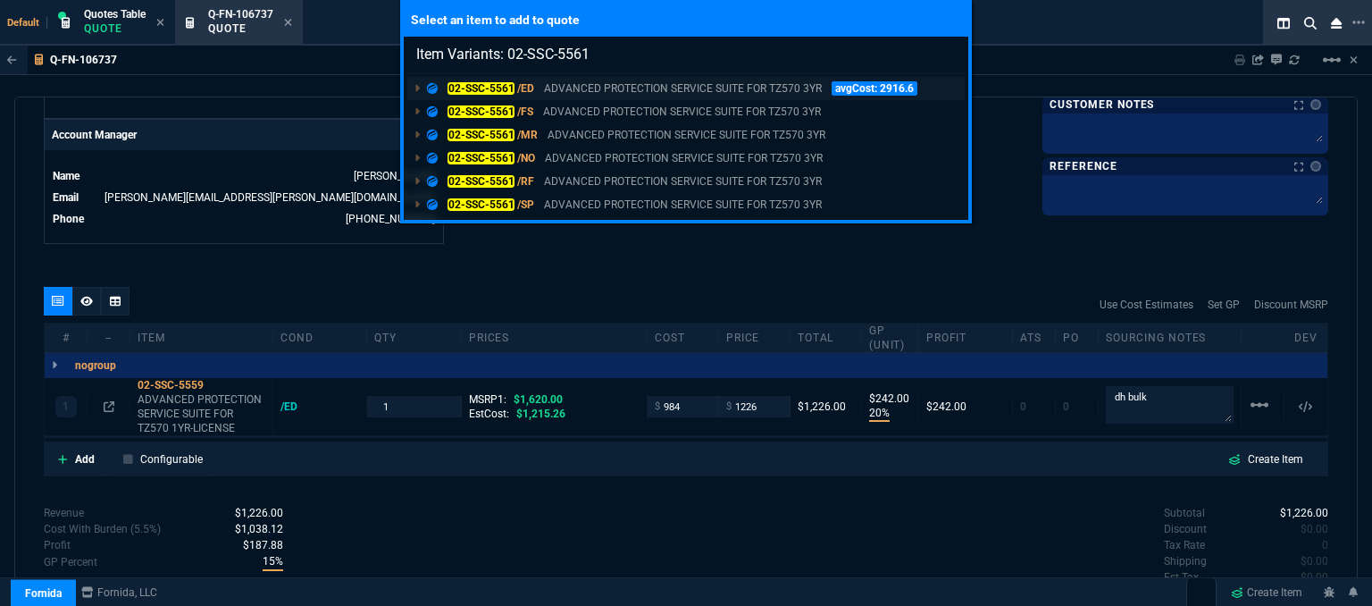
type input "Item Variants: 02-SSC-5561"
click at [622, 89] on p "ADVANCED PROTECTION SERVICE SUITE FOR TZ570 3YR" at bounding box center [683, 88] width 278 height 16
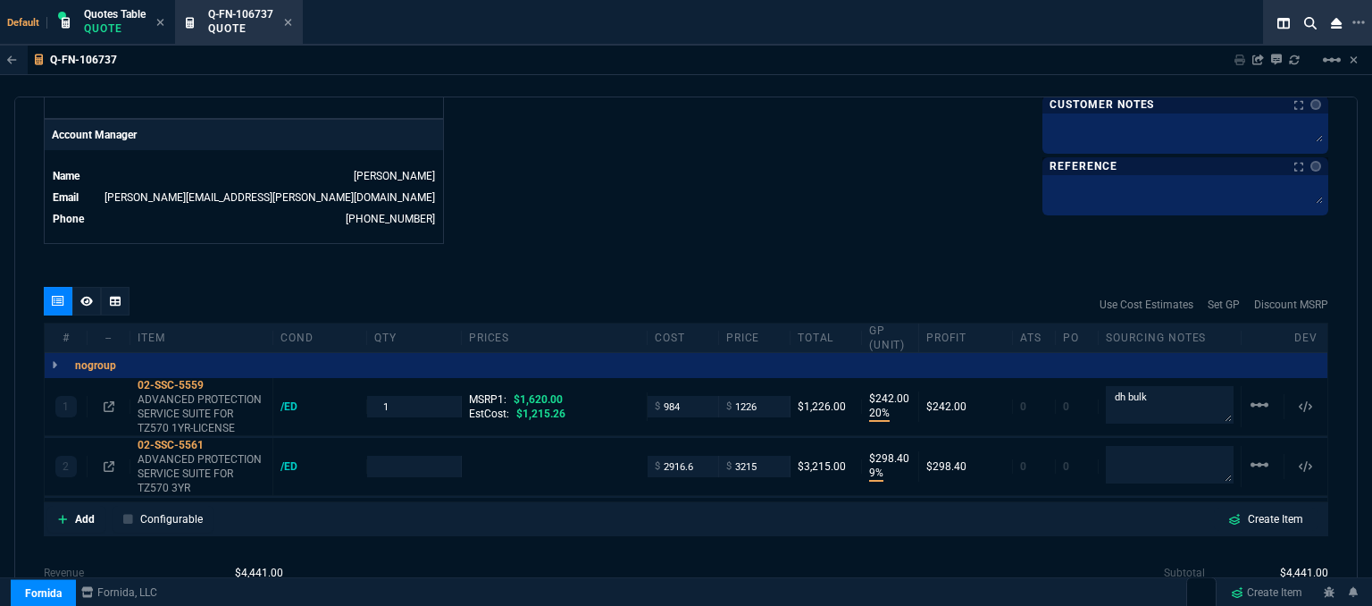
type input "20"
type input "242"
type input "9"
type input "298"
type input "24"
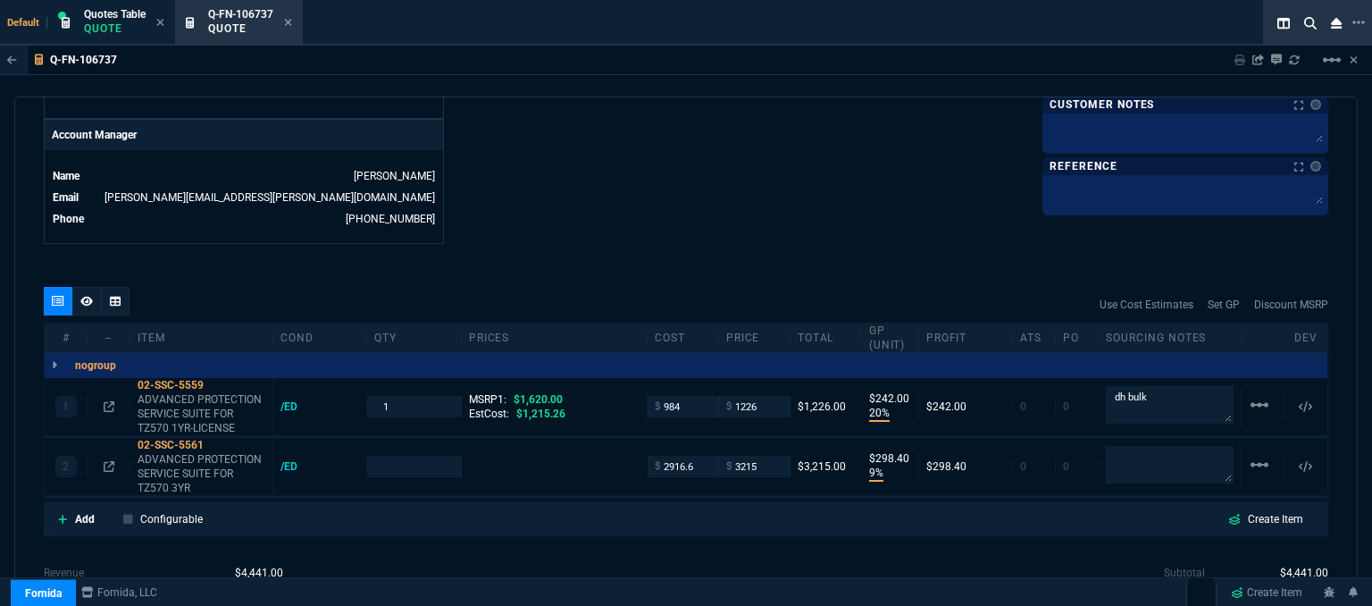
type input "4041.58"
type input "20"
click at [242, 422] on icon at bounding box center [243, 427] width 10 height 11
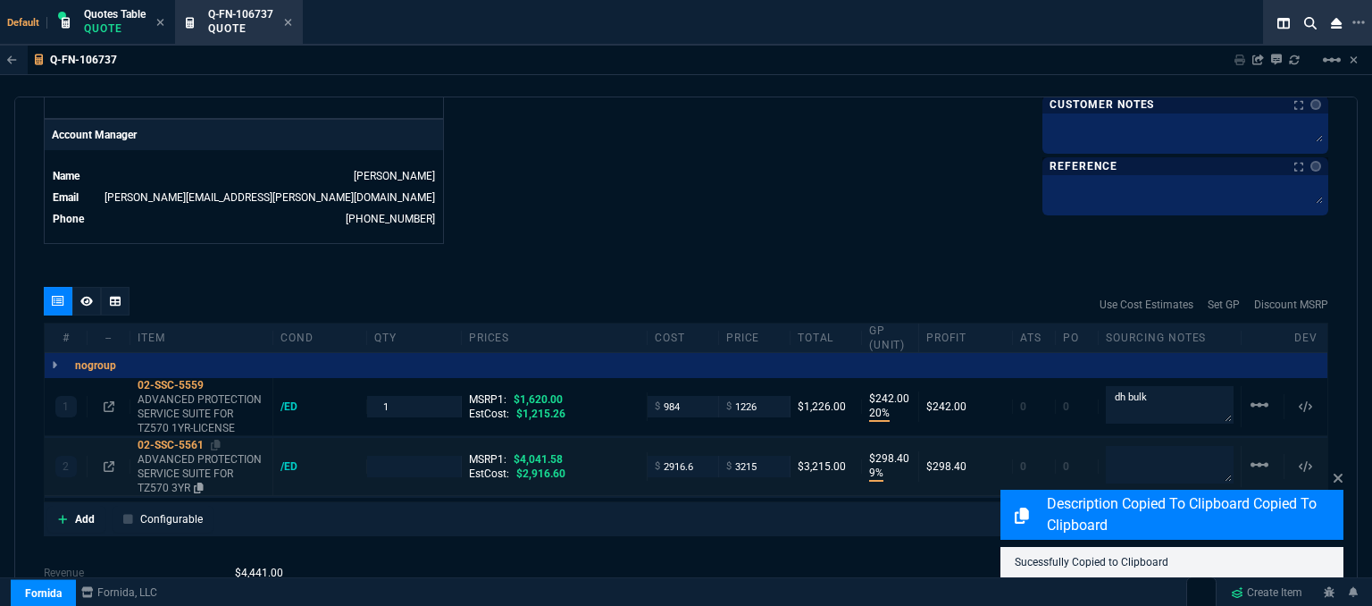
click at [179, 472] on p "ADVANCED PROTECTION SERVICE SUITE FOR TZ570 3YR" at bounding box center [202, 473] width 128 height 43
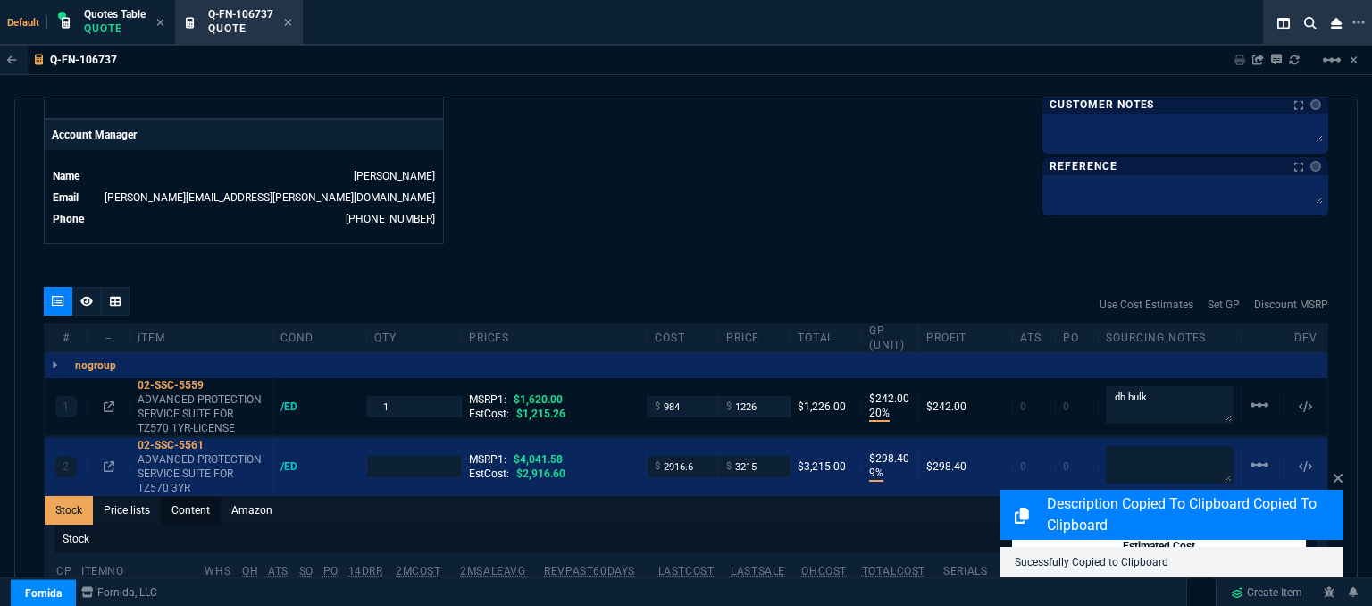
click at [194, 496] on link "Content" at bounding box center [191, 510] width 60 height 29
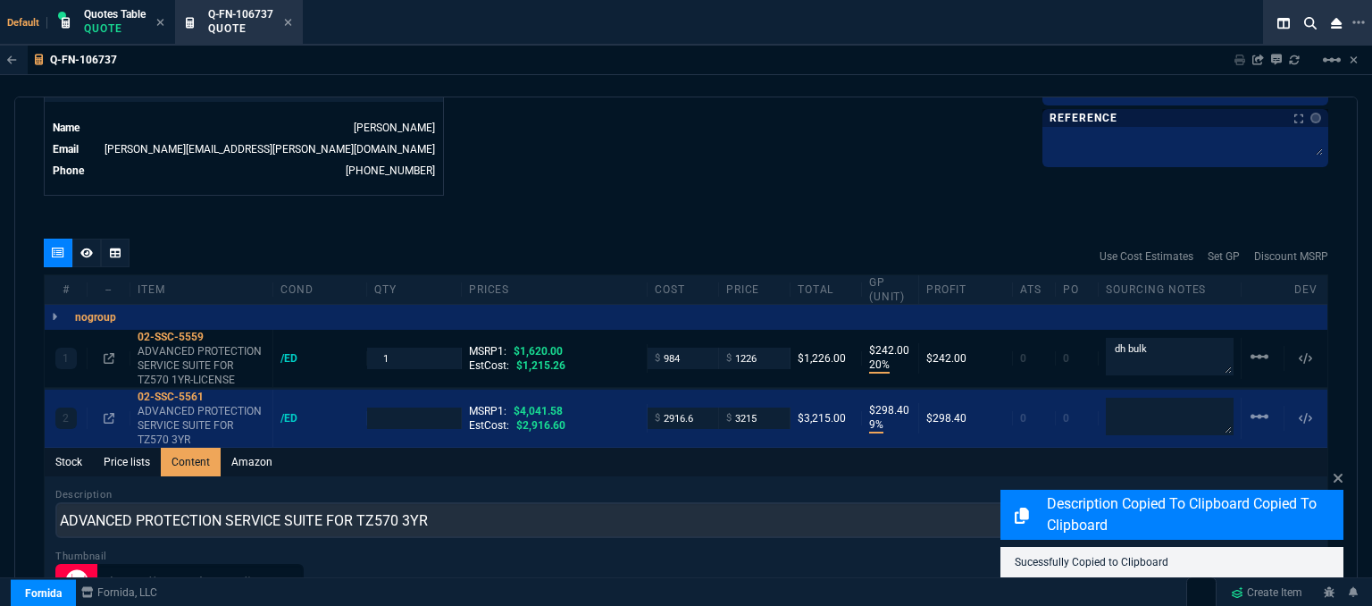
scroll to position [945, 0]
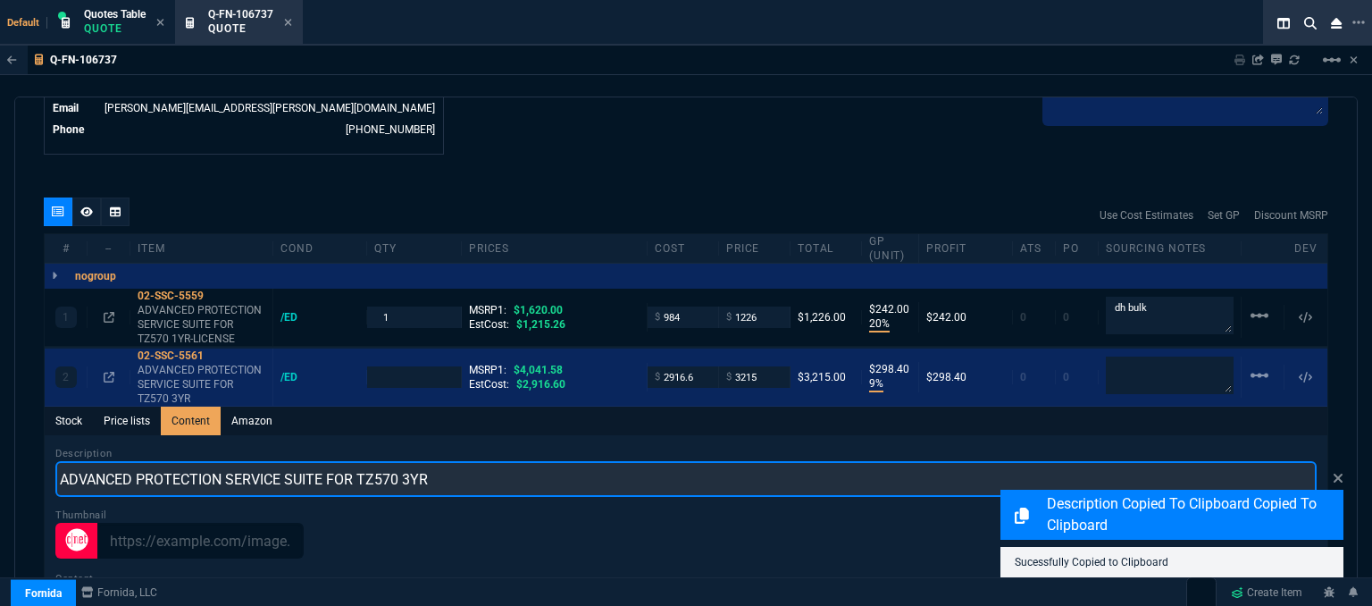
drag, startPoint x: 485, startPoint y: 467, endPoint x: 38, endPoint y: 469, distance: 446.6
click at [38, 469] on div "quote Q-FN-106737 Technical Solutions Group draft Fornida, LLC [STREET_ADDRESS]…" at bounding box center [685, 353] width 1343 height 514
paste input "1YR-LICENSE"
click at [412, 461] on input "ADVANCED PROTECTION SERVICE SUITE FOR TZ570 1YR-LICENSE" at bounding box center [685, 479] width 1261 height 36
type input "ADVANCED PROTECTION SERVICE SUITE FOR TZ570 3YR-LICENSE"
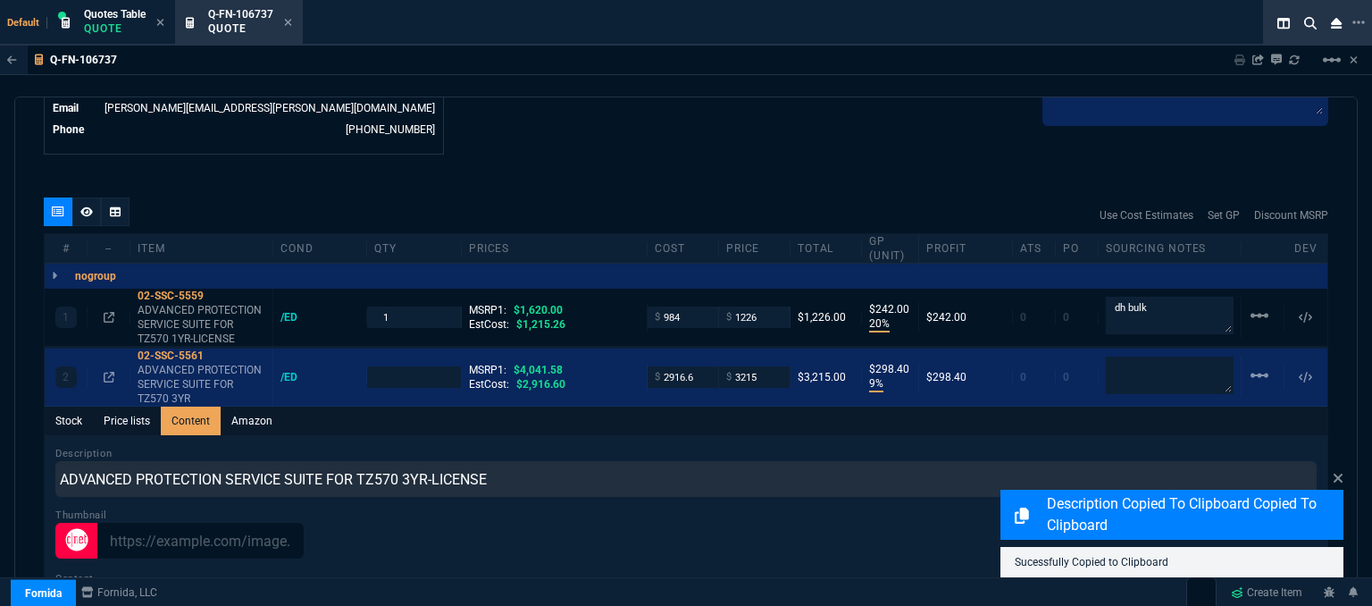
type input "1"
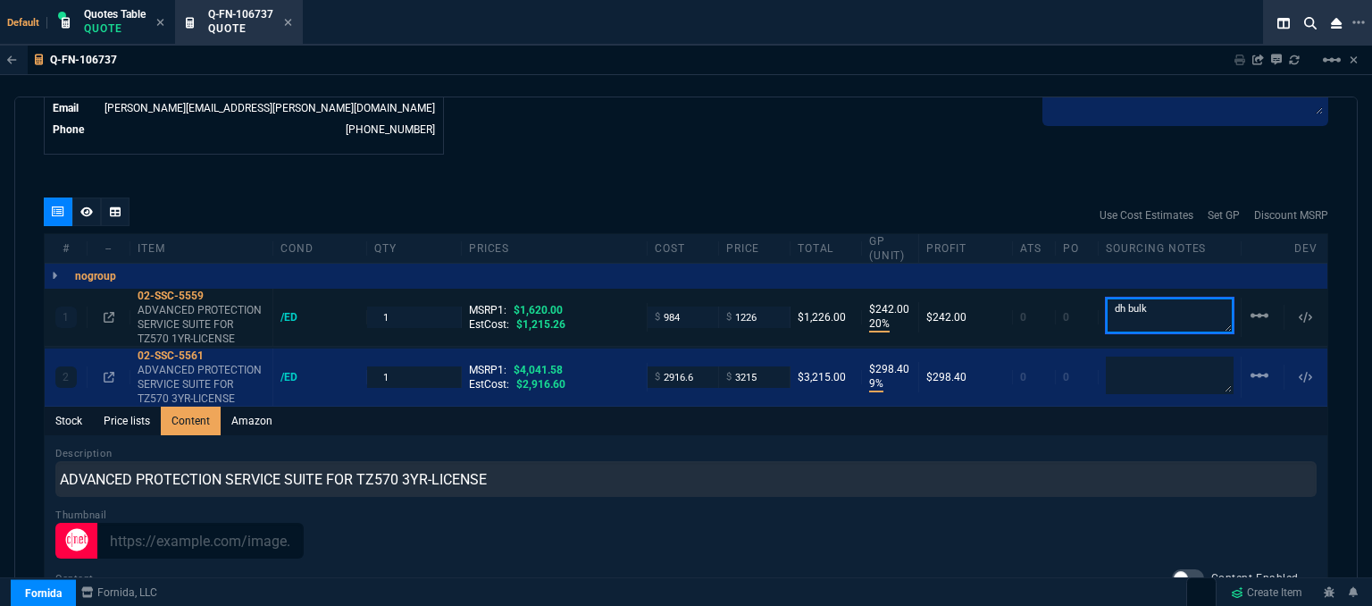
drag, startPoint x: 1171, startPoint y: 285, endPoint x: 1070, endPoint y: 294, distance: 101.3
click at [1070, 294] on div "1 02-SSC-5559 ADVANCED PROTECTION SERVICE SUITE FOR TZ570 1YR-LICENSE /ED 1 MSR…" at bounding box center [686, 317] width 1283 height 58
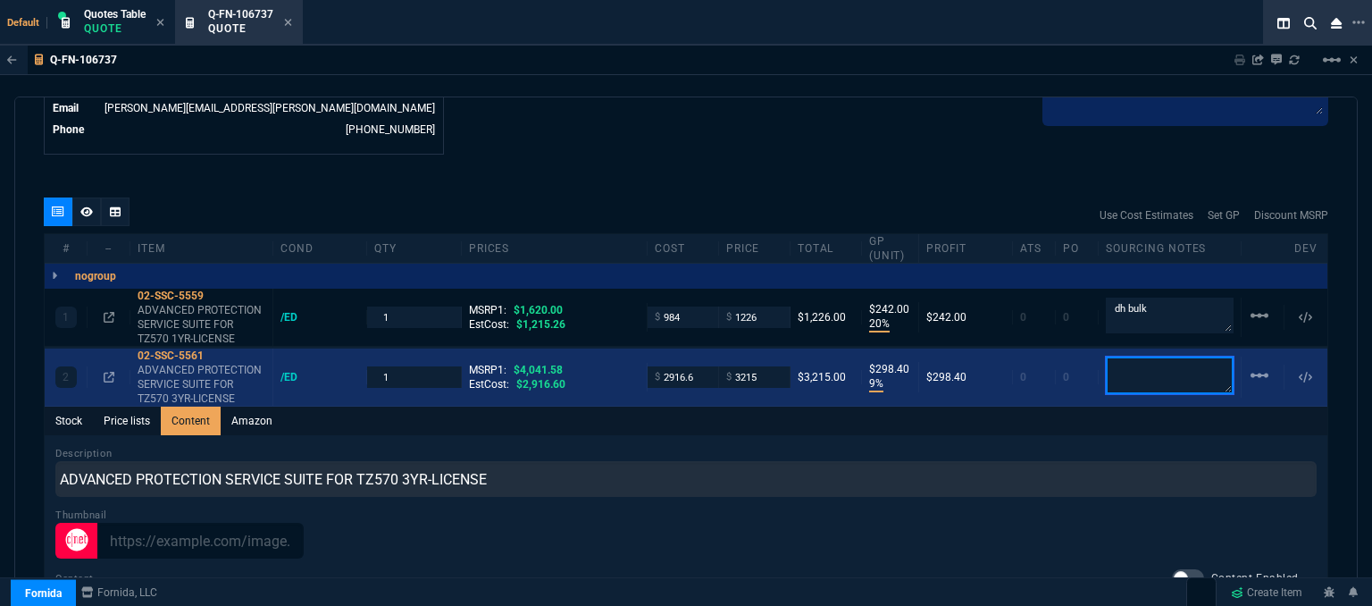
click at [1152, 356] on textarea at bounding box center [1170, 375] width 128 height 38
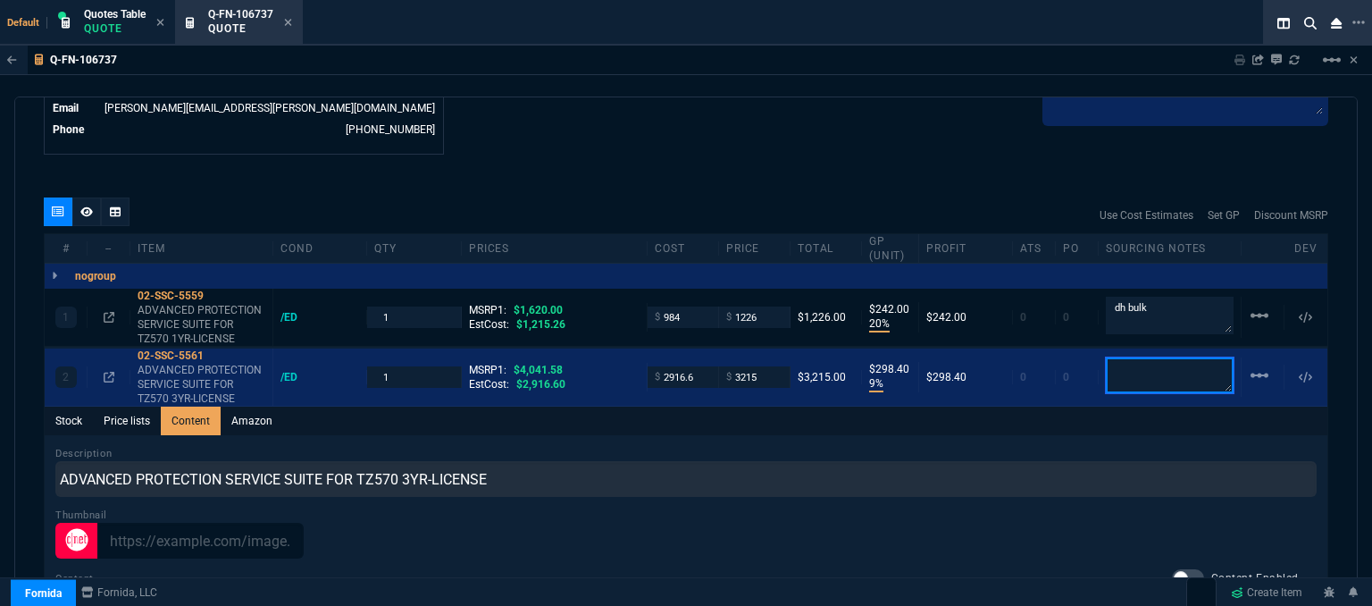
paste textarea "dh bulk"
type textarea "dh bulk"
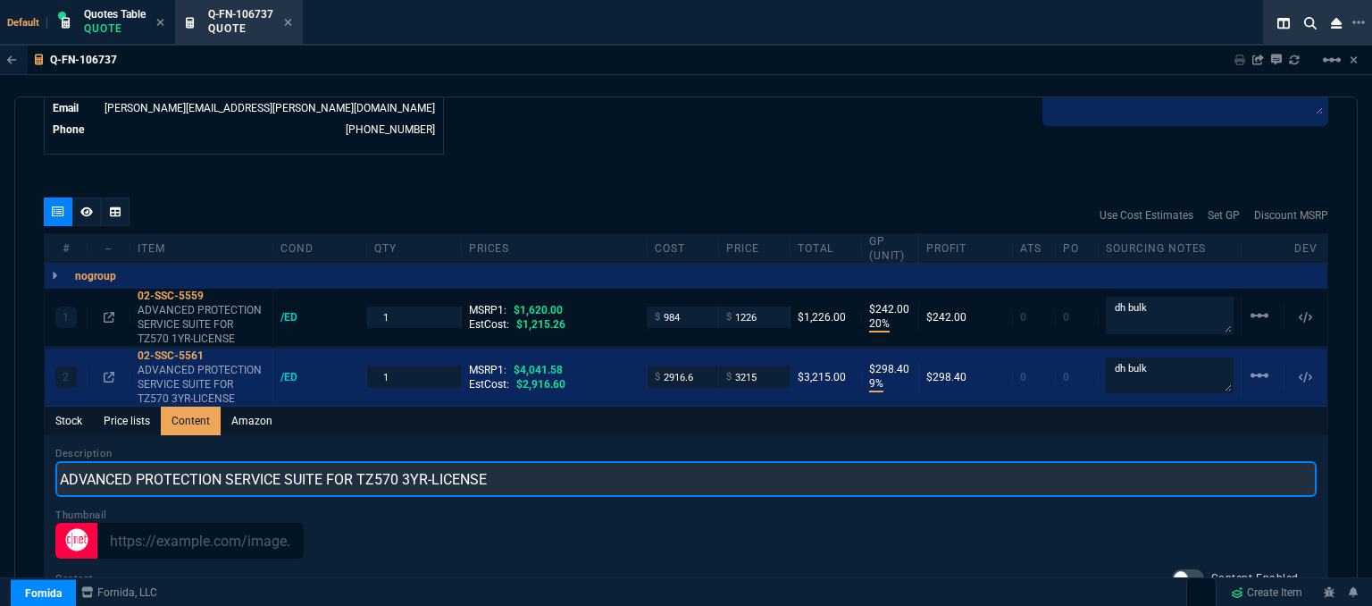
click at [726, 472] on input "ADVANCED PROTECTION SERVICE SUITE FOR TZ570 3YR-LICENSE" at bounding box center [685, 479] width 1261 height 36
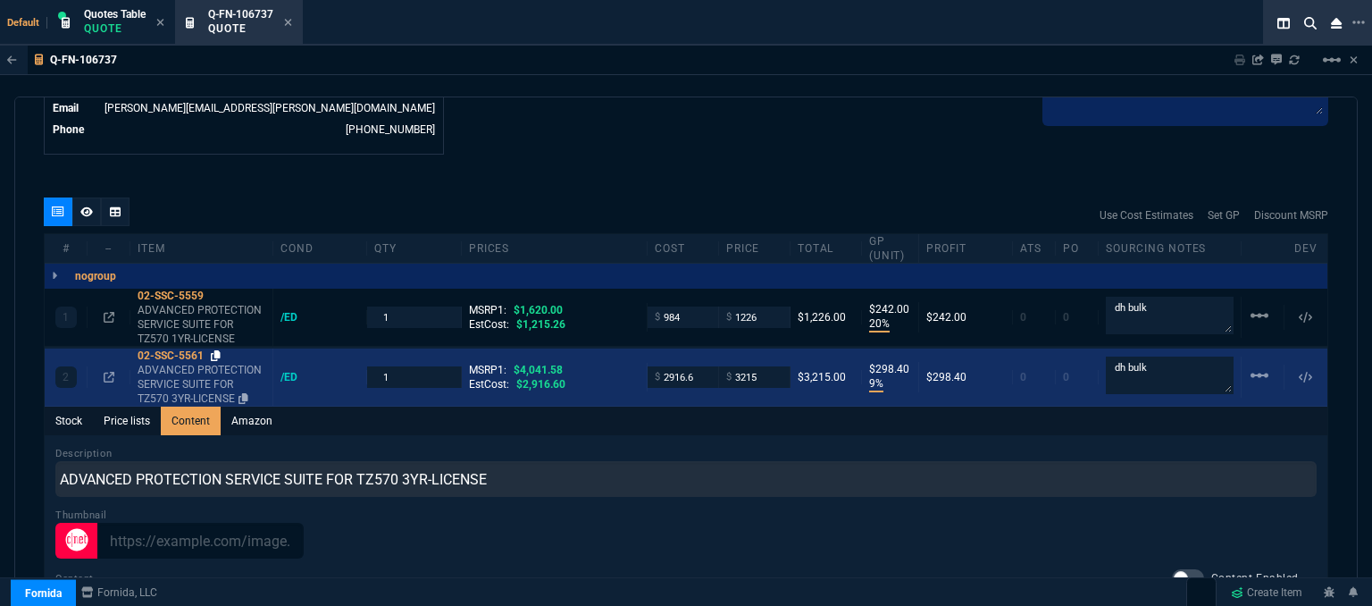
click at [215, 350] on icon at bounding box center [216, 355] width 10 height 11
click at [697, 366] on input "2916.6" at bounding box center [683, 376] width 56 height 21
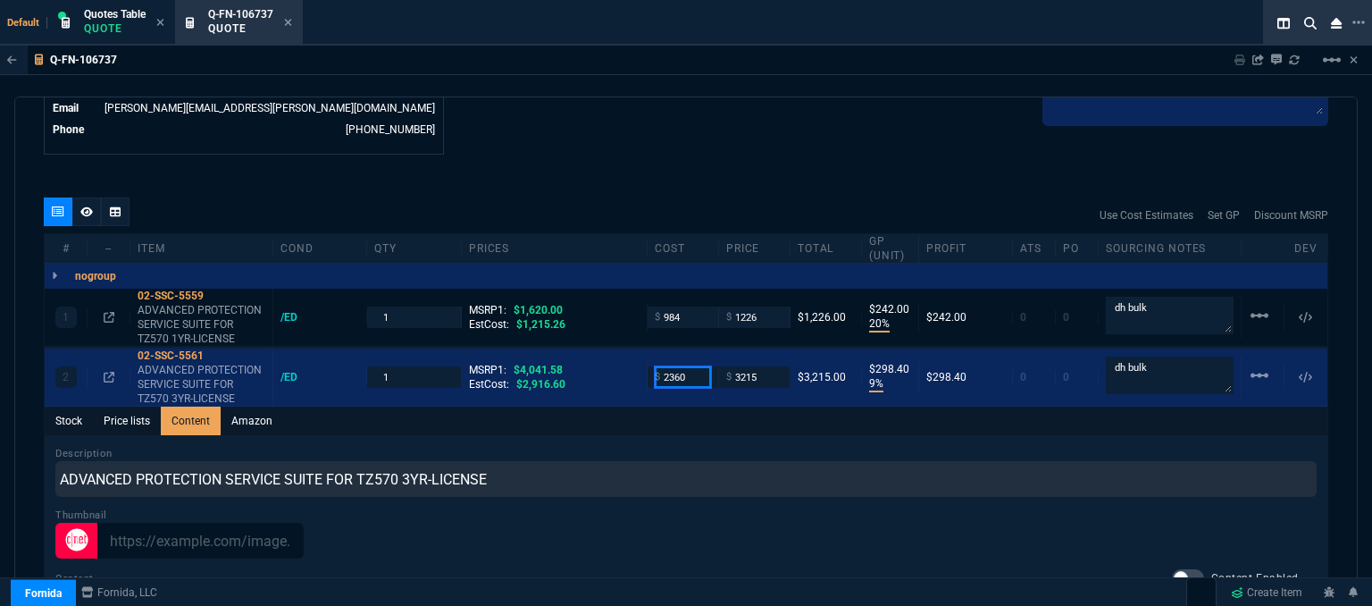
type input "2360"
click at [679, 158] on div "quote Q-FN-106737 Technical Solutions Group draft Fornida, LLC [STREET_ADDRESS]…" at bounding box center [685, 353] width 1343 height 514
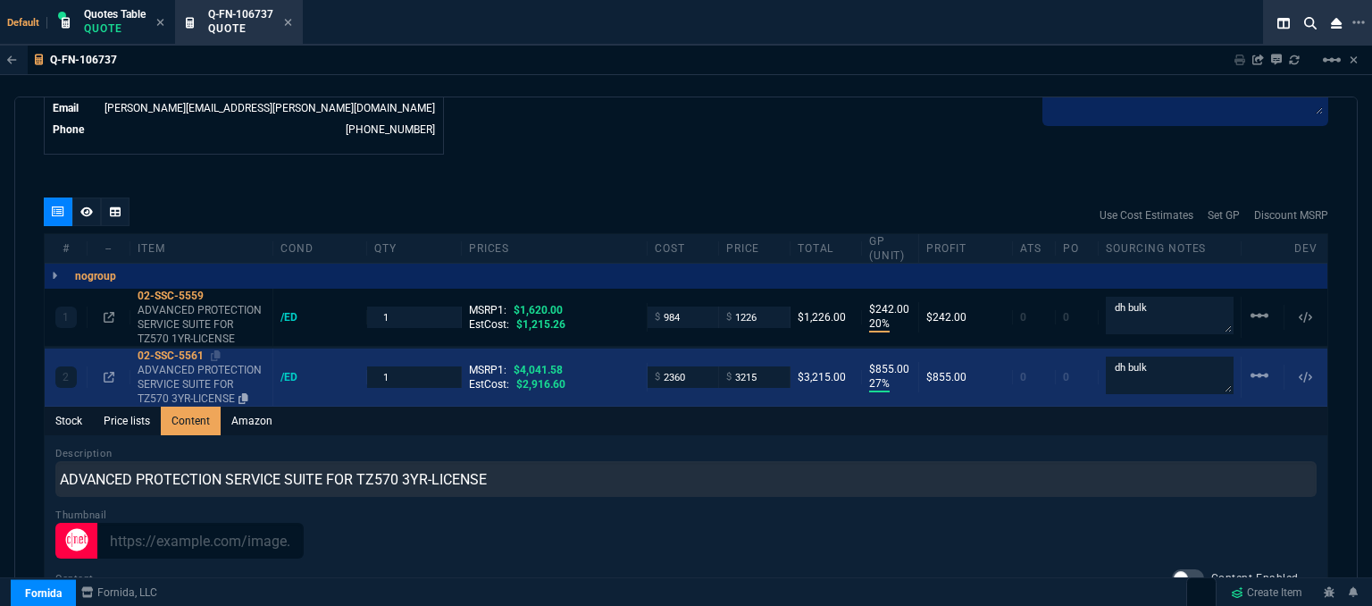
click at [221, 348] on div "02-SSC-5561" at bounding box center [202, 355] width 128 height 14
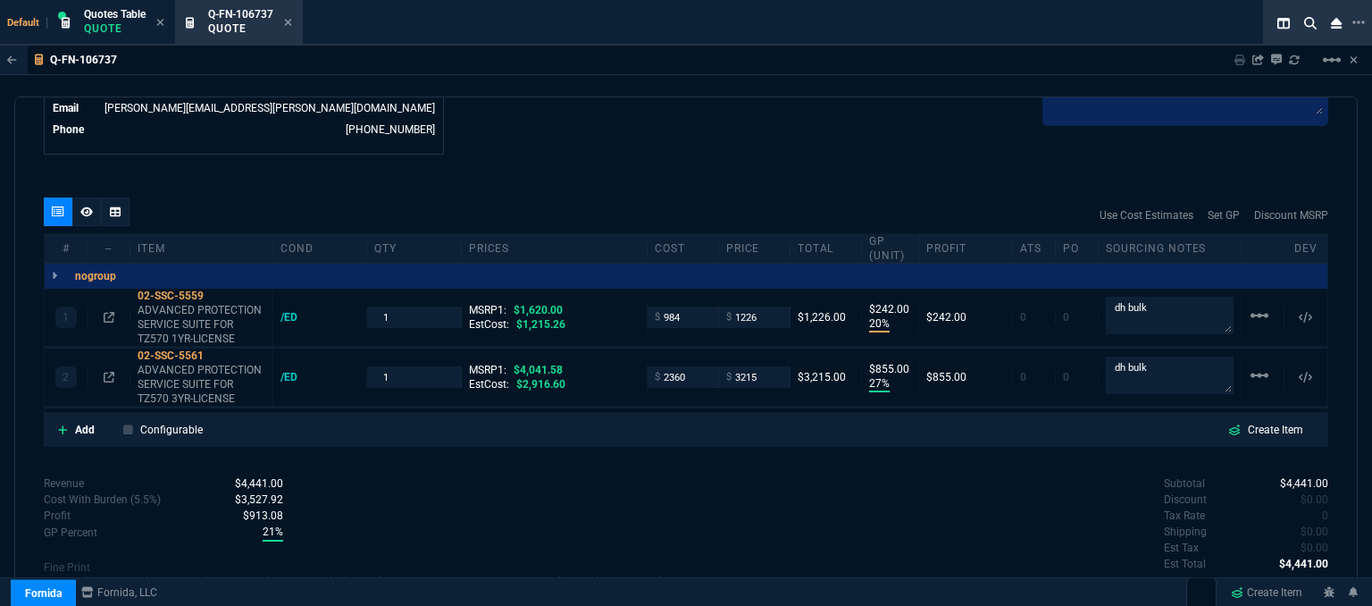
type input "27"
type input "855"
type input "20"
click at [757, 368] on input "3215" at bounding box center [754, 376] width 56 height 21
type input "2950"
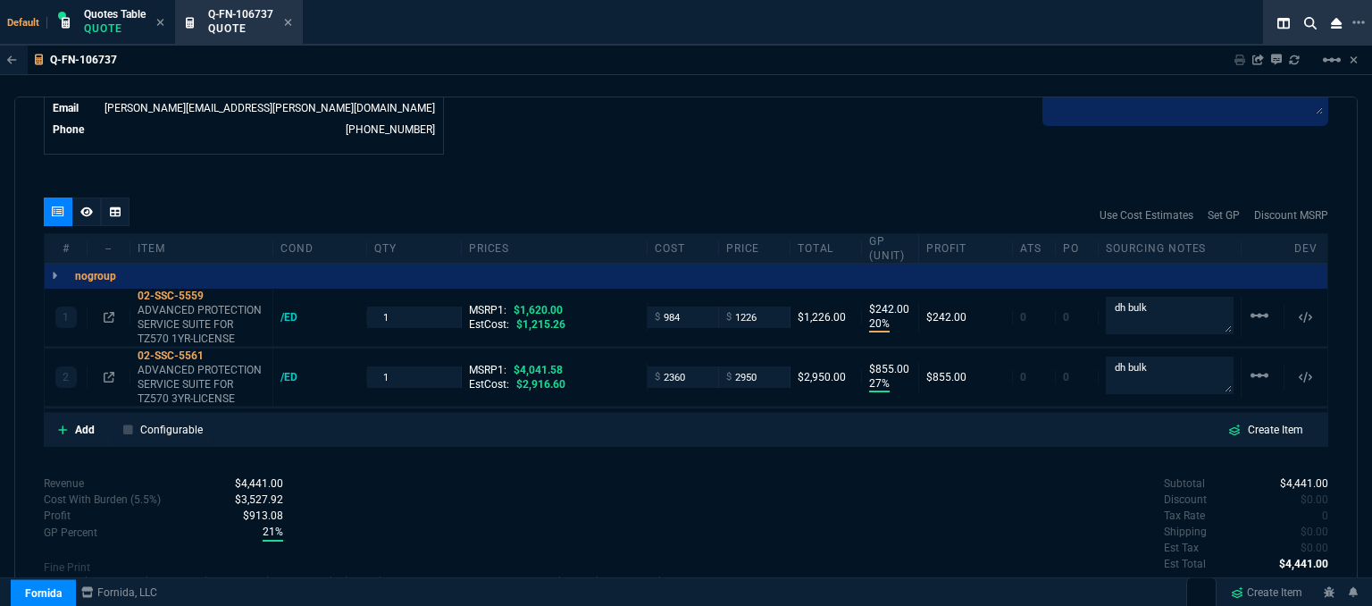
click at [727, 504] on div "Subtotal $4,441.00 Discount $0.00 Tax Rate 0 Shipping $0.00 Est Tax $0.00 Est T…" at bounding box center [1007, 524] width 642 height 98
type input "2950"
type input "20"
type input "590"
type input "27"
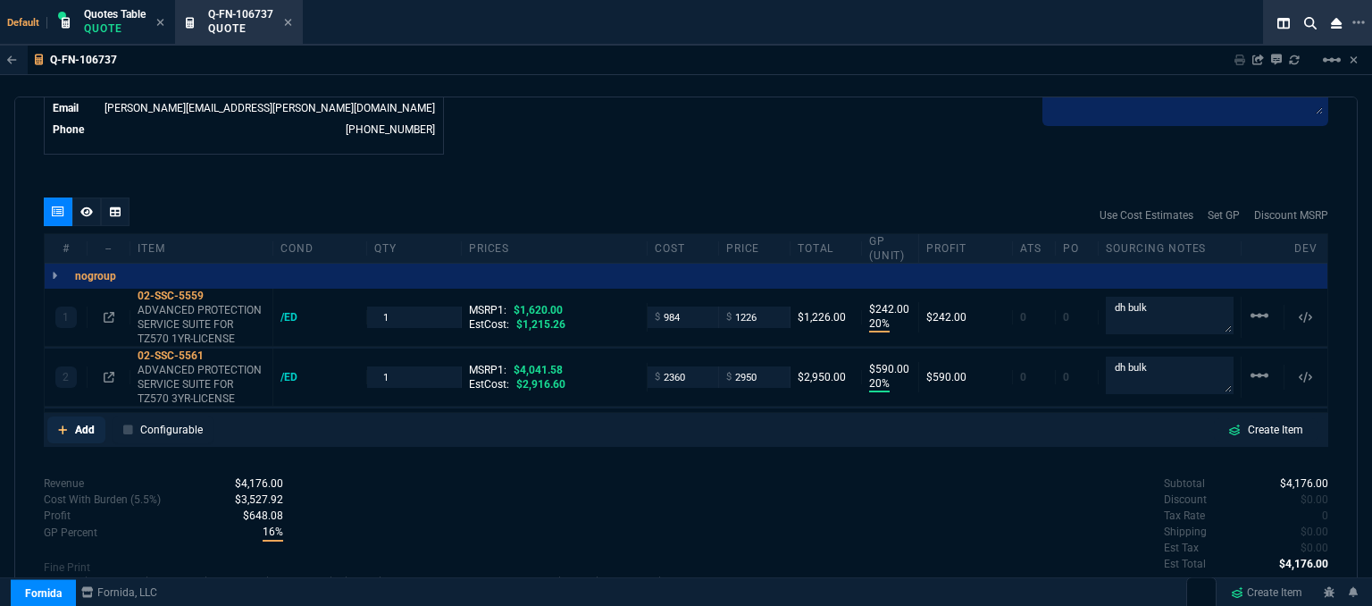
click at [63, 424] on icon at bounding box center [63, 429] width 10 height 11
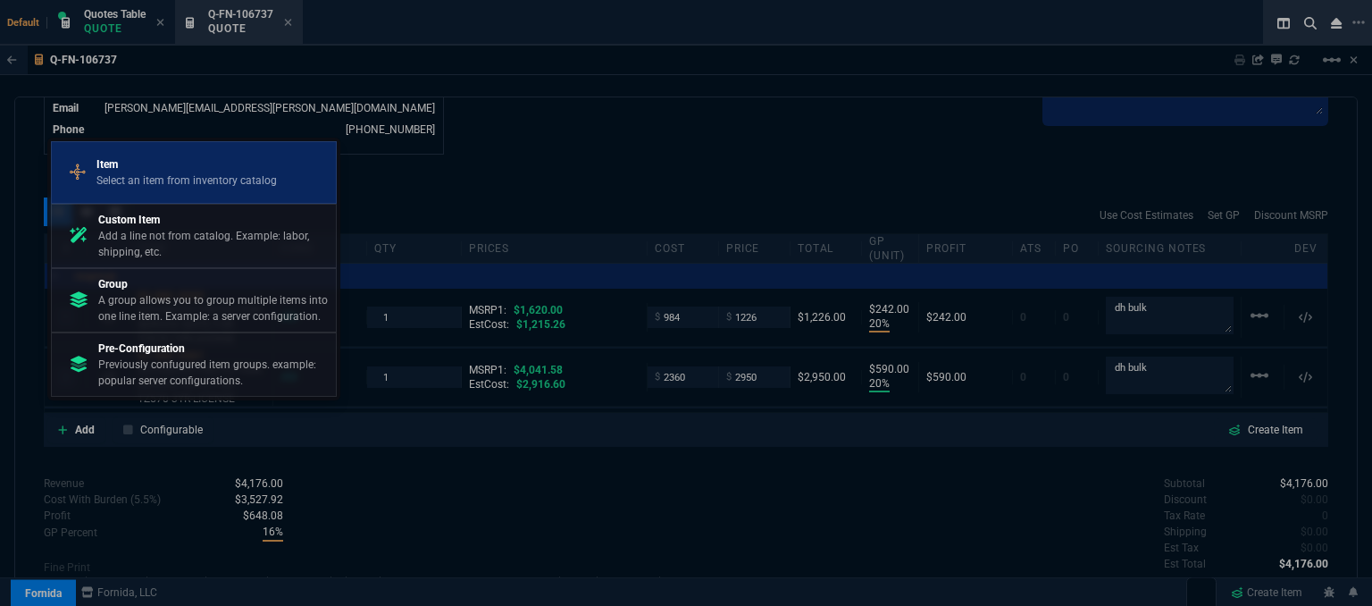
click at [159, 180] on p "Select an item from inventory catalog" at bounding box center [186, 180] width 180 height 16
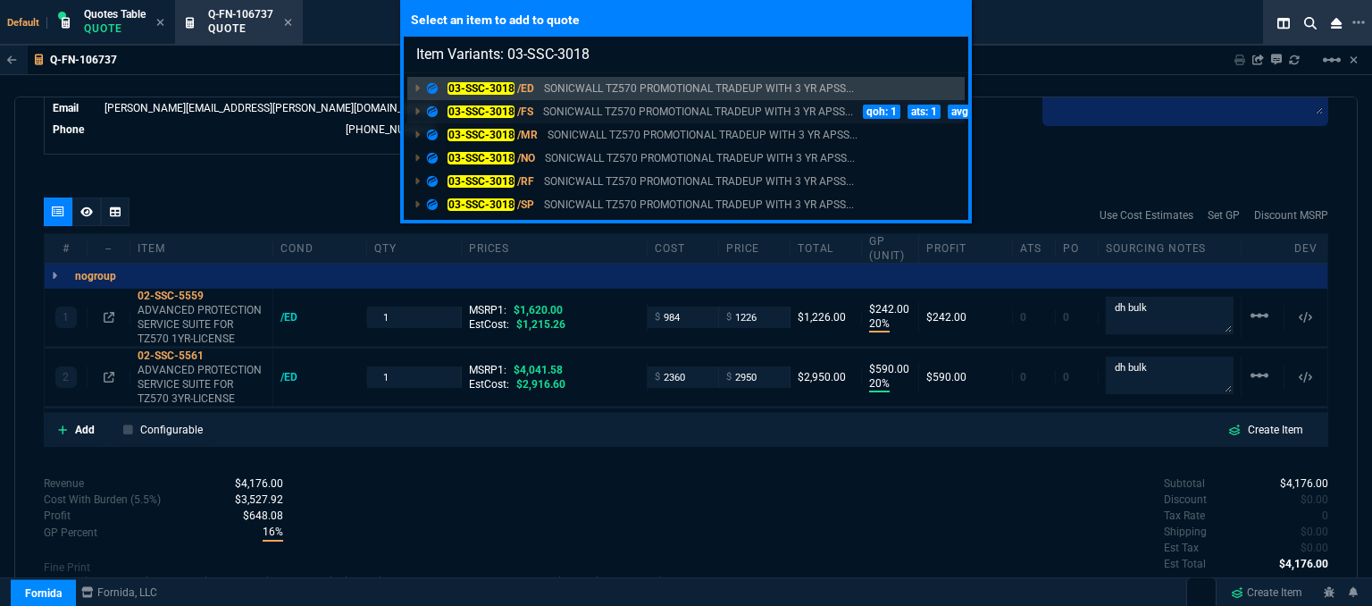
type input "Item Variants: 03-SSC-3018"
click at [664, 115] on p "SONICWALL TZ570 PROMOTIONAL TRADEUP WITH 3 YR APSS..." at bounding box center [698, 112] width 310 height 16
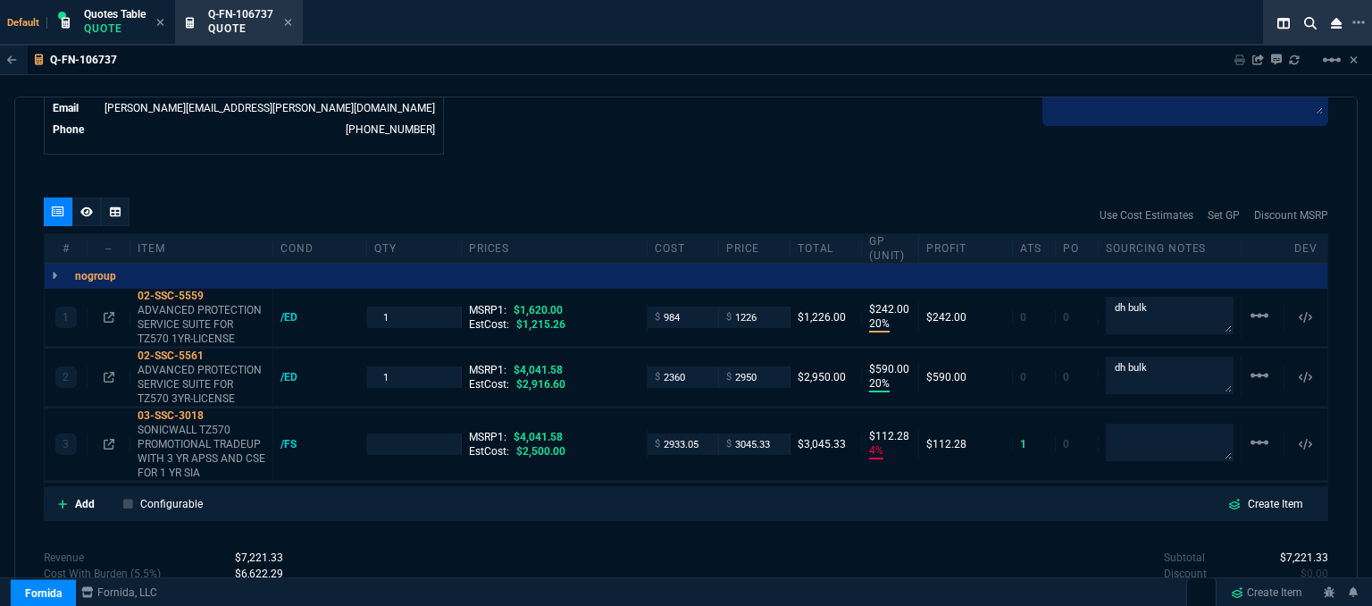
type input "20"
type input "242"
type input "20"
type input "590"
type input "4"
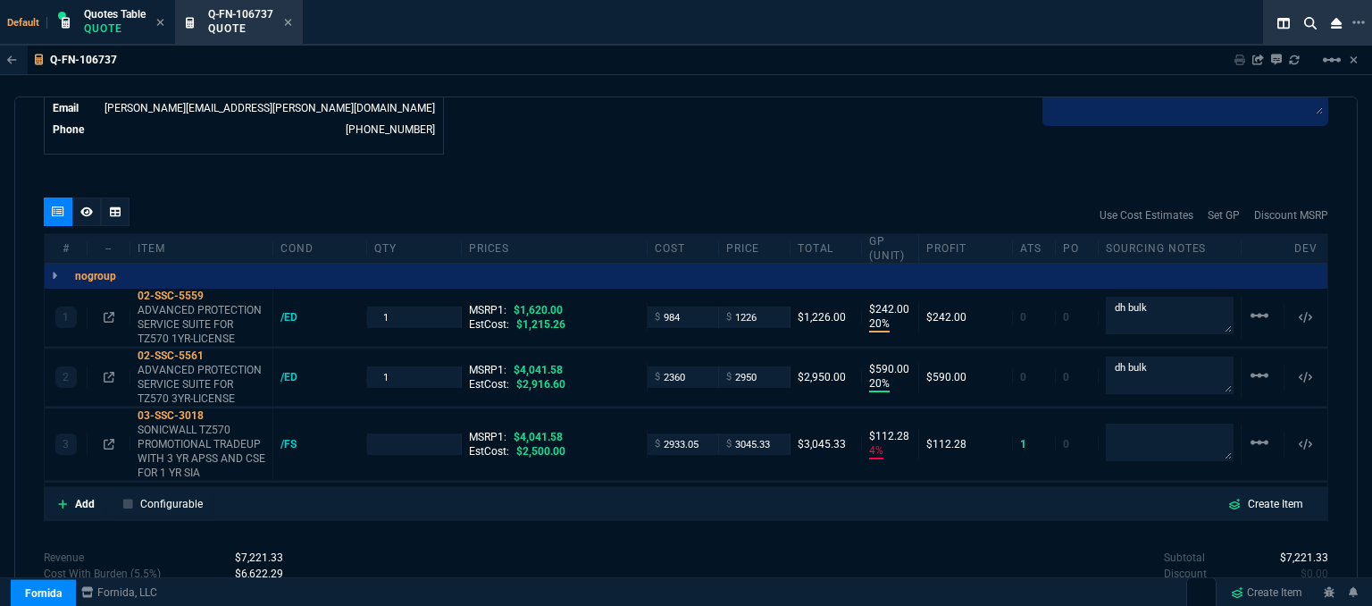
type input "112"
type input "24"
type input "27"
type input "25"
click at [108, 439] on icon at bounding box center [109, 444] width 11 height 11
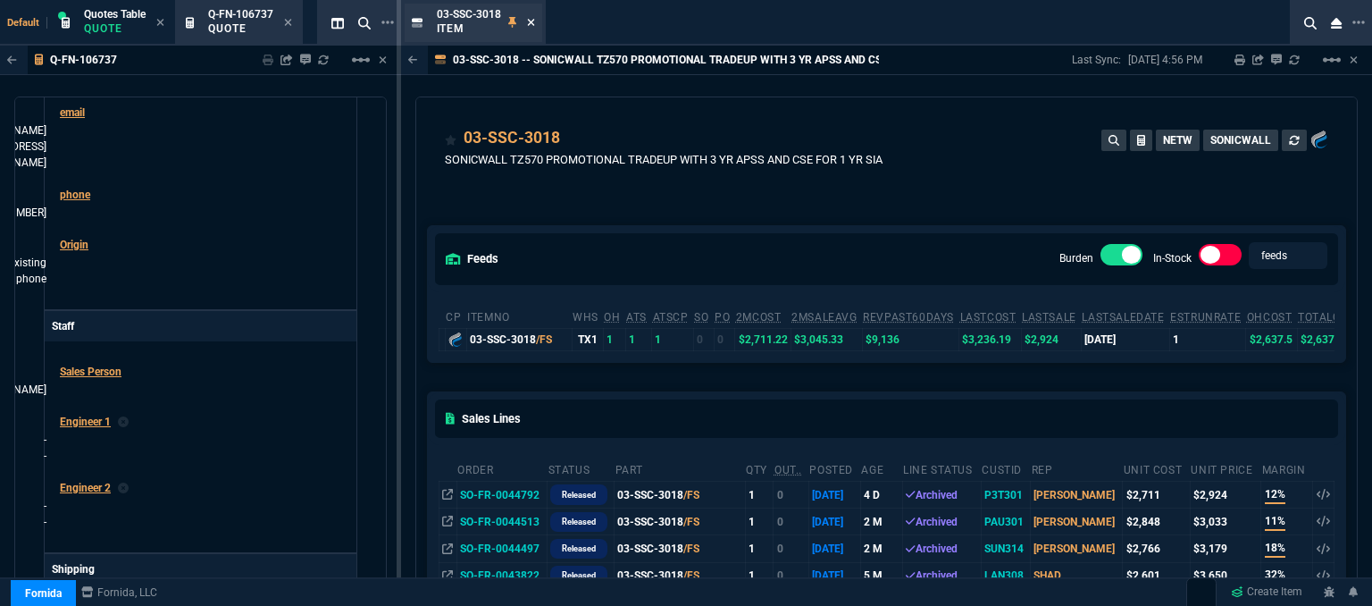
click at [534, 26] on icon at bounding box center [531, 22] width 8 height 11
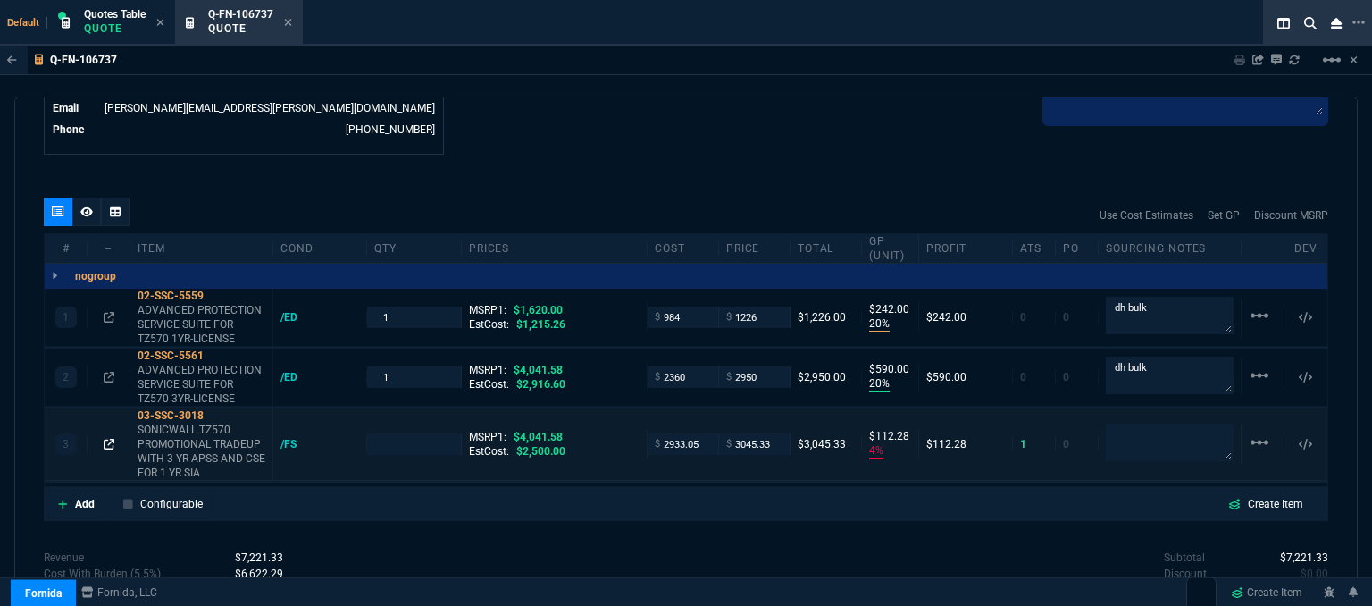
click at [107, 439] on icon at bounding box center [109, 444] width 11 height 11
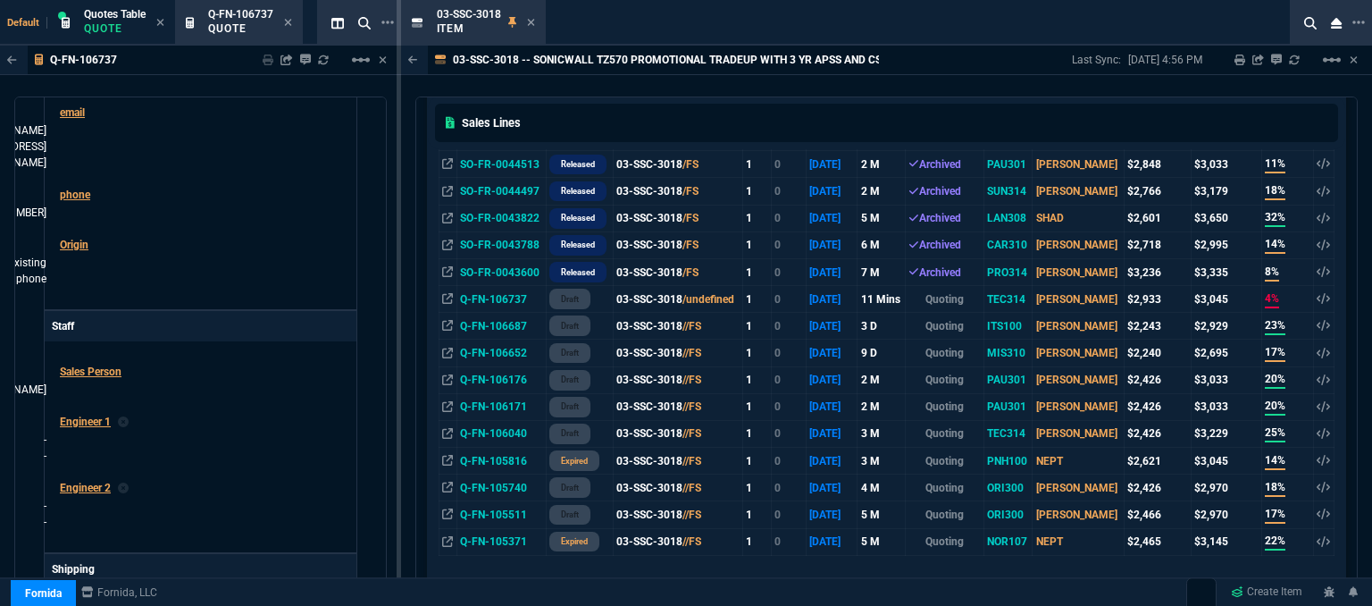
scroll to position [714, 0]
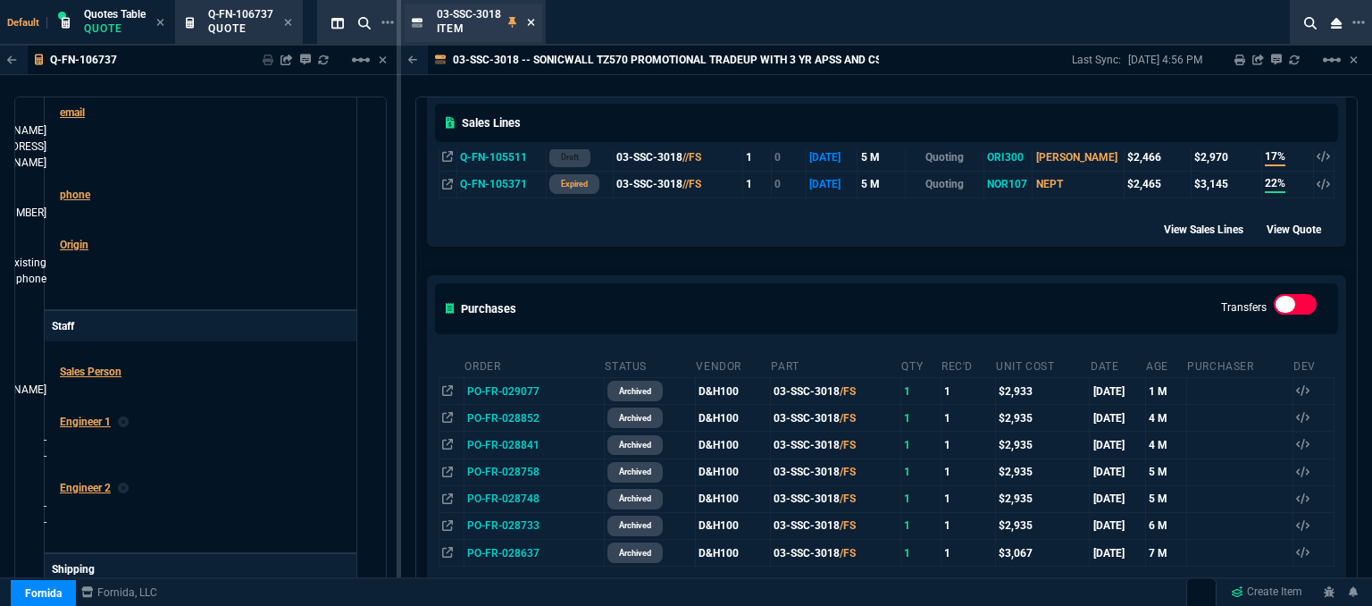
click at [529, 25] on icon at bounding box center [531, 22] width 8 height 11
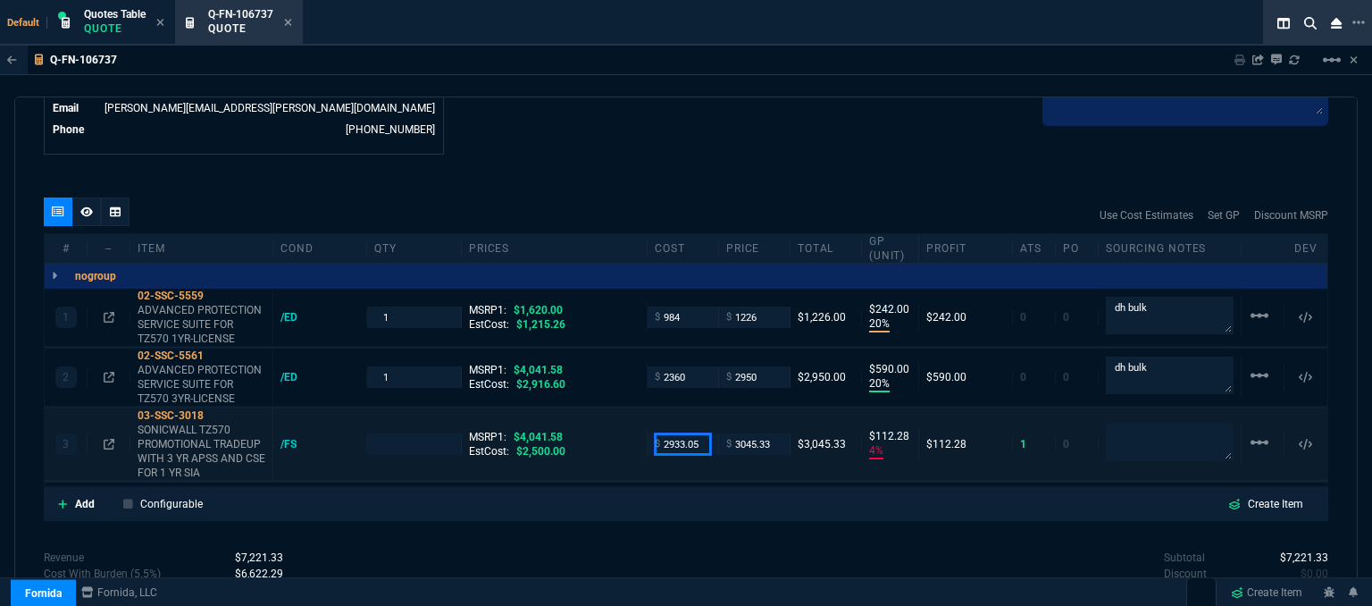
click at [697, 433] on input "2933.05" at bounding box center [683, 443] width 56 height 21
type input "2240"
click at [667, 526] on div "quote Q-FN-106737 Technical Solutions Group draft Fornida, LLC [STREET_ADDRESS]…" at bounding box center [685, 353] width 1343 height 514
type input "1"
type input "2240"
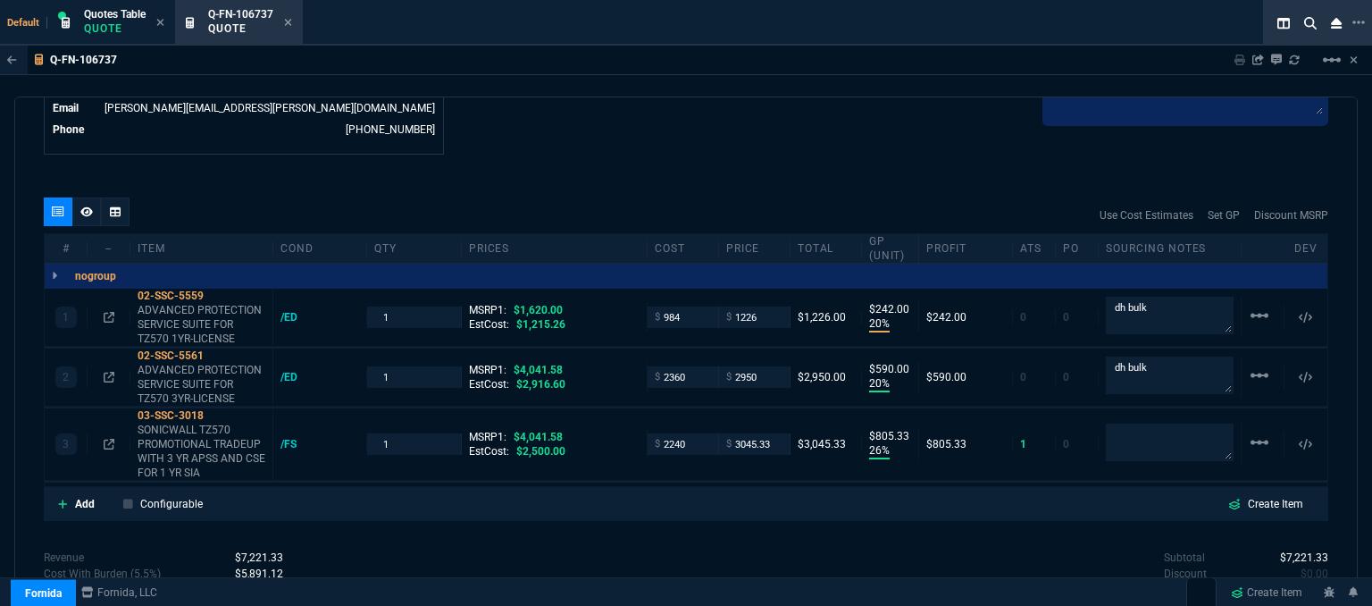
type input "26"
type input "805"
click at [221, 410] on icon at bounding box center [216, 415] width 10 height 11
click at [765, 433] on input "3045.33" at bounding box center [754, 443] width 56 height 21
type input "2950"
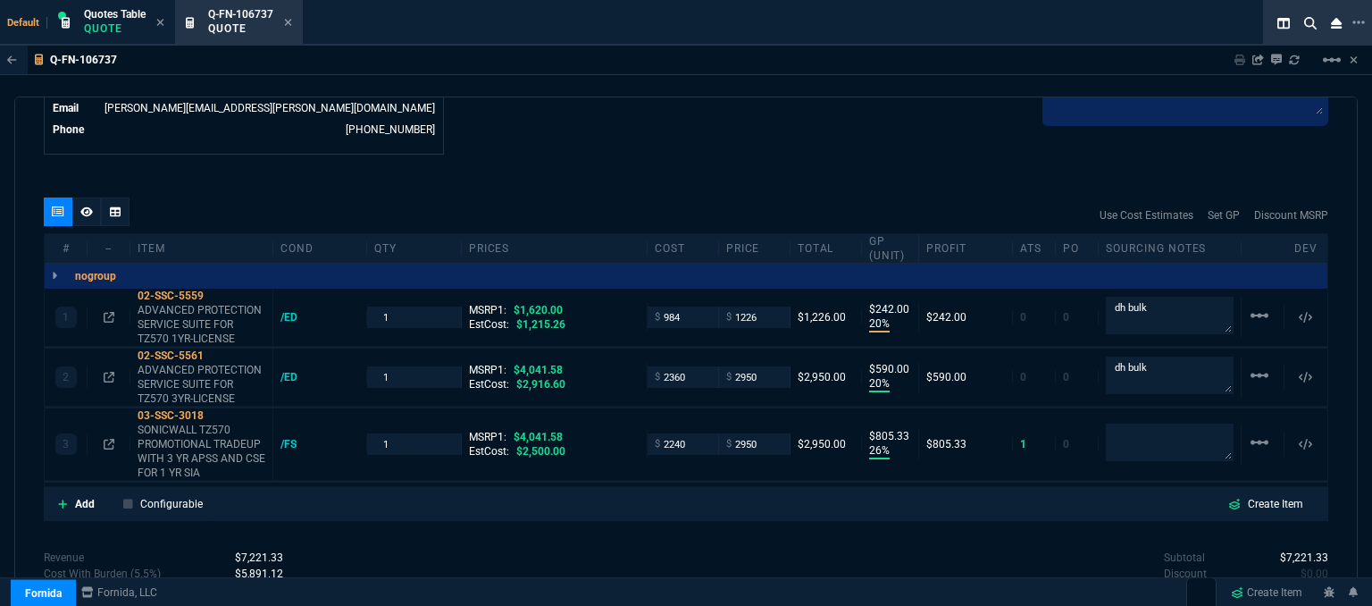
click at [681, 508] on div "quote Q-FN-106737 Technical Solutions Group draft Fornida, LLC [STREET_ADDRESS]…" at bounding box center [685, 353] width 1343 height 514
type input "2950"
type input "24"
type input "710"
type input "27"
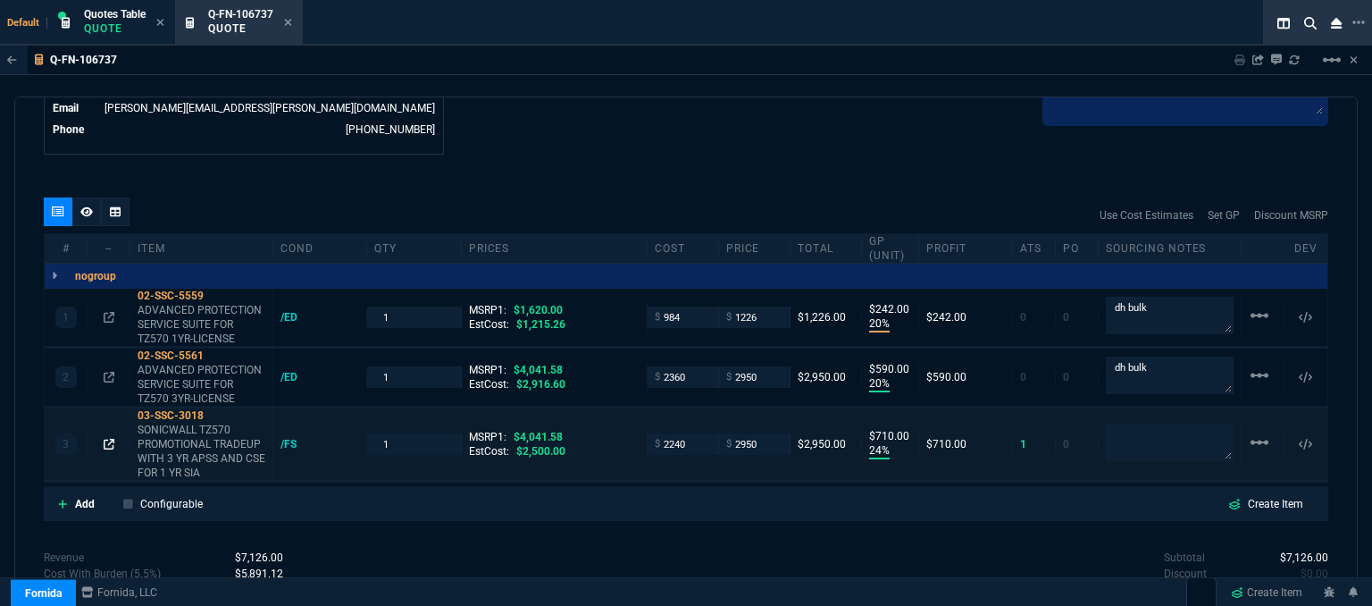
click at [105, 439] on icon at bounding box center [109, 444] width 11 height 11
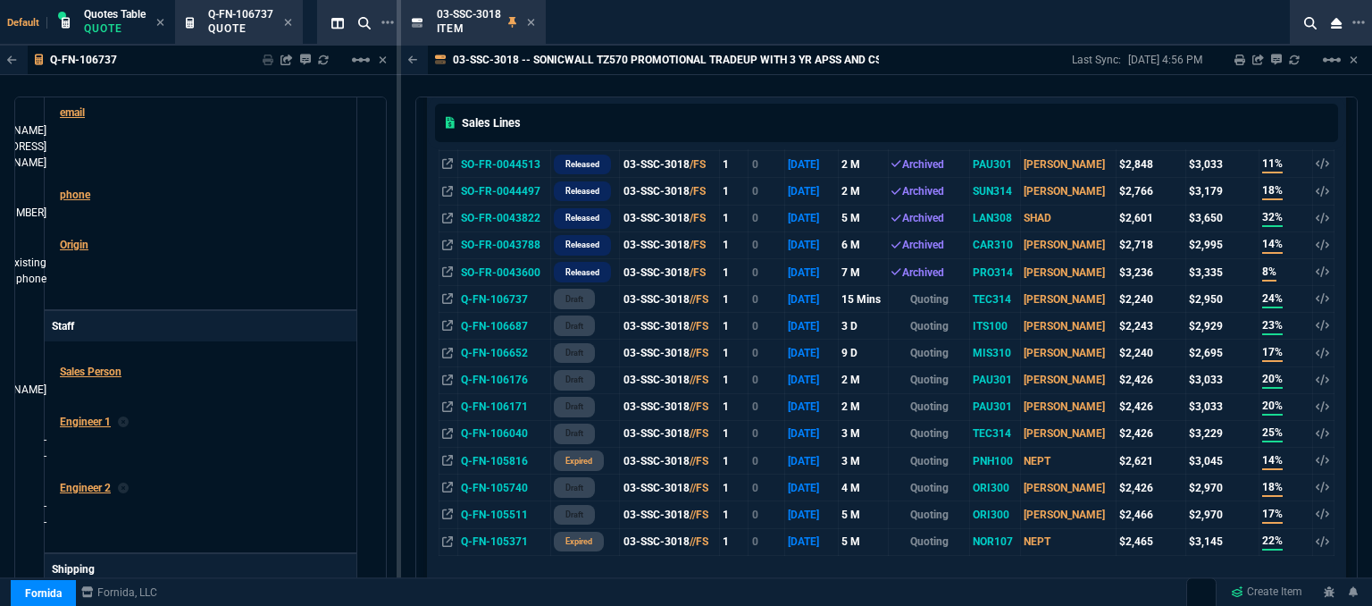
scroll to position [268, 0]
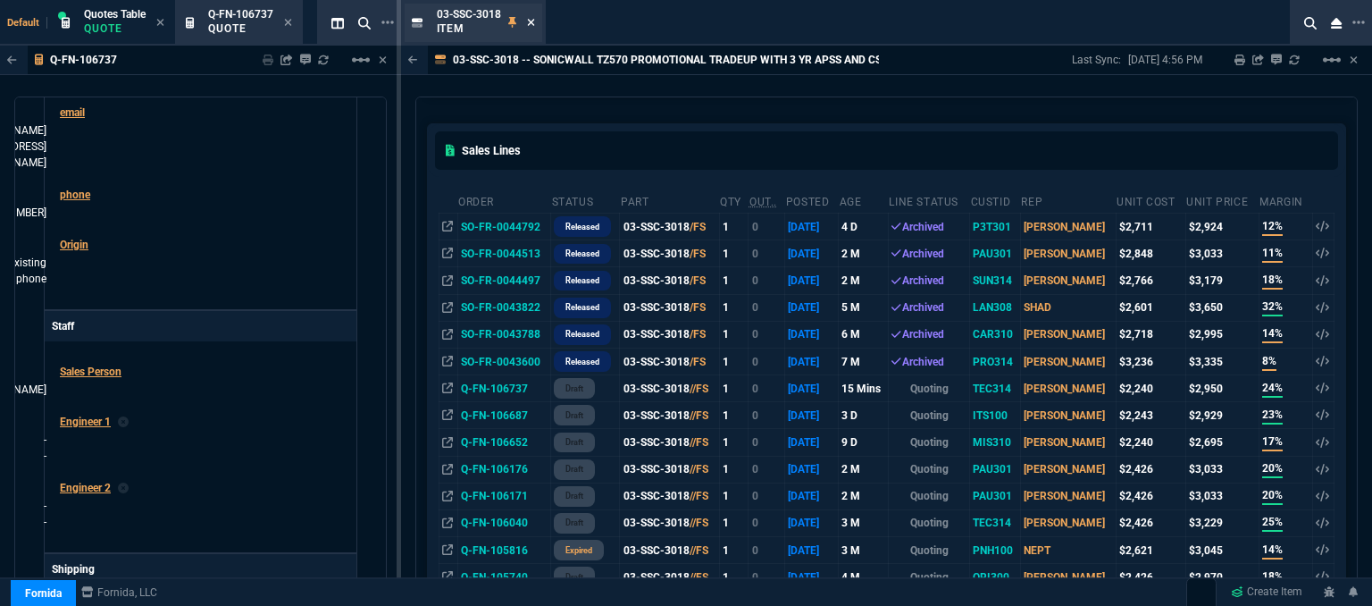
click at [531, 26] on icon at bounding box center [531, 22] width 8 height 11
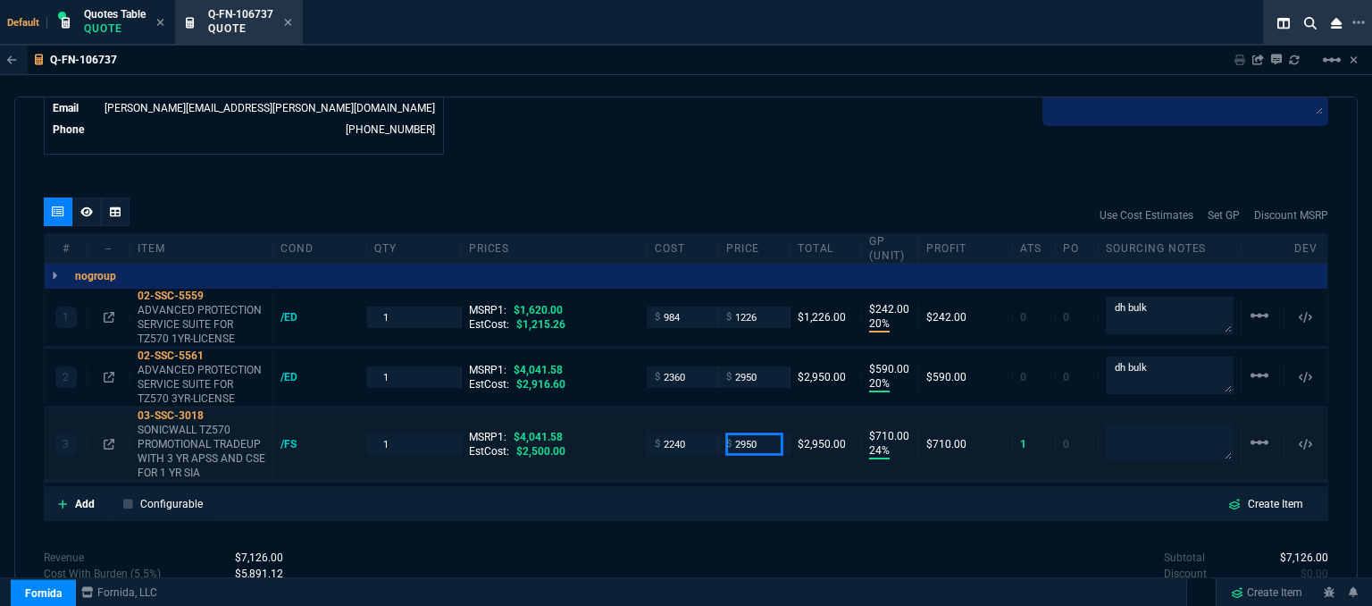
click at [765, 433] on input "2950" at bounding box center [754, 443] width 56 height 21
type input "2929"
click at [780, 497] on div "Add Configurable Create Item" at bounding box center [685, 503] width 1277 height 27
type input "2929"
type input "689"
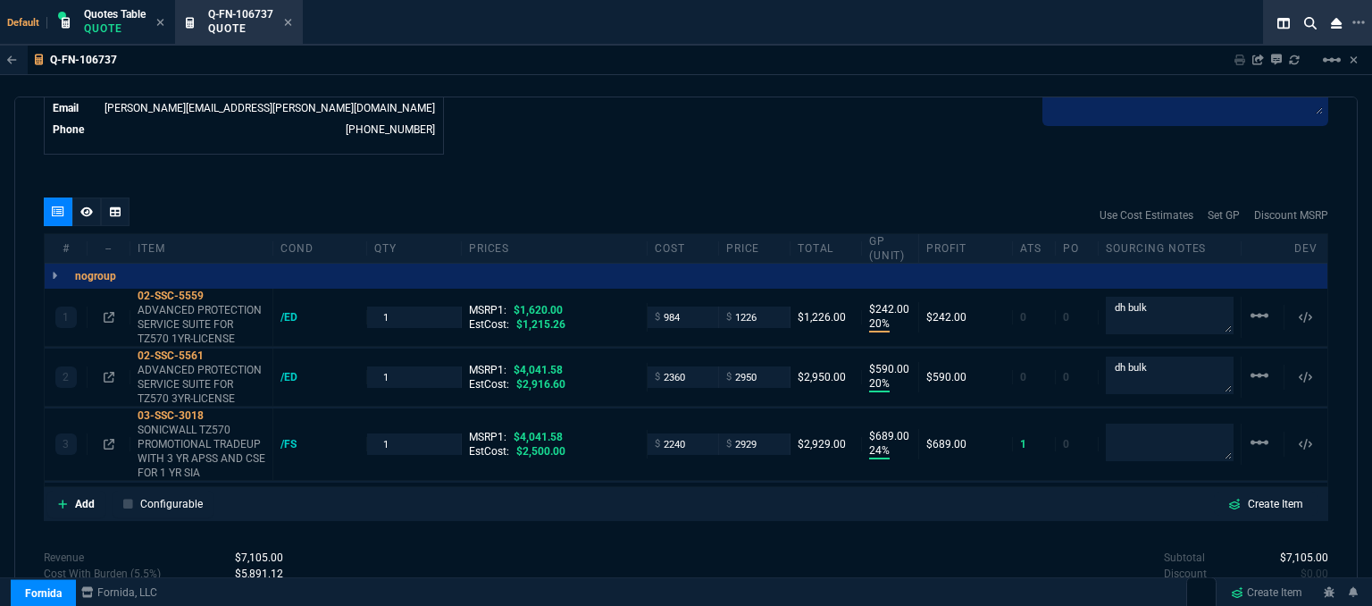
type input "28"
click at [81, 206] on icon at bounding box center [86, 211] width 13 height 11
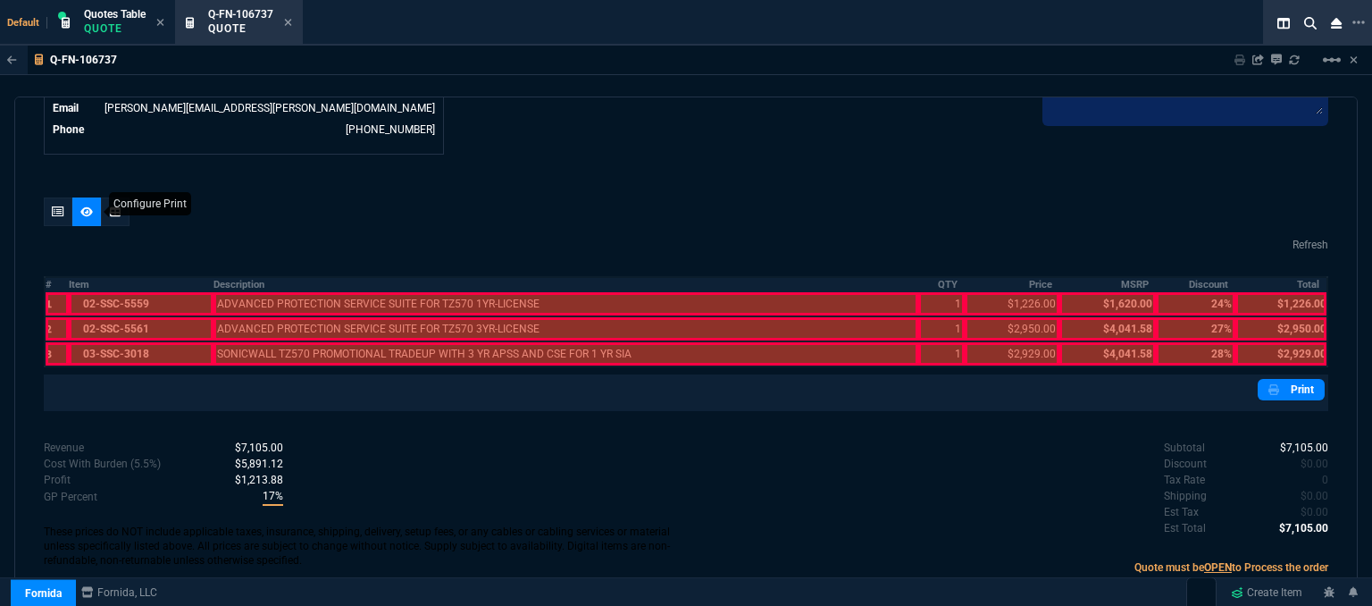
scroll to position [940, 0]
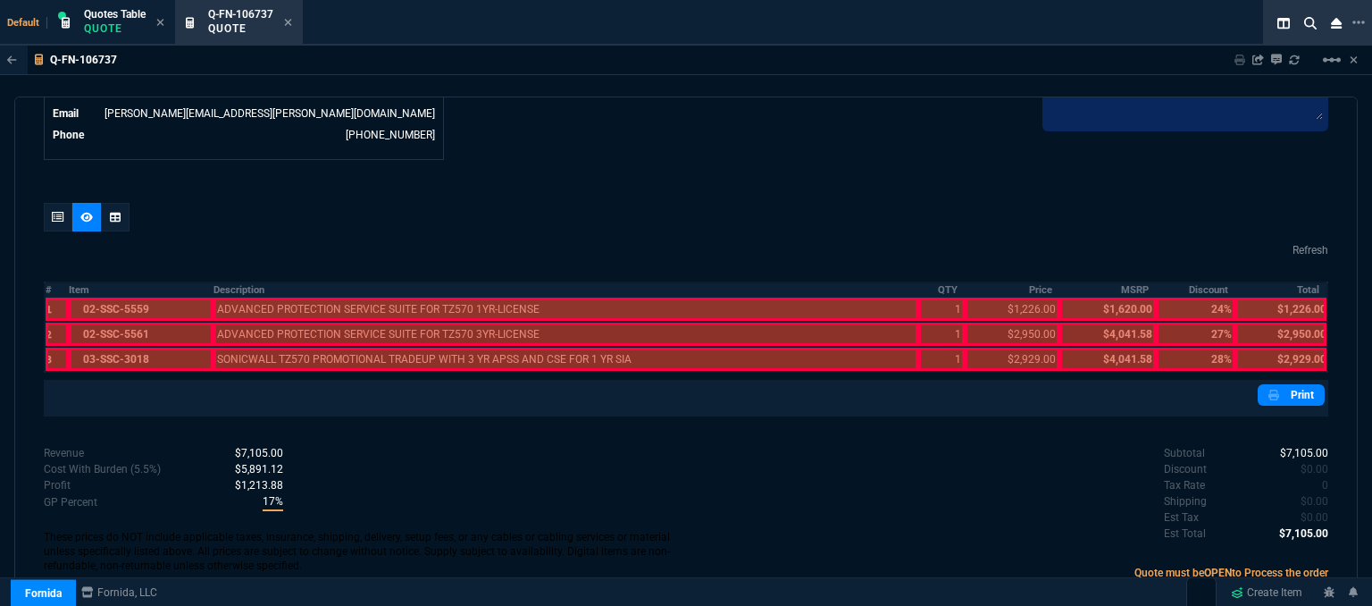
click at [152, 297] on div at bounding box center [141, 308] width 144 height 23
click at [155, 322] on div at bounding box center [141, 333] width 144 height 23
click at [154, 347] on div at bounding box center [141, 358] width 144 height 23
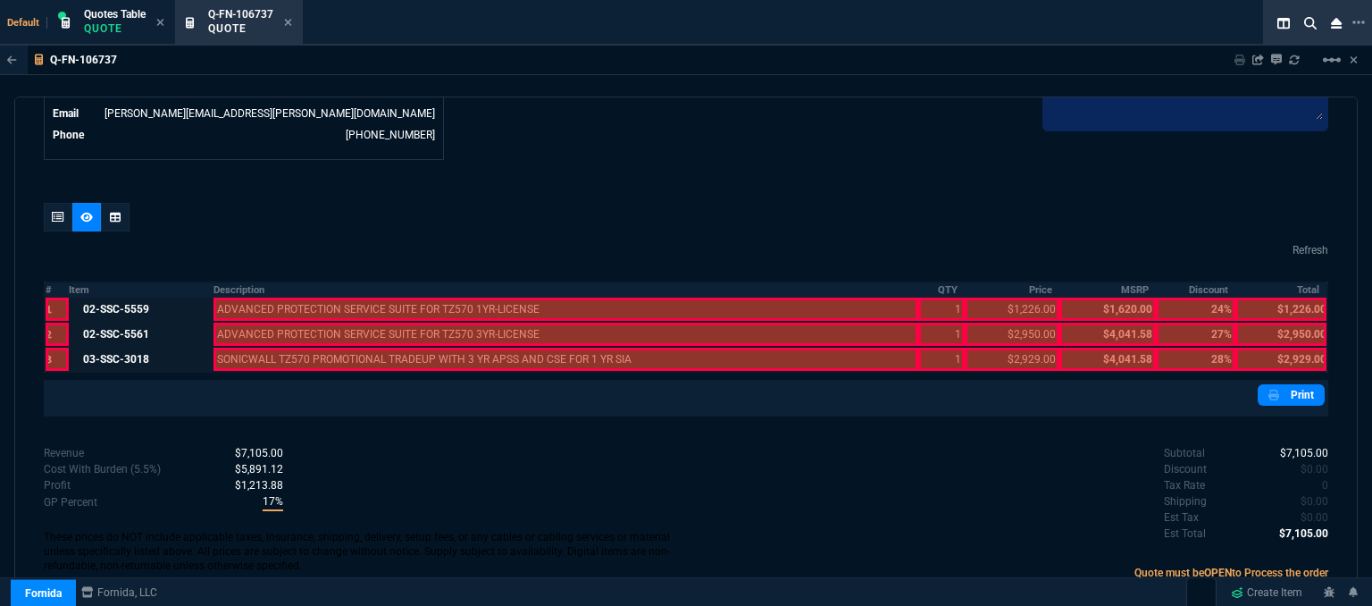
click at [293, 347] on div at bounding box center [566, 358] width 706 height 23
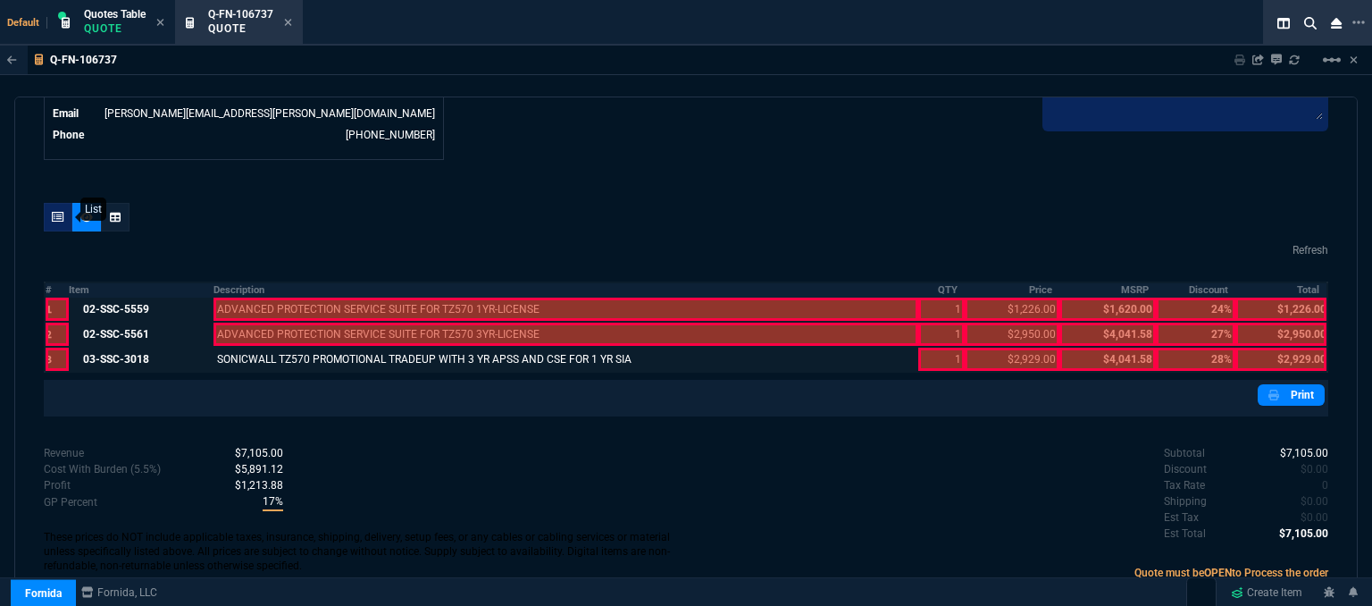
click at [59, 212] on icon at bounding box center [58, 217] width 13 height 11
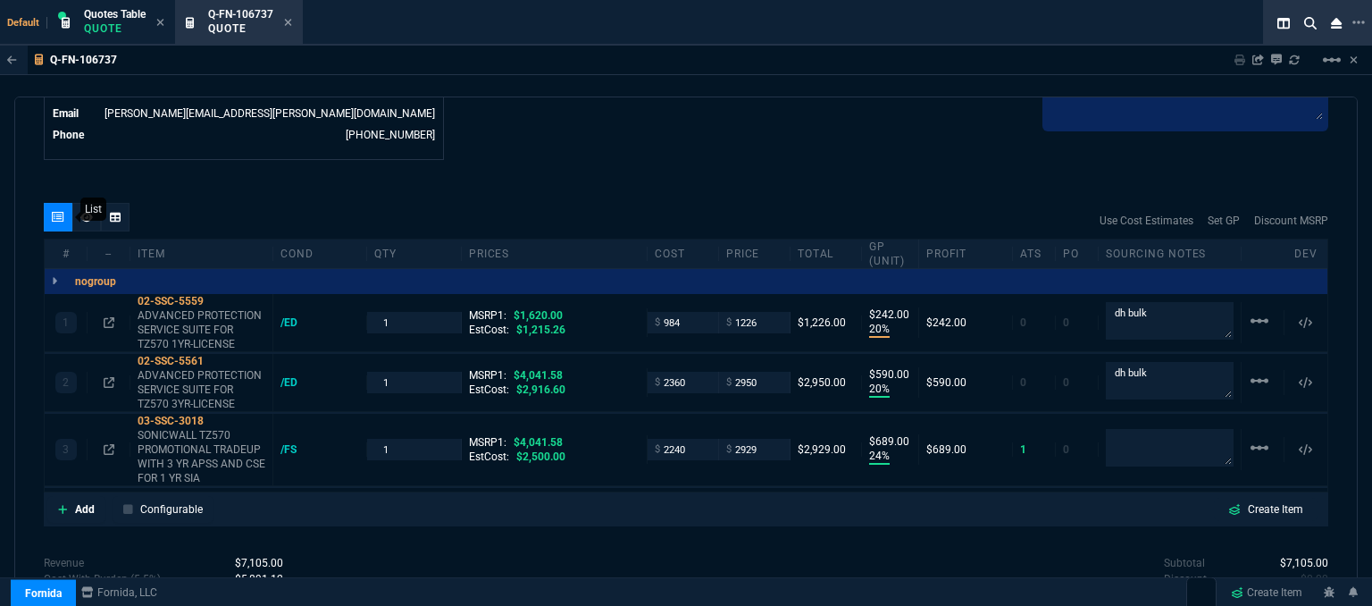
type input "20"
type input "242"
type input "20"
type input "590"
type input "24"
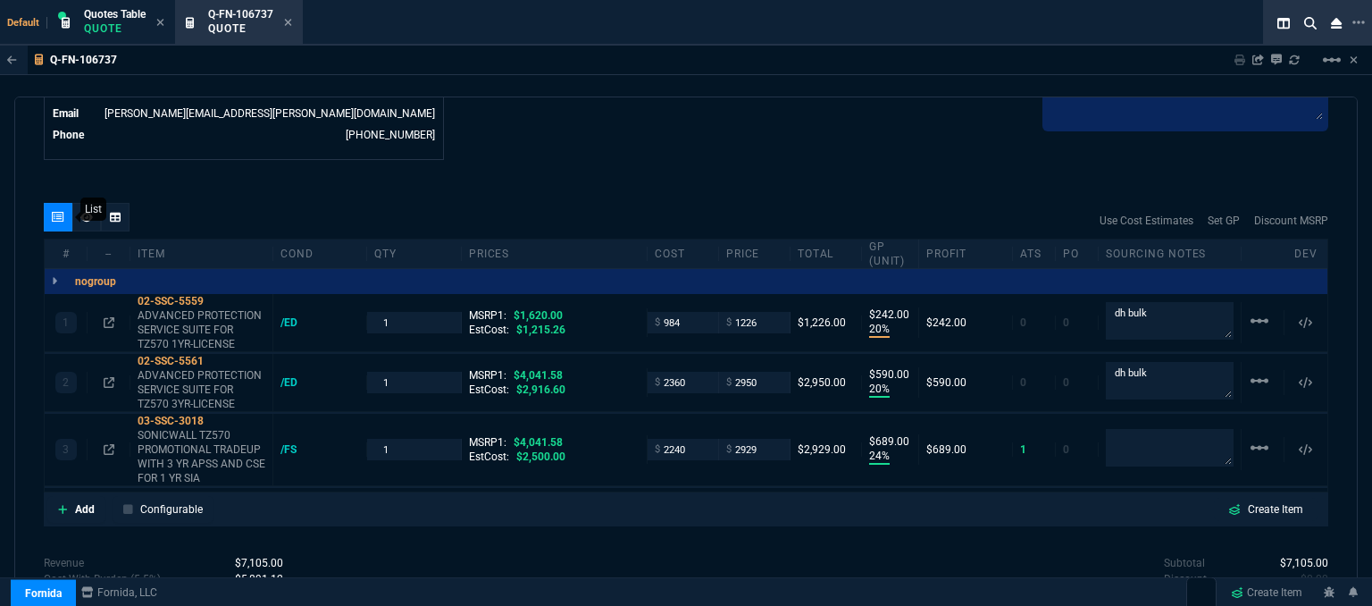
type input "689"
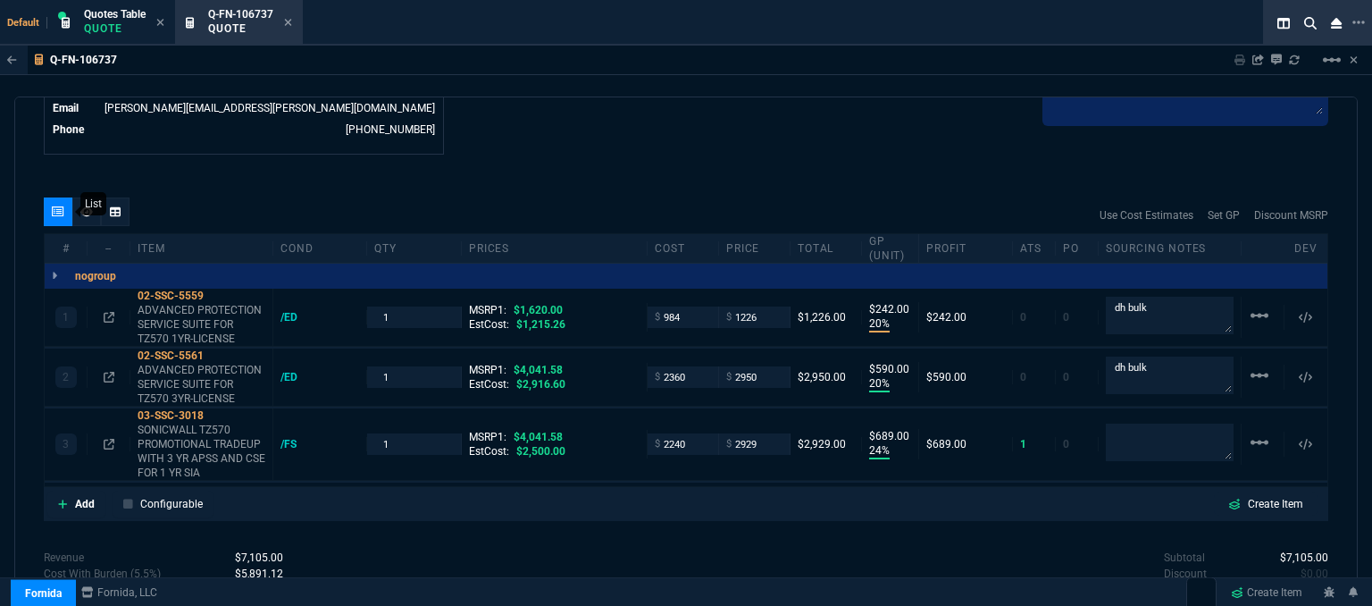
type input "24"
type input "27"
type input "28"
click at [198, 433] on p "SONICWALL TZ570 PROMOTIONAL TRADEUP WITH 3 YR APSS AND CSE FOR 1 YR SIA" at bounding box center [202, 450] width 128 height 57
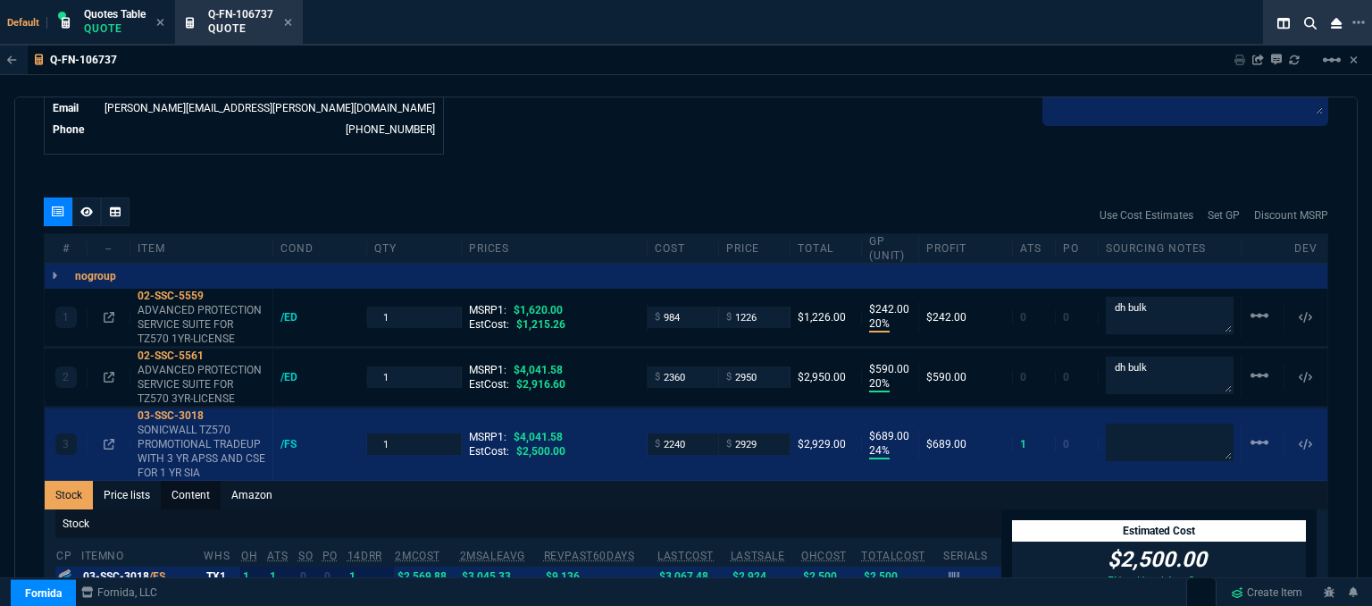
click at [204, 481] on link "Content" at bounding box center [191, 495] width 60 height 29
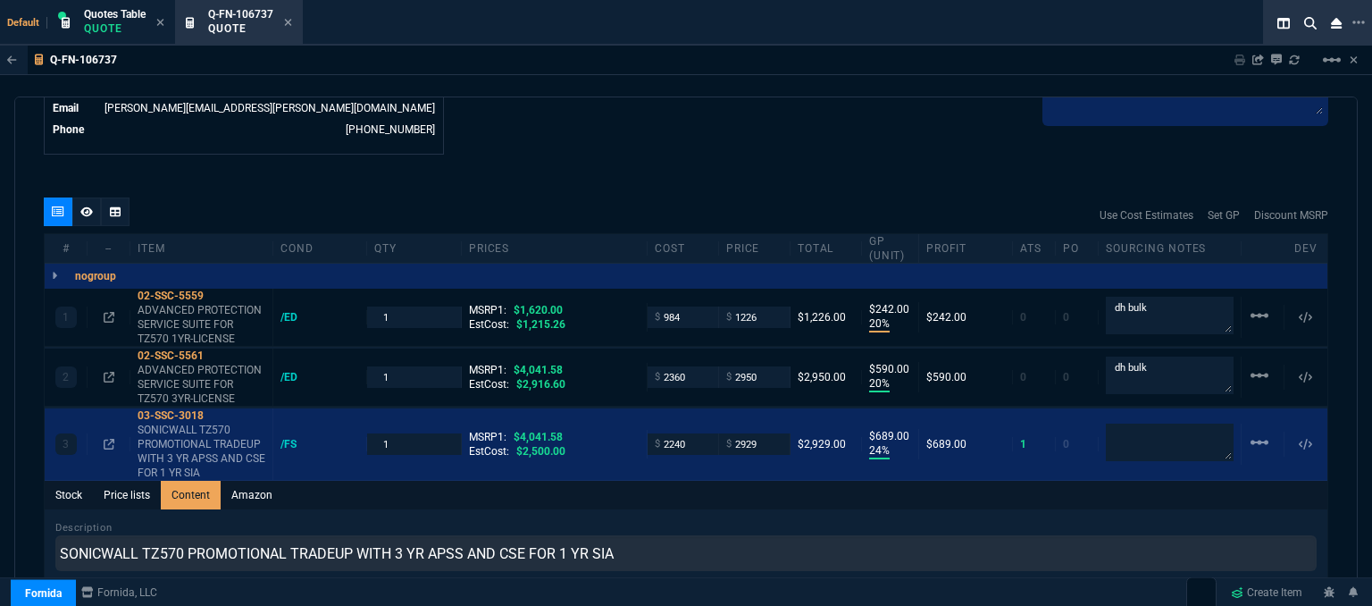
scroll to position [0, 0]
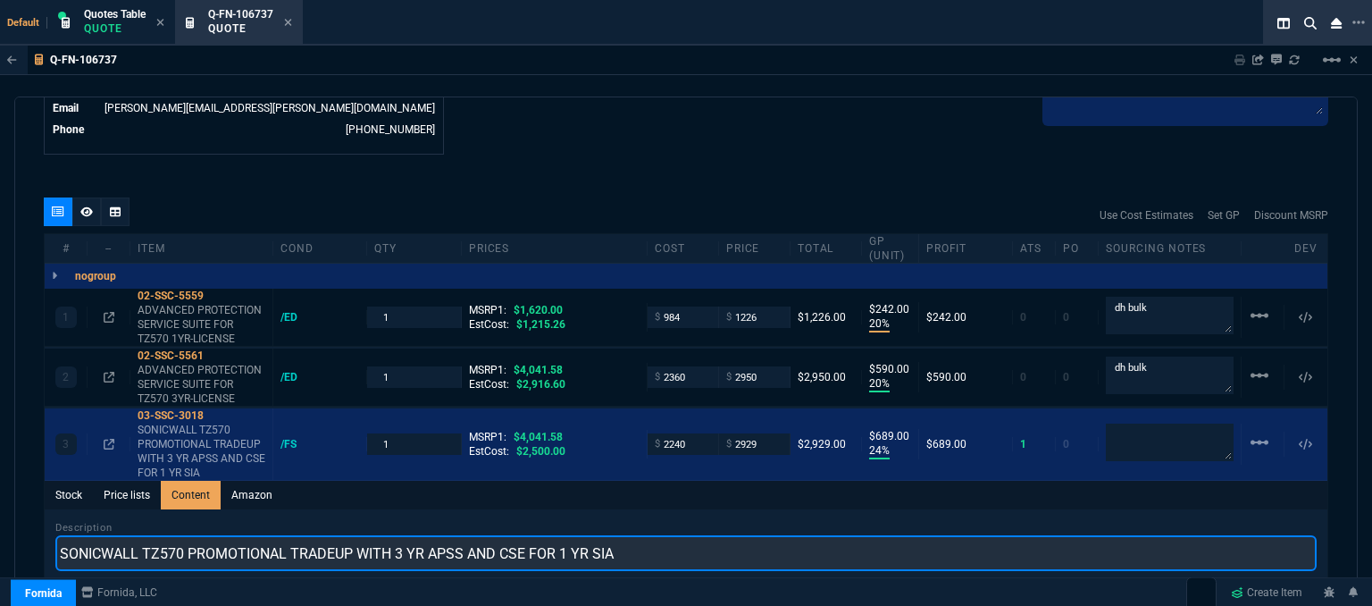
click at [656, 539] on input "SONICWALL TZ570 PROMOTIONAL TRADEUP WITH 3 YR APSS AND CSE FOR 1 YR SIA" at bounding box center [685, 553] width 1261 height 36
type input "SONICWALL TZ570 PROMO WITH 3YR ADVANCED AND CSE FOR 1YR"
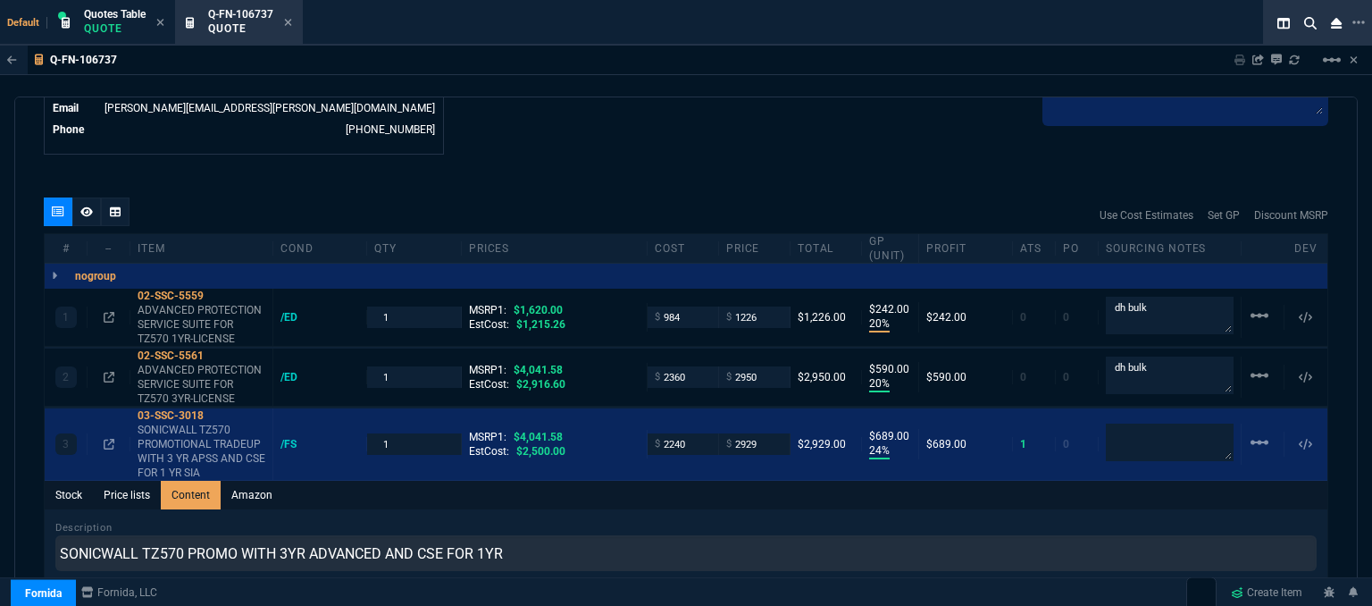
click at [83, 205] on fa-icon at bounding box center [86, 211] width 13 height 13
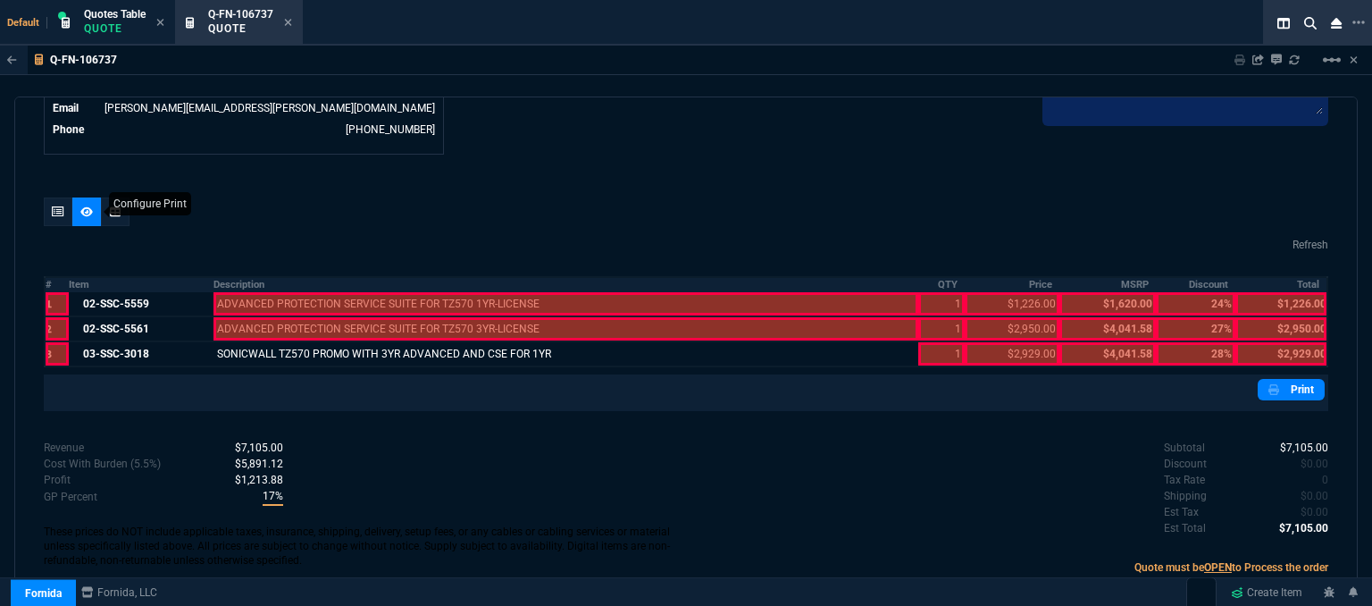
scroll to position [940, 0]
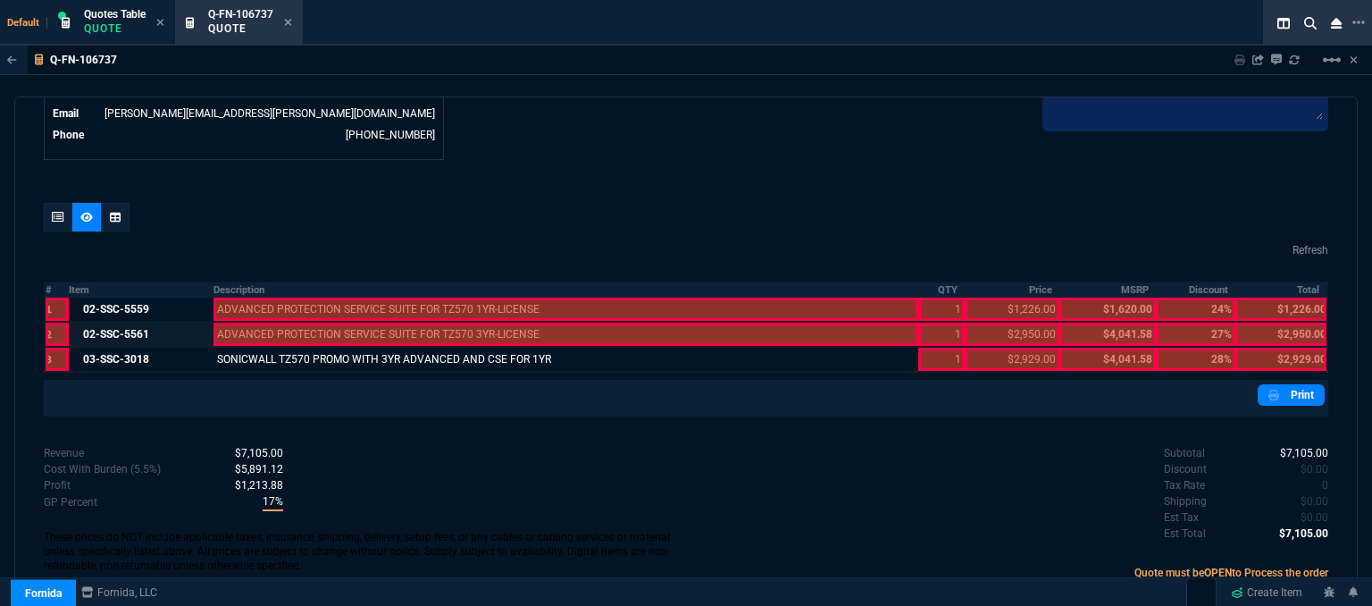
click at [489, 322] on div at bounding box center [566, 333] width 706 height 23
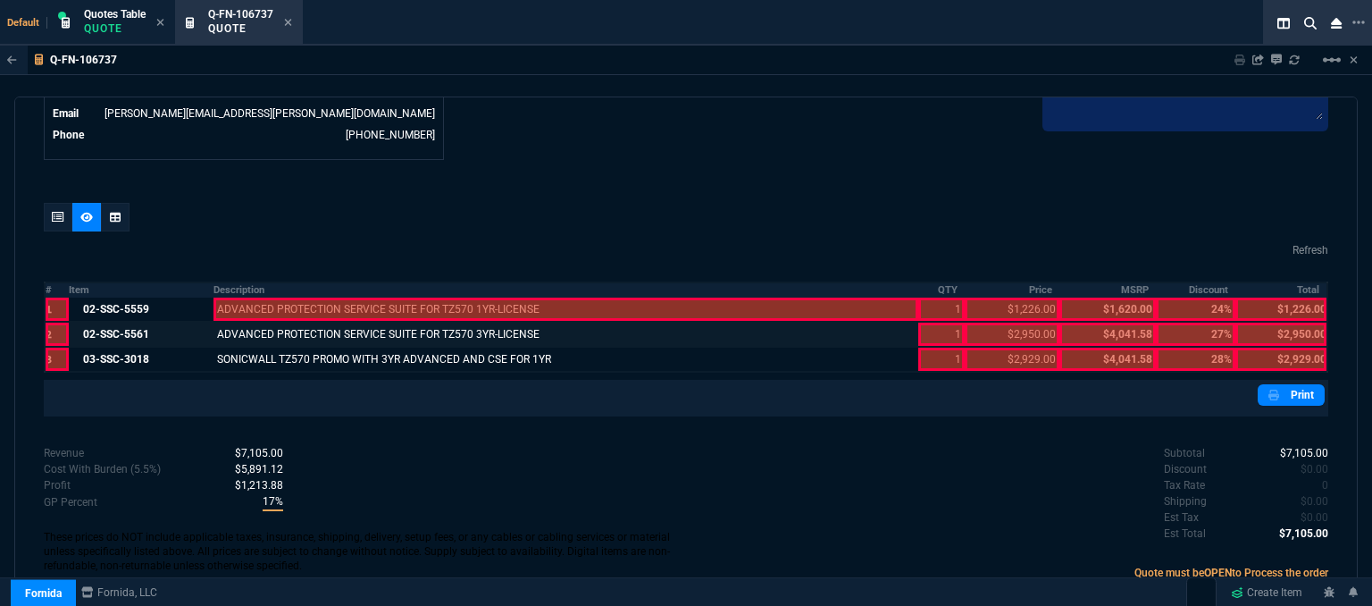
click at [492, 297] on div at bounding box center [566, 308] width 706 height 23
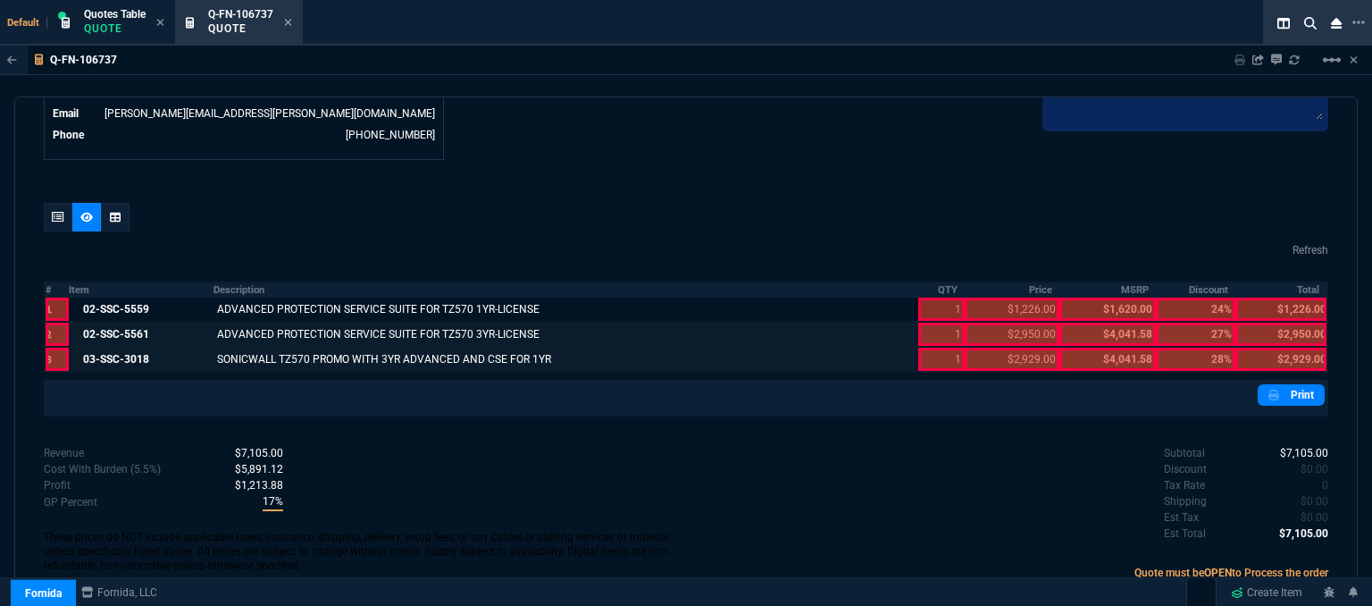
click at [925, 347] on div at bounding box center [941, 358] width 46 height 23
drag, startPoint x: 929, startPoint y: 312, endPoint x: 930, endPoint y: 322, distance: 10.8
click at [930, 322] on div at bounding box center [941, 333] width 46 height 23
click at [930, 297] on div at bounding box center [941, 308] width 46 height 23
click at [1015, 347] on div at bounding box center [1012, 358] width 95 height 23
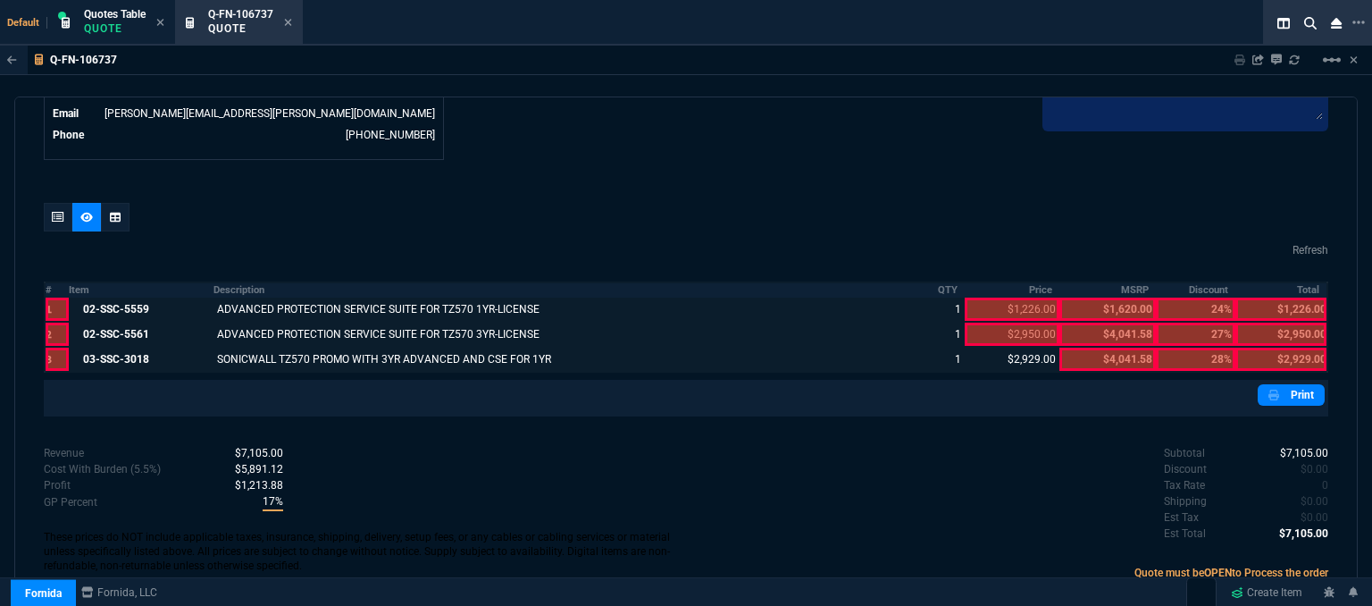
click at [1015, 322] on div at bounding box center [1012, 333] width 95 height 23
click at [1023, 297] on div at bounding box center [1012, 308] width 95 height 23
click at [1277, 351] on div at bounding box center [1280, 358] width 91 height 23
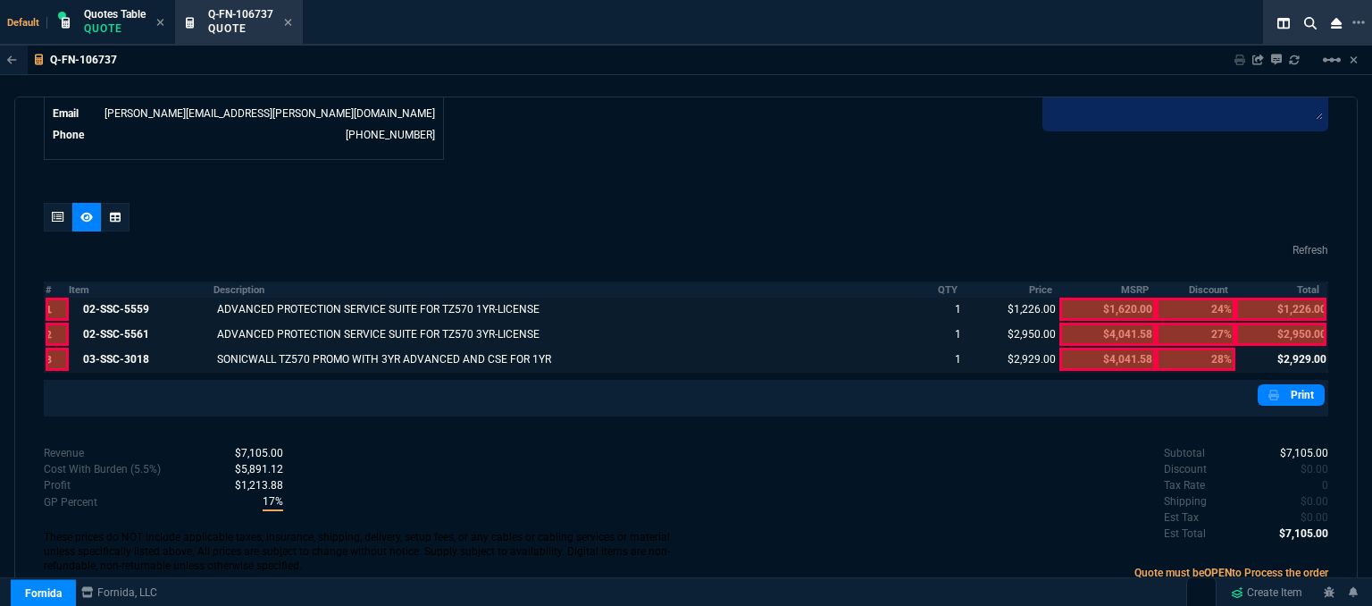
click at [1274, 322] on div at bounding box center [1280, 333] width 91 height 23
click at [1274, 297] on div at bounding box center [1280, 308] width 91 height 23
click at [1283, 384] on link "Print" at bounding box center [1291, 394] width 67 height 21
click at [288, 21] on icon at bounding box center [288, 22] width 8 height 11
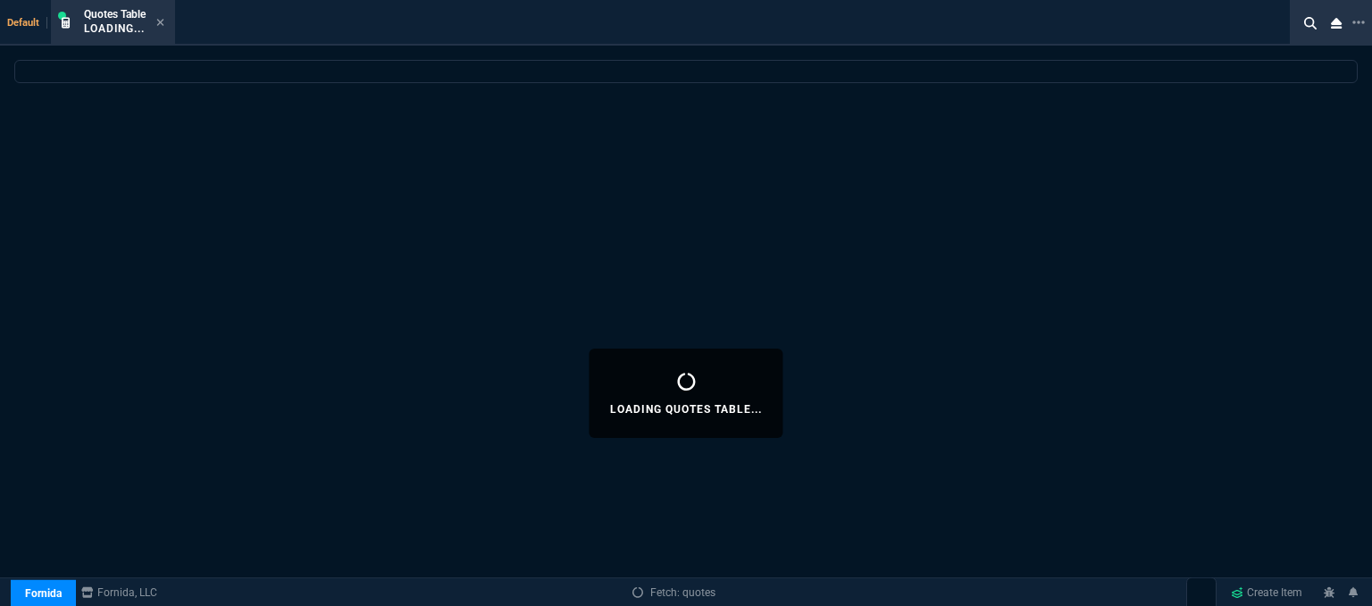
select select
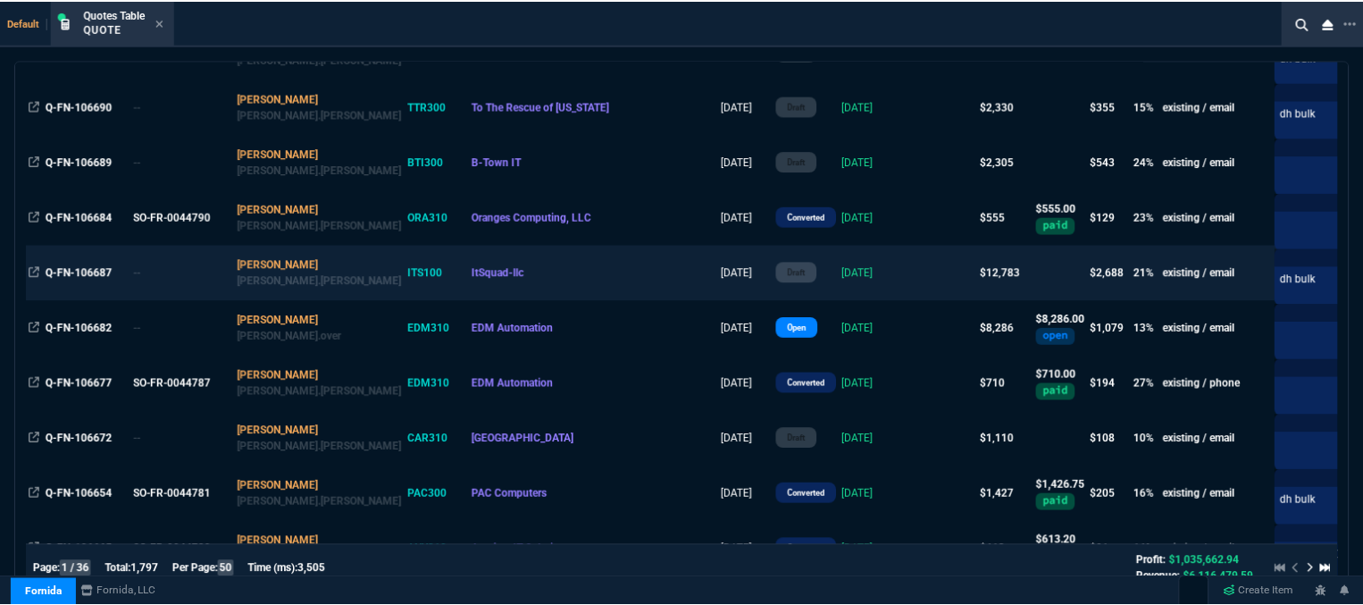
scroll to position [1250, 0]
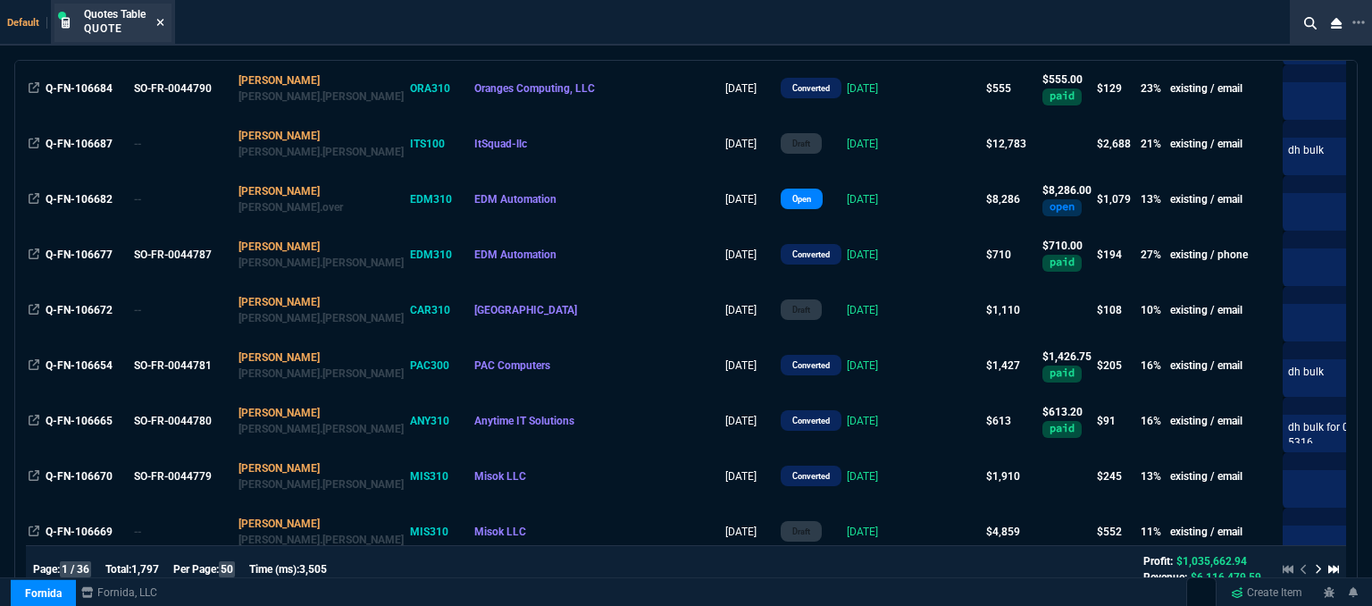
click at [157, 22] on icon at bounding box center [160, 22] width 8 height 11
